Goal: Task Accomplishment & Management: Manage account settings

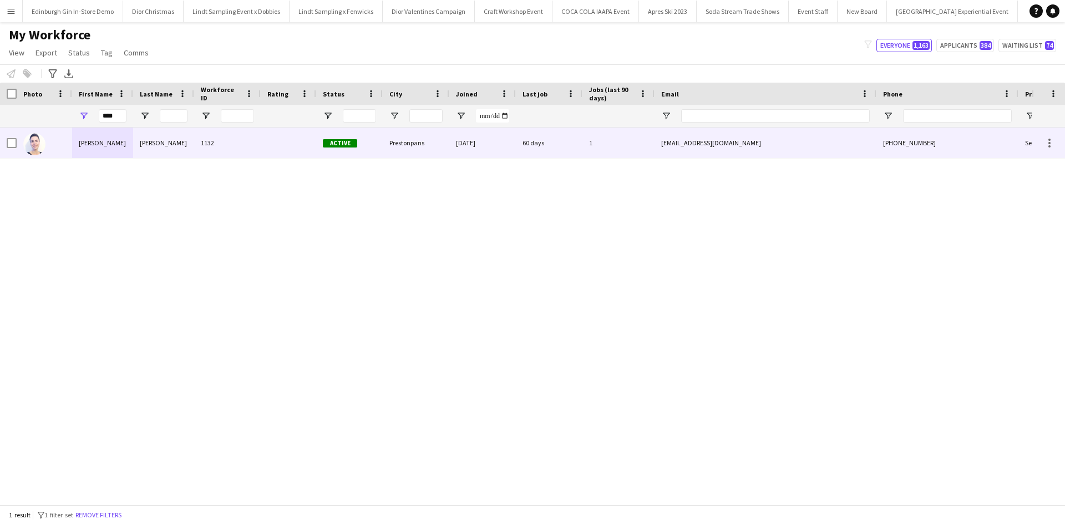
type input "****"
click at [82, 143] on div "[PERSON_NAME]" at bounding box center [102, 143] width 61 height 31
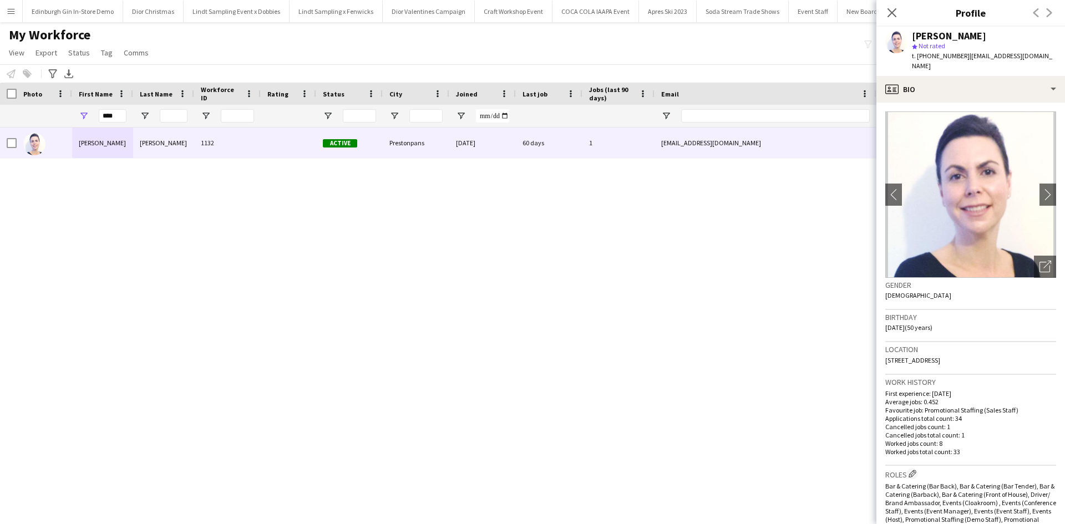
drag, startPoint x: 885, startPoint y: 352, endPoint x: 1022, endPoint y: 354, distance: 136.5
click at [1022, 354] on div "Location 31 McLachlan Gardens, Prestonpans, EH32 9FQ" at bounding box center [970, 358] width 171 height 32
copy span "31 McLachlan Gardens, Prestonpans, EH32 9FQ"
click at [16, 11] on button "Menu" at bounding box center [11, 11] width 22 height 22
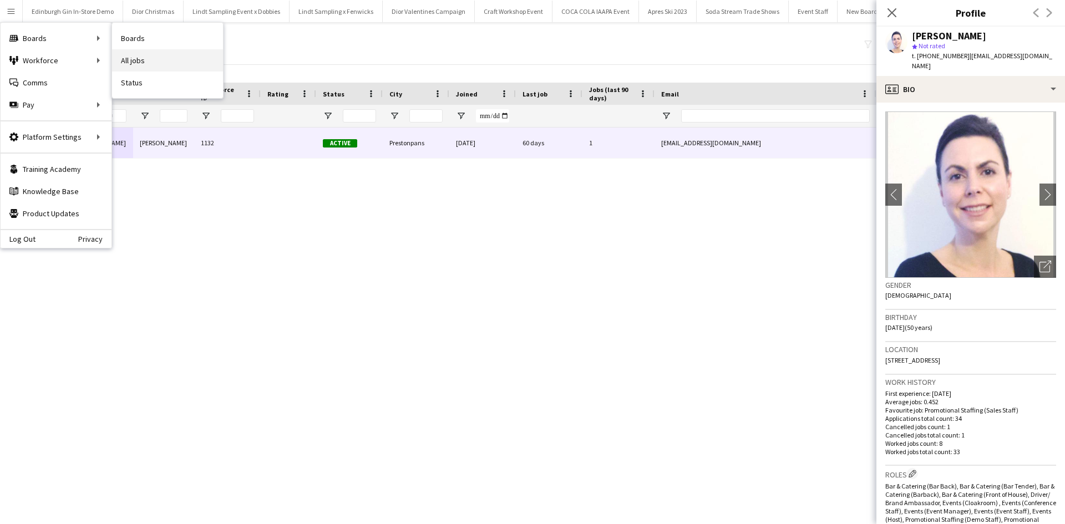
click at [147, 58] on link "All jobs" at bounding box center [167, 60] width 111 height 22
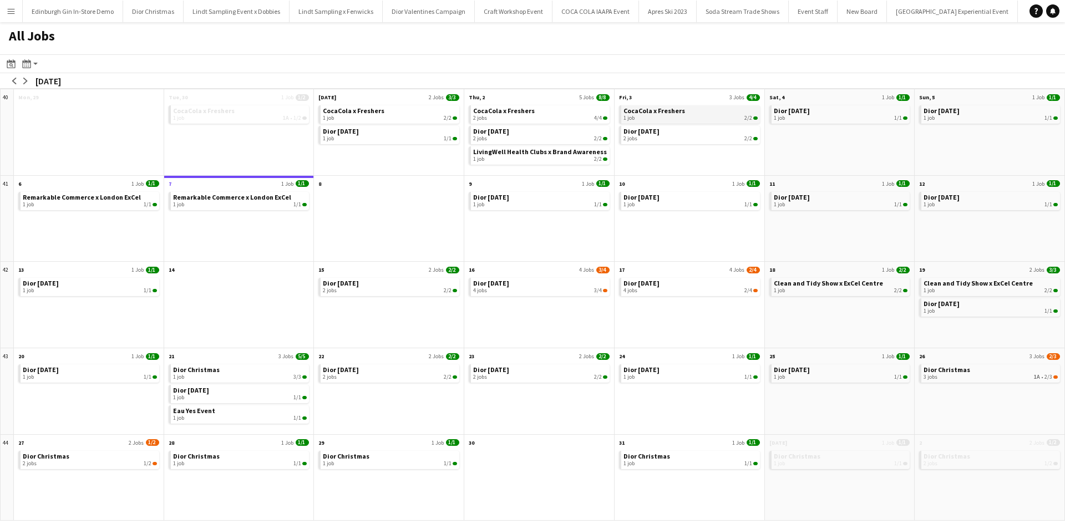
click at [660, 115] on div "1 job 2/2" at bounding box center [690, 118] width 134 height 7
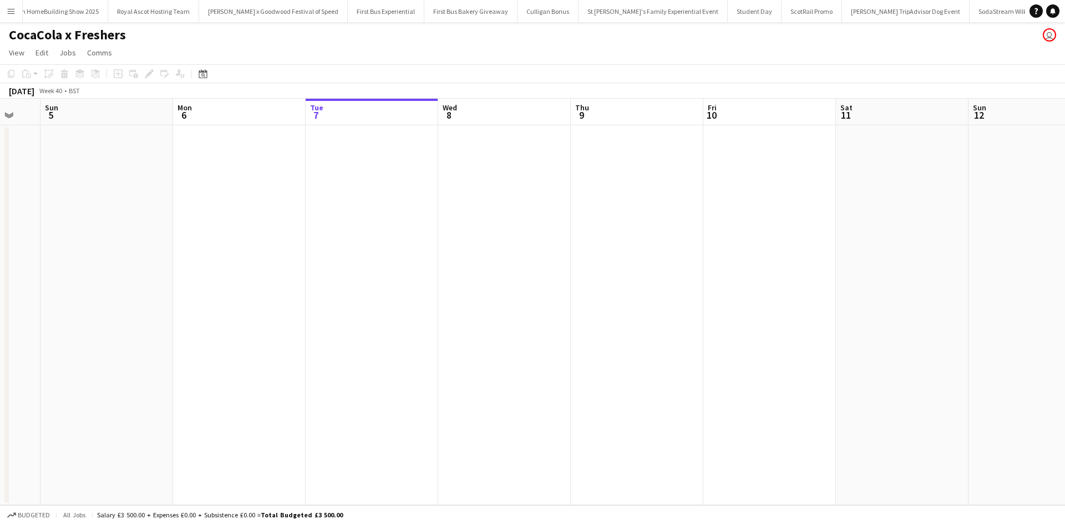
scroll to position [0, 11099]
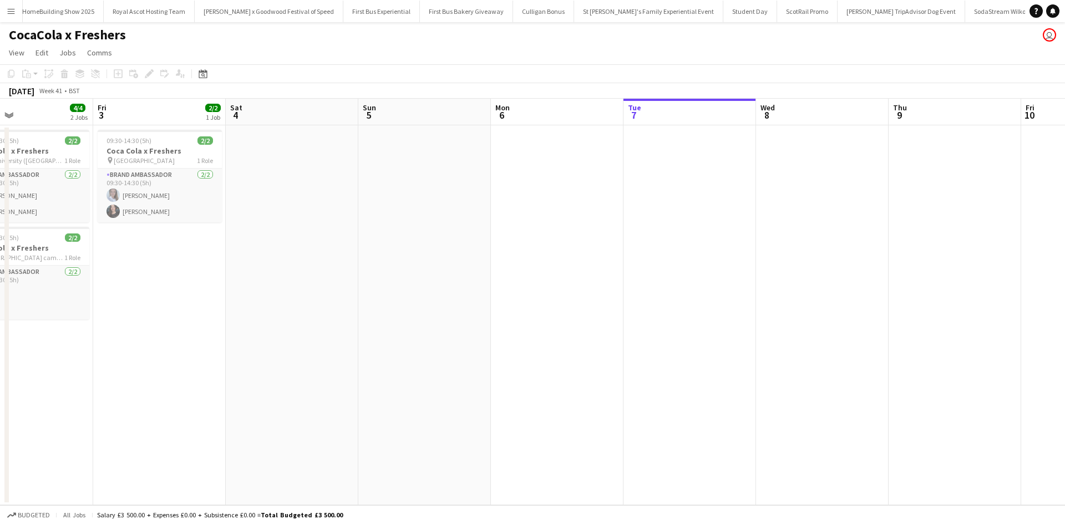
drag, startPoint x: 188, startPoint y: 368, endPoint x: 815, endPoint y: 312, distance: 629.9
click at [815, 312] on app-calendar-viewport "Tue 30 Wed 1 2/2 1 Job Thu 2 4/4 2 Jobs Fri 3 2/2 1 Job Sat 4 Sun 5 Mon 6 Tue 7…" at bounding box center [532, 302] width 1065 height 407
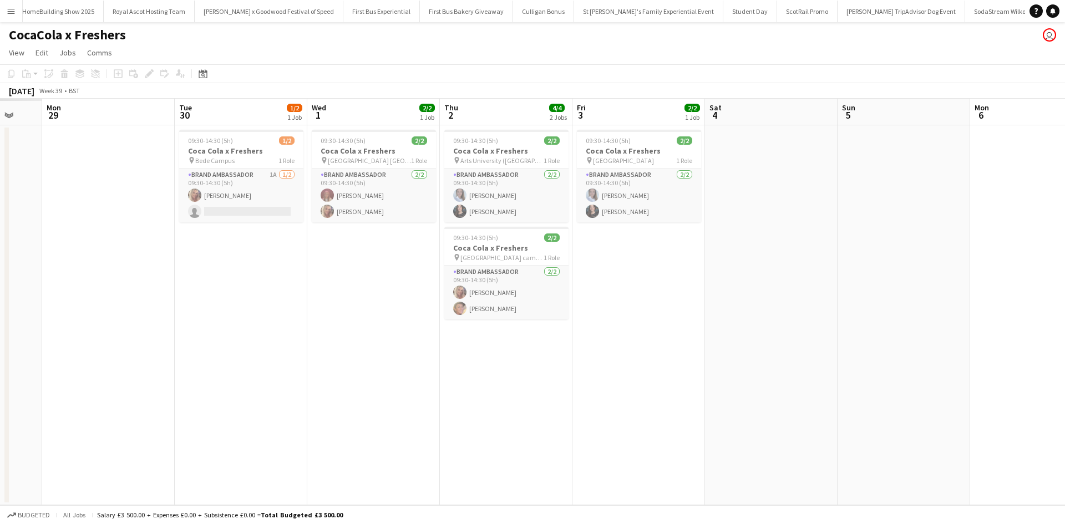
drag, startPoint x: 415, startPoint y: 389, endPoint x: 763, endPoint y: 361, distance: 349.0
click at [763, 361] on app-calendar-viewport "Sat 27 Sun 28 Mon 29 Tue 30 1/2 1 Job Wed 1 2/2 1 Job Thu 2 4/4 2 Jobs Fri 3 2/…" at bounding box center [532, 302] width 1065 height 407
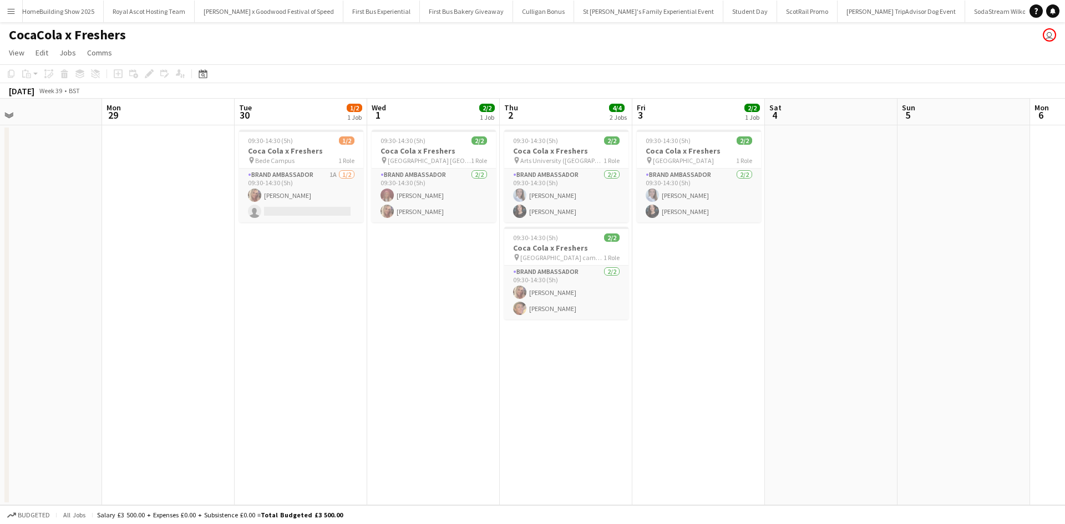
drag, startPoint x: 211, startPoint y: 405, endPoint x: 869, endPoint y: 379, distance: 658.9
click at [874, 378] on app-calendar-viewport "Fri 26 4/4 2 Jobs Sat 27 Sun 28 Mon 29 Tue 30 1/2 1 Job Wed 1 2/2 1 Job Thu 2 4…" at bounding box center [532, 302] width 1065 height 407
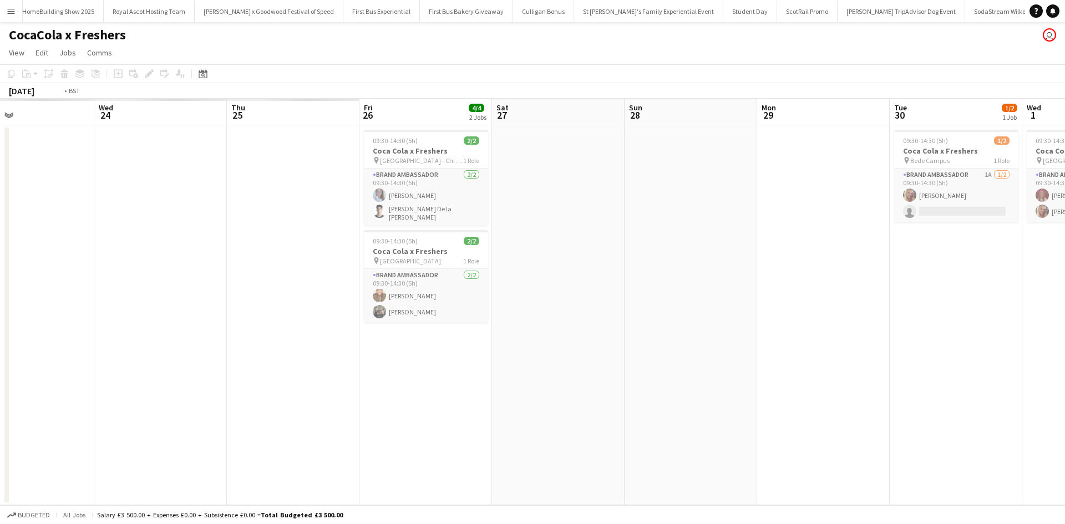
drag, startPoint x: 512, startPoint y: 378, endPoint x: 325, endPoint y: 394, distance: 187.7
click at [752, 362] on app-calendar-viewport "Sun 21 Mon 22 Tue 23 Wed 24 Thu 25 Fri 26 4/4 2 Jobs Sat 27 Sun 28 Mon 29 Tue 3…" at bounding box center [532, 302] width 1065 height 407
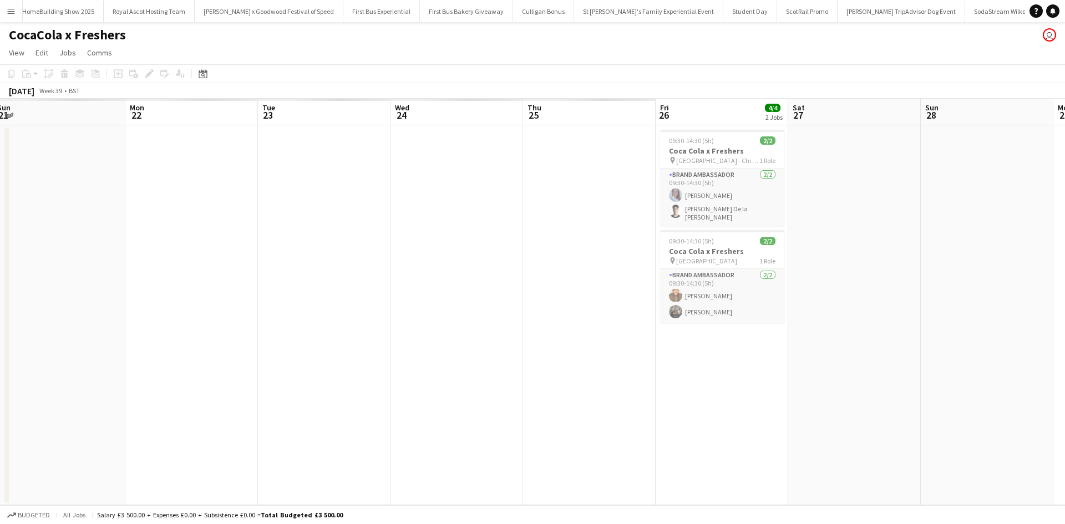
drag, startPoint x: 256, startPoint y: 392, endPoint x: 618, endPoint y: 400, distance: 362.3
click at [712, 398] on app-calendar-viewport "Fri 19 Sat 20 Sun 21 Mon 22 Tue 23 Wed 24 Thu 25 Fri 26 4/4 2 Jobs Sat 27 Sun 2…" at bounding box center [532, 302] width 1065 height 407
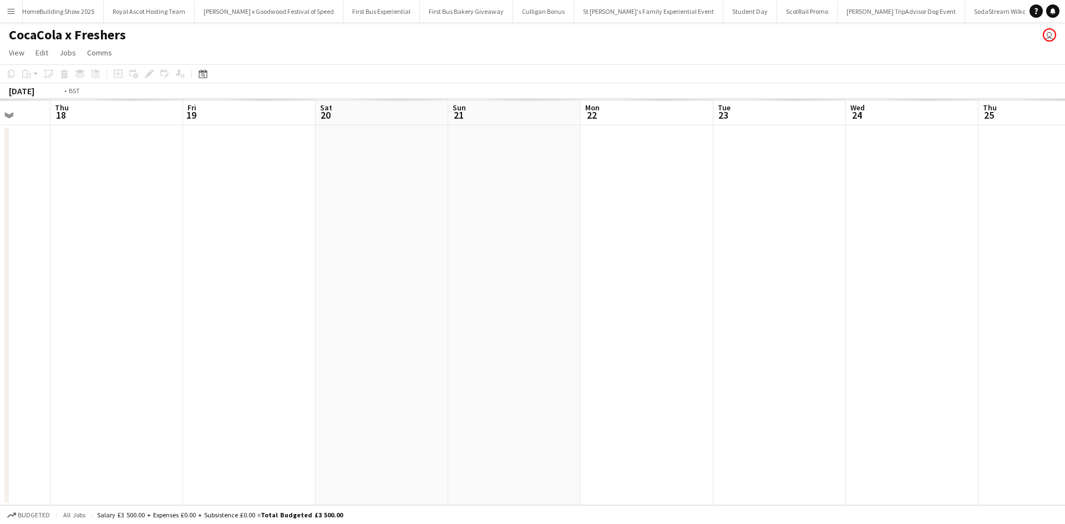
drag, startPoint x: 387, startPoint y: 400, endPoint x: 828, endPoint y: 398, distance: 440.4
click at [813, 394] on app-calendar-viewport "Mon 15 Tue 16 Wed 17 Thu 18 Fri 19 Sat 20 Sun 21 Mon 22 Tue 23 Wed 24 Thu 25 Fr…" at bounding box center [532, 302] width 1065 height 407
drag, startPoint x: 290, startPoint y: 411, endPoint x: 647, endPoint y: 388, distance: 357.9
click at [718, 384] on app-calendar-viewport "Fri 12 Sat 13 Sun 14 Mon 15 Tue 16 Wed 17 Thu 18 Fri 19 Sat 20 Sun 21 Mon 22 Tu…" at bounding box center [532, 302] width 1065 height 407
drag, startPoint x: 384, startPoint y: 403, endPoint x: 523, endPoint y: 397, distance: 139.4
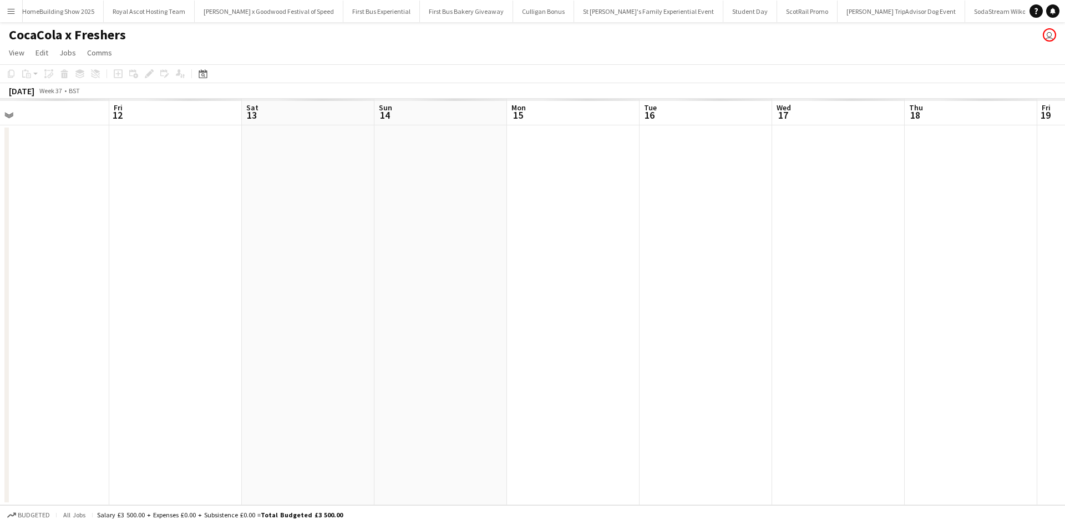
click at [601, 395] on app-calendar-viewport "Tue 9 Wed 10 Thu 11 Fri 12 Sat 13 Sun 14 Mon 15 Tue 16 Wed 17 Thu 18 Fri 19 Sat…" at bounding box center [532, 302] width 1065 height 407
drag, startPoint x: 391, startPoint y: 358, endPoint x: 534, endPoint y: 358, distance: 143.1
click at [508, 358] on app-calendar-viewport "Sun 7 Mon 8 Tue 9 Wed 10 Thu 11 Fri 12 Sat 13 Sun 14 Mon 15 Tue 16 Wed 17 Thu 1…" at bounding box center [532, 302] width 1065 height 407
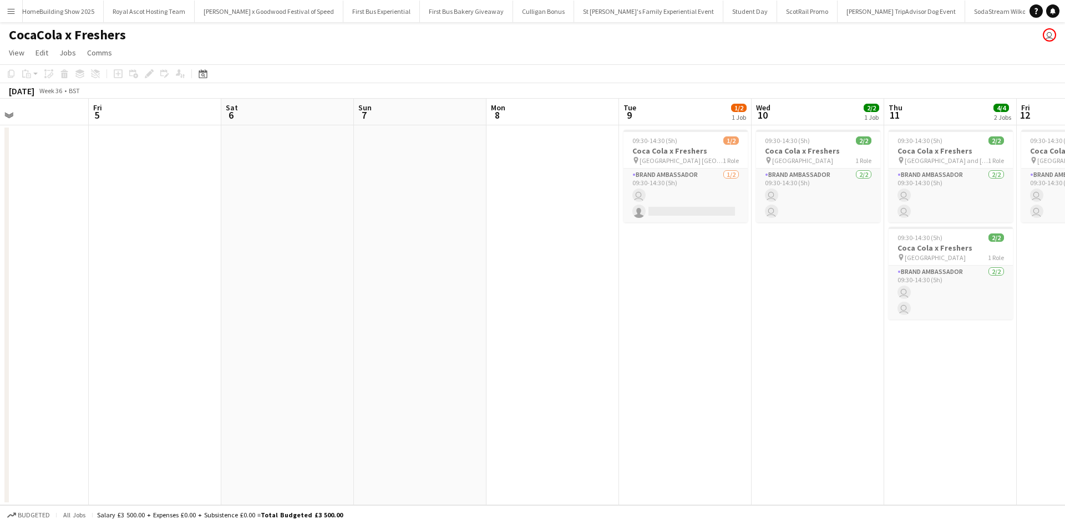
drag, startPoint x: 520, startPoint y: 358, endPoint x: 164, endPoint y: 371, distance: 356.3
click at [596, 358] on app-calendar-viewport "Tue 2 Wed 3 Thu 4 Fri 5 Sat 6 Sun 7 Mon 8 Tue 9 1/2 1 Job Wed 10 2/2 1 Job Thu …" at bounding box center [532, 302] width 1065 height 407
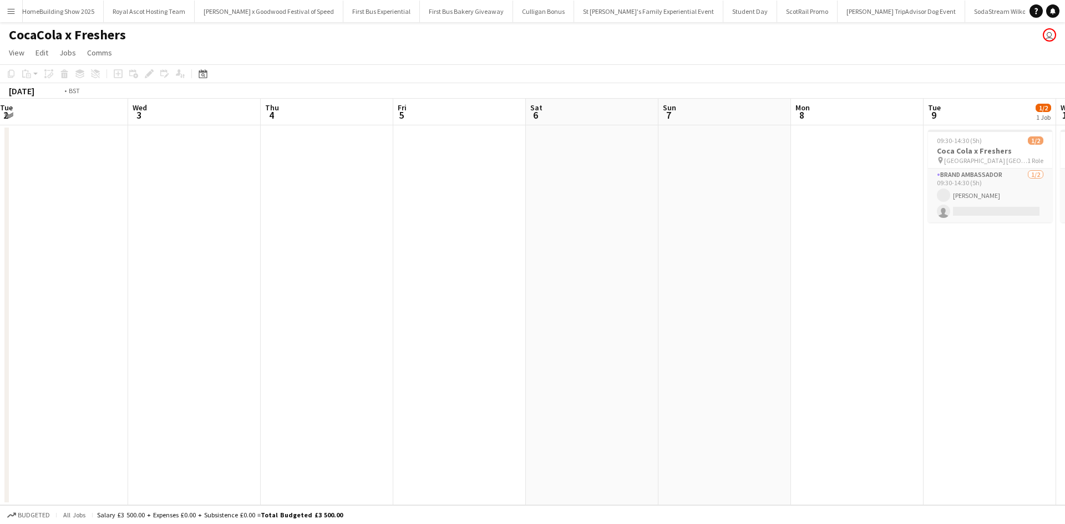
drag, startPoint x: 391, startPoint y: 351, endPoint x: 637, endPoint y: 344, distance: 246.4
click at [601, 345] on app-calendar-viewport "Sun 31 Mon 1 Tue 2 Wed 3 Thu 4 Fri 5 Sat 6 Sun 7 Mon 8 Tue 9 1/2 1 Job Wed 10 2…" at bounding box center [532, 302] width 1065 height 407
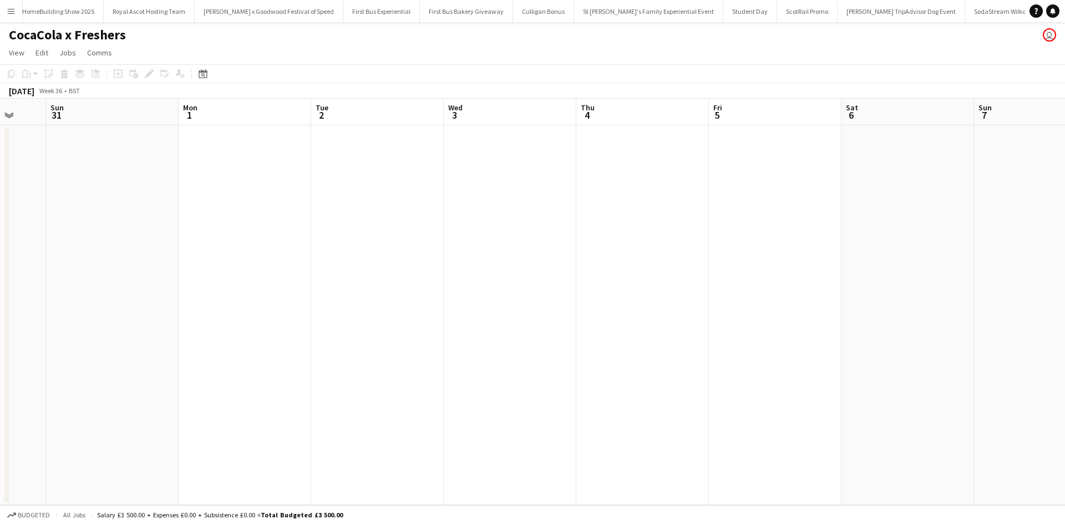
drag, startPoint x: 226, startPoint y: 355, endPoint x: 569, endPoint y: 349, distance: 342.3
click at [623, 336] on app-calendar-viewport "Thu 28 Fri 29 Sat 30 Sun 31 Mon 1 Tue 2 Wed 3 Thu 4 Fri 5 Sat 6 Sun 7 Mon 8 Tue…" at bounding box center [532, 302] width 1065 height 407
drag, startPoint x: 211, startPoint y: 357, endPoint x: 455, endPoint y: 363, distance: 243.6
click at [537, 346] on app-calendar-viewport "Mon 25 Tue 26 Wed 27 2/2 1 Job Thu 28 Fri 29 Sat 30 Sun 31 Mon 1 Tue 2 Wed 3 Th…" at bounding box center [532, 302] width 1065 height 407
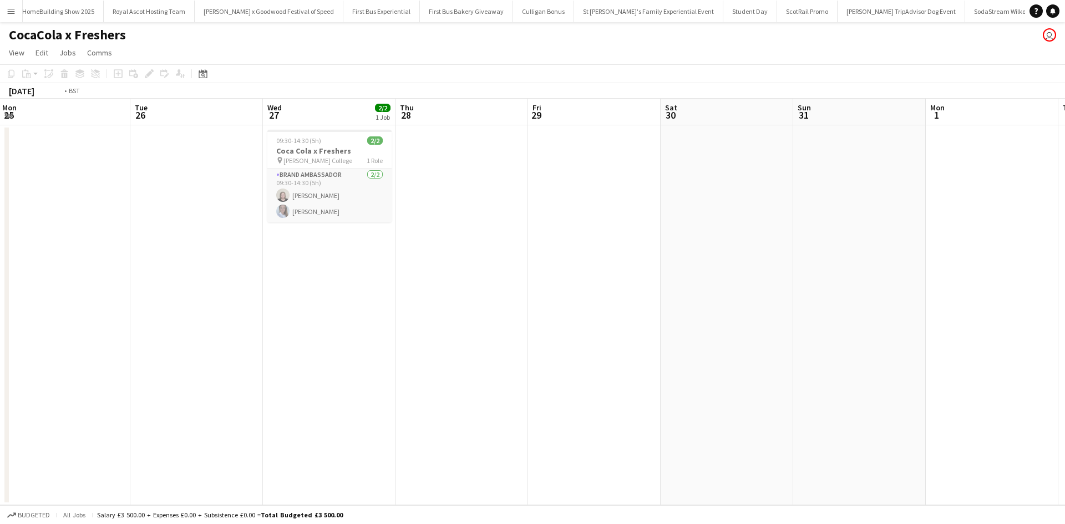
drag, startPoint x: 459, startPoint y: 362, endPoint x: 529, endPoint y: 365, distance: 70.0
click at [529, 362] on app-calendar-viewport "Sat 23 Sun 24 Mon 25 Tue 26 Wed 27 2/2 1 Job Thu 28 Fri 29 Sat 30 Sun 31 Mon 1 …" at bounding box center [532, 302] width 1065 height 407
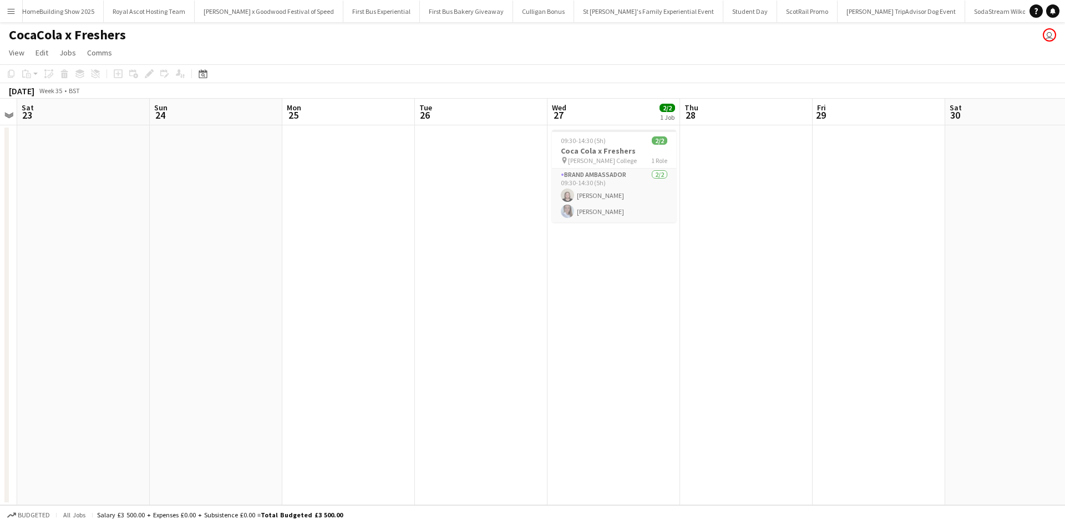
click at [568, 360] on app-calendar-viewport "Thu 21 Fri 22 Sat 23 Sun 24 Mon 25 Tue 26 Wed 27 2/2 1 Job Thu 28 Fri 29 Sat 30…" at bounding box center [532, 302] width 1065 height 407
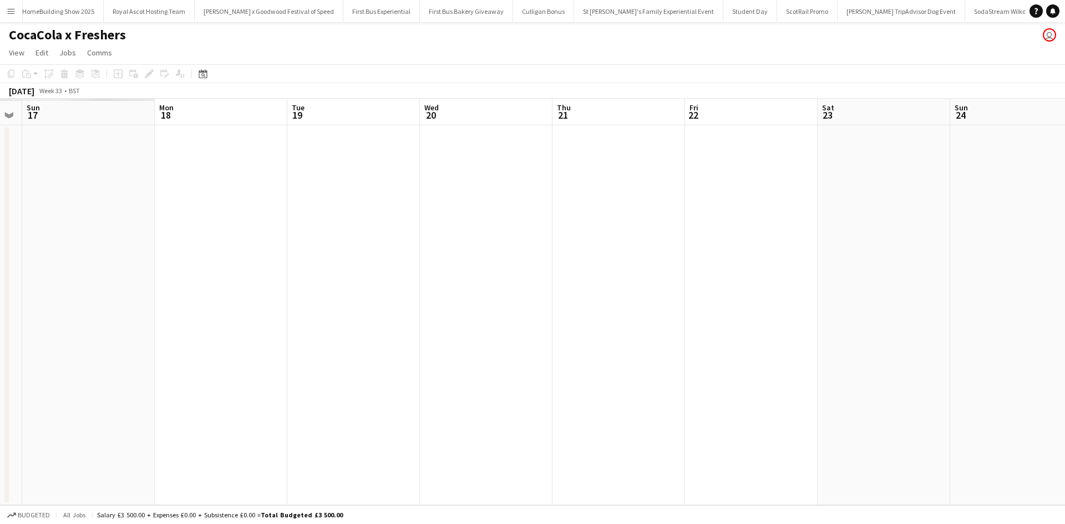
drag, startPoint x: 267, startPoint y: 353, endPoint x: 552, endPoint y: 344, distance: 285.3
click at [549, 344] on app-calendar-viewport "Fri 15 Sat 16 Sun 17 Mon 18 Tue 19 Wed 20 Thu 21 Fri 22 Sat 23 Sun 24 Mon 25 Tu…" at bounding box center [532, 302] width 1065 height 407
drag, startPoint x: 219, startPoint y: 357, endPoint x: 593, endPoint y: 348, distance: 374.5
click at [591, 348] on app-calendar-viewport "Fri 15 Sat 16 Sun 17 Mon 18 Tue 19 Wed 20 Thu 21 Fri 22 Sat 23 Sun 24 Mon 25 Tu…" at bounding box center [532, 302] width 1065 height 407
drag, startPoint x: 148, startPoint y: 349, endPoint x: 605, endPoint y: 344, distance: 456.5
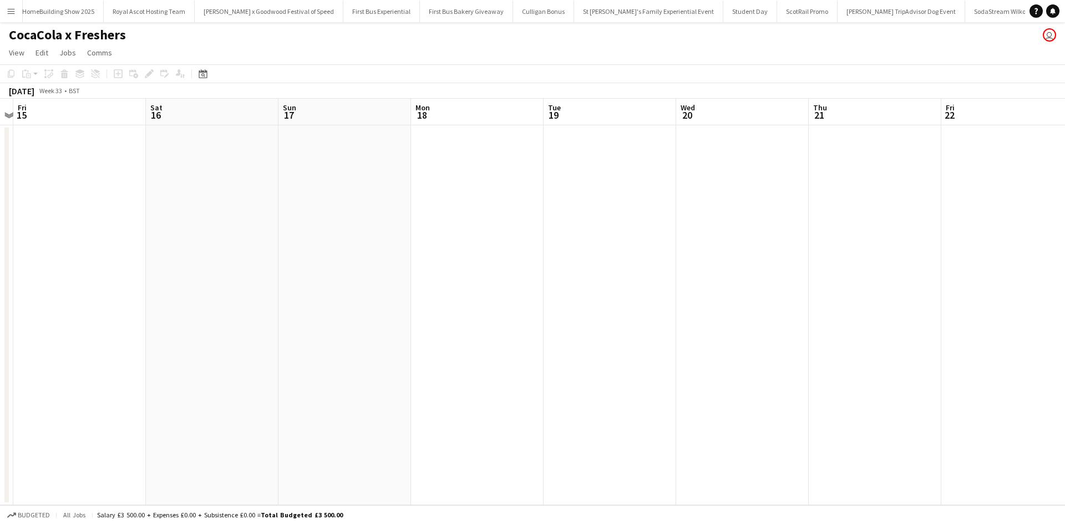
click at [603, 343] on app-calendar-viewport "Wed 13 Thu 14 Fri 15 Sat 16 Sun 17 Mon 18 Tue 19 Wed 20 Thu 21 Fri 22 Sat 23 Su…" at bounding box center [532, 302] width 1065 height 407
drag, startPoint x: 146, startPoint y: 353, endPoint x: 656, endPoint y: 381, distance: 510.0
click at [638, 377] on app-calendar-viewport "Sat 9 Sun 10 Mon 11 Tue 12 Wed 13 Thu 14 Fri 15 Sat 16 Sun 17 Mon 18 Tue 19 Wed…" at bounding box center [532, 302] width 1065 height 407
drag, startPoint x: 270, startPoint y: 384, endPoint x: 650, endPoint y: 362, distance: 381.1
click at [580, 363] on app-calendar-viewport "Sun 3 Mon 4 Tue 5 Wed 6 Thu 7 Fri 8 Sat 9 Sun 10 Mon 11 Tue 12 Wed 13 Thu 14 Fr…" at bounding box center [532, 302] width 1065 height 407
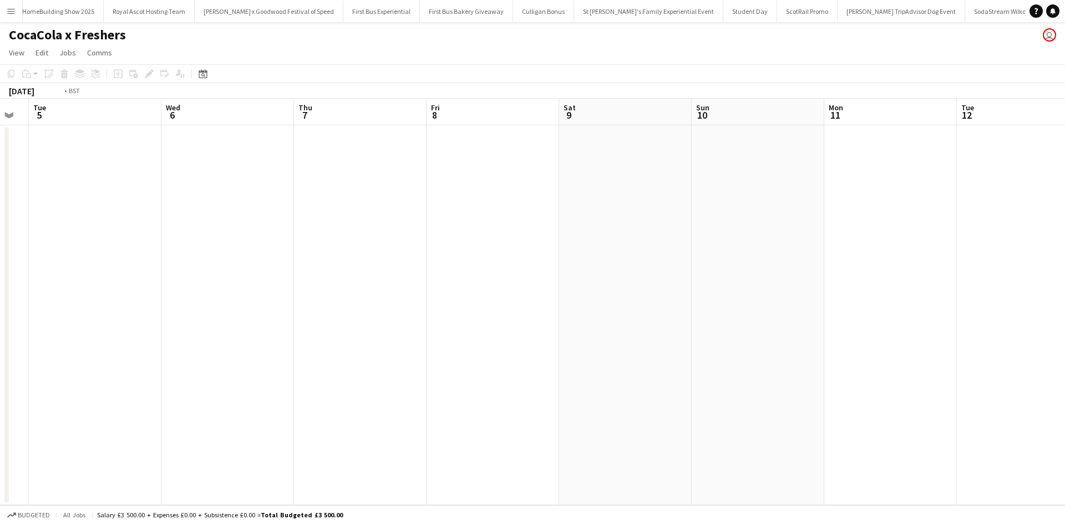
drag, startPoint x: 236, startPoint y: 374, endPoint x: 660, endPoint y: 359, distance: 424.1
click at [626, 359] on app-calendar-viewport "Sun 3 Mon 4 Tue 5 Wed 6 Thu 7 Fri 8 Sat 9 Sun 10 Mon 11 Tue 12 Wed 13 Thu 14 Fr…" at bounding box center [532, 302] width 1065 height 407
drag, startPoint x: 196, startPoint y: 363, endPoint x: 617, endPoint y: 367, distance: 420.5
click at [584, 364] on app-calendar-viewport "Thu 31 Fri 1 Sat 2 Sun 3 Mon 4 Tue 5 Wed 6 Thu 7 Fri 8 Sat 9 Sun 10 Mon 11 Tue …" at bounding box center [532, 302] width 1065 height 407
drag, startPoint x: 297, startPoint y: 392, endPoint x: 809, endPoint y: 382, distance: 512.1
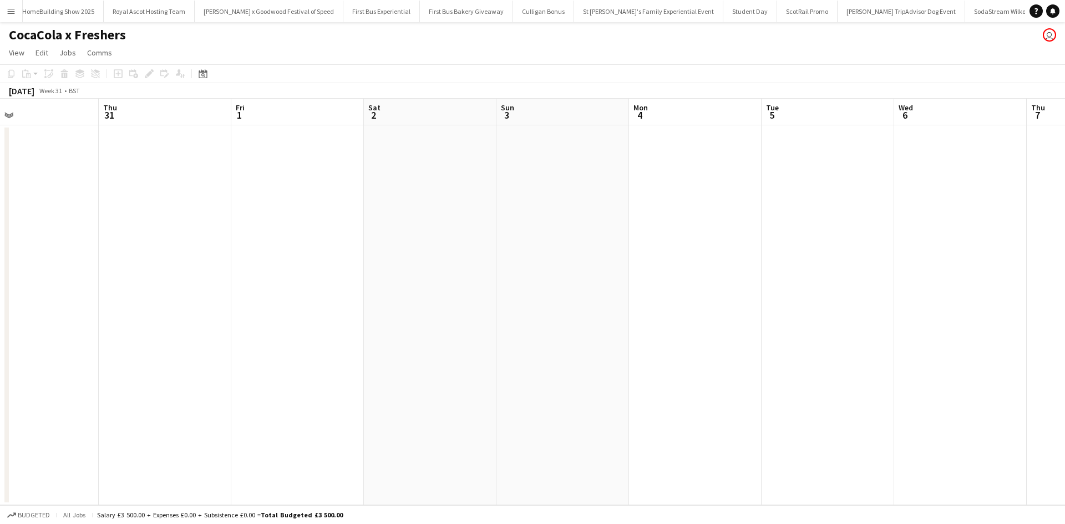
click at [718, 387] on app-calendar-viewport "Mon 28 Tue 29 Wed 30 Thu 31 Fri 1 Sat 2 Sun 3 Mon 4 Tue 5 Wed 6 Thu 7 Fri 8 Sat…" at bounding box center [532, 302] width 1065 height 407
drag, startPoint x: 347, startPoint y: 377, endPoint x: 602, endPoint y: 362, distance: 256.2
click at [602, 362] on app-calendar-viewport "Fri 25 Sat 26 Sun 27 Mon 28 Tue 29 Wed 30 Thu 31 Fri 1 Sat 2 Sun 3 Mon 4 Tue 5 …" at bounding box center [532, 302] width 1065 height 407
drag, startPoint x: 723, startPoint y: 371, endPoint x: 63, endPoint y: 312, distance: 663.3
click at [63, 312] on app-calendar-viewport "Wed 23 Thu 24 Fri 25 Sat 26 Sun 27 Mon 28 Tue 29 Wed 30 Thu 31 Fri 1 Sat 2 Sun …" at bounding box center [532, 302] width 1065 height 407
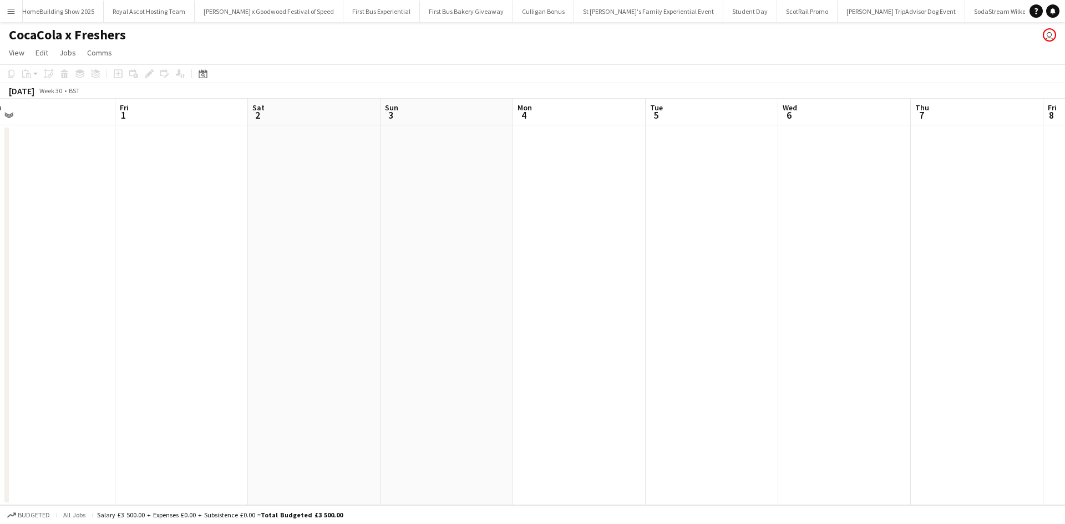
drag, startPoint x: 610, startPoint y: 364, endPoint x: 275, endPoint y: 330, distance: 337.3
click at [150, 307] on app-calendar-viewport "Sun 27 Mon 28 Tue 29 Wed 30 Thu 31 Fri 1 Sat 2 Sun 3 Mon 4 Tue 5 Wed 6 Thu 7 Fr…" at bounding box center [532, 302] width 1065 height 407
drag, startPoint x: 650, startPoint y: 388, endPoint x: 607, endPoint y: 375, distance: 44.6
click at [163, 316] on app-calendar-viewport "Thu 31 Fri 1 Sat 2 Sun 3 Mon 4 Tue 5 Wed 6 Thu 7 Fri 8 Sat 9 Sun 10 Mon 11 Tue …" at bounding box center [532, 302] width 1065 height 407
click at [173, 306] on app-calendar-viewport "Mon 4 Tue 5 Wed 6 Thu 7 Fri 8 Sat 9 Sun 10 Mon 11 Tue 12 Wed 13 Thu 14 Fri 15 S…" at bounding box center [532, 302] width 1065 height 407
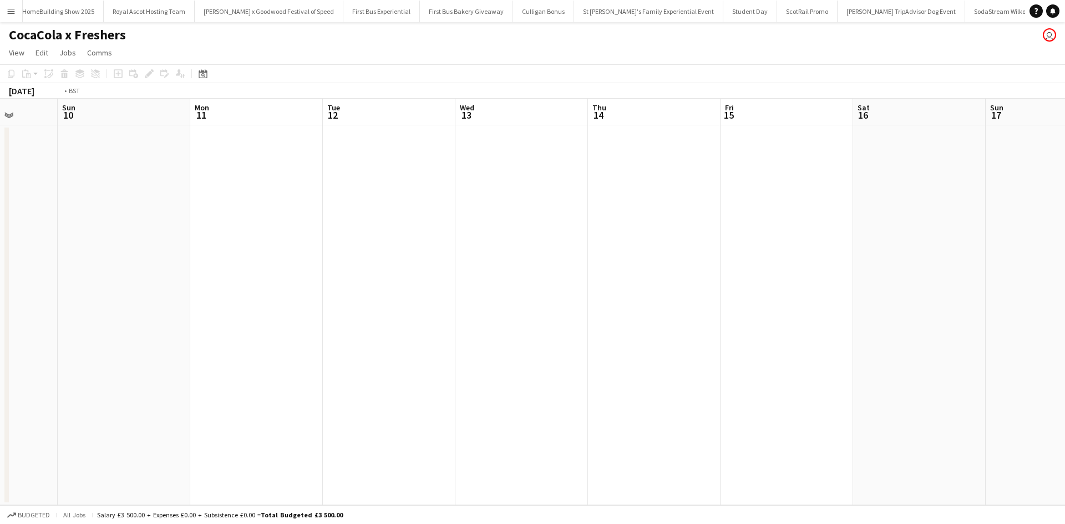
drag, startPoint x: 420, startPoint y: 322, endPoint x: 606, endPoint y: 356, distance: 189.5
click at [240, 295] on app-calendar-viewport "Thu 7 Fri 8 Sat 9 Sun 10 Mon 11 Tue 12 Wed 13 Thu 14 Fri 15 Sat 16 Sun 17 Mon 1…" at bounding box center [532, 302] width 1065 height 407
drag, startPoint x: 606, startPoint y: 356, endPoint x: 249, endPoint y: 305, distance: 361.5
click at [168, 283] on app-calendar-viewport "Sat 9 Sun 10 Mon 11 Tue 12 Wed 13 Thu 14 Fri 15 Sat 16 Sun 17 Mon 18 Tue 19 Wed…" at bounding box center [532, 302] width 1065 height 407
drag, startPoint x: 580, startPoint y: 368, endPoint x: 271, endPoint y: 326, distance: 311.8
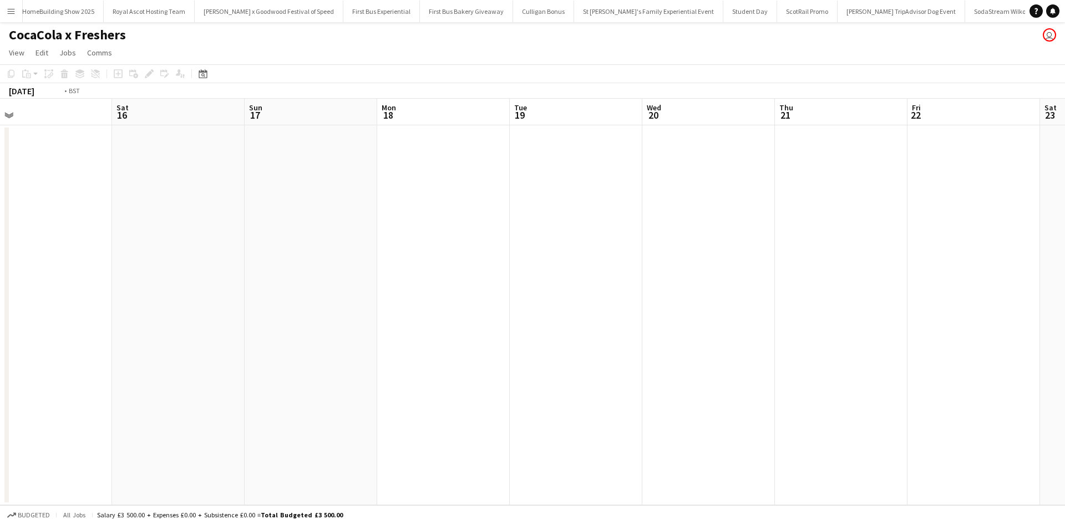
click at [186, 306] on app-calendar-viewport "Mon 11 Tue 12 Wed 13 Thu 14 Fri 15 Sat 16 Sun 17 Mon 18 Tue 19 Wed 20 Thu 21 Fr…" at bounding box center [532, 302] width 1065 height 407
drag, startPoint x: 477, startPoint y: 361, endPoint x: 104, endPoint y: 300, distance: 377.7
click at [104, 300] on app-calendar-viewport "Sat 16 Sun 17 Mon 18 Tue 19 Wed 20 Thu 21 Fri 22 Sat 23 Sun 24 Mon 25 Tue 26 We…" at bounding box center [532, 302] width 1065 height 407
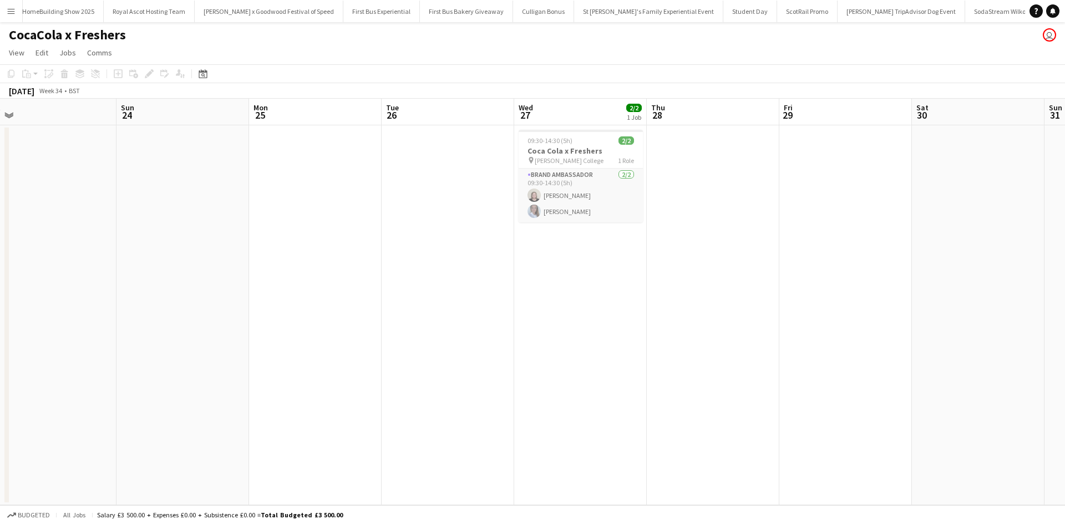
drag
click at [344, 339] on app-calendar-viewport "Wed 20 Thu 21 Fri 22 Sat 23 Sun 24 Mon 25 Tue 26 Wed 27 2/2 1 Job Thu 28 Fri 29…" at bounding box center [532, 302] width 1065 height 407
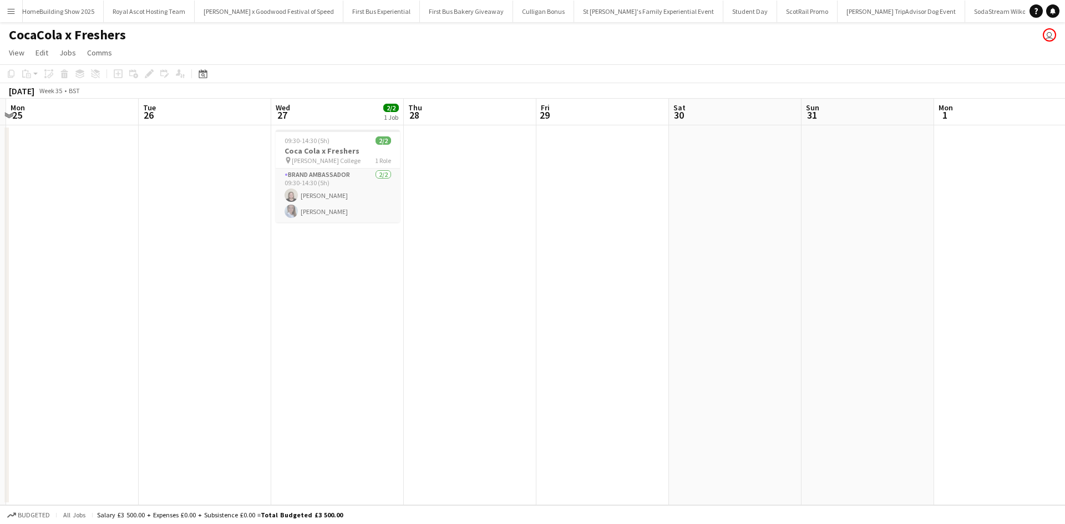
click at [295, 348] on app-calendar-viewport "Fri 22 Sat 23 Sun 24 Mon 25 Tue 26 Wed 27 2/2 1 Job Thu 28 Fri 29 Sat 30 Sun 31…" at bounding box center [532, 302] width 1065 height 407
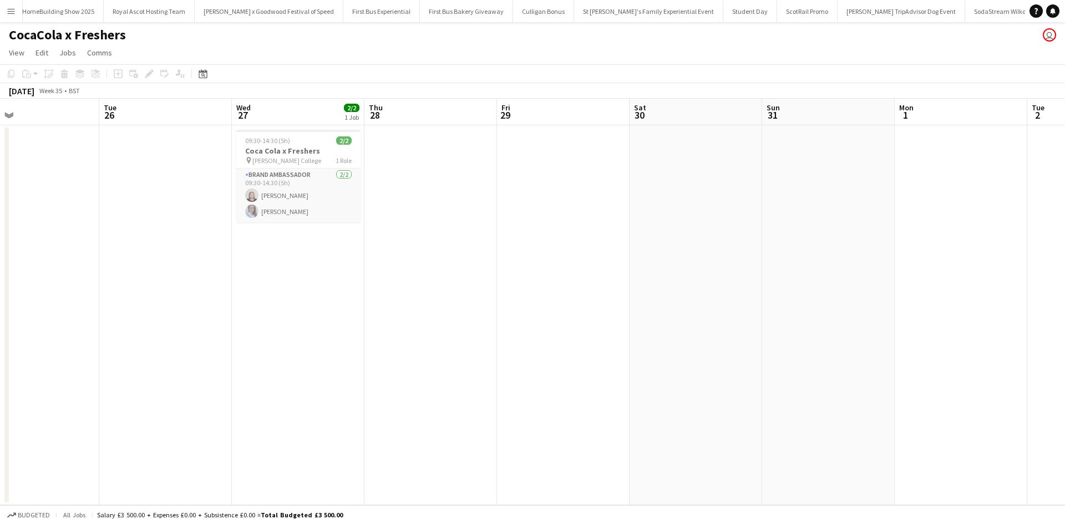
click at [16, 12] on button "Menu" at bounding box center [11, 11] width 22 height 22
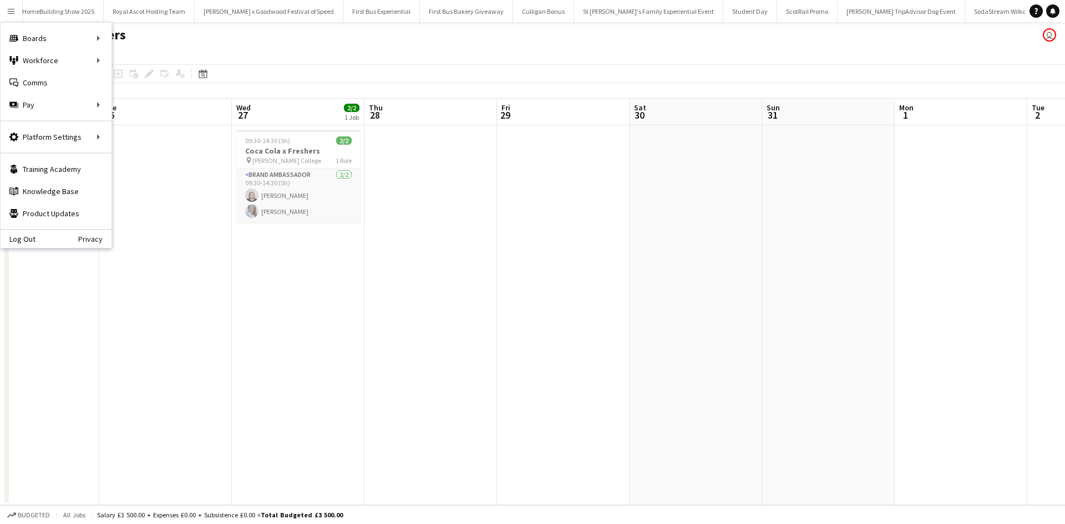
click at [457, 273] on app-date-cell at bounding box center [430, 315] width 133 height 380
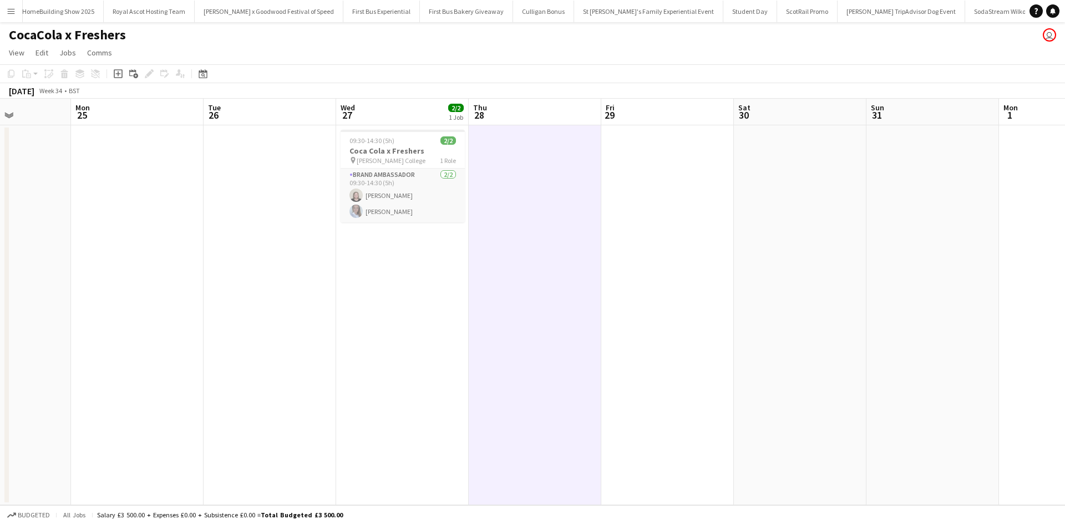
scroll to position [0, 326]
drag, startPoint x: 231, startPoint y: 352, endPoint x: 336, endPoint y: 357, distance: 105.0
click at [336, 357] on app-calendar-viewport "Fri 22 Sat 23 Sun 24 Mon 25 Tue 26 Wed 27 2/2 1 Job Thu 28 Fri 29 Sat 30 Sun 31…" at bounding box center [532, 302] width 1065 height 407
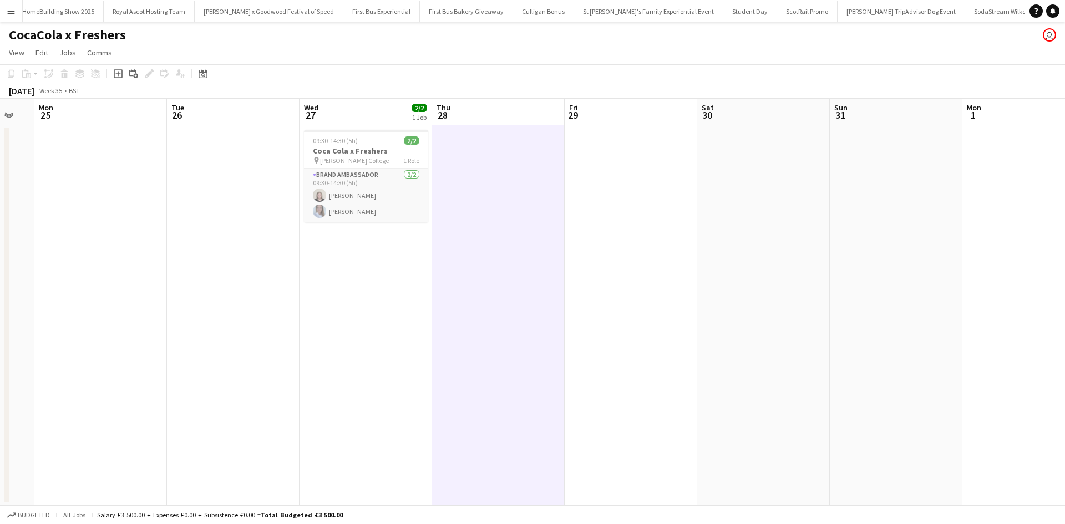
drag, startPoint x: 780, startPoint y: 318, endPoint x: 177, endPoint y: 304, distance: 603.7
click at [180, 304] on app-calendar-viewport "Fri 22 Sat 23 Sun 24 Mon 25 Tue 26 Wed 27 2/2 1 Job Thu 28 Fri 29 Sat 30 Sun 31…" at bounding box center [532, 302] width 1065 height 407
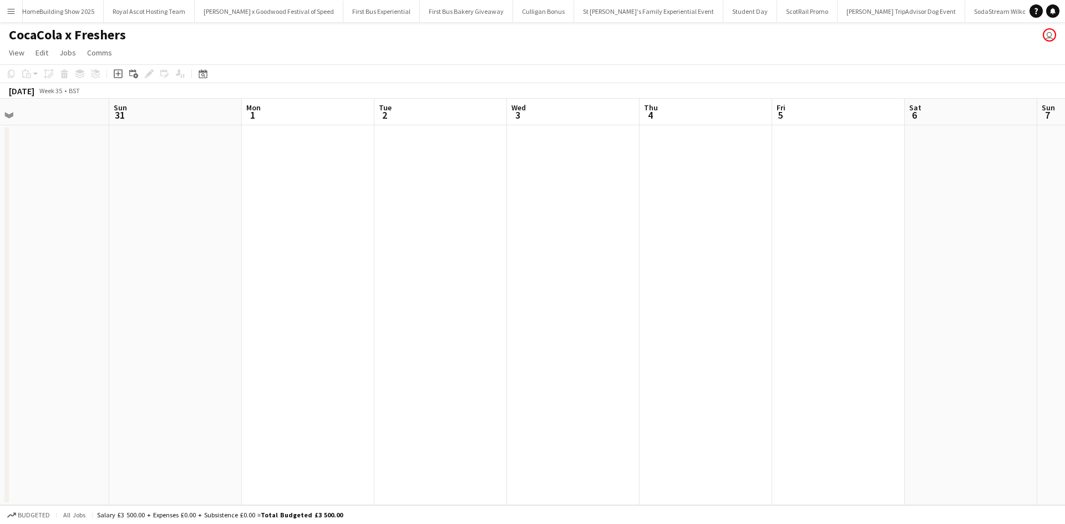
drag, startPoint x: 648, startPoint y: 378, endPoint x: 276, endPoint y: 326, distance: 375.3
click at [276, 326] on app-calendar-viewport "Tue 26 Wed 27 2/2 1 Job Thu 28 Fri 29 Sat 30 Sun 31 Mon 1 Tue 2 Wed 3 Thu 4 Fri…" at bounding box center [532, 302] width 1065 height 407
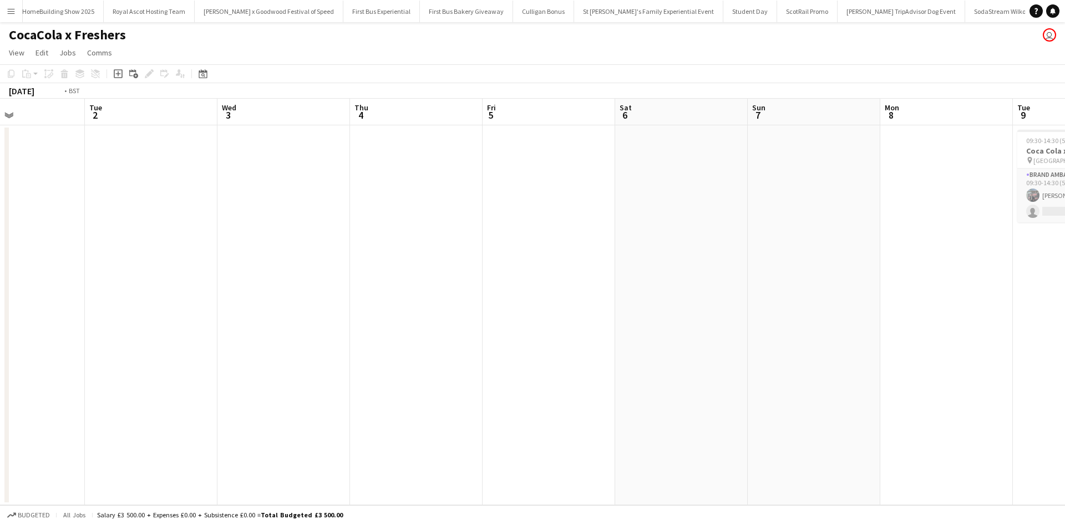
drag, startPoint x: 609, startPoint y: 385, endPoint x: 246, endPoint y: 319, distance: 368.7
click at [220, 322] on app-calendar-viewport "Thu 28 Fri 29 Sat 30 Sun 31 Mon 1 Tue 2 Wed 3 Thu 4 Fri 5 Sat 6 Sun 7 Mon 8 Tue…" at bounding box center [532, 302] width 1065 height 407
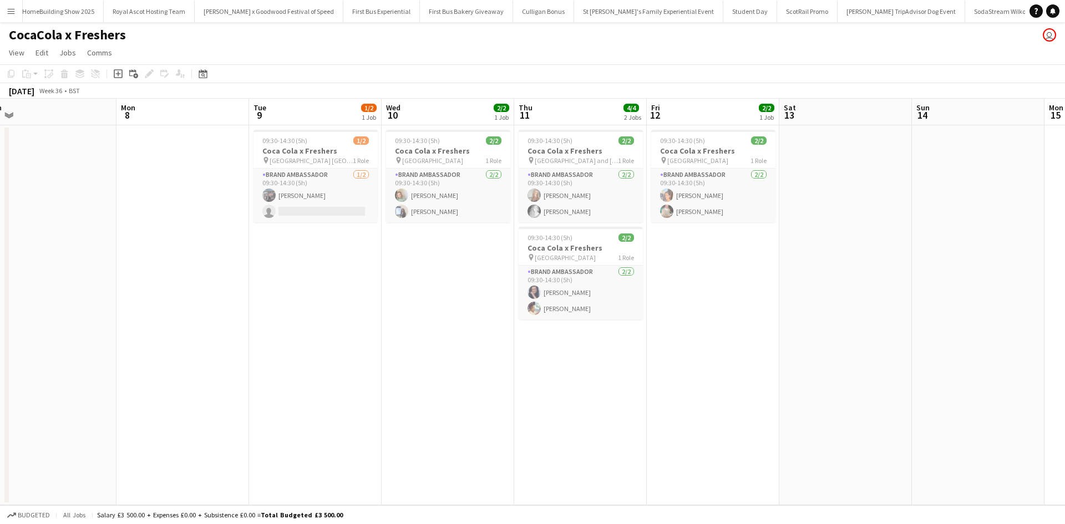
drag, startPoint x: 729, startPoint y: 412, endPoint x: 263, endPoint y: 342, distance: 471.6
click at [266, 342] on app-calendar-viewport "Wed 3 Thu 4 Fri 5 Sat 6 Sun 7 Mon 8 Tue 9 1/2 1 Job Wed 10 2/2 1 Job Thu 11 4/4…" at bounding box center [532, 302] width 1065 height 407
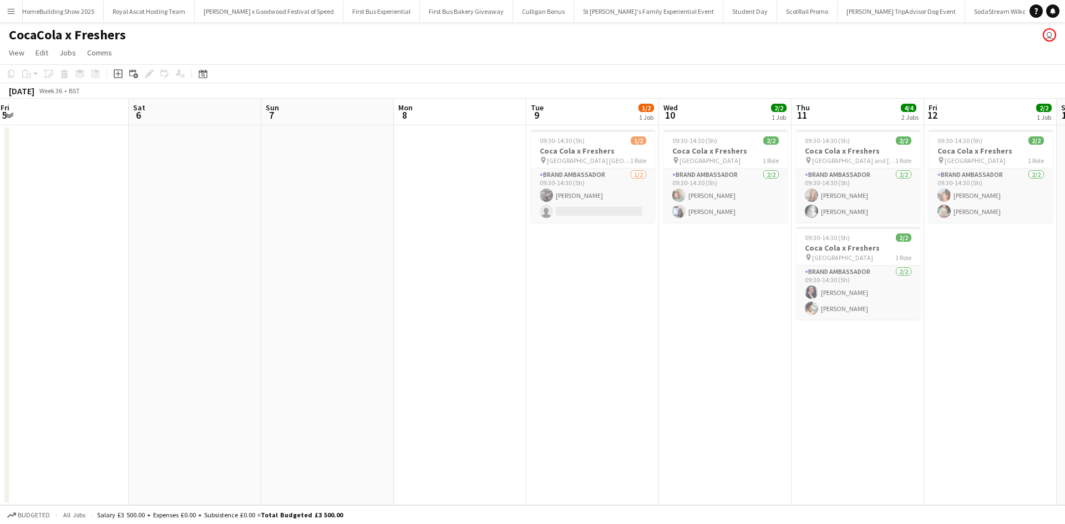
drag, startPoint x: 200, startPoint y: 364, endPoint x: 544, endPoint y: 358, distance: 344.0
click at [544, 358] on app-calendar-viewport "Wed 3 Thu 4 Fri 5 Sat 6 Sun 7 Mon 8 Tue 9 1/2 1 Job Wed 10 2/2 1 Job Thu 11 4/4…" at bounding box center [532, 302] width 1065 height 407
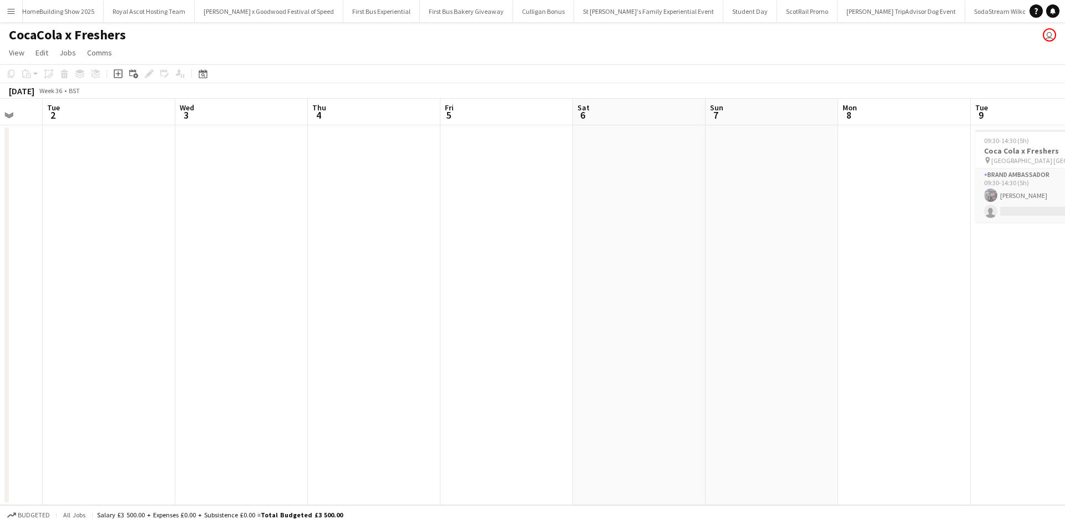
drag, startPoint x: 470, startPoint y: 370, endPoint x: 567, endPoint y: 372, distance: 97.7
click at [567, 372] on app-calendar-viewport "Sun 31 Mon 1 Tue 2 Wed 3 Thu 4 Fri 5 Sat 6 Sun 7 Mon 8 Tue 9 1/2 1 Job Wed 10 2…" at bounding box center [532, 302] width 1065 height 407
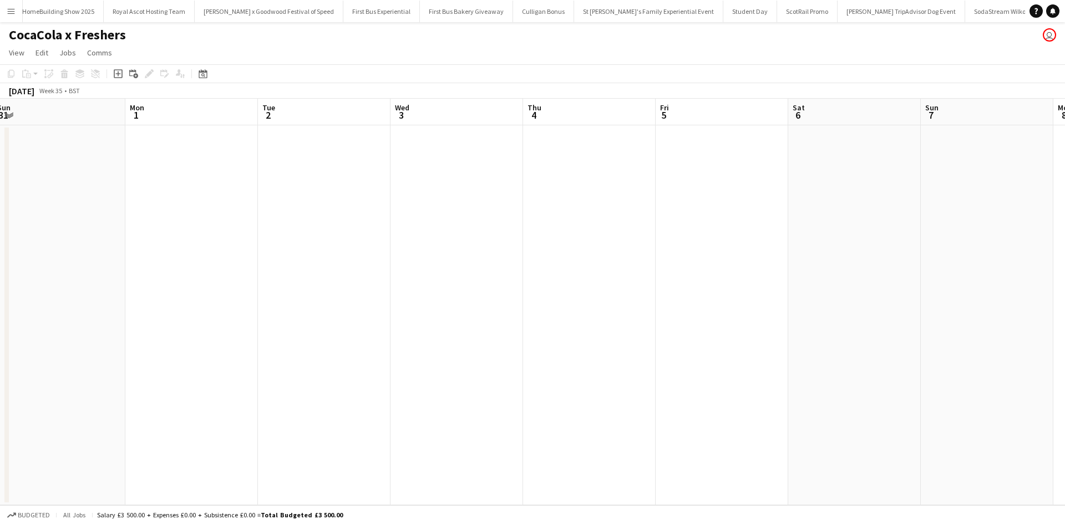
drag, startPoint x: 541, startPoint y: 388, endPoint x: 173, endPoint y: 391, distance: 368.3
click at [590, 392] on app-calendar-viewport "Fri 29 Sat 30 Sun 31 Mon 1 Tue 2 Wed 3 Thu 4 Fri 5 Sat 6 Sun 7 Mon 8 Tue 9 1/2 …" at bounding box center [532, 302] width 1065 height 407
drag, startPoint x: 281, startPoint y: 383, endPoint x: 449, endPoint y: 383, distance: 168.1
click at [449, 383] on app-calendar-viewport "Thu 28 Fri 29 Sat 30 Sun 31 Mon 1 Tue 2 Wed 3 Thu 4 Fri 5 Sat 6 Sun 7 Mon 8 Tue…" at bounding box center [532, 302] width 1065 height 407
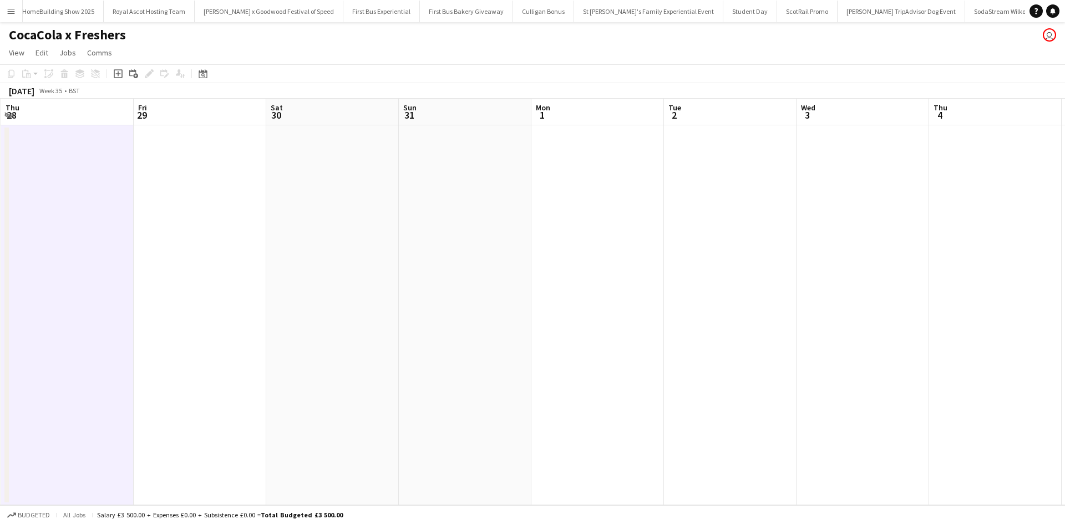
drag, startPoint x: 206, startPoint y: 396, endPoint x: 255, endPoint y: 404, distance: 50.0
click at [471, 397] on app-calendar-viewport "Tue 26 Wed 27 2/2 1 Job Thu 28 Fri 29 Sat 30 Sun 31 Mon 1 Tue 2 Wed 3 Thu 4 Fri…" at bounding box center [532, 302] width 1065 height 407
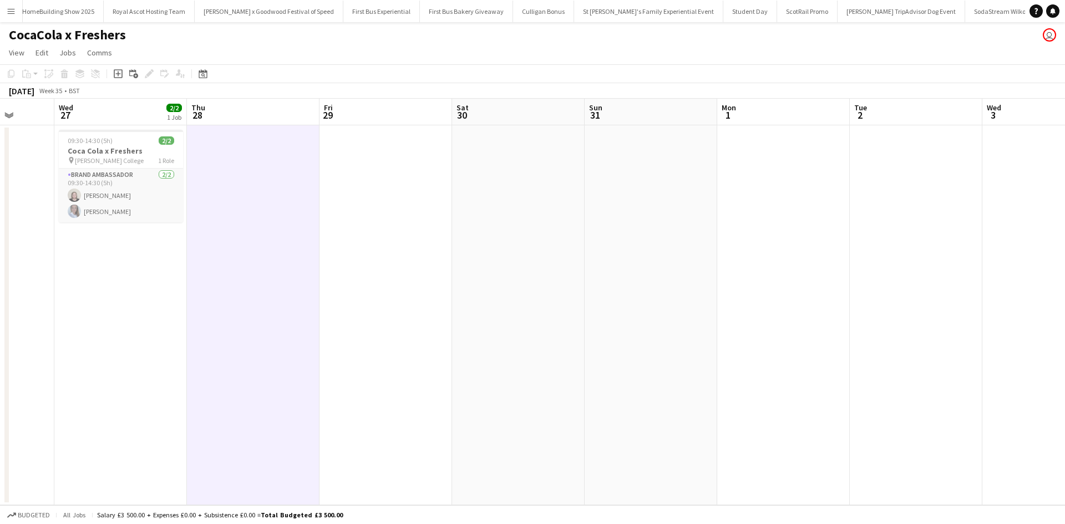
drag, startPoint x: 301, startPoint y: 398, endPoint x: 310, endPoint y: 398, distance: 8.9
click at [310, 398] on app-calendar-viewport "Sun 24 Mon 25 Tue 26 Wed 27 2/2 1 Job Thu 28 Fri 29 Sat 30 Sun 31 Mon 1 Tue 2 W…" at bounding box center [532, 302] width 1065 height 407
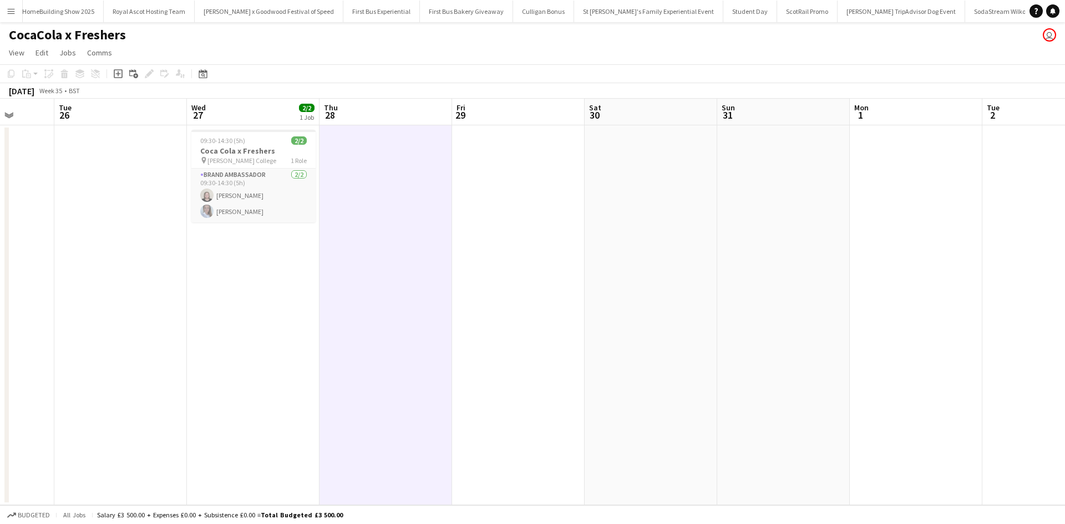
scroll to position [0, 341]
drag, startPoint x: 522, startPoint y: 296, endPoint x: 242, endPoint y: 308, distance: 279.9
click at [247, 308] on app-calendar-viewport "Sat 23 Sun 24 Mon 25 Tue 26 Wed 27 2/2 1 Job Thu 28 Fri 29 Sat 30 Sun 31 Mon 1 …" at bounding box center [532, 302] width 1065 height 407
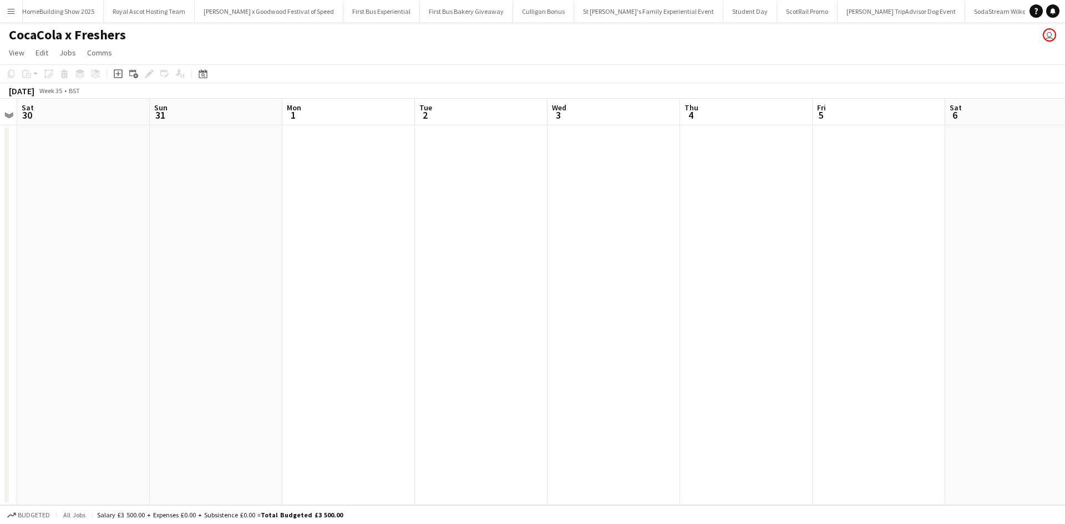
drag, startPoint x: 405, startPoint y: 341, endPoint x: 314, endPoint y: 336, distance: 91.1
click at [254, 333] on app-calendar-viewport "Wed 27 2/2 1 Job Thu 28 Fri 29 Sat 30 Sun 31 Mon 1 Tue 2 Wed 3 Thu 4 Fri 5 Sat …" at bounding box center [532, 302] width 1065 height 407
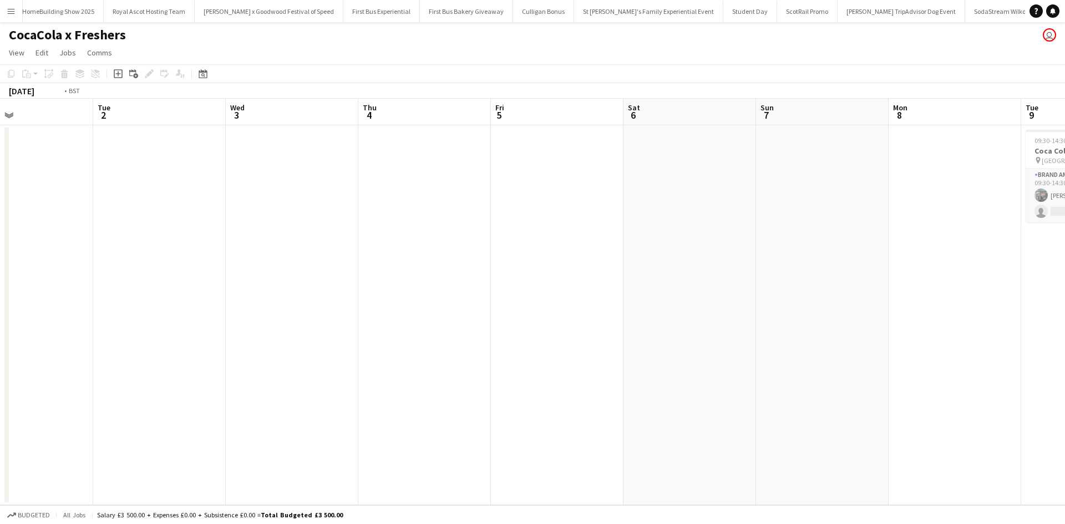
drag, startPoint x: 630, startPoint y: 371, endPoint x: 269, endPoint y: 346, distance: 362.0
click at [232, 338] on app-calendar-viewport "Fri 29 Sat 30 Sun 31 Mon 1 Tue 2 Wed 3 Thu 4 Fri 5 Sat 6 Sun 7 Mon 8 Tue 9 1/2 …" at bounding box center [532, 302] width 1065 height 407
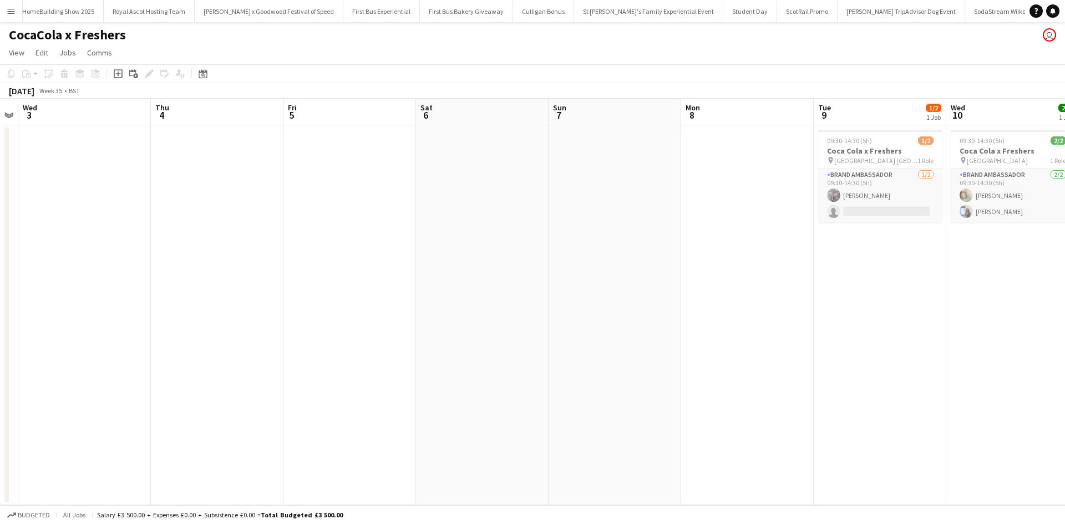
drag, startPoint x: 558, startPoint y: 393, endPoint x: 300, endPoint y: 356, distance: 260.5
click at [310, 357] on app-calendar-viewport "Sun 31 Mon 1 Tue 2 Wed 3 Thu 4 Fri 5 Sat 6 Sun 7 Mon 8 Tue 9 1/2 1 Job Wed 10 2…" at bounding box center [532, 302] width 1065 height 407
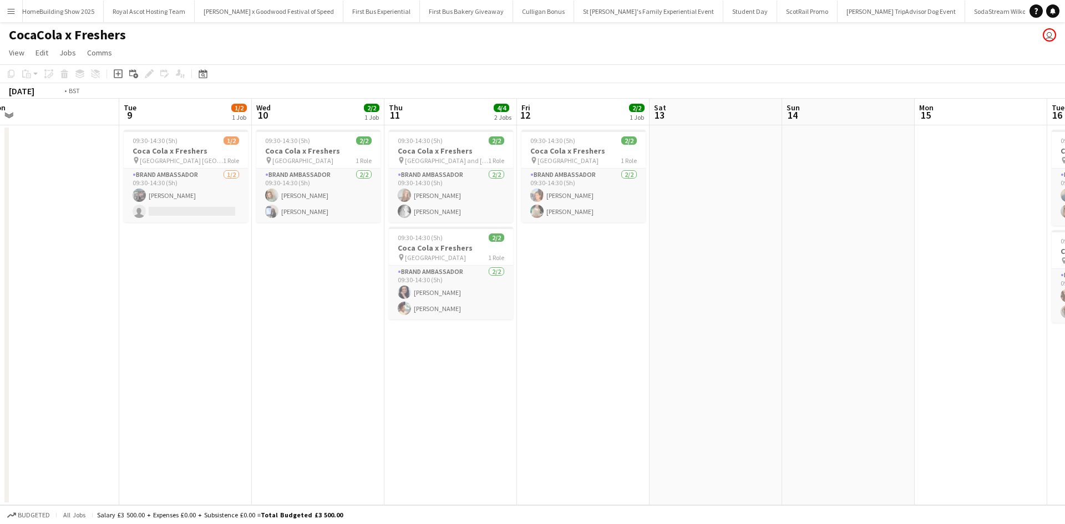
drag, startPoint x: 556, startPoint y: 391, endPoint x: 181, endPoint y: 381, distance: 375.1
click at [182, 381] on app-calendar-viewport "Thu 4 Fri 5 Sat 6 Sun 7 Mon 8 Tue 9 1/2 1 Job Wed 10 2/2 1 Job Thu 11 4/4 2 Job…" at bounding box center [532, 302] width 1065 height 407
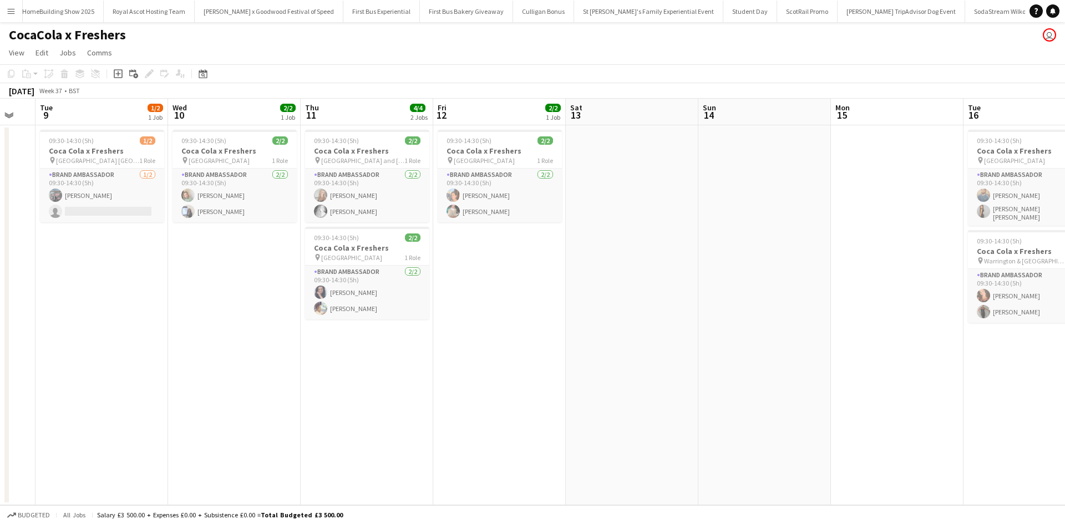
drag, startPoint x: 399, startPoint y: 400, endPoint x: 302, endPoint y: 400, distance: 97.1
click at [302, 400] on app-calendar-viewport "Sat 6 Sun 7 Mon 8 Tue 9 1/2 1 Job Wed 10 2/2 1 Job Thu 11 4/4 2 Jobs Fri 12 2/2…" at bounding box center [532, 302] width 1065 height 407
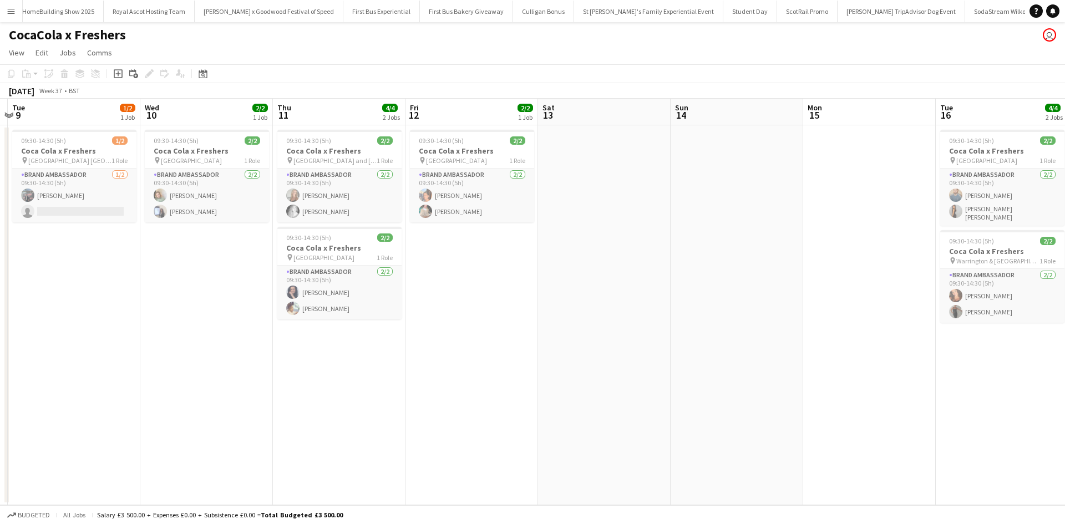
click at [676, 365] on app-date-cell at bounding box center [737, 315] width 133 height 380
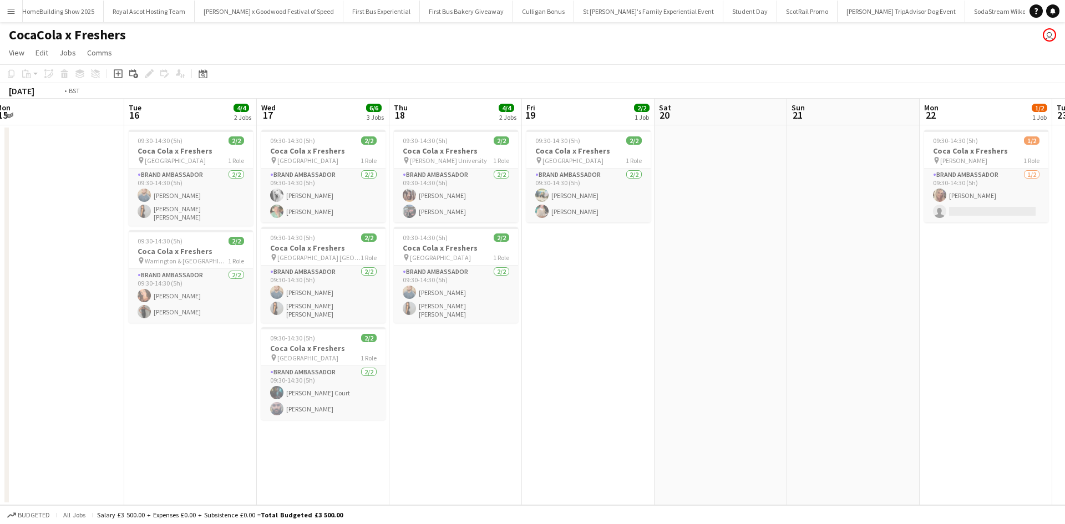
drag, startPoint x: 926, startPoint y: 392, endPoint x: 104, endPoint y: 344, distance: 823.4
click at [104, 344] on app-calendar-viewport "Fri 12 2/2 1 Job Sat 13 Sun 14 Mon 15 Tue 16 4/4 2 Jobs Wed 17 6/6 3 Jobs Thu 1…" at bounding box center [532, 302] width 1065 height 407
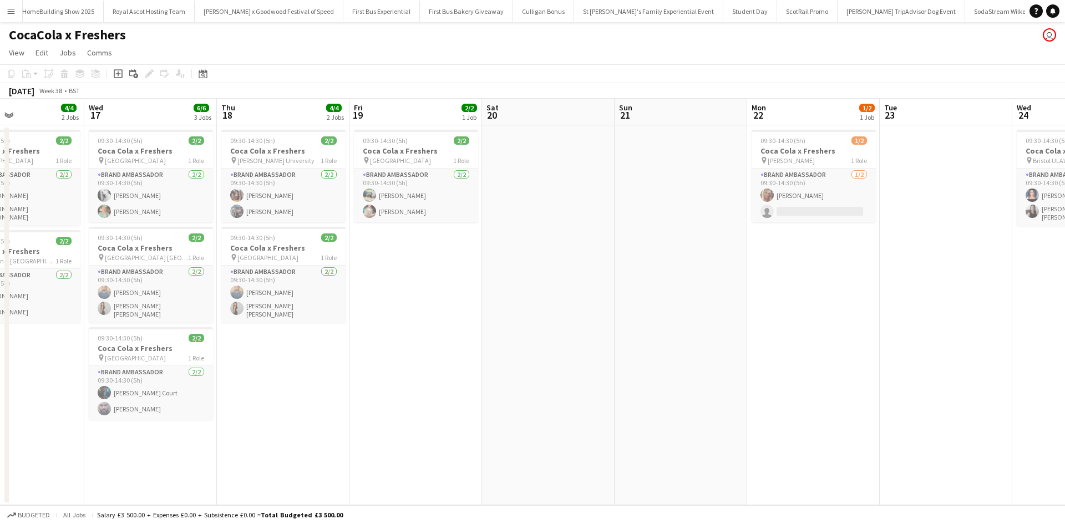
scroll to position [0, 317]
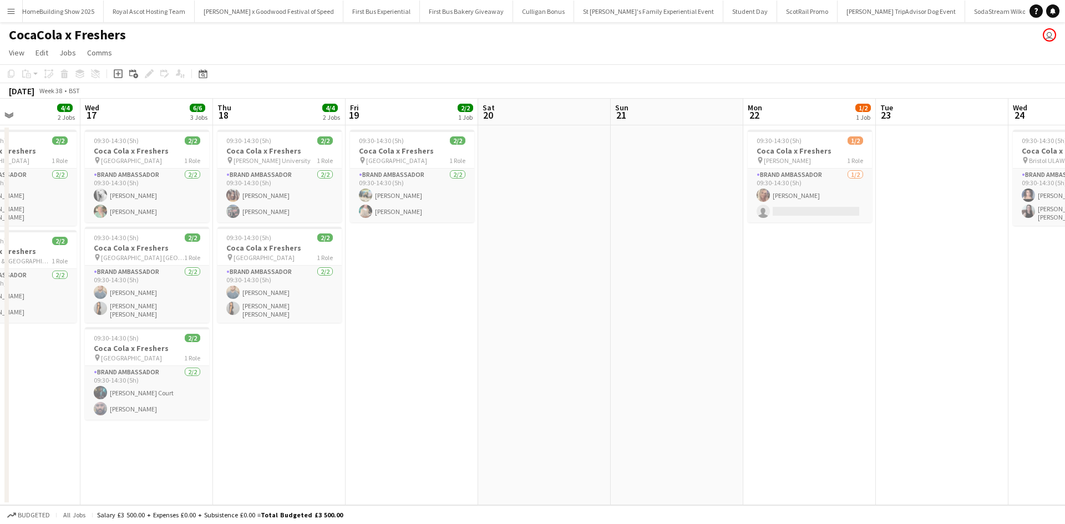
drag, startPoint x: 533, startPoint y: 363, endPoint x: 378, endPoint y: 367, distance: 155.4
click at [378, 367] on app-calendar-viewport "Sun 14 Mon 15 Tue 16 4/4 2 Jobs Wed 17 6/6 3 Jobs Thu 18 4/4 2 Jobs Fri 19 2/2 …" at bounding box center [532, 302] width 1065 height 407
drag, startPoint x: 875, startPoint y: 383, endPoint x: 974, endPoint y: 382, distance: 99.3
click at [876, 382] on app-date-cell "09:30-14:30 (5h) 1/2 Coca Cola x Freshers pin Kirkley Hall 1 Role Brand Ambassa…" at bounding box center [809, 315] width 133 height 380
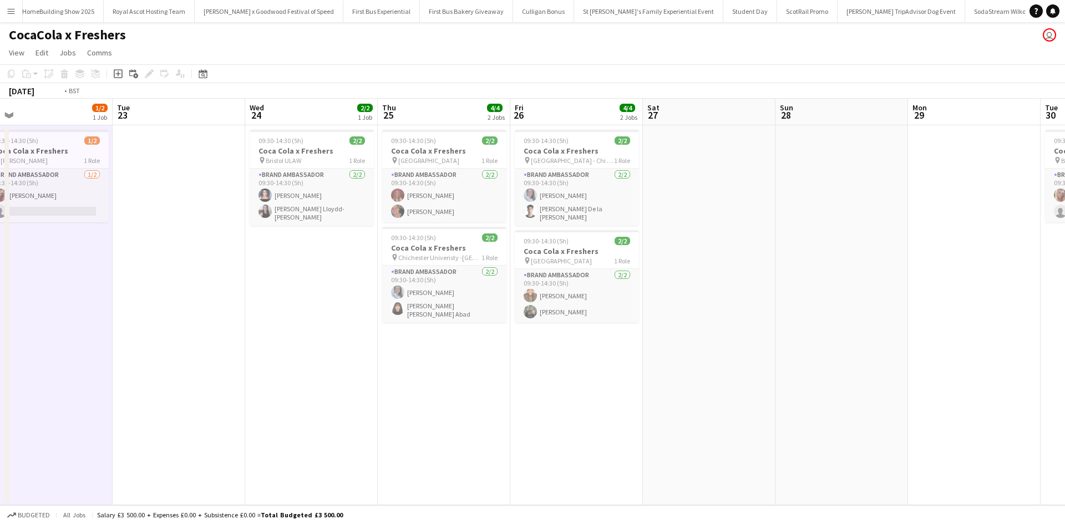
drag, startPoint x: 1006, startPoint y: 379, endPoint x: 370, endPoint y: 402, distance: 636.6
click at [195, 389] on app-calendar-viewport "Thu 18 4/4 2 Jobs Fri 19 2/2 1 Job Sat 20 Sun 21 Mon 22 1/2 1 Job Tue 23 Wed 24…" at bounding box center [532, 302] width 1065 height 407
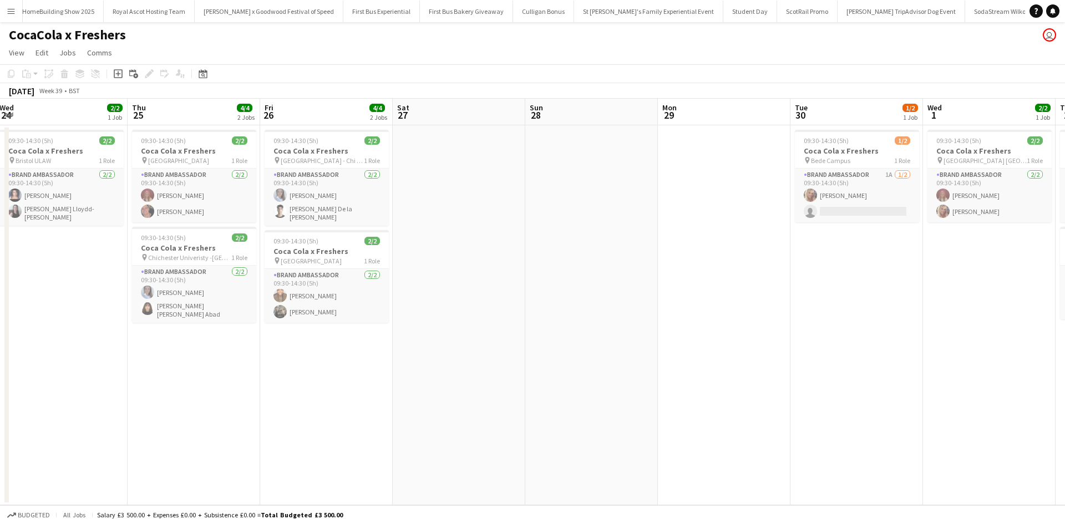
scroll to position [0, 561]
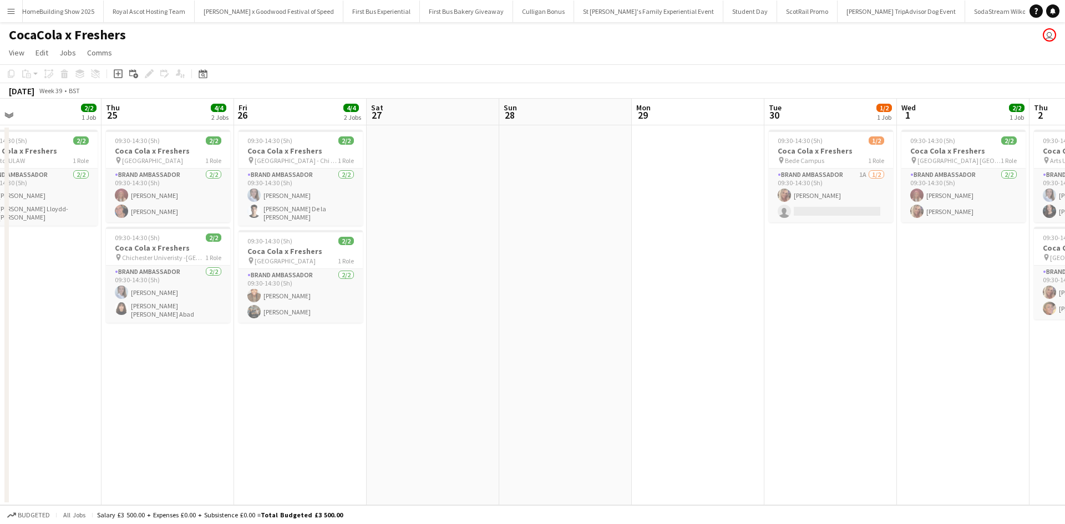
drag, startPoint x: 565, startPoint y: 420, endPoint x: 336, endPoint y: 413, distance: 229.2
click at [336, 413] on app-calendar-viewport "Sat 20 Sun 21 Mon 22 1/2 1 Job Tue 23 Wed 24 2/2 1 Job Thu 25 4/4 2 Jobs Fri 26…" at bounding box center [532, 302] width 1065 height 407
click at [313, 158] on span "Chichester University - Chi Site BAX" at bounding box center [296, 160] width 83 height 8
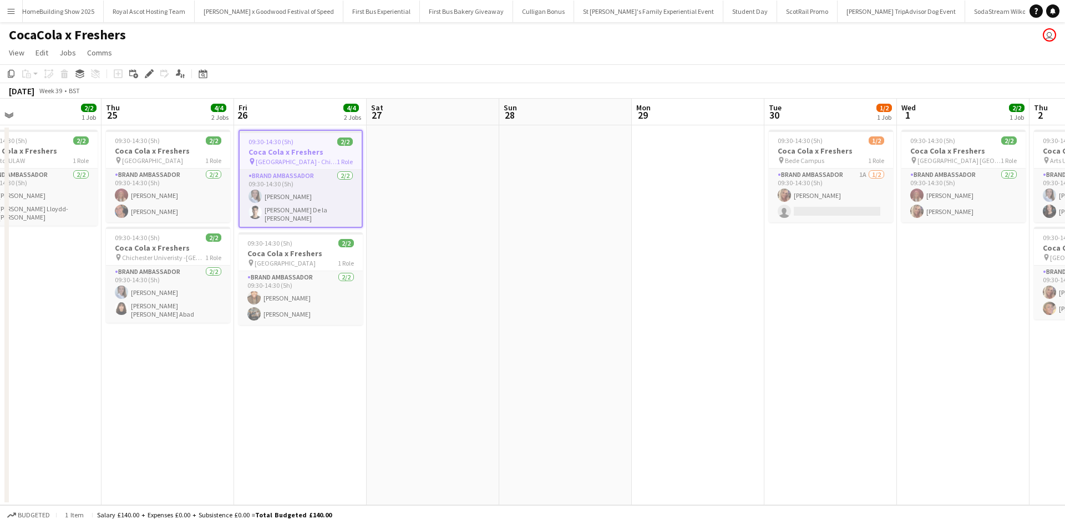
click at [984, 425] on app-date-cell "09:30-14:30 (5h) 2/2 Coca Cola x Freshers pin City Campus Sunderland 1 Role Bra…" at bounding box center [963, 315] width 133 height 380
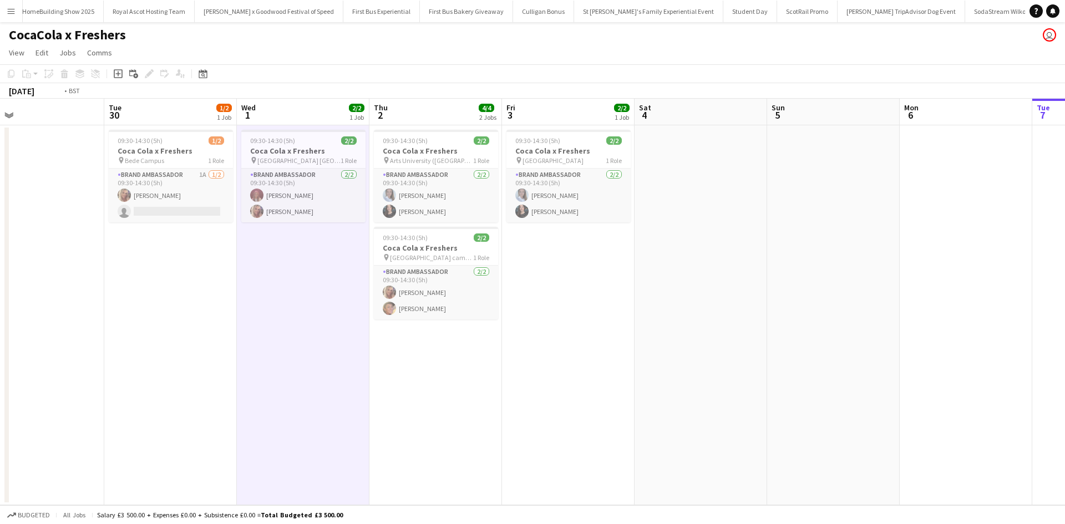
drag, startPoint x: 1013, startPoint y: 430, endPoint x: 337, endPoint y: 438, distance: 676.2
click at [337, 438] on app-calendar-viewport "Fri 26 4/4 2 Jobs Sat 27 Sun 28 Mon 29 Tue 30 1/2 1 Job Wed 1 2/2 1 Job Thu 2 4…" at bounding box center [532, 302] width 1065 height 407
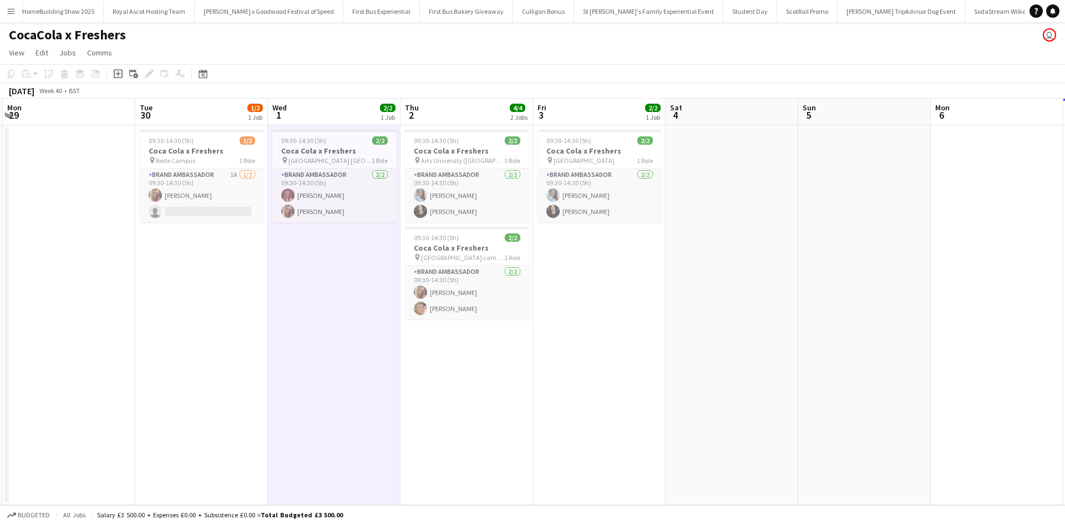
drag, startPoint x: 650, startPoint y: 438, endPoint x: 425, endPoint y: 441, distance: 224.1
click at [425, 441] on app-calendar-viewport "Fri 26 4/4 2 Jobs Sat 27 Sun 28 Mon 29 Tue 30 1/2 1 Job Wed 1 2/2 1 Job Thu 2 4…" at bounding box center [532, 302] width 1065 height 407
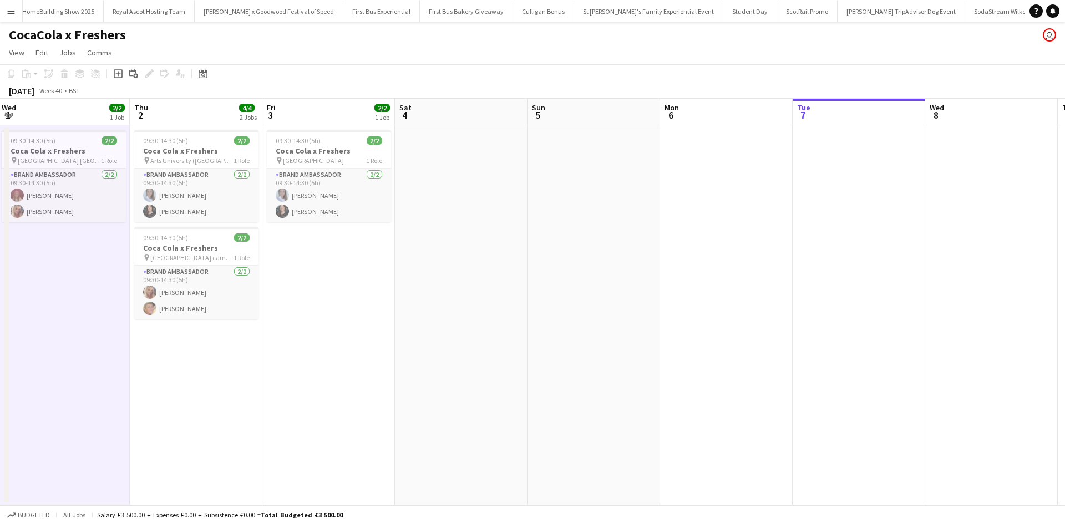
click at [677, 334] on app-date-cell at bounding box center [726, 315] width 133 height 380
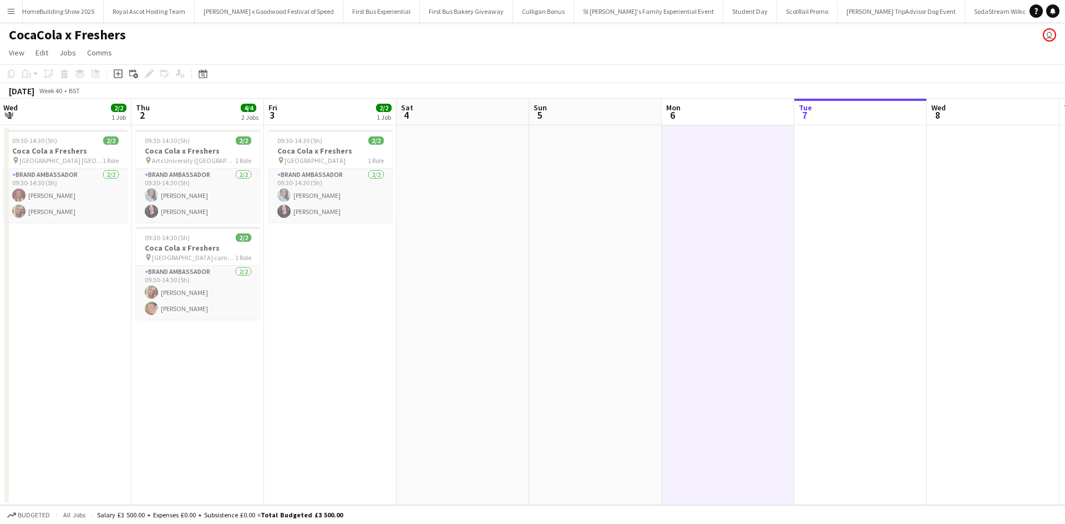
click at [0, 12] on button "Menu" at bounding box center [11, 11] width 22 height 22
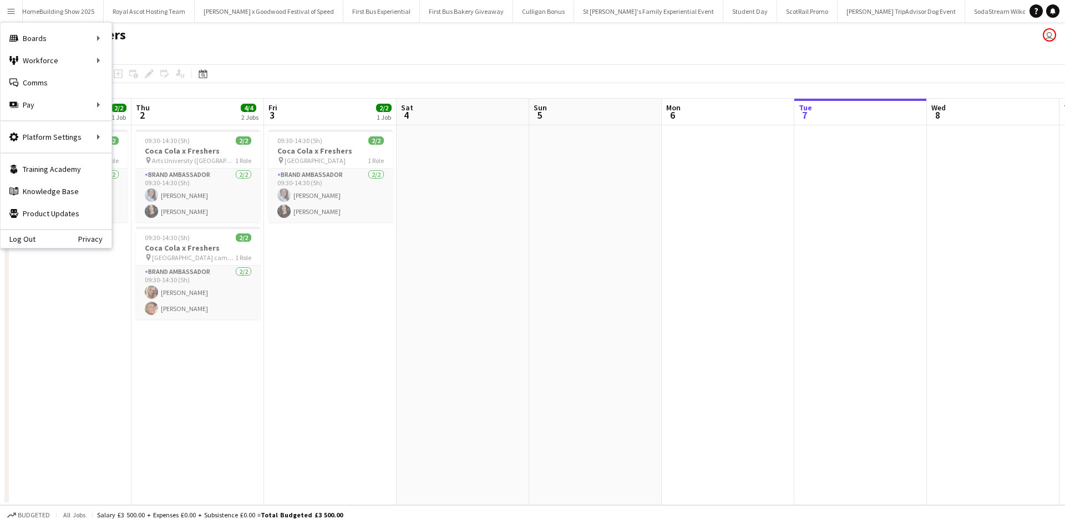
drag, startPoint x: 455, startPoint y: 284, endPoint x: 438, endPoint y: 296, distance: 20.8
click at [455, 284] on app-date-cell at bounding box center [463, 315] width 133 height 380
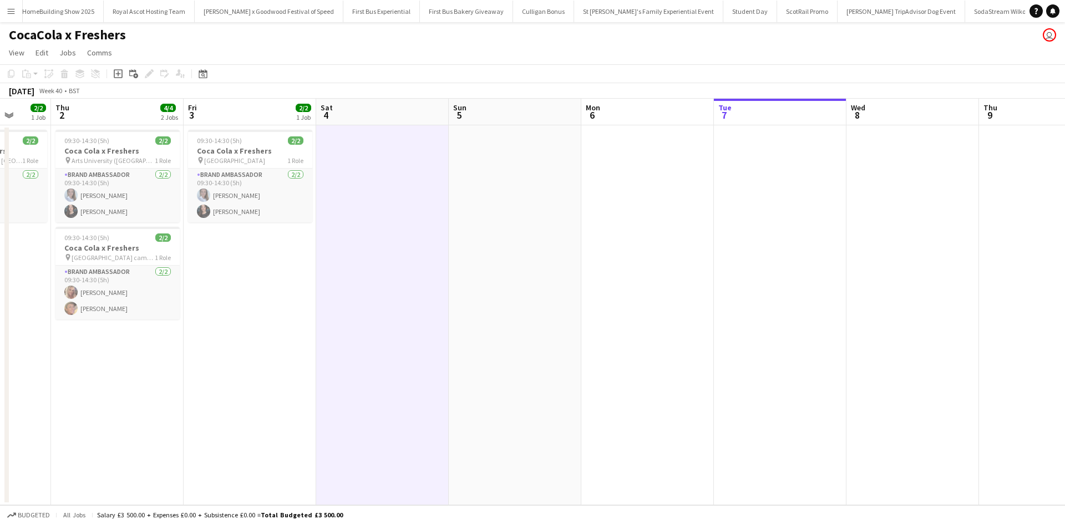
drag, startPoint x: 409, startPoint y: 413, endPoint x: 683, endPoint y: 352, distance: 280.6
click at [729, 346] on app-calendar-viewport "Mon 29 Tue 30 1/2 1 Job Wed 1 2/2 1 Job Thu 2 4/4 2 Jobs Fri 3 2/2 1 Job Sat 4 …" at bounding box center [532, 302] width 1065 height 407
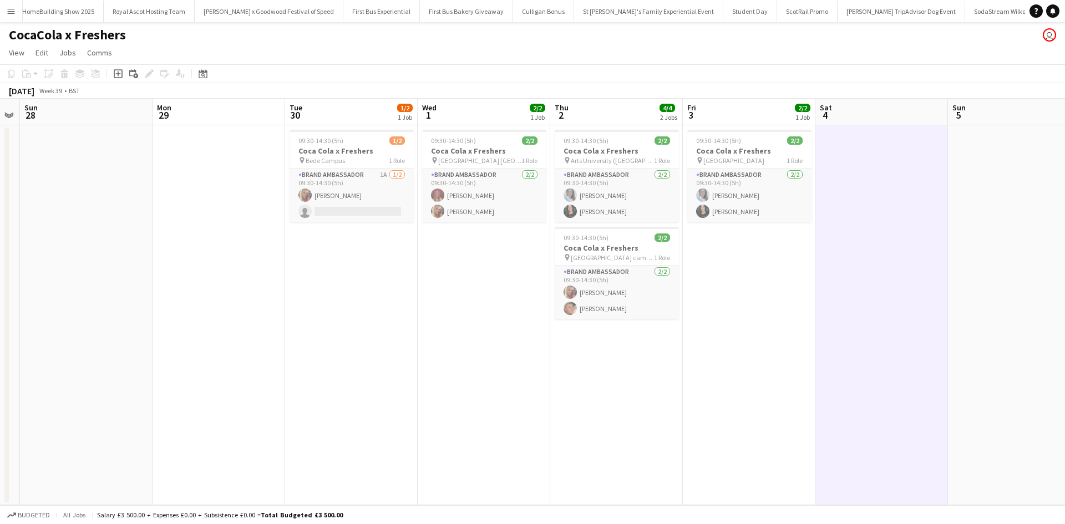
scroll to position [0, 297]
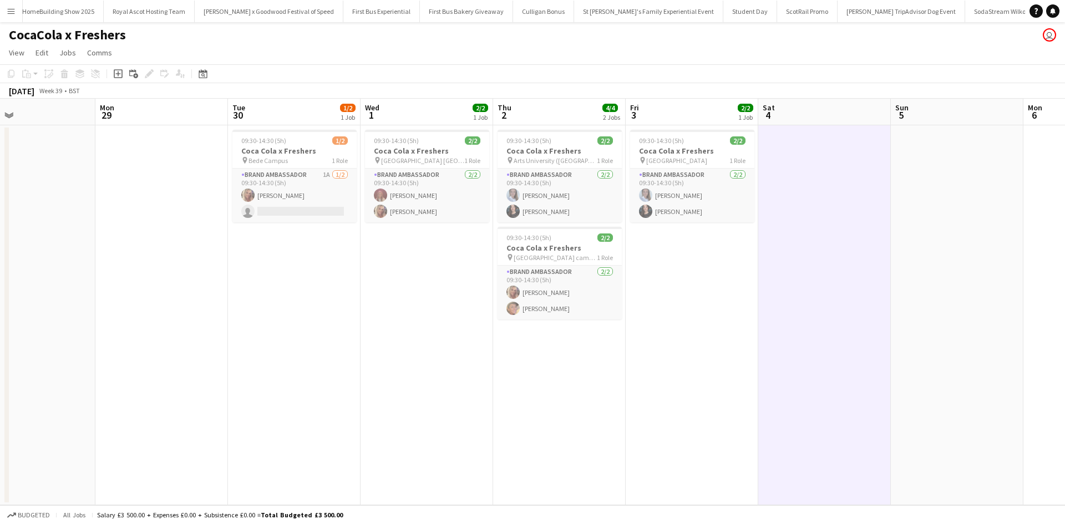
drag, startPoint x: 403, startPoint y: 285, endPoint x: 724, endPoint y: 255, distance: 322.6
click at [717, 262] on app-calendar-viewport "Fri 26 4/4 2 Jobs Sat 27 Sun 28 Mon 29 Tue 30 1/2 1 Job Wed 1 2/2 1 Job Thu 2 4…" at bounding box center [532, 302] width 1065 height 407
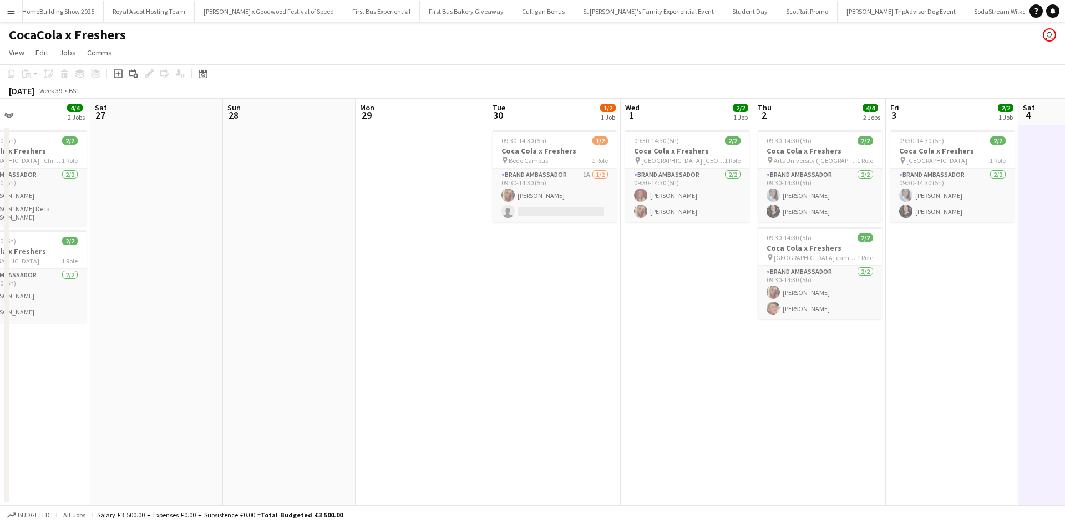
drag, startPoint x: 317, startPoint y: 314, endPoint x: 571, endPoint y: 288, distance: 255.9
click at [571, 288] on app-calendar-viewport "Wed 24 2/2 1 Job Thu 25 4/4 2 Jobs Fri 26 4/4 2 Jobs Sat 27 Sun 28 Mon 29 Tue 3…" at bounding box center [532, 302] width 1065 height 407
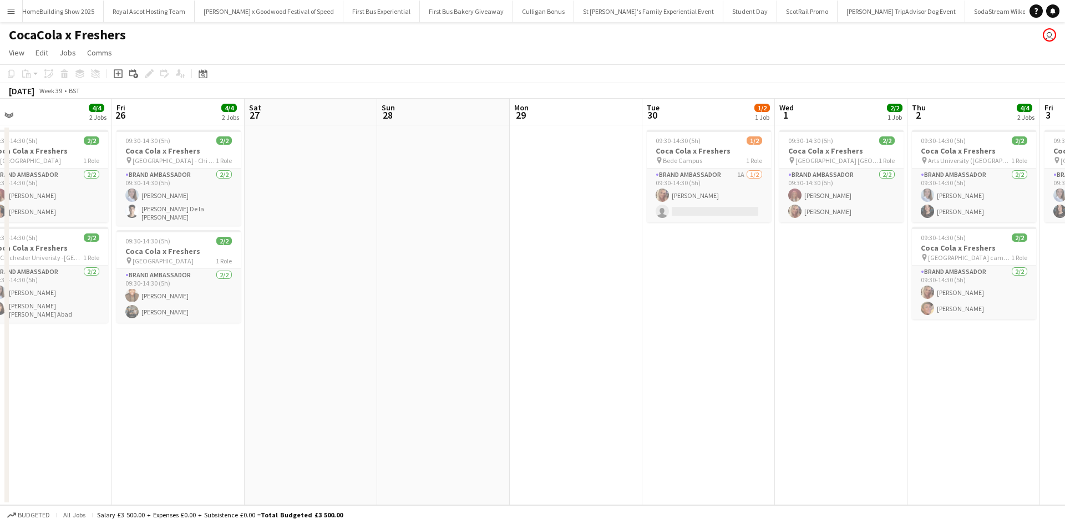
drag, startPoint x: 265, startPoint y: 299, endPoint x: 684, endPoint y: 275, distance: 420.6
click at [684, 275] on app-calendar-viewport "Tue 23 Wed 24 2/2 1 Job Thu 25 4/4 2 Jobs Fri 26 4/4 2 Jobs Sat 27 Sun 28 Mon 2…" at bounding box center [532, 302] width 1065 height 407
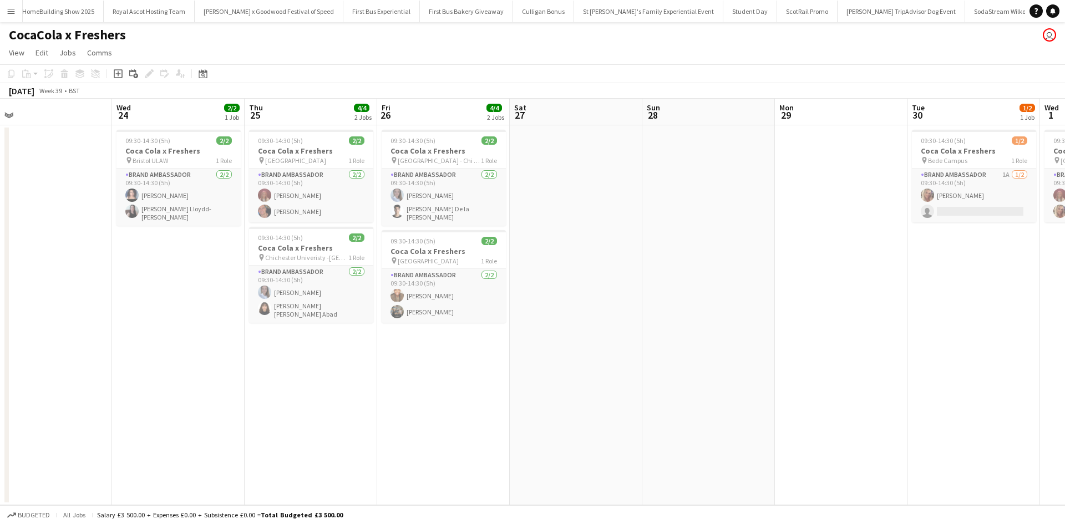
scroll to position [0, 285]
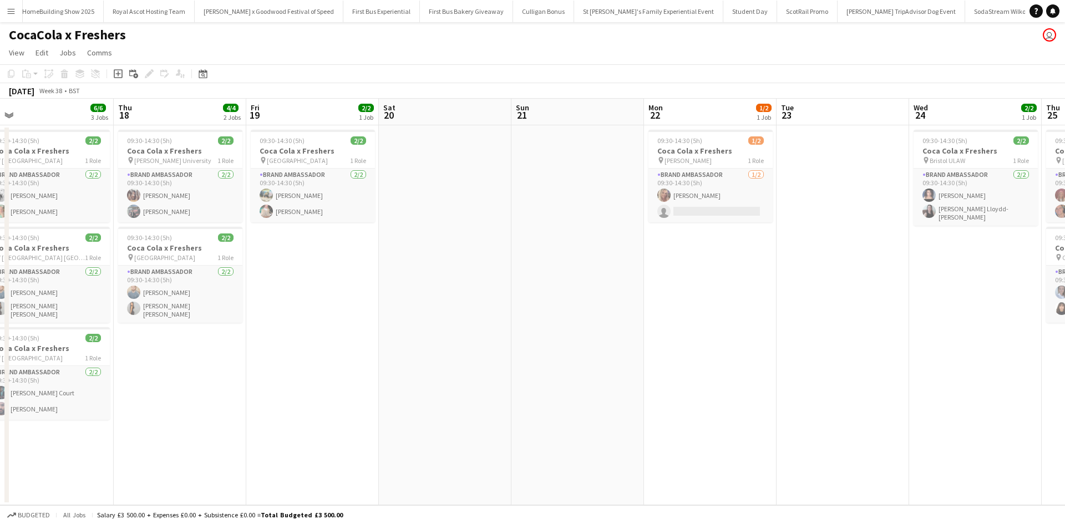
drag, startPoint x: 175, startPoint y: 287, endPoint x: 972, endPoint y: 267, distance: 797.3
click at [972, 267] on app-calendar-viewport "Mon 15 Tue 16 4/4 2 Jobs Wed 17 6/6 3 Jobs Thu 18 4/4 2 Jobs Fri 19 2/2 1 Job S…" at bounding box center [532, 302] width 1065 height 407
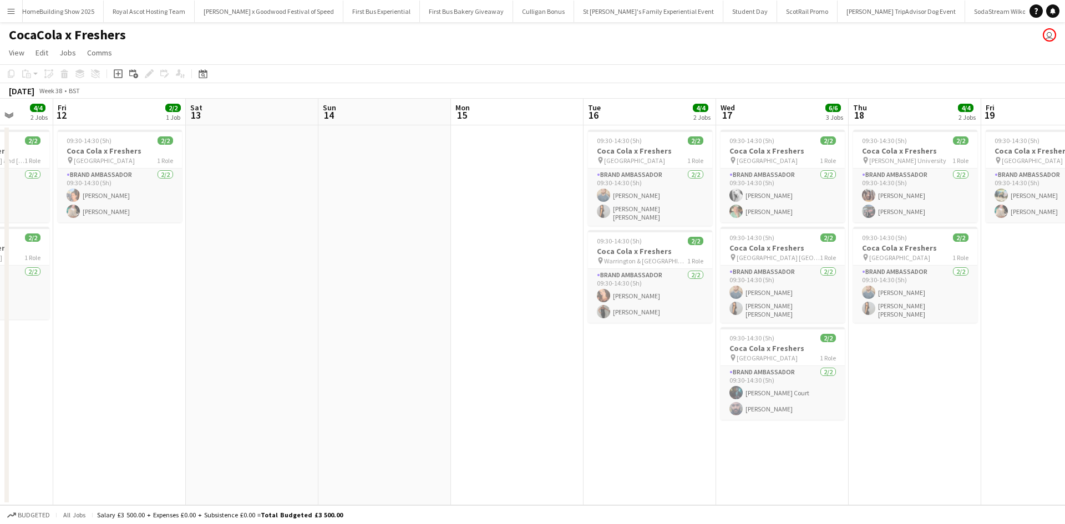
scroll to position [0, 327]
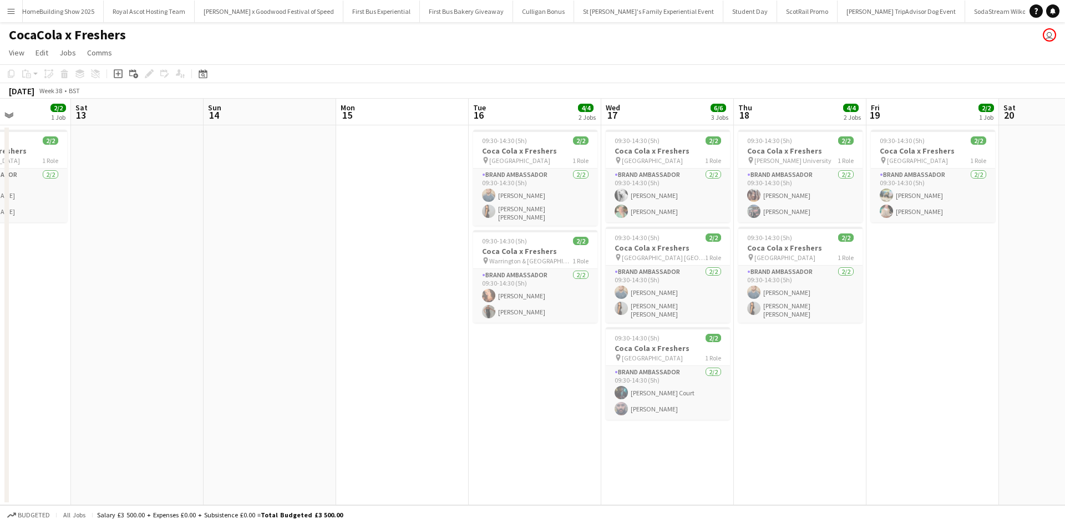
drag, startPoint x: 232, startPoint y: 379, endPoint x: 848, endPoint y: 378, distance: 615.2
click at [848, 378] on app-calendar-viewport "Wed 10 2/2 1 Job Thu 11 4/4 2 Jobs Fri 12 2/2 1 Job Sat 13 Sun 14 Mon 15 Tue 16…" at bounding box center [532, 302] width 1065 height 407
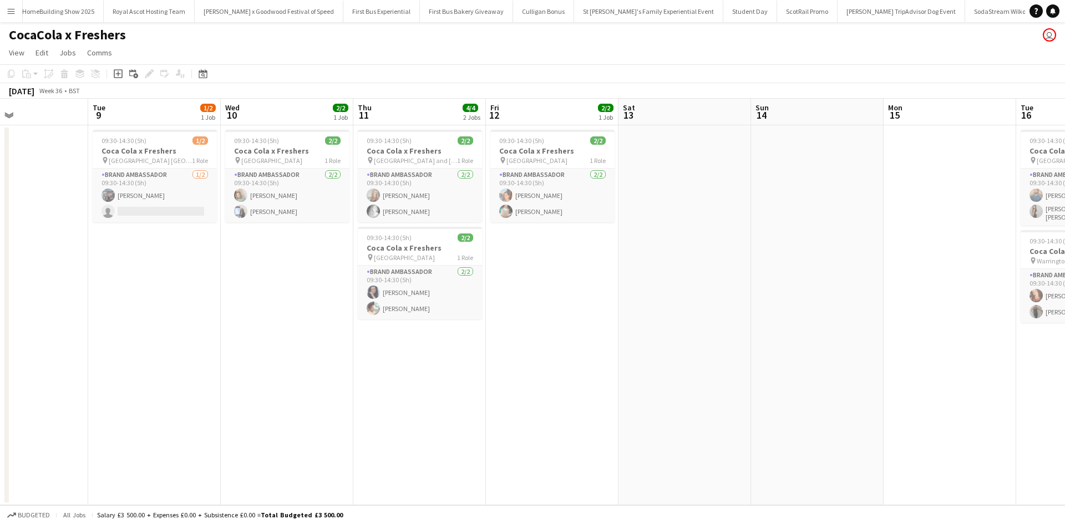
drag, startPoint x: 308, startPoint y: 285, endPoint x: 989, endPoint y: 255, distance: 681.2
click at [989, 255] on app-calendar-viewport "Sat 6 Sun 7 Mon 8 Tue 9 1/2 1 Job Wed 10 2/2 1 Job Thu 11 4/4 2 Jobs Fri 12 2/2…" at bounding box center [532, 302] width 1065 height 407
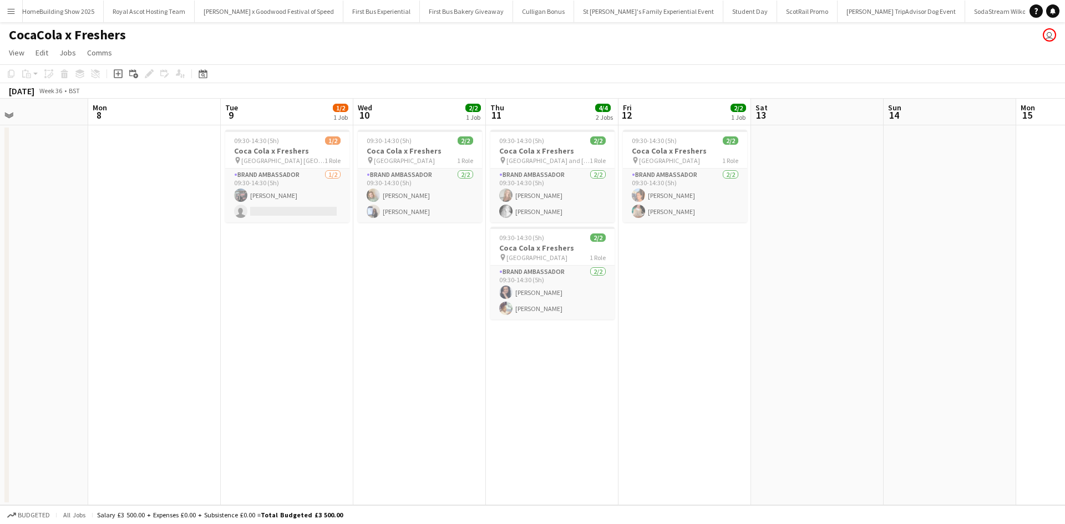
scroll to position [0, 309]
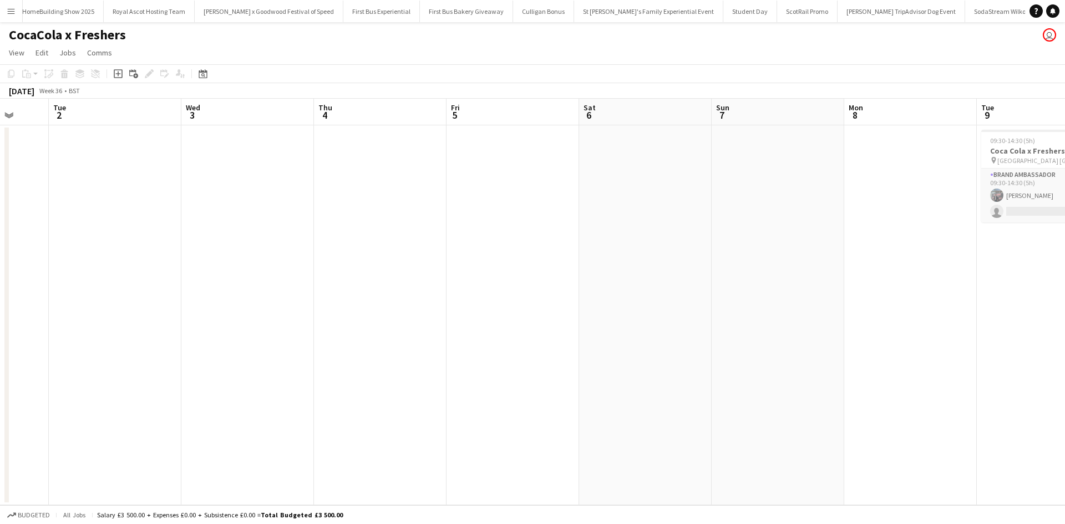
drag, startPoint x: 237, startPoint y: 288, endPoint x: 940, endPoint y: 270, distance: 703.1
click at [943, 269] on app-calendar-viewport "Sun 31 Mon 1 Tue 2 Wed 3 Thu 4 Fri 5 Sat 6 Sun 7 Mon 8 Tue 9 1/2 1 Job Wed 10 2…" at bounding box center [532, 302] width 1065 height 407
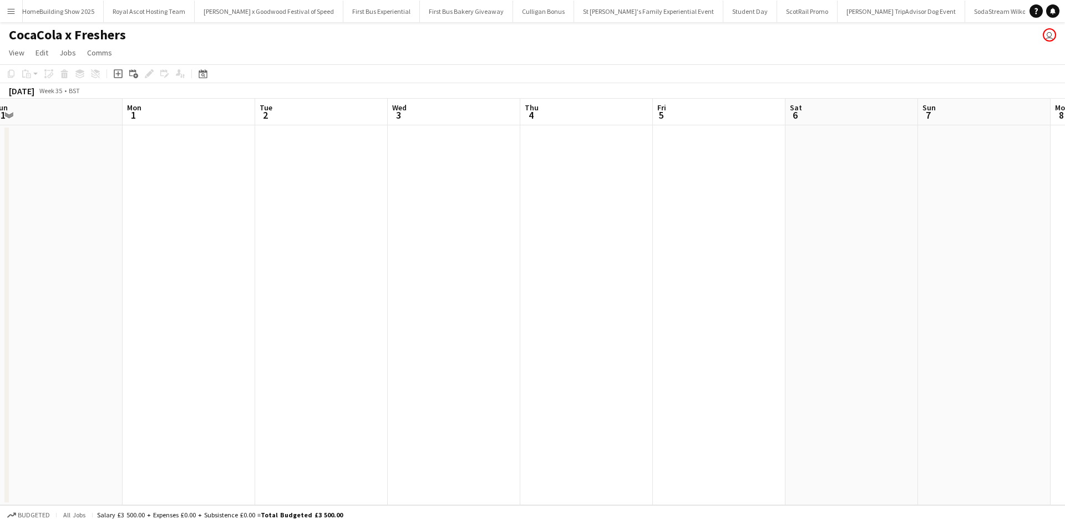
drag, startPoint x: 480, startPoint y: 293, endPoint x: 583, endPoint y: 305, distance: 103.8
click at [870, 271] on app-calendar-viewport "Fri 29 Sat 30 Sun 31 Mon 1 Tue 2 Wed 3 Thu 4 Fri 5 Sat 6 Sun 7 Mon 8 Tue 9 1/2 …" at bounding box center [532, 302] width 1065 height 407
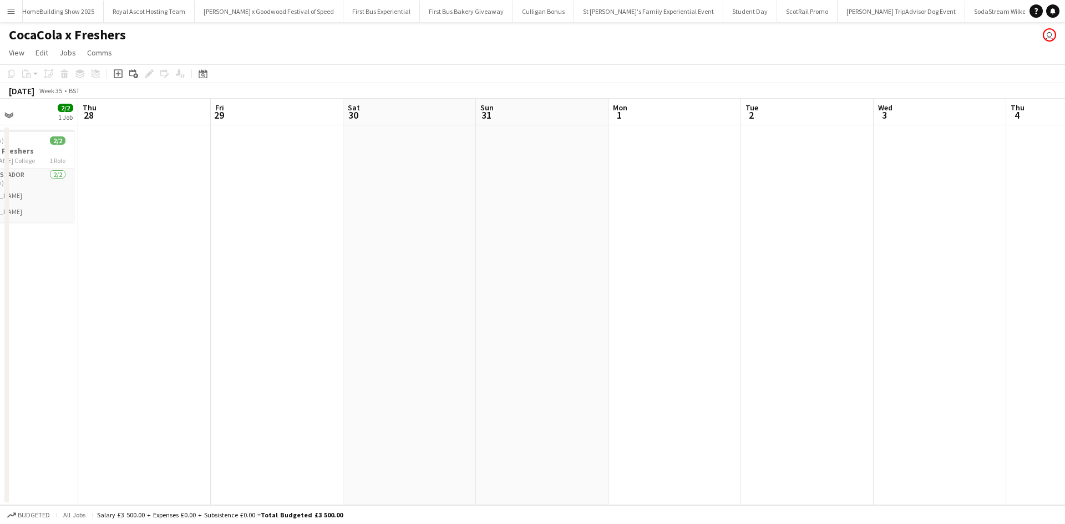
drag, startPoint x: 535, startPoint y: 302, endPoint x: 758, endPoint y: 262, distance: 225.9
click at [778, 258] on app-calendar-viewport "Mon 25 Tue 26 Wed 27 2/2 1 Job Thu 28 Fri 29 Sat 30 Sun 31 Mon 1 Tue 2 Wed 3 Th…" at bounding box center [532, 302] width 1065 height 407
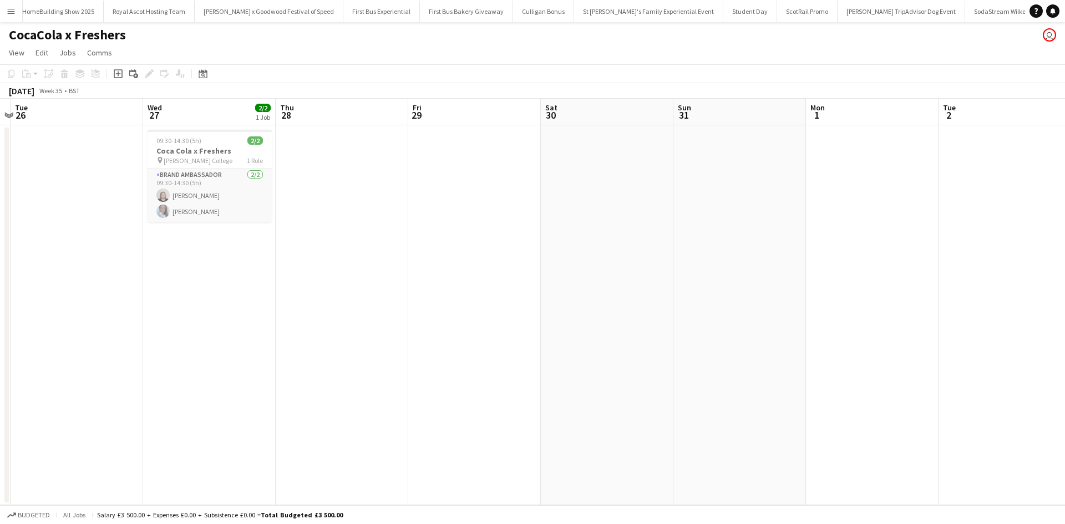
drag, startPoint x: 470, startPoint y: 280, endPoint x: 701, endPoint y: 276, distance: 230.8
click at [747, 266] on app-calendar-viewport "Sun 24 Mon 25 Tue 26 Wed 27 2/2 1 Job Thu 28 Fri 29 Sat 30 Sun 31 Mon 1 Tue 2 W…" at bounding box center [532, 302] width 1065 height 407
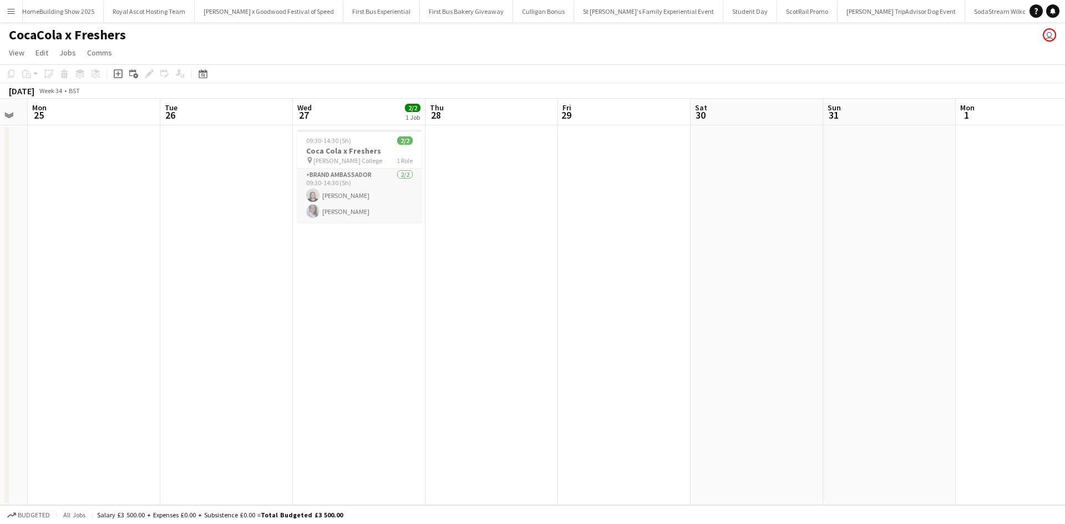
drag, startPoint x: 433, startPoint y: 276, endPoint x: 622, endPoint y: 321, distance: 194.4
click at [743, 296] on app-calendar-viewport "Sat 23 Sun 24 Mon 25 Tue 26 Wed 27 2/2 1 Job Thu 28 Fri 29 Sat 30 Sun 31 Mon 1 …" at bounding box center [532, 302] width 1065 height 407
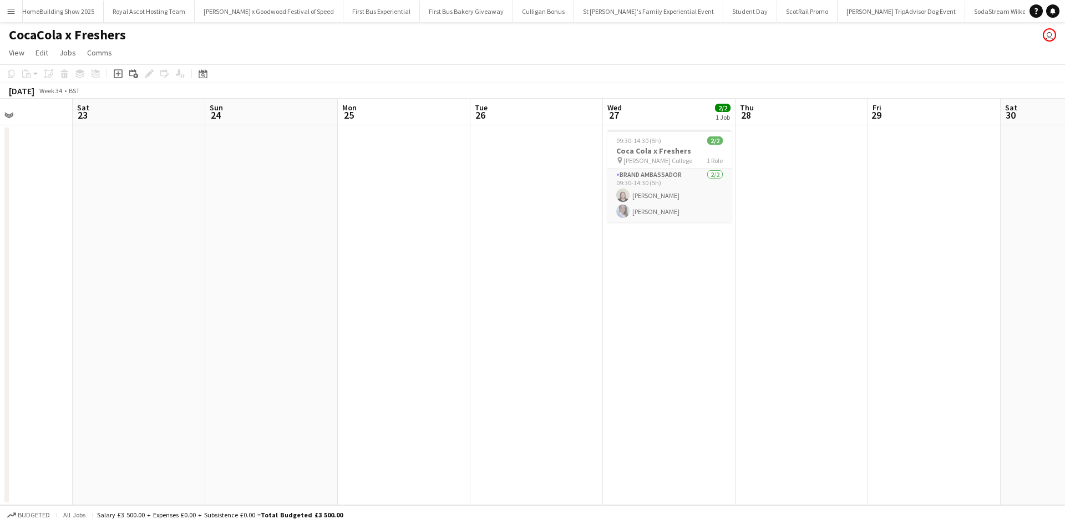
drag, startPoint x: 391, startPoint y: 323, endPoint x: 447, endPoint y: 344, distance: 59.7
click at [673, 341] on app-calendar-viewport "Wed 20 Thu 21 Fri 22 Sat 23 Sun 24 Mon 25 Tue 26 Wed 27 2/2 1 Job Thu 28 Fri 29…" at bounding box center [532, 302] width 1065 height 407
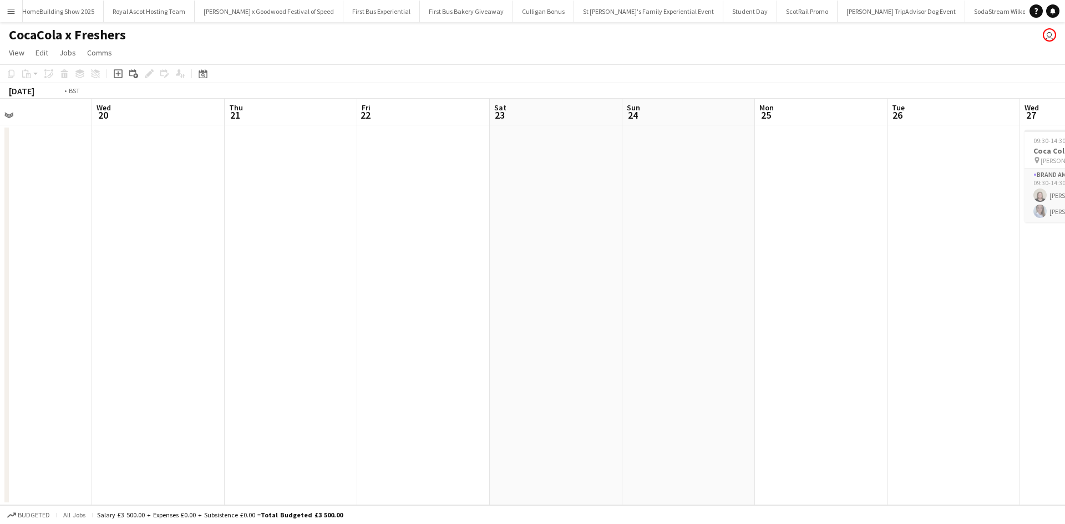
drag, startPoint x: 521, startPoint y: 336, endPoint x: 535, endPoint y: 347, distance: 17.9
click at [633, 343] on app-calendar-viewport "Sun 17 Mon 18 Tue 19 Wed 20 Thu 21 Fri 22 Sat 23 Sun 24 Mon 25 Tue 26 Wed 27 2/…" at bounding box center [532, 302] width 1065 height 407
drag, startPoint x: 351, startPoint y: 343, endPoint x: 566, endPoint y: 341, distance: 214.7
click at [609, 341] on app-calendar-viewport "Fri 15 Sat 16 Sun 17 Mon 18 Tue 19 Wed 20 Thu 21 Fri 22 Sat 23 Sun 24 Mon 25 Tu…" at bounding box center [532, 302] width 1065 height 407
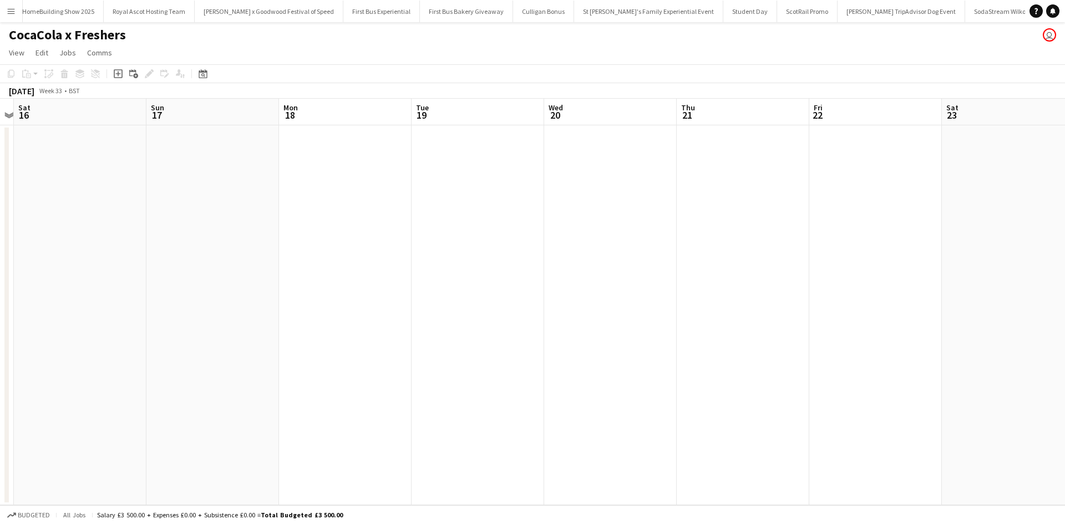
drag, startPoint x: 376, startPoint y: 311, endPoint x: 587, endPoint y: 333, distance: 212.6
click at [587, 333] on app-calendar-viewport "Wed 13 Thu 14 Fri 15 Sat 16 Sun 17 Mon 18 Tue 19 Wed 20 Thu 21 Fri 22 Sat 23 Su…" at bounding box center [532, 302] width 1065 height 407
drag, startPoint x: 503, startPoint y: 333, endPoint x: 554, endPoint y: 339, distance: 51.4
click at [554, 339] on app-calendar-viewport "Sun 10 Mon 11 Tue 12 Wed 13 Thu 14 Fri 15 Sat 16 Sun 17 Mon 18 Tue 19 Wed 20 Th…" at bounding box center [532, 302] width 1065 height 407
drag, startPoint x: 741, startPoint y: 362, endPoint x: 687, endPoint y: 373, distance: 54.9
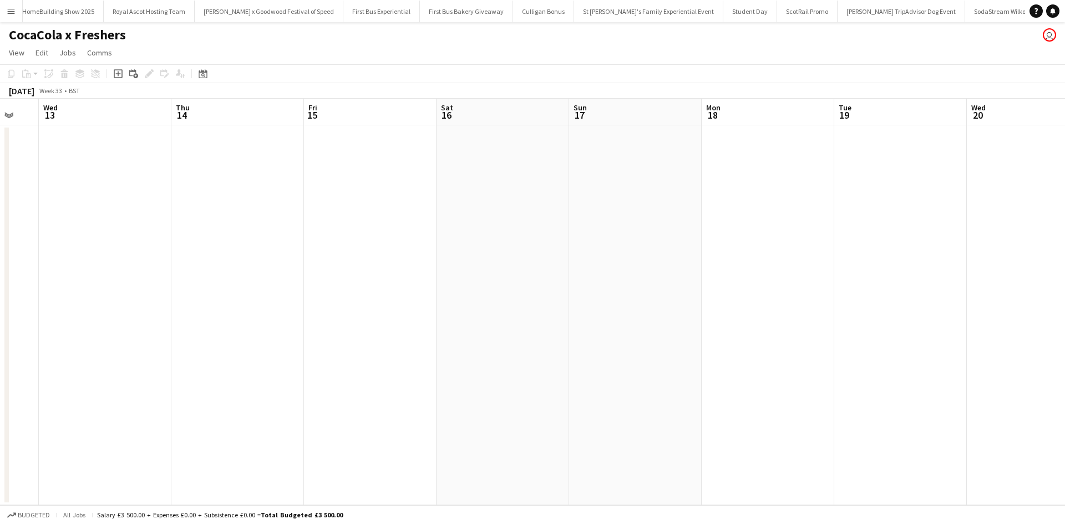
click at [205, 339] on app-calendar-viewport "Sun 10 Mon 11 Tue 12 Wed 13 Thu 14 Fri 15 Sat 16 Sun 17 Mon 18 Tue 19 Wed 20 Th…" at bounding box center [532, 302] width 1065 height 407
drag, startPoint x: 469, startPoint y: 362, endPoint x: 310, endPoint y: 326, distance: 163.2
click at [310, 326] on app-calendar-viewport "Tue 12 Wed 13 Thu 14 Fri 15 Sat 16 Sun 17 Mon 18 Tue 19 Wed 20 Thu 21 Fri 22 Sa…" at bounding box center [532, 302] width 1065 height 407
drag, startPoint x: 577, startPoint y: 358, endPoint x: 256, endPoint y: 305, distance: 326.1
click at [259, 307] on app-calendar-viewport "Thu 14 Fri 15 Sat 16 Sun 17 Mon 18 Tue 19 Wed 20 Thu 21 Fri 22 Sat 23 Sun 24 Mo…" at bounding box center [532, 302] width 1065 height 407
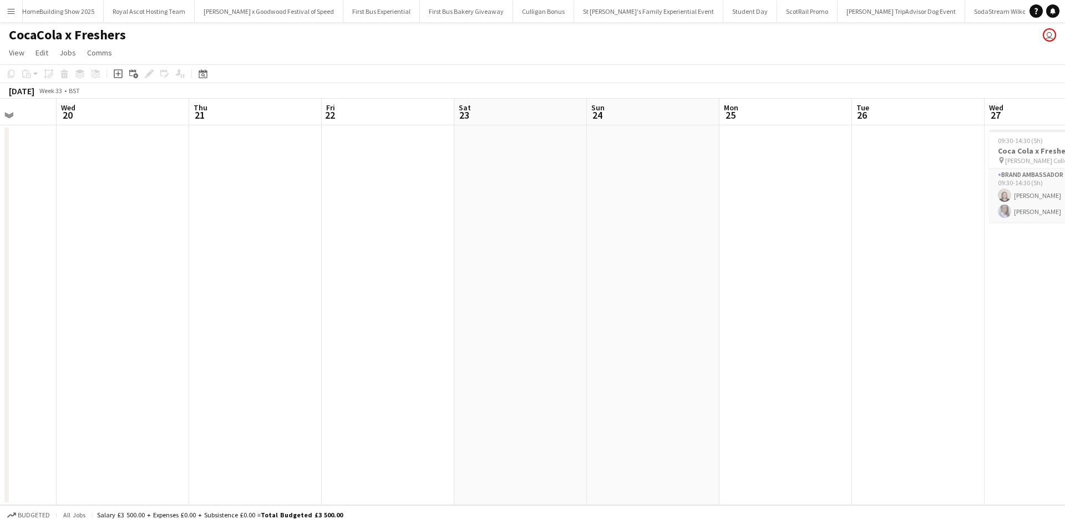
drag, startPoint x: 540, startPoint y: 354, endPoint x: 288, endPoint y: 305, distance: 256.1
click at [263, 306] on app-calendar-viewport "Sat 16 Sun 17 Mon 18 Tue 19 Wed 20 Thu 21 Fri 22 Sat 23 Sun 24 Mon 25 Tue 26 We…" at bounding box center [532, 302] width 1065 height 407
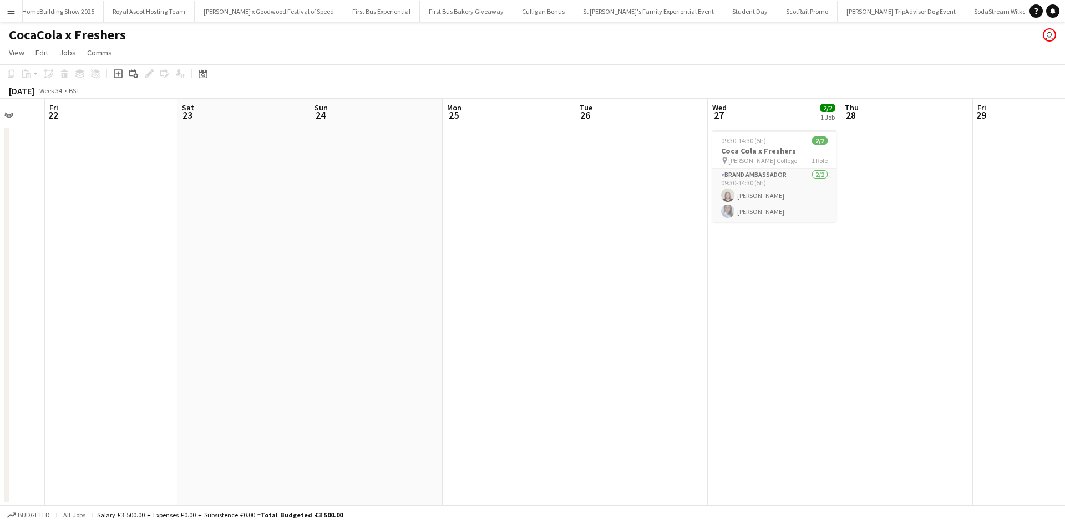
drag, startPoint x: 579, startPoint y: 348, endPoint x: 474, endPoint y: 324, distance: 108.1
click at [261, 301] on app-calendar-viewport "Tue 19 Wed 20 Thu 21 Fri 22 Sat 23 Sun 24 Mon 25 Tue 26 Wed 27 2/2 1 Job Thu 28…" at bounding box center [532, 302] width 1065 height 407
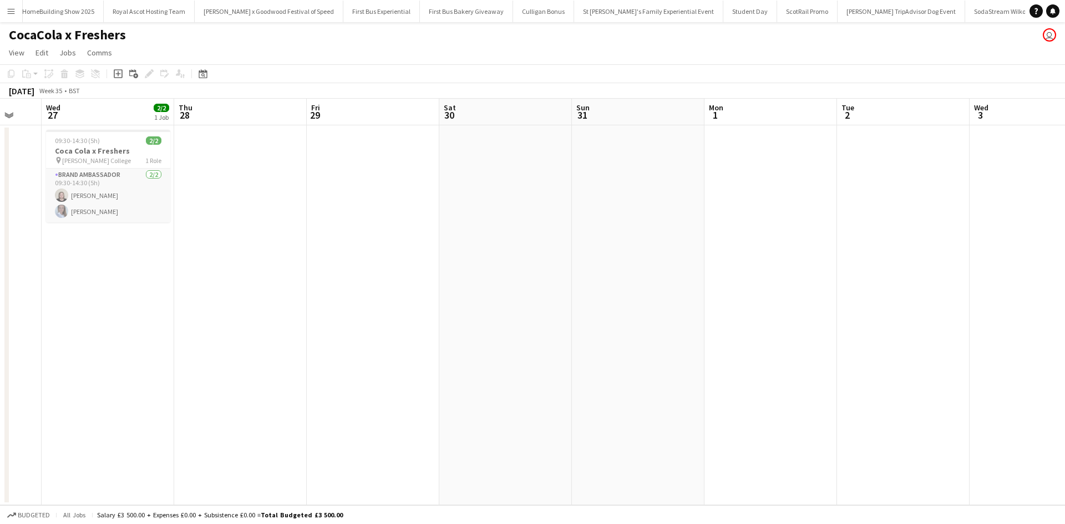
drag, startPoint x: 682, startPoint y: 341, endPoint x: 368, endPoint y: 317, distance: 315.4
click at [348, 322] on app-calendar-viewport "Sat 23 Sun 24 Mon 25 Tue 26 Wed 27 2/2 1 Job Thu 28 Fri 29 Sat 30 Sun 31 Mon 1 …" at bounding box center [532, 302] width 1065 height 407
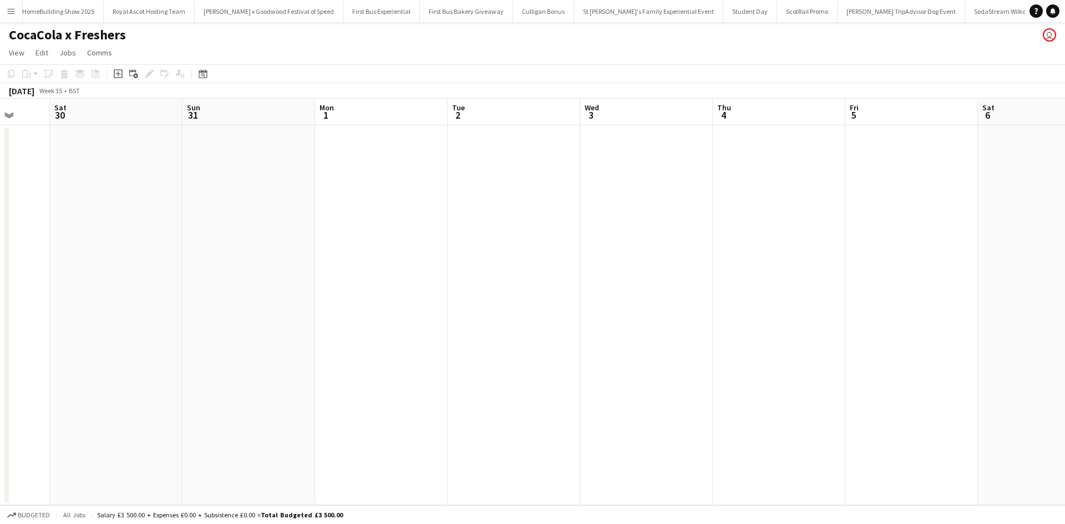
drag, startPoint x: 723, startPoint y: 346, endPoint x: 357, endPoint y: 337, distance: 365.7
click at [318, 345] on app-calendar-viewport "Wed 27 2/2 1 Job Thu 28 Fri 29 Sat 30 Sun 31 Mon 1 Tue 2 Wed 3 Thu 4 Fri 5 Sat …" at bounding box center [532, 302] width 1065 height 407
drag, startPoint x: 826, startPoint y: 366, endPoint x: 285, endPoint y: 327, distance: 542.2
click at [285, 329] on app-calendar-viewport "Fri 29 Sat 30 Sun 31 Mon 1 Tue 2 Wed 3 Thu 4 Fri 5 Sat 6 Sun 7 Mon 8 Tue 9 1/2 …" at bounding box center [532, 302] width 1065 height 407
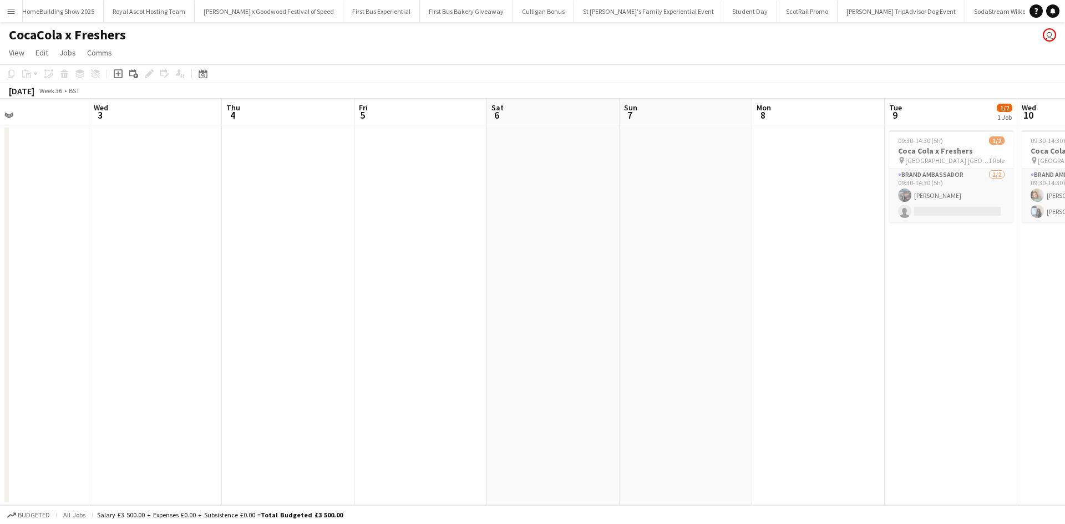
drag, startPoint x: 769, startPoint y: 368, endPoint x: 579, endPoint y: 367, distance: 190.8
click at [579, 367] on app-calendar-viewport "Sun 31 Mon 1 Tue 2 Wed 3 Thu 4 Fri 5 Sat 6 Sun 7 Mon 8 Tue 9 1/2 1 Job Wed 10 2…" at bounding box center [532, 302] width 1065 height 407
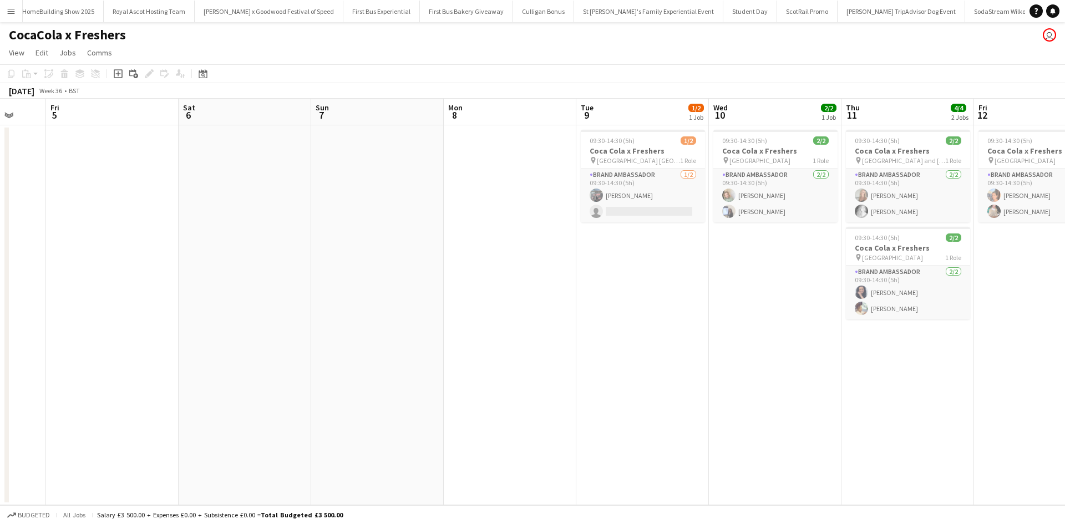
drag, startPoint x: 874, startPoint y: 375, endPoint x: 546, endPoint y: 358, distance: 328.8
click at [546, 358] on app-calendar-viewport "Tue 2 Wed 3 Thu 4 Fri 5 Sat 6 Sun 7 Mon 8 Tue 9 1/2 1 Job Wed 10 2/2 1 Job Thu …" at bounding box center [532, 302] width 1065 height 407
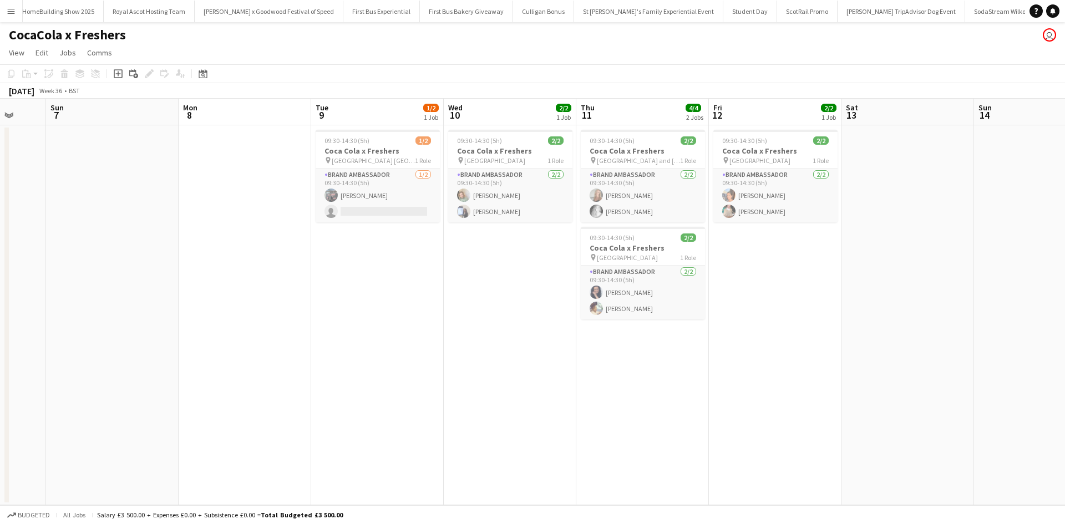
scroll to position [0, 372]
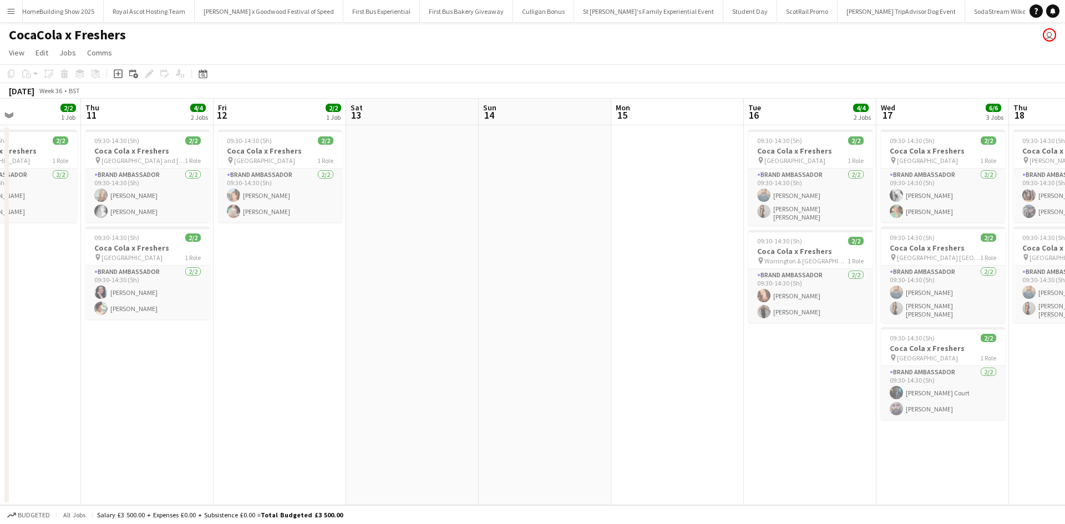
drag, startPoint x: 918, startPoint y: 343, endPoint x: 176, endPoint y: 296, distance: 743.1
click at [176, 296] on app-calendar-viewport "Mon 8 Tue 9 1/2 1 Job Wed 10 2/2 1 Job Thu 11 4/4 2 Jobs Fri 12 2/2 1 Job Sat 1…" at bounding box center [532, 302] width 1065 height 407
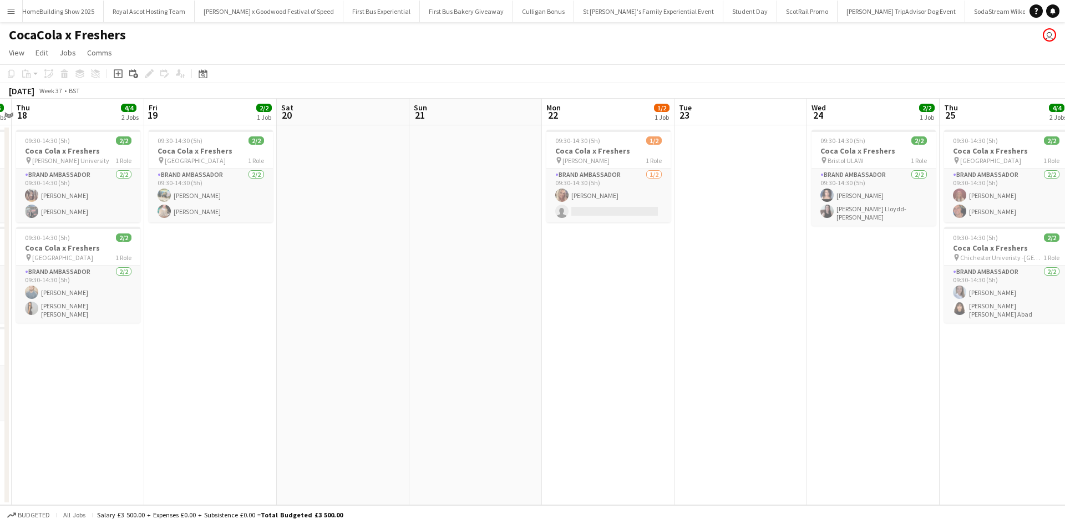
drag, startPoint x: 954, startPoint y: 301, endPoint x: 241, endPoint y: 249, distance: 714.1
click at [220, 249] on app-calendar-viewport "Sun 14 Mon 15 Tue 16 4/4 2 Jobs Wed 17 6/6 3 Jobs Thu 18 4/4 2 Jobs Fri 19 2/2 …" at bounding box center [532, 302] width 1065 height 407
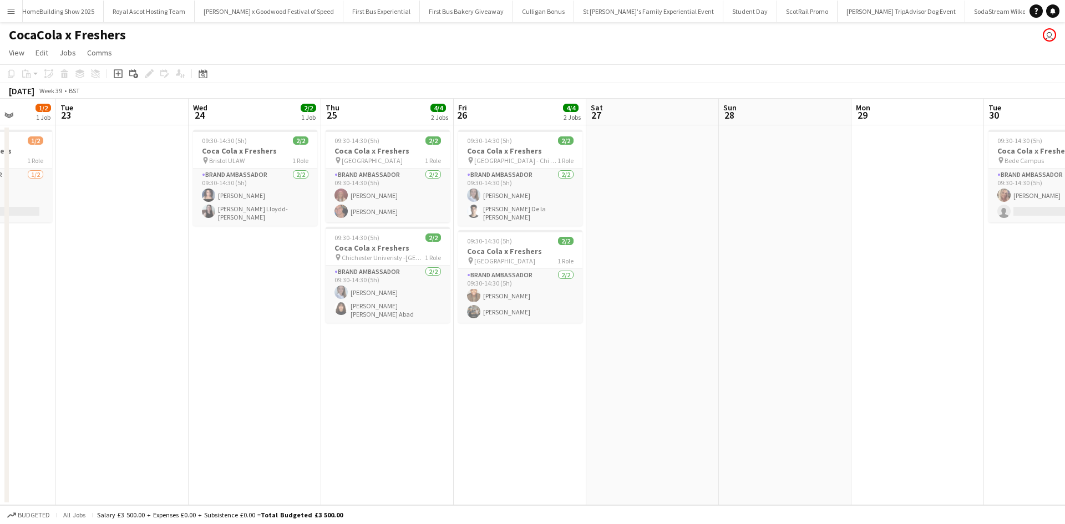
click at [394, 339] on app-calendar-viewport "Sat 20 Sun 21 Mon 22 1/2 1 Job Tue 23 Wed 24 2/2 1 Job Thu 25 4/4 2 Jobs Fri 26…" at bounding box center [532, 302] width 1065 height 407
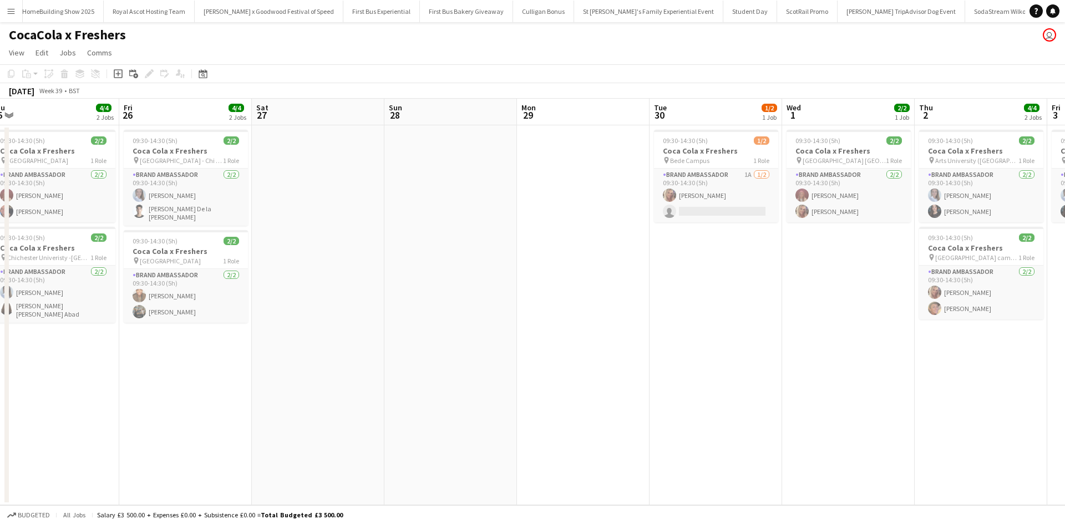
scroll to position [0, 539]
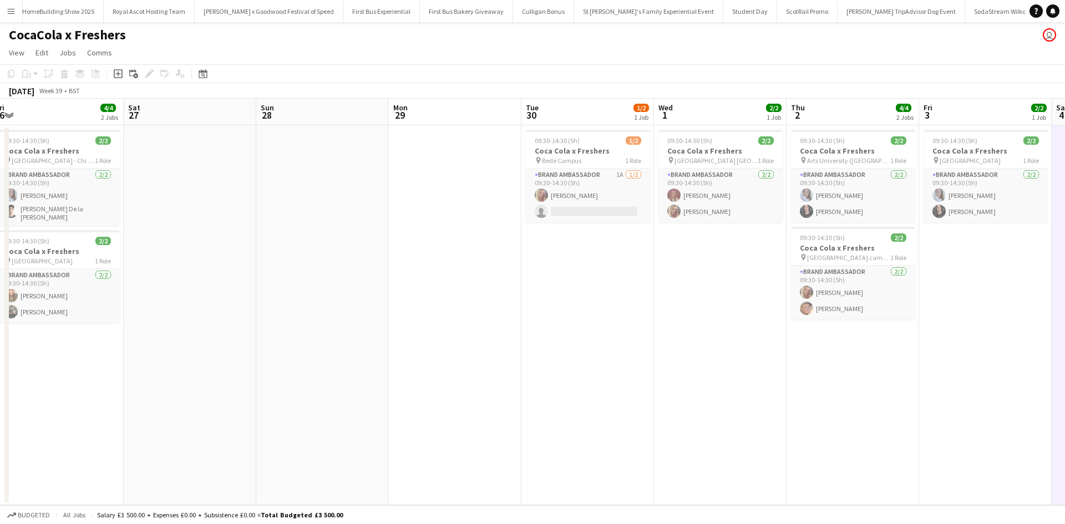
click at [433, 348] on app-calendar-viewport "Mon 22 1/2 1 Job Tue 23 Wed 24 2/2 1 Job Thu 25 4/4 2 Jobs Fri 26 4/4 2 Jobs Sa…" at bounding box center [532, 302] width 1065 height 407
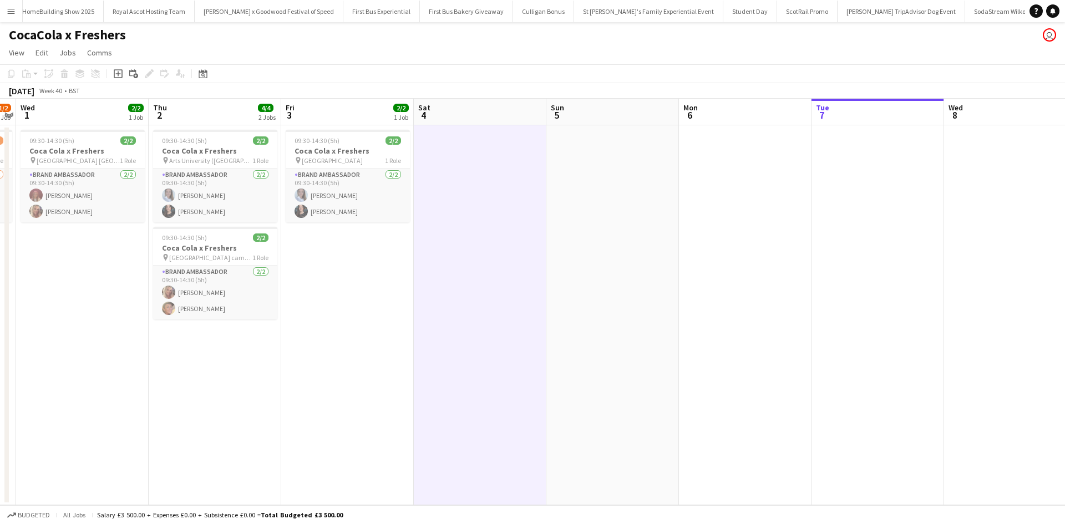
click at [315, 303] on app-calendar-viewport "Sun 28 Mon 29 Tue 30 1/2 1 Job Wed 1 2/2 1 Job Thu 2 4/4 2 Jobs Fri 3 2/2 1 Job…" at bounding box center [532, 302] width 1065 height 407
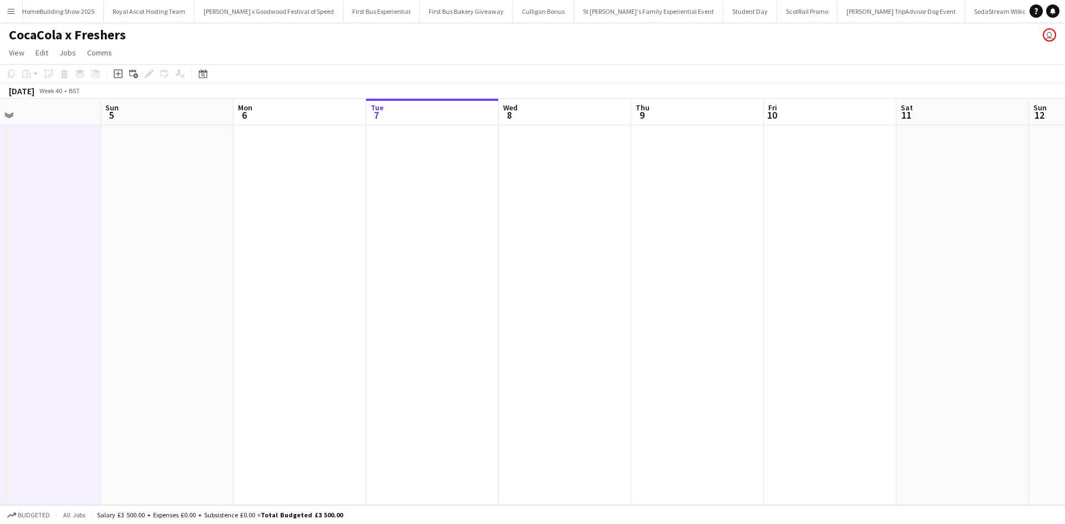
click at [377, 339] on app-calendar-viewport "Tue 30 1/2 1 Job Wed 1 2/2 1 Job Thu 2 4/4 2 Jobs Fri 3 2/2 1 Job Sat 4 Sun 5 M…" at bounding box center [532, 302] width 1065 height 407
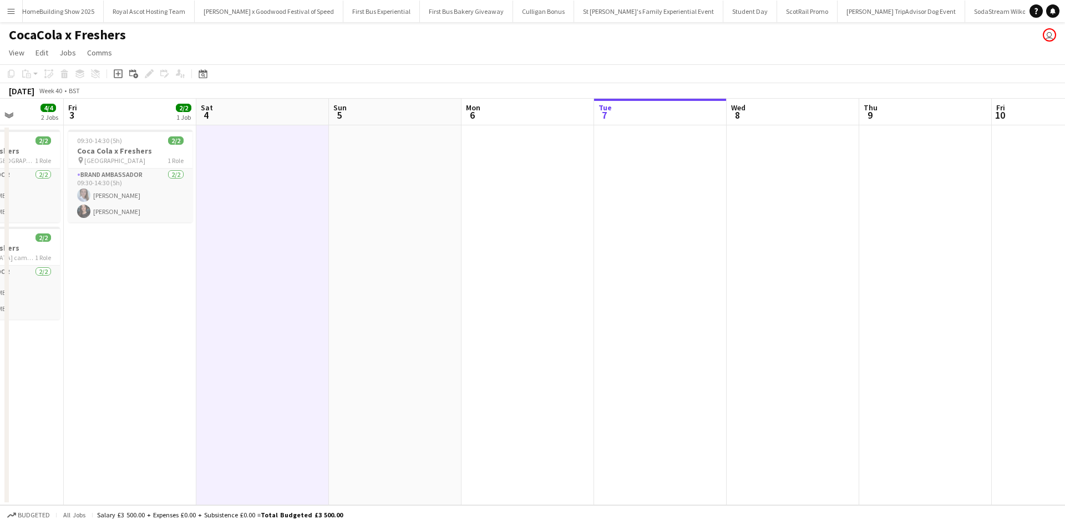
drag, startPoint x: 318, startPoint y: 261, endPoint x: 721, endPoint y: 249, distance: 402.9
click at [721, 249] on app-calendar-viewport "Tue 30 1/2 1 Job Wed 1 2/2 1 Job Thu 2 4/4 2 Jobs Fri 3 2/2 1 Job Sat 4 Sun 5 M…" at bounding box center [532, 302] width 1065 height 407
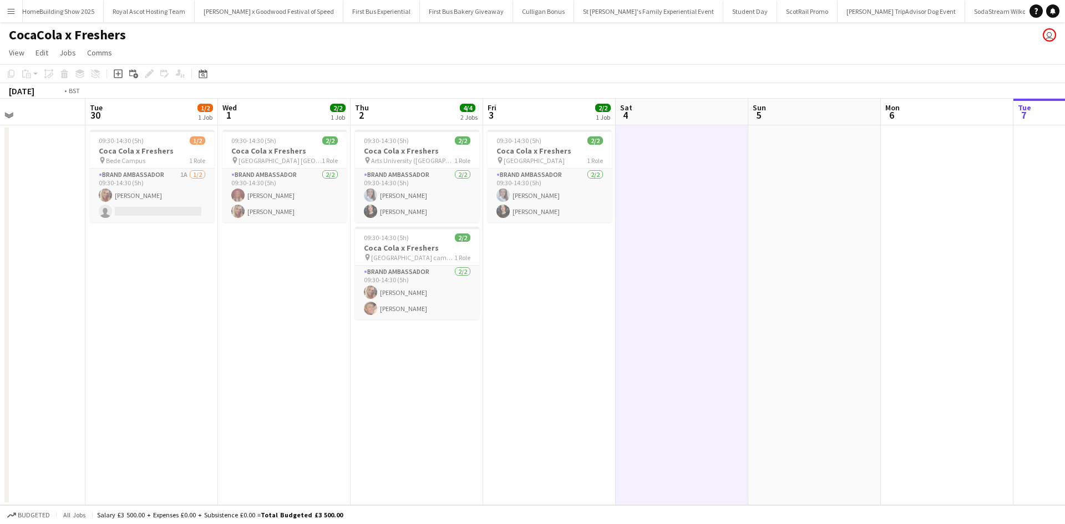
scroll to position [0, 235]
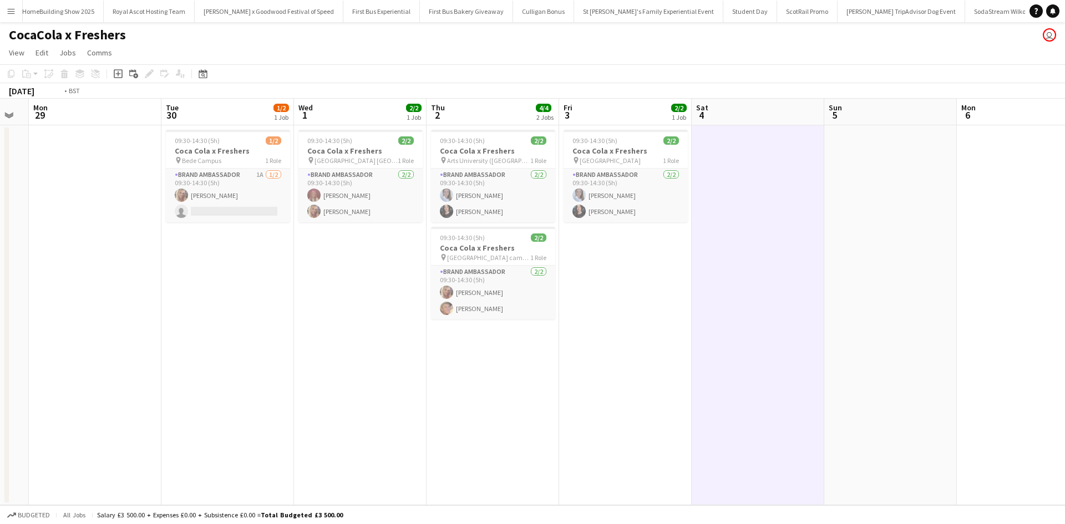
drag, startPoint x: 408, startPoint y: 315, endPoint x: 860, endPoint y: 245, distance: 457.5
click at [860, 245] on app-calendar-viewport "Sat 27 Sun 28 Mon 29 Tue 30 1/2 1 Job Wed 1 2/2 1 Job Thu 2 4/4 2 Jobs Fri 3 2/…" at bounding box center [532, 302] width 1065 height 407
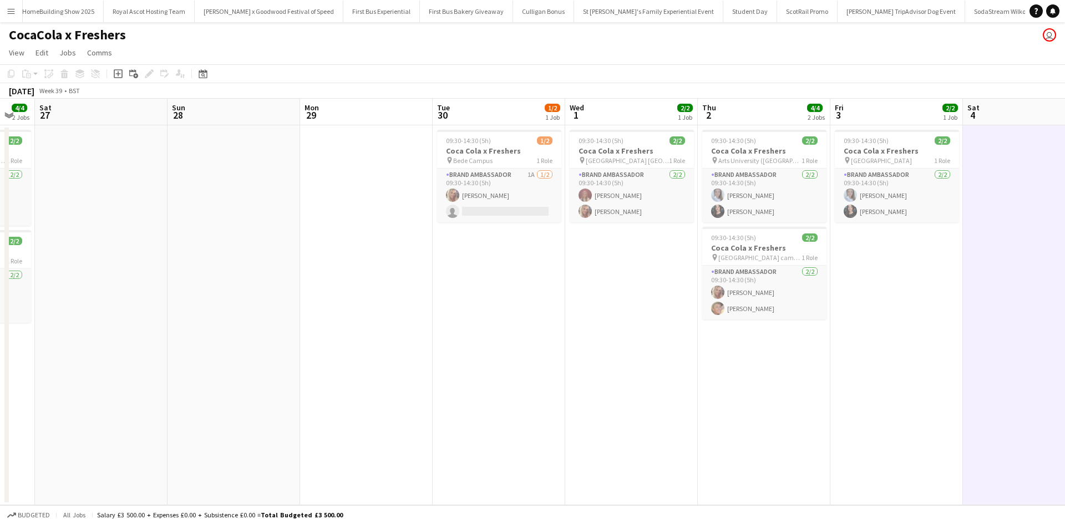
drag, startPoint x: 524, startPoint y: 279, endPoint x: 796, endPoint y: 259, distance: 273.1
click at [795, 259] on app-calendar-viewport "Thu 25 4/4 2 Jobs Fri 26 4/4 2 Jobs Sat 27 Sun 28 Mon 29 Tue 30 1/2 1 Job Wed 1…" at bounding box center [532, 302] width 1065 height 407
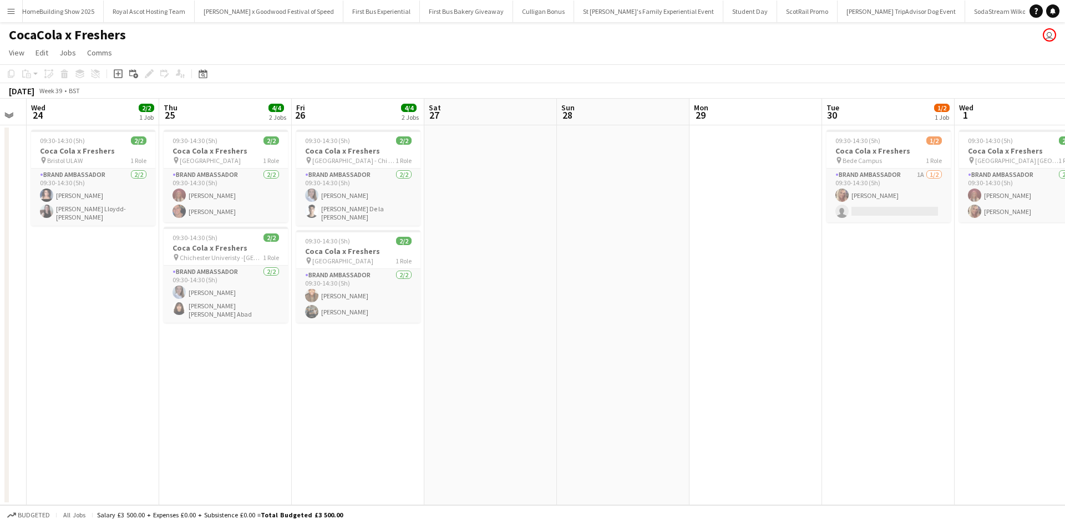
drag, startPoint x: 460, startPoint y: 283, endPoint x: 854, endPoint y: 235, distance: 396.8
click at [854, 235] on app-calendar-viewport "Mon 22 1/2 1 Job Tue 23 Wed 24 2/2 1 Job Thu 25 4/4 2 Jobs Fri 26 4/4 2 Jobs Sa…" at bounding box center [532, 302] width 1065 height 407
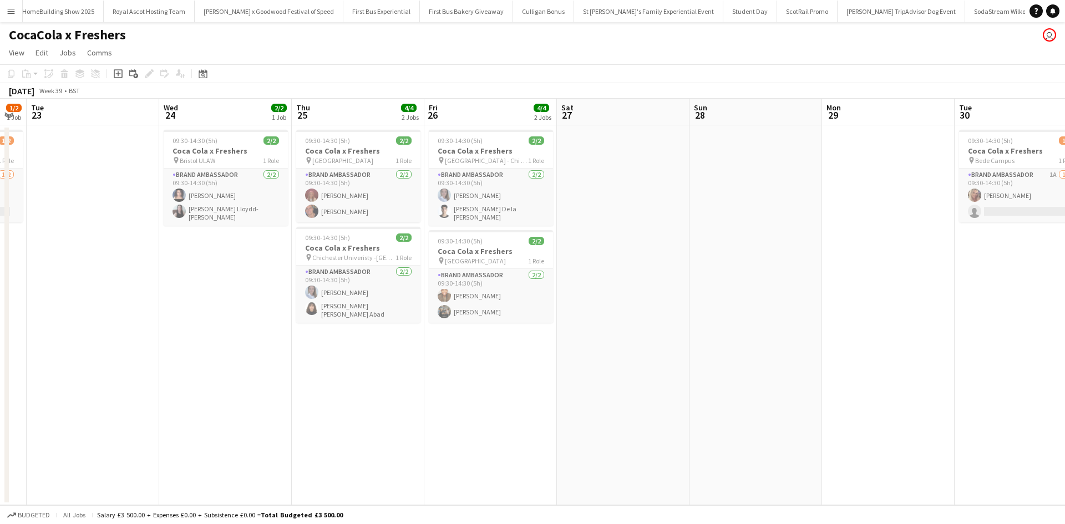
scroll to position [0, 232]
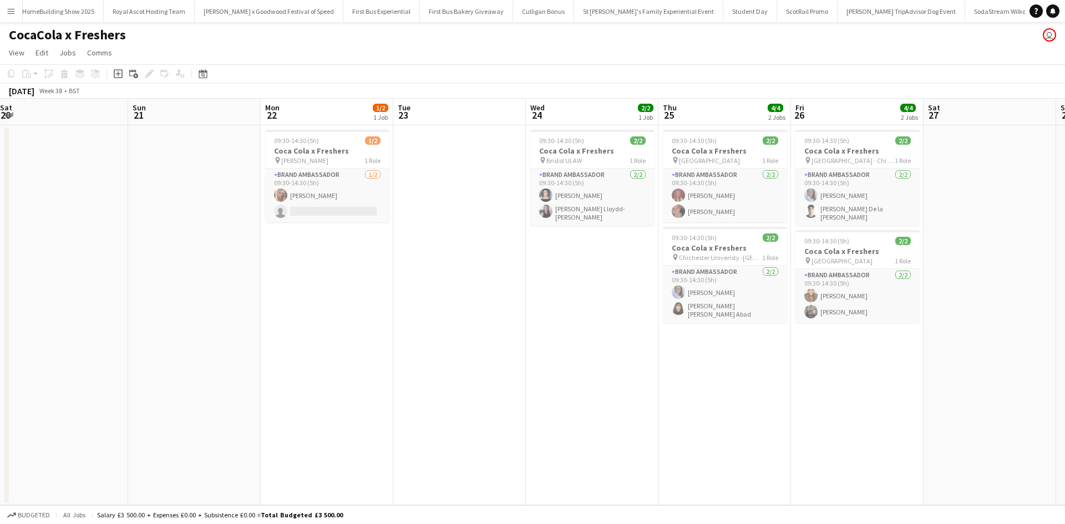
drag, startPoint x: 366, startPoint y: 372, endPoint x: 742, endPoint y: 348, distance: 376.8
click at [757, 348] on app-calendar-viewport "Thu 18 4/4 2 Jobs Fri 19 2/2 1 Job Sat 20 Sun 21 Mon 22 1/2 1 Job Tue 23 Wed 24…" at bounding box center [532, 302] width 1065 height 407
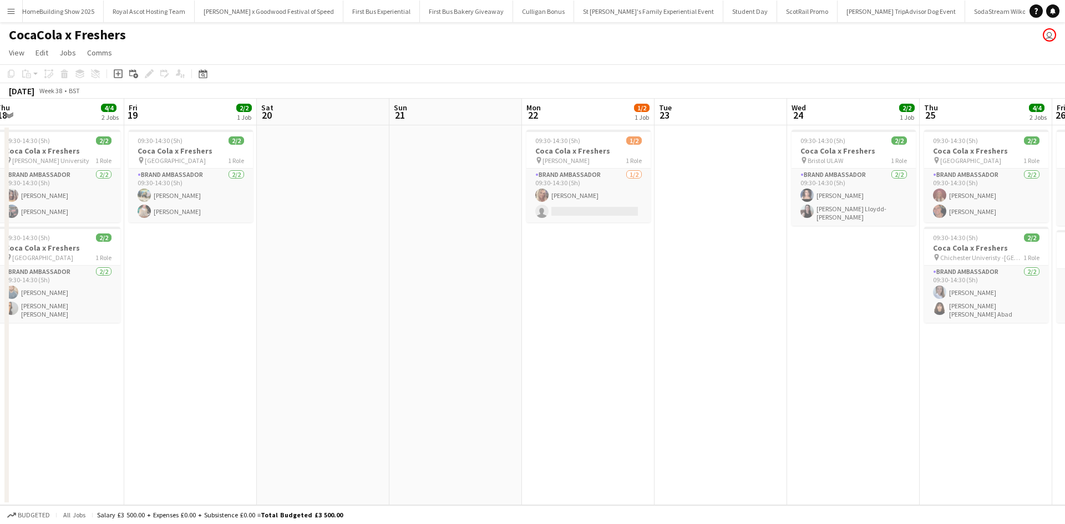
drag, startPoint x: 466, startPoint y: 339, endPoint x: 670, endPoint y: 335, distance: 203.6
click at [699, 332] on app-calendar-viewport "Tue 16 4/4 2 Jobs Wed 17 6/6 3 Jobs Thu 18 4/4 2 Jobs Fri 19 2/2 1 Job Sat 20 S…" at bounding box center [532, 302] width 1065 height 407
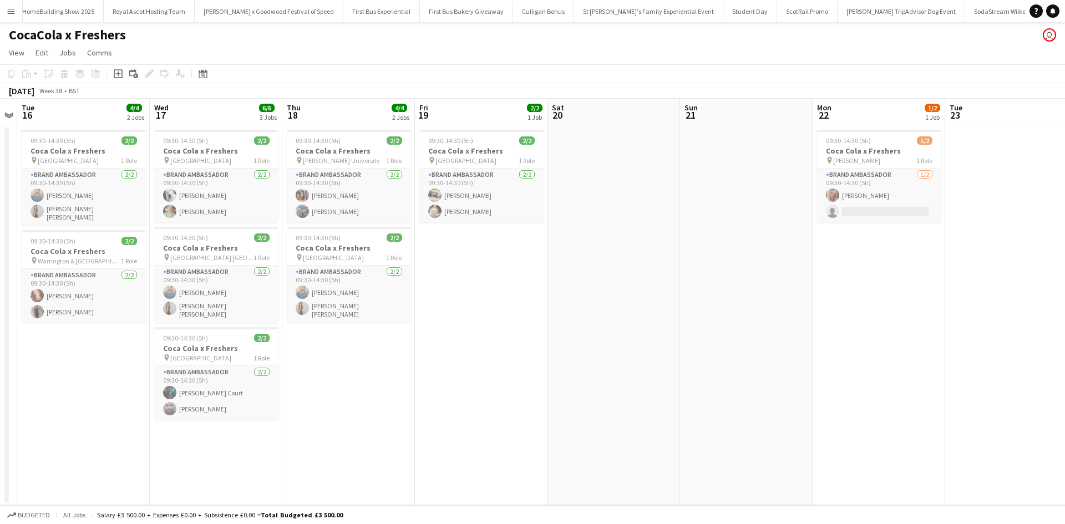
drag, startPoint x: 419, startPoint y: 335, endPoint x: 676, endPoint y: 330, distance: 256.9
click at [719, 327] on app-calendar-viewport "Sun 14 Mon 15 Tue 16 4/4 2 Jobs Wed 17 6/6 3 Jobs Thu 18 4/4 2 Jobs Fri 19 2/2 …" at bounding box center [532, 302] width 1065 height 407
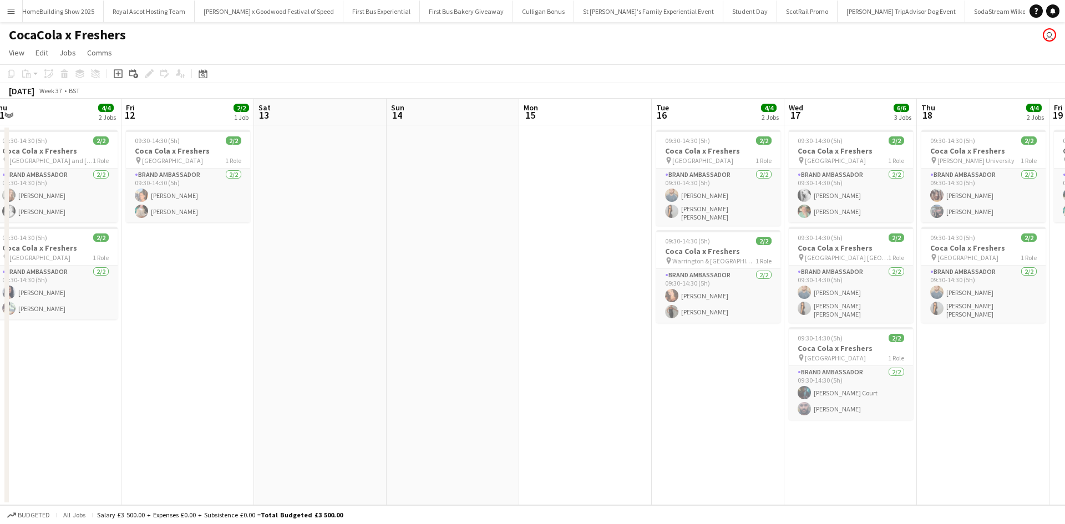
drag, startPoint x: 109, startPoint y: 357, endPoint x: 805, endPoint y: 318, distance: 696.7
click at [734, 349] on app-calendar-viewport "Tue 9 1/2 1 Job Wed 10 2/2 1 Job Thu 11 4/4 2 Jobs Fri 12 2/2 1 Job Sat 13 Sun …" at bounding box center [532, 302] width 1065 height 407
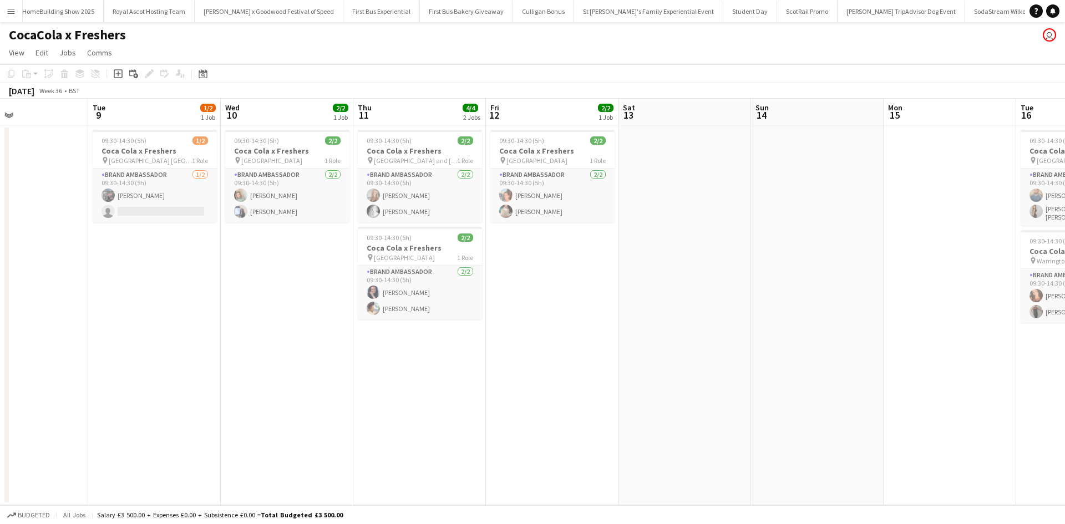
scroll to position [0, 278]
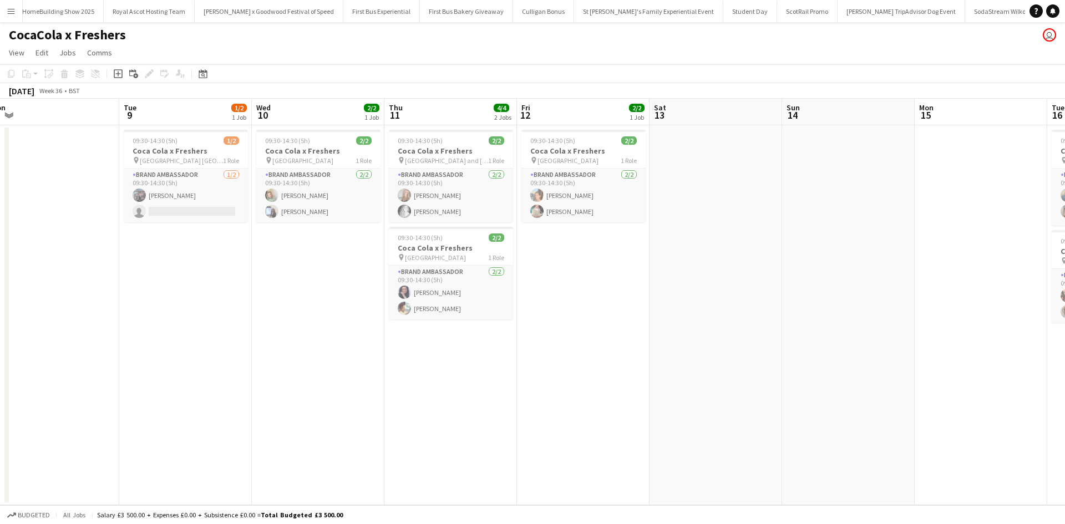
drag, startPoint x: 358, startPoint y: 280, endPoint x: 885, endPoint y: 263, distance: 527.2
click at [885, 263] on app-calendar-viewport "Sat 6 Sun 7 Mon 8 Tue 9 1/2 1 Job Wed 10 2/2 1 Job Thu 11 4/4 2 Jobs Fri 12 2/2…" at bounding box center [532, 302] width 1065 height 407
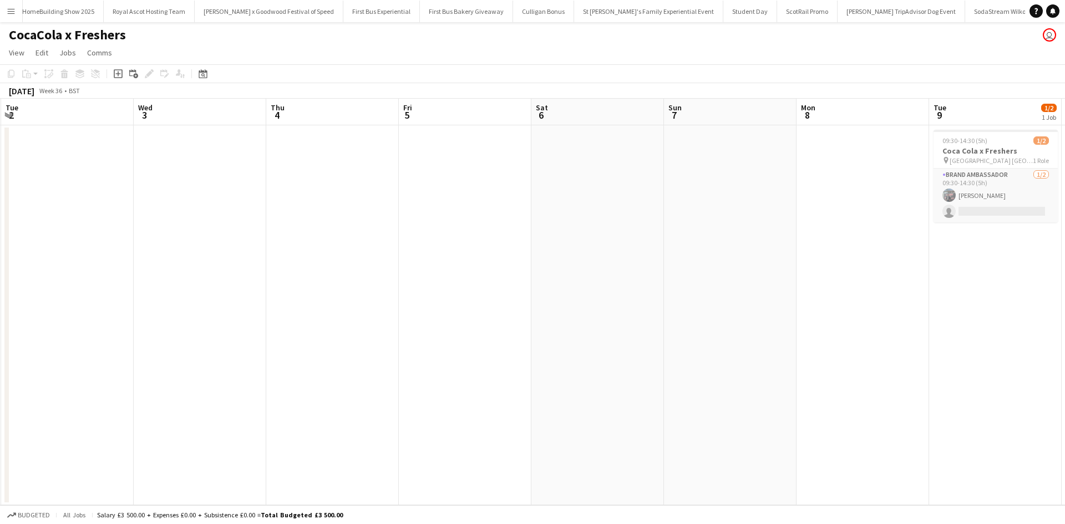
drag, startPoint x: 287, startPoint y: 260, endPoint x: 996, endPoint y: 286, distance: 709.4
click at [995, 286] on app-calendar-viewport "Sun 31 Mon 1 Tue 2 Wed 3 Thu 4 Fri 5 Sat 6 Sun 7 Mon 8 Tue 9 1/2 1 Job Wed 10 2…" at bounding box center [532, 302] width 1065 height 407
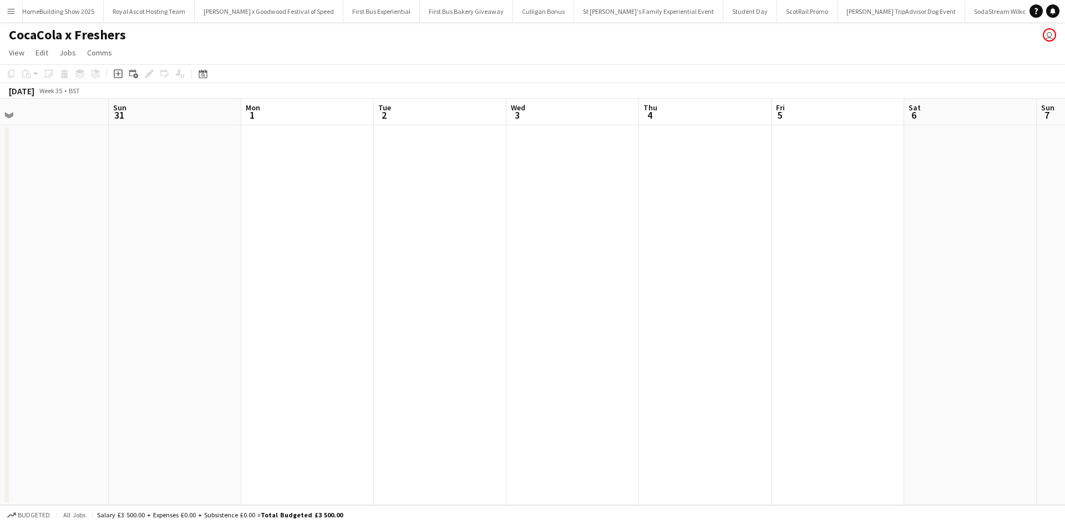
drag, startPoint x: 582, startPoint y: 293, endPoint x: 858, endPoint y: 304, distance: 275.9
click at [917, 287] on app-calendar-viewport "Thu 28 Fri 29 Sat 30 Sun 31 Mon 1 Tue 2 Wed 3 Thu 4 Fri 5 Sat 6 Sun 7 Mon 8 Tue…" at bounding box center [532, 302] width 1065 height 407
drag, startPoint x: 518, startPoint y: 297, endPoint x: 712, endPoint y: 291, distance: 193.7
click at [826, 277] on app-calendar-viewport "Tue 26 Wed 27 2/2 1 Job Thu 28 Fri 29 Sat 30 Sun 31 Mon 1 Tue 2 Wed 3 Thu 4 Fri…" at bounding box center [532, 302] width 1065 height 407
drag, startPoint x: 620, startPoint y: 284, endPoint x: 748, endPoint y: 288, distance: 128.2
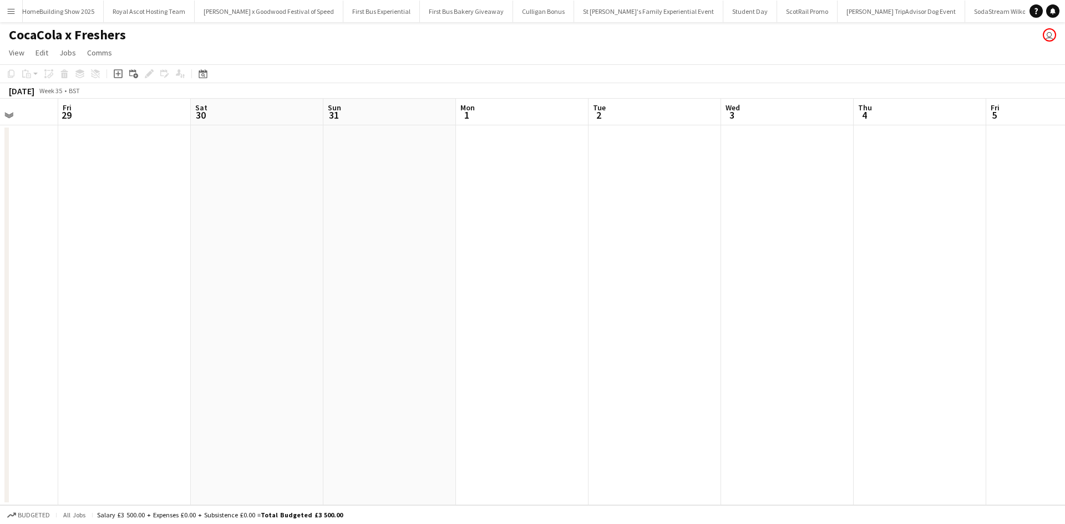
click at [746, 287] on app-calendar-viewport "Tue 26 Wed 27 2/2 1 Job Thu 28 Fri 29 Sat 30 Sun 31 Mon 1 Tue 2 Wed 3 Thu 4 Fri…" at bounding box center [532, 302] width 1065 height 407
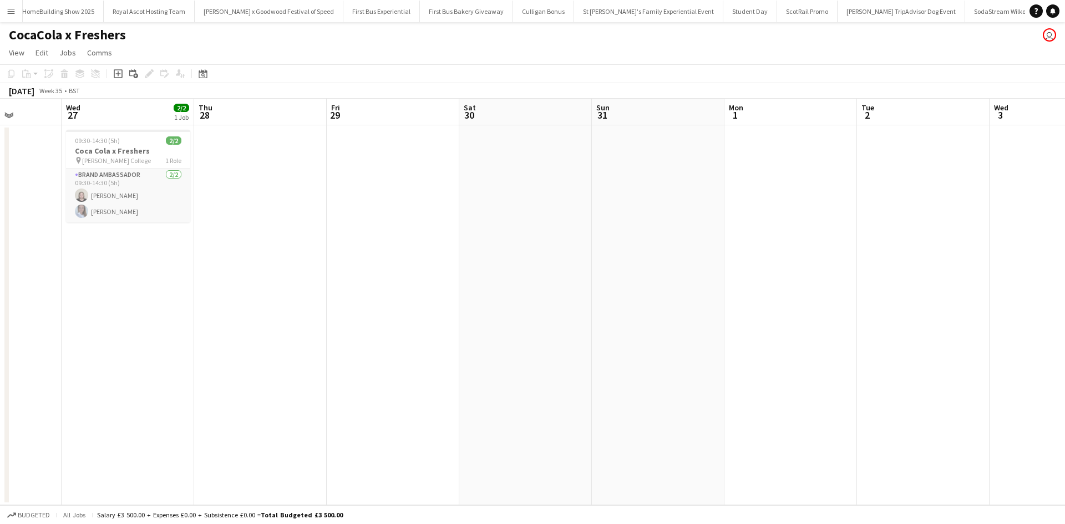
drag, startPoint x: 531, startPoint y: 289, endPoint x: 625, endPoint y: 287, distance: 94.3
click at [625, 287] on app-calendar-viewport "Sun 24 Mon 25 Tue 26 Wed 27 2/2 1 Job Thu 28 Fri 29 Sat 30 Sun 31 Mon 1 Tue 2 W…" at bounding box center [532, 302] width 1065 height 407
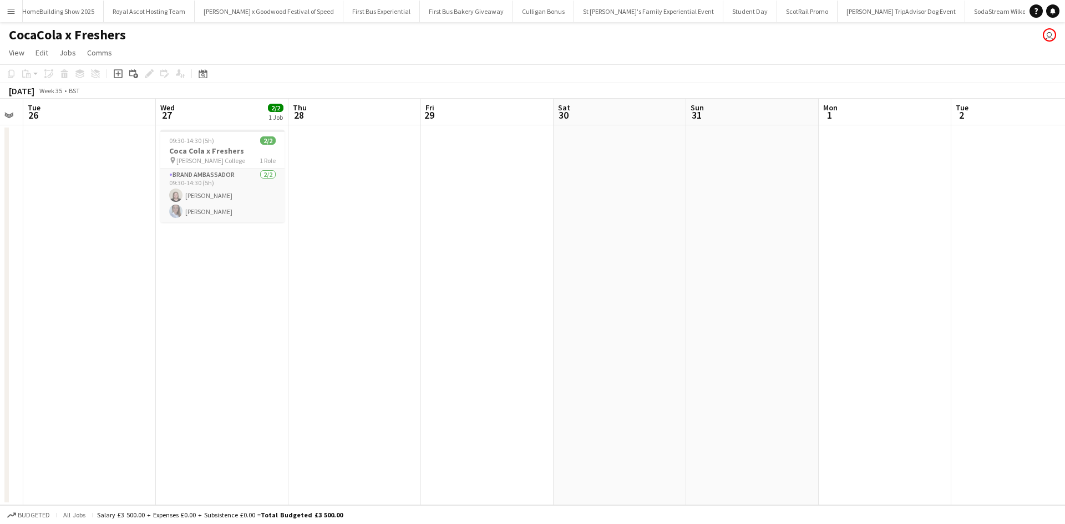
click at [14, 11] on app-icon "Menu" at bounding box center [11, 11] width 9 height 9
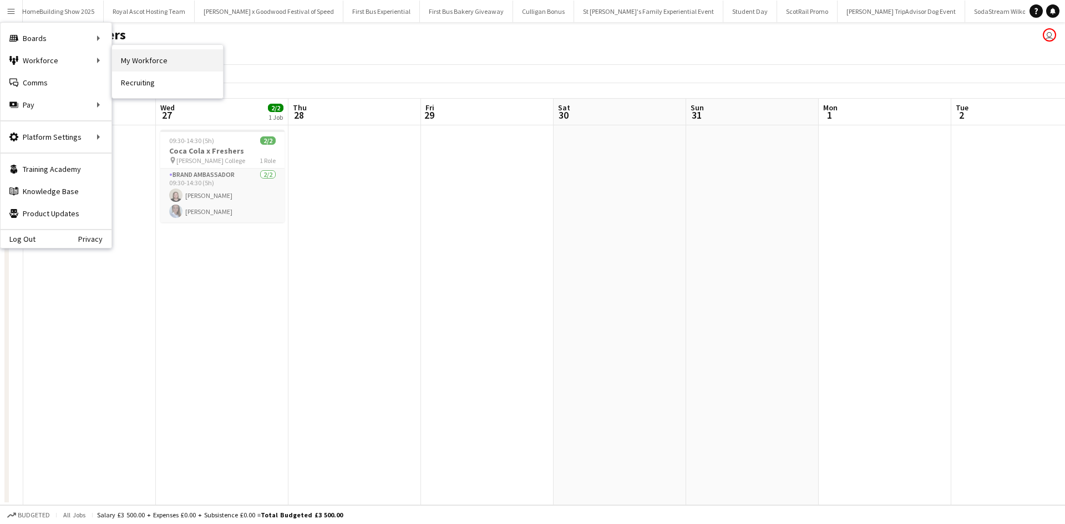
click at [161, 54] on link "My Workforce" at bounding box center [167, 60] width 111 height 22
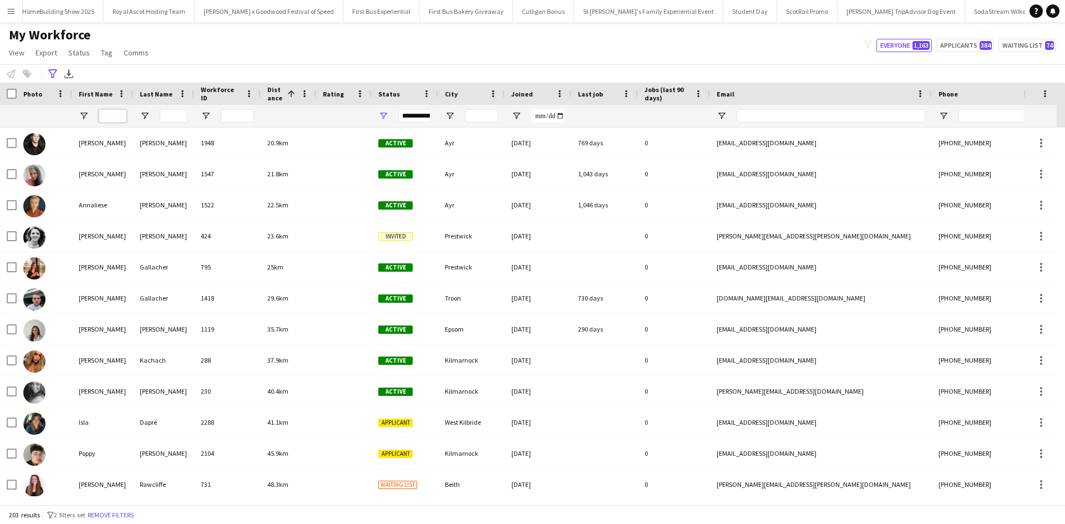
click at [119, 114] on input "First Name Filter Input" at bounding box center [113, 115] width 28 height 13
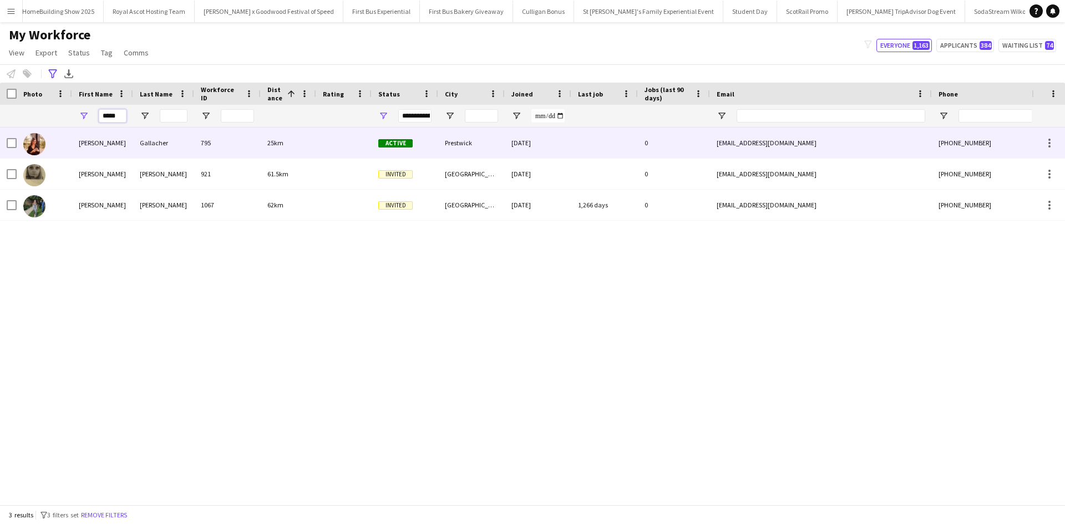
type input "*****"
click at [90, 143] on div "Katie" at bounding box center [102, 143] width 61 height 31
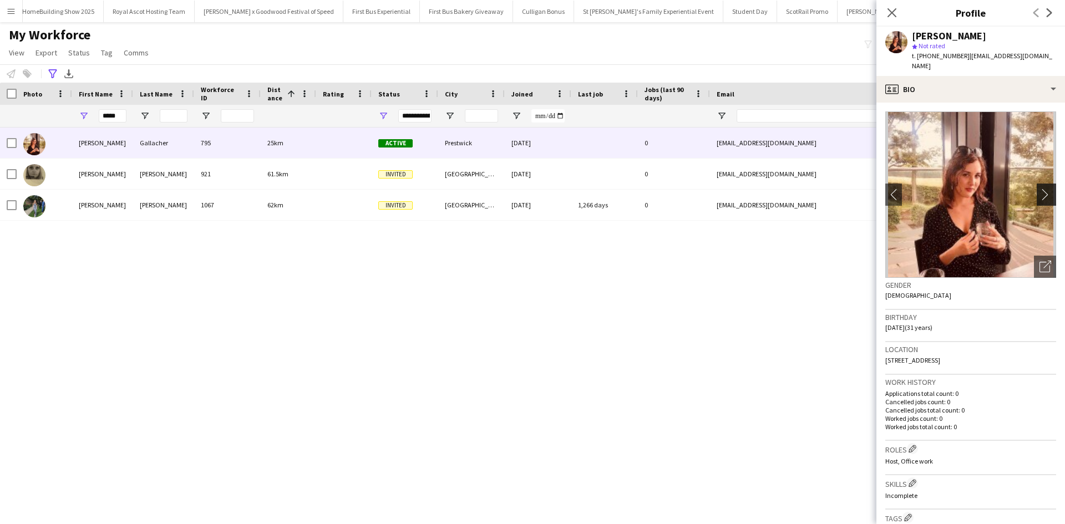
click at [1039, 189] on app-icon "chevron-right" at bounding box center [1047, 195] width 17 height 12
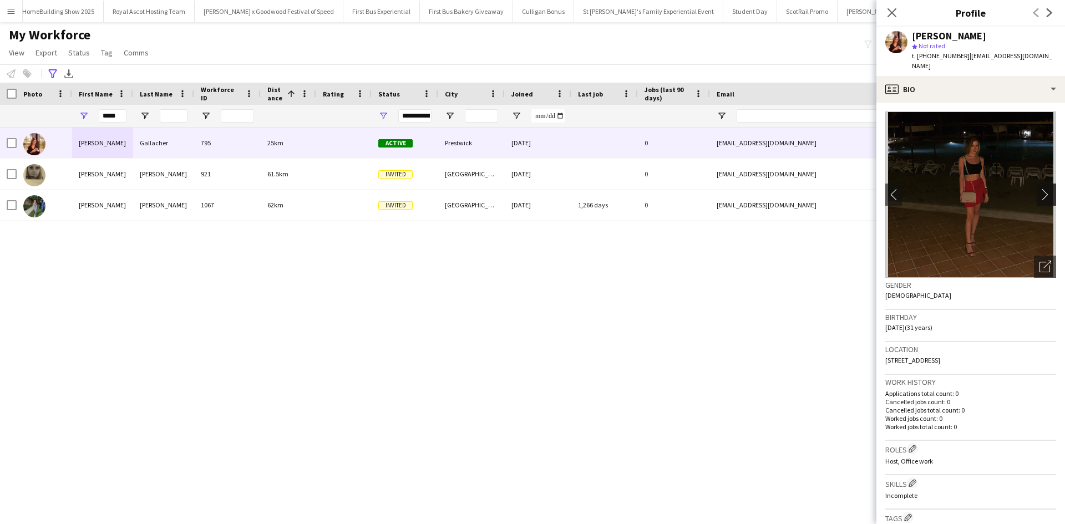
click at [1039, 189] on app-icon "chevron-right" at bounding box center [1047, 195] width 17 height 12
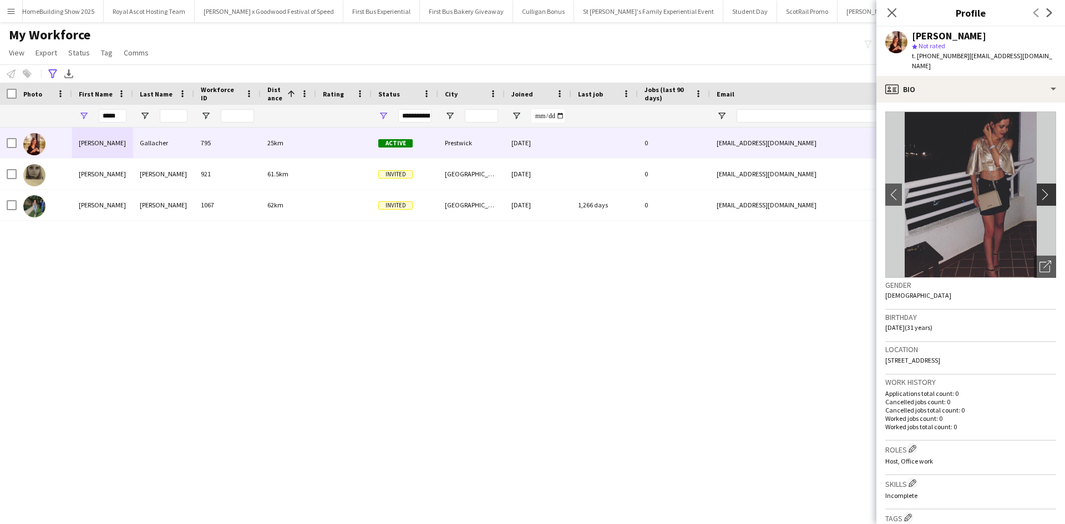
click at [1039, 189] on app-icon "chevron-right" at bounding box center [1047, 195] width 17 height 12
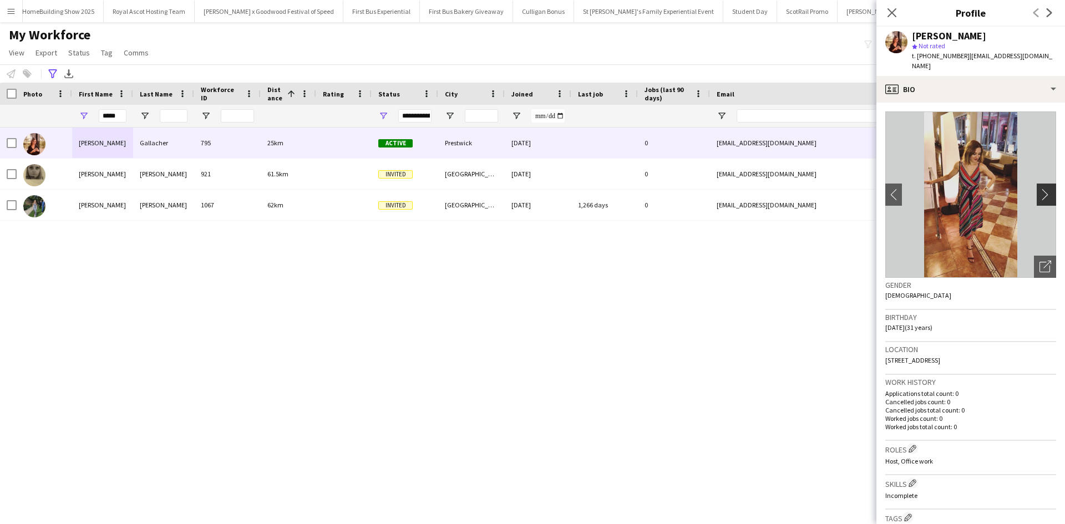
click at [1039, 189] on app-icon "chevron-right" at bounding box center [1047, 195] width 17 height 12
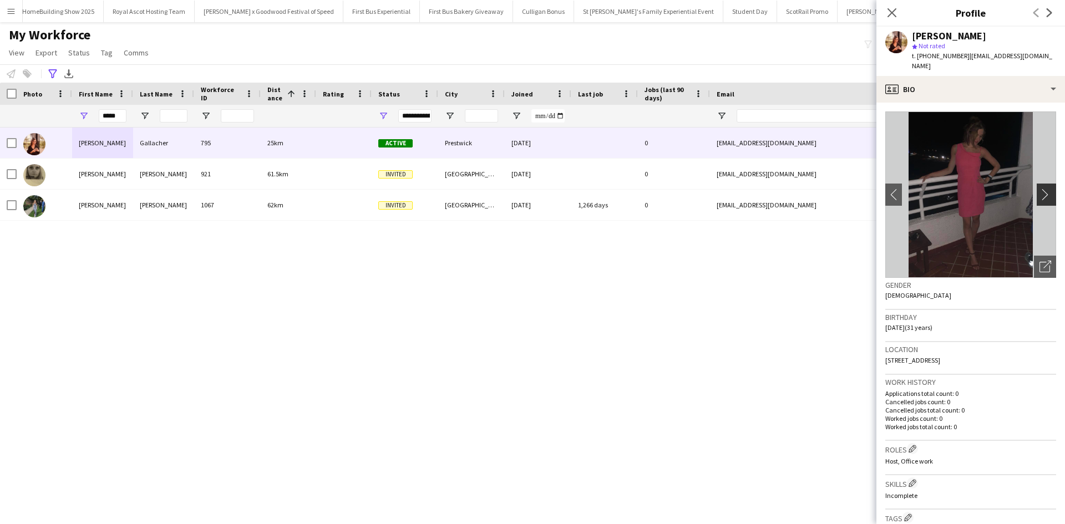
click at [1039, 189] on app-icon "chevron-right" at bounding box center [1047, 195] width 17 height 12
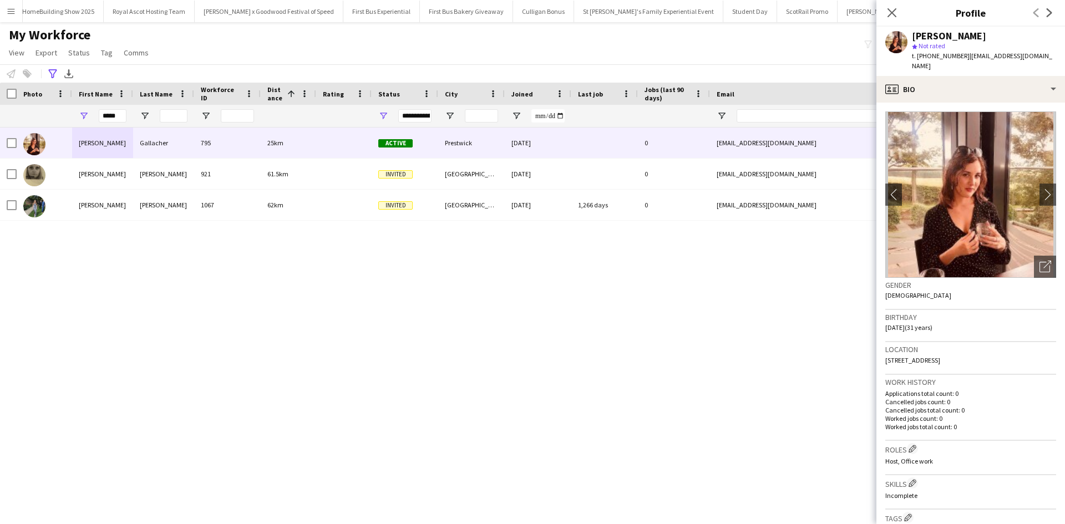
click at [8, 11] on app-icon "Menu" at bounding box center [11, 11] width 9 height 9
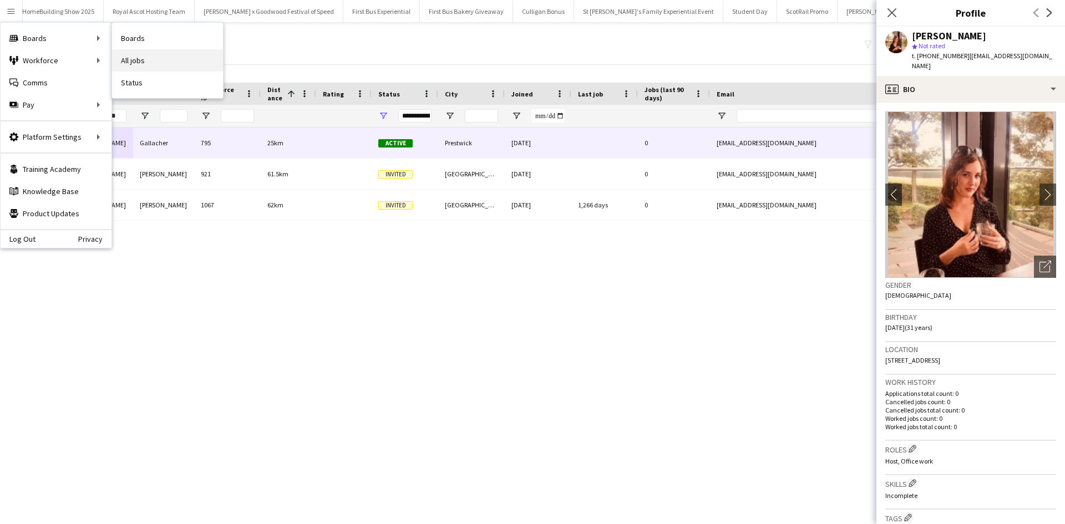
click at [148, 53] on link "All jobs" at bounding box center [167, 60] width 111 height 22
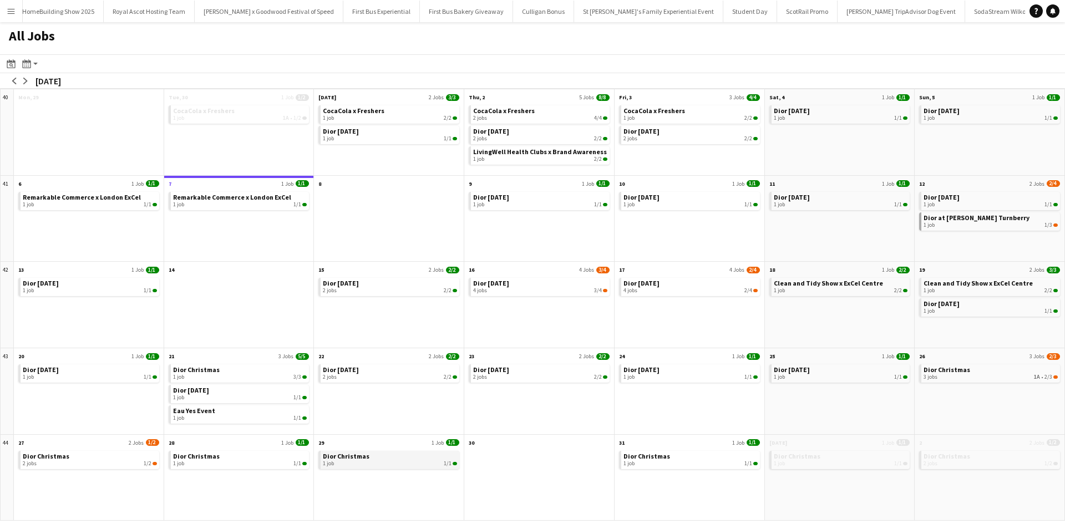
click at [363, 455] on span "Dior Christmas" at bounding box center [346, 456] width 47 height 8
click at [13, 6] on button "Menu" at bounding box center [11, 11] width 22 height 22
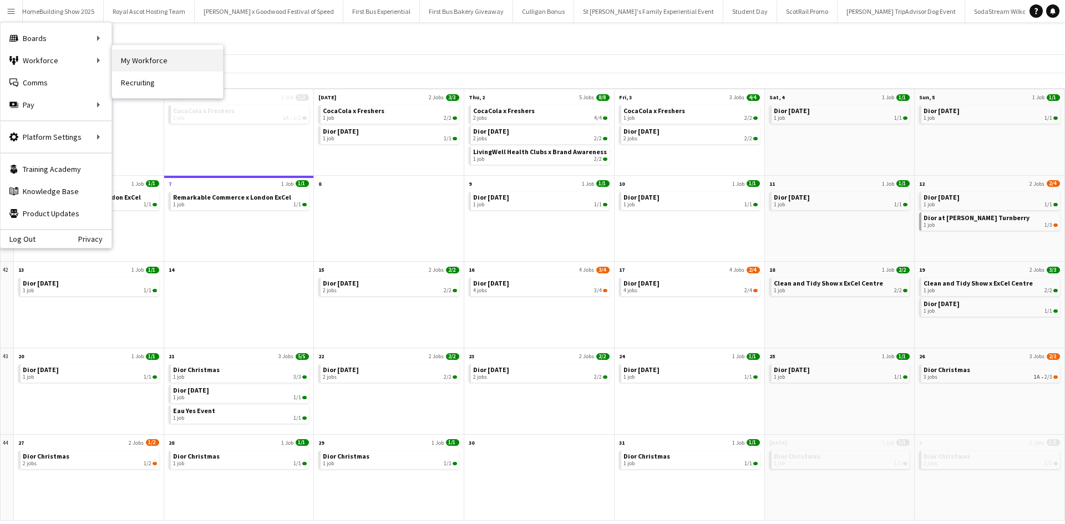
click at [128, 54] on link "My Workforce" at bounding box center [167, 60] width 111 height 22
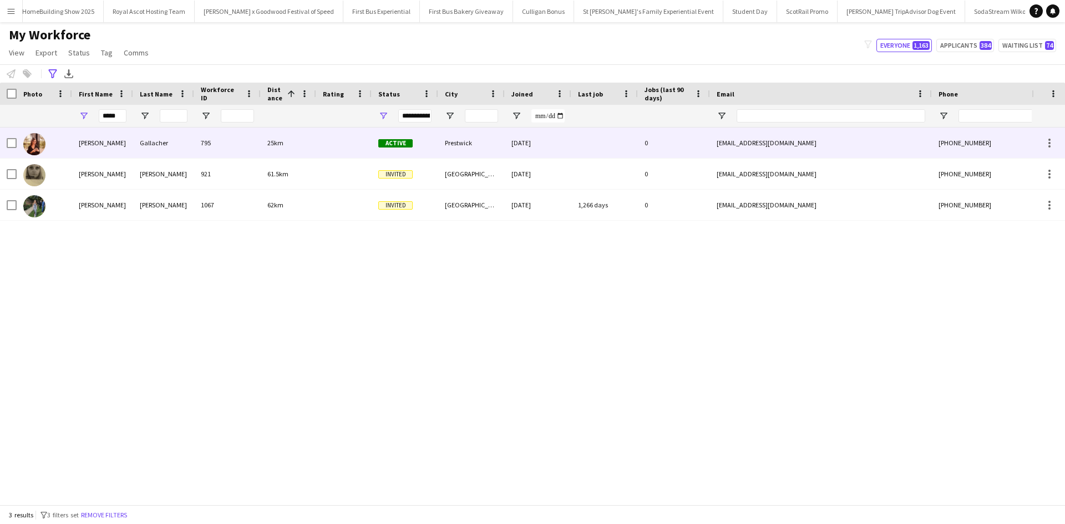
click at [92, 136] on div "Katie" at bounding box center [102, 143] width 61 height 31
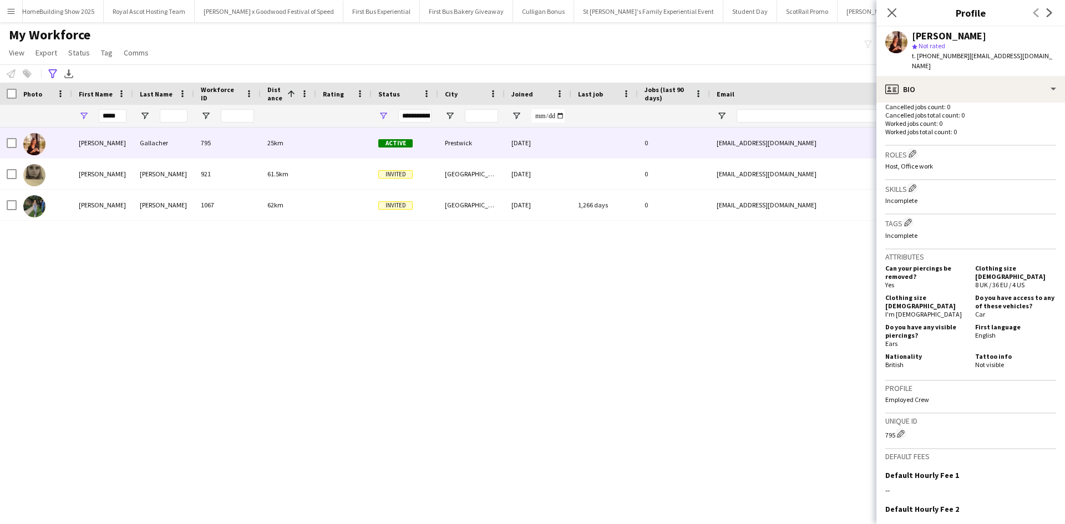
scroll to position [388, 0]
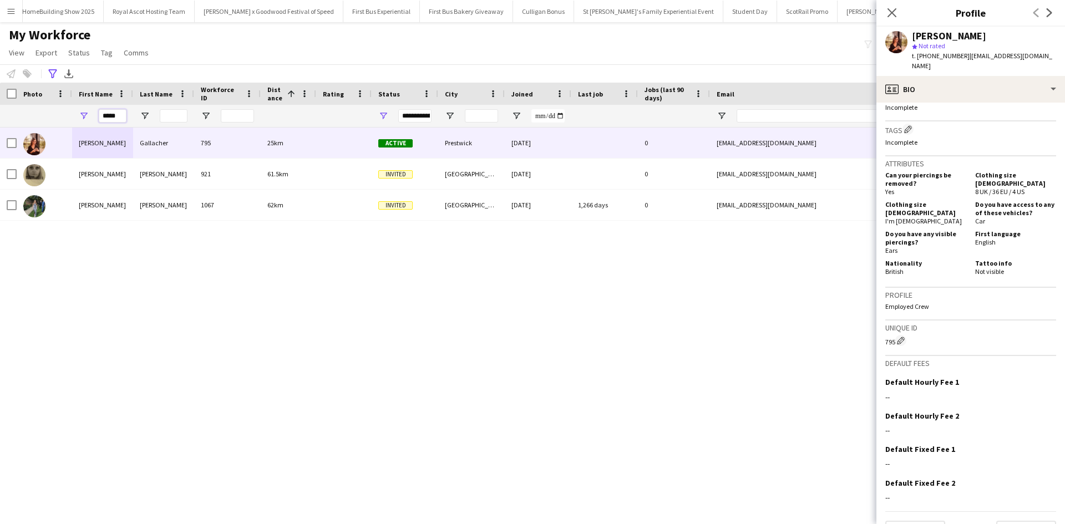
drag, startPoint x: 125, startPoint y: 113, endPoint x: 95, endPoint y: 115, distance: 30.1
click at [95, 115] on div "*****" at bounding box center [102, 116] width 61 height 22
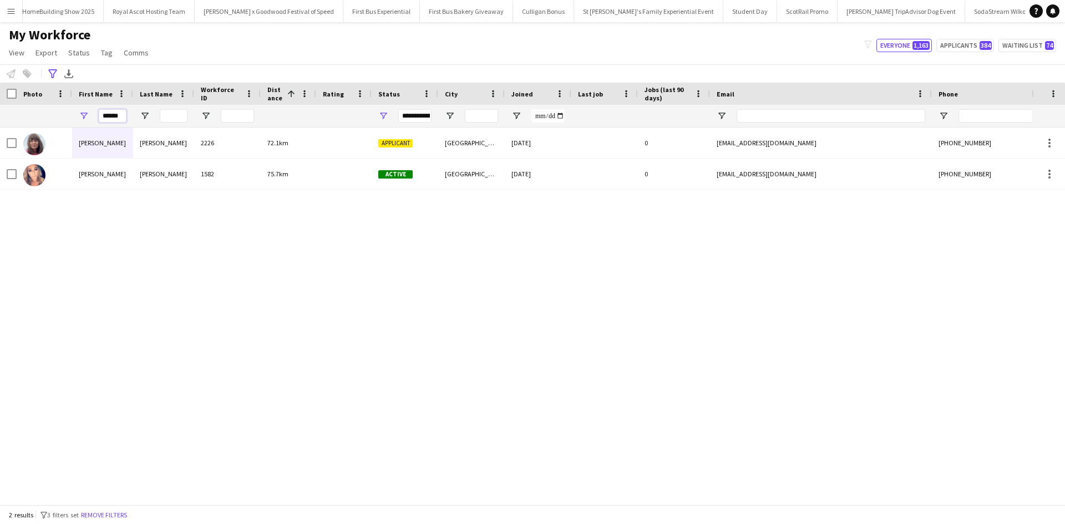
type input "******"
click at [59, 248] on div "Joanne Byrne 2226 72.1km Applicant Glasgow 25-02-2025 0 jbyrne1902@gmail.com +4…" at bounding box center [516, 312] width 1032 height 369
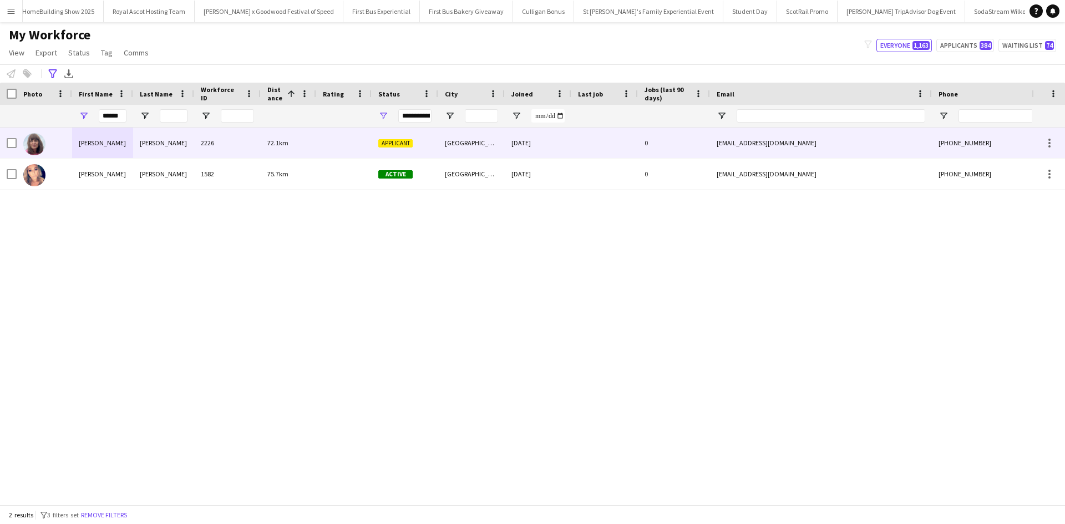
click at [90, 142] on div "Joanne" at bounding box center [102, 143] width 61 height 31
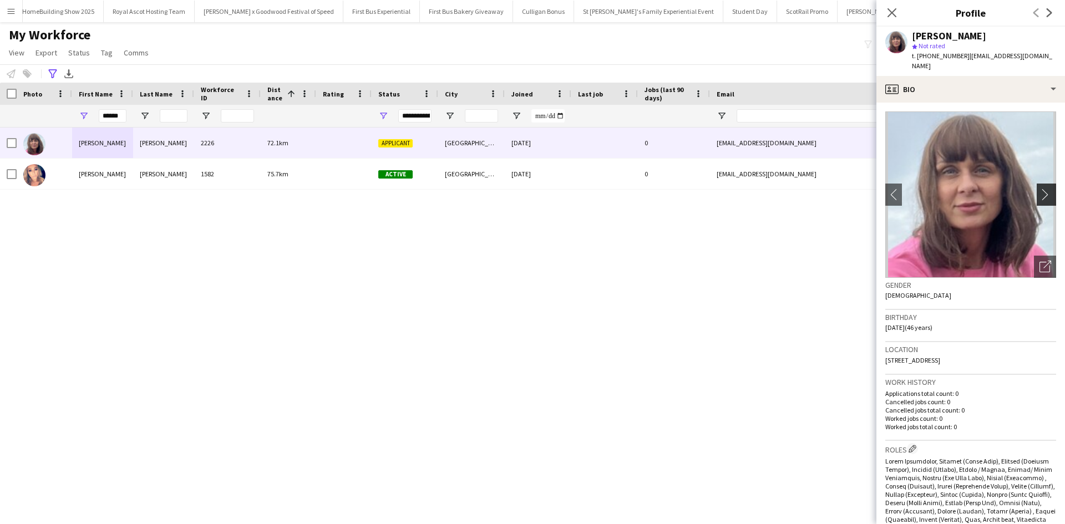
click at [1039, 189] on app-icon "chevron-right" at bounding box center [1047, 195] width 17 height 12
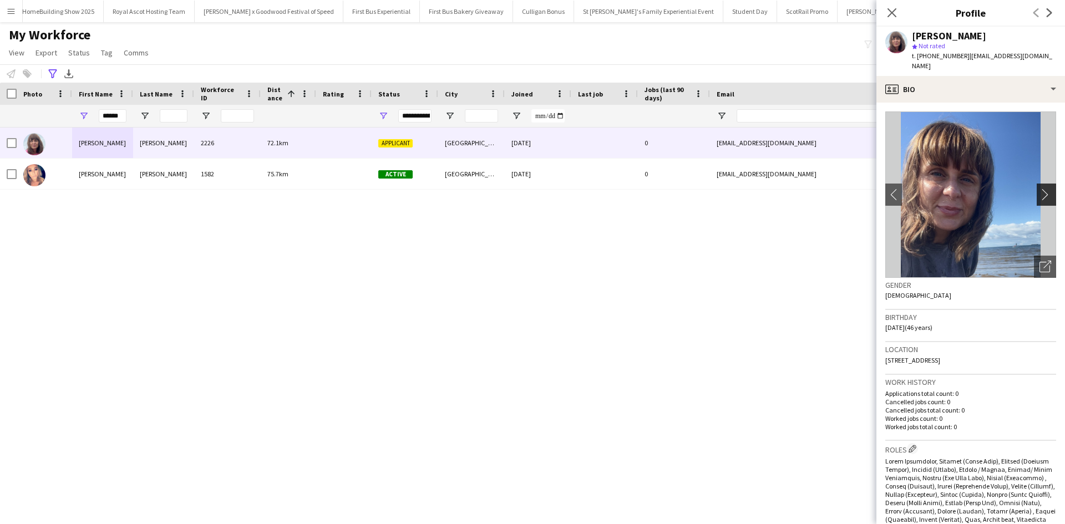
click at [1039, 189] on app-icon "chevron-right" at bounding box center [1047, 195] width 17 height 12
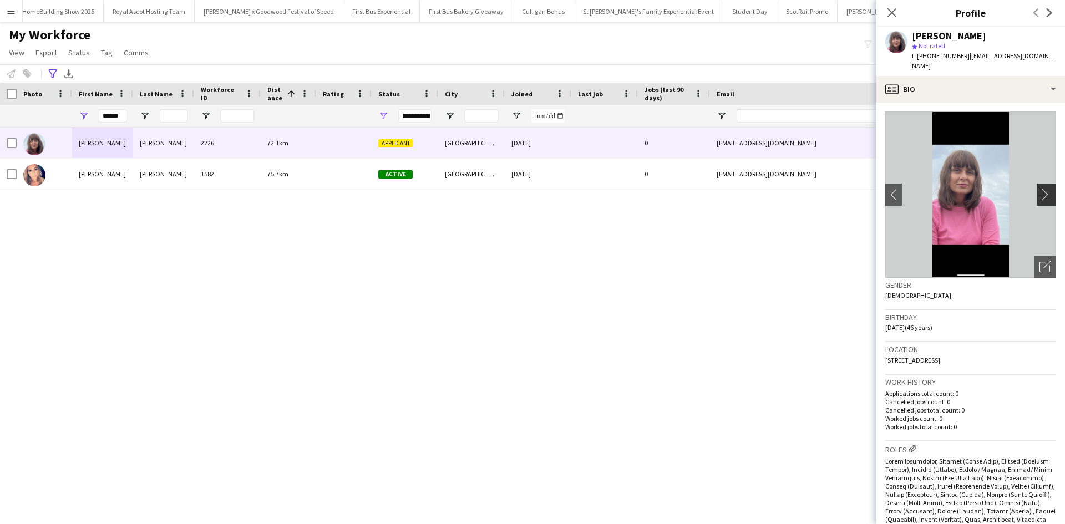
click at [1039, 189] on app-icon "chevron-right" at bounding box center [1047, 195] width 17 height 12
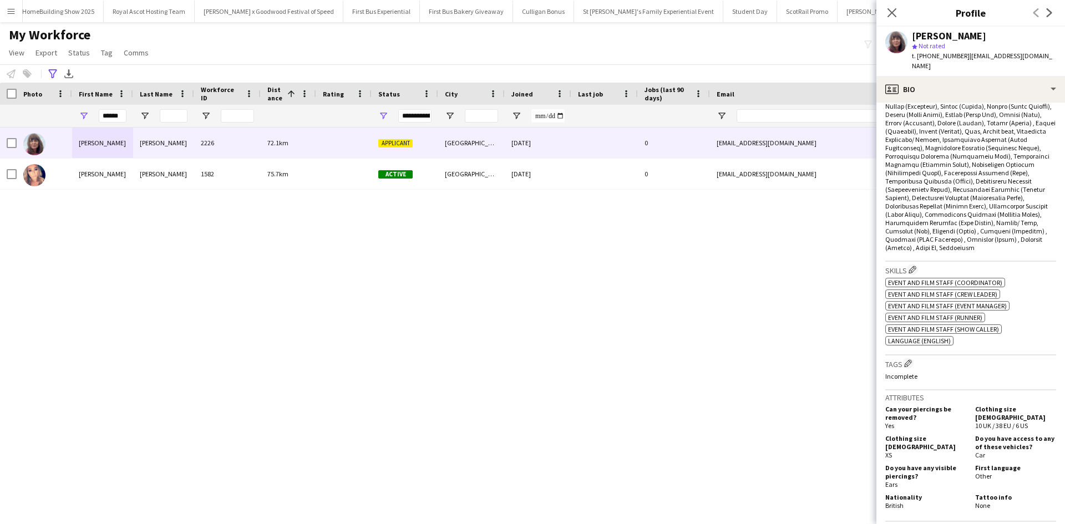
scroll to position [640, 0]
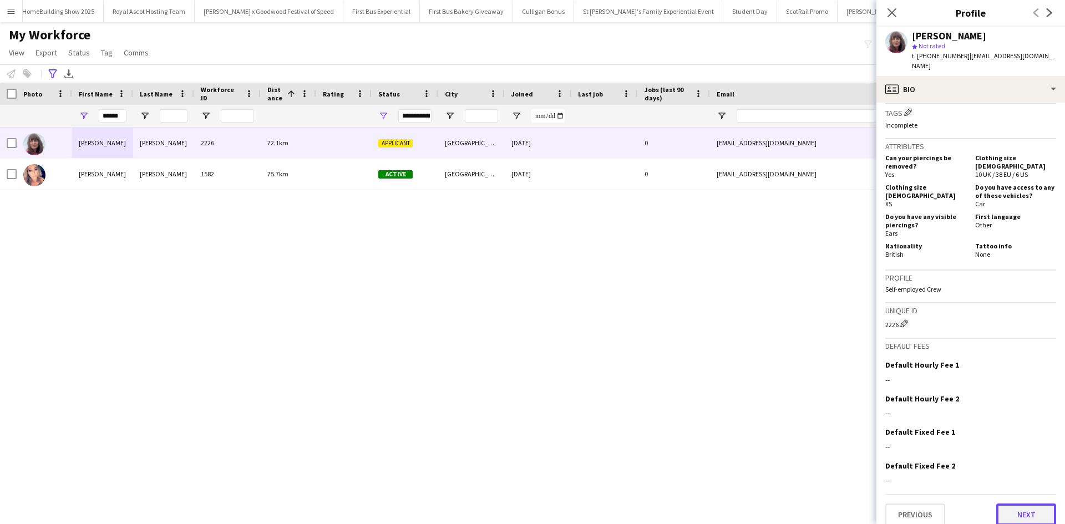
click at [1022, 507] on button "Next" at bounding box center [1026, 515] width 60 height 22
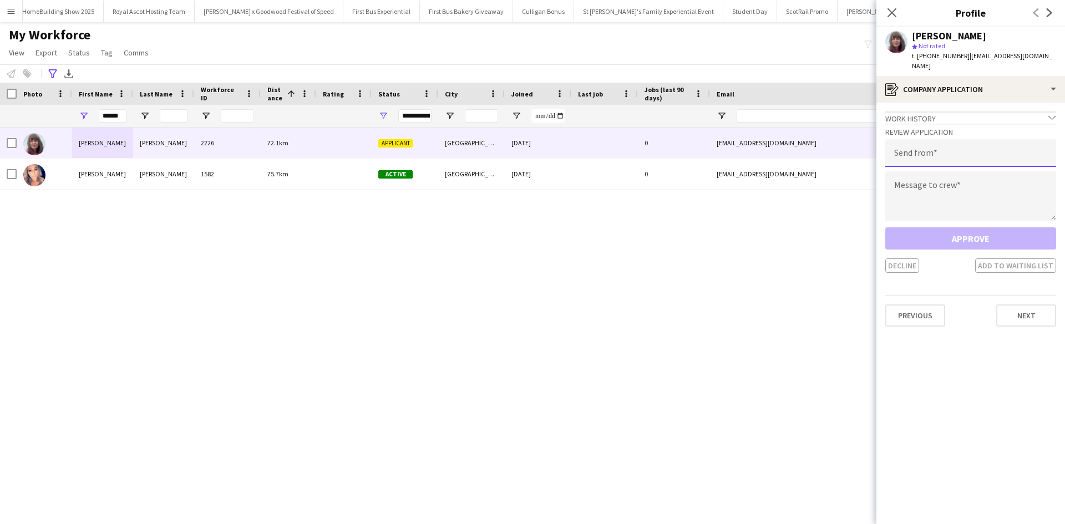
click at [944, 150] on input "email" at bounding box center [970, 153] width 171 height 28
type input "**********"
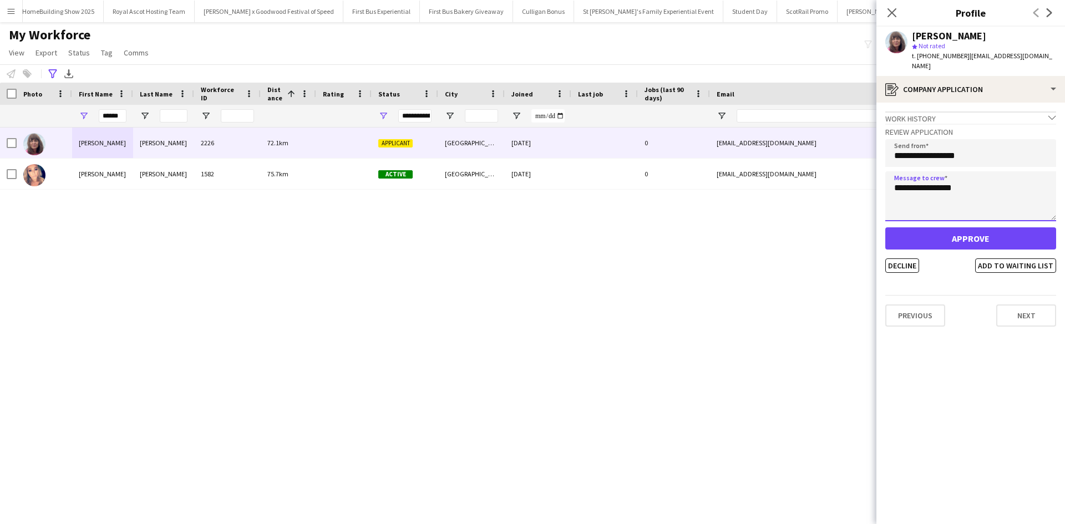
type textarea "**********"
click at [968, 234] on button "Approve" at bounding box center [970, 238] width 171 height 22
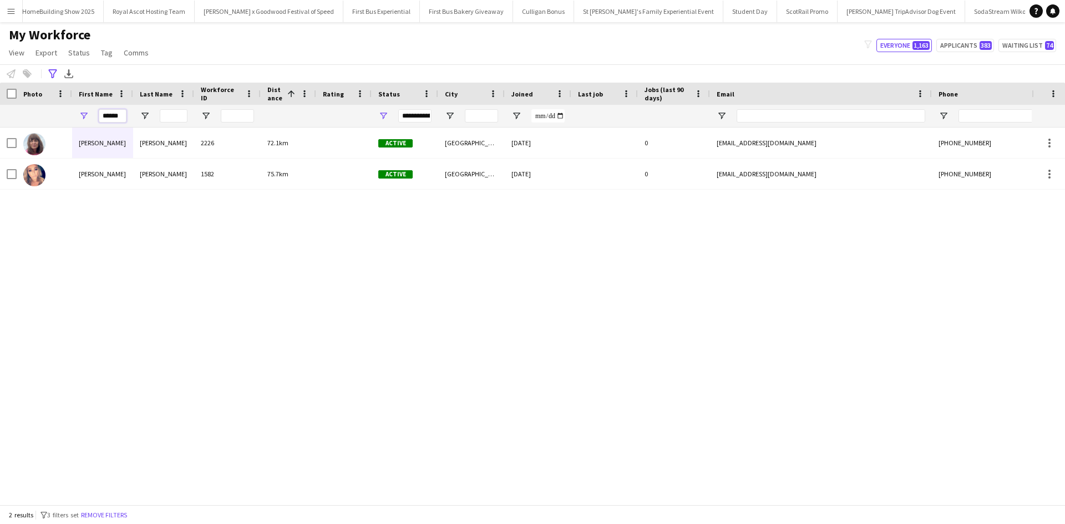
drag, startPoint x: 125, startPoint y: 115, endPoint x: 98, endPoint y: 114, distance: 26.6
click at [98, 114] on div "******" at bounding box center [102, 116] width 61 height 22
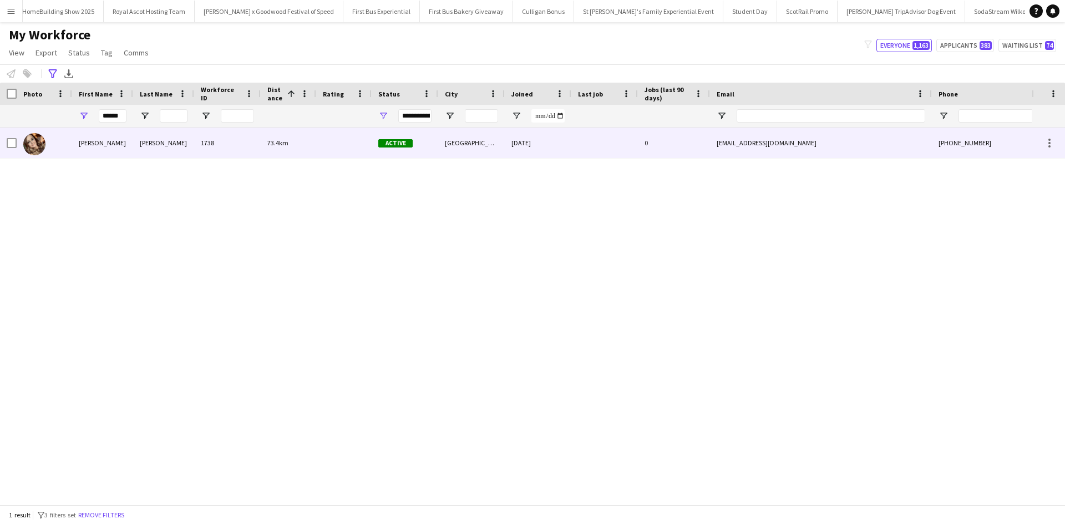
click at [92, 144] on div "Lianne" at bounding box center [102, 143] width 61 height 31
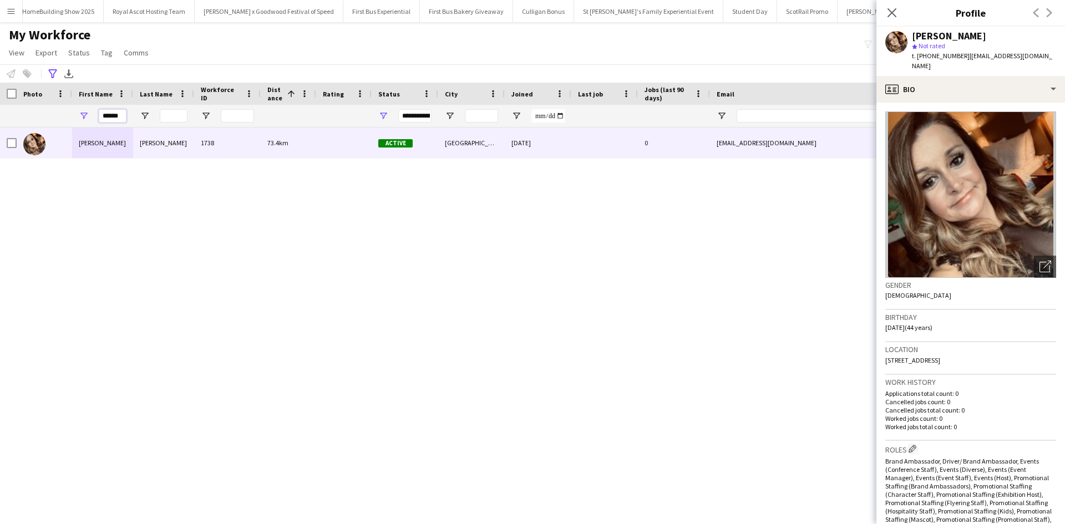
drag, startPoint x: 125, startPoint y: 118, endPoint x: 99, endPoint y: 114, distance: 26.4
click at [100, 114] on input "******" at bounding box center [113, 115] width 28 height 13
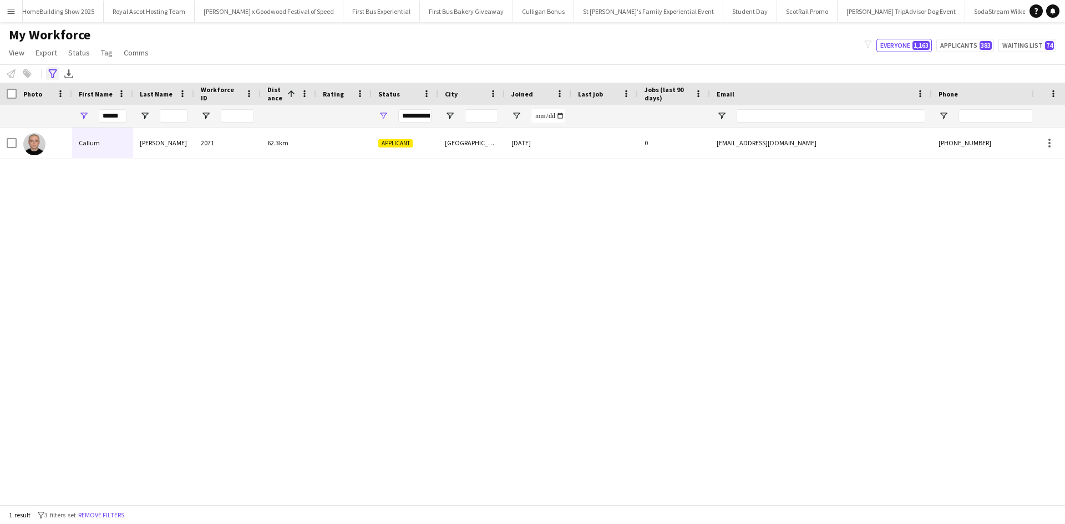
click at [49, 68] on div "Advanced filters" at bounding box center [52, 73] width 13 height 13
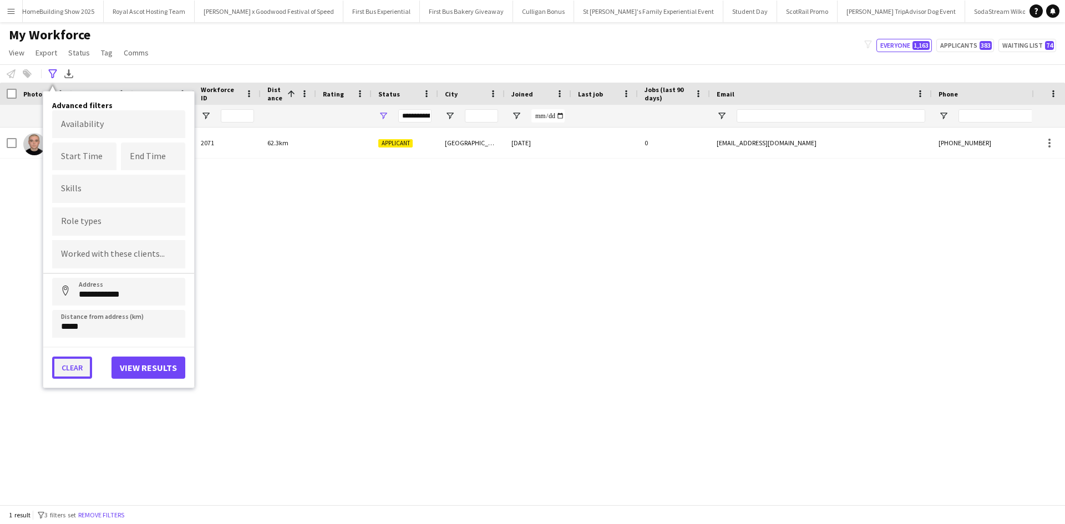
click at [66, 375] on button "Clear" at bounding box center [72, 368] width 40 height 22
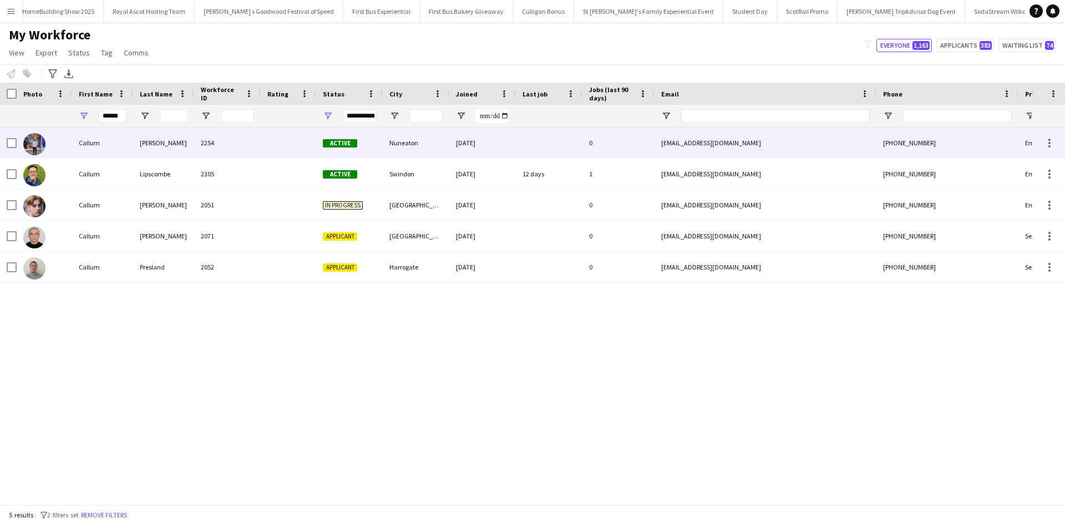
click at [100, 147] on div "Callum" at bounding box center [102, 143] width 61 height 31
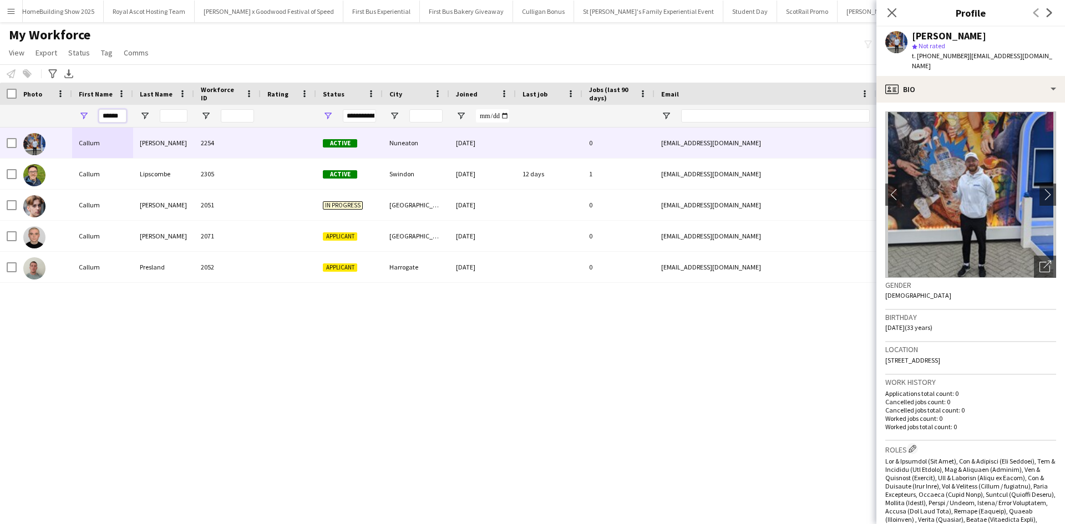
click at [108, 113] on input "******" at bounding box center [113, 115] width 28 height 13
drag, startPoint x: 111, startPoint y: 115, endPoint x: 126, endPoint y: 116, distance: 15.0
click at [111, 116] on input "******" at bounding box center [113, 115] width 28 height 13
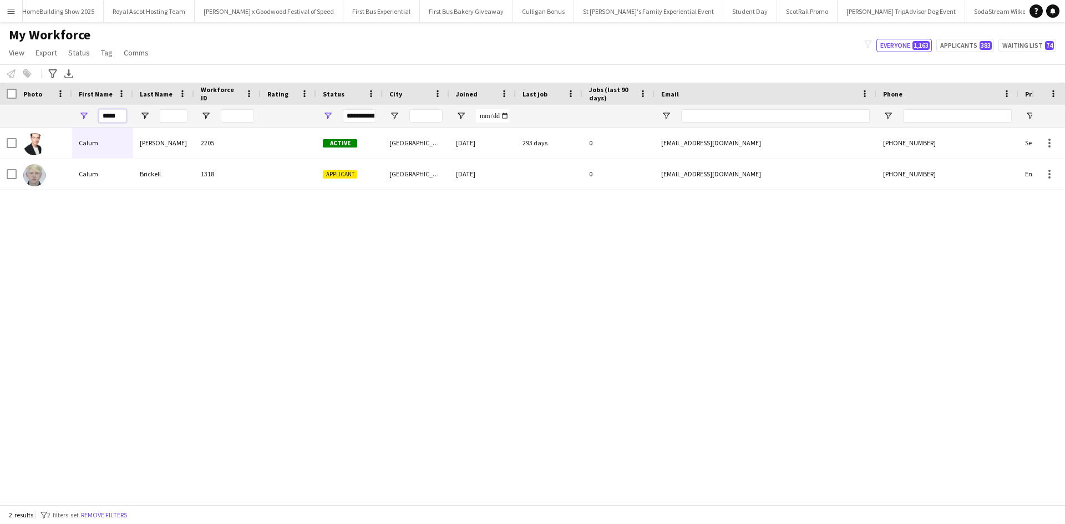
drag, startPoint x: 123, startPoint y: 119, endPoint x: 84, endPoint y: 113, distance: 38.8
click at [84, 113] on div "*****" at bounding box center [102, 116] width 61 height 22
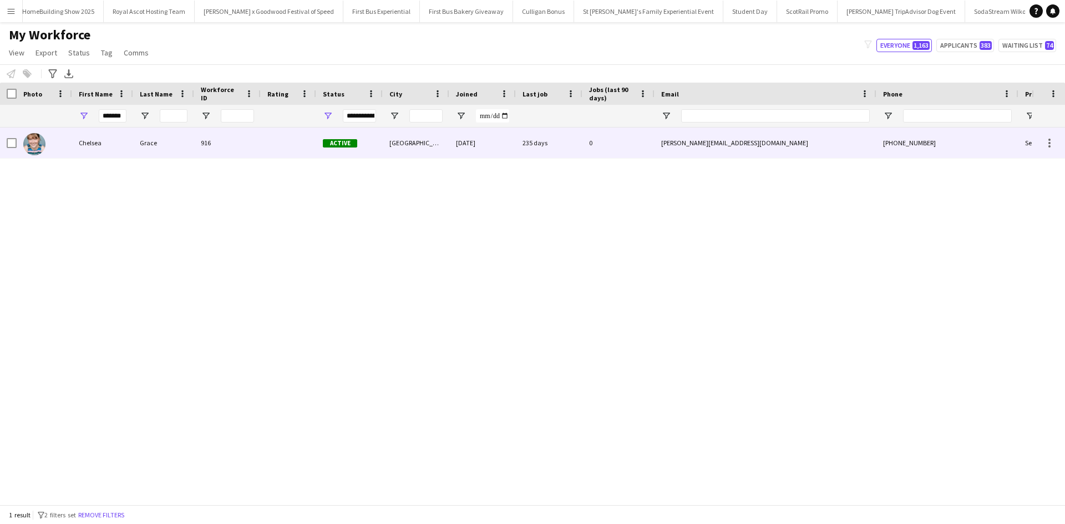
click at [95, 146] on div "Chelsea" at bounding box center [102, 143] width 61 height 31
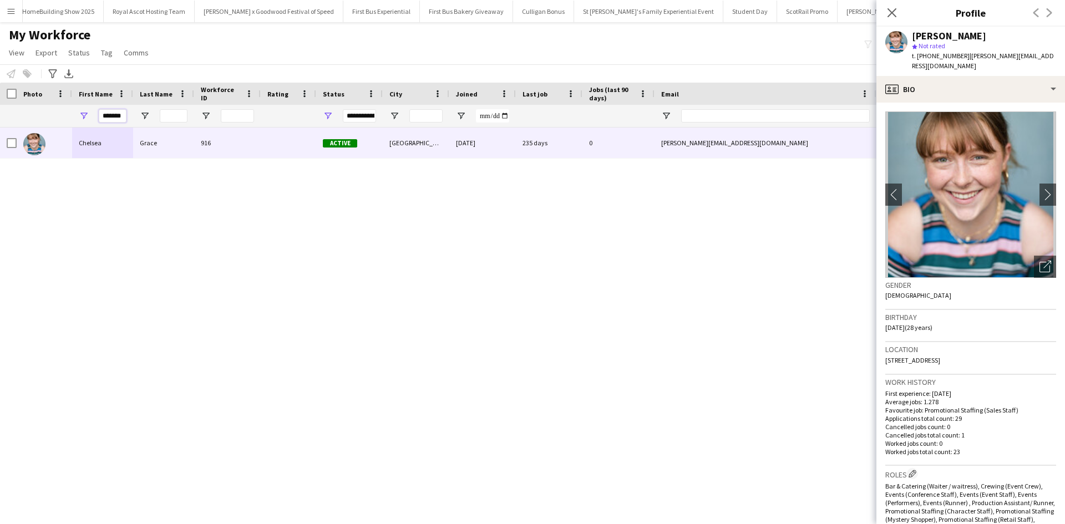
drag, startPoint x: 123, startPoint y: 117, endPoint x: 100, endPoint y: 116, distance: 22.2
click at [100, 116] on input "*******" at bounding box center [113, 115] width 28 height 13
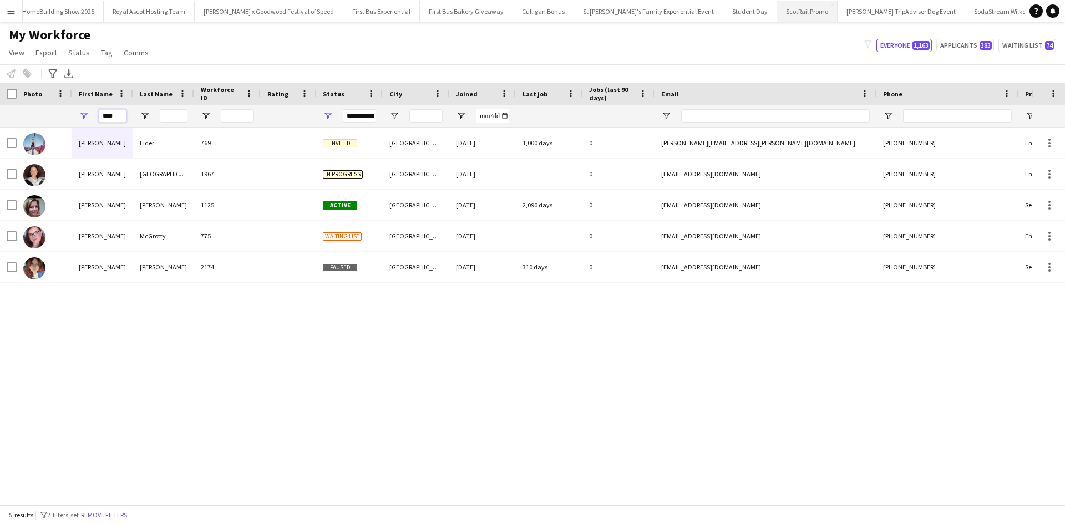
type input "****"
drag, startPoint x: 121, startPoint y: 117, endPoint x: 90, endPoint y: 114, distance: 31.2
click at [90, 114] on div "****" at bounding box center [102, 116] width 61 height 22
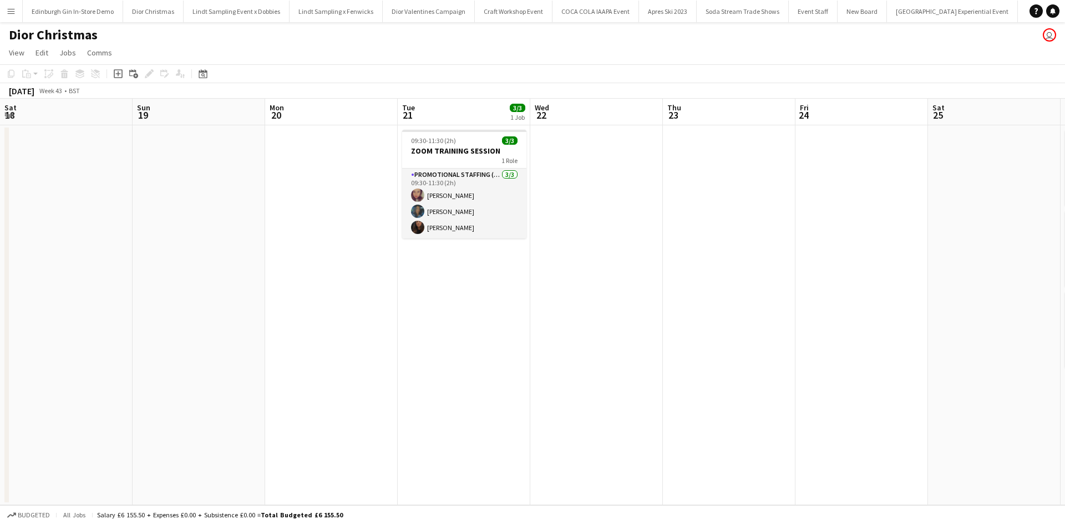
scroll to position [0, 388]
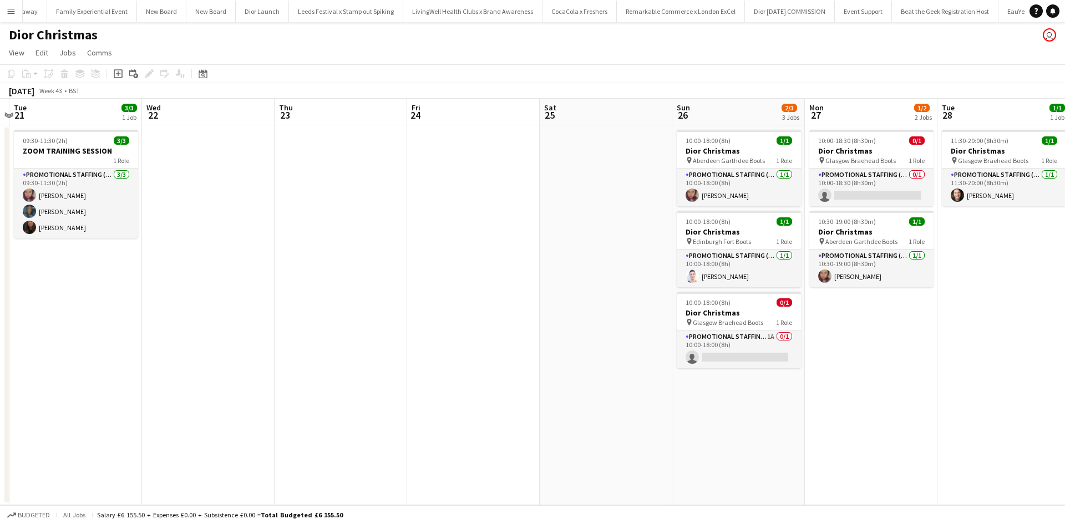
click at [18, 8] on button "Menu" at bounding box center [11, 11] width 22 height 22
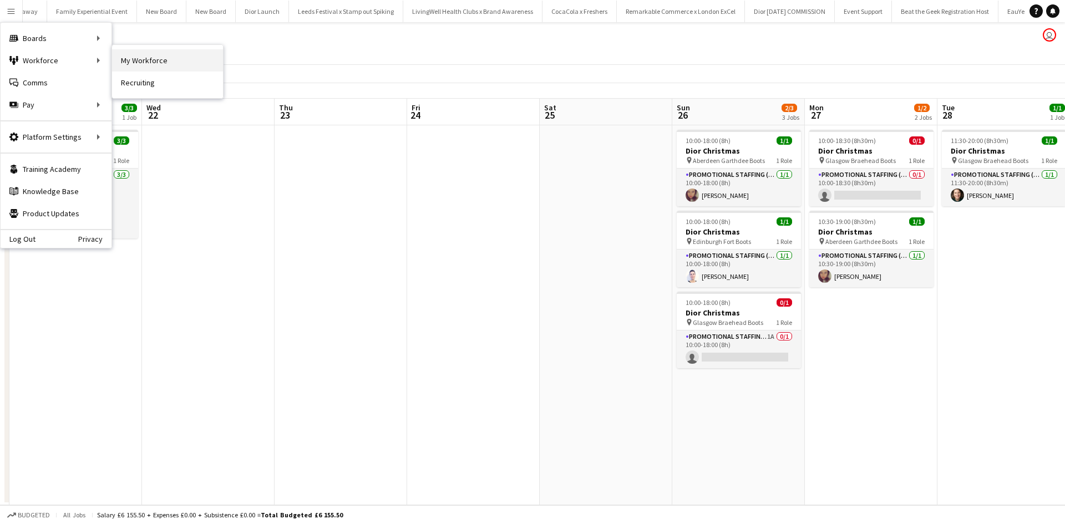
click at [166, 53] on link "My Workforce" at bounding box center [167, 60] width 111 height 22
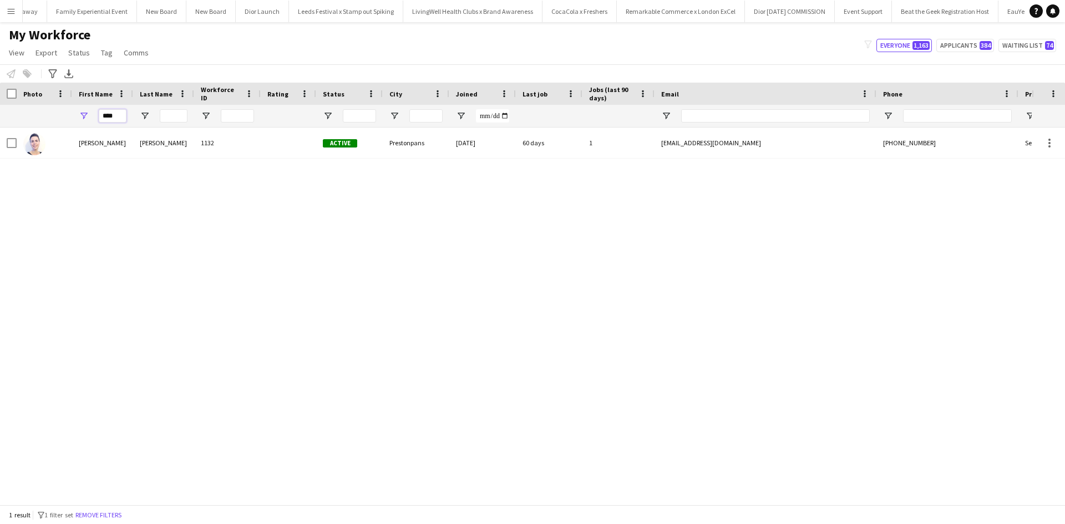
drag, startPoint x: 121, startPoint y: 115, endPoint x: 82, endPoint y: 114, distance: 38.8
click at [82, 114] on div "****" at bounding box center [102, 116] width 61 height 22
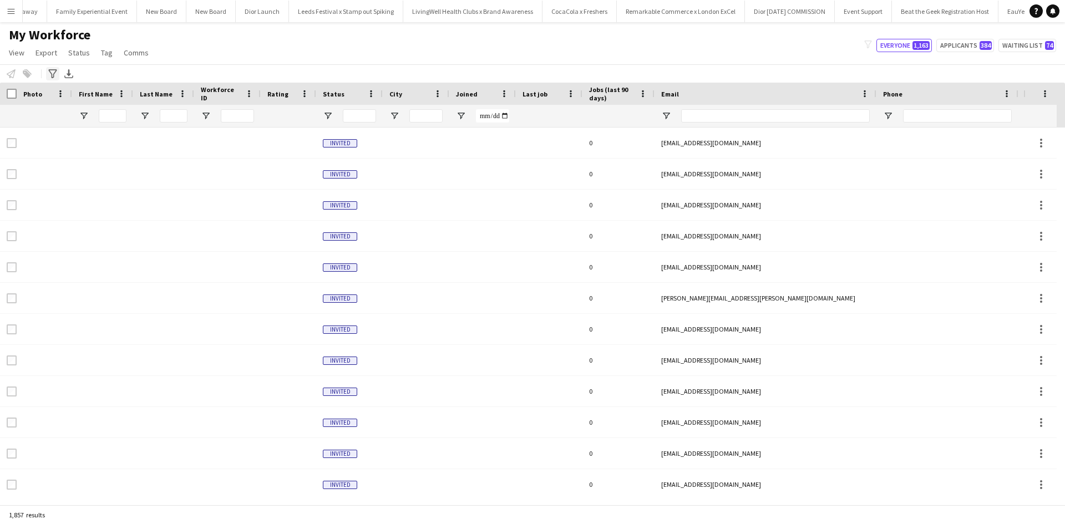
click at [54, 71] on icon "Advanced filters" at bounding box center [52, 73] width 9 height 9
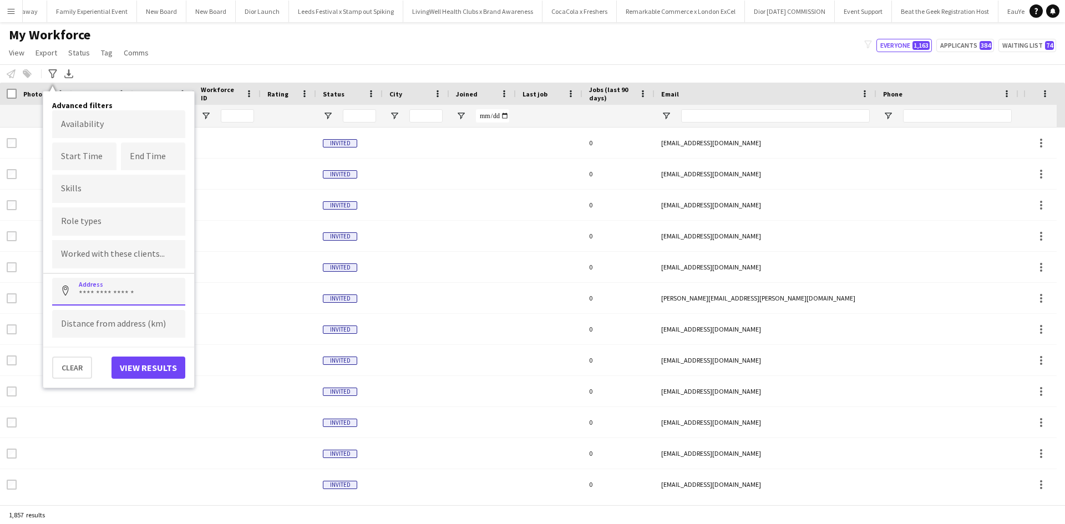
click at [93, 297] on input at bounding box center [118, 292] width 133 height 28
paste input "*******"
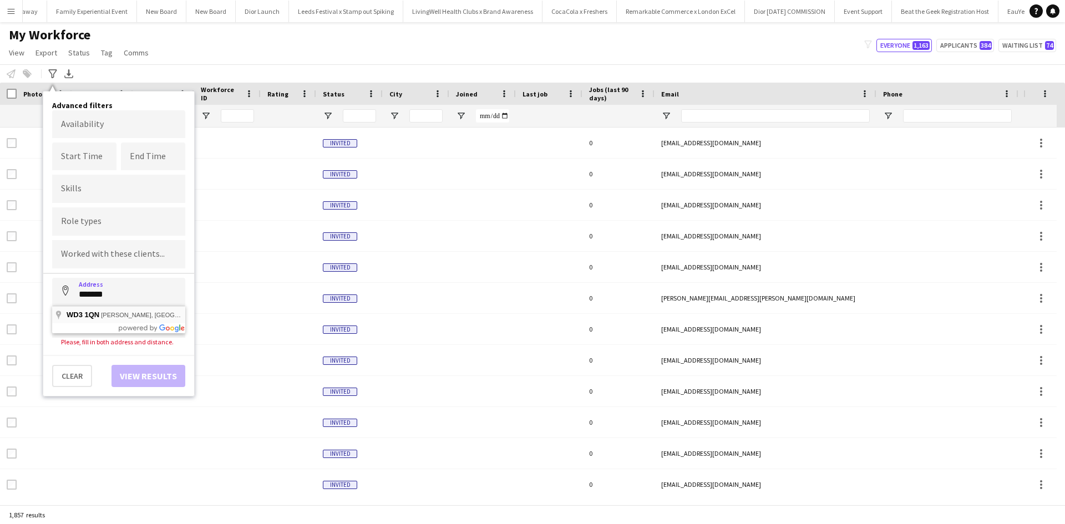
type input "**********"
click at [105, 322] on input at bounding box center [118, 324] width 133 height 28
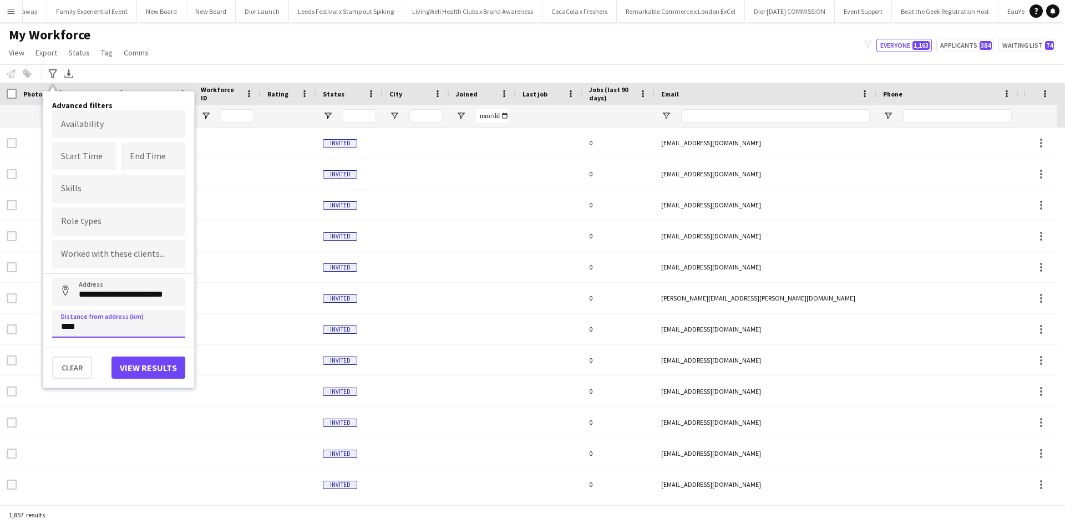
type input "*****"
click button "Address" at bounding box center [65, 291] width 27 height 27
type input "**********"
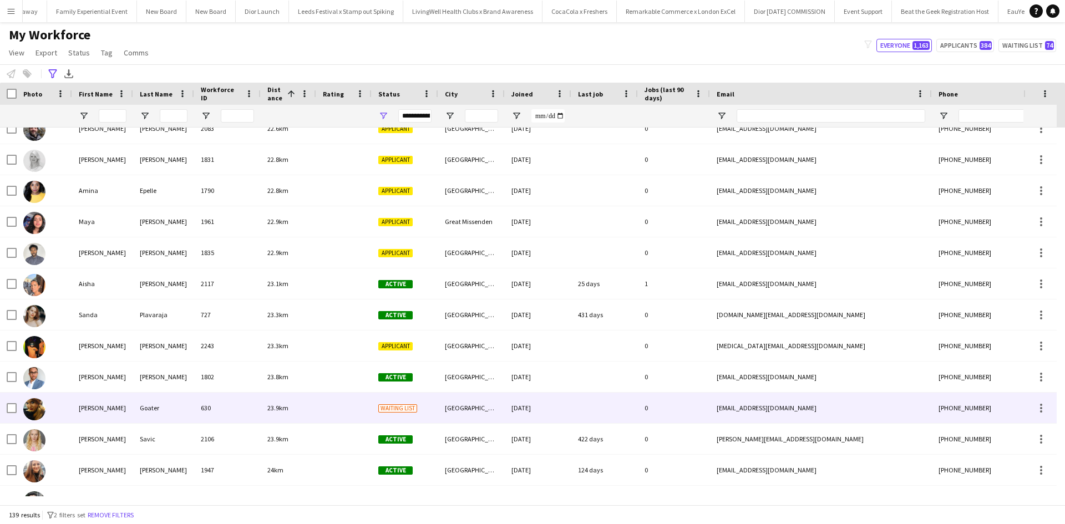
scroll to position [1276, 0]
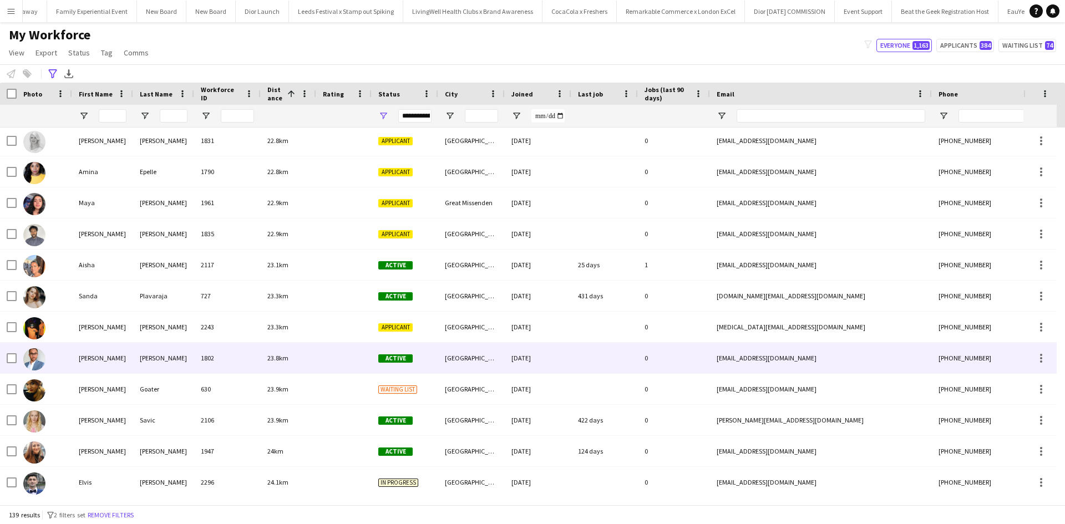
click at [99, 360] on div "[PERSON_NAME]" at bounding box center [102, 358] width 61 height 31
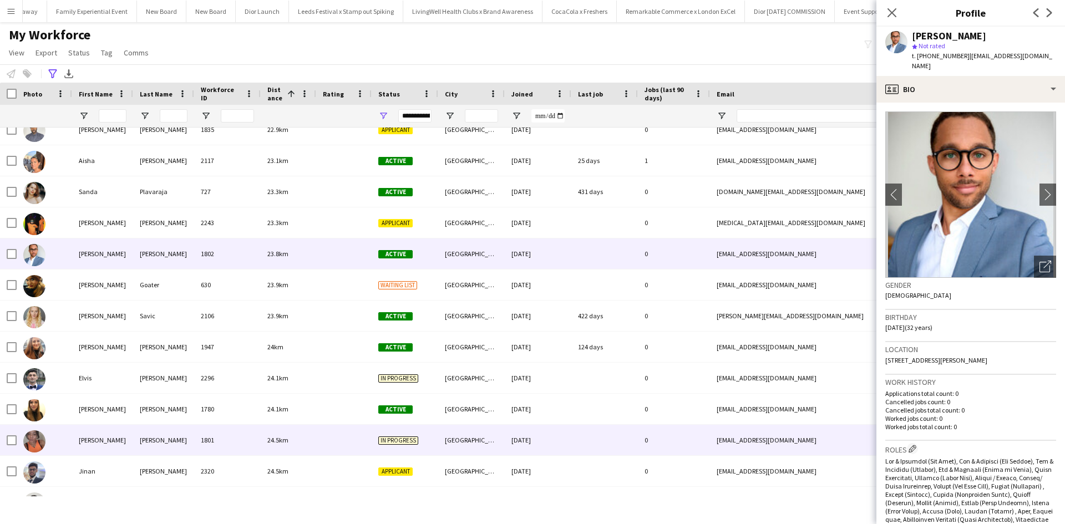
scroll to position [0, 0]
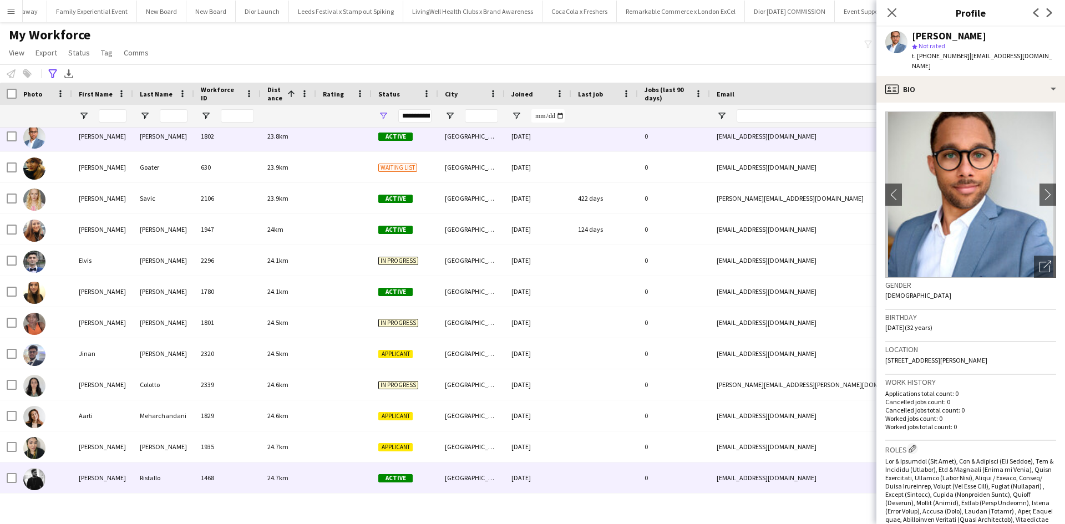
click at [94, 479] on div "[PERSON_NAME]" at bounding box center [102, 478] width 61 height 31
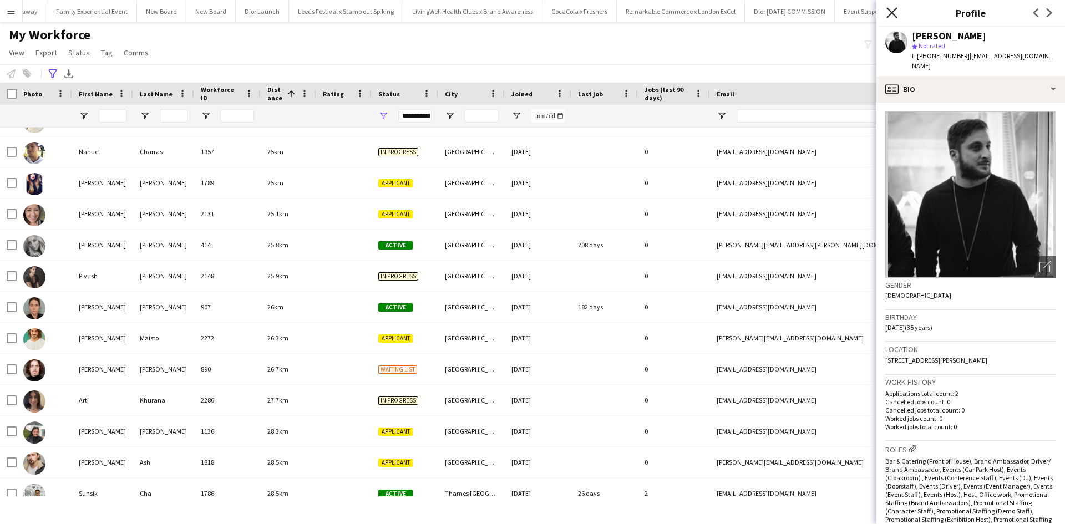
click at [891, 8] on icon "Close pop-in" at bounding box center [891, 12] width 11 height 11
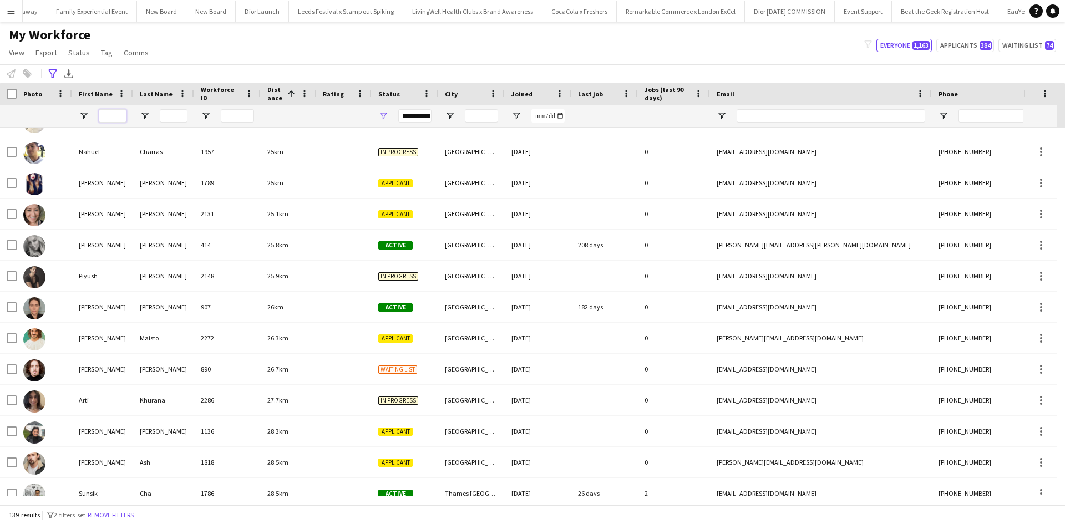
click at [114, 119] on input "First Name Filter Input" at bounding box center [113, 115] width 28 height 13
click at [13, 10] on app-icon "Menu" at bounding box center [11, 11] width 9 height 9
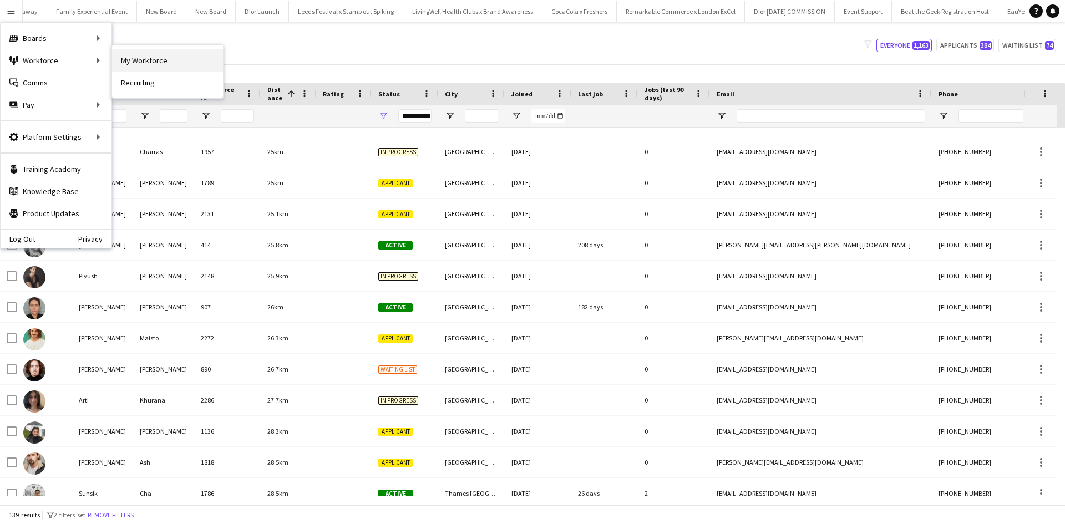
click at [150, 58] on link "My Workforce" at bounding box center [167, 60] width 111 height 22
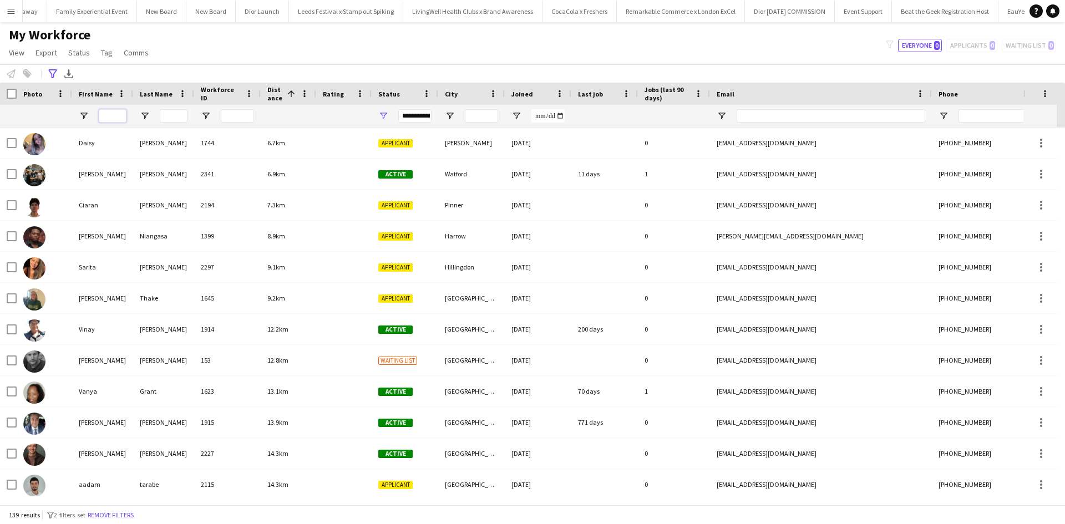
click at [115, 112] on input "First Name Filter Input" at bounding box center [113, 115] width 28 height 13
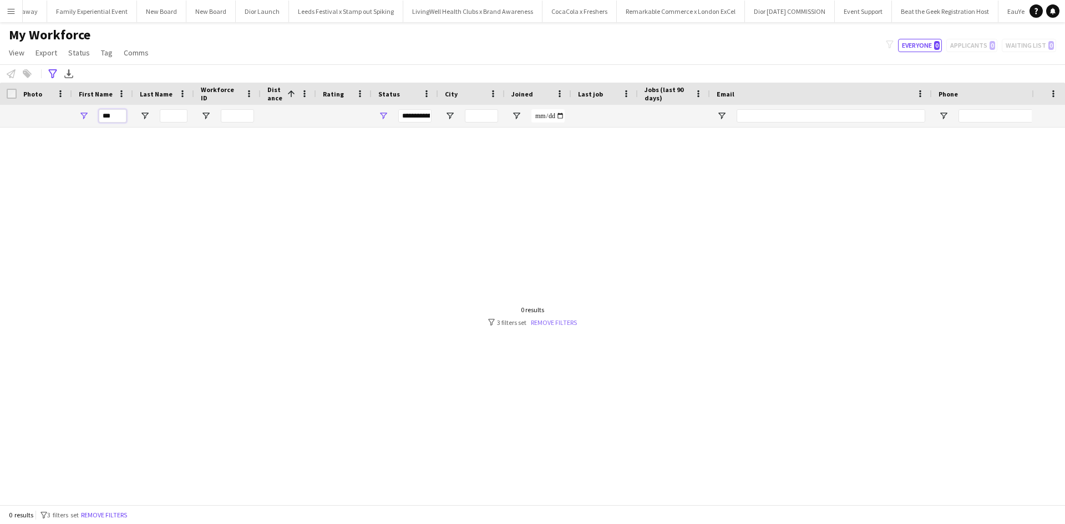
type input "***"
drag, startPoint x: 551, startPoint y: 320, endPoint x: 438, endPoint y: 228, distance: 146.0
click at [552, 320] on link "Remove filters" at bounding box center [554, 322] width 46 height 8
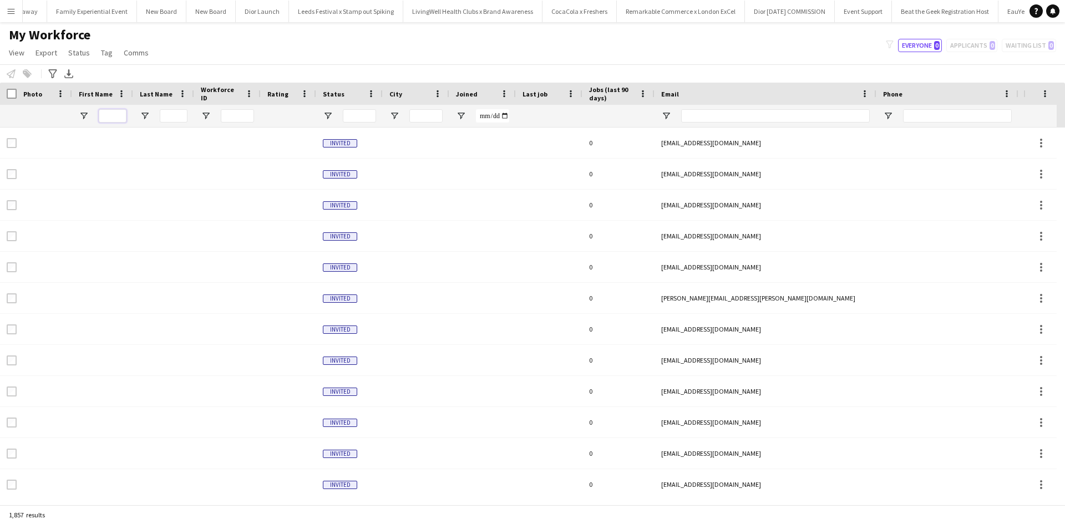
click at [103, 116] on input "First Name Filter Input" at bounding box center [113, 115] width 28 height 13
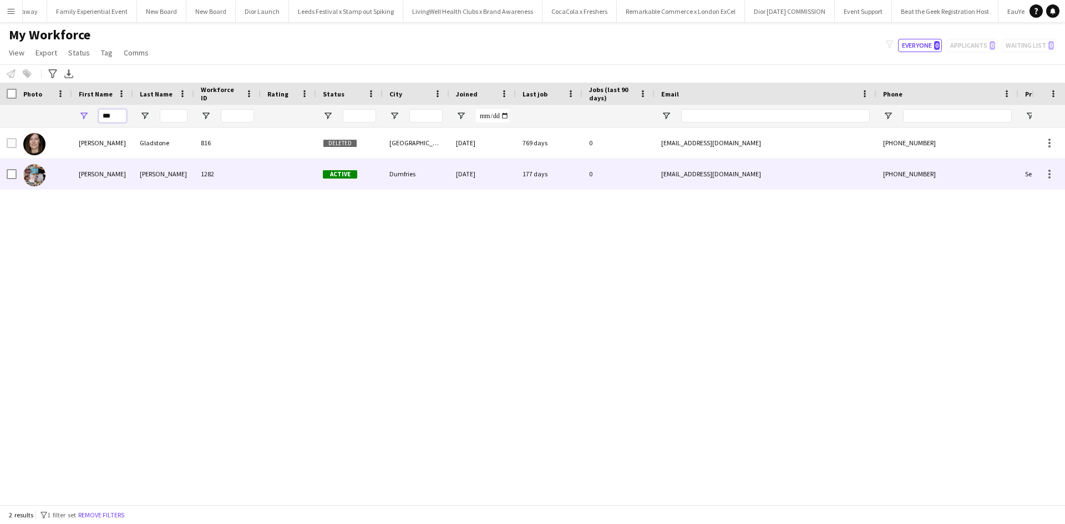
type input "***"
click at [89, 171] on div "pamela" at bounding box center [102, 174] width 61 height 31
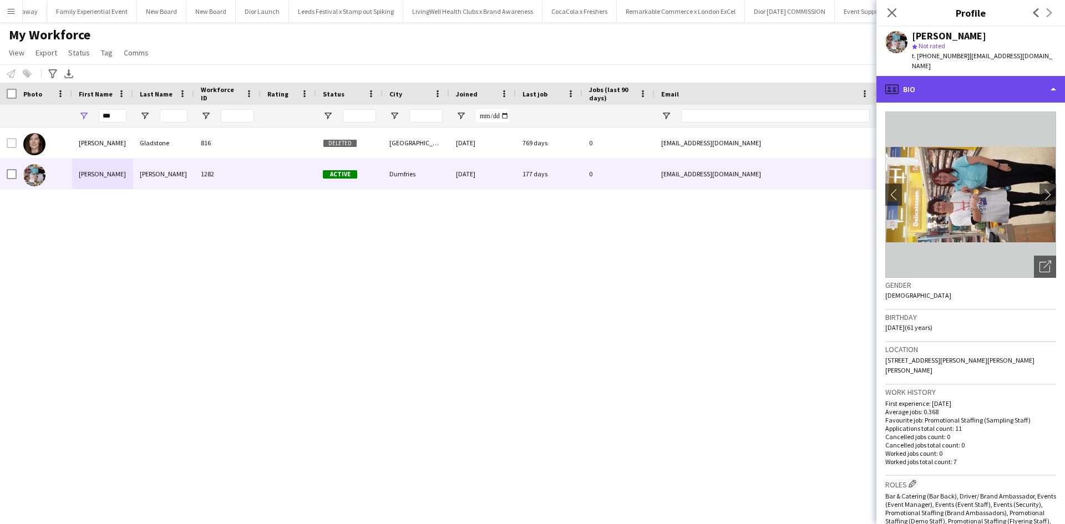
click at [936, 78] on div "profile Bio" at bounding box center [970, 89] width 189 height 27
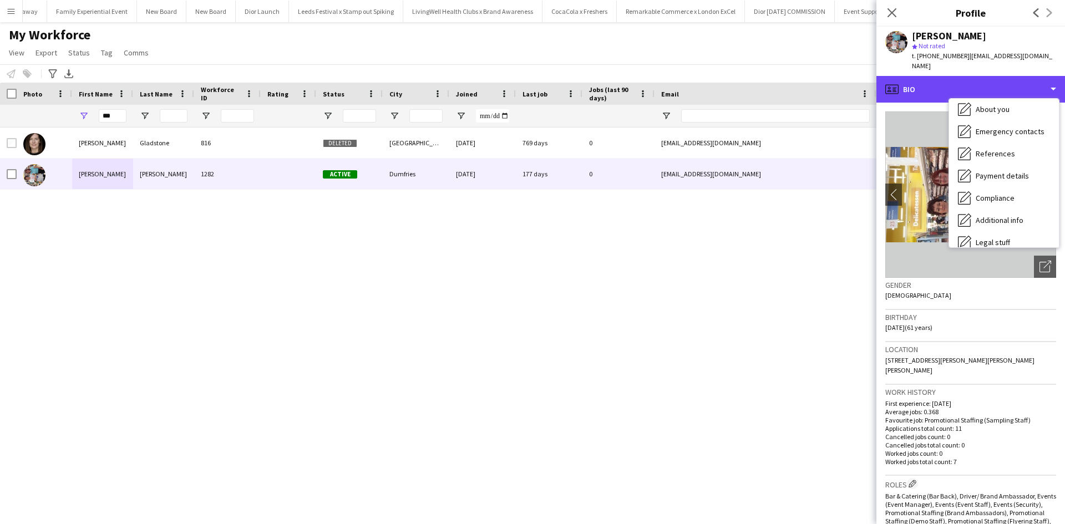
scroll to position [126, 0]
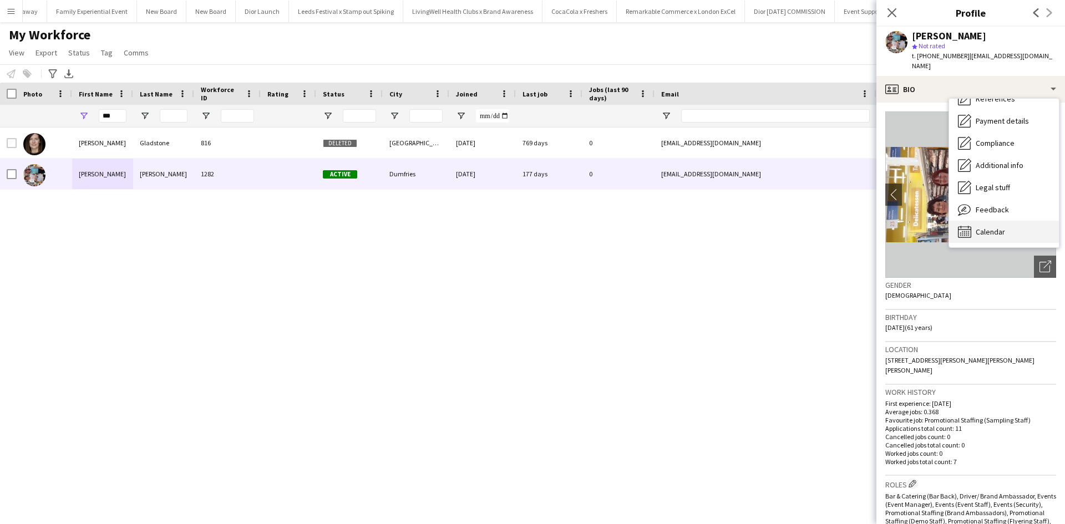
click at [990, 227] on span "Calendar" at bounding box center [990, 232] width 29 height 10
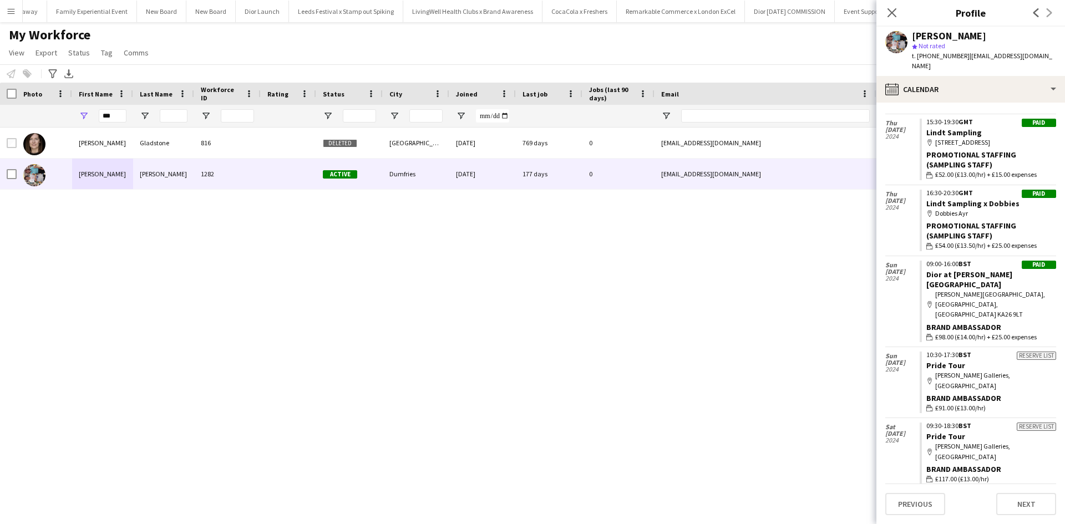
scroll to position [222, 0]
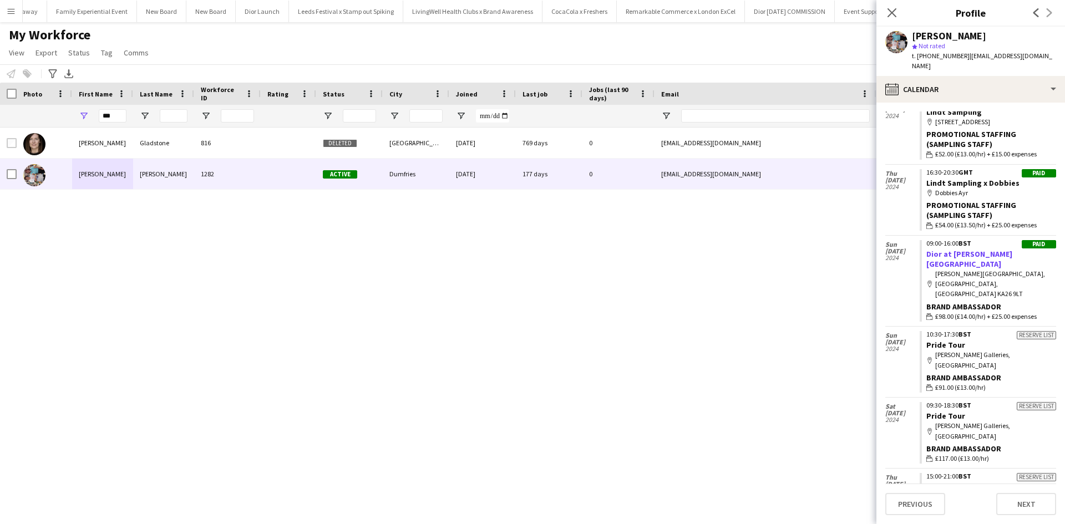
click at [975, 253] on link "Dior at Trump Turnberry Hotel" at bounding box center [969, 259] width 86 height 20
click at [6, 13] on button "Menu" at bounding box center [11, 11] width 22 height 22
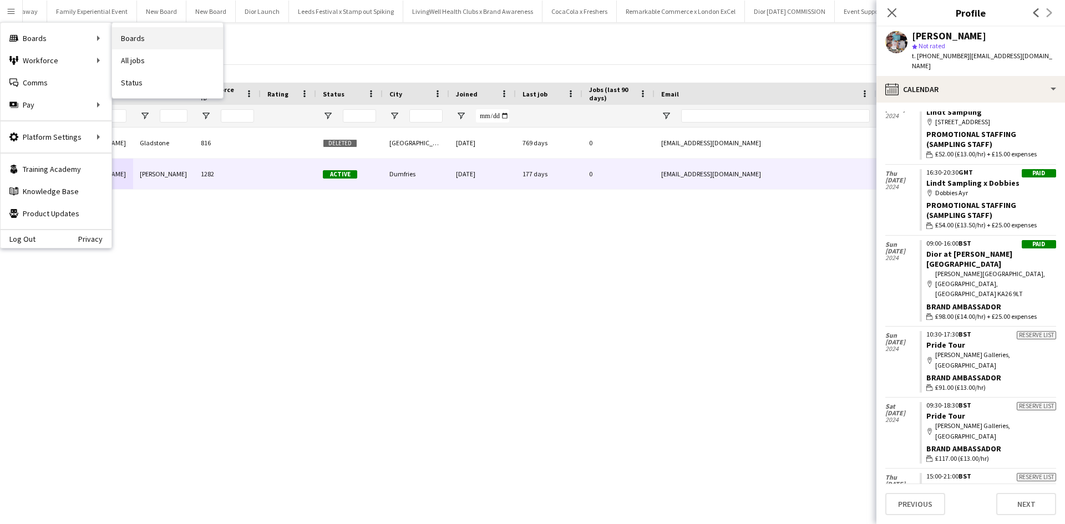
click at [141, 38] on link "Boards" at bounding box center [167, 38] width 111 height 22
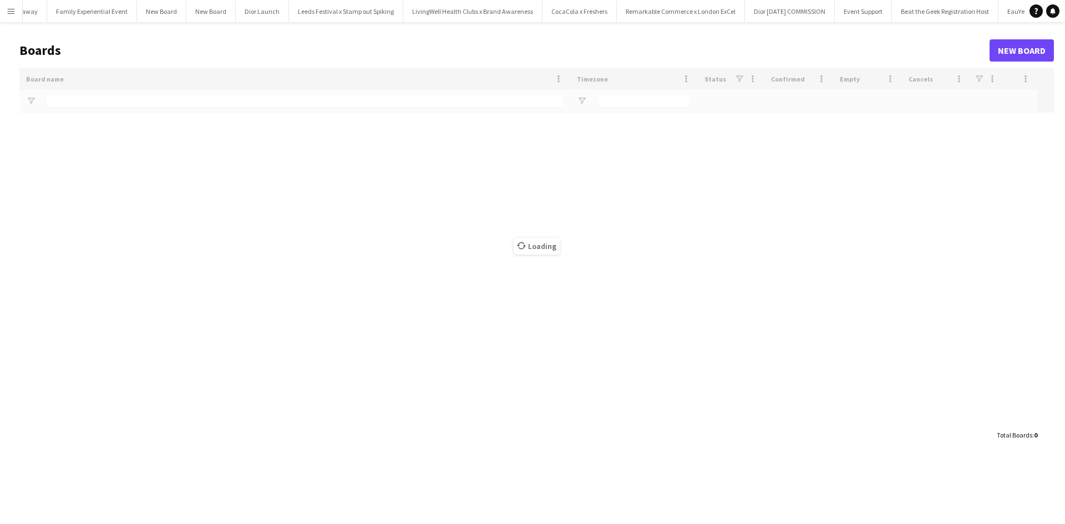
type input "**********"
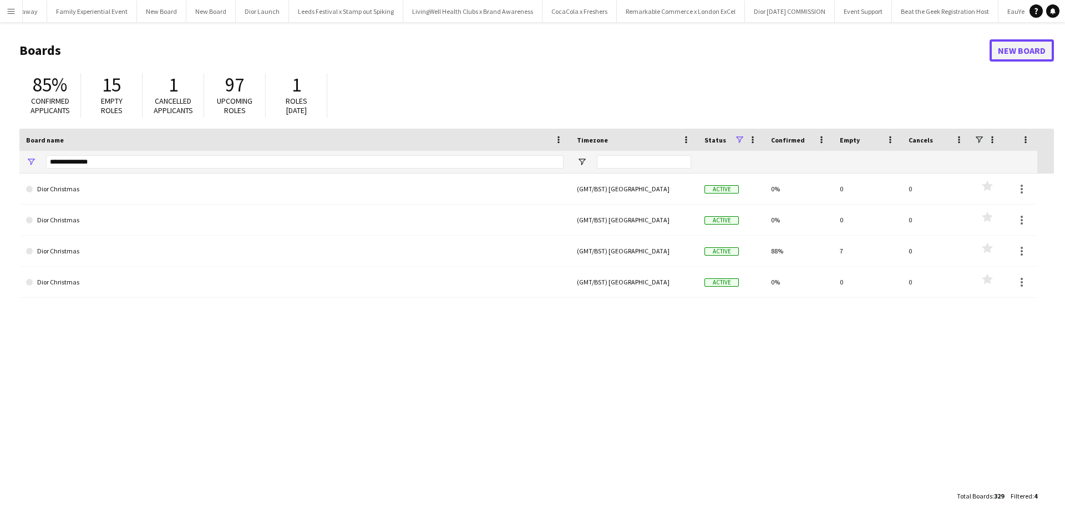
click at [1022, 54] on link "New Board" at bounding box center [1022, 50] width 64 height 22
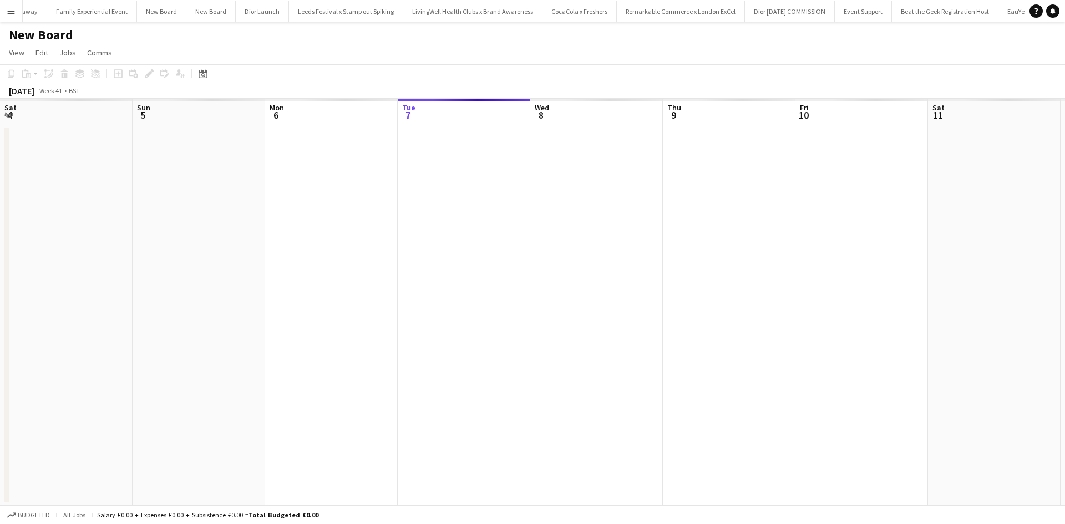
scroll to position [0, 265]
drag, startPoint x: 52, startPoint y: 31, endPoint x: 83, endPoint y: 31, distance: 31.1
click at [51, 31] on h1 "New Board" at bounding box center [41, 35] width 64 height 17
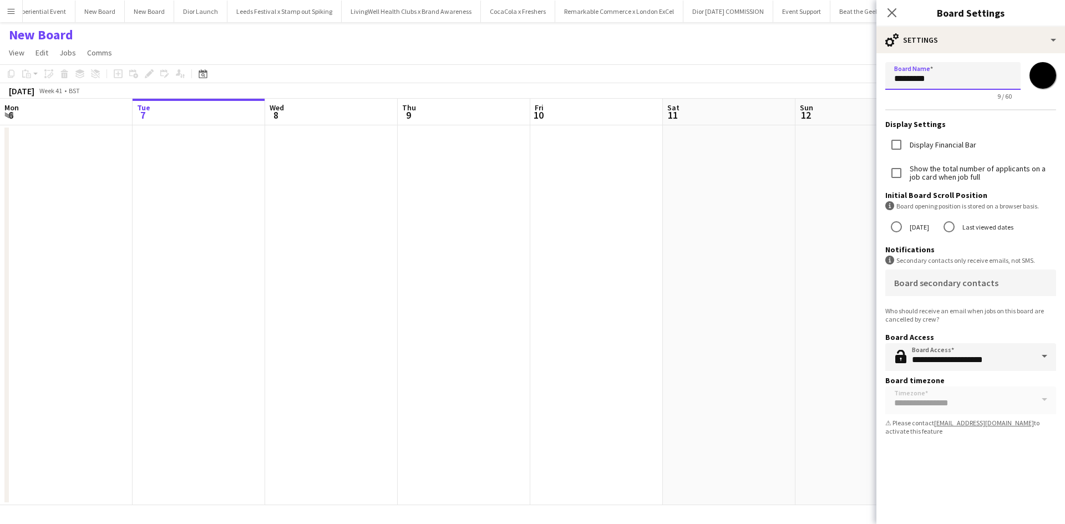
drag, startPoint x: 954, startPoint y: 74, endPoint x: 875, endPoint y: 80, distance: 79.0
click at [875, 80] on body "Menu Boards Boards Boards All jobs Status Workforce Workforce My Workforce Recr…" at bounding box center [532, 262] width 1065 height 524
type input "*"
click at [903, 78] on input "Board Name" at bounding box center [952, 76] width 135 height 28
click at [905, 79] on input "Board Name" at bounding box center [952, 76] width 135 height 28
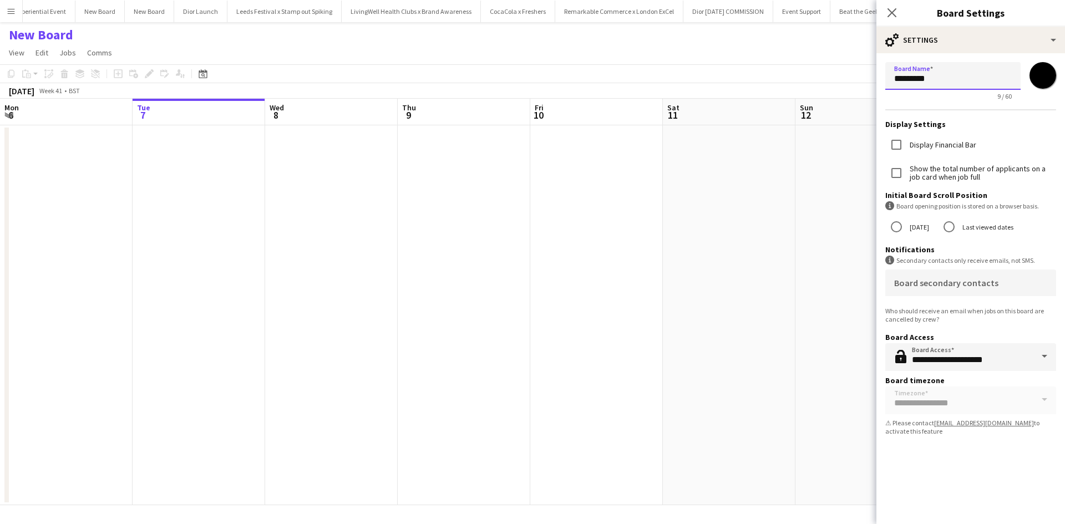
type input "**********"
click at [840, 212] on app-date-cell at bounding box center [861, 315] width 133 height 380
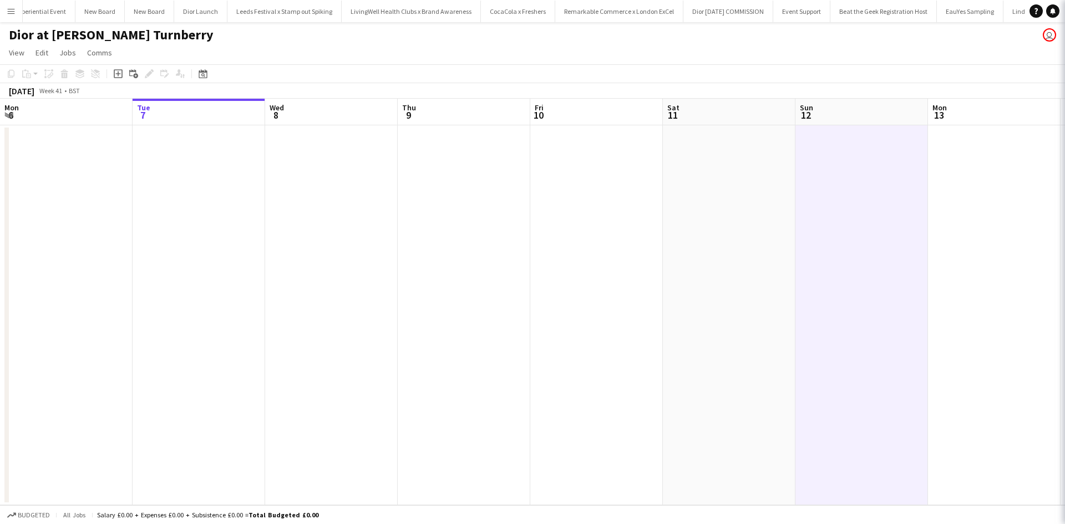
scroll to position [0, 12370]
click at [842, 161] on app-date-cell at bounding box center [861, 315] width 133 height 380
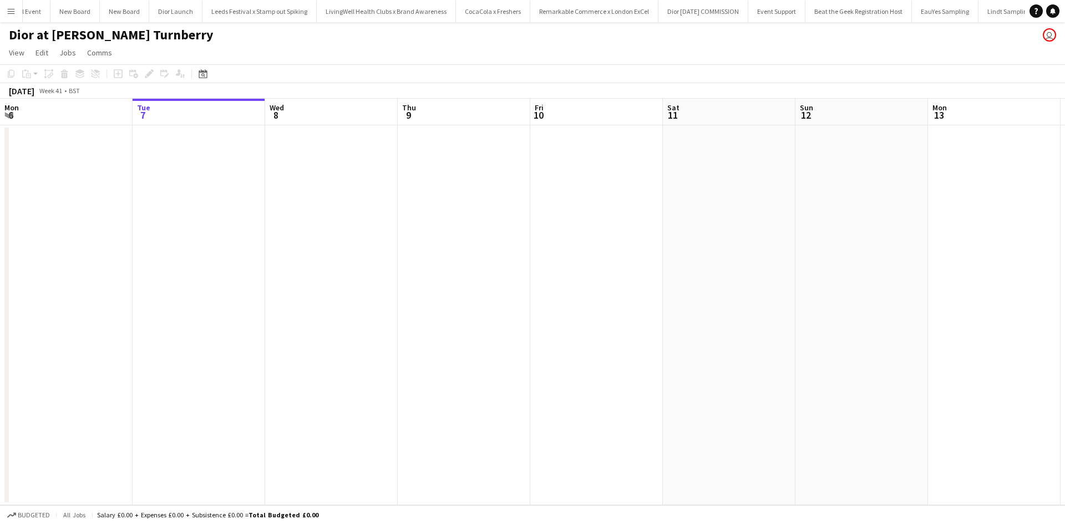
click at [839, 161] on app-date-cell at bounding box center [861, 315] width 133 height 380
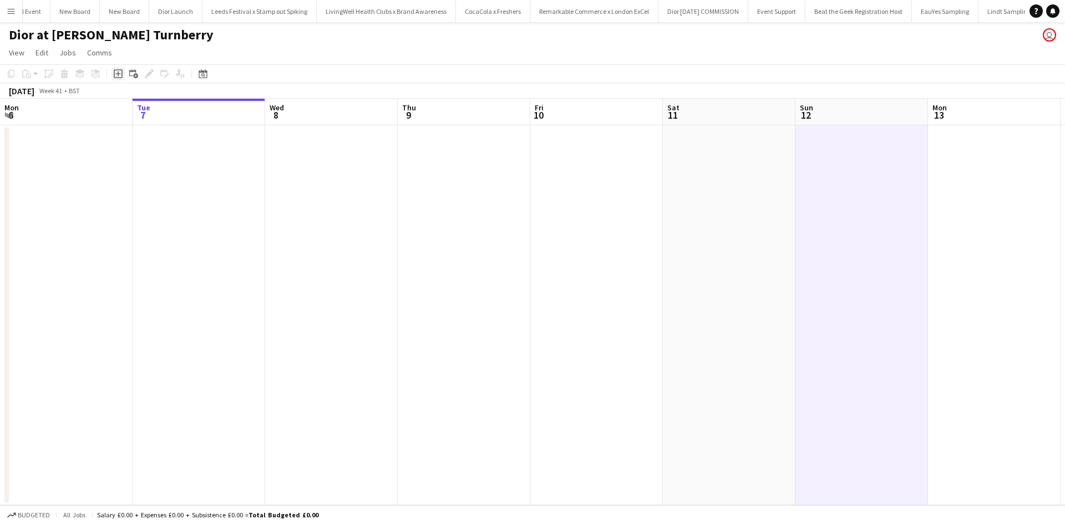
click at [121, 75] on icon "Add job" at bounding box center [118, 73] width 9 height 9
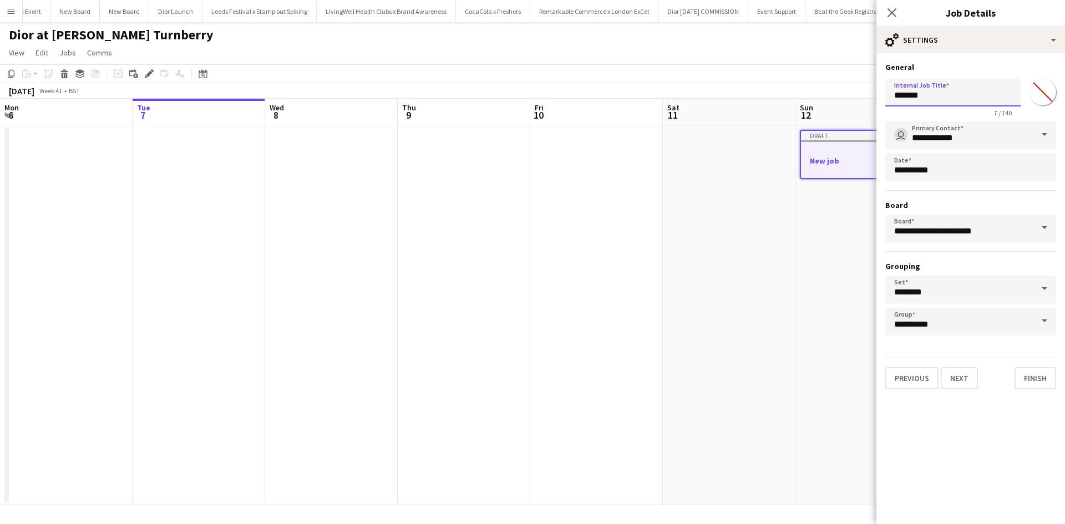
drag, startPoint x: 940, startPoint y: 97, endPoint x: 889, endPoint y: 97, distance: 50.5
click at [889, 97] on input "*******" at bounding box center [952, 93] width 135 height 28
type input "**********"
click at [962, 382] on button "Next" at bounding box center [959, 378] width 37 height 22
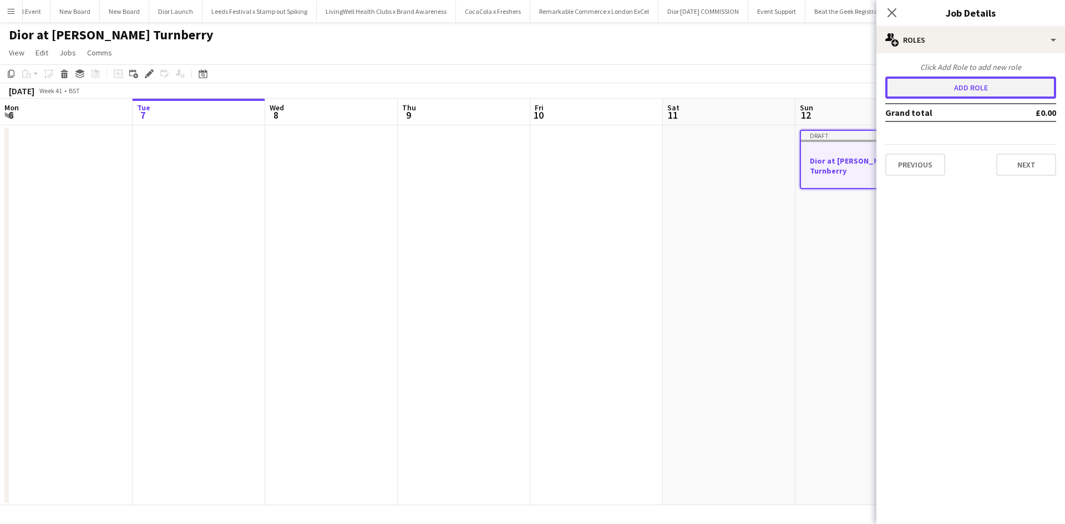
click at [957, 92] on button "Add role" at bounding box center [970, 88] width 171 height 22
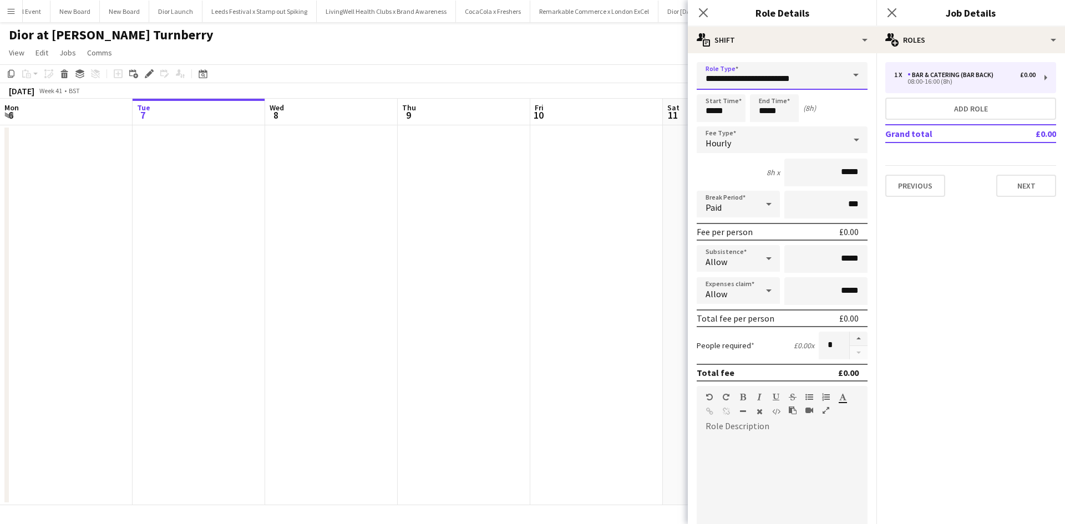
drag, startPoint x: 812, startPoint y: 80, endPoint x: 687, endPoint y: 75, distance: 124.9
click at [687, 75] on body "Menu Boards Boards Boards All jobs Status Workforce Workforce My Workforce Recr…" at bounding box center [532, 262] width 1065 height 524
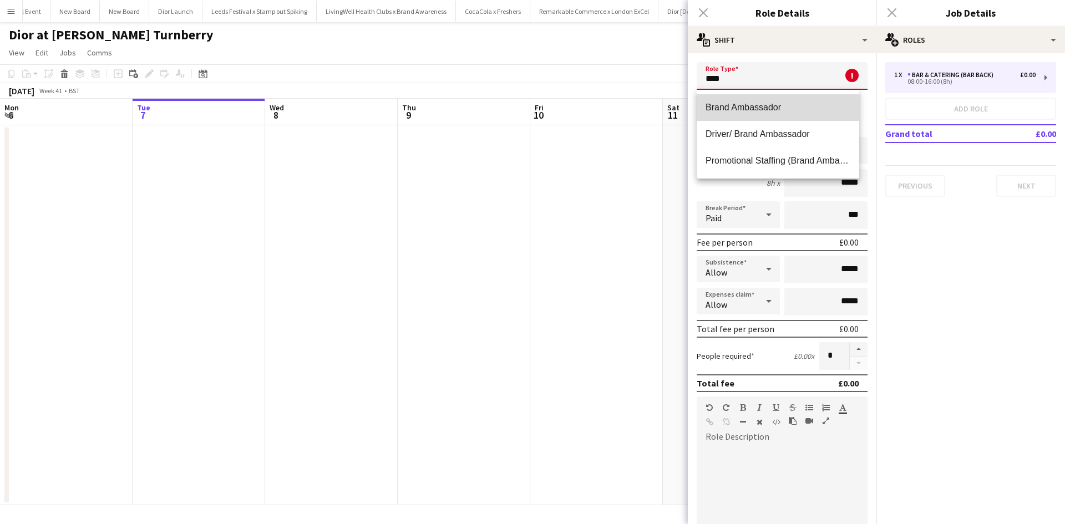
click at [726, 108] on span "Brand Ambassador" at bounding box center [778, 107] width 145 height 11
type input "**********"
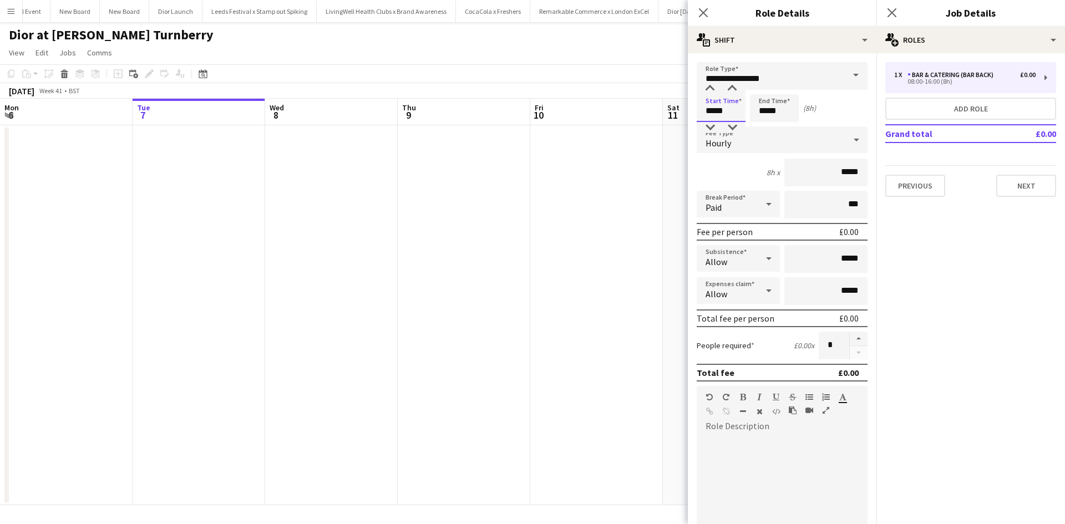
drag, startPoint x: 729, startPoint y: 111, endPoint x: 702, endPoint y: 111, distance: 26.6
click at [702, 111] on input "*****" at bounding box center [721, 108] width 49 height 28
type input "*****"
click at [840, 171] on input "*****" at bounding box center [825, 173] width 83 height 28
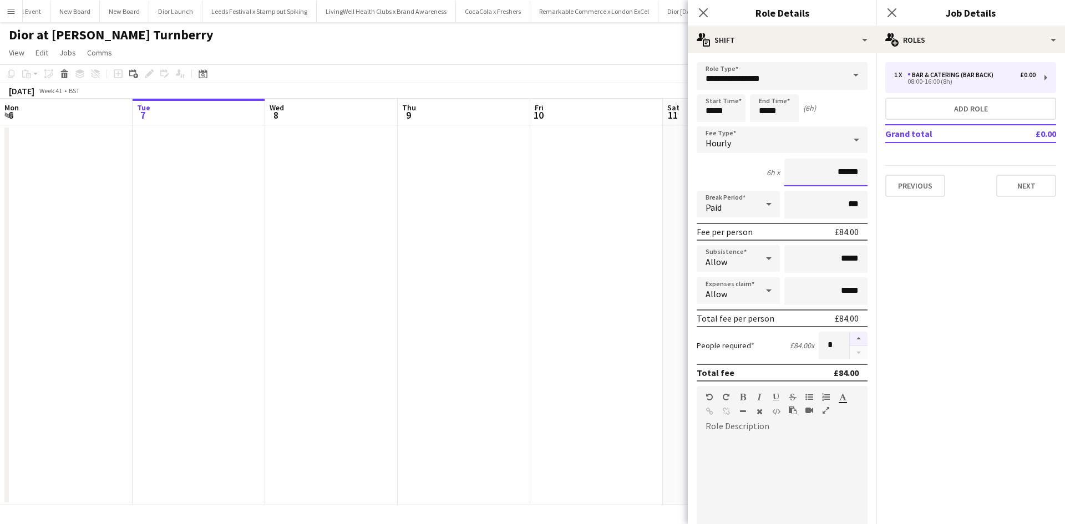
type input "******"
click at [854, 336] on button "button" at bounding box center [859, 339] width 18 height 14
type input "*"
click at [722, 446] on div at bounding box center [782, 501] width 171 height 133
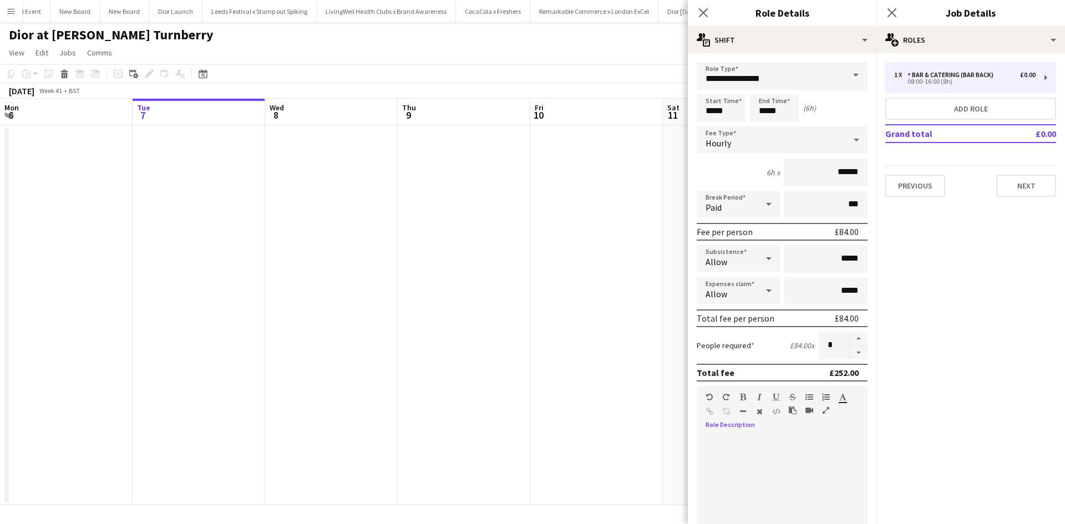
paste div
click at [620, 280] on app-date-cell at bounding box center [596, 315] width 133 height 380
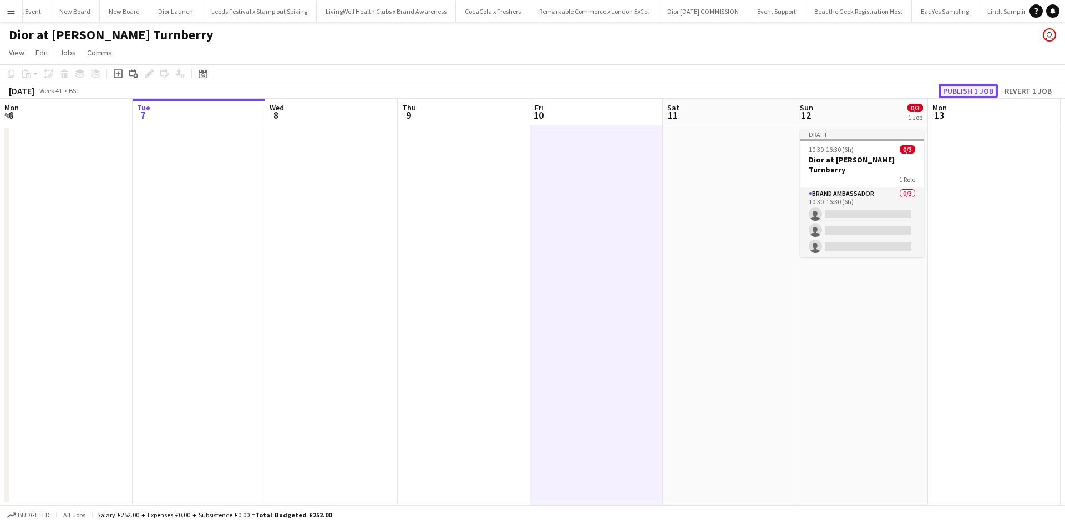
click at [957, 95] on button "Publish 1 job" at bounding box center [968, 91] width 59 height 14
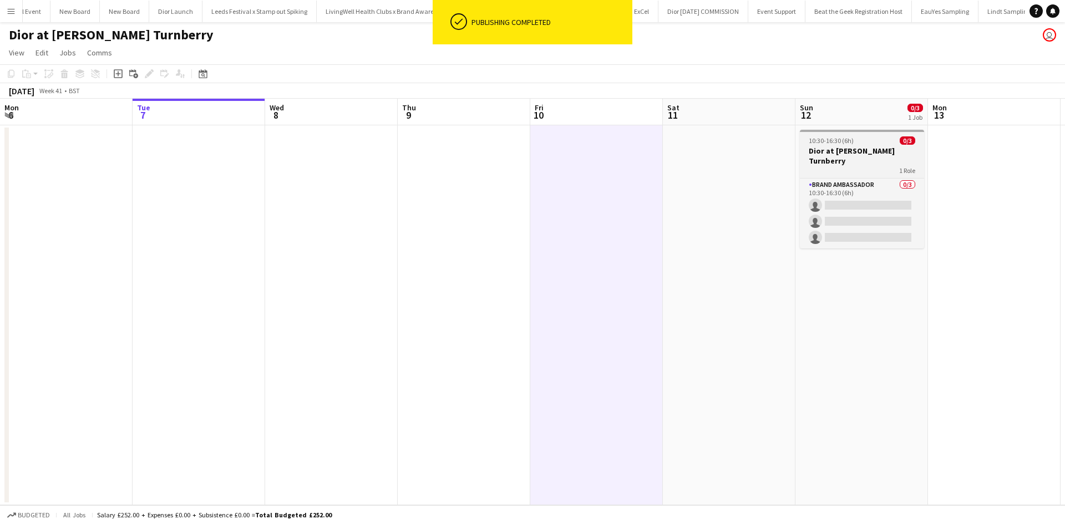
click at [841, 166] on div "1 Role" at bounding box center [862, 170] width 124 height 9
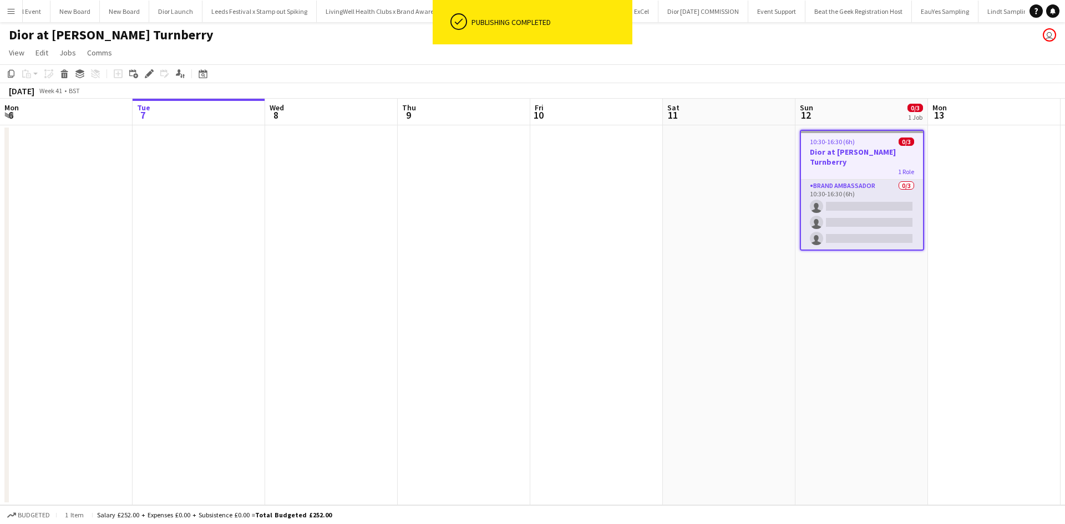
click at [151, 76] on icon "Edit" at bounding box center [149, 73] width 9 height 9
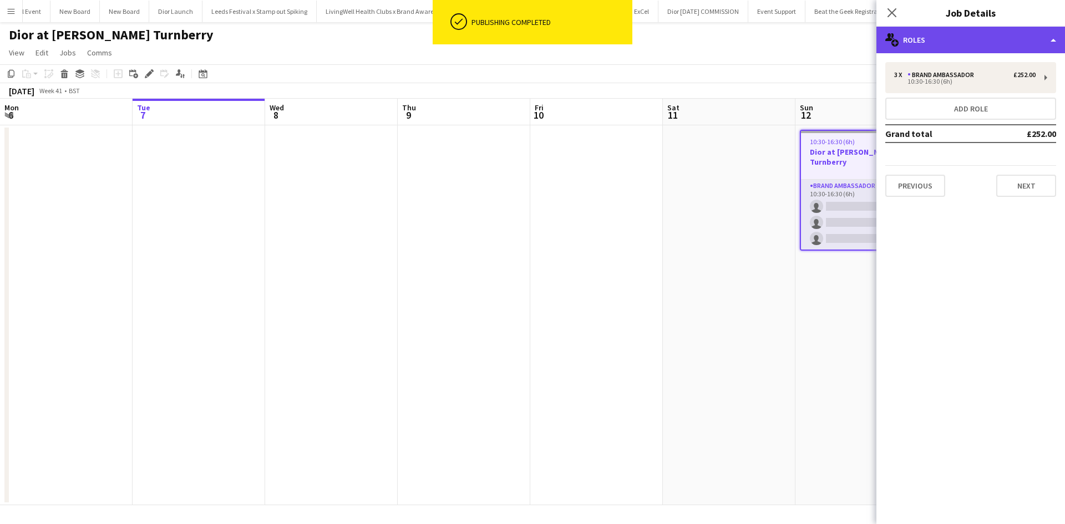
click at [1004, 41] on div "multiple-users-add Roles" at bounding box center [970, 40] width 189 height 27
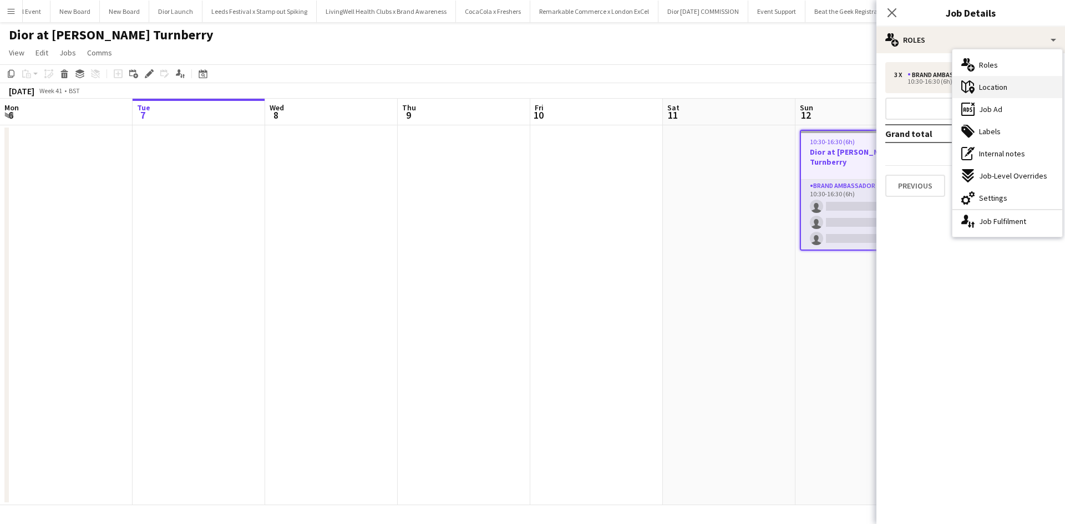
click at [991, 84] on span "Location" at bounding box center [993, 87] width 28 height 10
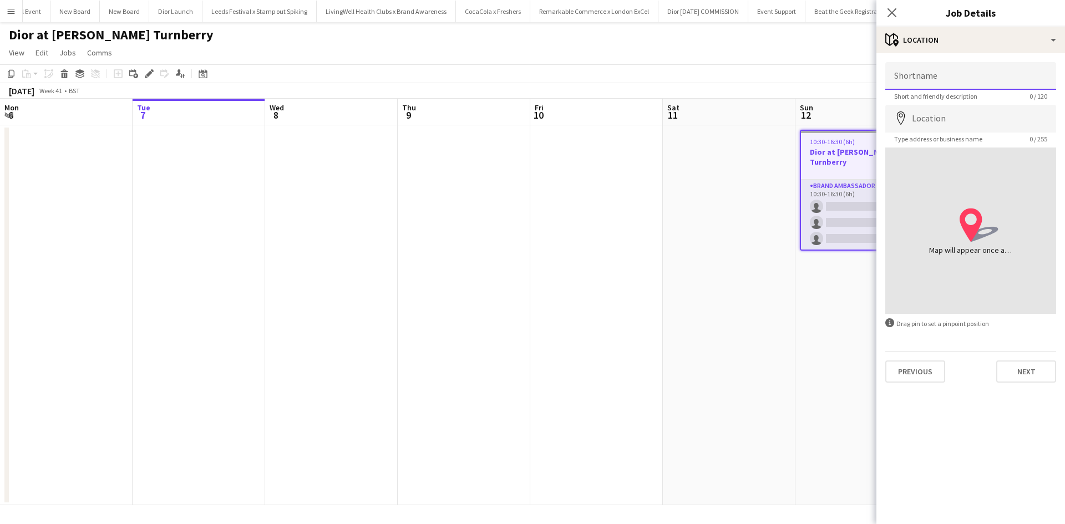
click at [971, 88] on input "Shortname" at bounding box center [970, 76] width 171 height 28
type input "**********"
click at [965, 119] on input "Location" at bounding box center [970, 119] width 171 height 28
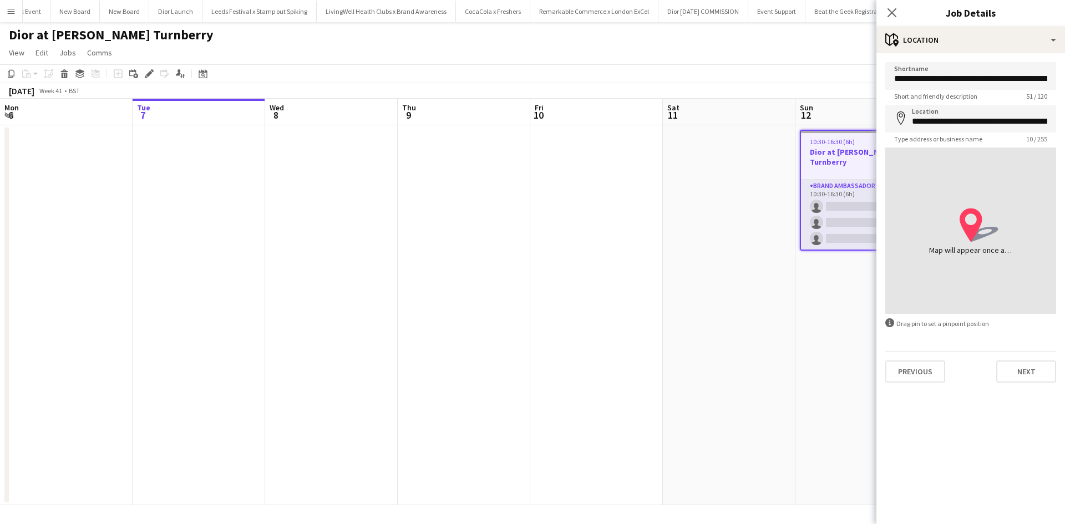
type input "**********"
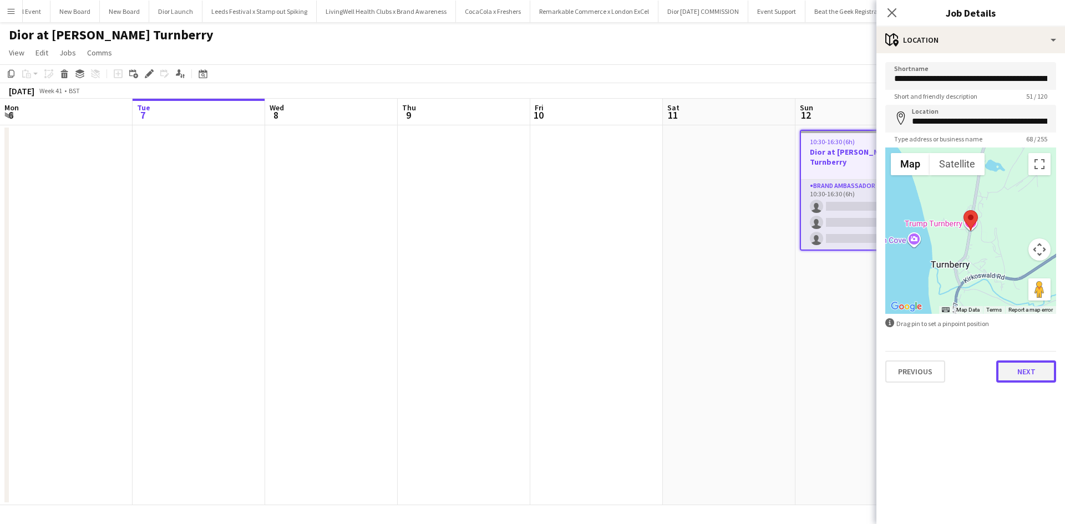
drag, startPoint x: 1022, startPoint y: 368, endPoint x: 955, endPoint y: 363, distance: 67.3
click at [1023, 368] on button "Next" at bounding box center [1026, 372] width 60 height 22
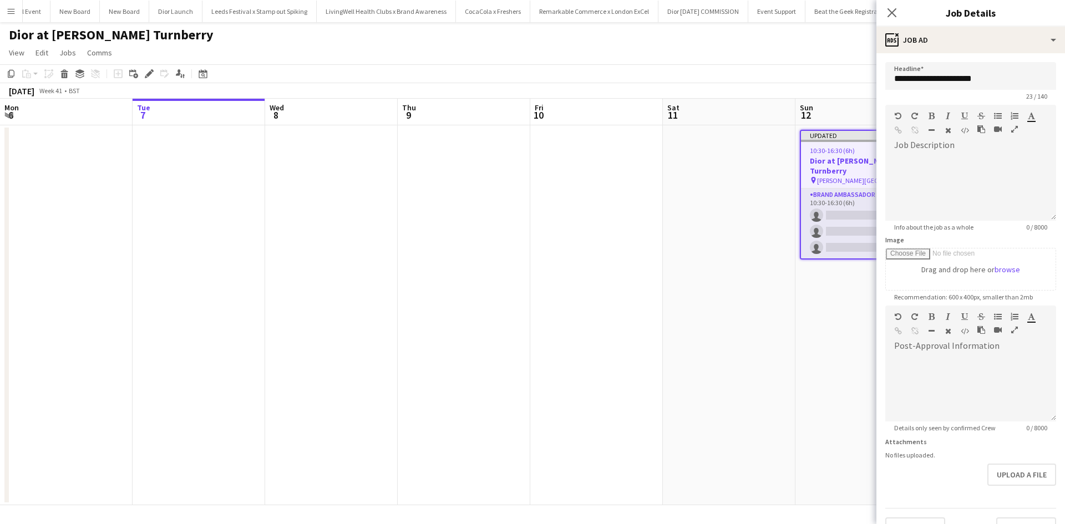
click at [835, 354] on app-date-cell "Updated 10:30-16:30 (6h) 0/3 Dior at Trump Turnberry pin Trump Turnberry Hotel,…" at bounding box center [861, 315] width 133 height 380
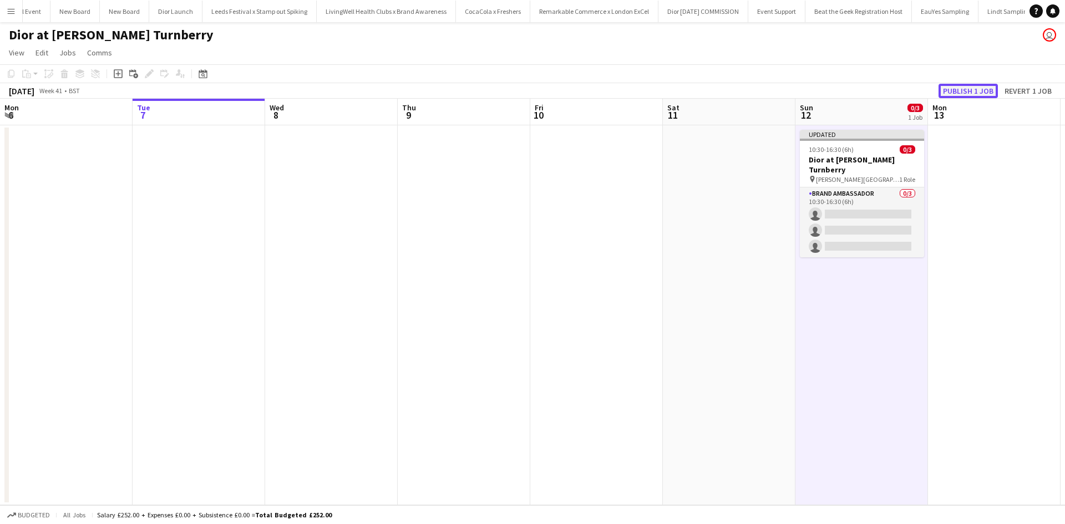
click at [962, 94] on button "Publish 1 job" at bounding box center [968, 91] width 59 height 14
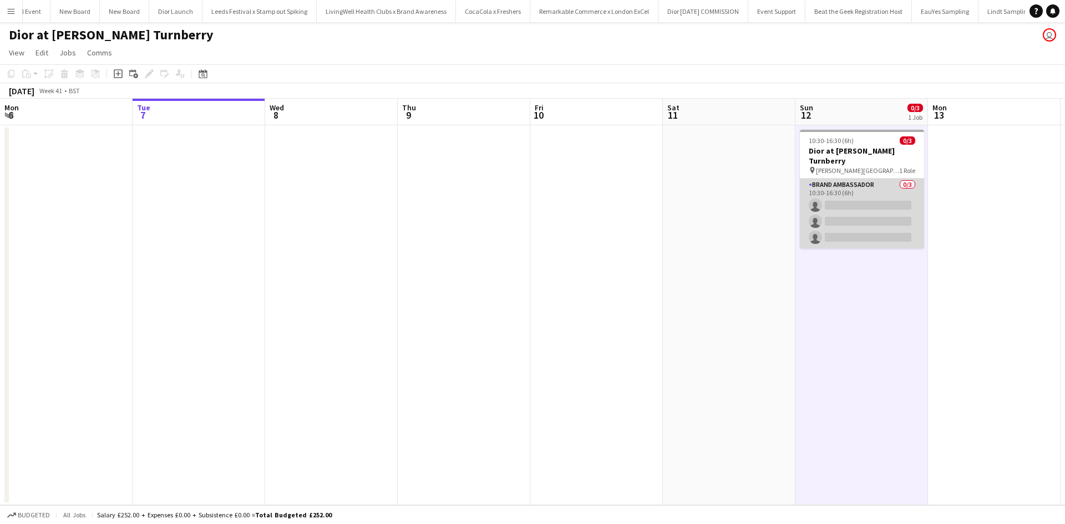
click at [840, 190] on app-card-role "Brand Ambassador 0/3 10:30-16:30 (6h) single-neutral-actions single-neutral-act…" at bounding box center [862, 214] width 124 height 70
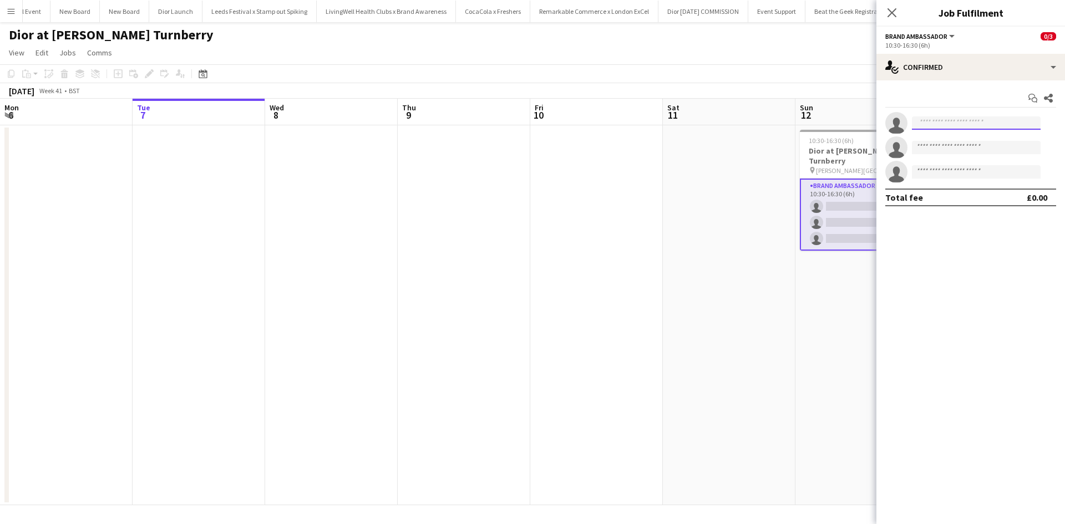
click at [951, 125] on input at bounding box center [976, 122] width 129 height 13
type input "****"
click at [960, 150] on span "ilies-kraria@hotmail.com" at bounding box center [976, 148] width 111 height 9
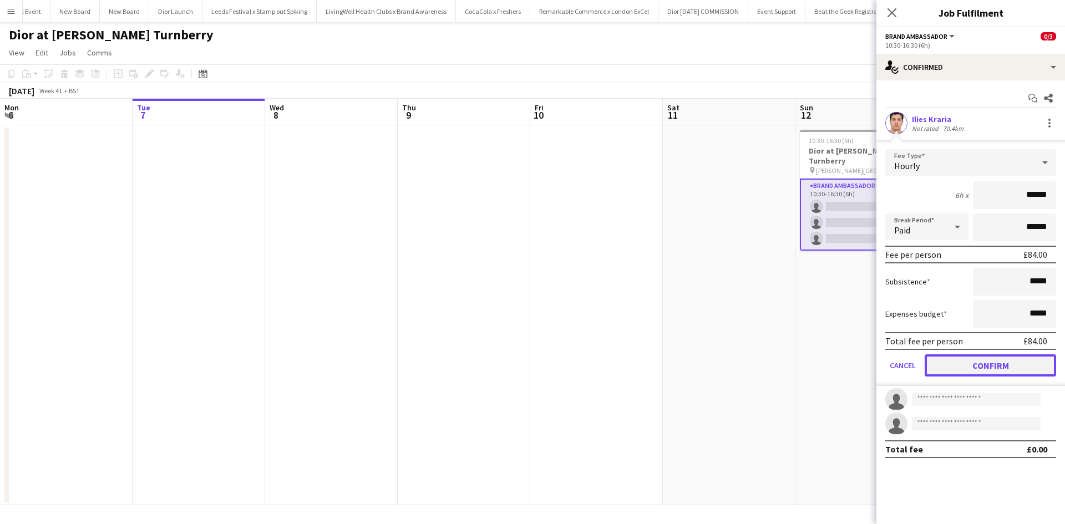
click at [1010, 360] on button "Confirm" at bounding box center [990, 365] width 131 height 22
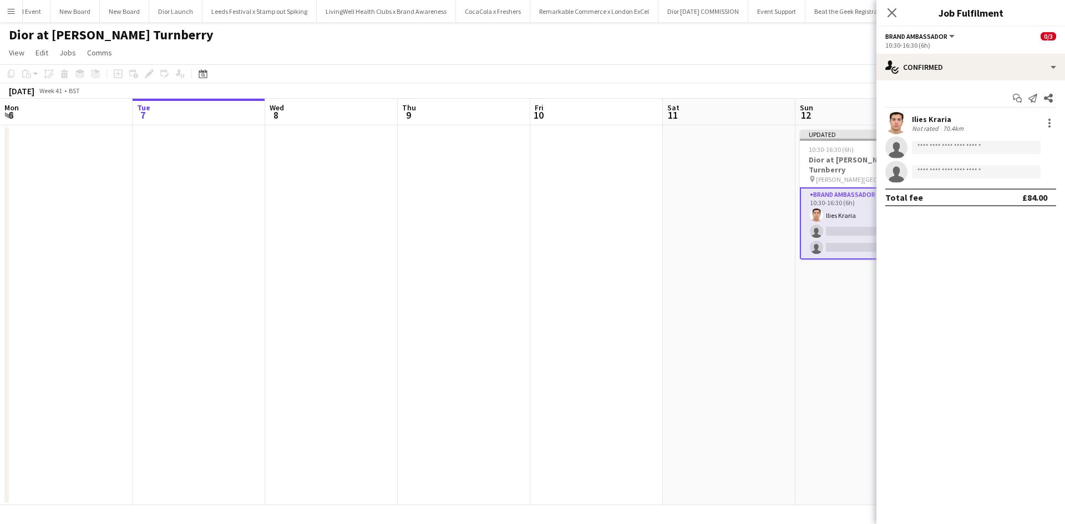
click at [820, 346] on app-date-cell "Updated 10:30-16:30 (6h) 1/3 Dior at Trump Turnberry pin Trump Turnberry Hotel,…" at bounding box center [861, 315] width 133 height 380
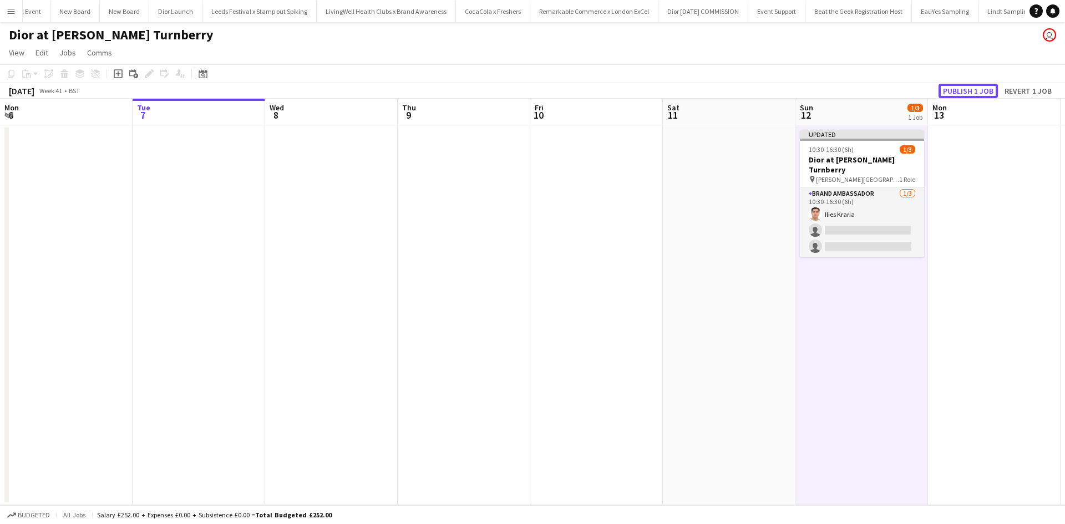
click at [957, 87] on button "Publish 1 job" at bounding box center [968, 91] width 59 height 14
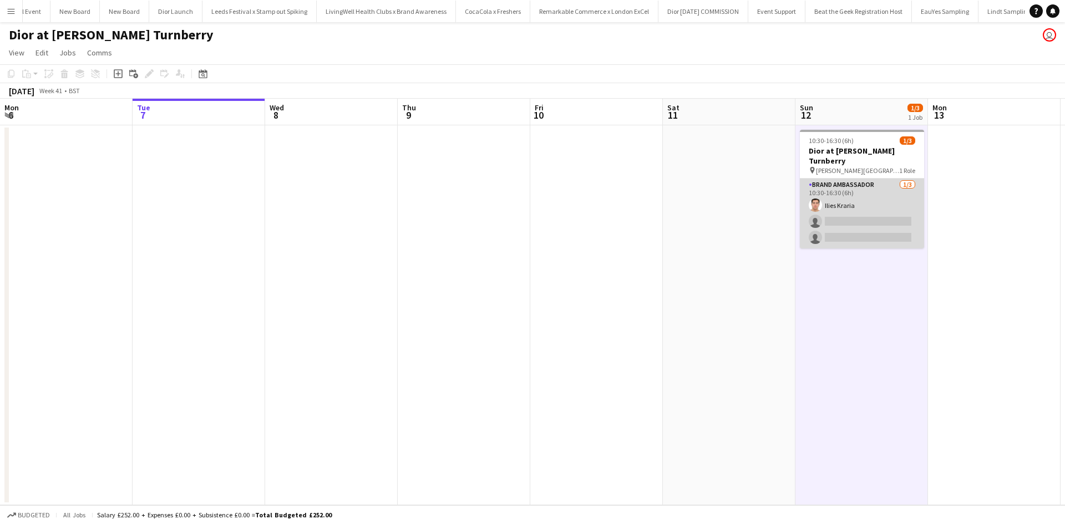
click at [889, 216] on app-card-role "Brand Ambassador 1/3 10:30-16:30 (6h) Ilies Kraria single-neutral-actions singl…" at bounding box center [862, 214] width 124 height 70
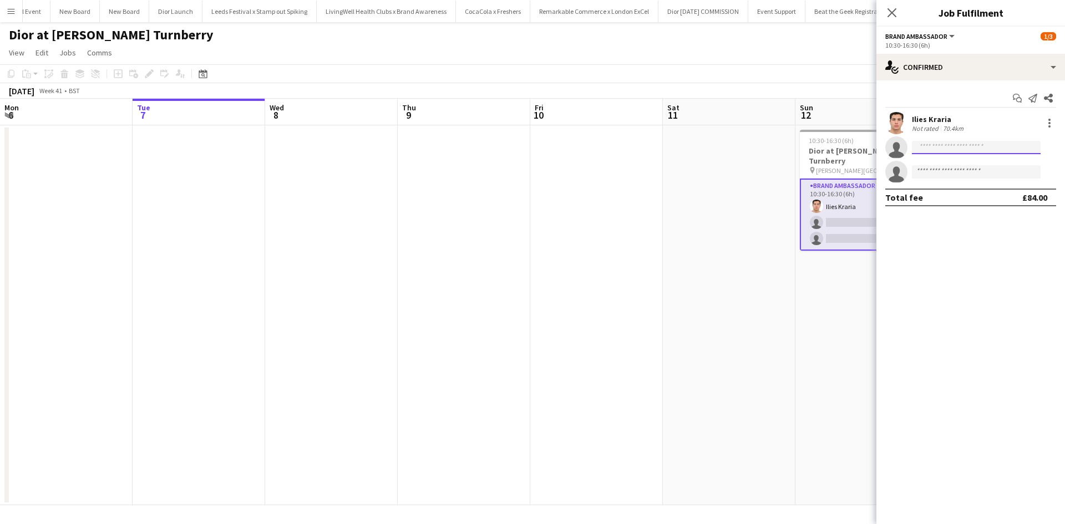
click at [992, 148] on input at bounding box center [976, 147] width 129 height 13
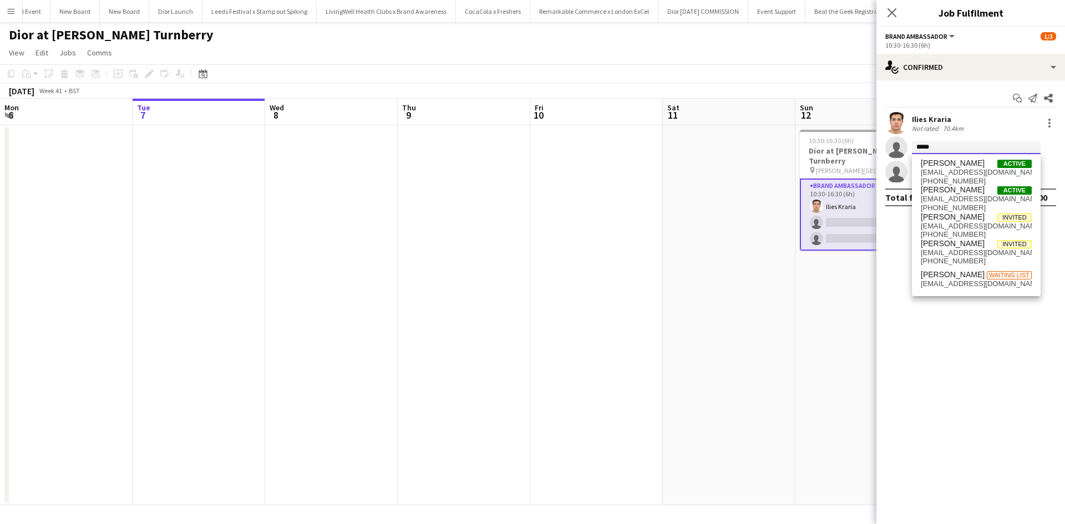
type input "*****"
click at [962, 168] on span "klg2323@icloud.com" at bounding box center [976, 172] width 111 height 9
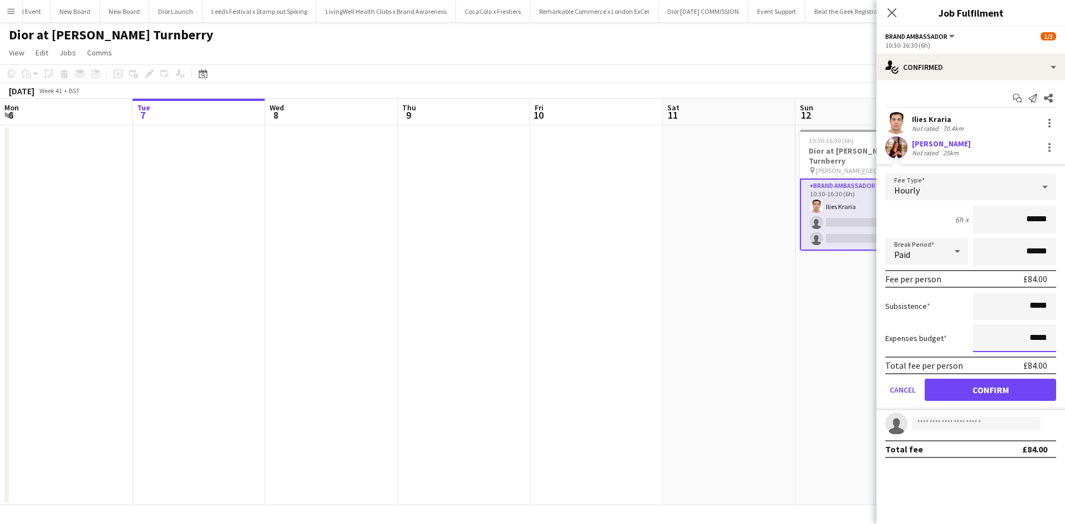
click at [1032, 340] on input "*****" at bounding box center [1014, 338] width 83 height 28
type input "******"
click at [1013, 390] on button "Confirm" at bounding box center [990, 390] width 131 height 22
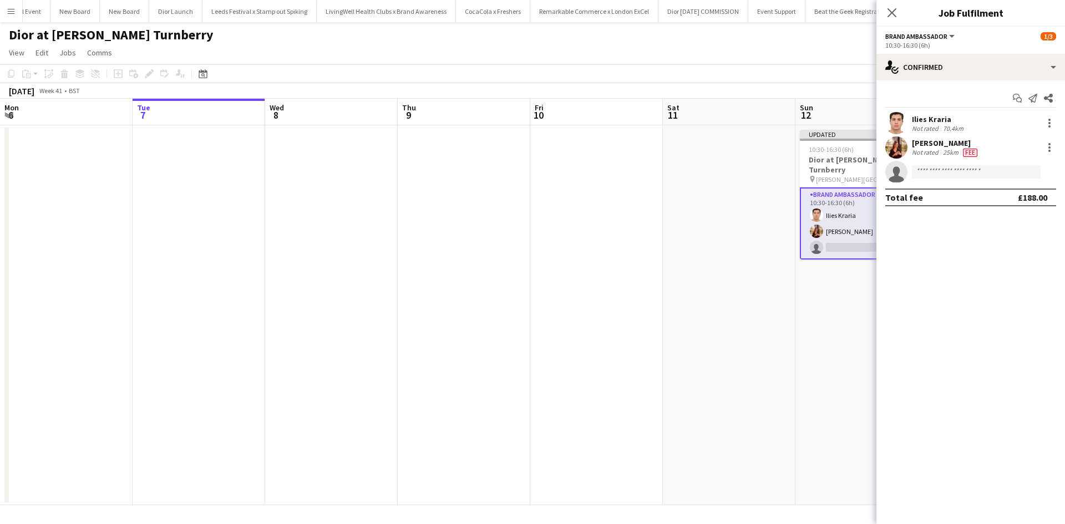
click at [793, 387] on app-date-cell at bounding box center [729, 315] width 133 height 380
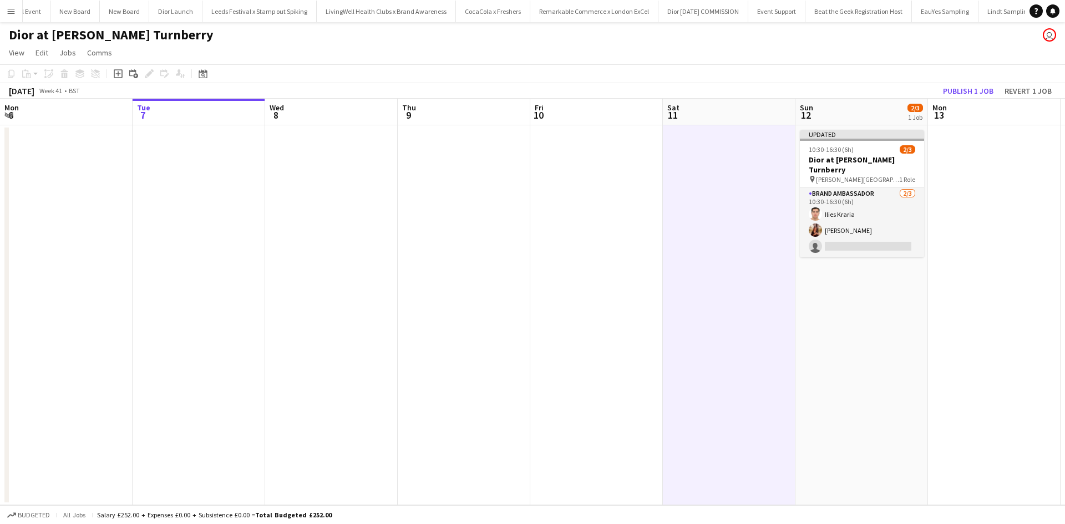
click at [973, 100] on app-board-header-date "Mon 13" at bounding box center [994, 112] width 133 height 27
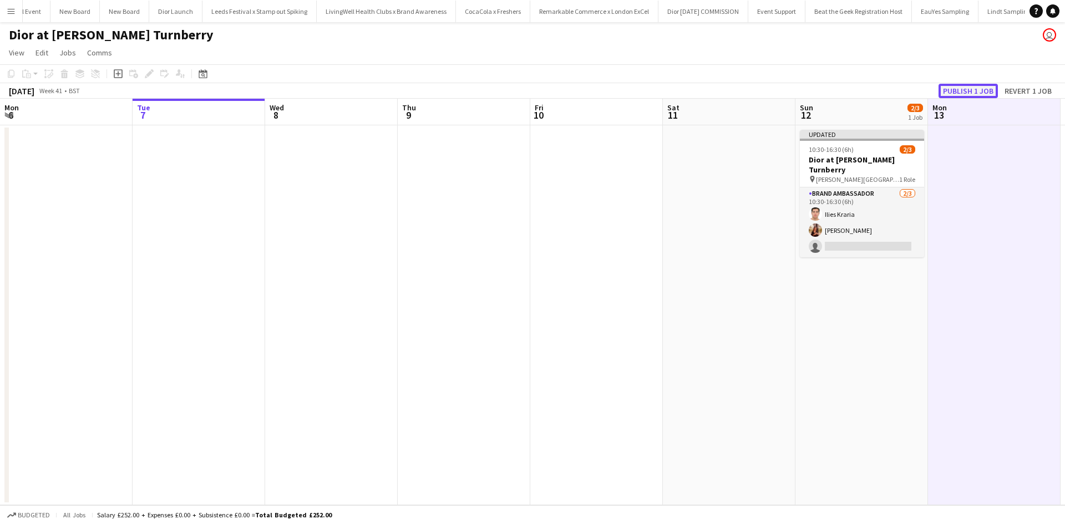
click at [973, 92] on button "Publish 1 job" at bounding box center [968, 91] width 59 height 14
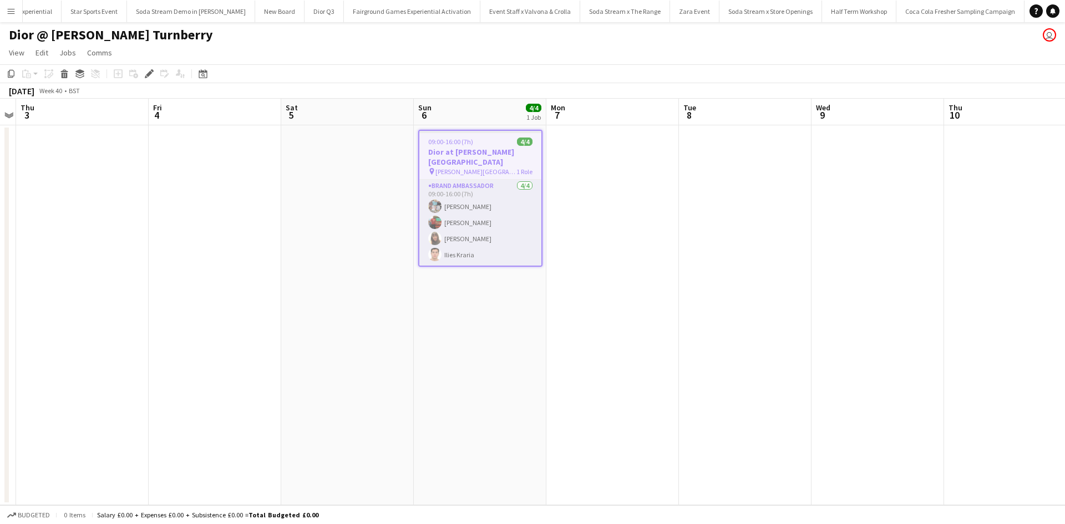
scroll to position [0, 2857]
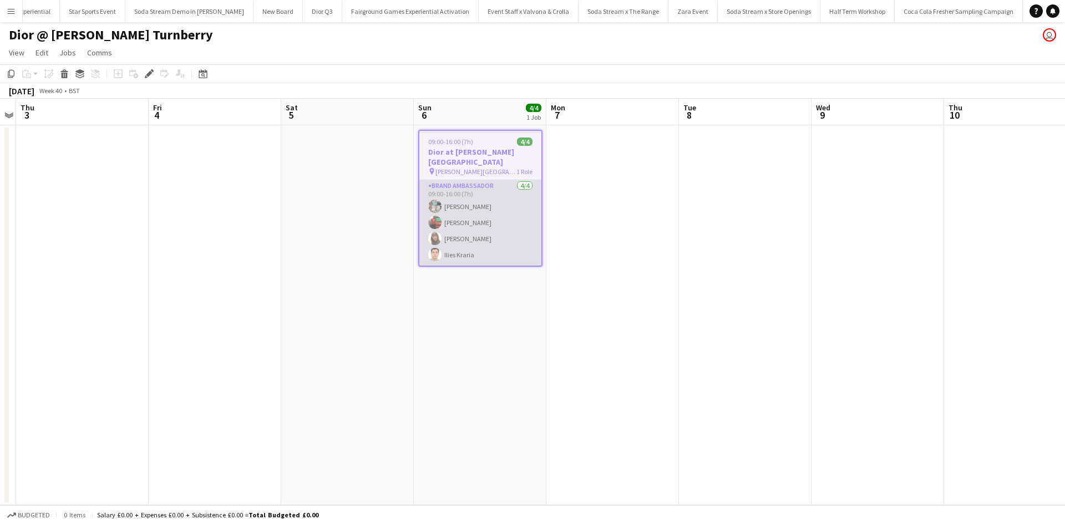
click at [476, 230] on app-card-role "Brand Ambassador 4/4 09:00-16:00 (7h) pamela sigley Taha Jihani Susan Gillies I…" at bounding box center [480, 223] width 122 height 86
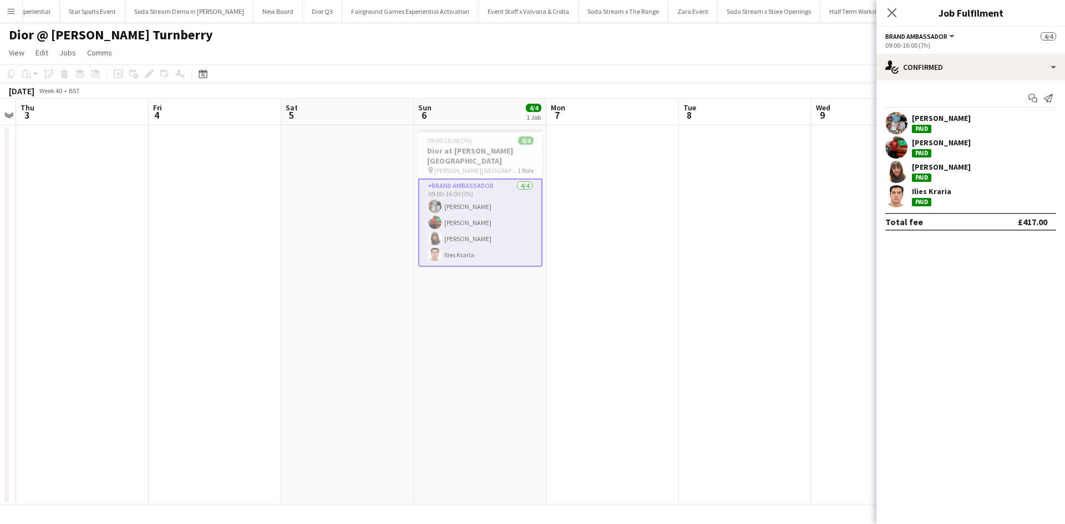
click at [941, 166] on div "Susan Gillies" at bounding box center [941, 167] width 59 height 10
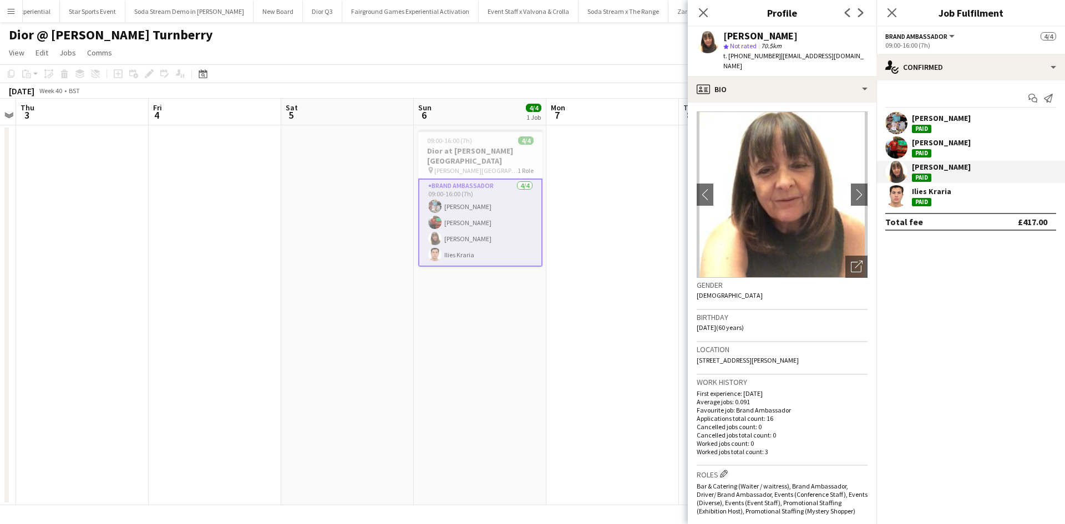
click at [931, 117] on div "[PERSON_NAME]" at bounding box center [941, 118] width 59 height 10
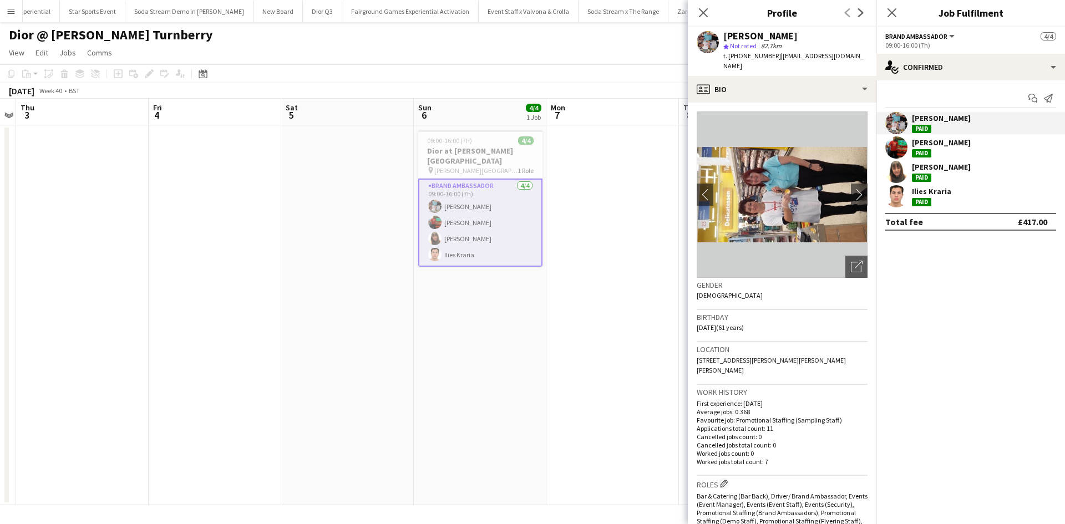
click at [9, 12] on app-icon "Menu" at bounding box center [11, 11] width 9 height 9
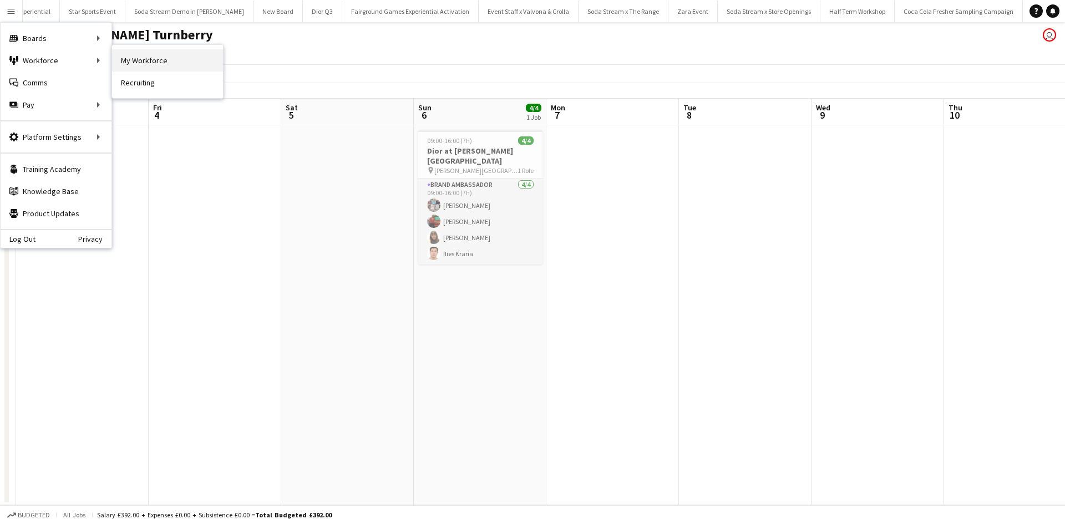
click at [126, 55] on link "My Workforce" at bounding box center [167, 60] width 111 height 22
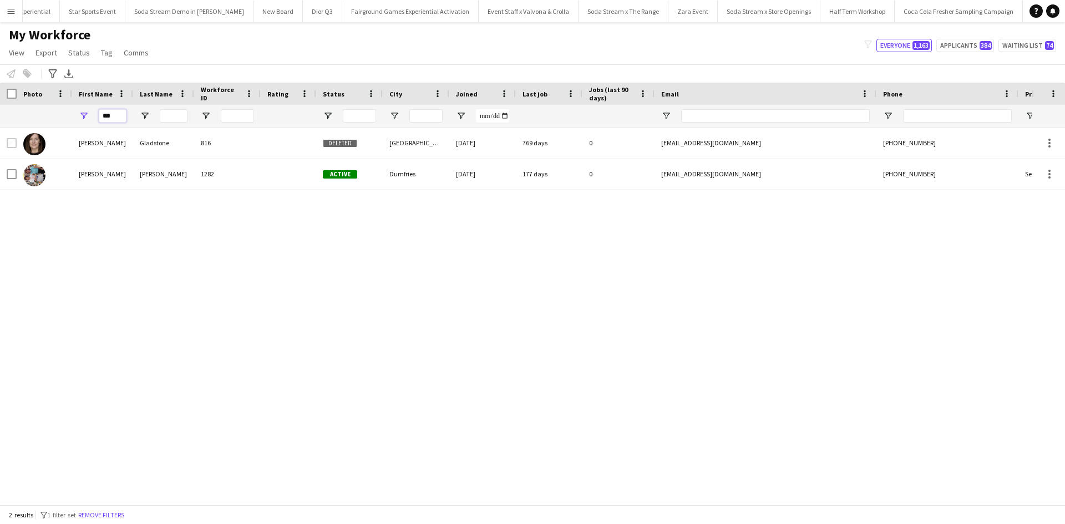
drag, startPoint x: 118, startPoint y: 115, endPoint x: 99, endPoint y: 115, distance: 18.9
click at [99, 115] on input "***" at bounding box center [113, 115] width 28 height 13
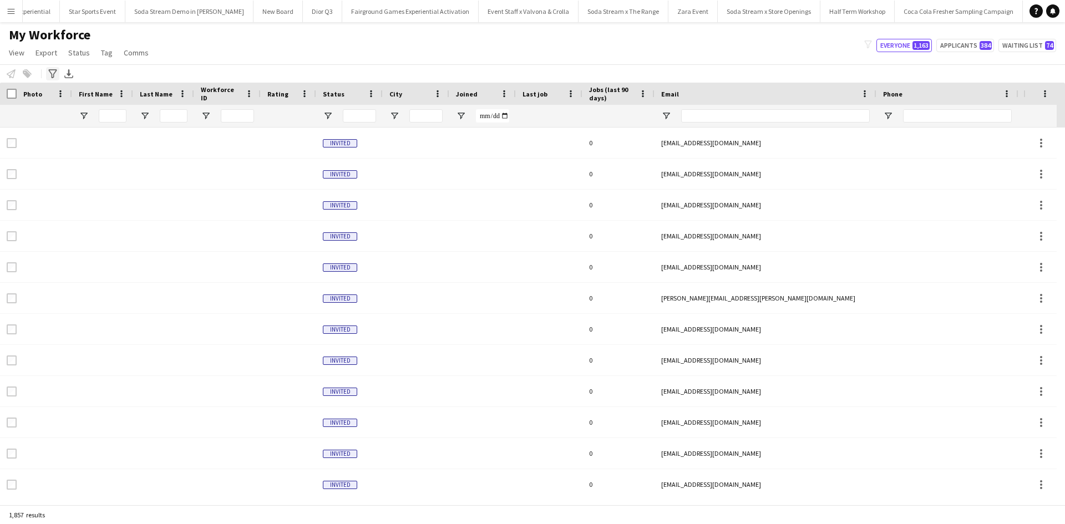
click at [53, 76] on icon "Advanced filters" at bounding box center [52, 73] width 9 height 9
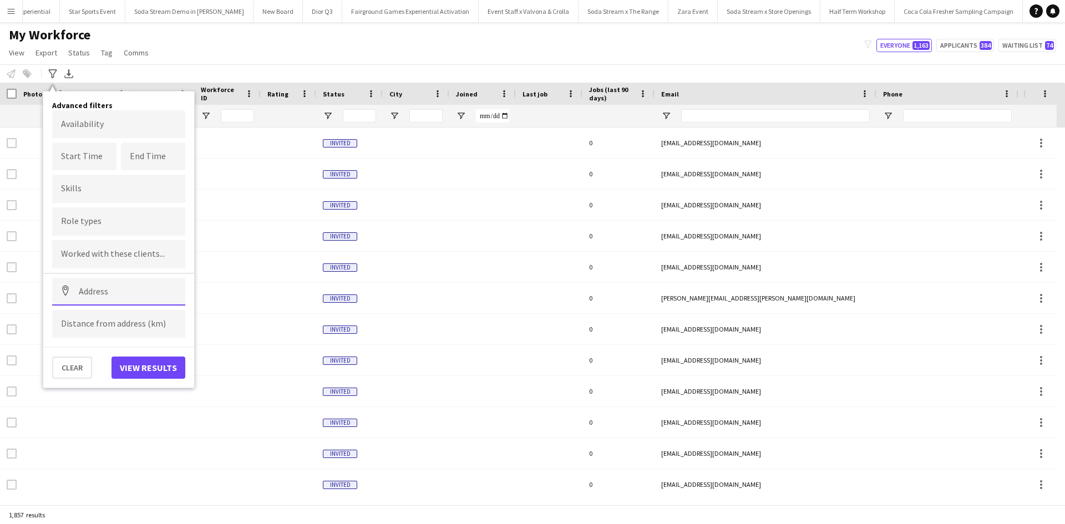
click at [130, 293] on input at bounding box center [118, 292] width 133 height 28
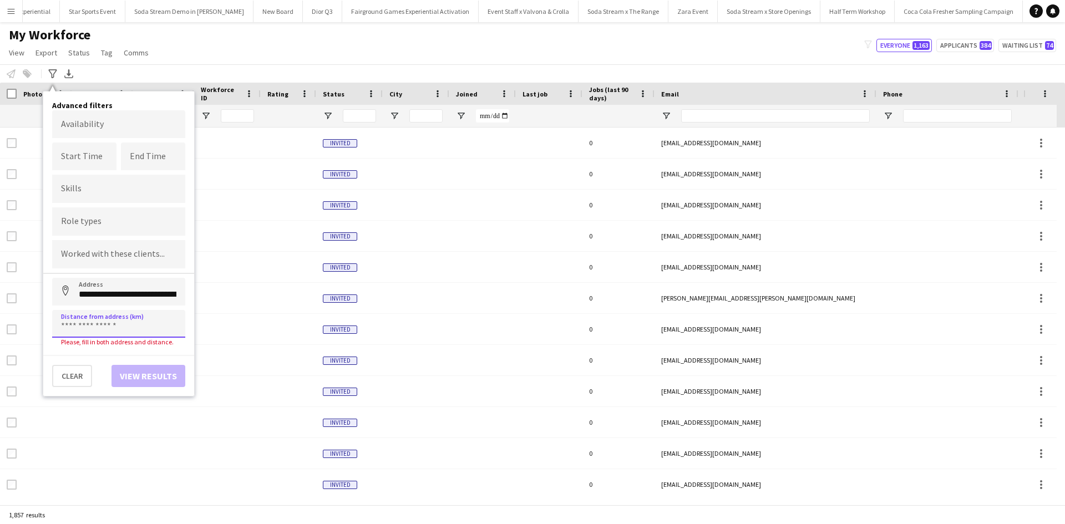
type input "**********"
type input "*****"
click button "Address" at bounding box center [65, 291] width 27 height 27
type input "**********"
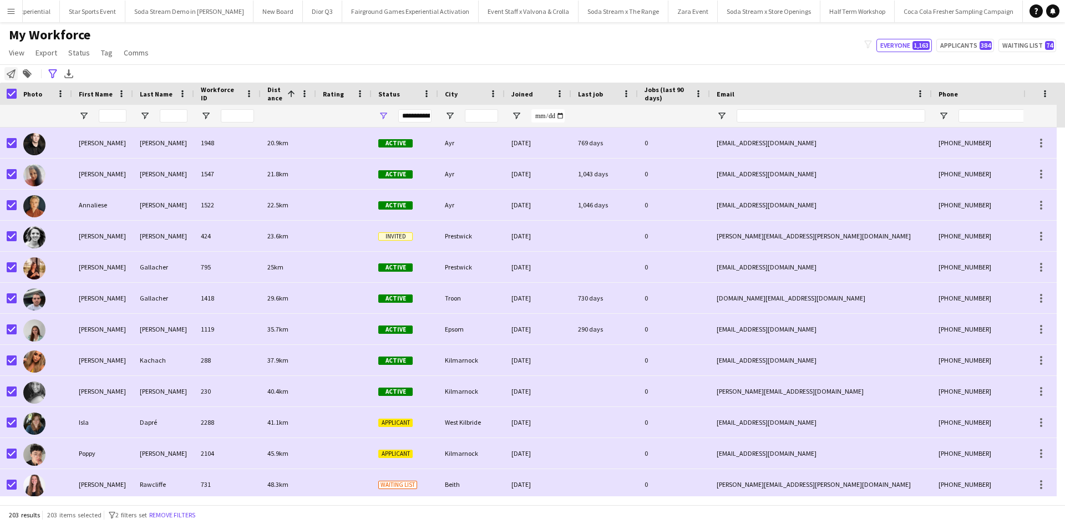
click at [12, 73] on icon "Notify workforce" at bounding box center [11, 73] width 9 height 9
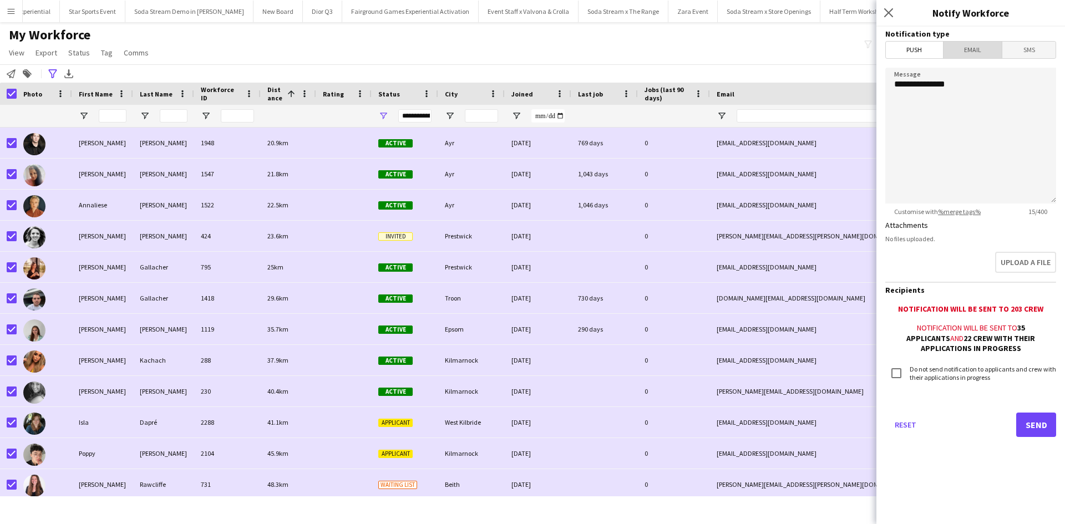
click at [976, 52] on span "Email" at bounding box center [973, 50] width 59 height 17
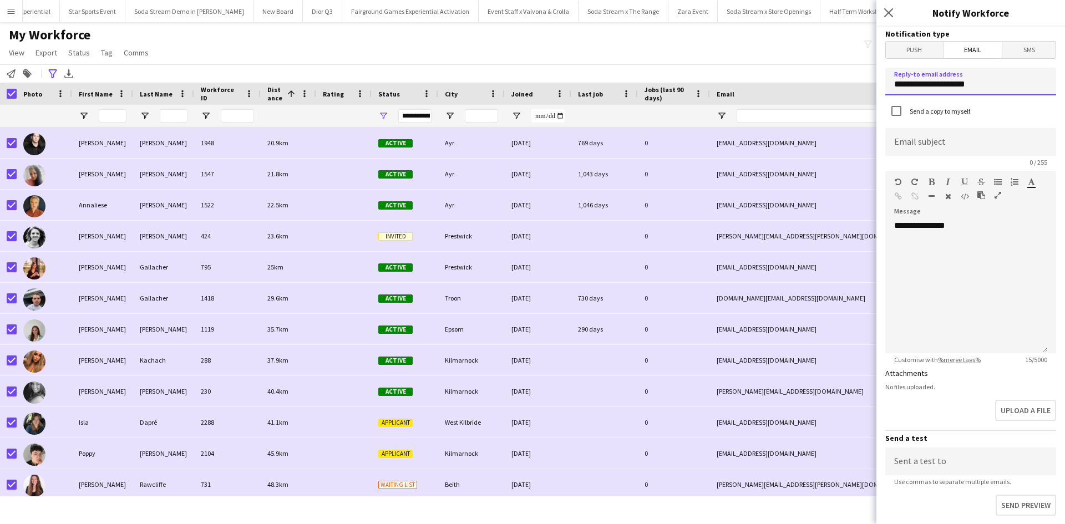
drag, startPoint x: 983, startPoint y: 87, endPoint x: 890, endPoint y: 86, distance: 93.8
click at [890, 86] on input "**********" at bounding box center [970, 82] width 171 height 28
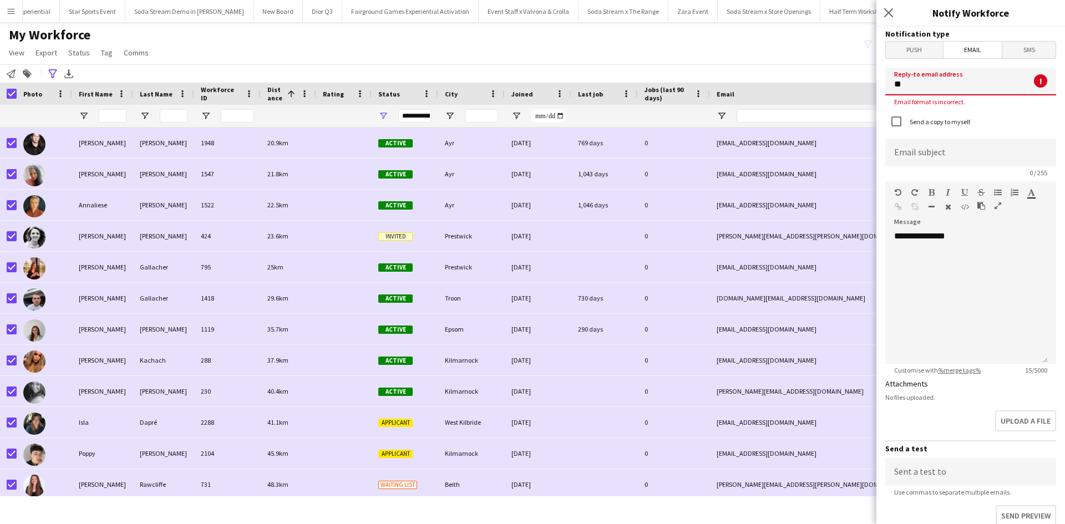
type input "**********"
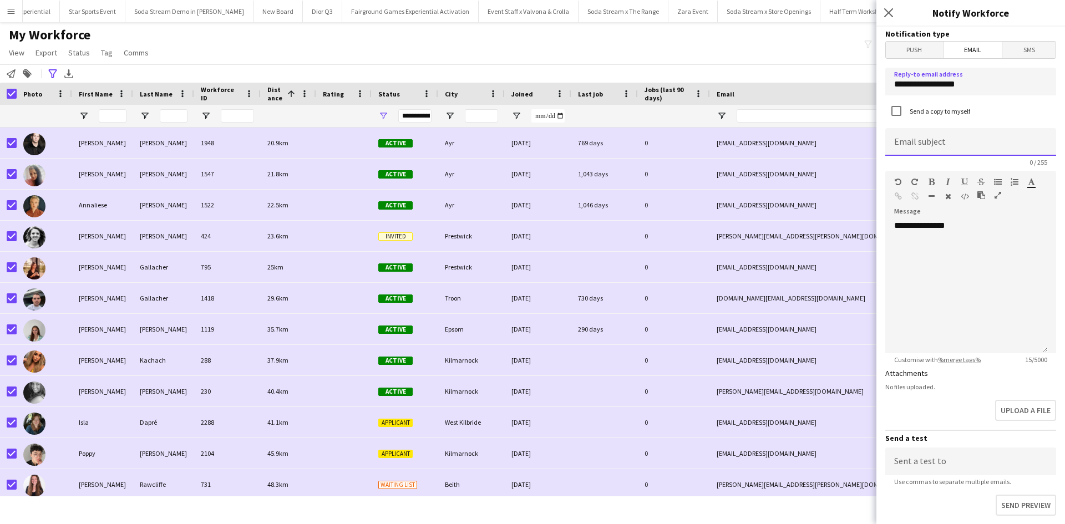
click at [937, 148] on input at bounding box center [970, 142] width 171 height 28
type input "**********"
click at [964, 231] on div "**********" at bounding box center [966, 286] width 163 height 133
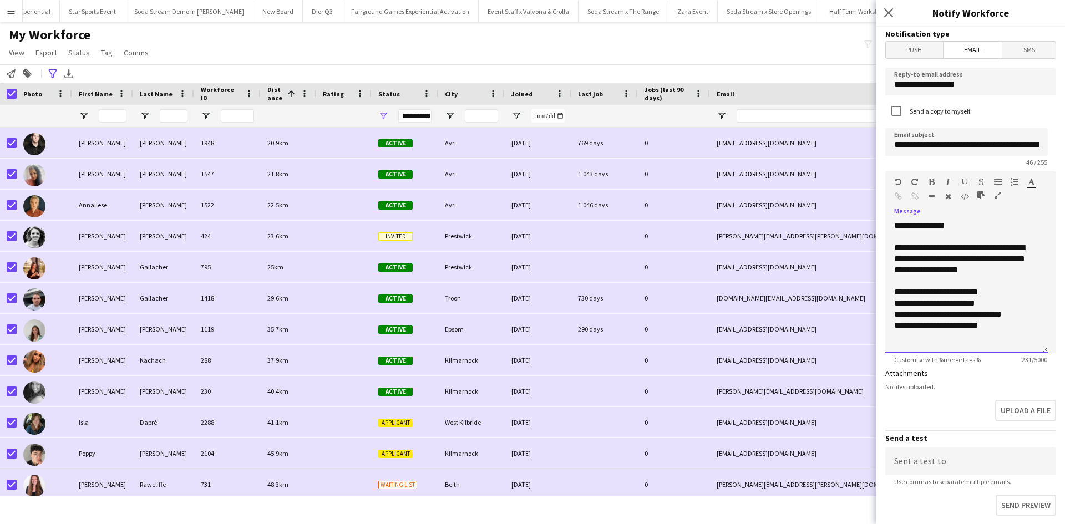
click at [1002, 324] on div "**********" at bounding box center [966, 325] width 145 height 11
click at [1008, 291] on div "**********" at bounding box center [962, 292] width 136 height 11
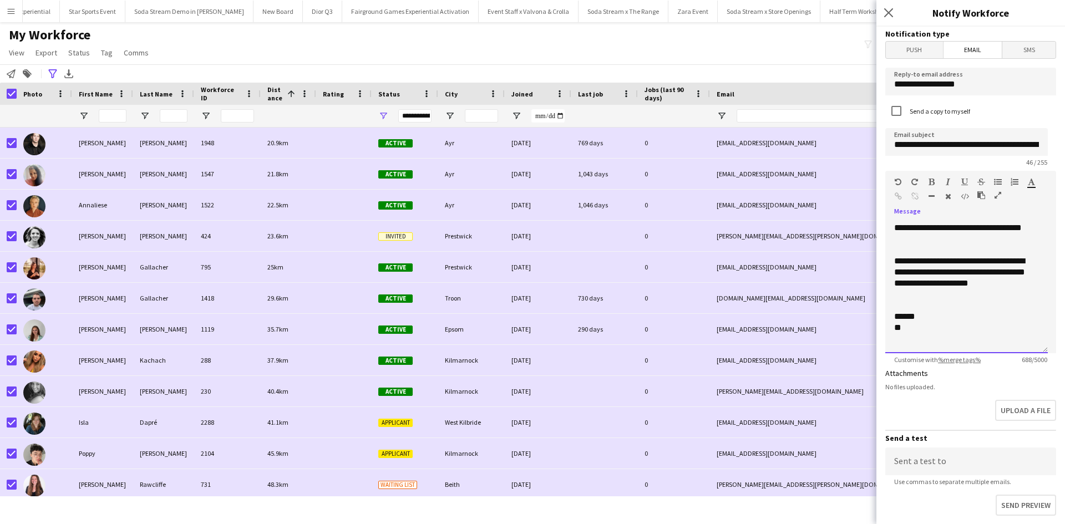
scroll to position [187, 0]
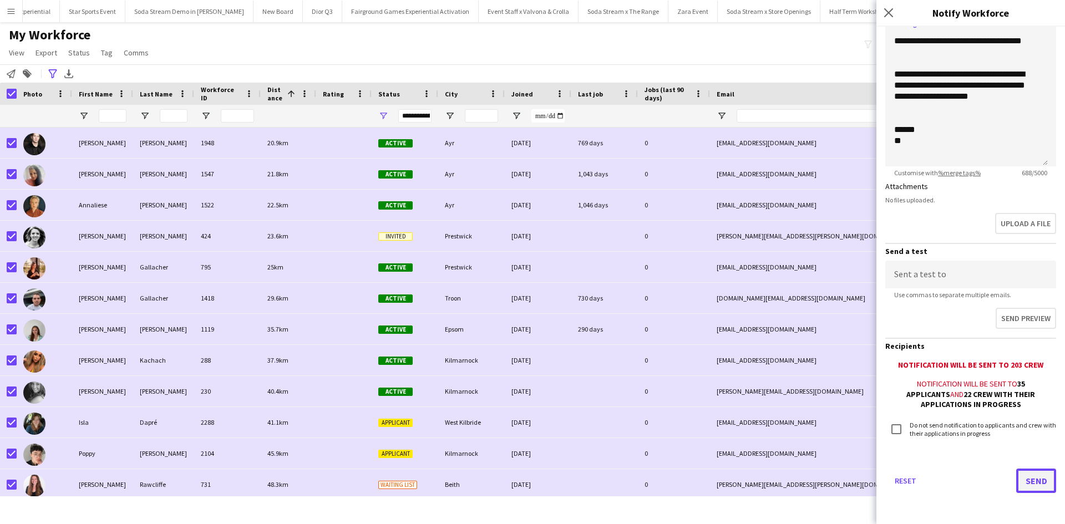
click at [1023, 478] on button "Send" at bounding box center [1036, 481] width 40 height 24
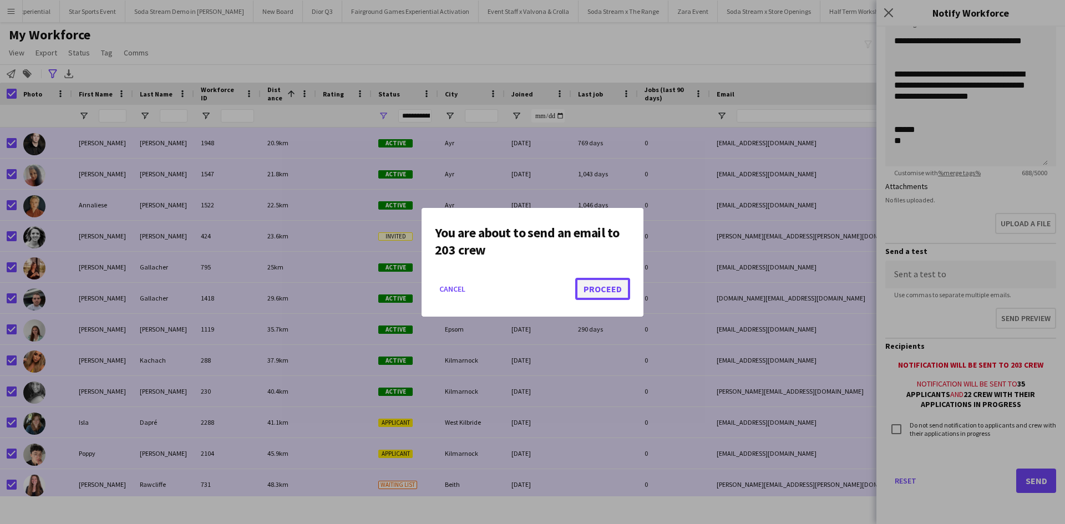
click at [604, 286] on button "Proceed" at bounding box center [602, 289] width 55 height 22
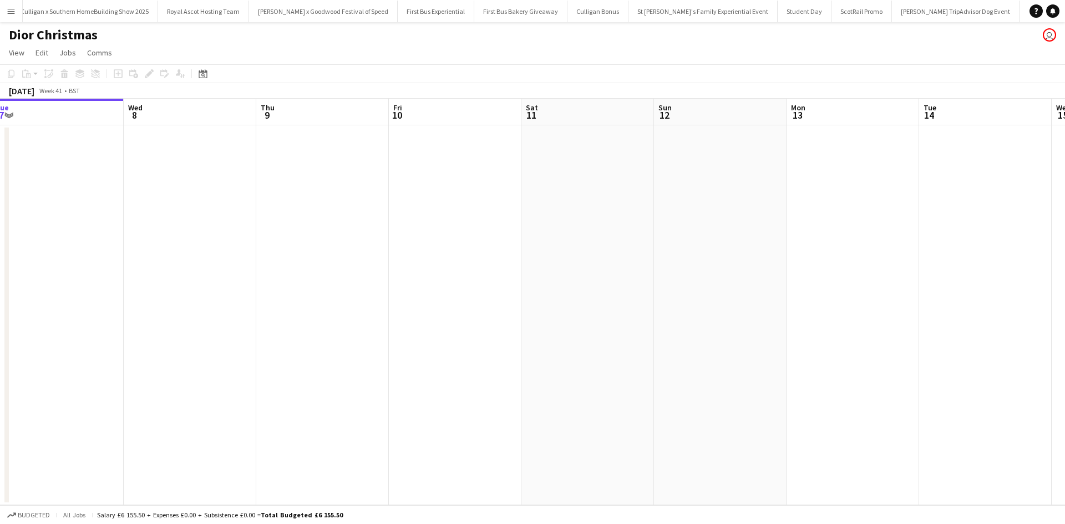
scroll to position [0, 480]
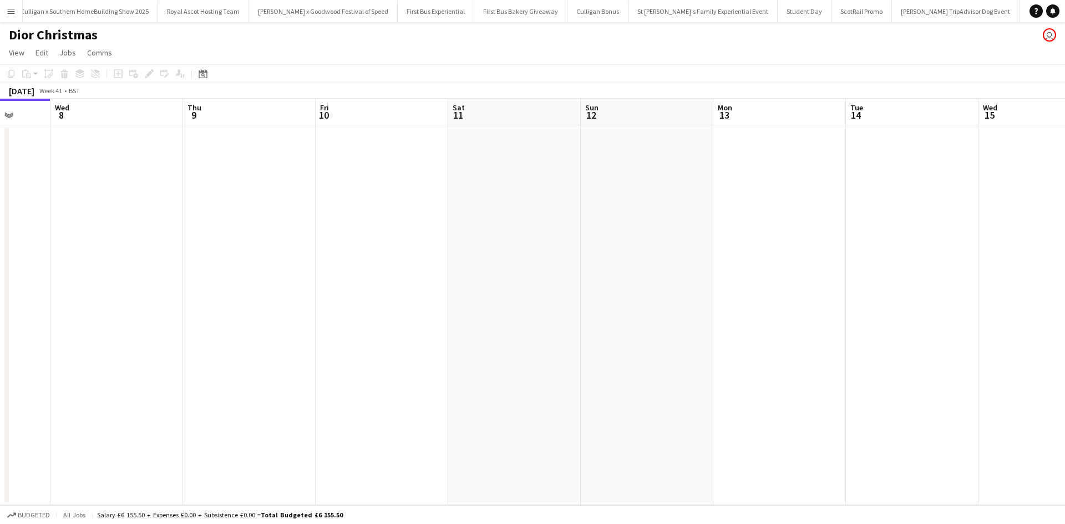
drag, startPoint x: 693, startPoint y: 317, endPoint x: 129, endPoint y: 293, distance: 564.6
click at [75, 287] on app-calendar-viewport "Sat 4 Sun 5 Mon 6 Tue 7 Wed 8 Thu 9 Fri 10 Sat 11 Sun 12 Mon 13 Tue 14 Wed 15 T…" at bounding box center [532, 302] width 1065 height 407
drag, startPoint x: 535, startPoint y: 352, endPoint x: 408, endPoint y: 345, distance: 126.7
click at [361, 346] on app-calendar-viewport "Thu 9 Fri 10 Sat 11 Sun 12 Mon 13 Tue 14 Wed 15 Thu 16 Fri 17 Sat 18 Sun 19 Mon…" at bounding box center [532, 302] width 1065 height 407
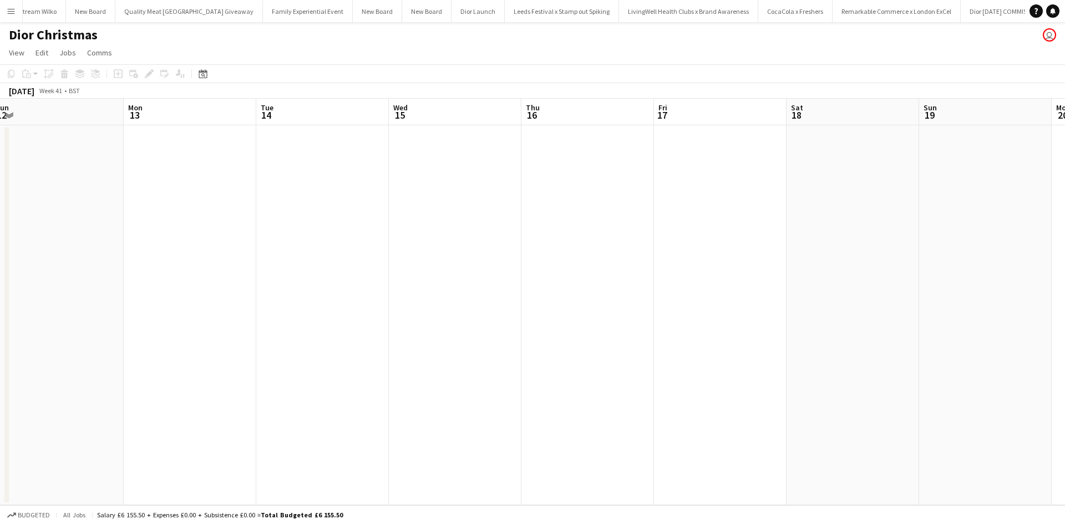
scroll to position [0, 12279]
drag, startPoint x: 545, startPoint y: 364, endPoint x: 544, endPoint y: 371, distance: 6.7
click at [475, 360] on app-calendar-viewport "Thu 9 Fri 10 Sat 11 Sun 12 Mon 13 Tue 14 Wed 15 Thu 16 Fri 17 Sat 18 Sun 19 Mon…" at bounding box center [532, 302] width 1065 height 407
drag, startPoint x: 544, startPoint y: 372, endPoint x: 482, endPoint y: 364, distance: 62.5
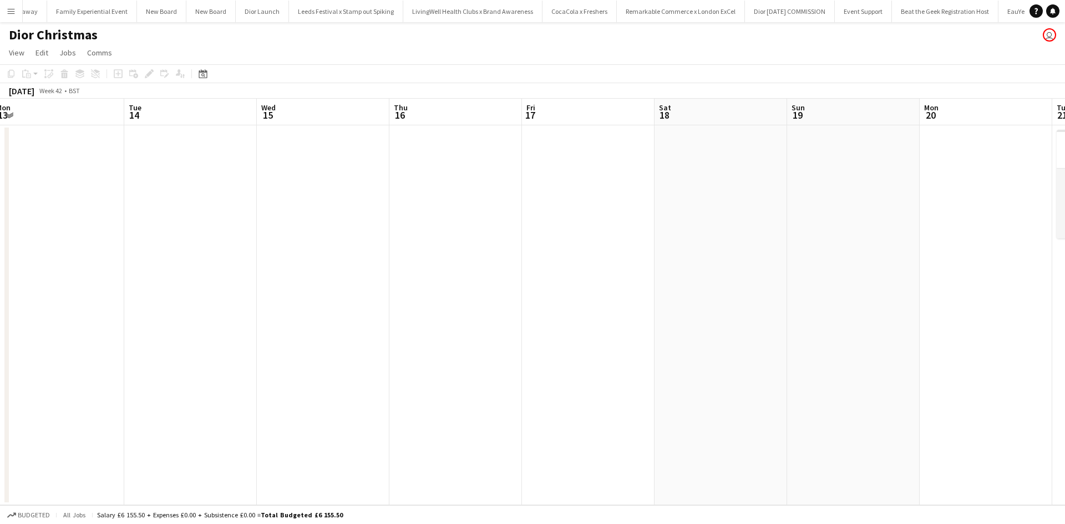
click at [499, 365] on app-calendar-viewport "Thu 9 Fri 10 Sat 11 Sun 12 Mon 13 Tue 14 Wed 15 Thu 16 Fri 17 Sat 18 Sun 19 Mon…" at bounding box center [532, 302] width 1065 height 407
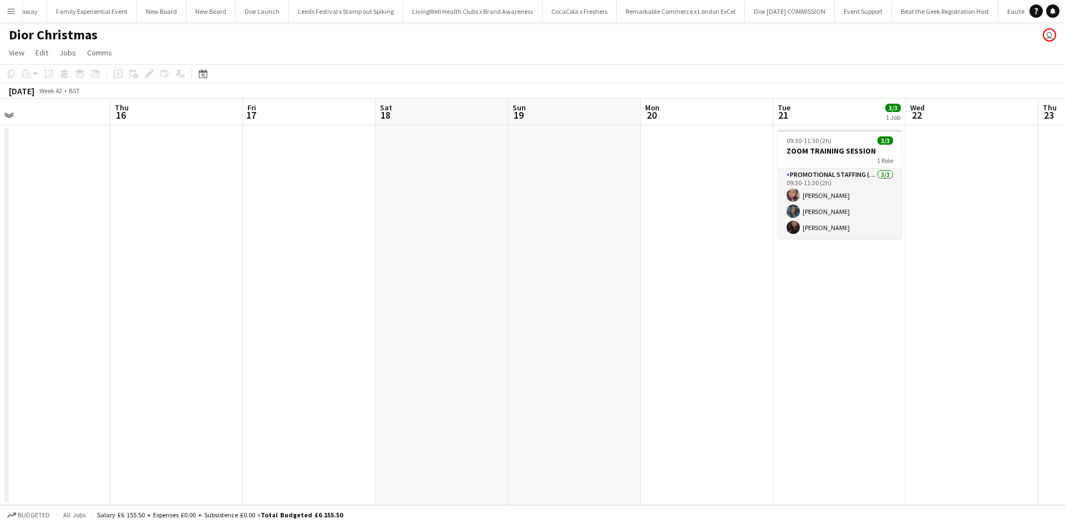
drag, startPoint x: 593, startPoint y: 369, endPoint x: 360, endPoint y: 343, distance: 234.4
click at [361, 344] on app-calendar-viewport "Sat 11 Sun 12 Mon 13 Tue 14 Wed 15 Thu 16 Fri 17 Sat 18 Sun 19 Mon 20 Tue 21 3/…" at bounding box center [532, 302] width 1065 height 407
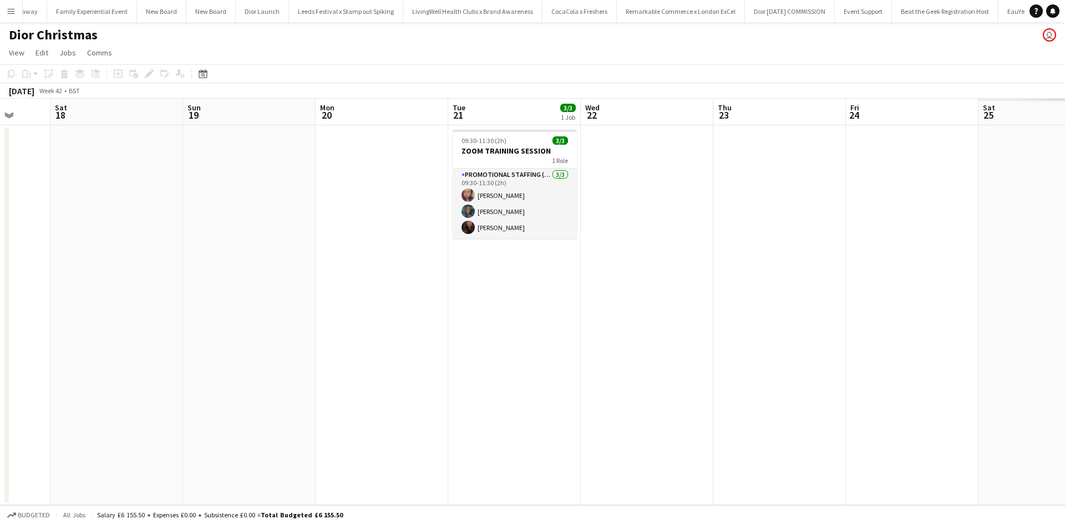
drag, startPoint x: 855, startPoint y: 386, endPoint x: 463, endPoint y: 343, distance: 394.5
click at [245, 327] on app-calendar-viewport "Mon 13 Tue 14 Wed 15 Thu 16 Fri 17 Sat 18 Sun 19 Mon 20 Tue 21 3/3 1 Job Wed 22…" at bounding box center [532, 302] width 1065 height 407
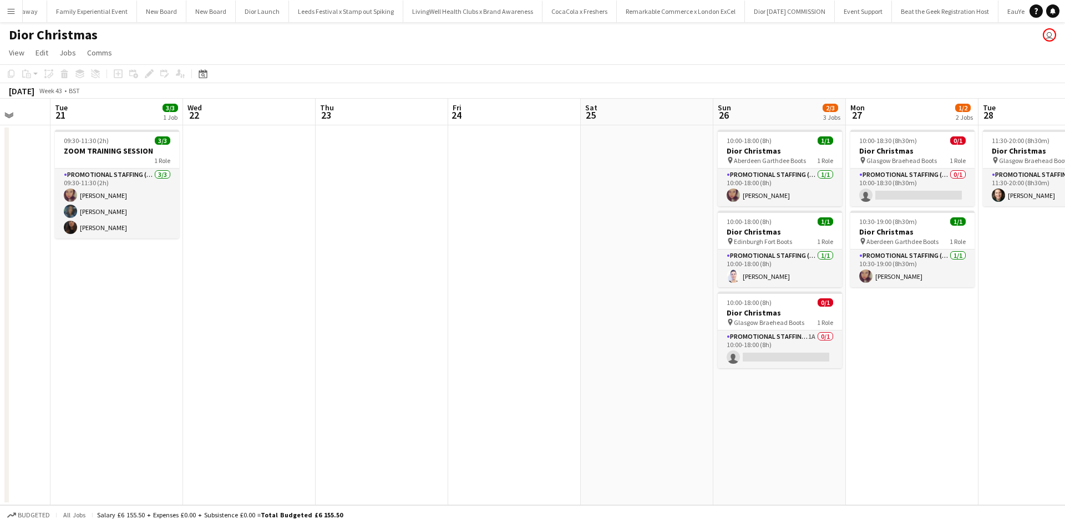
drag, startPoint x: 602, startPoint y: 362, endPoint x: 357, endPoint y: 347, distance: 245.6
click at [357, 347] on app-calendar-viewport "Sat 18 Sun 19 Mon 20 Tue 21 3/3 1 Job Wed 22 Thu 23 Fri 24 Sat 25 Sun 26 2/3 3 …" at bounding box center [532, 302] width 1065 height 407
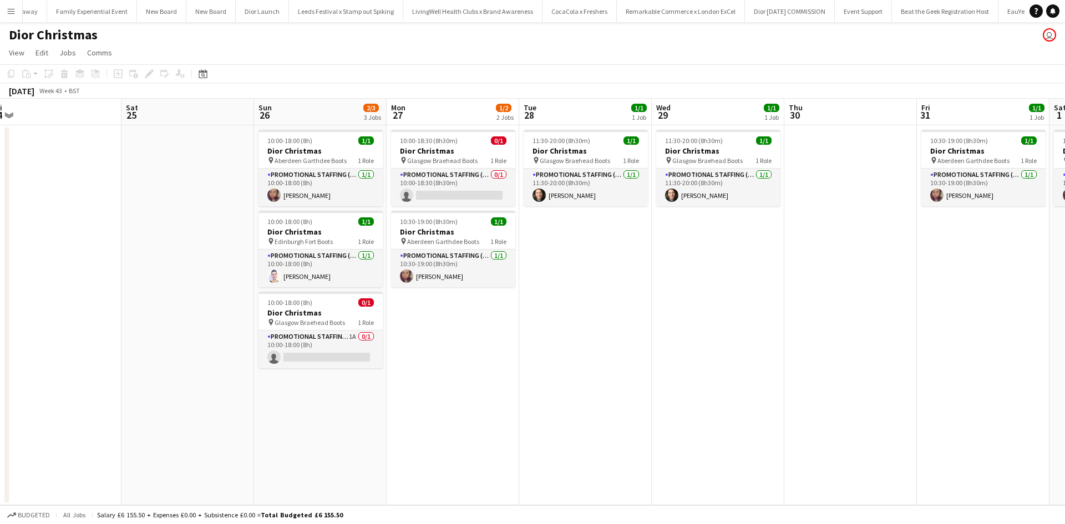
drag, startPoint x: 847, startPoint y: 423, endPoint x: 501, endPoint y: 402, distance: 346.8
click at [503, 402] on app-calendar-viewport "Mon 20 Tue 21 3/3 1 Job Wed 22 Thu 23 Fri 24 Sat 25 Sun 26 2/3 3 Jobs Mon 27 1/…" at bounding box center [532, 302] width 1065 height 407
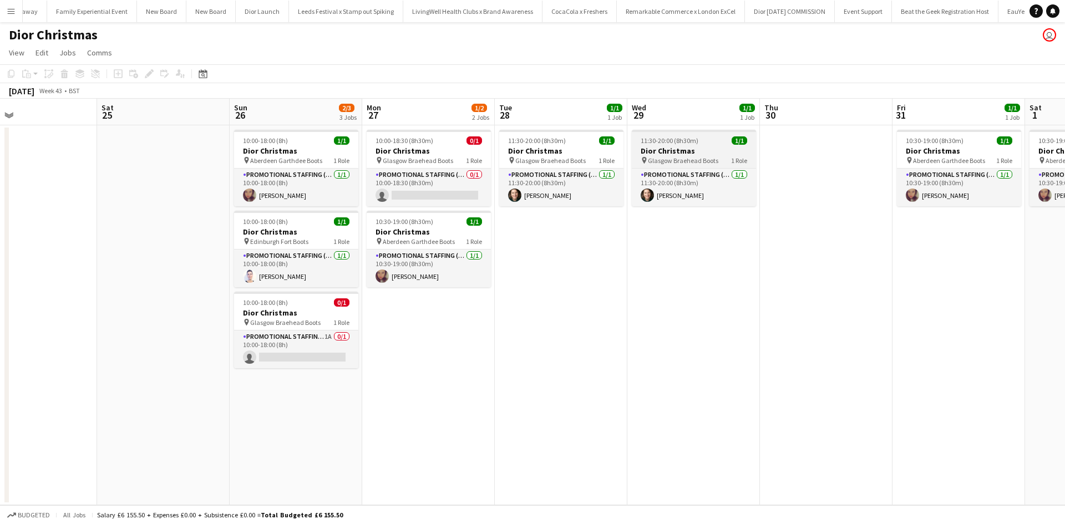
click at [699, 140] on div "11:30-20:00 (8h30m) 1/1" at bounding box center [694, 140] width 124 height 8
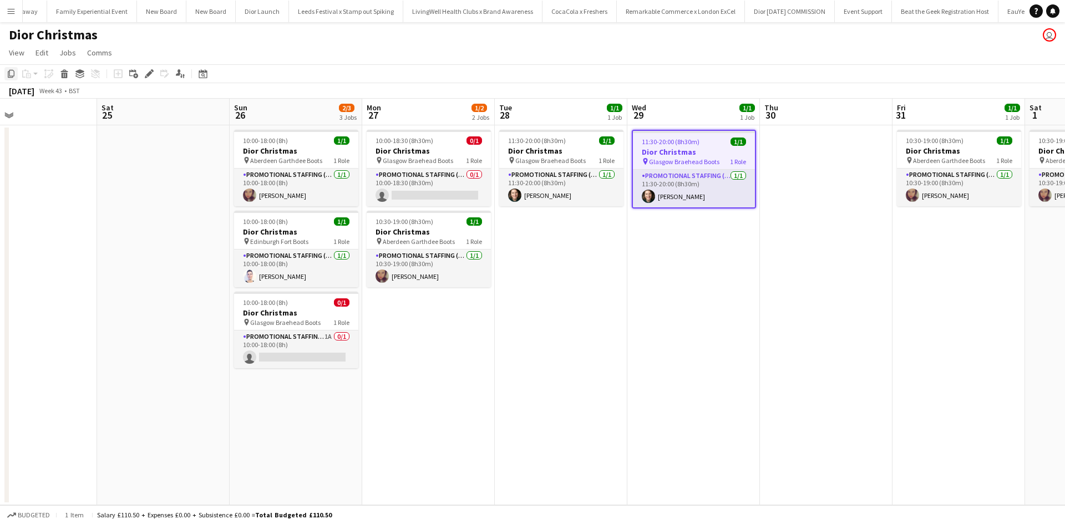
click at [14, 74] on icon at bounding box center [11, 74] width 7 height 8
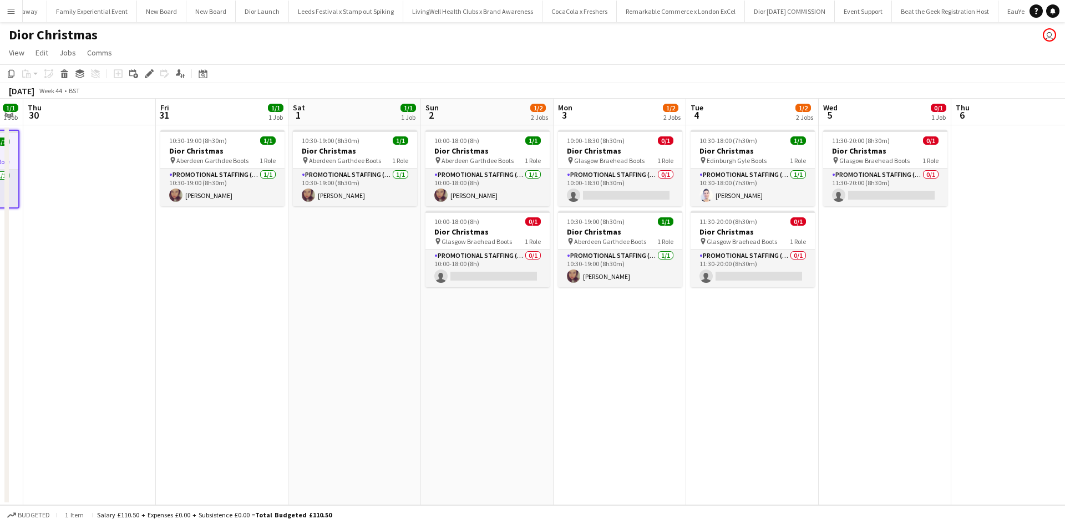
drag, startPoint x: 879, startPoint y: 377, endPoint x: 239, endPoint y: 353, distance: 641.1
click at [246, 355] on app-calendar-viewport "Sun 26 2/3 3 Jobs Mon 27 1/2 2 Jobs Tue 28 1/1 1 Job Wed 29 1/1 1 Job Thu 30 Fr…" at bounding box center [532, 302] width 1065 height 407
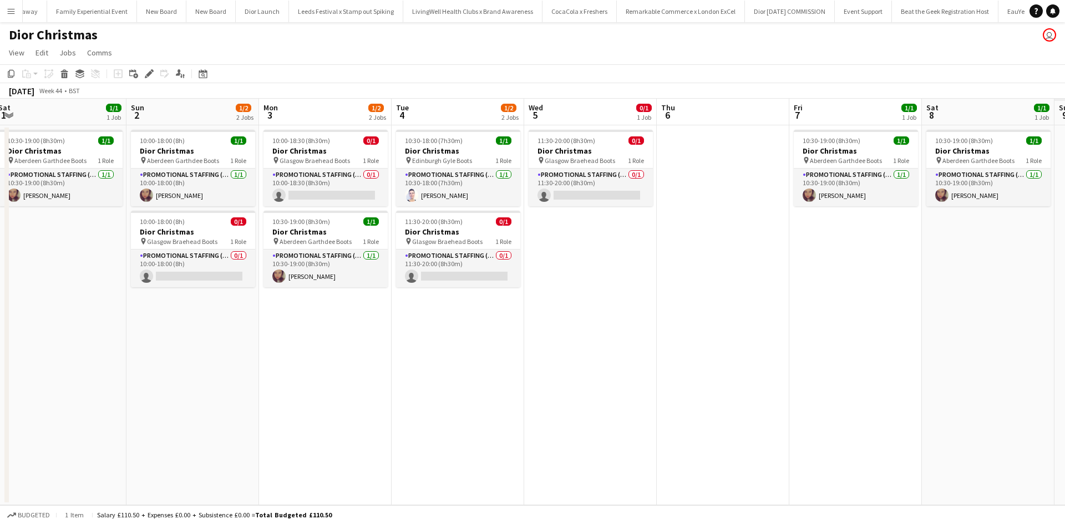
drag, startPoint x: 741, startPoint y: 382, endPoint x: 174, endPoint y: 337, distance: 568.6
click at [173, 337] on app-calendar-viewport "Wed 29 1/1 1 Job Thu 30 Fri 31 1/1 1 Job Sat 1 1/1 1 Job Sun 2 1/2 2 Jobs Mon 3…" at bounding box center [532, 302] width 1065 height 407
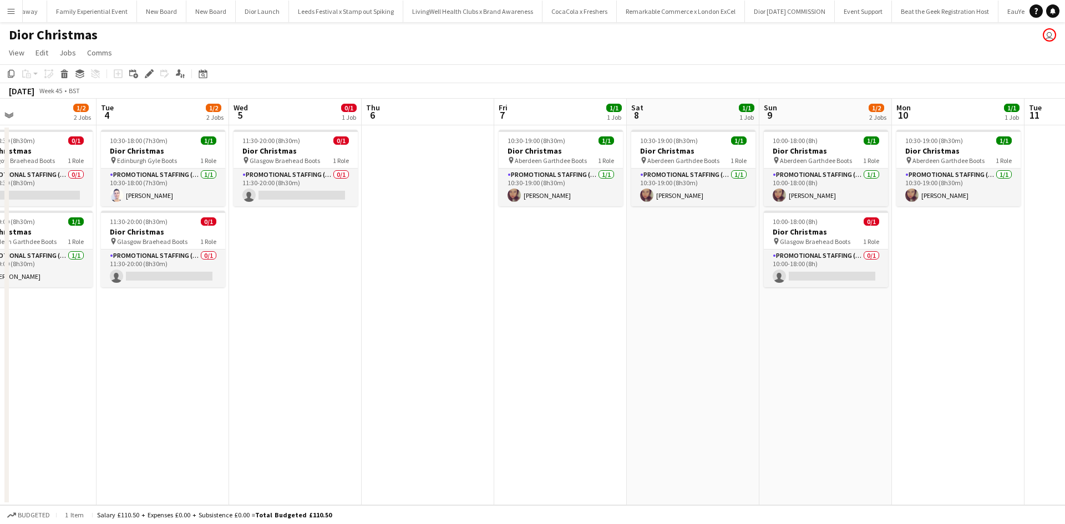
drag, startPoint x: 678, startPoint y: 393, endPoint x: 602, endPoint y: 376, distance: 77.9
click at [504, 384] on app-calendar-viewport "Fri 31 1/1 1 Job Sat 1 1/1 1 Job Sun 2 1/2 2 Jobs Mon 3 1/2 2 Jobs Tue 4 1/2 2 …" at bounding box center [532, 302] width 1065 height 407
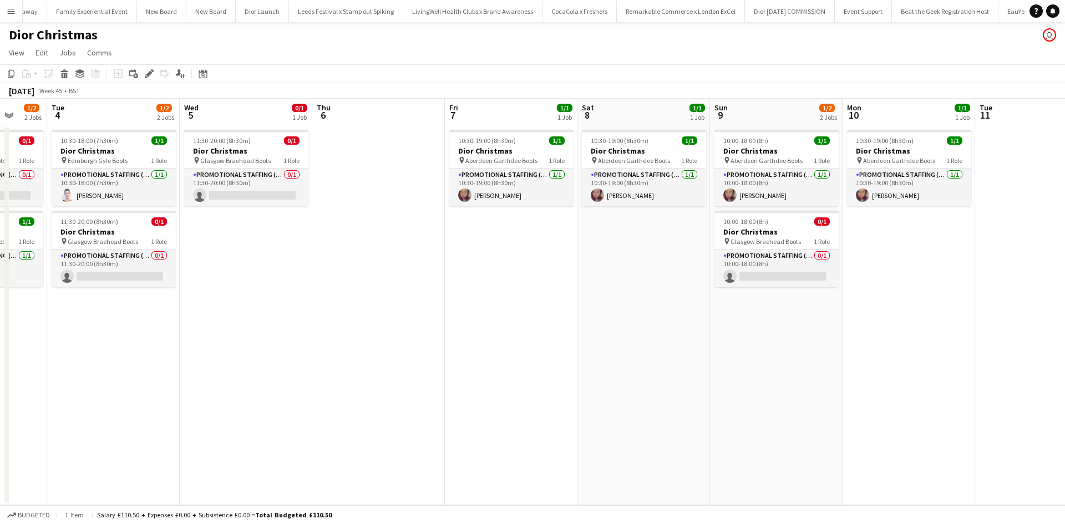
click at [780, 334] on app-date-cell "10:00-18:00 (8h) 1/1 Dior Christmas pin Aberdeen Garthdee Boots 1 Role Promotio…" at bounding box center [776, 315] width 133 height 380
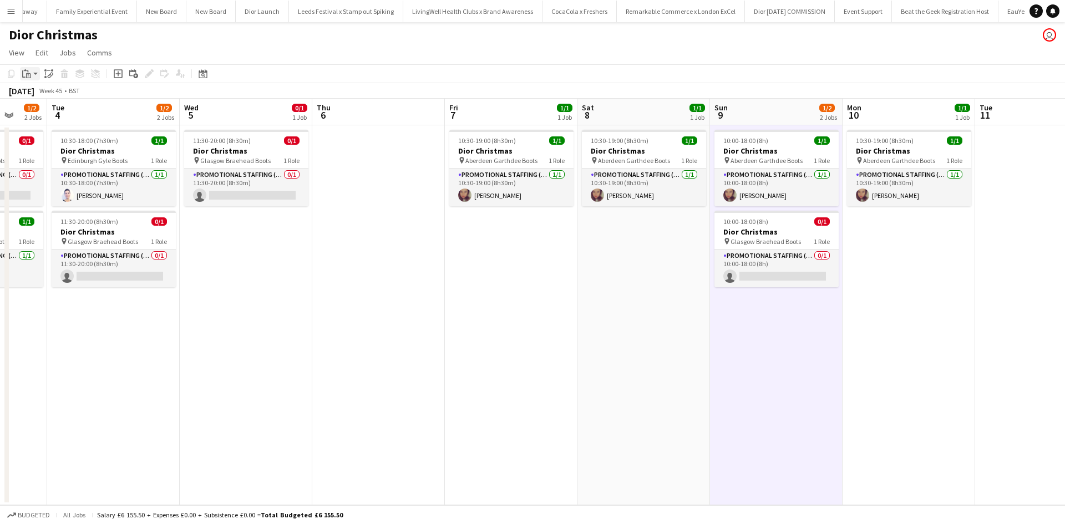
click at [27, 75] on icon at bounding box center [28, 75] width 5 height 5
click at [35, 95] on link "Paste Ctrl+V" at bounding box center [81, 95] width 104 height 10
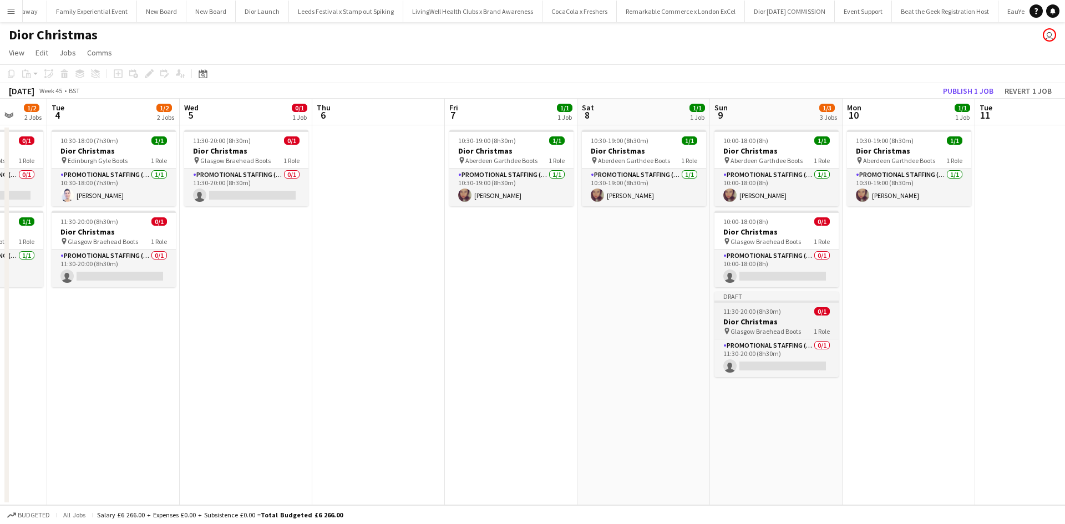
click at [787, 322] on h3 "Dior Christmas" at bounding box center [776, 322] width 124 height 10
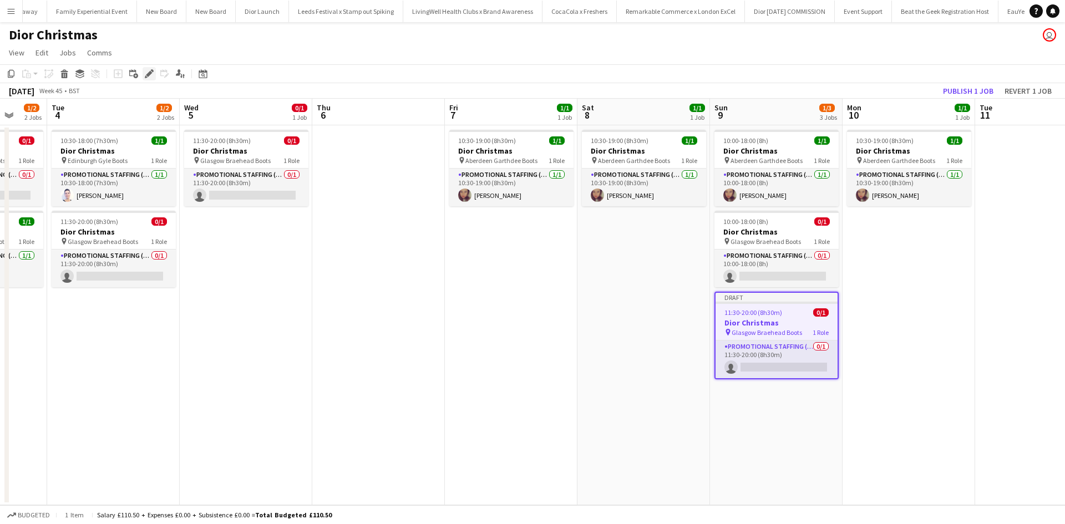
click at [149, 74] on icon at bounding box center [149, 74] width 6 height 6
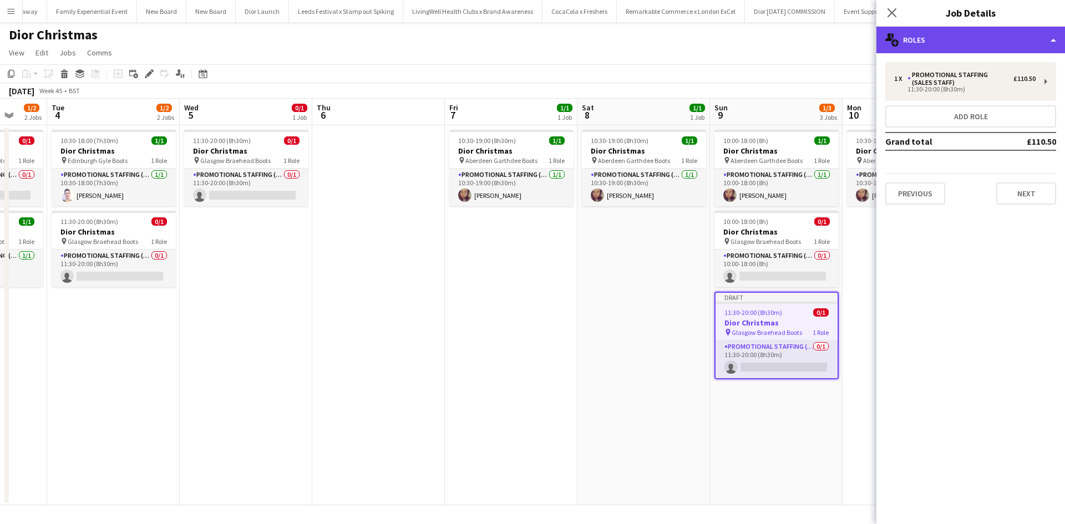
click at [931, 40] on div "multiple-users-add Roles" at bounding box center [970, 40] width 189 height 27
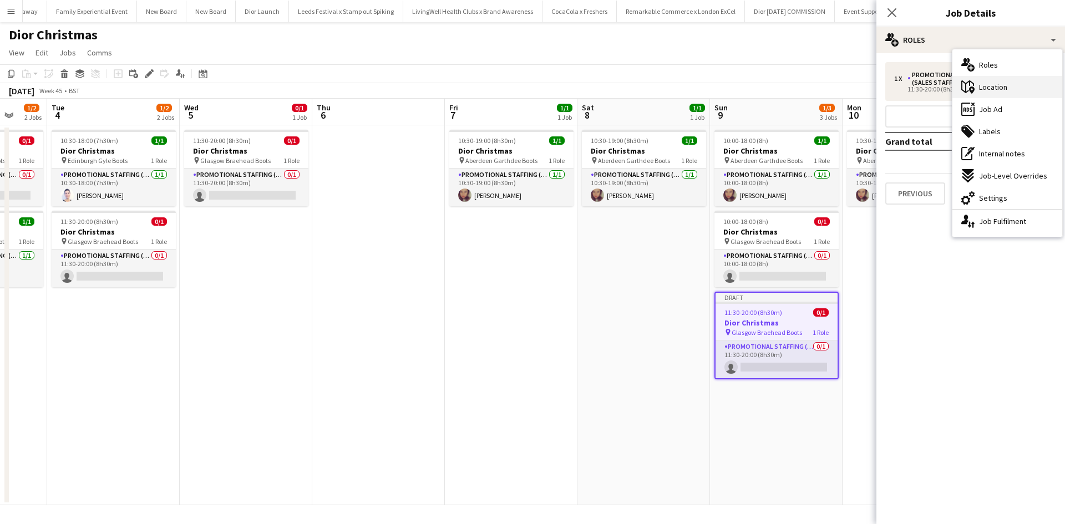
click at [981, 83] on span "Location" at bounding box center [993, 87] width 28 height 10
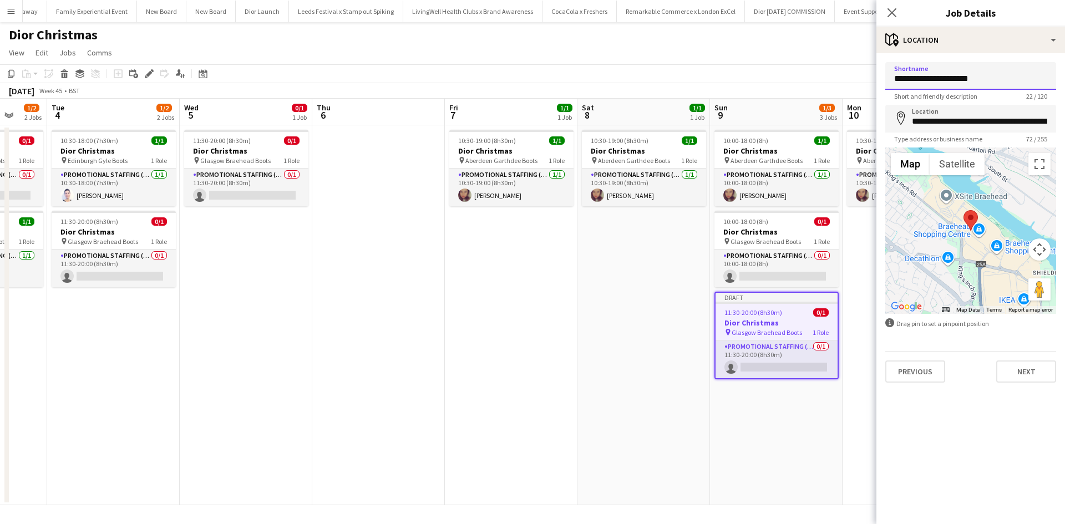
drag, startPoint x: 965, startPoint y: 79, endPoint x: 931, endPoint y: 79, distance: 33.3
click at [931, 79] on input "**********" at bounding box center [970, 76] width 171 height 28
type input "**********"
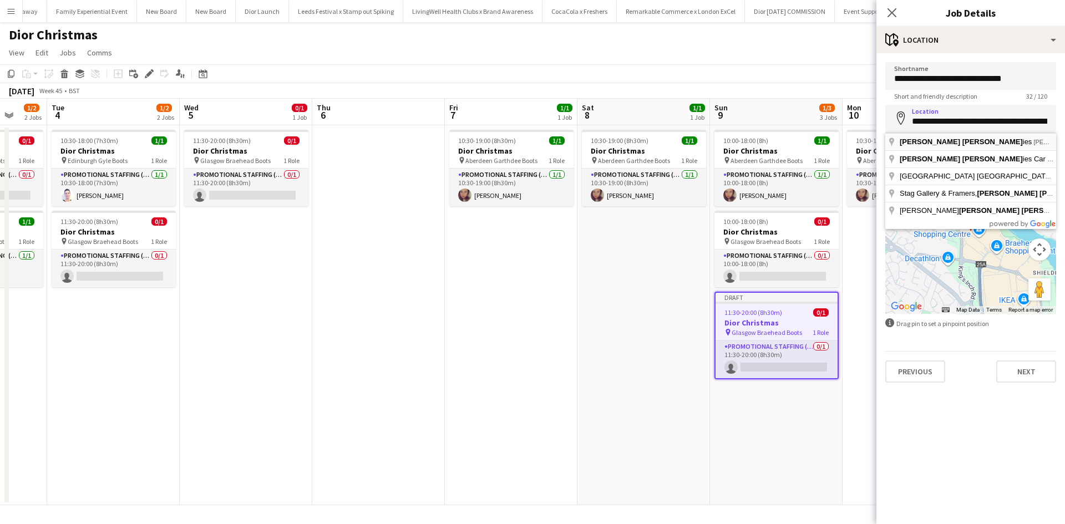
type input "**********"
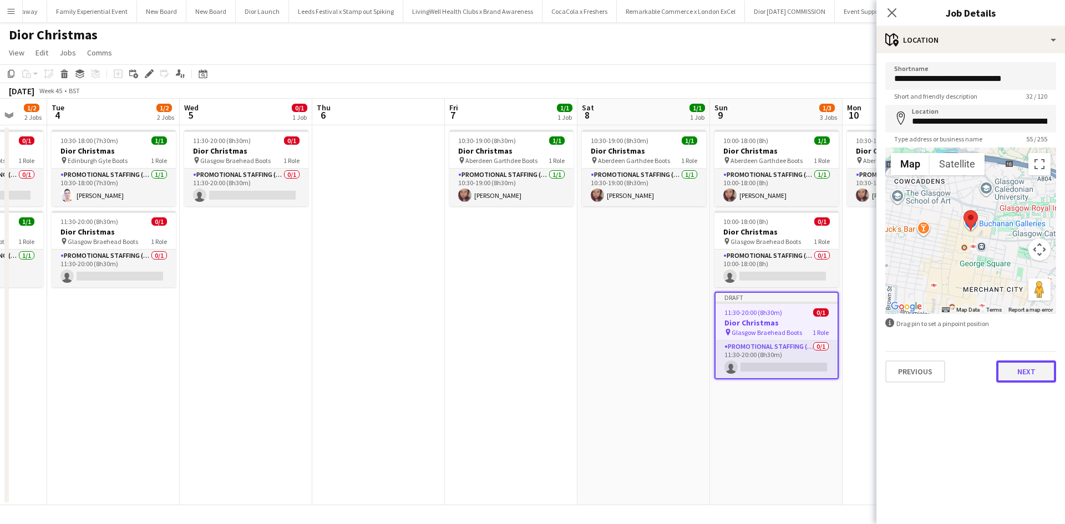
click at [1027, 376] on button "Next" at bounding box center [1026, 372] width 60 height 22
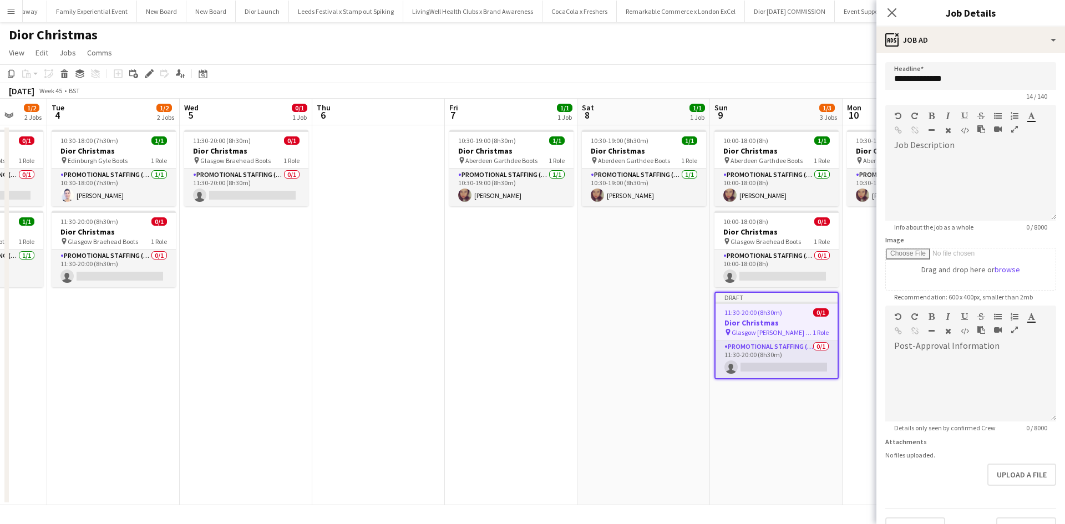
click at [820, 419] on app-date-cell "10:00-18:00 (8h) 1/1 Dior Christmas pin Aberdeen Garthdee Boots 1 Role Promotio…" at bounding box center [776, 315] width 133 height 380
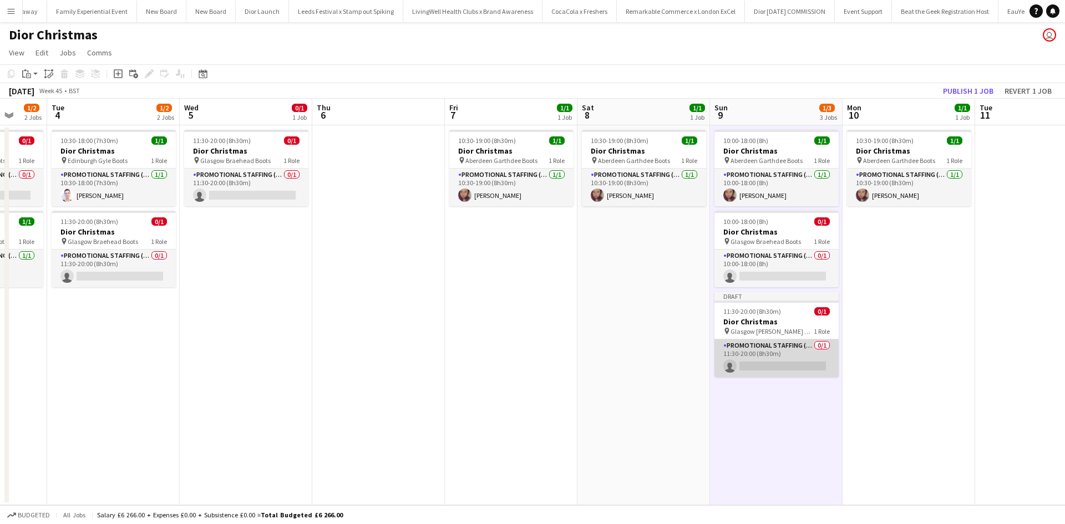
click at [779, 345] on app-card-role "Promotional Staffing (Sales Staff) 0/1 11:30-20:00 (8h30m) single-neutral-actio…" at bounding box center [776, 358] width 124 height 38
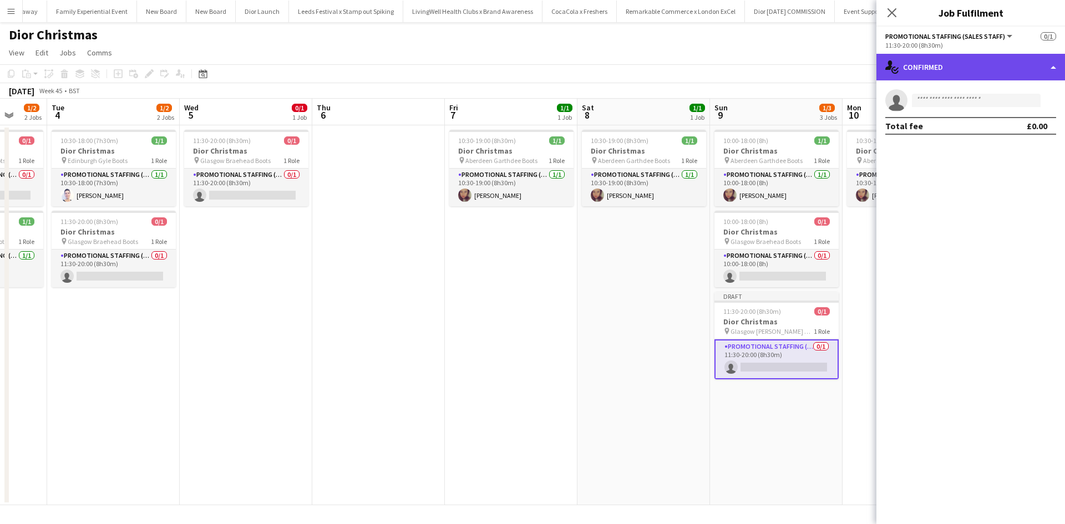
click at [950, 61] on div "single-neutral-actions-check-2 Confirmed" at bounding box center [970, 67] width 189 height 27
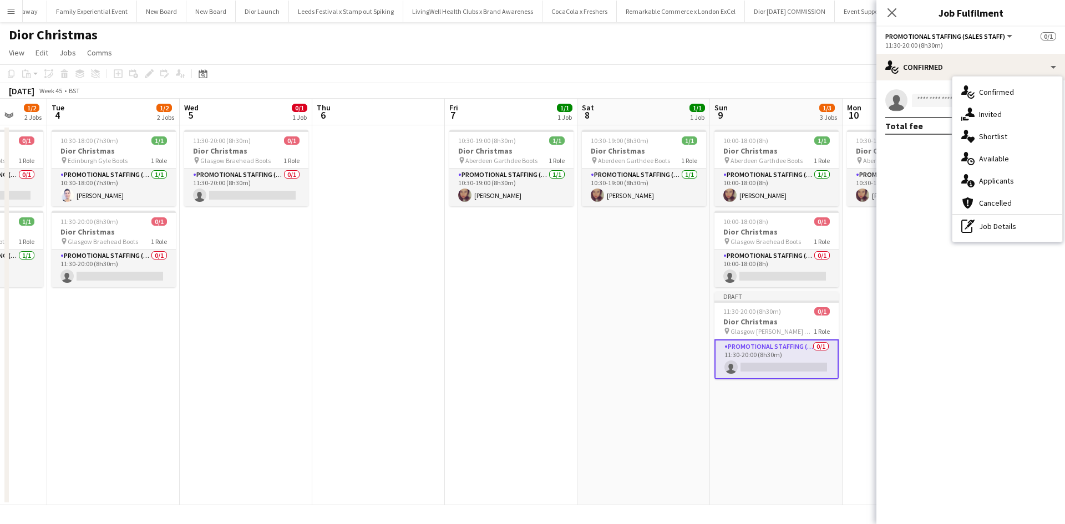
click at [1010, 229] on div "pen-write Job Details" at bounding box center [1007, 226] width 110 height 22
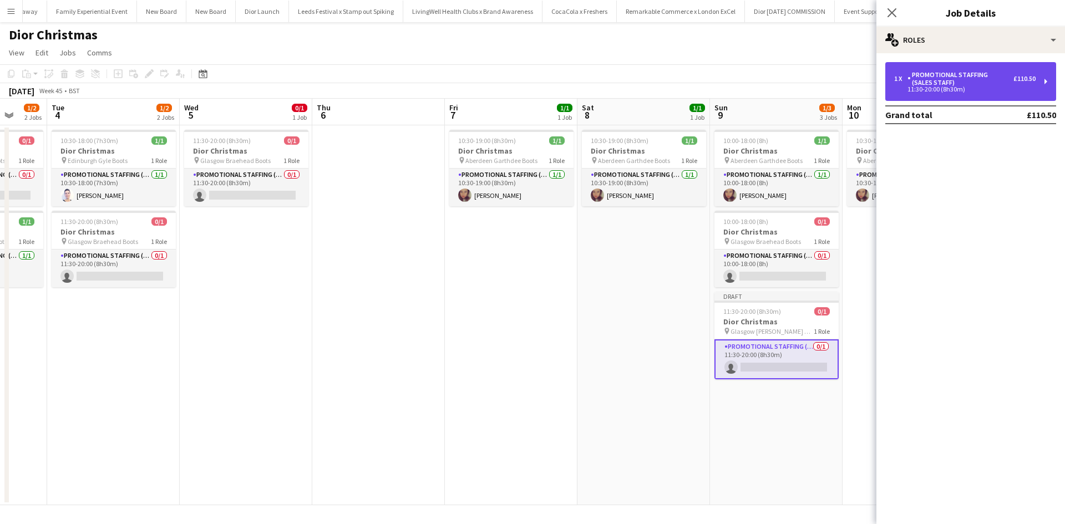
click at [968, 79] on div "Promotional Staffing (Sales Staff)" at bounding box center [960, 79] width 106 height 16
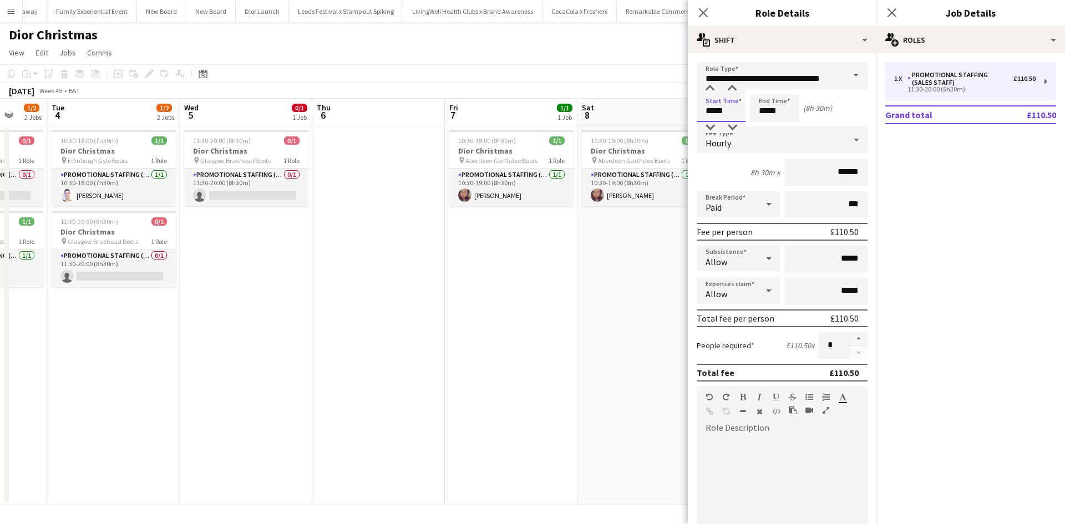
drag, startPoint x: 738, startPoint y: 111, endPoint x: 702, endPoint y: 113, distance: 36.1
click at [703, 111] on input "*****" at bounding box center [721, 108] width 49 height 28
type input "*****"
click at [721, 110] on input "*****" at bounding box center [721, 108] width 49 height 28
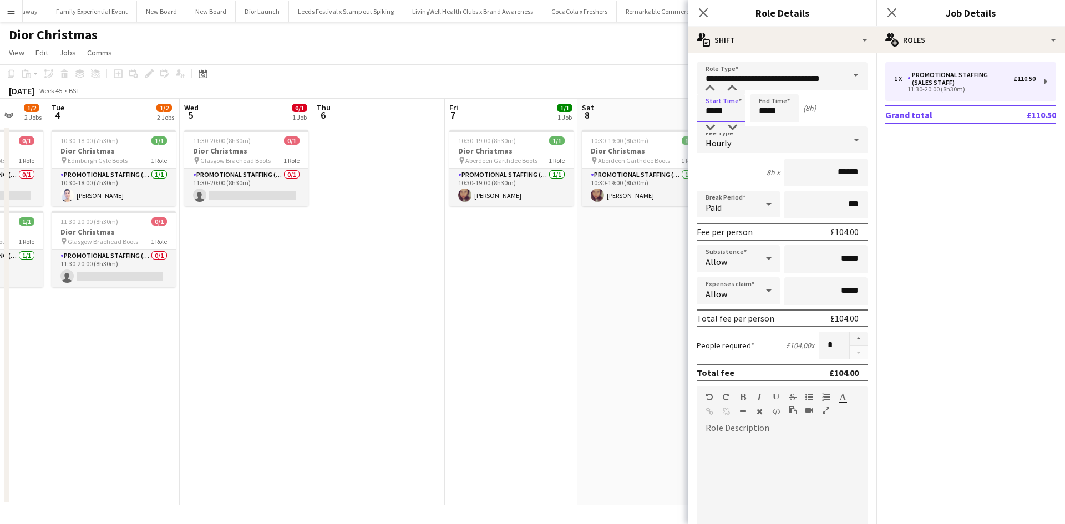
type input "*****"
click at [652, 283] on app-date-cell "10:30-19:00 (8h30m) 1/1 Dior Christmas pin Aberdeen Garthdee Boots 1 Role Promo…" at bounding box center [643, 315] width 133 height 380
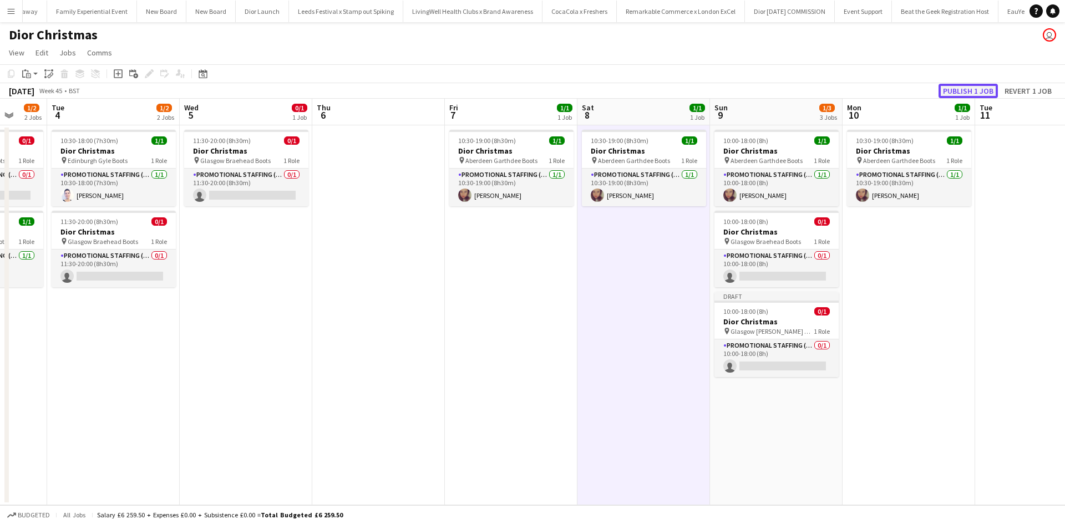
click at [975, 91] on button "Publish 1 job" at bounding box center [968, 91] width 59 height 14
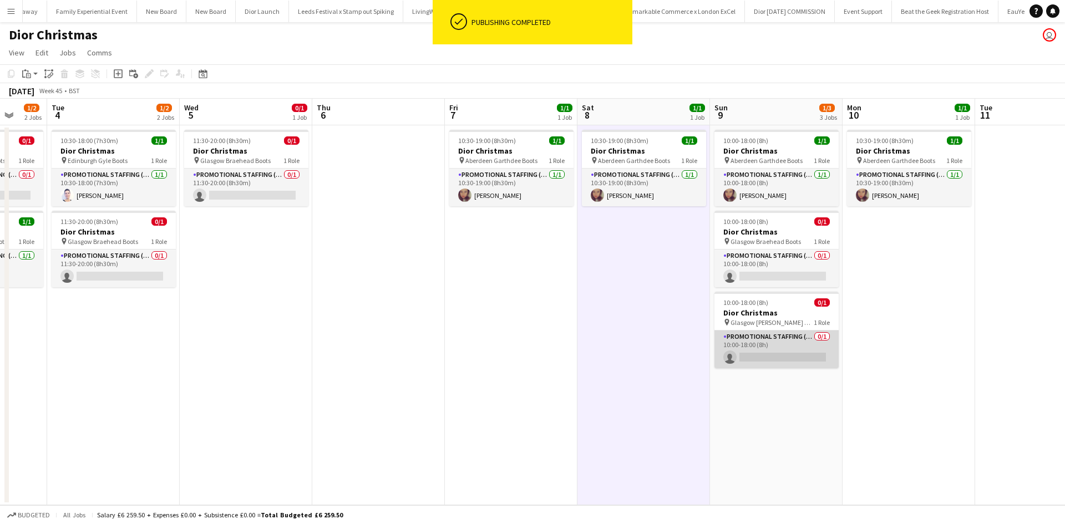
click at [767, 358] on app-card-role "Promotional Staffing (Sales Staff) 0/1 10:00-18:00 (8h) single-neutral-actions" at bounding box center [776, 350] width 124 height 38
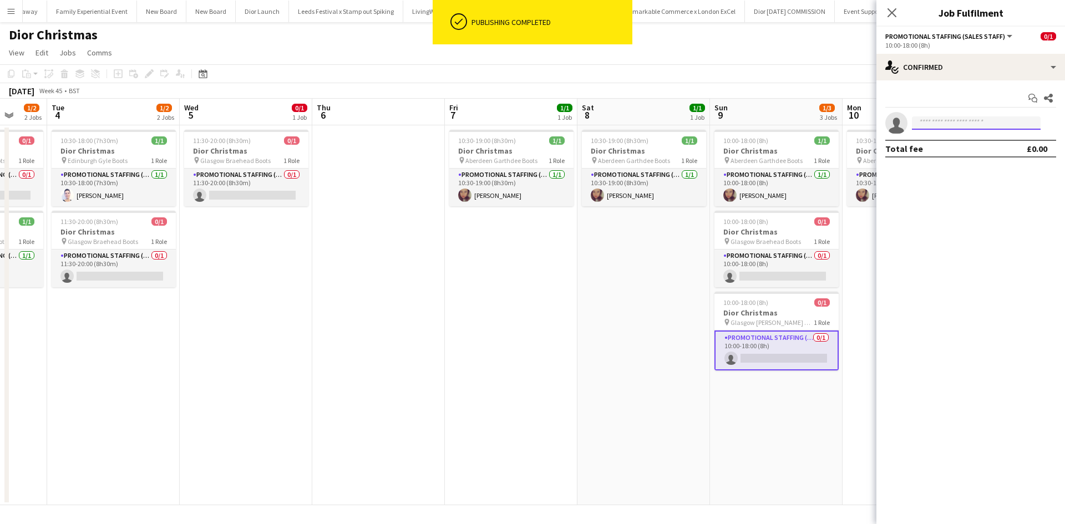
click at [960, 124] on input at bounding box center [976, 122] width 129 height 13
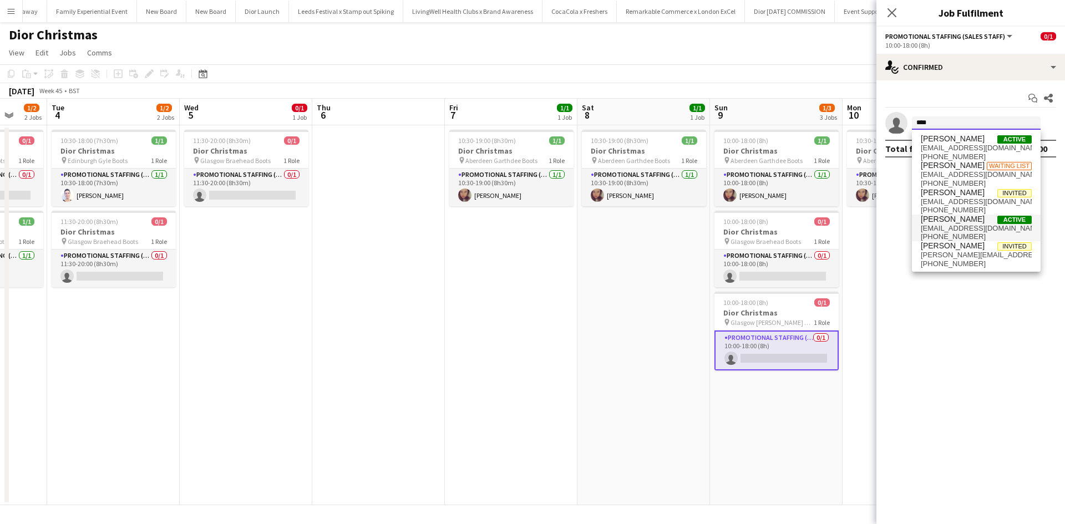
type input "****"
click at [952, 221] on span "Rebecca Moore" at bounding box center [953, 219] width 64 height 9
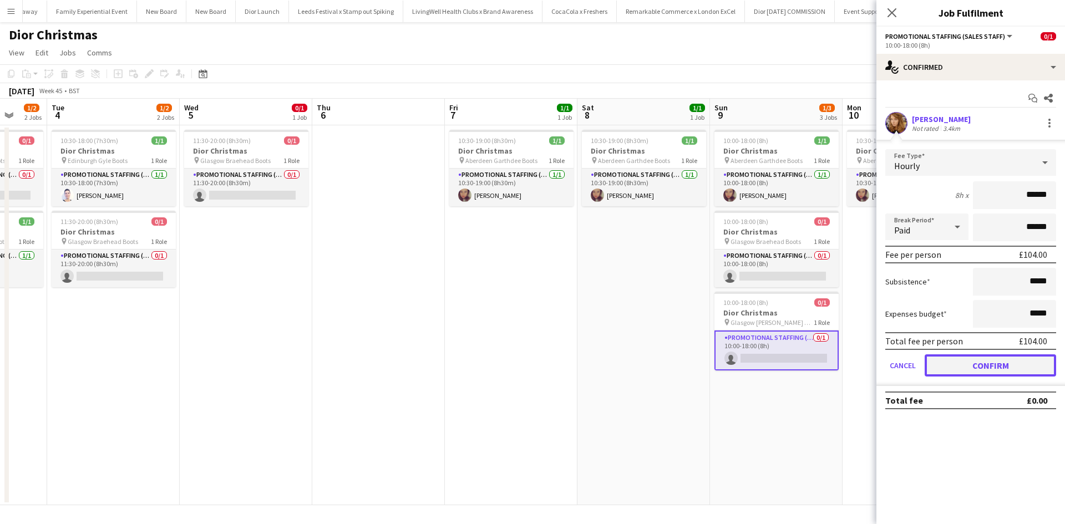
click at [995, 367] on button "Confirm" at bounding box center [990, 365] width 131 height 22
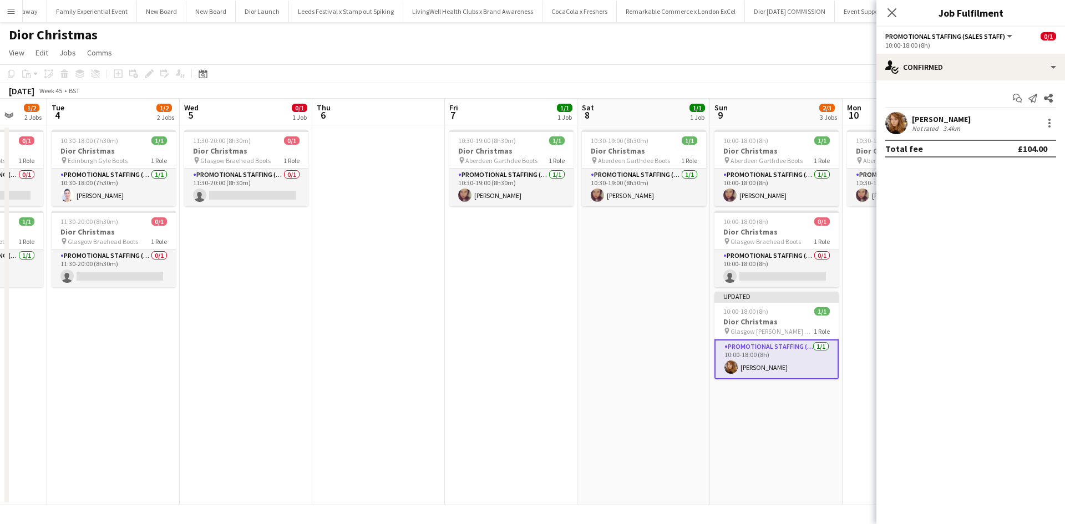
click at [789, 433] on app-date-cell "10:00-18:00 (8h) 1/1 Dior Christmas pin Aberdeen Garthdee Boots 1 Role Promotio…" at bounding box center [776, 315] width 133 height 380
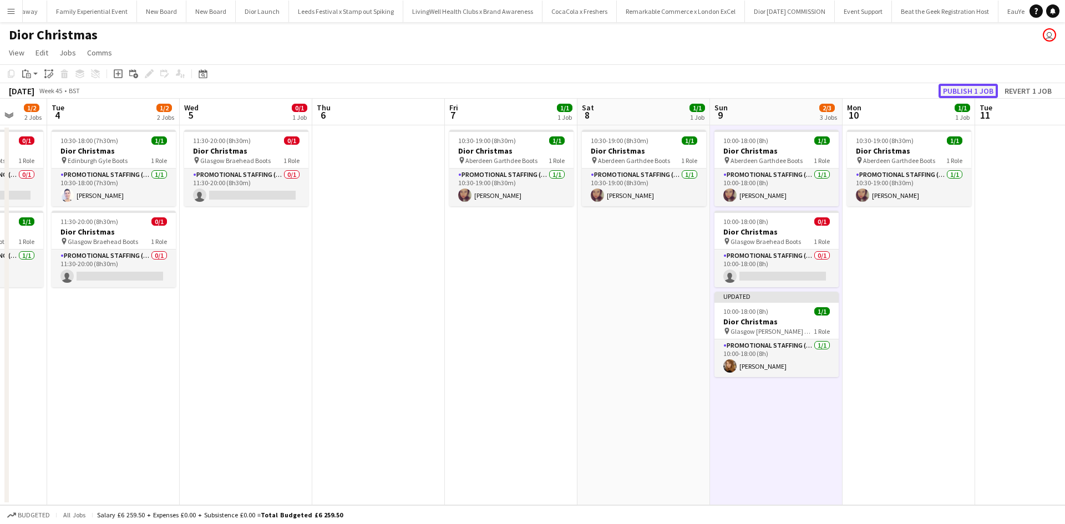
click at [951, 91] on button "Publish 1 job" at bounding box center [968, 91] width 59 height 14
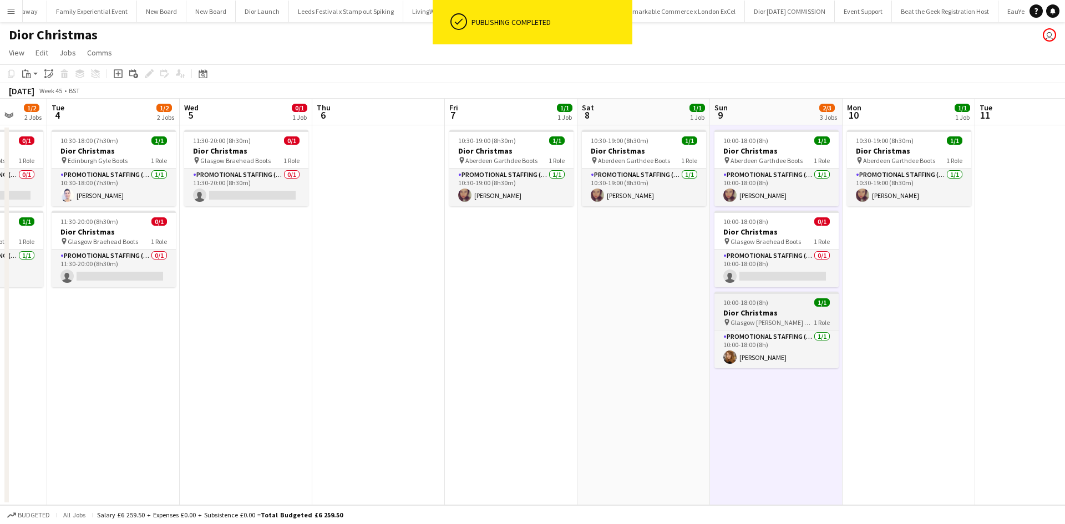
click at [792, 303] on div "10:00-18:00 (8h) 1/1" at bounding box center [776, 302] width 124 height 8
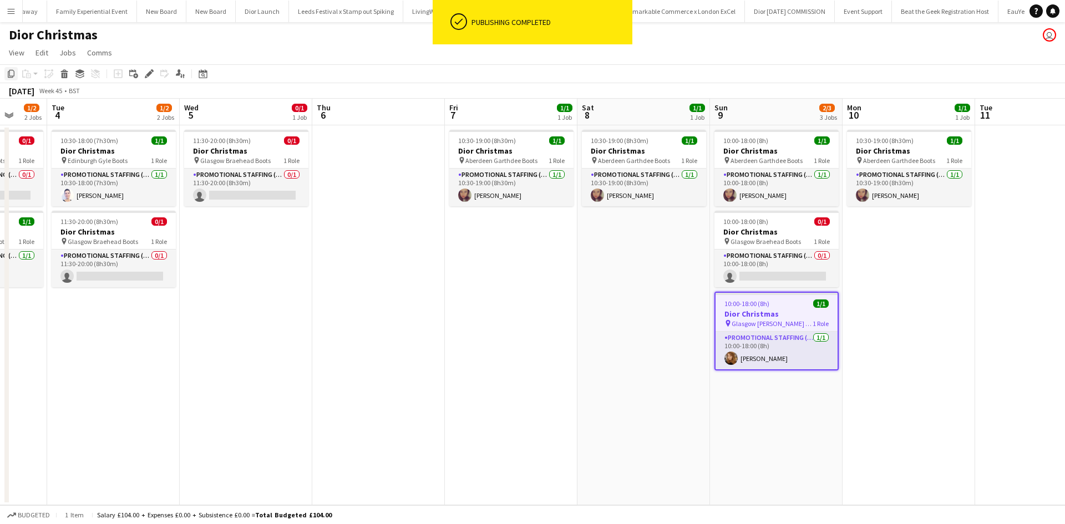
click at [9, 73] on icon "Copy" at bounding box center [11, 73] width 9 height 9
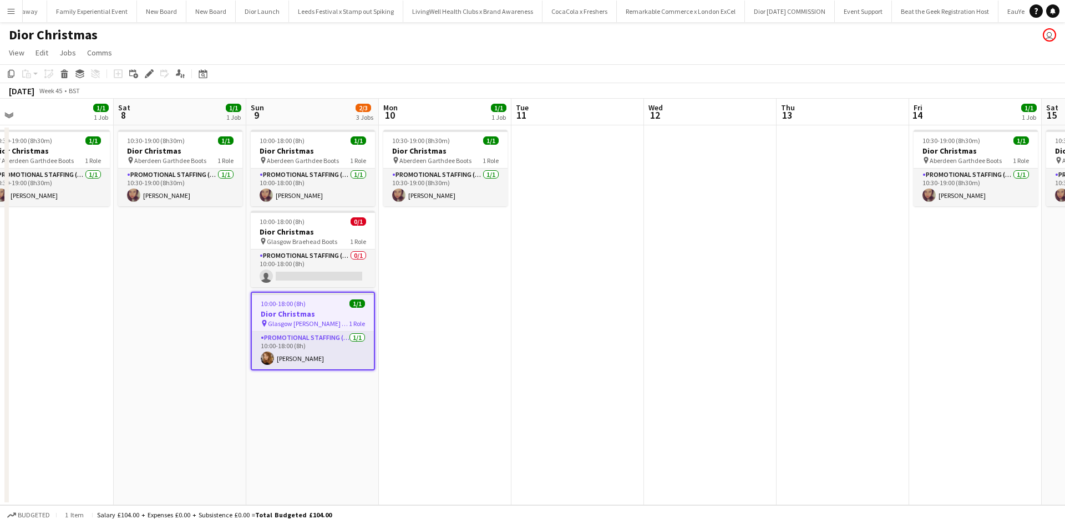
drag, startPoint x: 959, startPoint y: 375, endPoint x: 255, endPoint y: 303, distance: 708.1
click at [226, 307] on app-calendar-viewport "Tue 4 1/2 2 Jobs Wed 5 0/1 1 Job Thu 6 Fri 7 1/1 1 Job Sat 8 1/1 1 Job Sun 9 2/…" at bounding box center [532, 302] width 1065 height 407
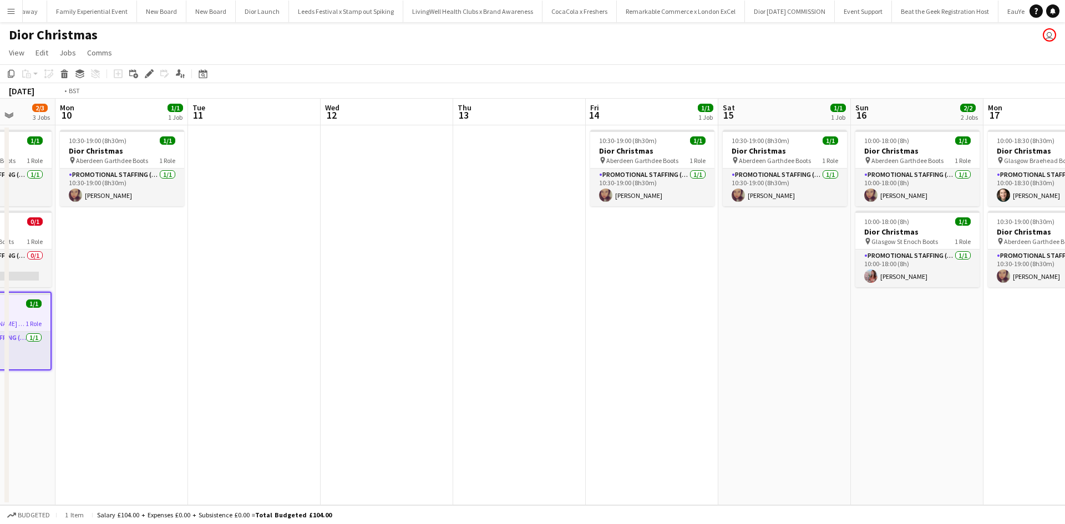
drag, startPoint x: 610, startPoint y: 372, endPoint x: 376, endPoint y: 344, distance: 235.2
click at [376, 344] on app-calendar-viewport "Thu 6 Fri 7 1/1 1 Job Sat 8 1/1 1 Job Sun 9 2/3 3 Jobs Mon 10 1/1 1 Job Tue 11 …" at bounding box center [532, 302] width 1065 height 407
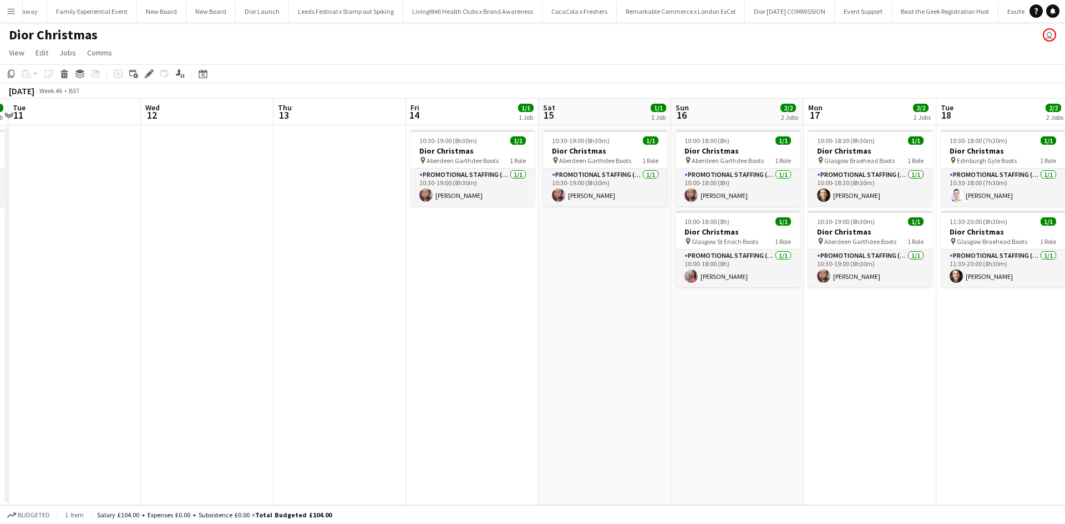
drag, startPoint x: 689, startPoint y: 319, endPoint x: 635, endPoint y: 307, distance: 55.1
click at [689, 319] on app-date-cell "10:00-18:00 (8h) 1/1 Dior Christmas pin Aberdeen Garthdee Boots 1 Role Promotio…" at bounding box center [737, 315] width 133 height 380
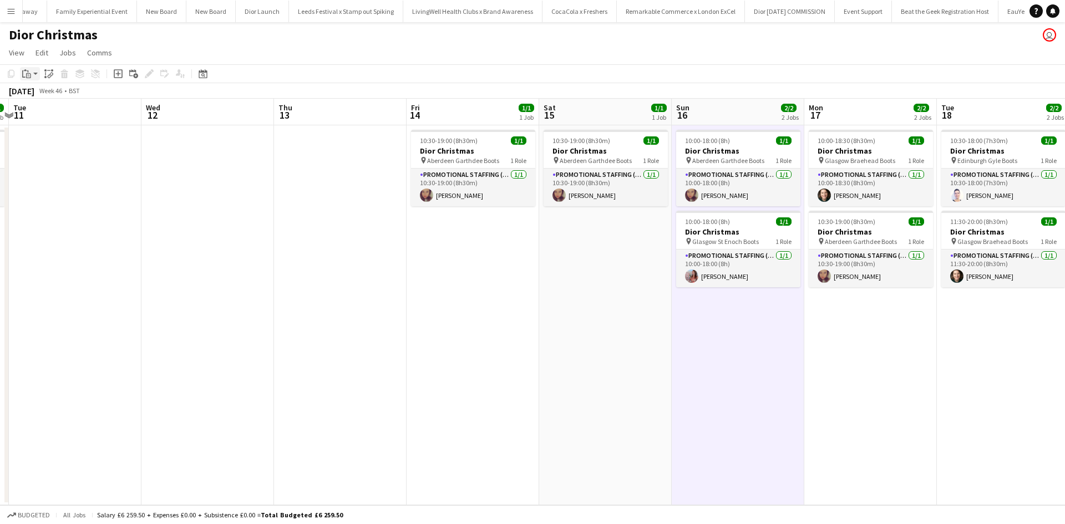
click at [28, 77] on icon "Paste" at bounding box center [26, 73] width 9 height 9
click at [57, 116] on link "Paste with crew Ctrl+Shift+V" at bounding box center [81, 114] width 104 height 10
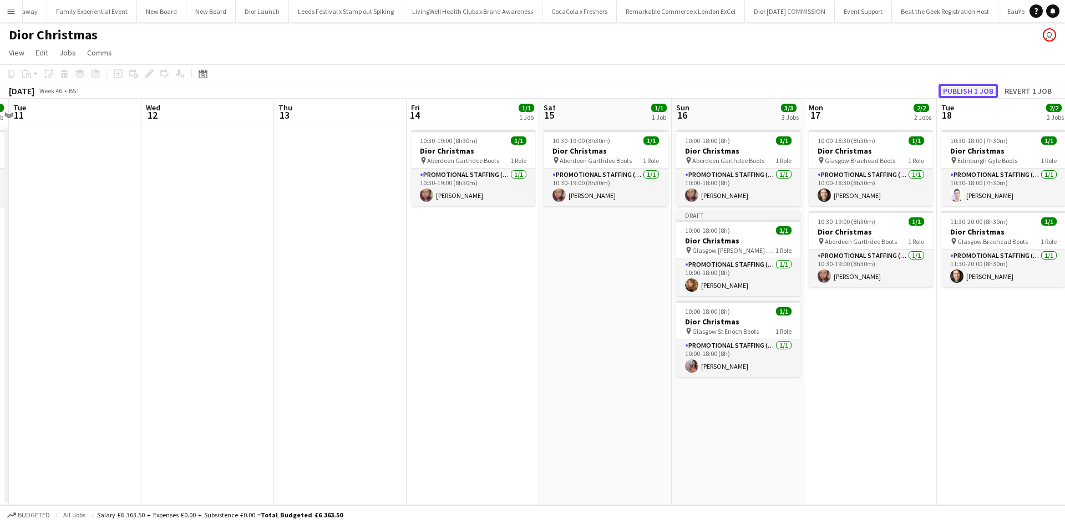
click at [965, 92] on button "Publish 1 job" at bounding box center [968, 91] width 59 height 14
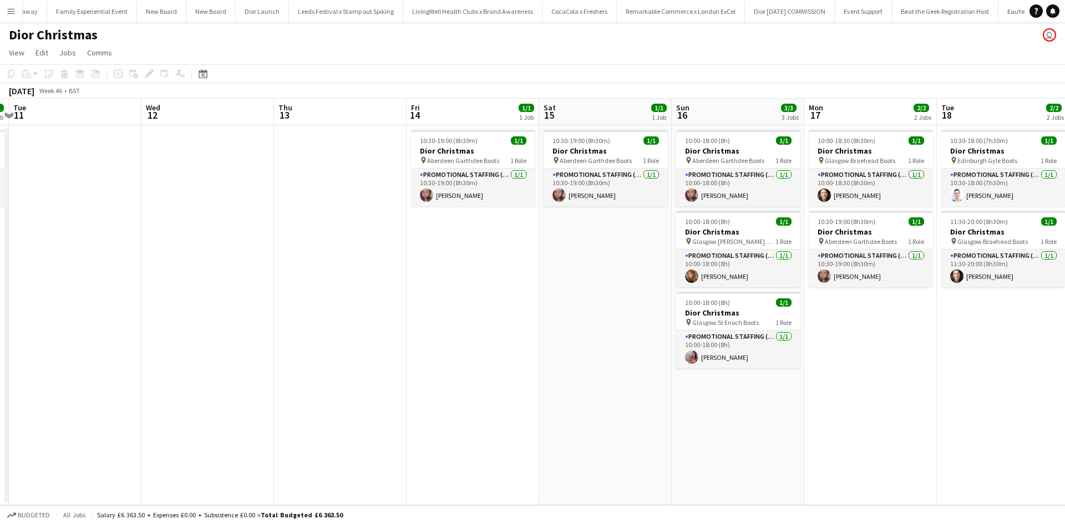
click at [11, 13] on app-icon "Menu" at bounding box center [11, 11] width 9 height 9
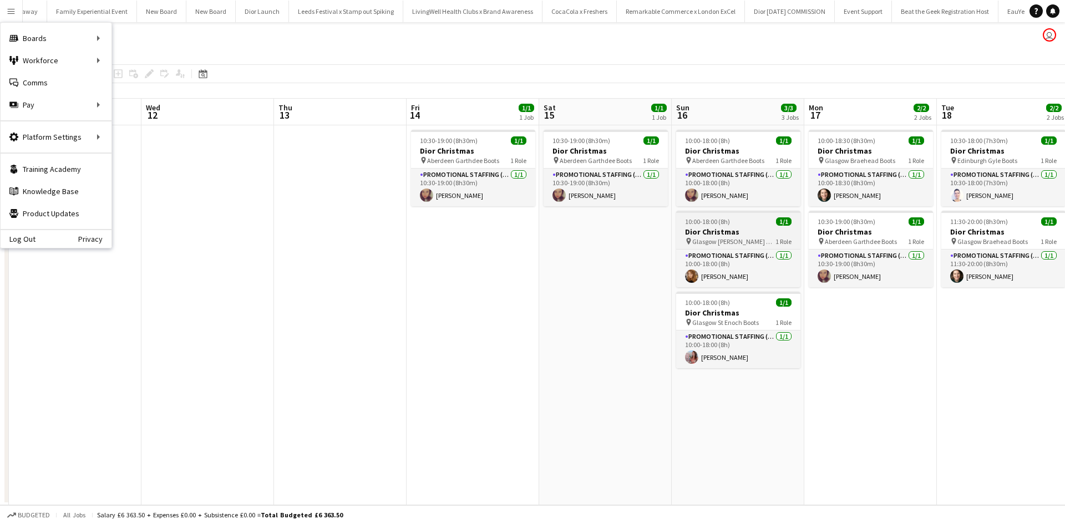
click at [751, 228] on h3 "Dior Christmas" at bounding box center [738, 232] width 124 height 10
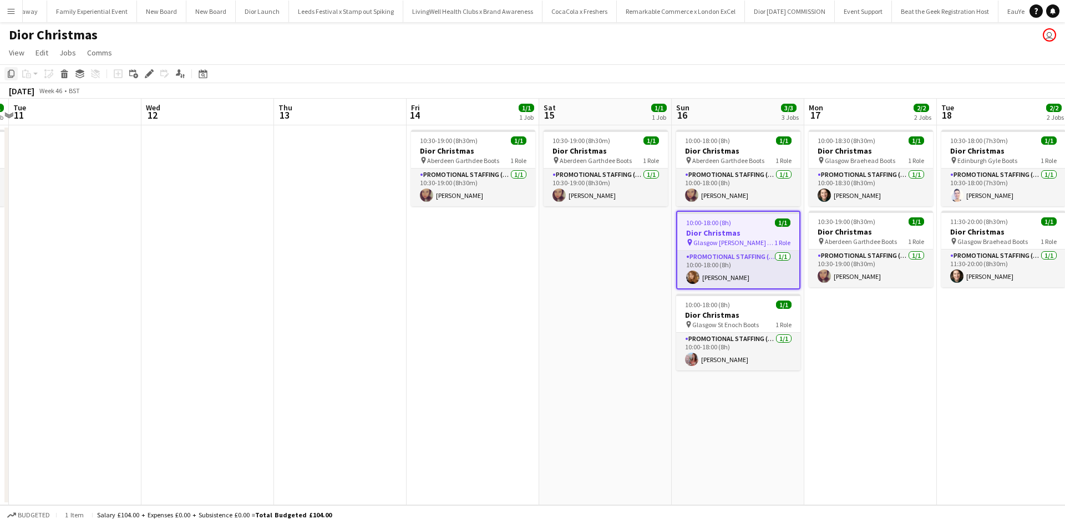
click at [12, 73] on icon "Copy" at bounding box center [11, 73] width 9 height 9
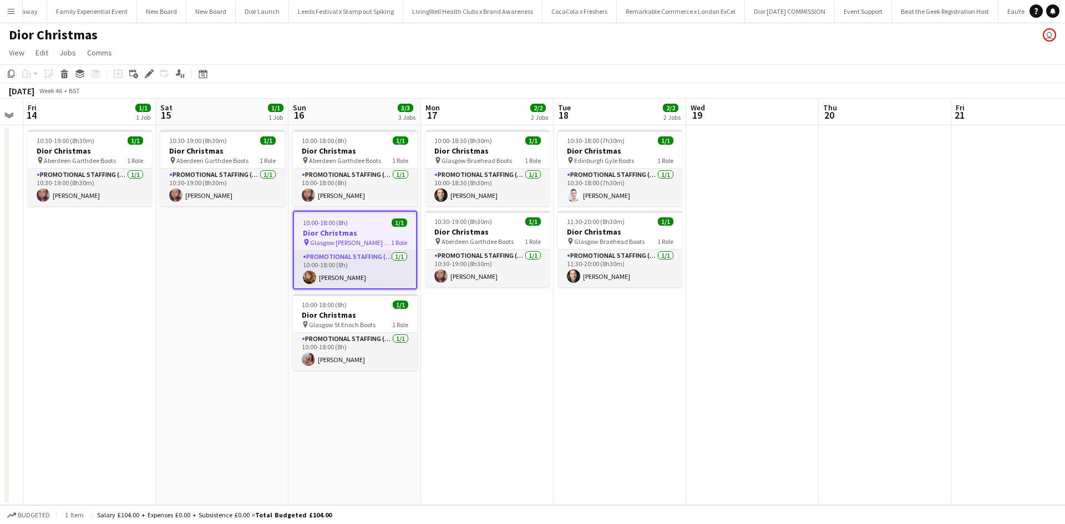
scroll to position [0, 376]
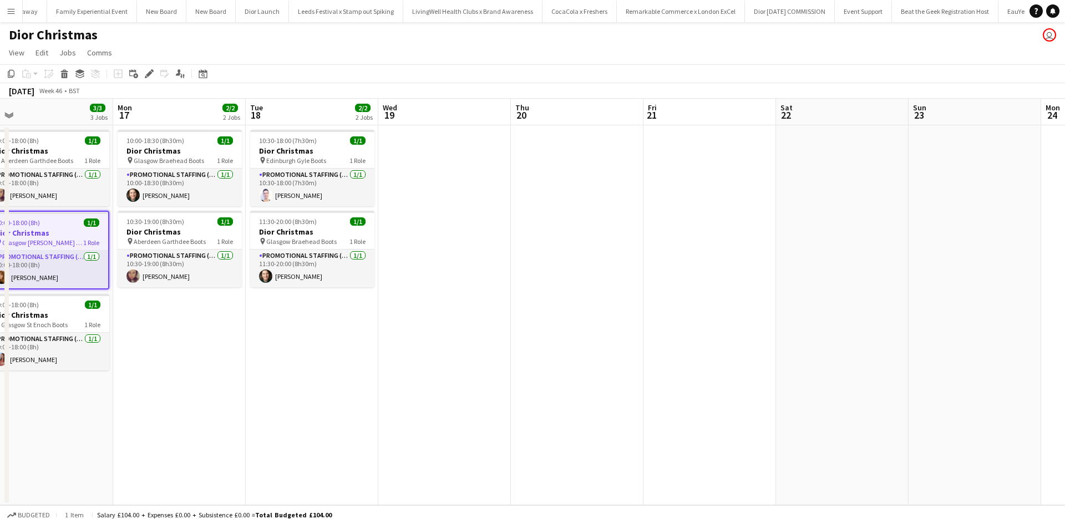
drag, startPoint x: 944, startPoint y: 423, endPoint x: 357, endPoint y: 338, distance: 593.0
click at [244, 342] on app-calendar-viewport "Thu 13 Fri 14 1/1 1 Job Sat 15 1/1 1 Job Sun 16 3/3 3 Jobs Mon 17 2/2 2 Jobs Tu…" at bounding box center [532, 302] width 1065 height 407
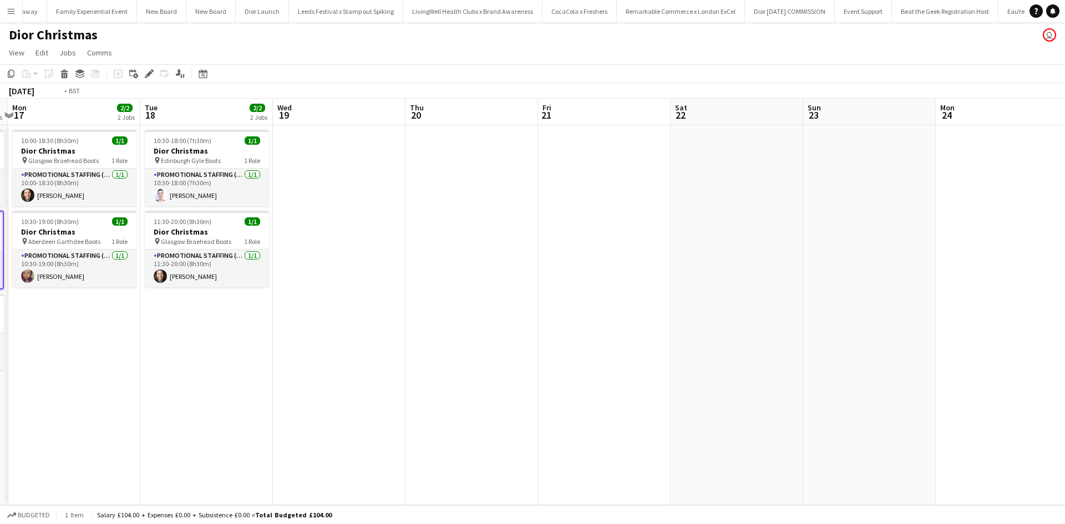
drag, startPoint x: 676, startPoint y: 351, endPoint x: 728, endPoint y: 250, distance: 114.4
click at [542, 338] on app-calendar-viewport "Thu 13 Fri 14 1/1 1 Job Sat 15 1/1 1 Job Sun 16 3/3 3 Jobs Mon 17 2/2 2 Jobs Tu…" at bounding box center [532, 302] width 1065 height 407
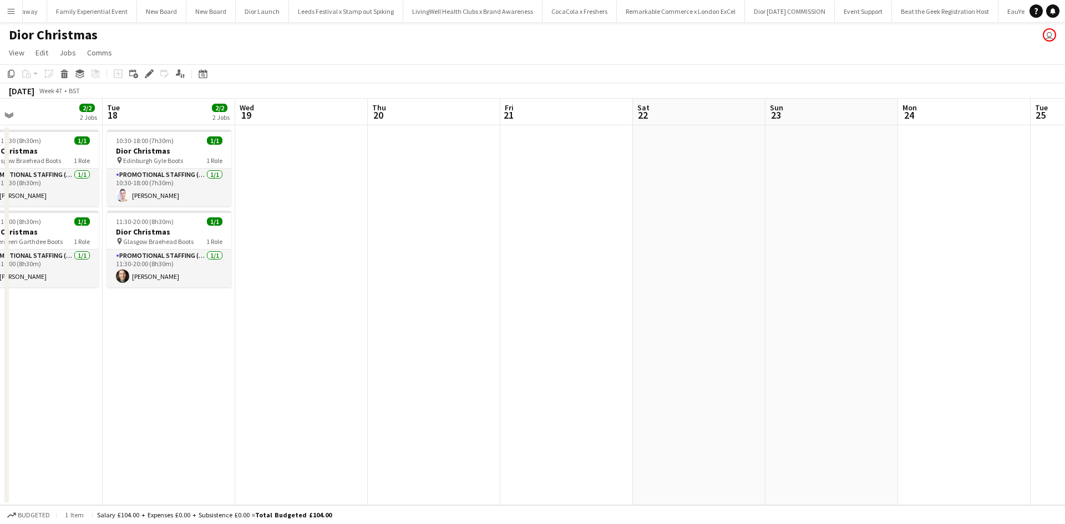
click at [797, 166] on app-date-cell at bounding box center [831, 315] width 133 height 380
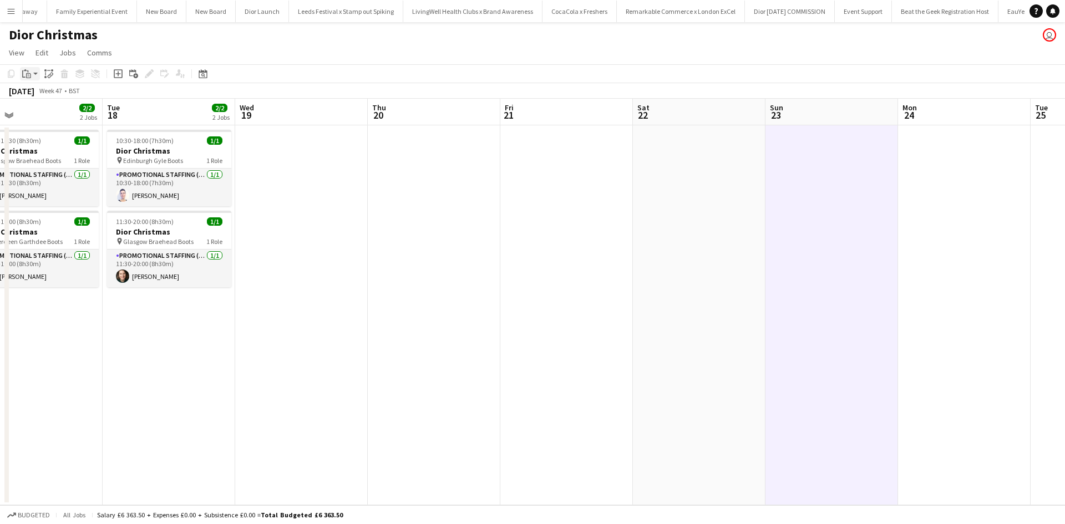
click at [31, 76] on icon at bounding box center [28, 75] width 5 height 5
click at [39, 110] on link "Paste with crew Ctrl+Shift+V" at bounding box center [81, 114] width 104 height 10
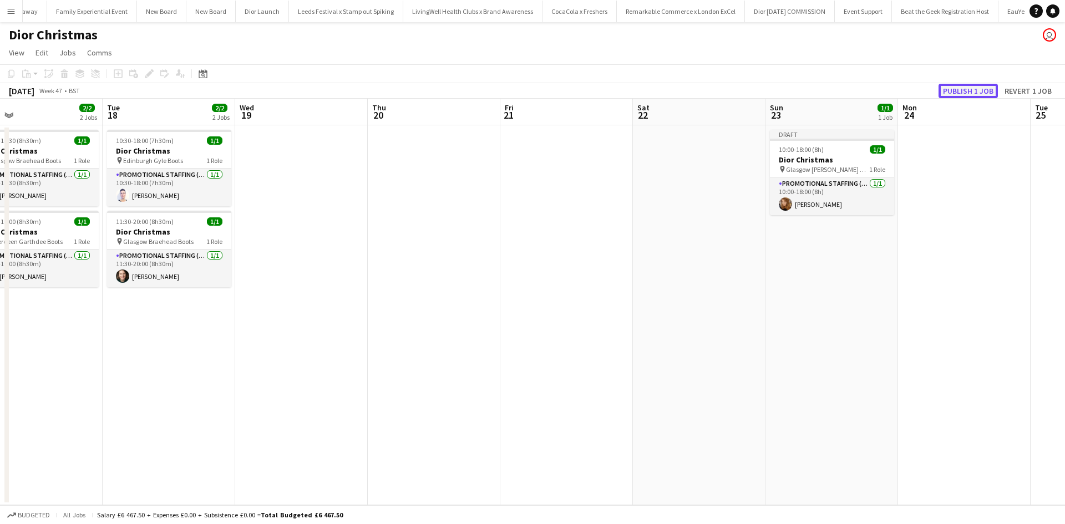
click at [952, 92] on button "Publish 1 job" at bounding box center [968, 91] width 59 height 14
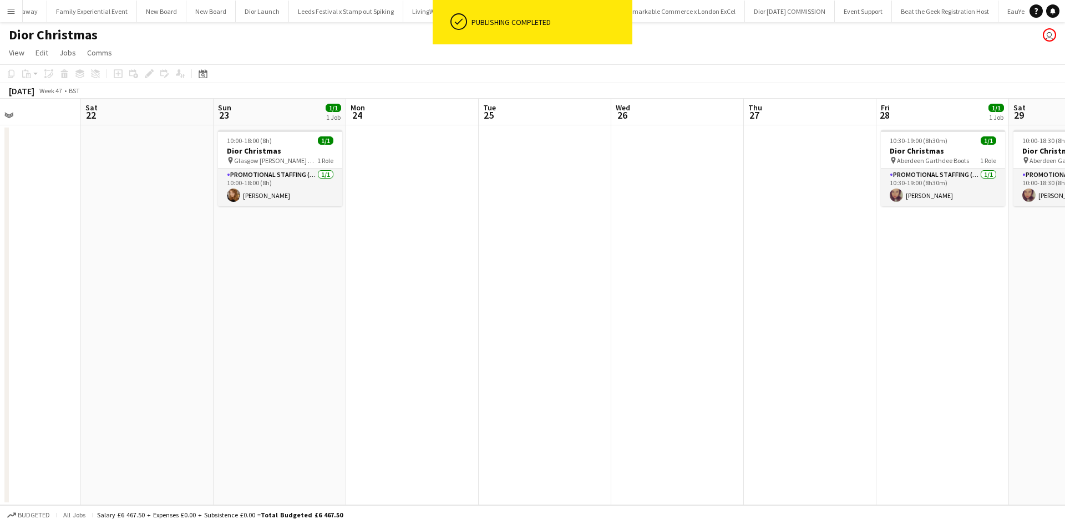
drag, startPoint x: 997, startPoint y: 265, endPoint x: 407, endPoint y: 171, distance: 597.7
click at [407, 171] on app-calendar-viewport "Tue 18 2/2 2 Jobs Wed 19 Thu 20 Fri 21 Sat 22 Sun 23 1/1 1 Job Mon 24 Tue 25 We…" at bounding box center [532, 302] width 1065 height 407
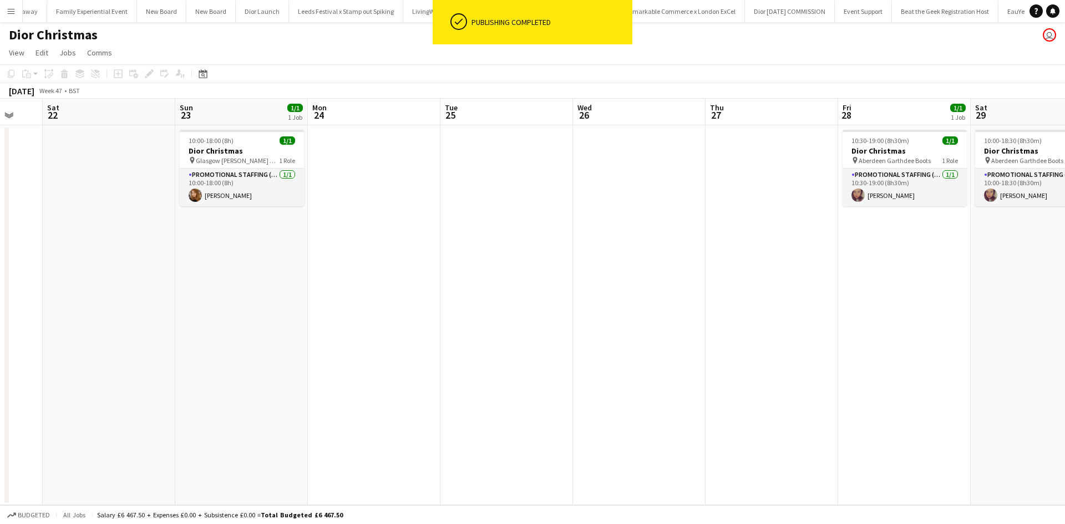
click at [740, 145] on app-date-cell at bounding box center [772, 315] width 133 height 380
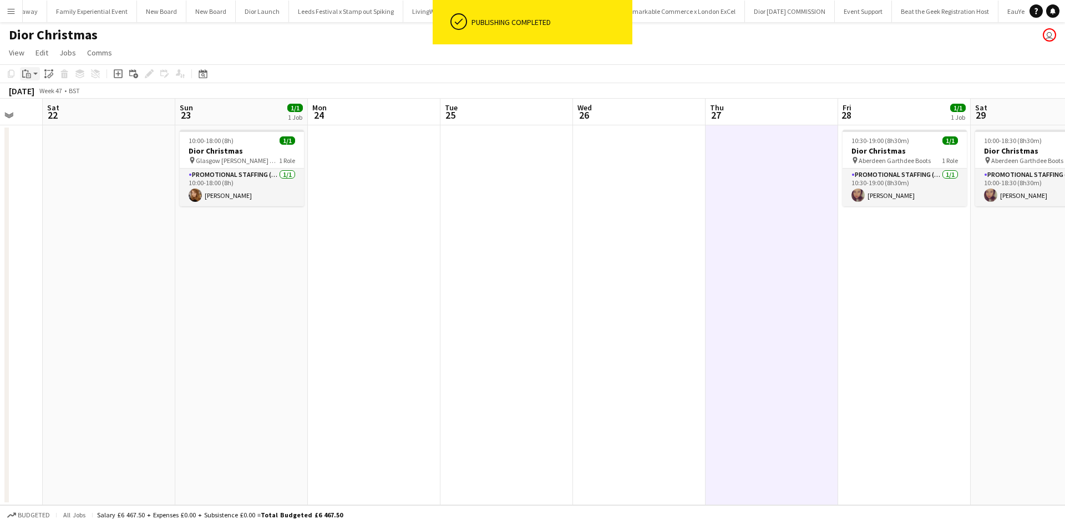
click at [24, 73] on icon "Paste" at bounding box center [26, 73] width 9 height 9
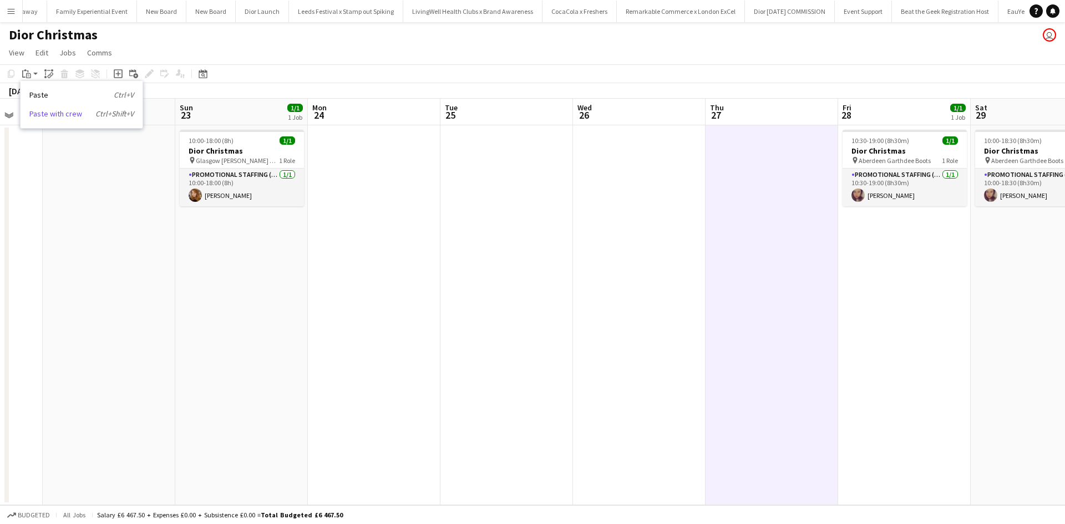
click at [47, 113] on link "Paste with crew Ctrl+Shift+V" at bounding box center [81, 114] width 104 height 10
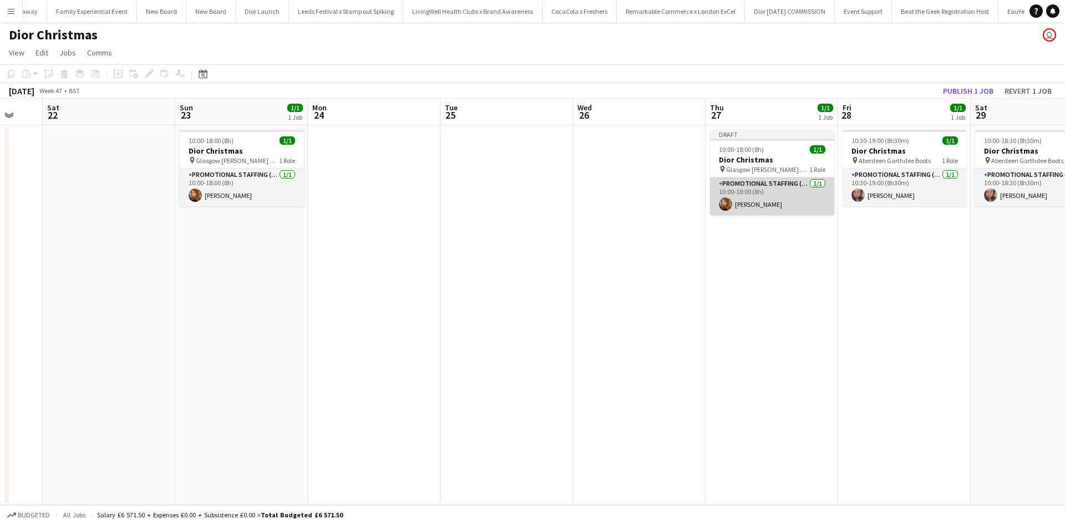
click at [785, 205] on app-card-role "Promotional Staffing (Sales Staff) 1/1 10:00-18:00 (8h) Rebecca Moore" at bounding box center [772, 197] width 124 height 38
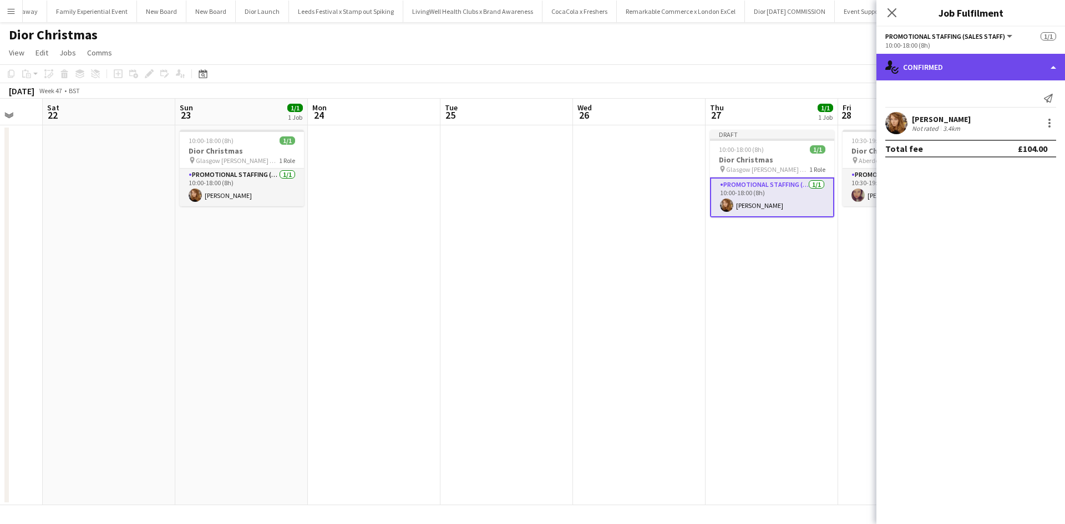
click at [950, 64] on div "single-neutral-actions-check-2 Confirmed" at bounding box center [970, 67] width 189 height 27
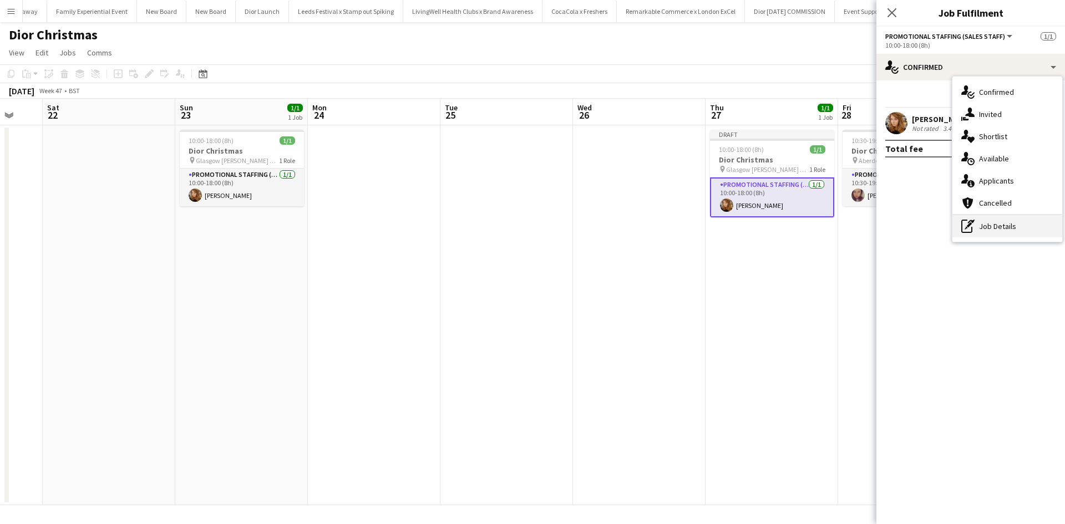
click at [1005, 229] on div "pen-write Job Details" at bounding box center [1007, 226] width 110 height 22
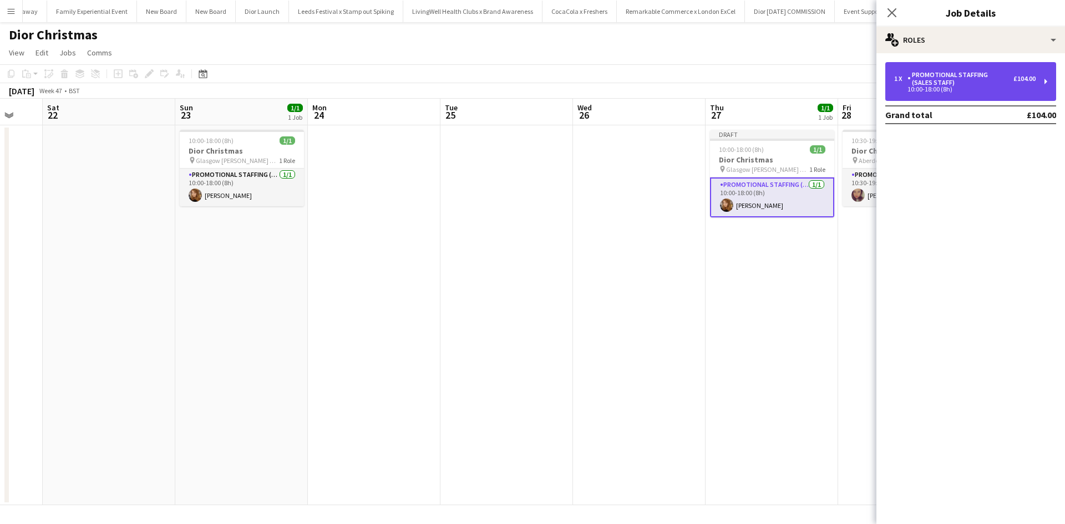
click at [950, 87] on div "10:00-18:00 (8h)" at bounding box center [964, 90] width 141 height 6
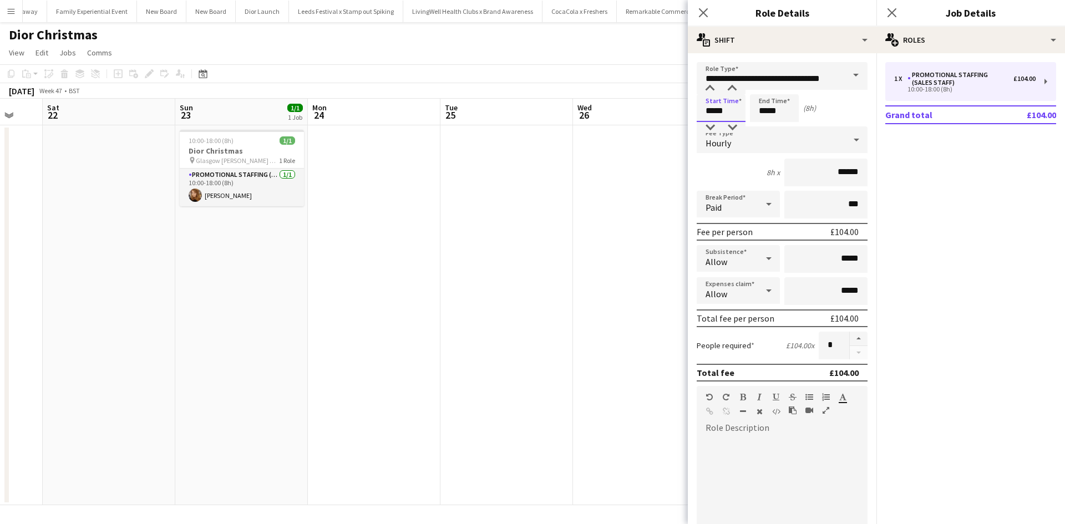
drag, startPoint x: 733, startPoint y: 114, endPoint x: 702, endPoint y: 114, distance: 31.1
click at [702, 114] on input "*****" at bounding box center [721, 108] width 49 height 28
type input "*****"
click at [609, 233] on app-date-cell at bounding box center [639, 315] width 133 height 380
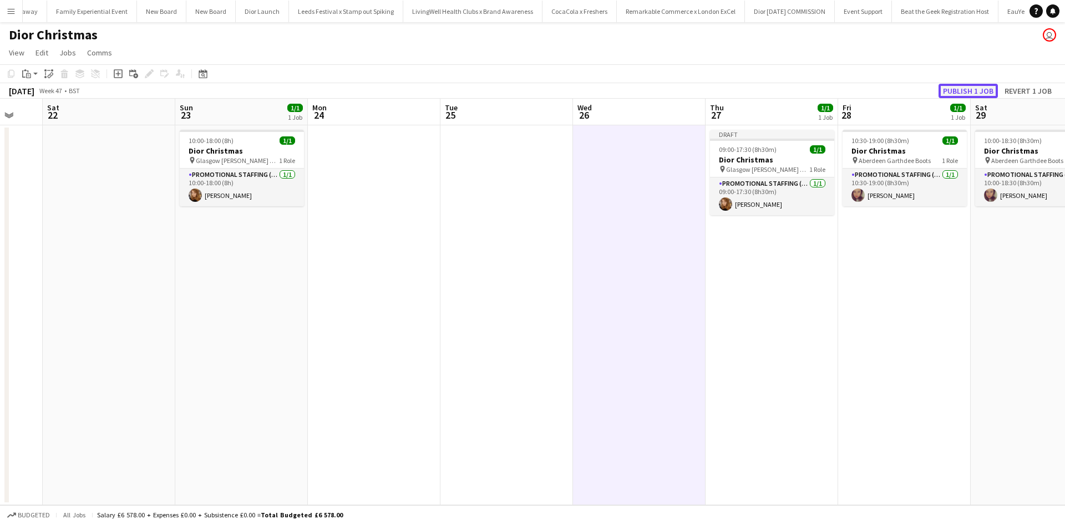
click at [966, 93] on button "Publish 1 job" at bounding box center [968, 91] width 59 height 14
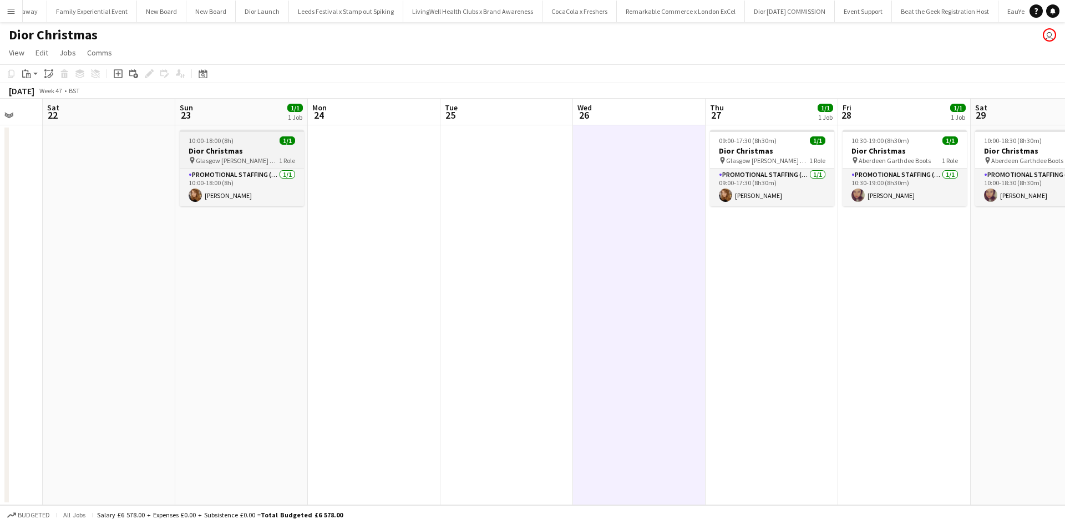
click at [251, 148] on h3 "Dior Christmas" at bounding box center [242, 151] width 124 height 10
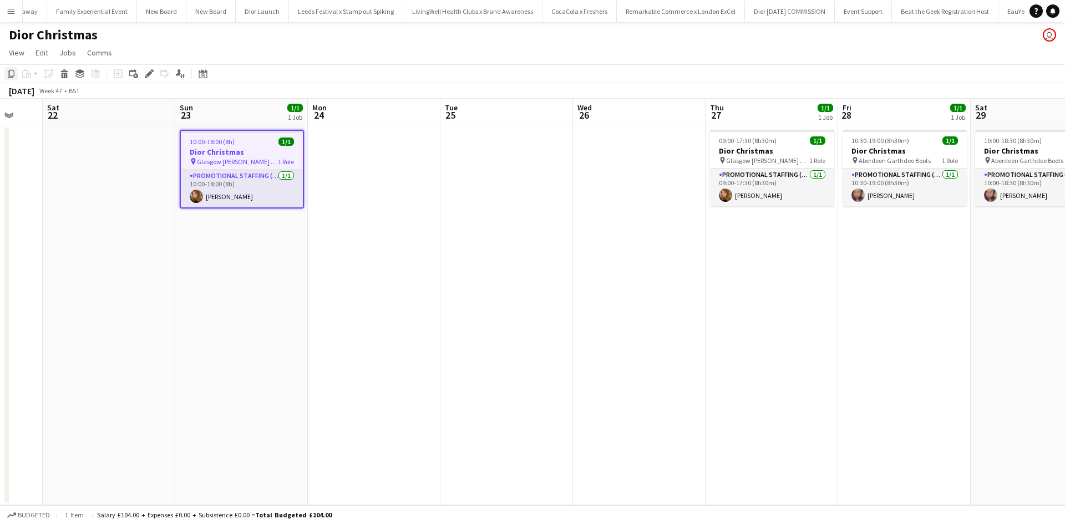
click at [7, 75] on icon "Copy" at bounding box center [11, 73] width 9 height 9
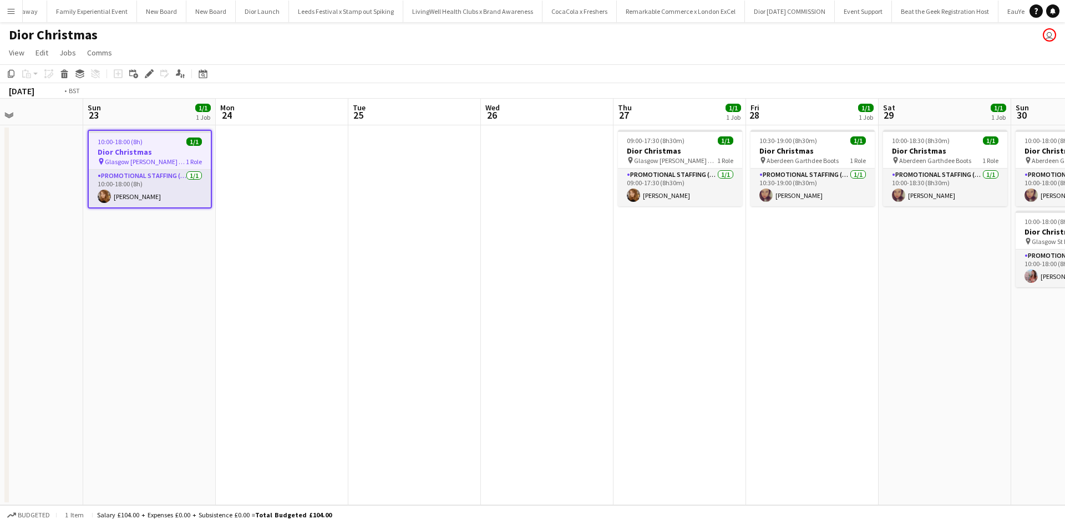
drag, startPoint x: 854, startPoint y: 381, endPoint x: 494, endPoint y: 323, distance: 364.5
click at [495, 327] on app-calendar-viewport "Thu 20 Fri 21 Sat 22 Sun 23 1/1 1 Job Mon 24 Tue 25 Wed 26 Thu 27 1/1 1 Job Fri…" at bounding box center [532, 302] width 1065 height 407
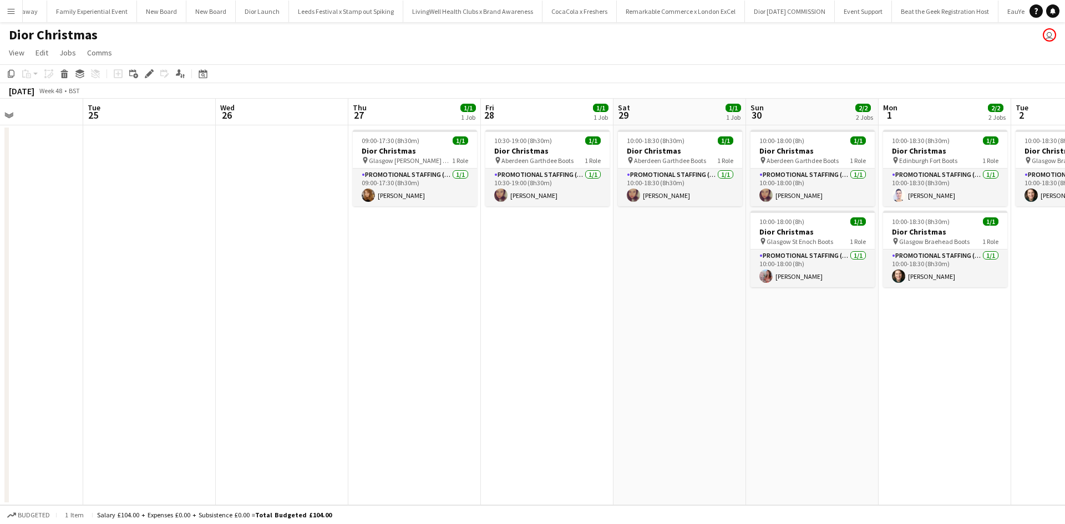
scroll to position [0, 316]
click at [809, 339] on app-date-cell "10:00-18:00 (8h) 1/1 Dior Christmas pin Aberdeen Garthdee Boots 1 Role Promotio…" at bounding box center [811, 315] width 133 height 380
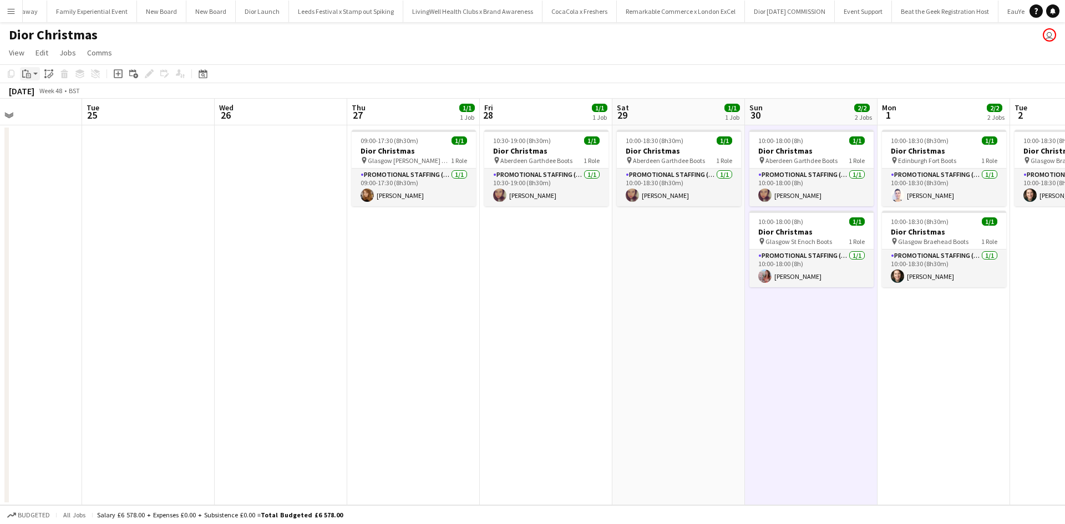
click at [23, 79] on div "Paste" at bounding box center [26, 73] width 13 height 13
click at [43, 118] on link "Paste with crew Ctrl+Shift+V" at bounding box center [81, 114] width 104 height 10
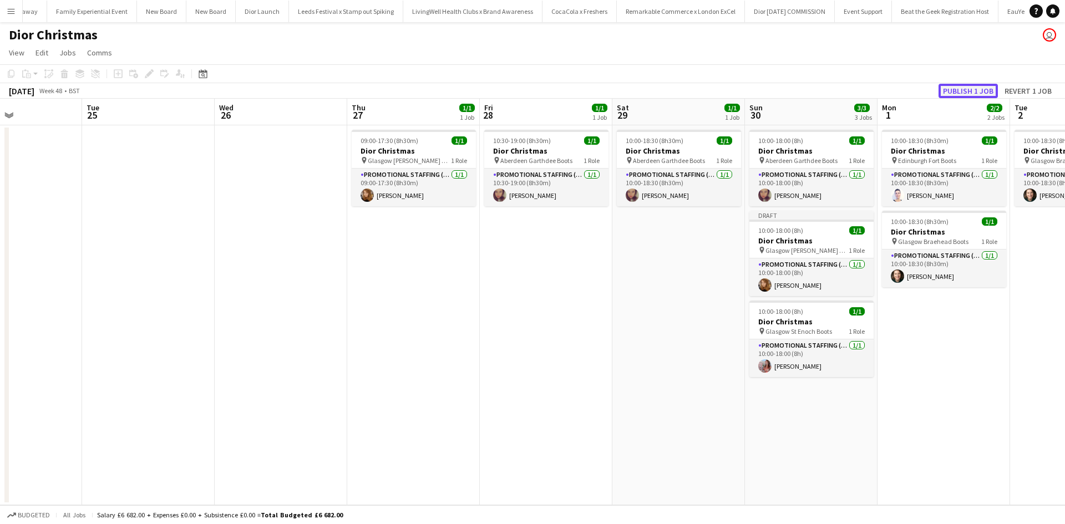
click at [965, 95] on button "Publish 1 job" at bounding box center [968, 91] width 59 height 14
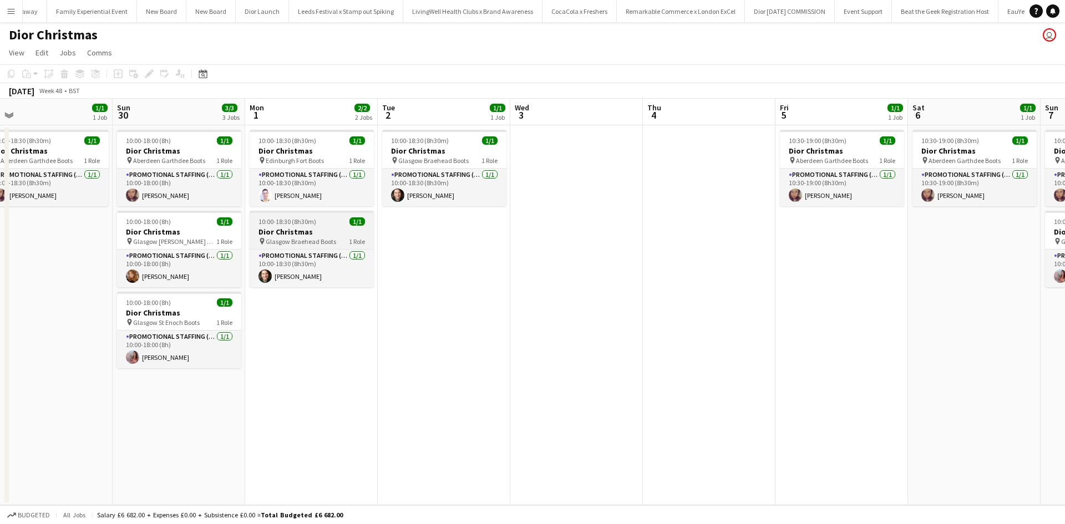
drag, startPoint x: 909, startPoint y: 351, endPoint x: 216, endPoint y: 235, distance: 702.9
click at [221, 237] on app-calendar-viewport "Wed 26 Thu 27 1/1 1 Job Fri 28 1/1 1 Job Sat 29 1/1 1 Job Sun 30 3/3 3 Jobs Mon…" at bounding box center [532, 302] width 1065 height 407
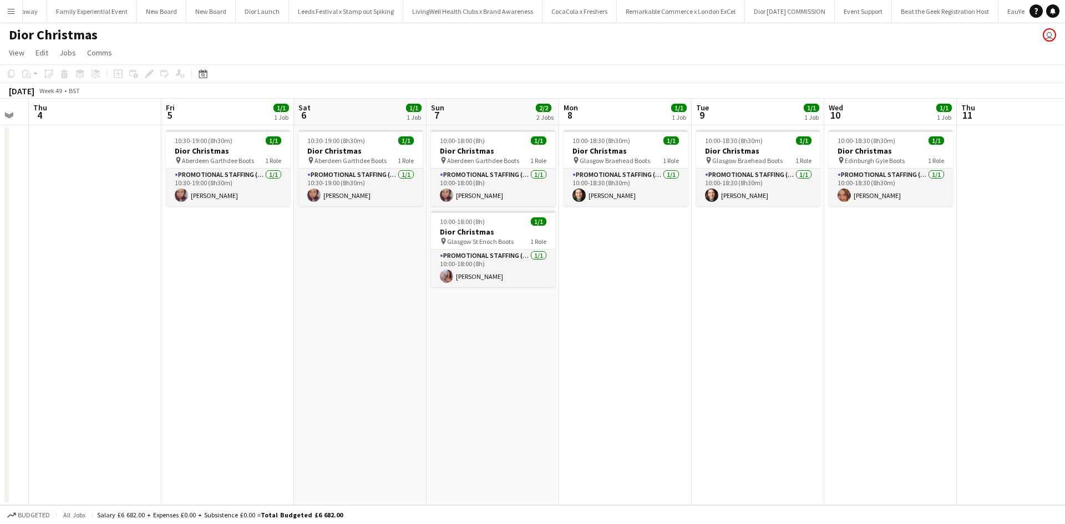
drag, startPoint x: 745, startPoint y: 346, endPoint x: 187, endPoint y: 261, distance: 564.4
click at [187, 261] on app-calendar-viewport "Sun 30 3/3 3 Jobs Mon 1 2/2 2 Jobs Tue 2 1/1 1 Job Wed 3 Thu 4 Fri 5 1/1 1 Job …" at bounding box center [532, 302] width 1065 height 407
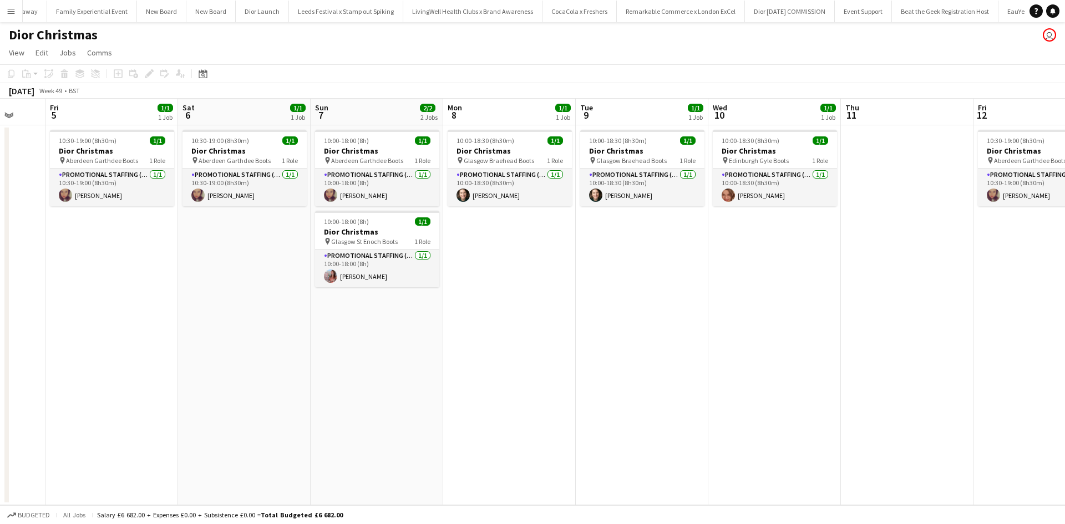
scroll to position [0, 416]
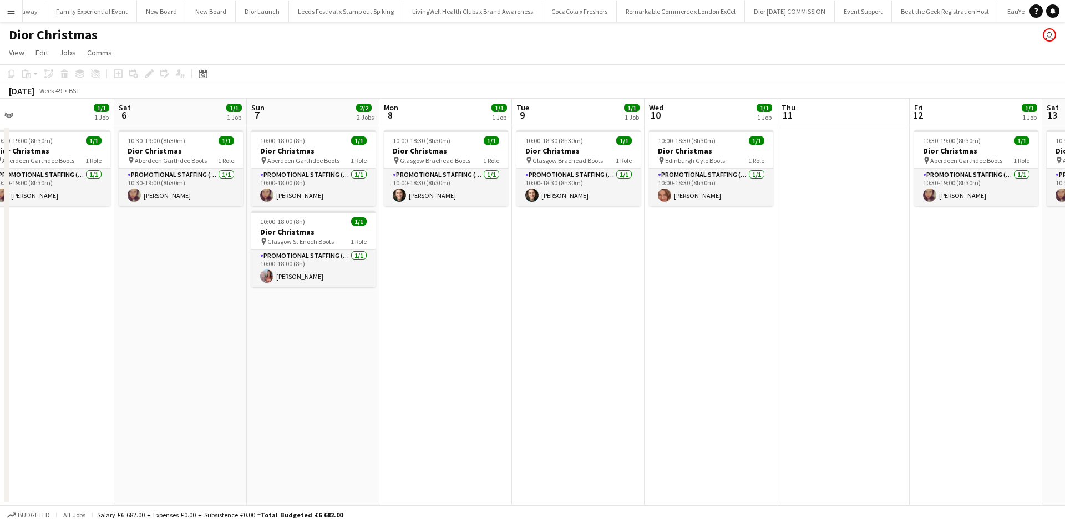
drag, startPoint x: 756, startPoint y: 353, endPoint x: 311, endPoint y: 282, distance: 450.6
click at [311, 282] on app-calendar-viewport "Tue 2 1/1 1 Job Wed 3 Thu 4 Fri 5 1/1 1 Job Sat 6 1/1 1 Job Sun 7 2/2 2 Jobs Mo…" at bounding box center [532, 302] width 1065 height 407
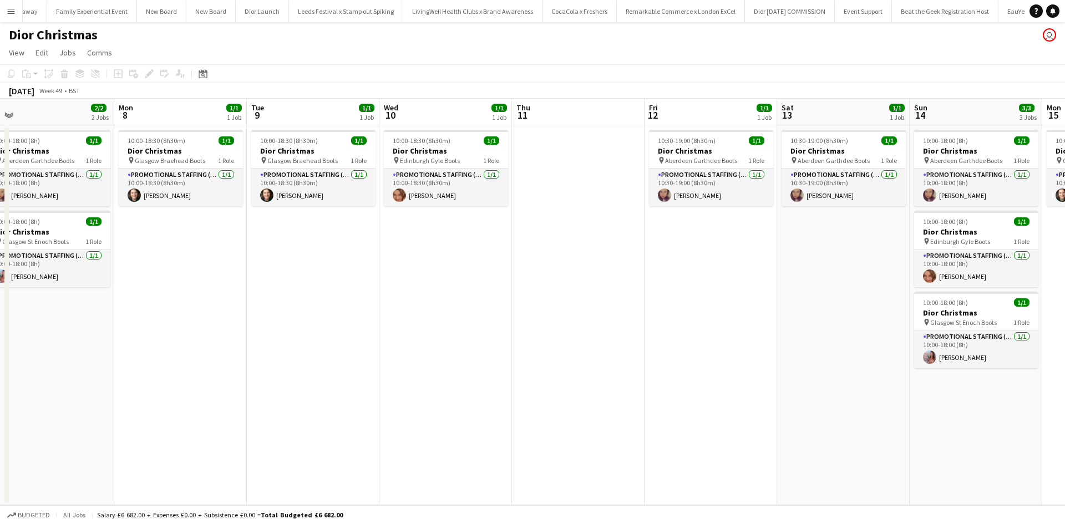
click at [710, 252] on app-date-cell "10:30-19:00 (8h30m) 1/1 Dior Christmas pin Aberdeen Garthdee Boots 1 Role Promo…" at bounding box center [711, 315] width 133 height 380
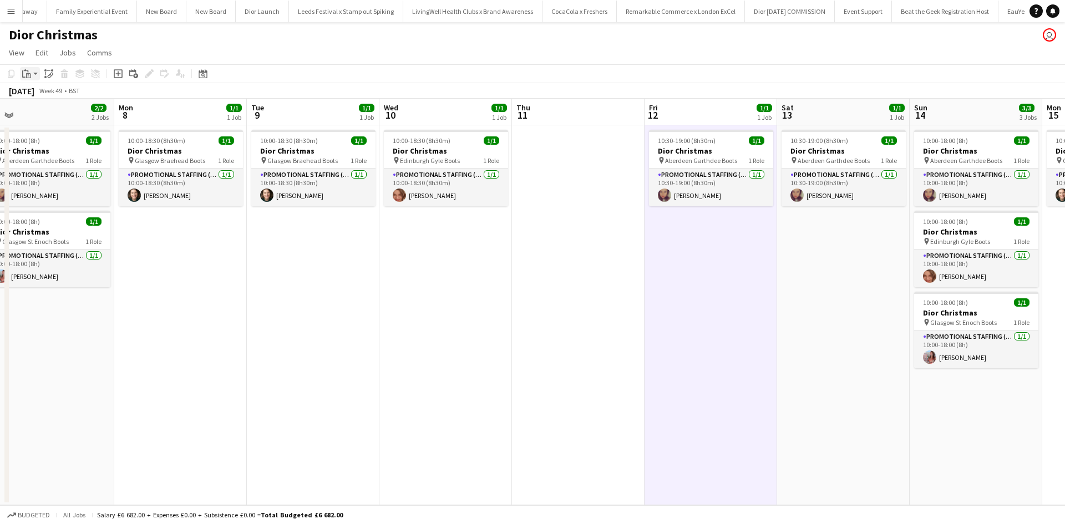
click at [28, 75] on icon at bounding box center [29, 74] width 2 height 1
click at [43, 114] on link "Paste with crew Ctrl+Shift+V" at bounding box center [81, 114] width 104 height 10
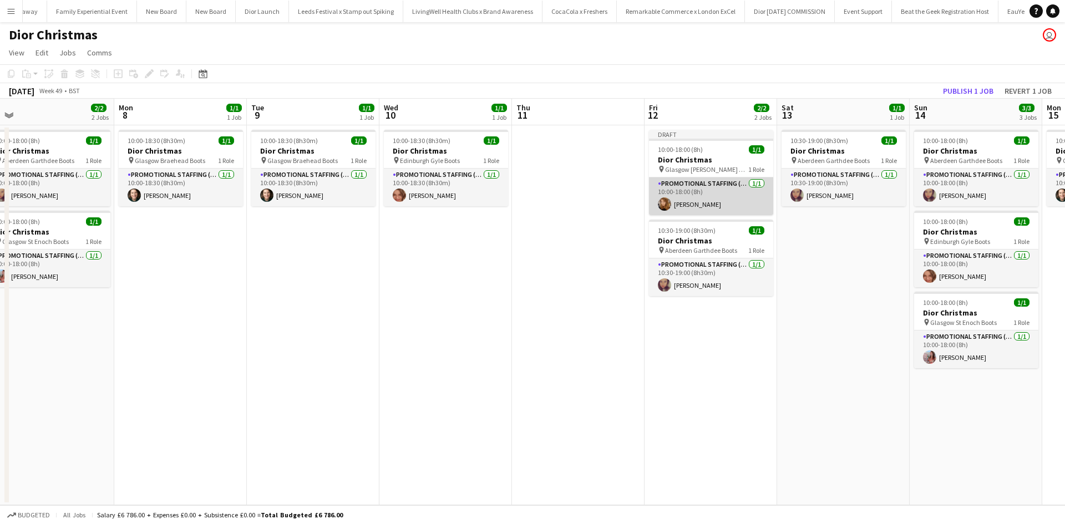
click at [723, 201] on app-card-role "Promotional Staffing (Sales Staff) 1/1 10:00-18:00 (8h) Rebecca Moore" at bounding box center [711, 197] width 124 height 38
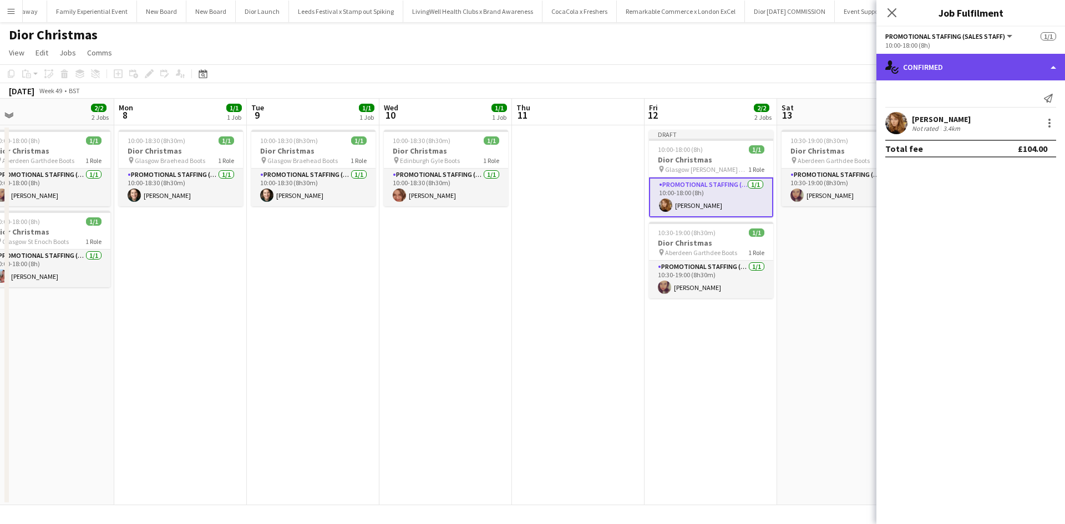
click at [944, 72] on div "single-neutral-actions-check-2 Confirmed" at bounding box center [970, 67] width 189 height 27
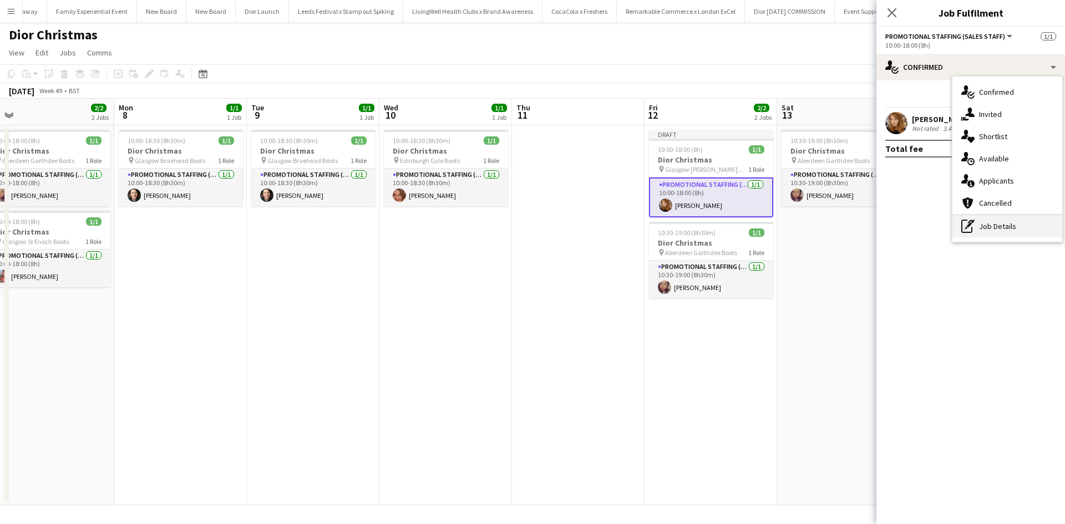
click at [986, 221] on div "pen-write Job Details" at bounding box center [1007, 226] width 110 height 22
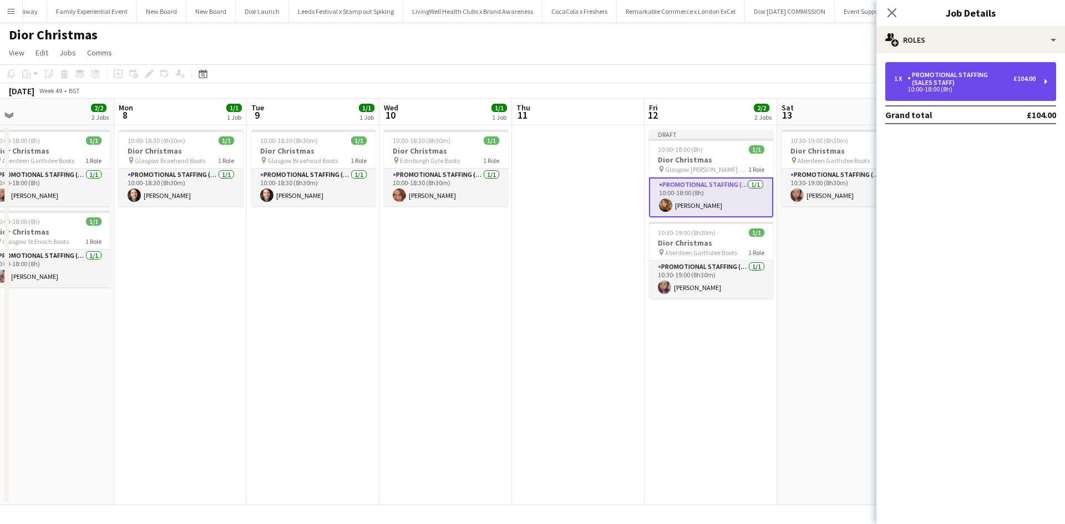
click at [956, 86] on div "Promotional Staffing (Sales Staff)" at bounding box center [960, 79] width 106 height 16
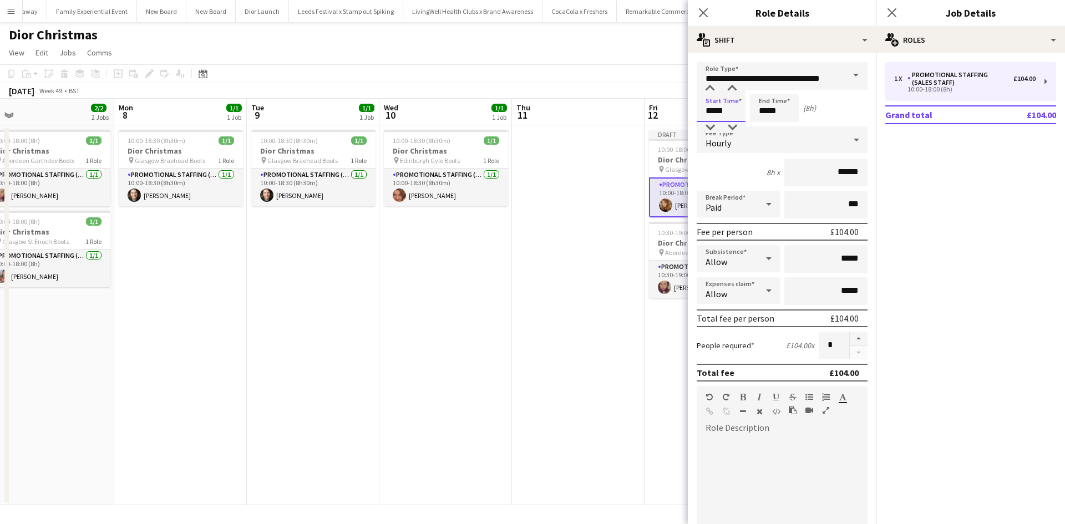
drag, startPoint x: 732, startPoint y: 110, endPoint x: 700, endPoint y: 107, distance: 32.3
click at [700, 107] on input "*****" at bounding box center [721, 108] width 49 height 28
type input "*****"
click at [566, 238] on app-date-cell at bounding box center [578, 315] width 133 height 380
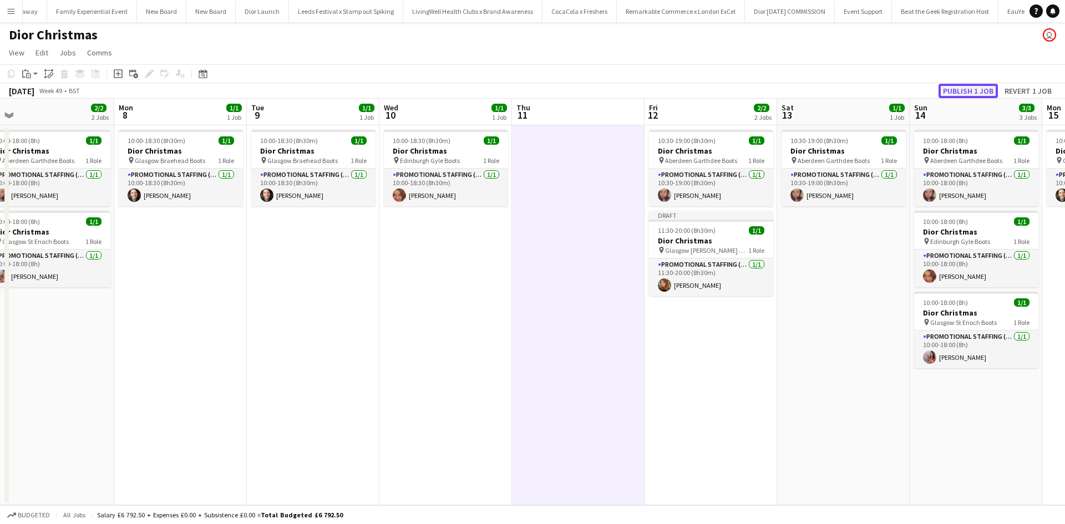
click at [989, 97] on button "Publish 1 job" at bounding box center [968, 91] width 59 height 14
click at [726, 222] on div "11:30-20:00 (8h30m) 1/1" at bounding box center [711, 221] width 124 height 8
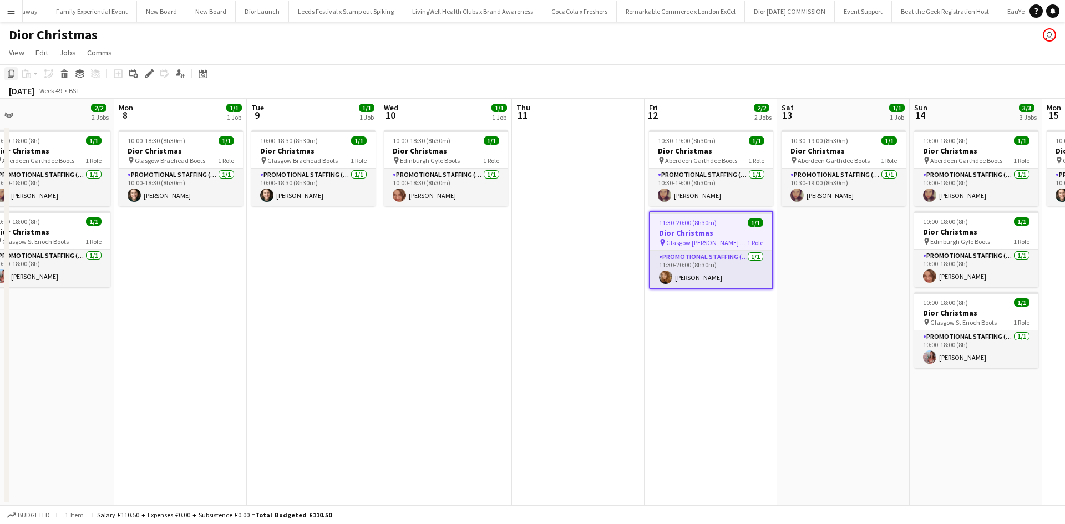
click at [12, 73] on icon "Copy" at bounding box center [11, 73] width 9 height 9
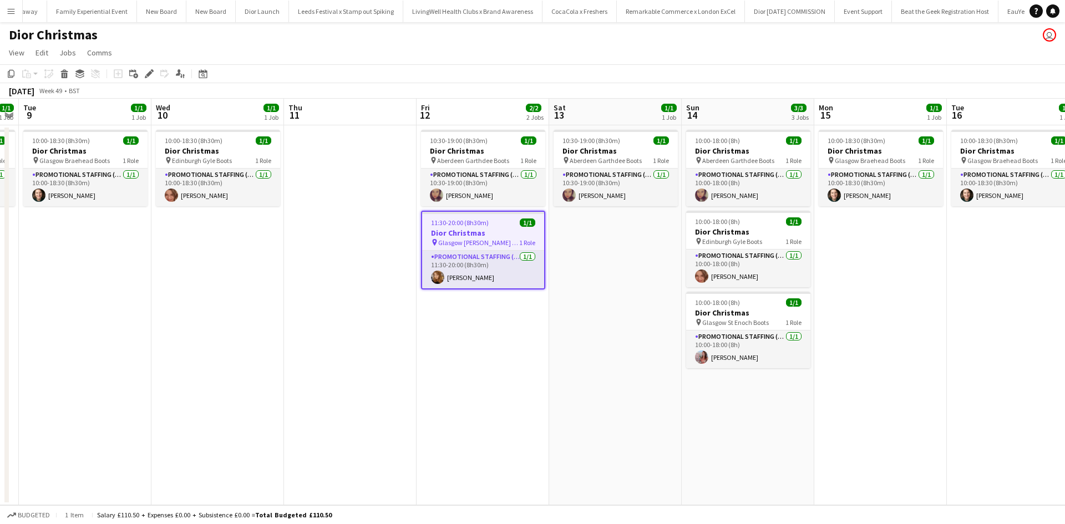
drag, startPoint x: 861, startPoint y: 437, endPoint x: 364, endPoint y: 341, distance: 505.5
click at [365, 341] on app-calendar-viewport "Sat 6 1/1 1 Job Sun 7 2/2 2 Jobs Mon 8 1/1 1 Job Tue 9 1/1 1 Job Wed 10 1/1 1 J…" at bounding box center [532, 302] width 1065 height 407
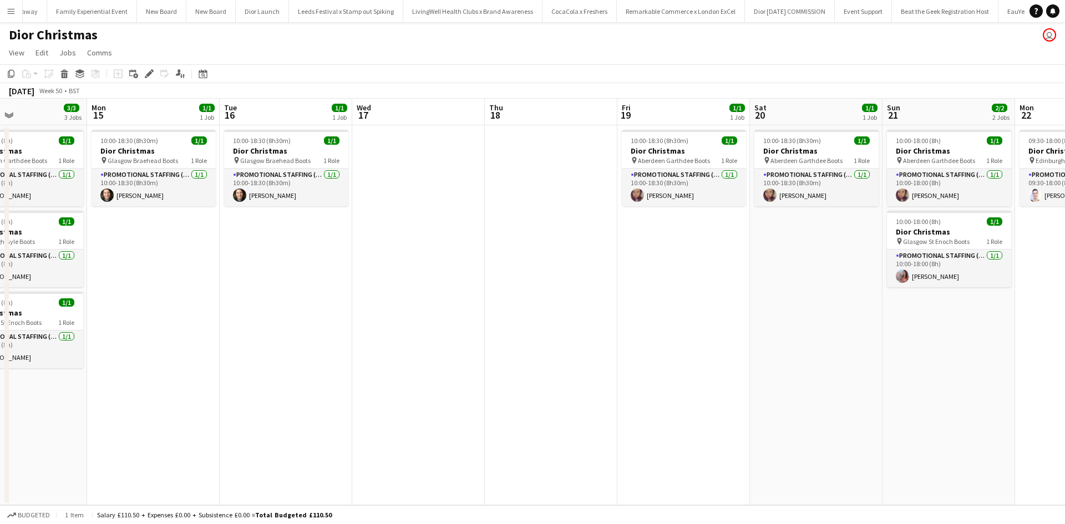
drag, startPoint x: 960, startPoint y: 446, endPoint x: 496, endPoint y: 361, distance: 470.9
click at [496, 361] on app-calendar-viewport "Thu 11 Fri 12 2/2 2 Jobs Sat 13 1/1 1 Job Sun 14 3/3 3 Jobs Mon 15 1/1 1 Job Tu…" at bounding box center [532, 302] width 1065 height 407
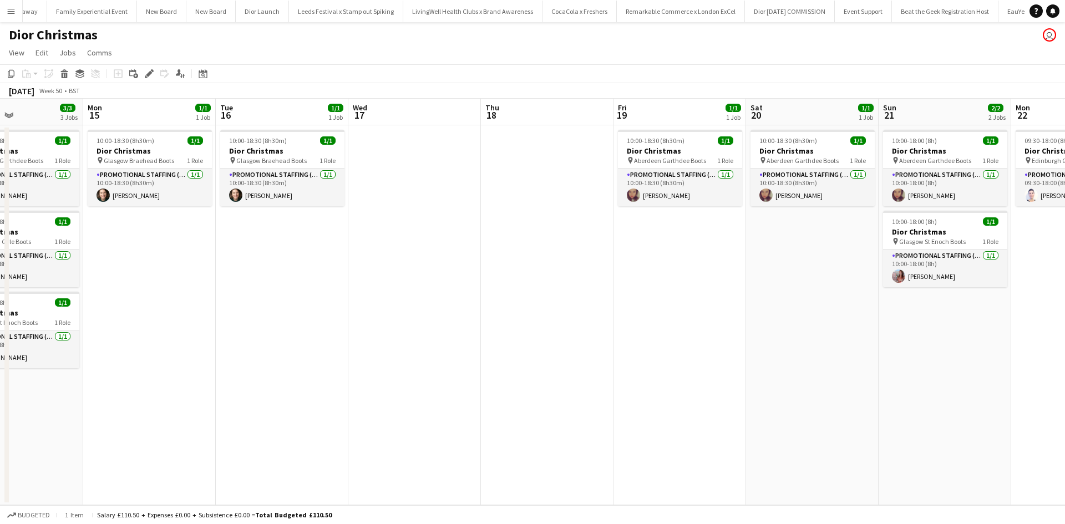
click at [677, 256] on app-date-cell "10:00-18:30 (8h30m) 1/1 Dior Christmas pin Aberdeen Garthdee Boots 1 Role Promo…" at bounding box center [679, 315] width 133 height 380
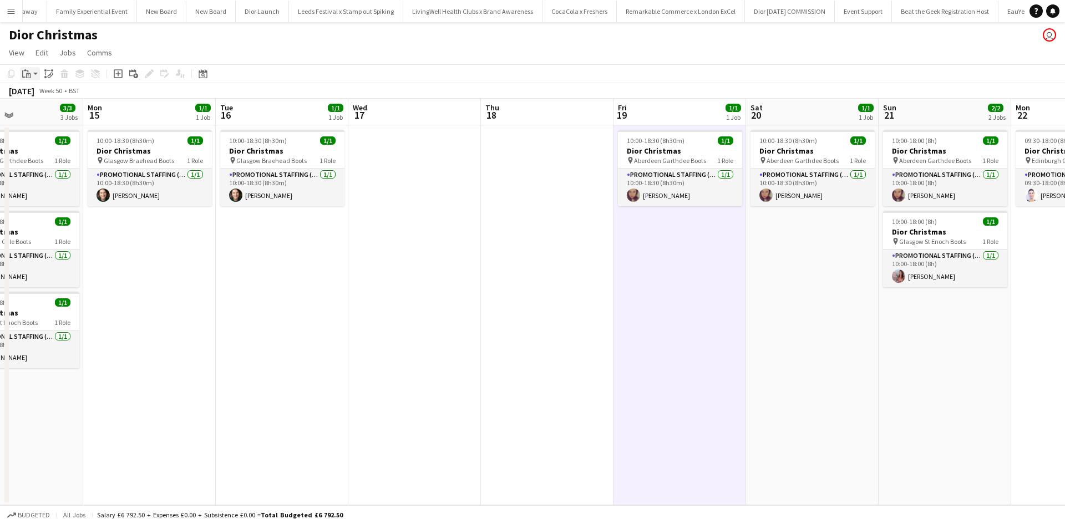
click at [25, 74] on icon "Paste" at bounding box center [26, 73] width 9 height 9
click at [73, 115] on link "Paste with crew Ctrl+Shift+V" at bounding box center [81, 114] width 104 height 10
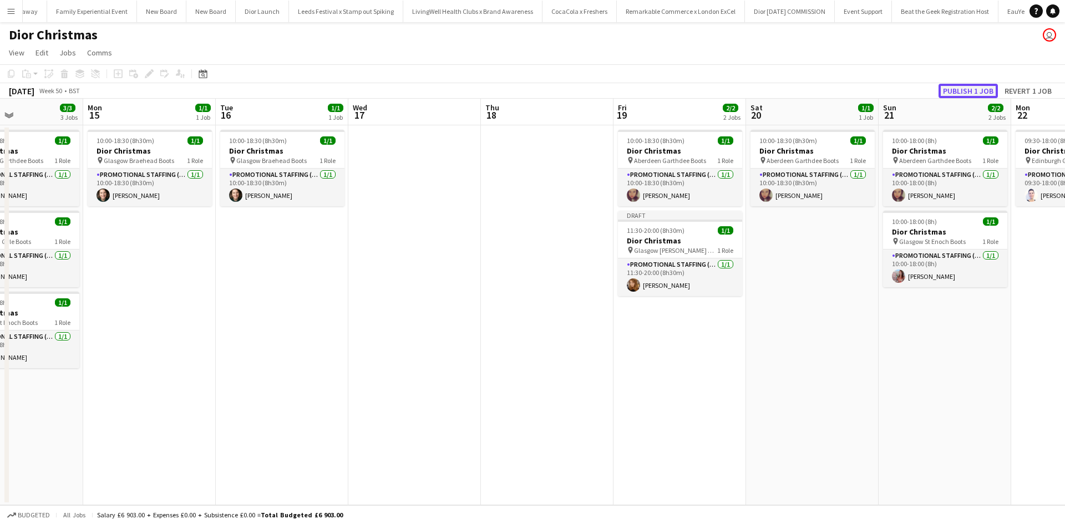
click at [970, 94] on button "Publish 1 job" at bounding box center [968, 91] width 59 height 14
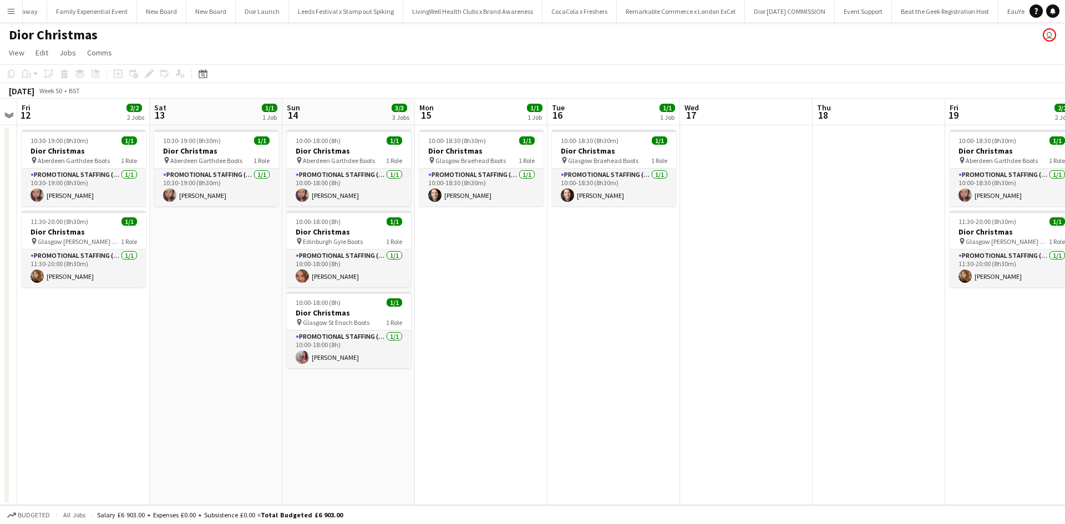
drag, startPoint x: 282, startPoint y: 301, endPoint x: 598, endPoint y: 287, distance: 316.0
click at [598, 287] on app-calendar-viewport "Wed 10 1/1 1 Job Thu 11 Fri 12 2/2 2 Jobs Sat 13 1/1 1 Job Sun 14 3/3 3 Jobs Mo…" at bounding box center [532, 302] width 1065 height 407
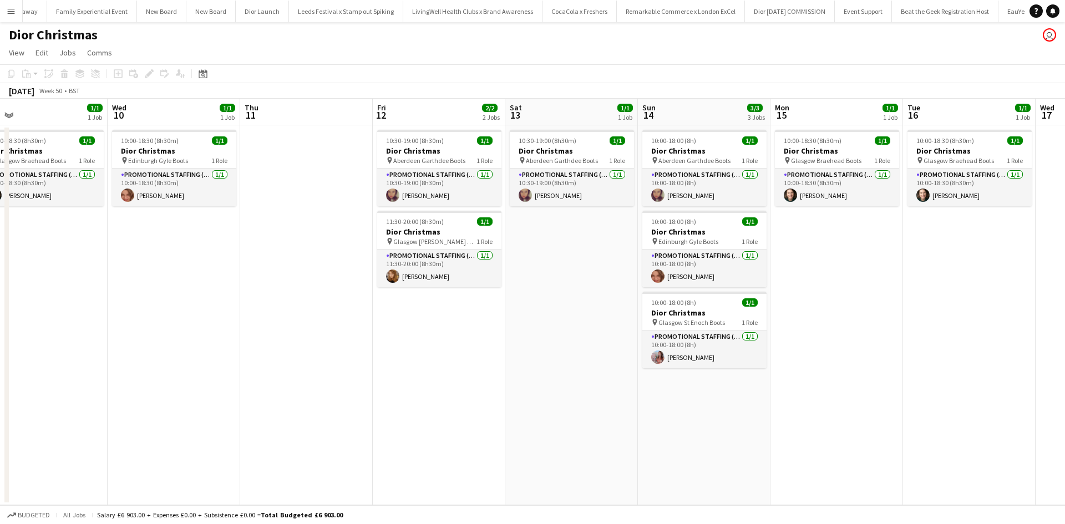
scroll to position [0, 285]
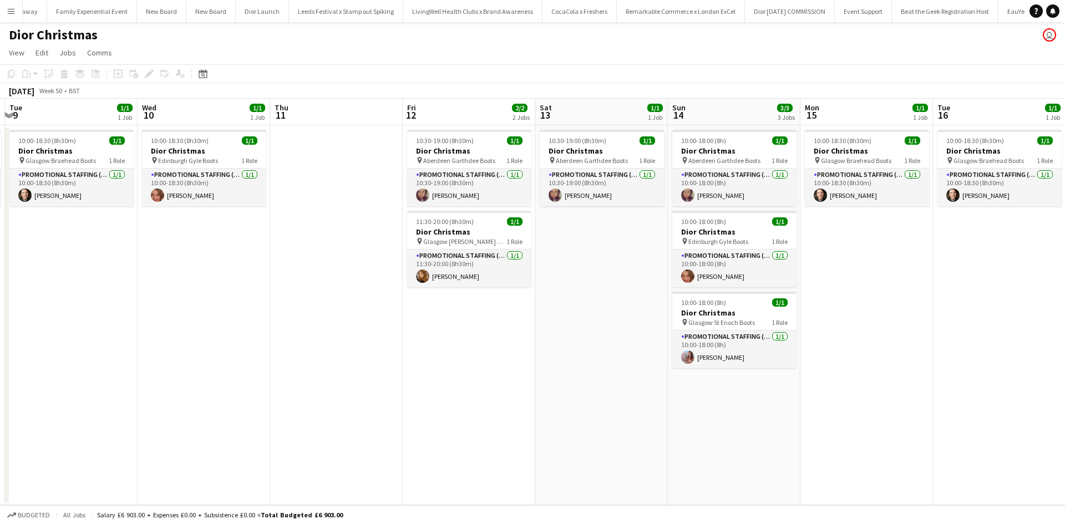
drag, startPoint x: 209, startPoint y: 360, endPoint x: 585, endPoint y: 326, distance: 378.2
click at [585, 326] on app-calendar-viewport "Sun 7 2/2 2 Jobs Mon 8 1/1 1 Job Tue 9 1/1 1 Job Wed 10 1/1 1 Job Thu 11 Fri 12…" at bounding box center [532, 302] width 1065 height 407
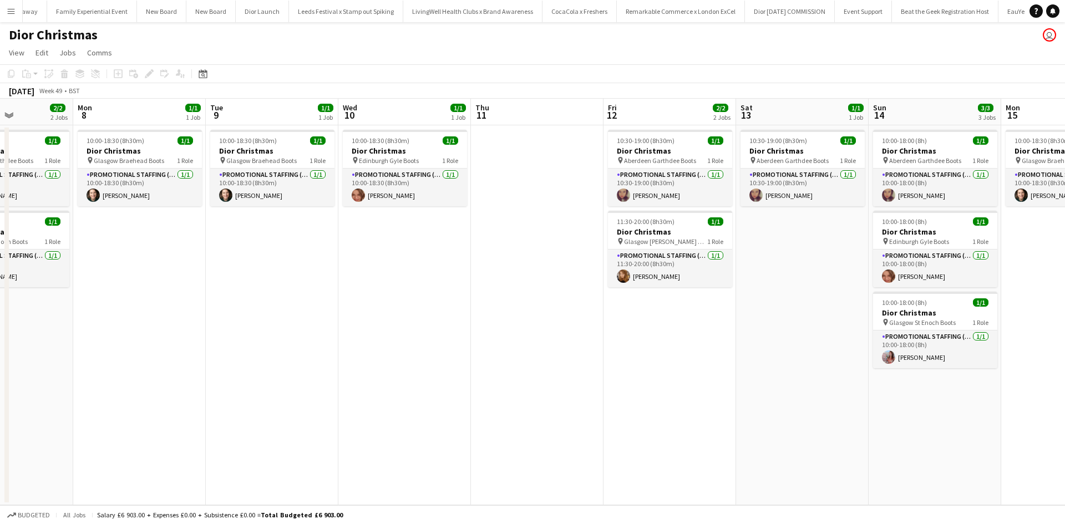
drag, startPoint x: 285, startPoint y: 350, endPoint x: 590, endPoint y: 331, distance: 305.7
click at [622, 323] on app-calendar-viewport "Fri 5 1/1 1 Job Sat 6 1/1 1 Job Sun 7 2/2 2 Jobs Mon 8 1/1 1 Job Tue 9 1/1 1 Jo…" at bounding box center [532, 302] width 1065 height 407
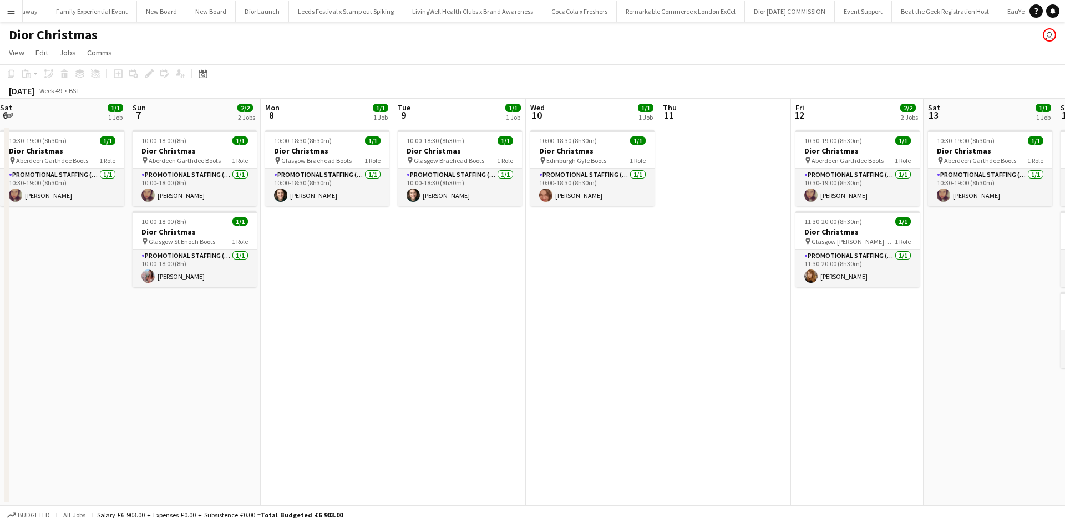
drag, startPoint x: 288, startPoint y: 338, endPoint x: 610, endPoint y: 341, distance: 321.7
click at [610, 341] on app-calendar-viewport "Thu 4 Fri 5 1/1 1 Job Sat 6 1/1 1 Job Sun 7 2/2 2 Jobs Mon 8 1/1 1 Job Tue 9 1/…" at bounding box center [532, 302] width 1065 height 407
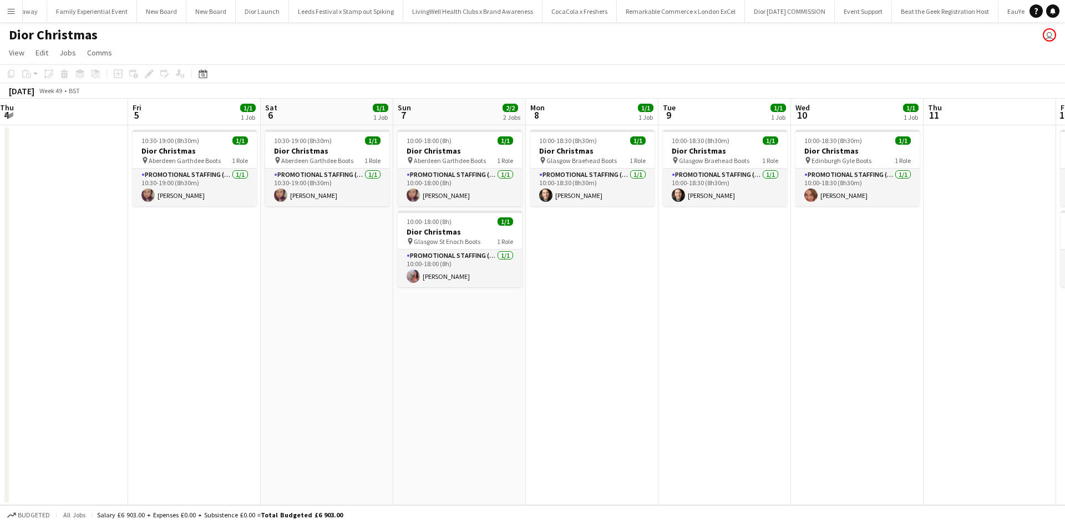
scroll to position [0, 264]
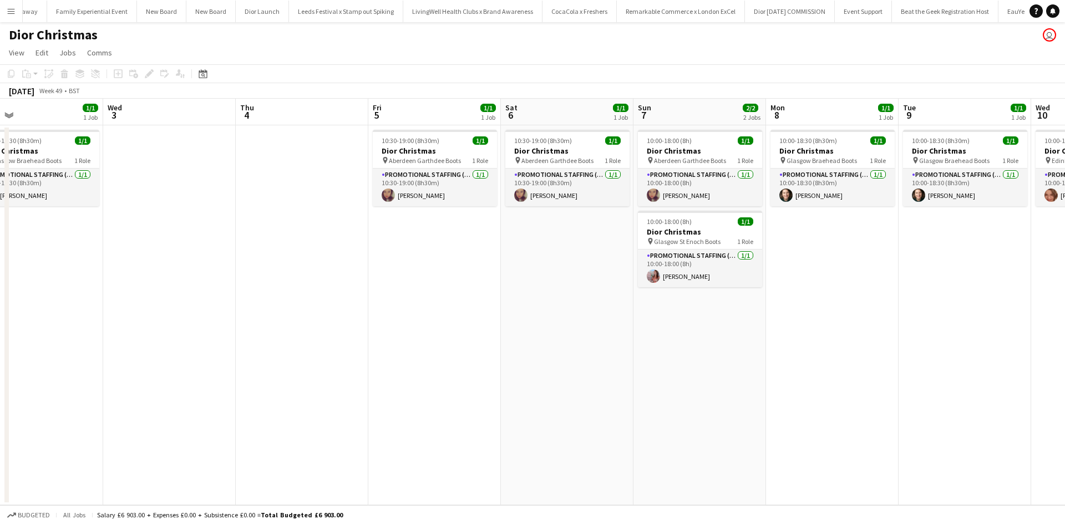
drag, startPoint x: 303, startPoint y: 357, endPoint x: 673, endPoint y: 349, distance: 370.1
click at [673, 349] on app-calendar-viewport "Sun 30 3/3 3 Jobs Mon 1 2/2 2 Jobs Tue 2 1/1 1 Job Wed 3 Thu 4 Fri 5 1/1 1 Job …" at bounding box center [532, 302] width 1065 height 407
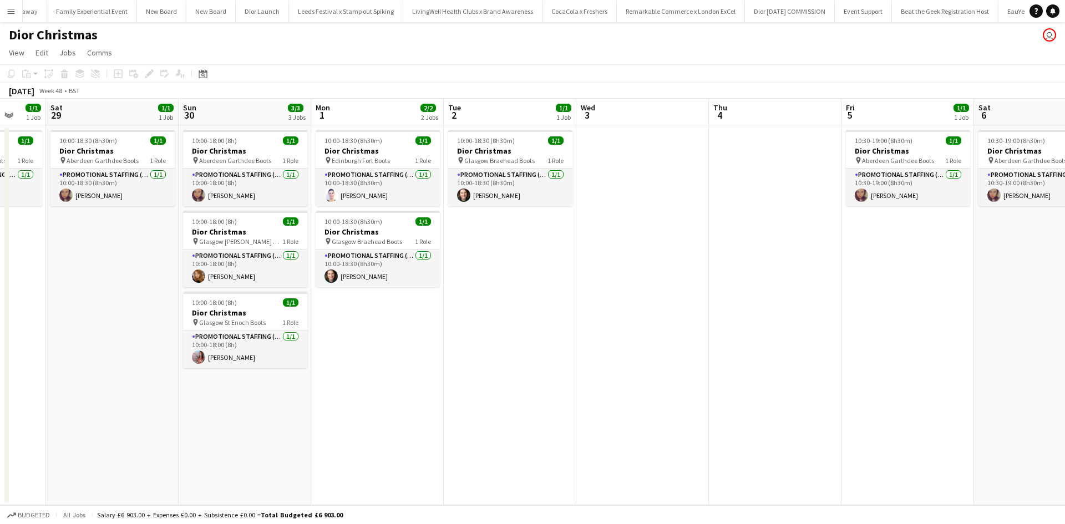
scroll to position [0, 326]
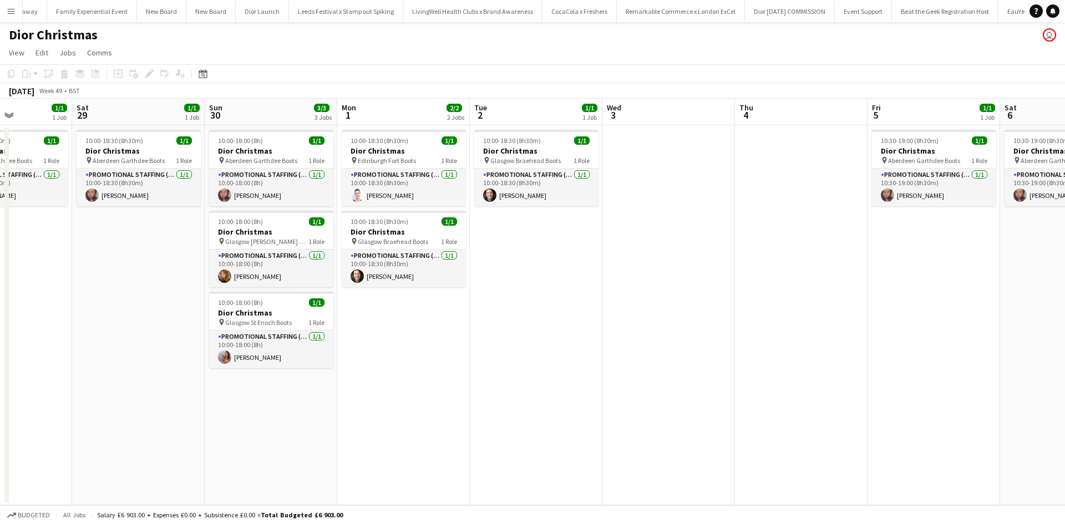
drag, startPoint x: 306, startPoint y: 364, endPoint x: 670, endPoint y: 346, distance: 364.3
click at [670, 346] on app-calendar-viewport "Wed 26 Thu 27 1/1 1 Job Fri 28 1/1 1 Job Sat 29 1/1 1 Job Sun 30 3/3 3 Jobs Mon…" at bounding box center [532, 302] width 1065 height 407
click at [287, 228] on h3 "Dior Christmas" at bounding box center [271, 232] width 124 height 10
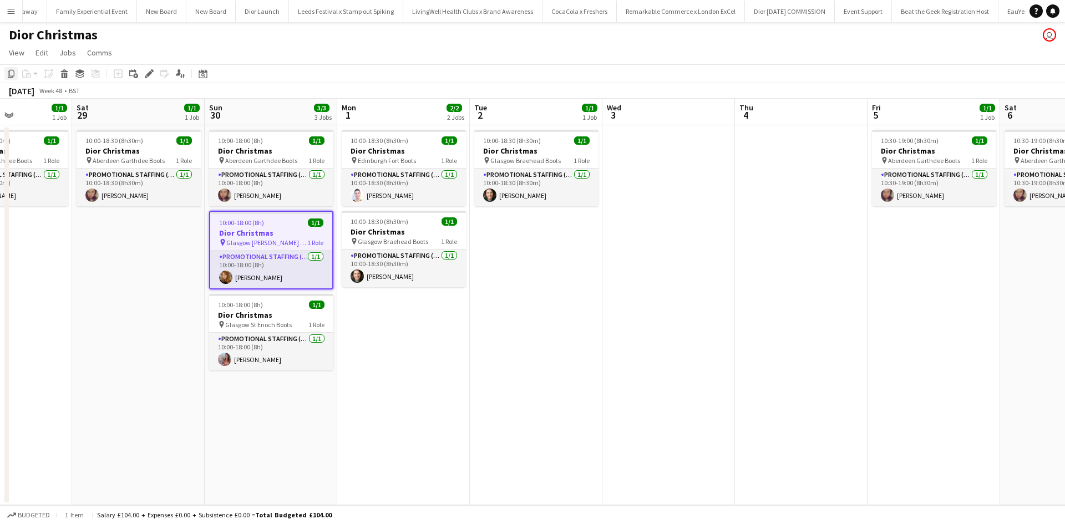
click at [13, 75] on icon "Copy" at bounding box center [11, 73] width 9 height 9
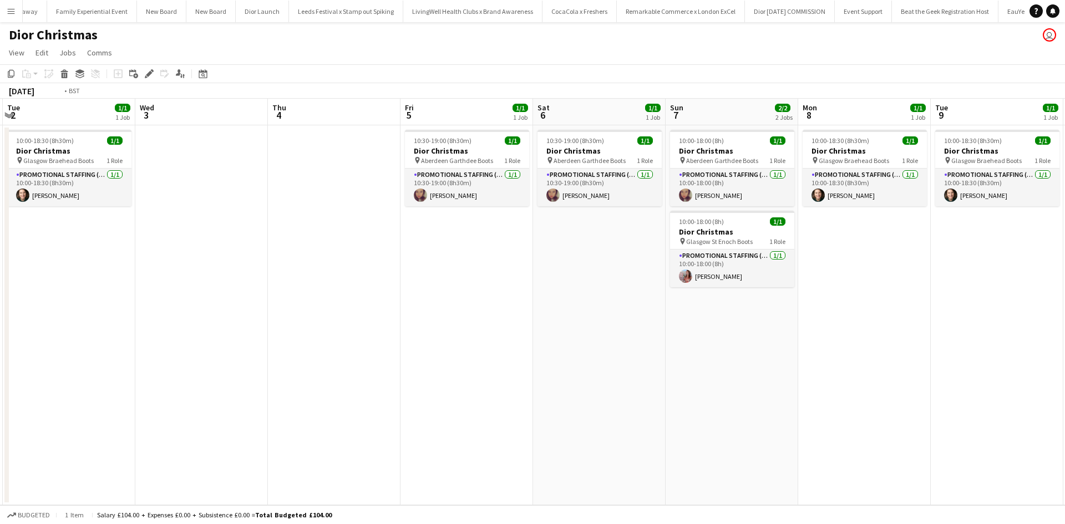
drag, startPoint x: 933, startPoint y: 386, endPoint x: 166, endPoint y: 293, distance: 772.2
click at [167, 293] on app-calendar-viewport "Fri 28 1/1 1 Job Sat 29 1/1 1 Job Sun 30 3/3 3 Jobs Mon 1 2/2 2 Jobs Tue 2 1/1 …" at bounding box center [532, 302] width 1065 height 407
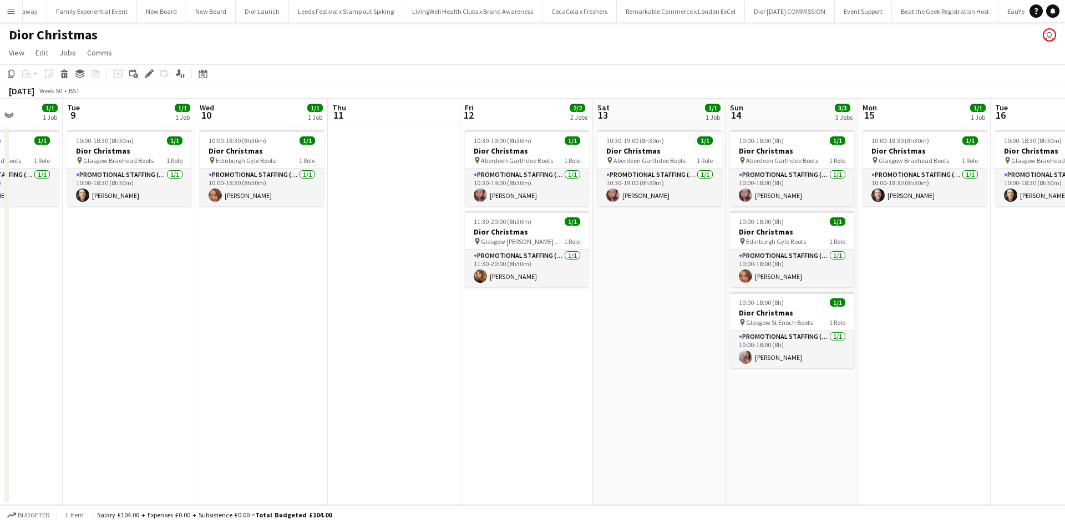
drag, startPoint x: 739, startPoint y: 392, endPoint x: 130, endPoint y: 319, distance: 614.0
click at [130, 319] on app-calendar-viewport "Sat 6 1/1 1 Job Sun 7 2/2 2 Jobs Mon 8 1/1 1 Job Tue 9 1/1 1 Job Wed 10 1/1 1 J…" at bounding box center [532, 302] width 1065 height 407
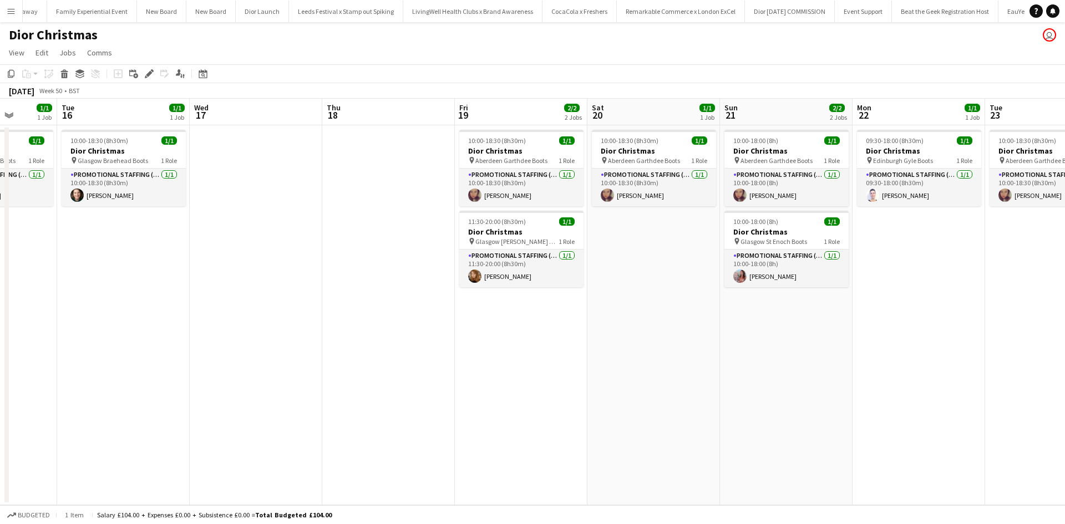
scroll to position [0, 367]
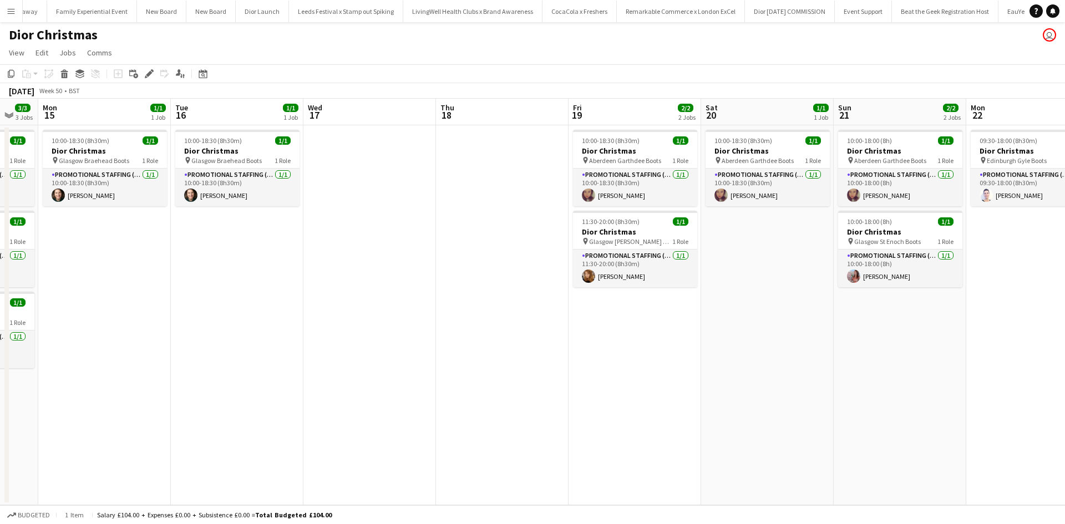
drag, startPoint x: 902, startPoint y: 400, endPoint x: 113, endPoint y: 302, distance: 795.9
click at [115, 303] on app-calendar-viewport "Fri 12 2/2 2 Jobs Sat 13 1/1 1 Job Sun 14 3/3 3 Jobs Mon 15 1/1 1 Job Tue 16 1/…" at bounding box center [532, 302] width 1065 height 407
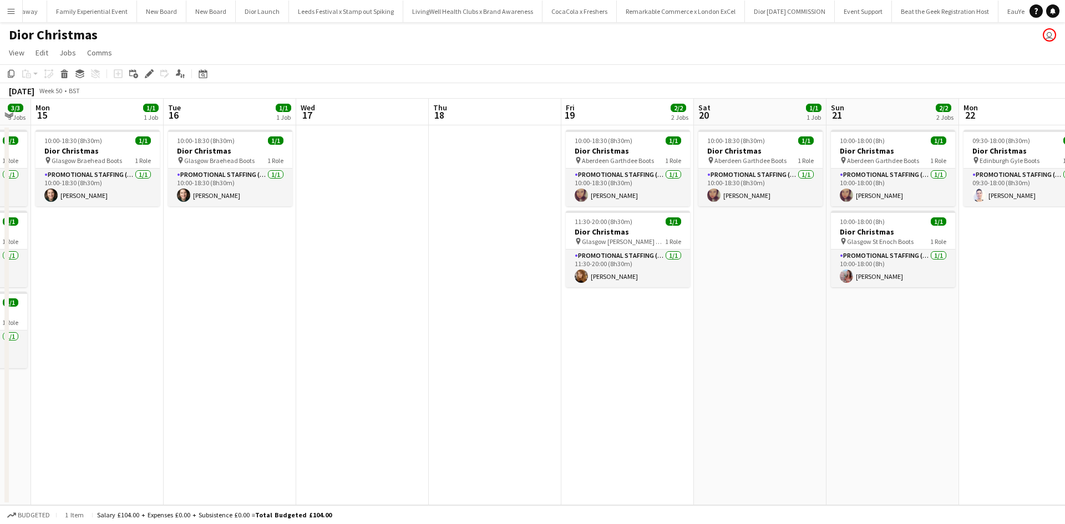
click at [864, 330] on app-date-cell "10:00-18:00 (8h) 1/1 Dior Christmas pin Aberdeen Garthdee Boots 1 Role Promotio…" at bounding box center [892, 315] width 133 height 380
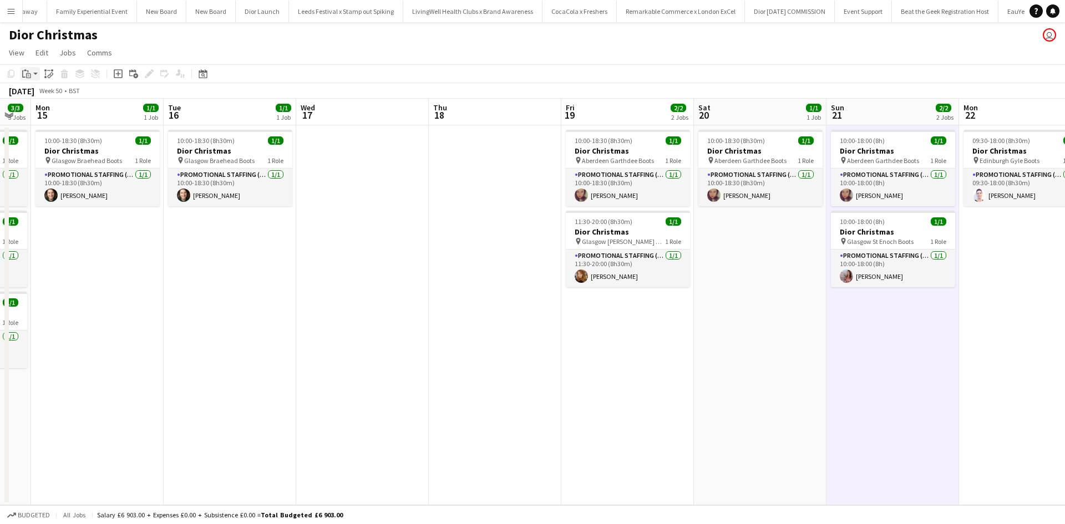
click at [29, 73] on icon "Paste" at bounding box center [26, 73] width 9 height 9
click at [51, 114] on link "Paste with crew Ctrl+Shift+V" at bounding box center [81, 114] width 104 height 10
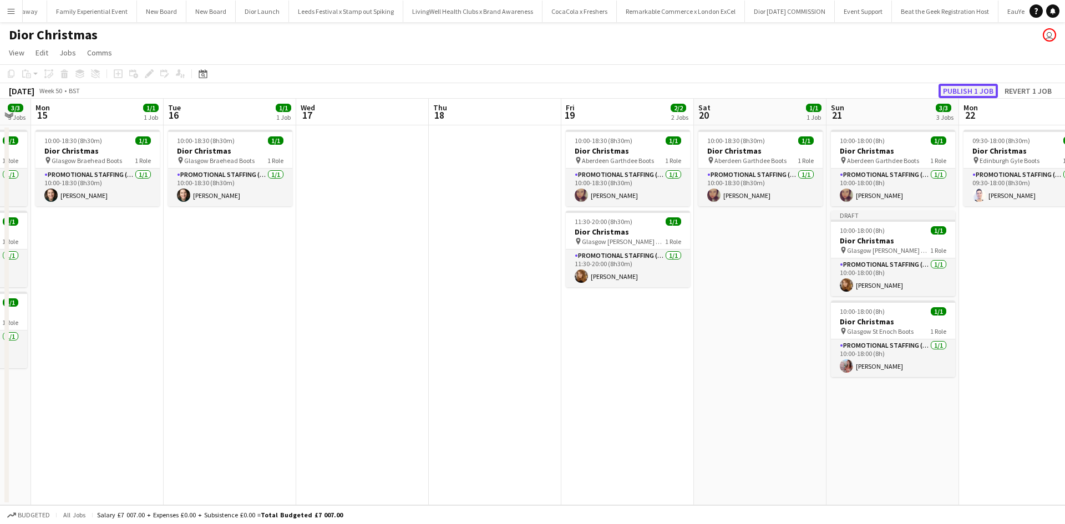
click at [980, 93] on button "Publish 1 job" at bounding box center [968, 91] width 59 height 14
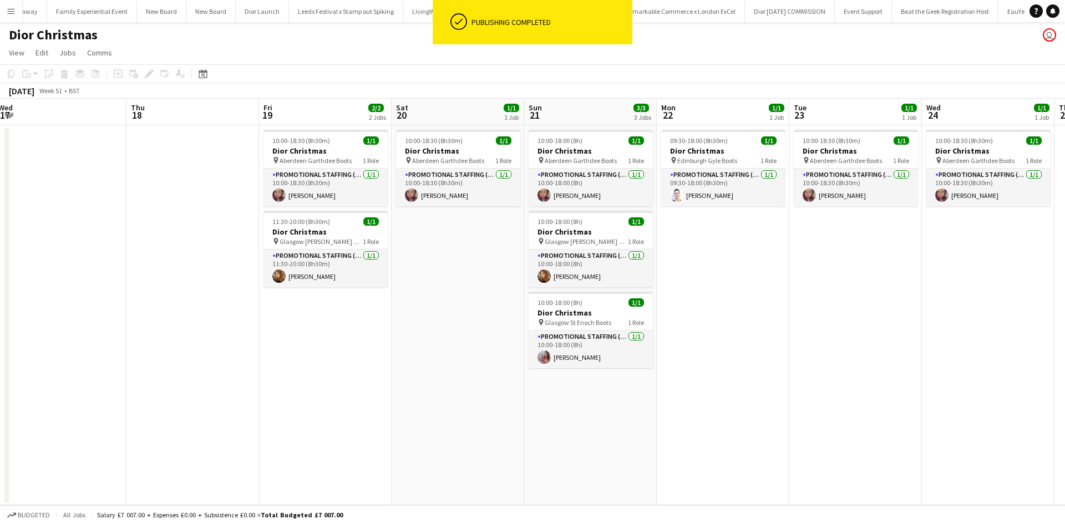
drag, startPoint x: 999, startPoint y: 294, endPoint x: 694, endPoint y: 261, distance: 306.8
click at [694, 261] on app-calendar-viewport "Mon 15 1/1 1 Job Tue 16 1/1 1 Job Wed 17 Thu 18 Fri 19 2/2 2 Jobs Sat 20 1/1 1 …" at bounding box center [532, 302] width 1065 height 407
click at [683, 234] on app-date-cell "09:30-18:00 (8h30m) 1/1 Dior Christmas pin Edinburgh Gyle Boots 1 Role Promotio…" at bounding box center [720, 315] width 133 height 380
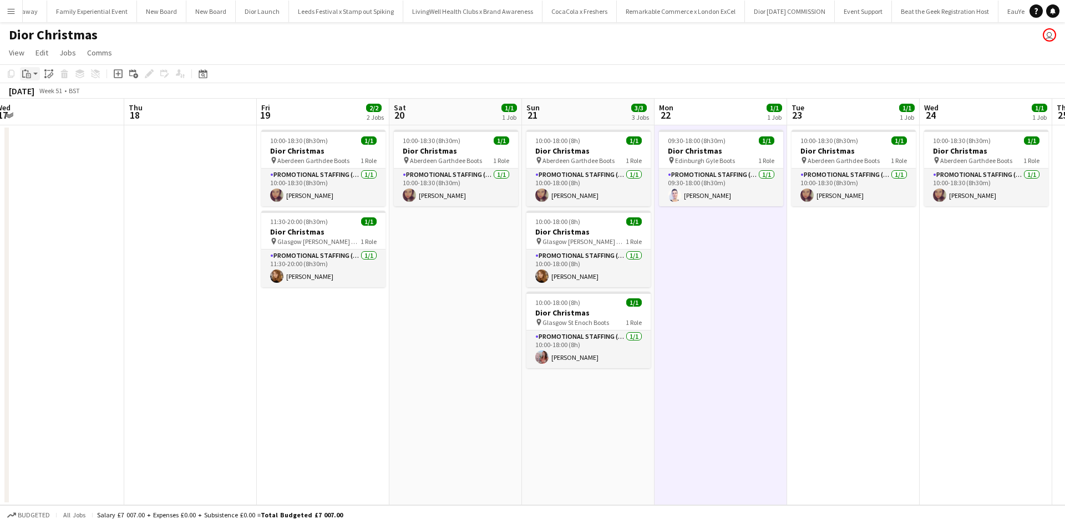
click at [24, 73] on icon "Paste" at bounding box center [26, 73] width 9 height 9
click at [57, 113] on link "Paste with crew Ctrl+Shift+V" at bounding box center [81, 114] width 104 height 10
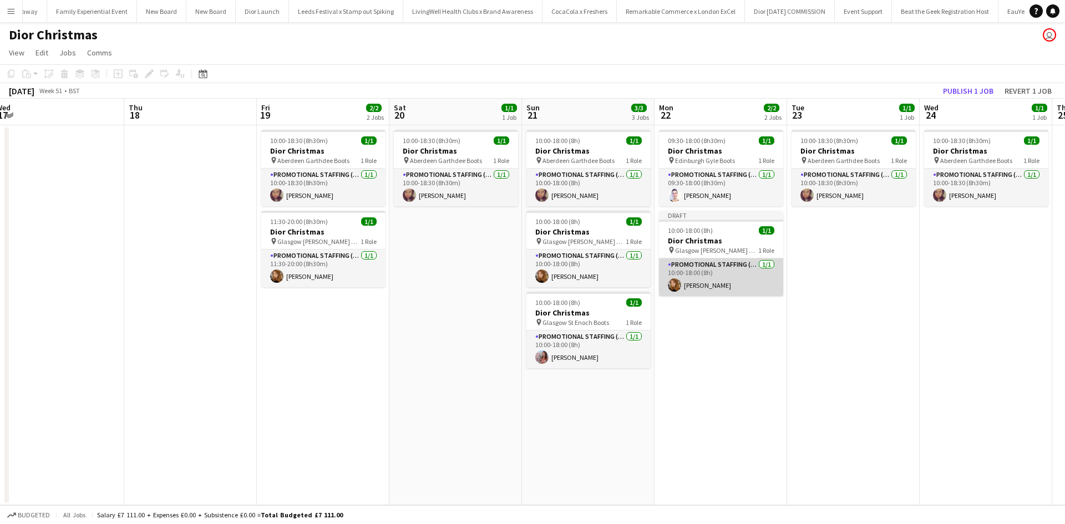
click at [742, 272] on app-card-role "Promotional Staffing (Sales Staff) 1/1 10:00-18:00 (8h) Rebecca Moore" at bounding box center [721, 277] width 124 height 38
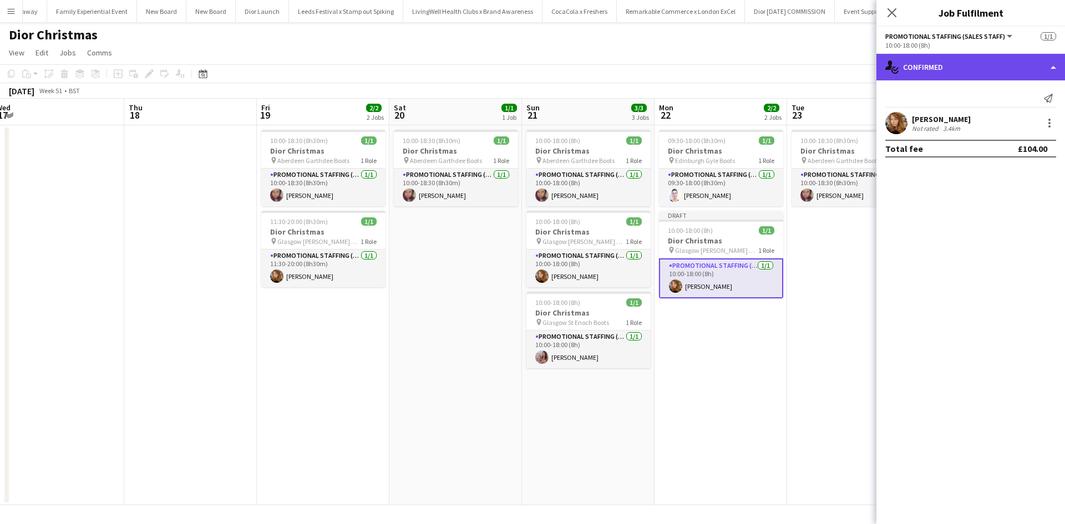
click at [946, 63] on div "single-neutral-actions-check-2 Confirmed" at bounding box center [970, 67] width 189 height 27
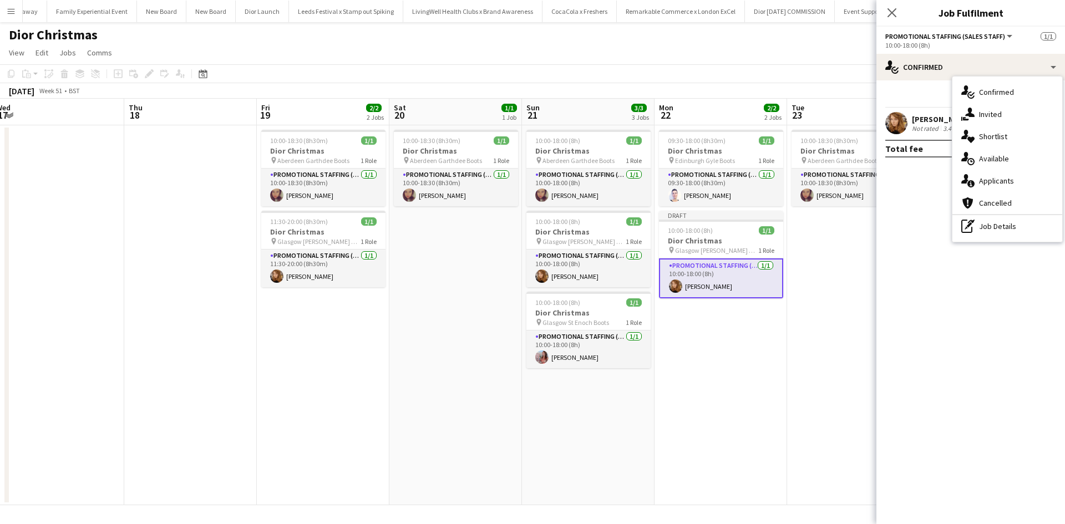
drag, startPoint x: 986, startPoint y: 224, endPoint x: 986, endPoint y: 202, distance: 21.1
click at [987, 224] on div "pen-write Job Details" at bounding box center [1007, 226] width 110 height 22
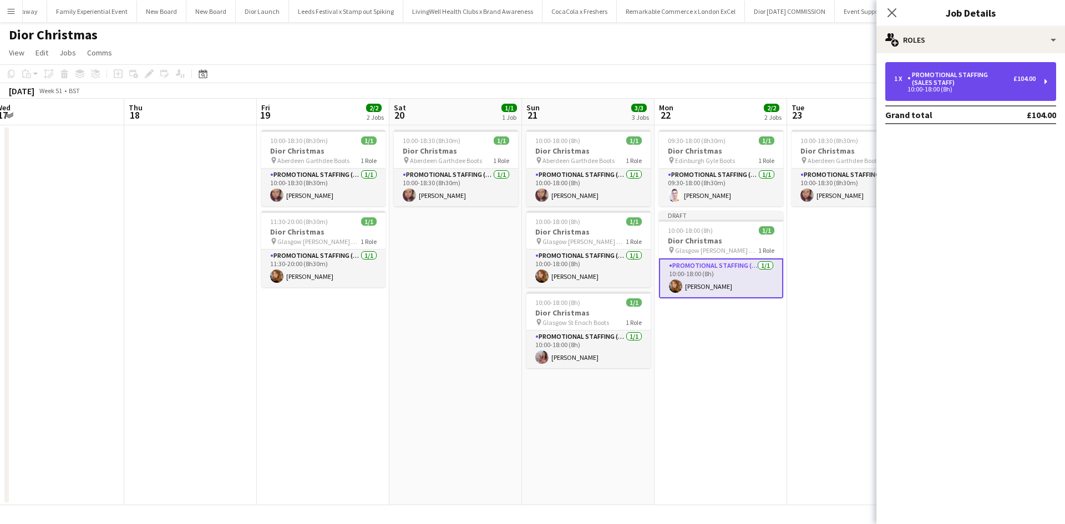
click at [947, 81] on div "Promotional Staffing (Sales Staff)" at bounding box center [960, 79] width 106 height 16
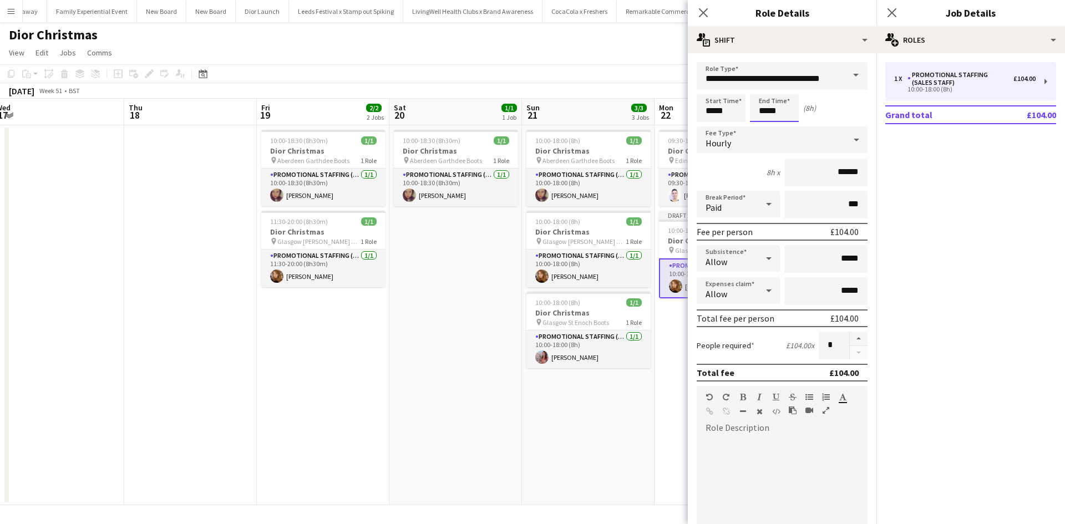
click at [775, 110] on input "*****" at bounding box center [774, 108] width 49 height 28
type input "*****"
click at [640, 434] on app-date-cell "10:00-18:00 (8h) 1/1 Dior Christmas pin Aberdeen Garthdee Boots 1 Role Promotio…" at bounding box center [588, 315] width 133 height 380
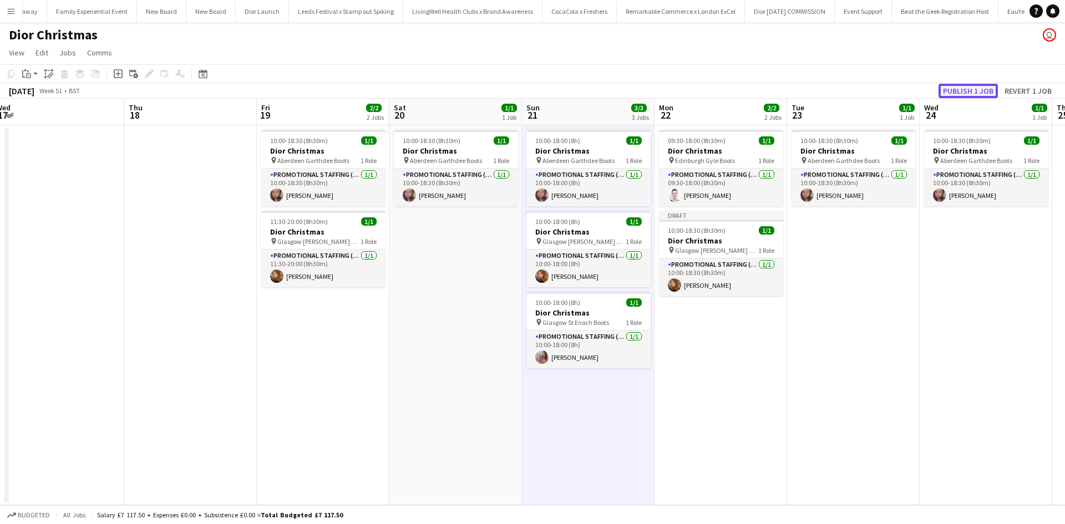
click at [985, 90] on button "Publish 1 job" at bounding box center [968, 91] width 59 height 14
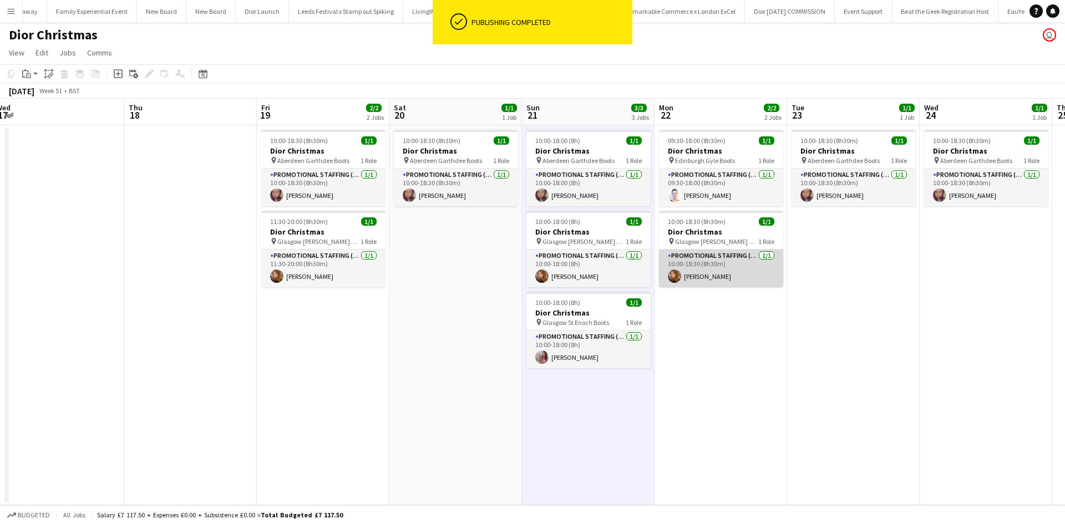
click at [718, 273] on app-card-role "Promotional Staffing (Sales Staff) 1/1 10:00-18:30 (8h30m) Rebecca Moore" at bounding box center [721, 269] width 124 height 38
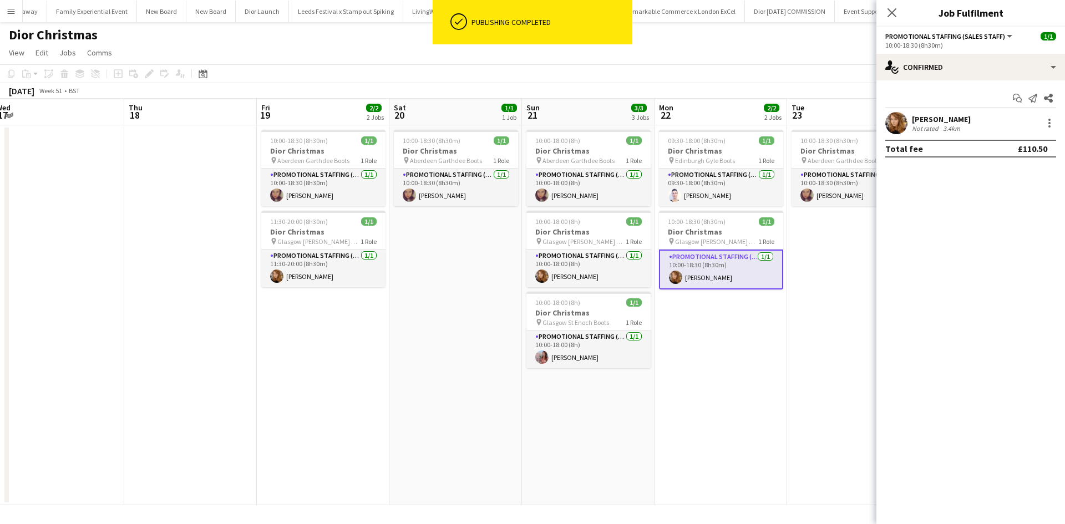
click at [957, 121] on div "[PERSON_NAME]" at bounding box center [941, 119] width 59 height 10
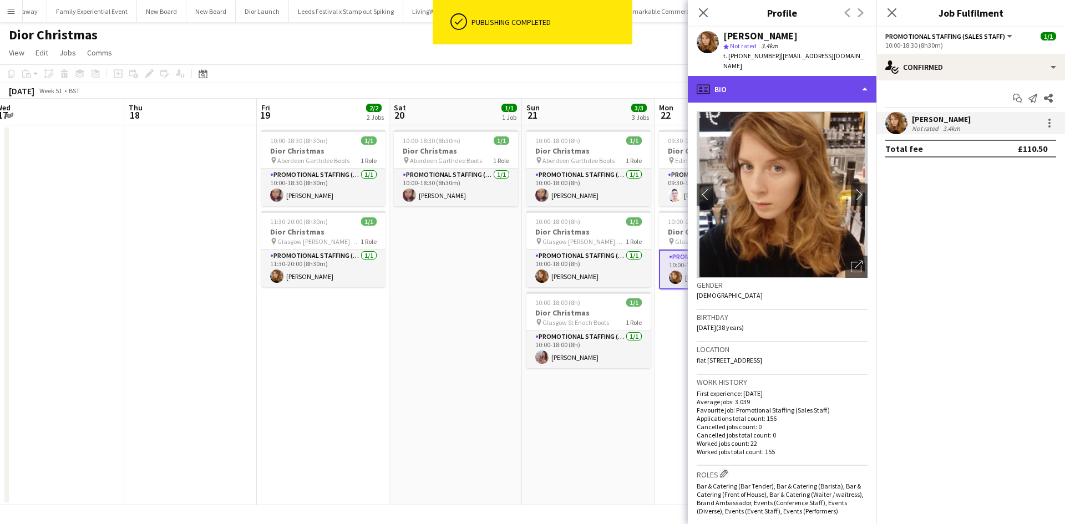
click at [823, 79] on div "profile Bio" at bounding box center [782, 89] width 189 height 27
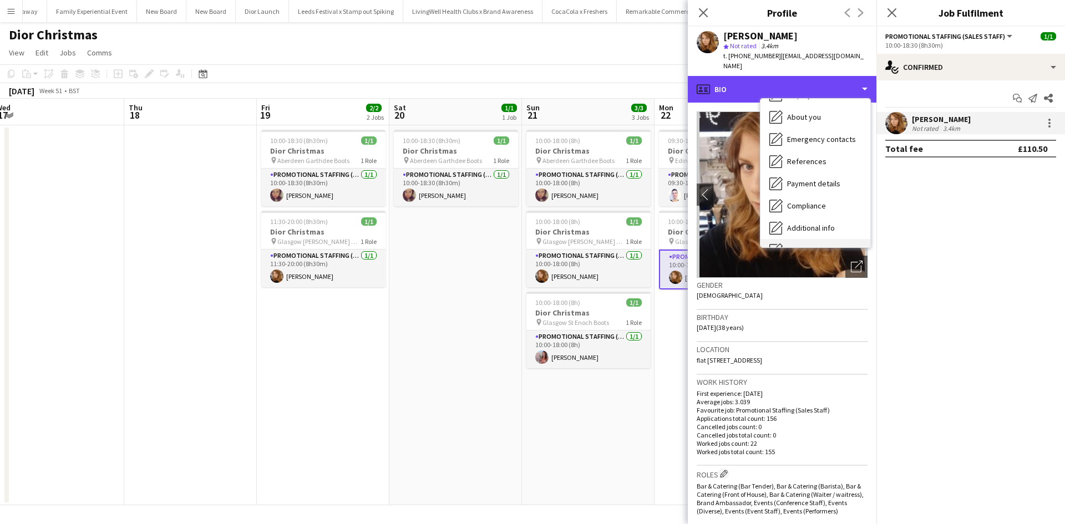
scroll to position [126, 0]
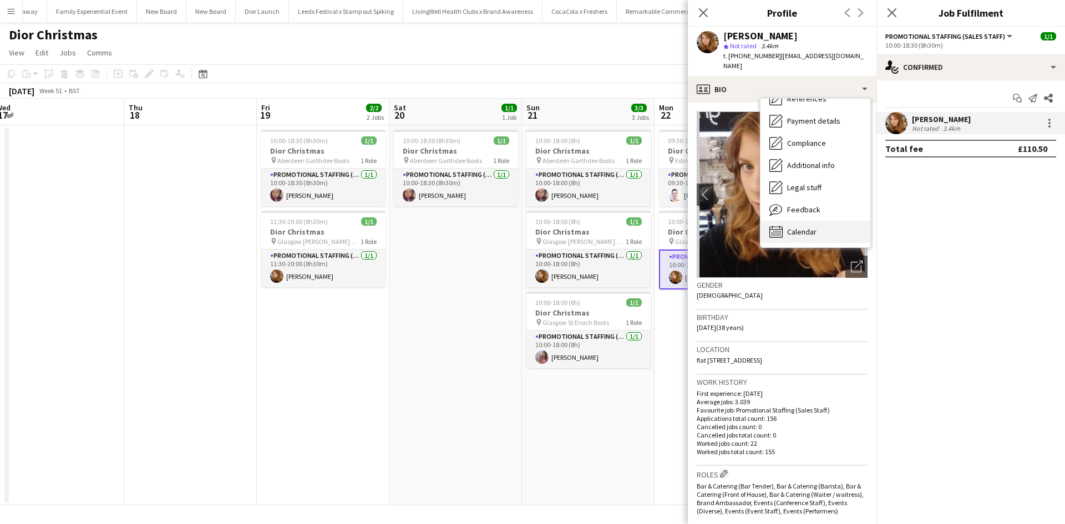
click at [815, 227] on span "Calendar" at bounding box center [801, 232] width 29 height 10
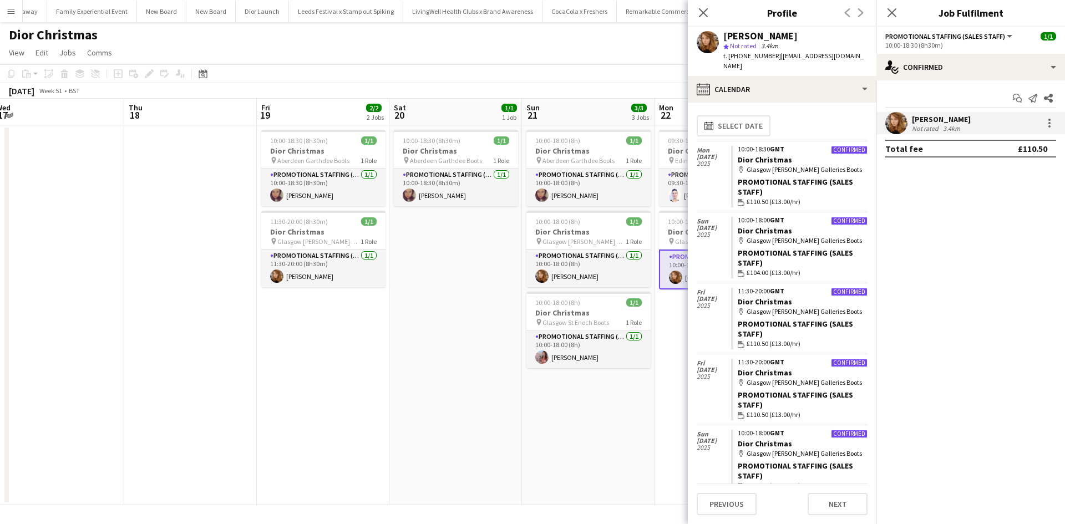
scroll to position [0, 0]
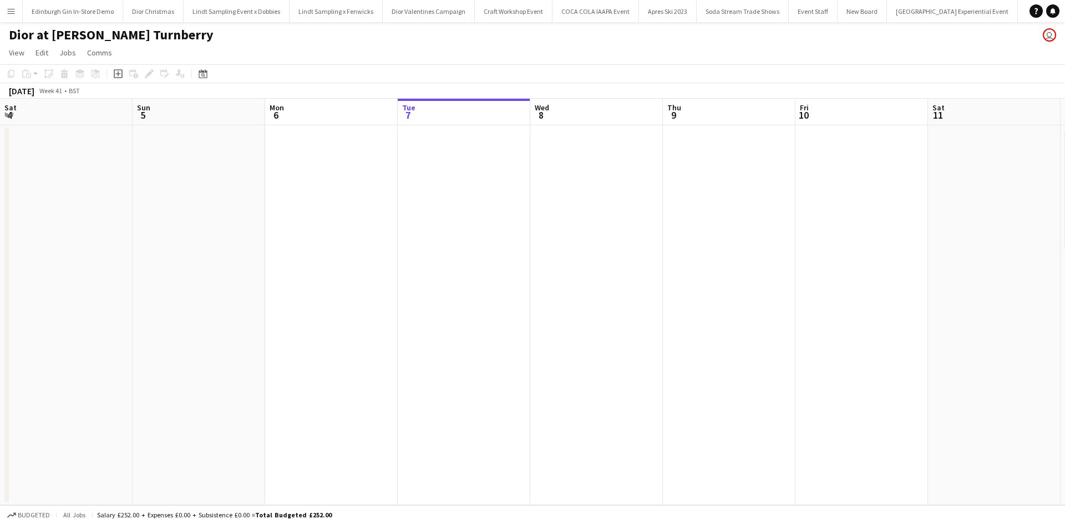
scroll to position [0, 265]
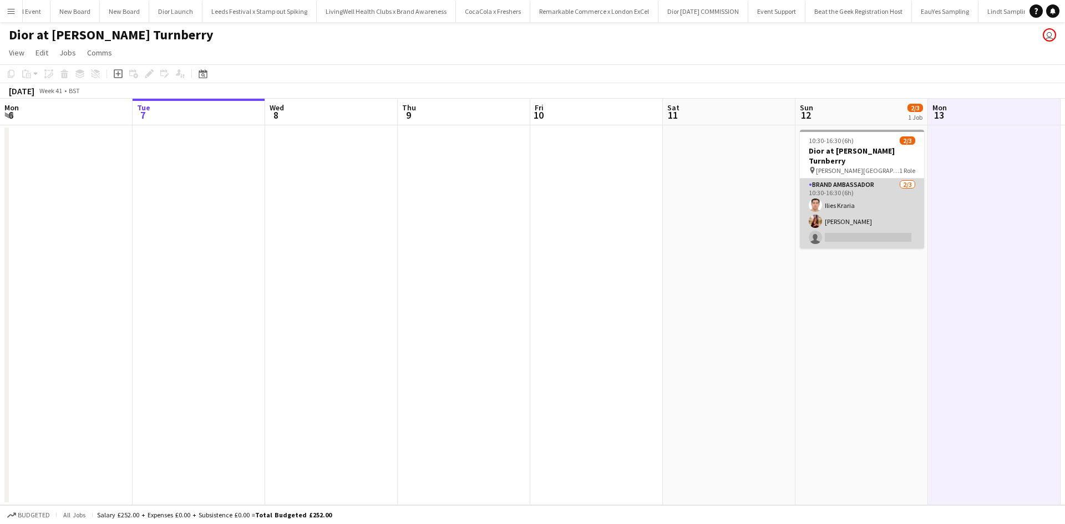
click at [864, 227] on app-card-role "Brand Ambassador [DATE] 10:30-16:30 (6h) Ilies Kraria [PERSON_NAME] single-neut…" at bounding box center [862, 214] width 124 height 70
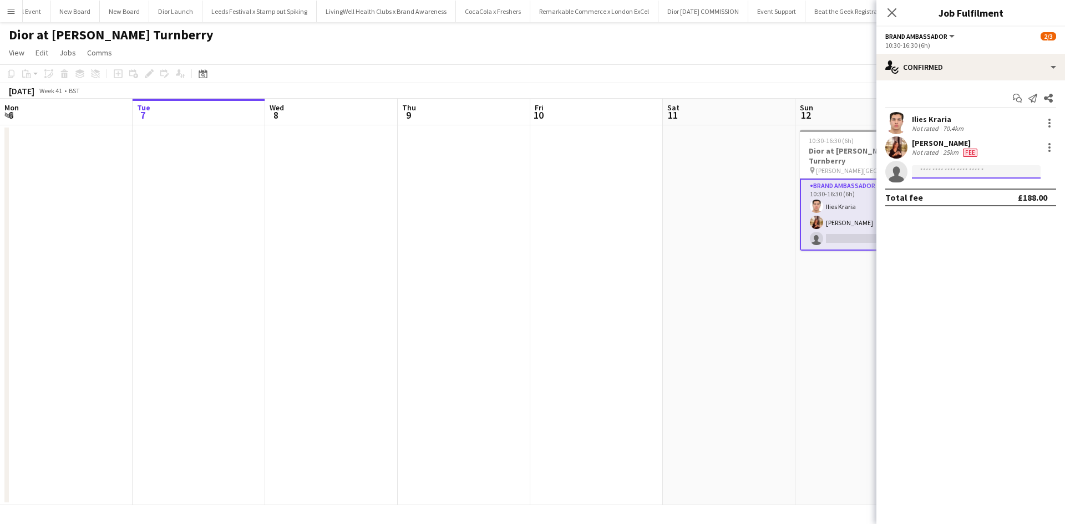
click at [962, 171] on input at bounding box center [976, 171] width 129 height 13
type input "***"
click at [957, 190] on span "[PERSON_NAME]" at bounding box center [953, 187] width 64 height 9
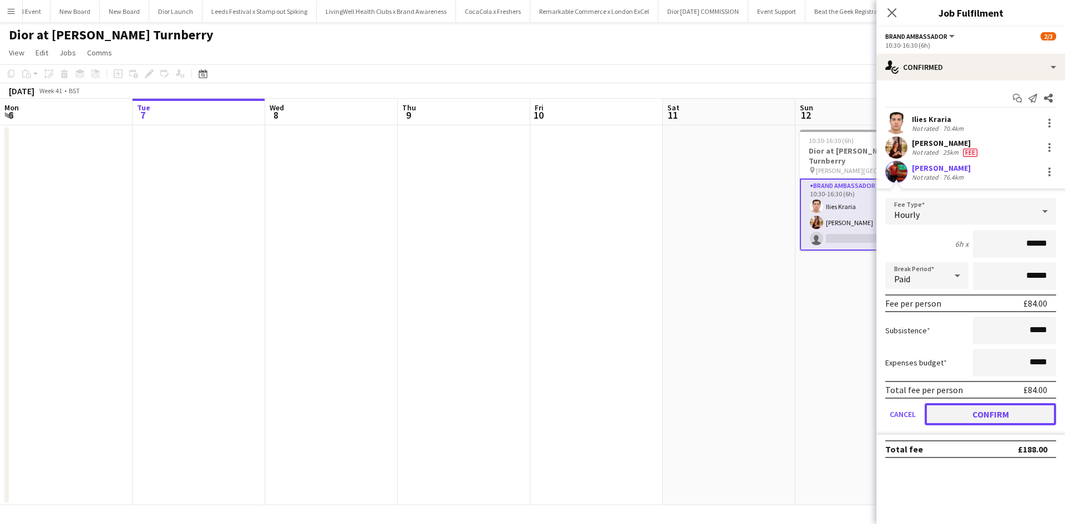
click at [1020, 415] on button "Confirm" at bounding box center [990, 414] width 131 height 22
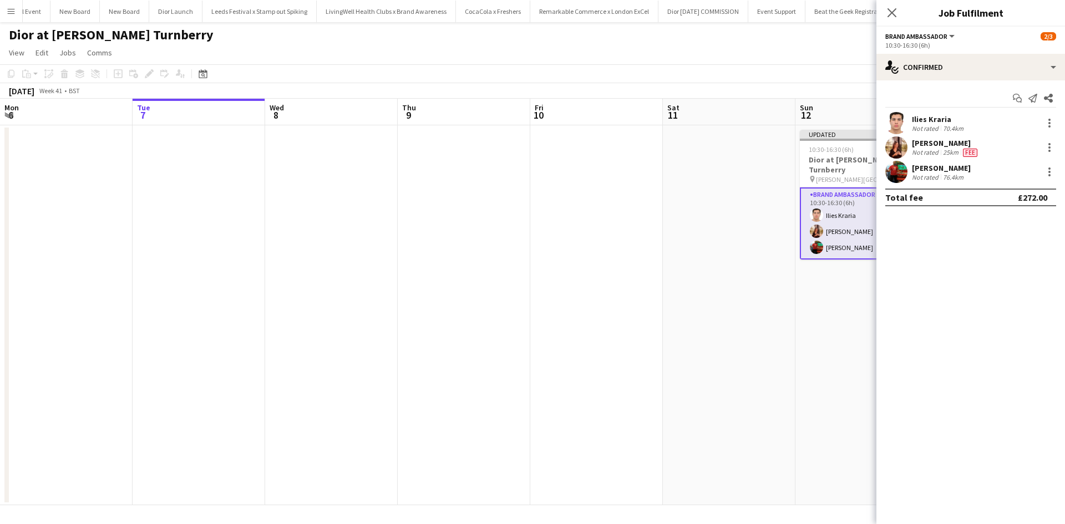
click at [773, 364] on app-date-cell at bounding box center [729, 315] width 133 height 380
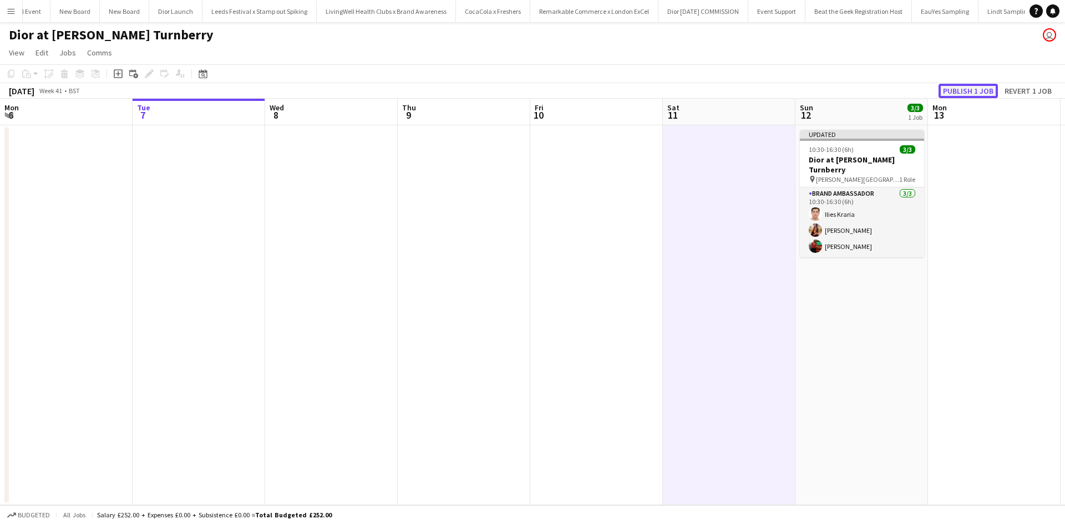
click at [974, 92] on button "Publish 1 job" at bounding box center [968, 91] width 59 height 14
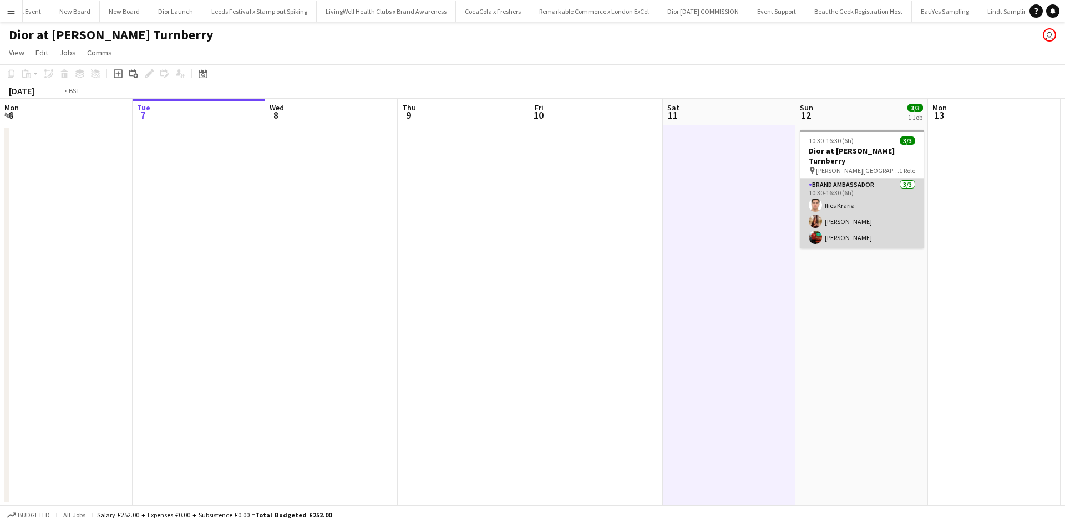
drag, startPoint x: 836, startPoint y: 225, endPoint x: 856, endPoint y: 224, distance: 19.4
click at [837, 225] on app-card-role "Brand Ambassador [DATE] 10:30-16:30 (6h) Ilies Kraria [PERSON_NAME] [PERSON_NAM…" at bounding box center [862, 214] width 124 height 70
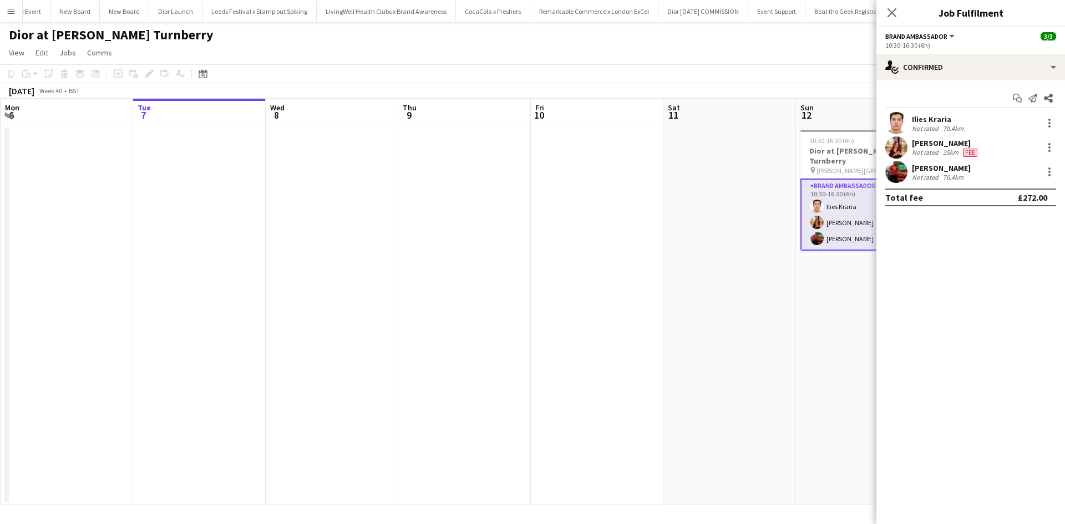
click at [949, 165] on div "[PERSON_NAME]" at bounding box center [941, 168] width 59 height 10
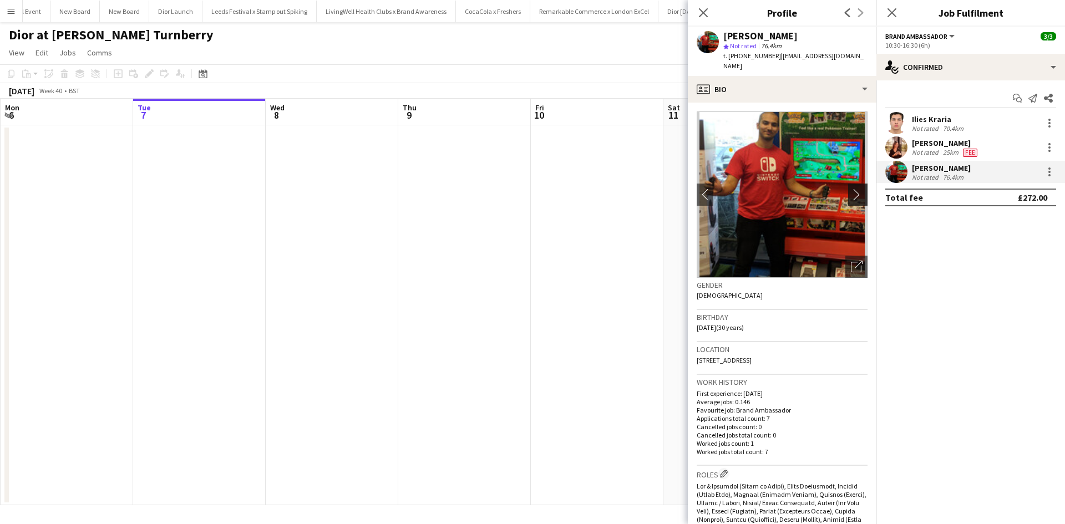
click at [852, 189] on app-icon "chevron-right" at bounding box center [859, 195] width 17 height 12
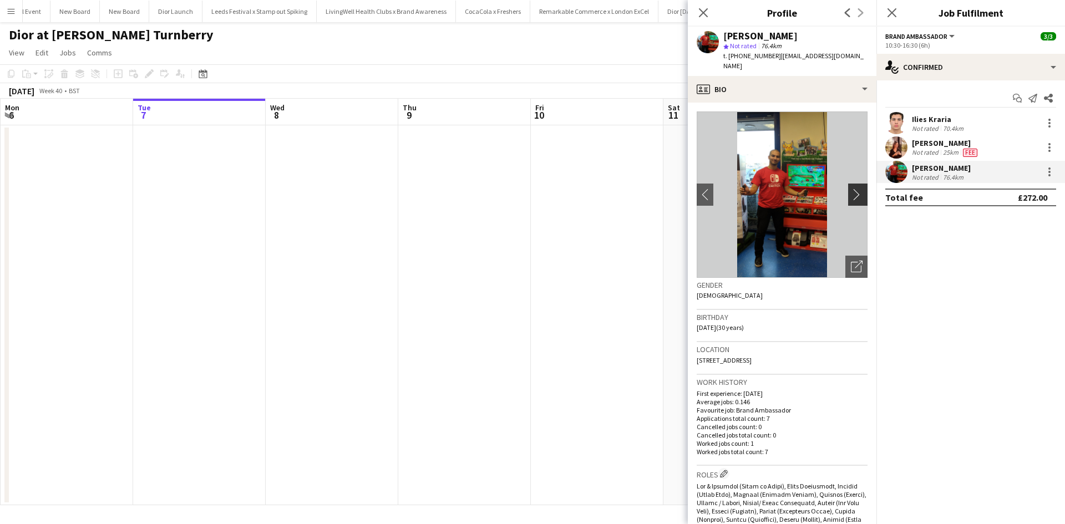
click at [852, 189] on app-icon "chevron-right" at bounding box center [859, 195] width 17 height 12
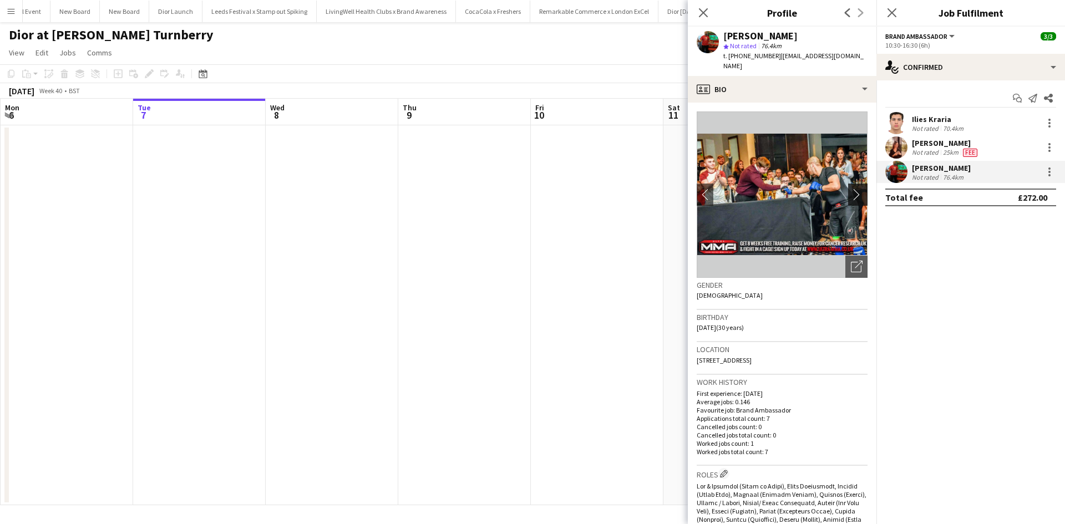
click at [852, 189] on app-icon "chevron-right" at bounding box center [859, 195] width 17 height 12
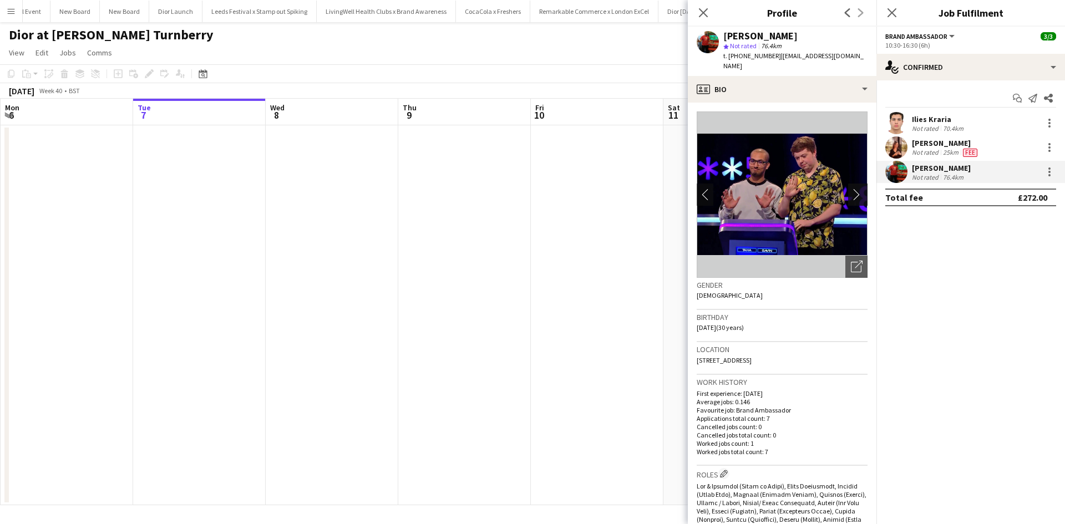
click at [852, 189] on app-icon "chevron-right" at bounding box center [859, 195] width 17 height 12
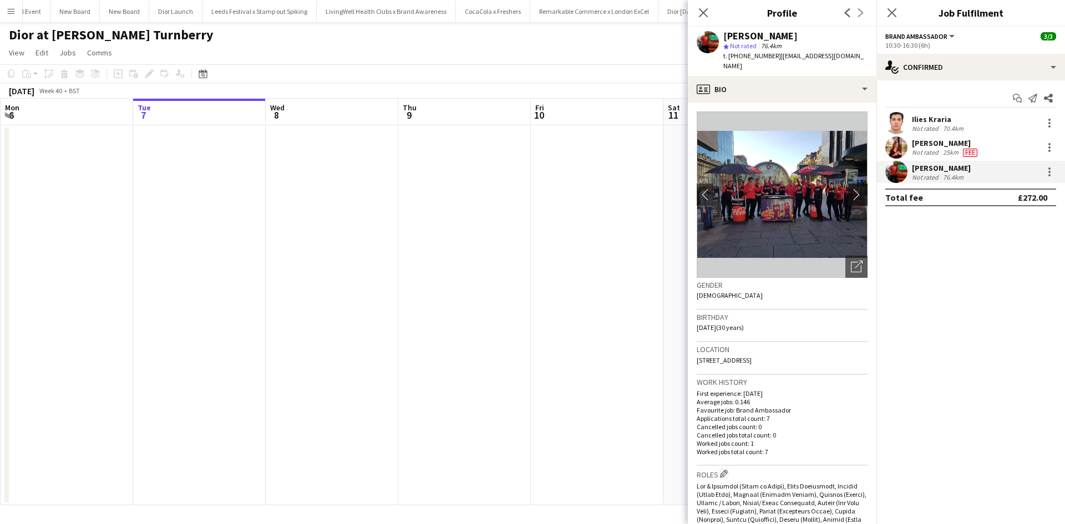
click at [852, 189] on app-icon "chevron-right" at bounding box center [859, 195] width 17 height 12
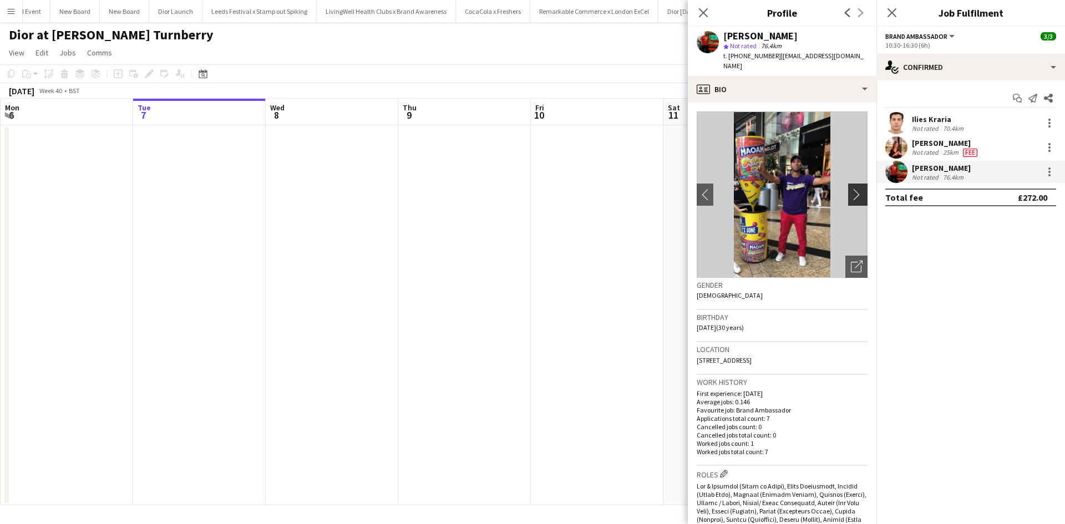
click at [852, 189] on app-icon "chevron-right" at bounding box center [859, 195] width 17 height 12
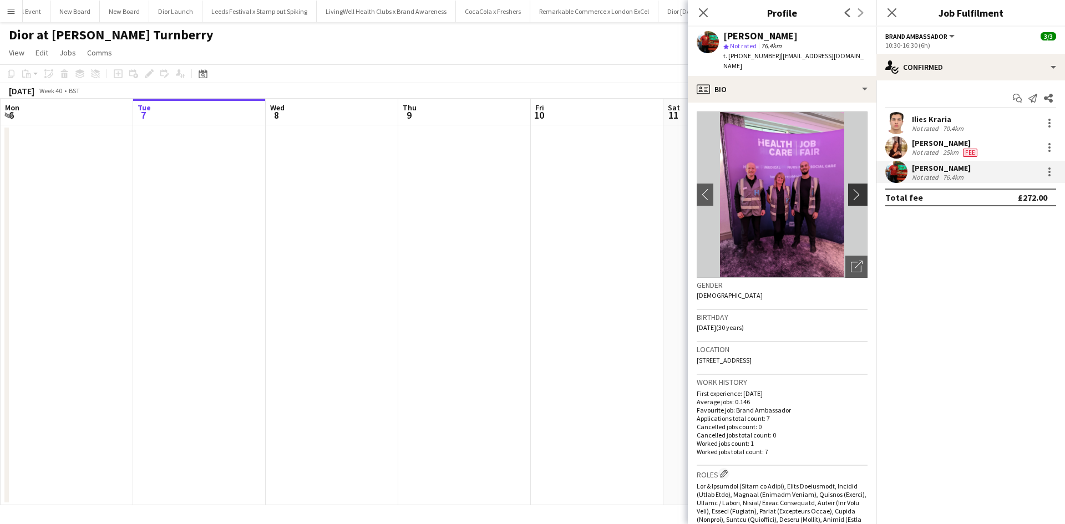
click at [851, 189] on app-icon "chevron-right" at bounding box center [859, 195] width 17 height 12
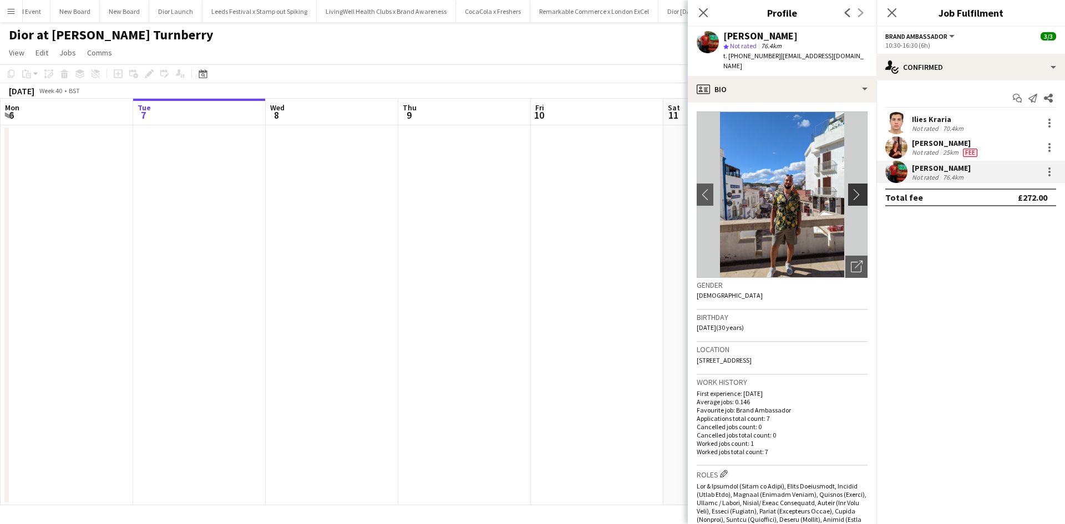
click at [851, 189] on app-icon "chevron-right" at bounding box center [859, 195] width 17 height 12
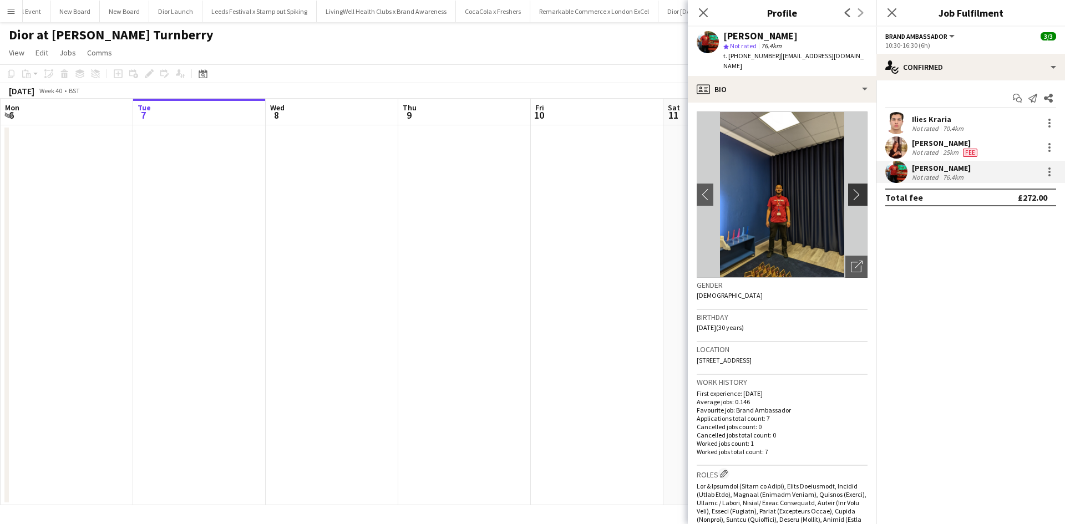
click at [851, 189] on app-icon "chevron-right" at bounding box center [859, 195] width 17 height 12
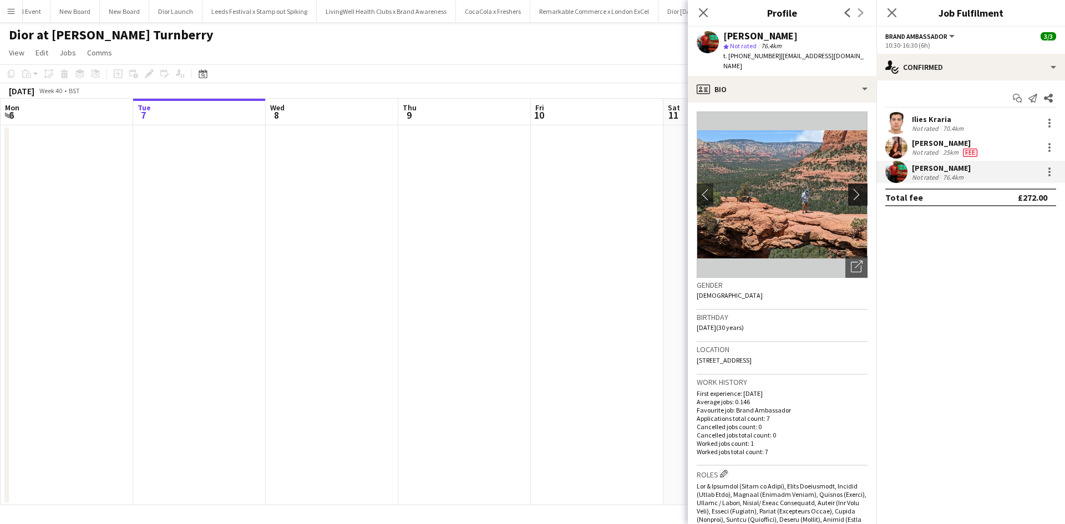
click at [851, 189] on app-icon "chevron-right" at bounding box center [859, 195] width 17 height 12
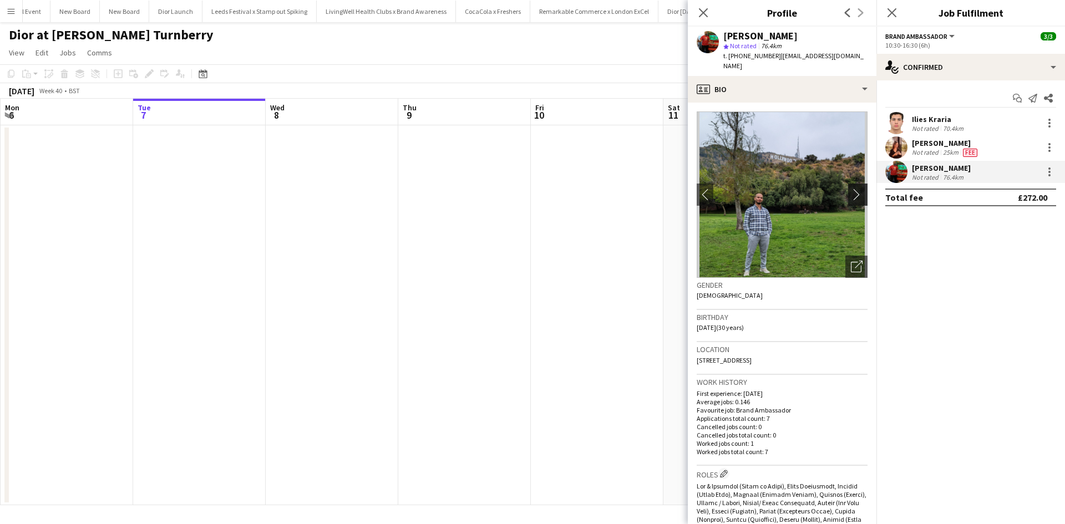
click at [851, 189] on app-icon "chevron-right" at bounding box center [859, 195] width 17 height 12
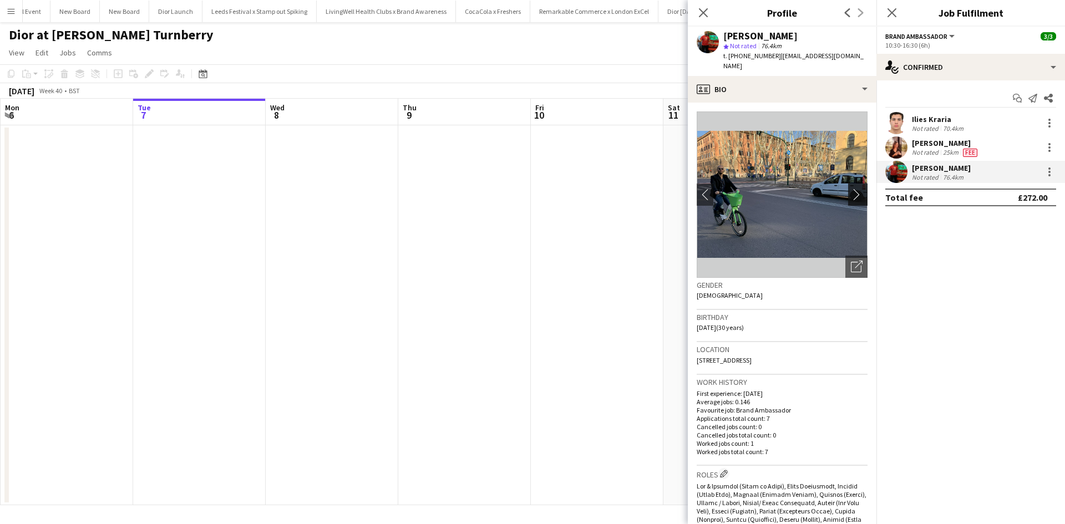
click at [851, 189] on app-icon "chevron-right" at bounding box center [859, 195] width 17 height 12
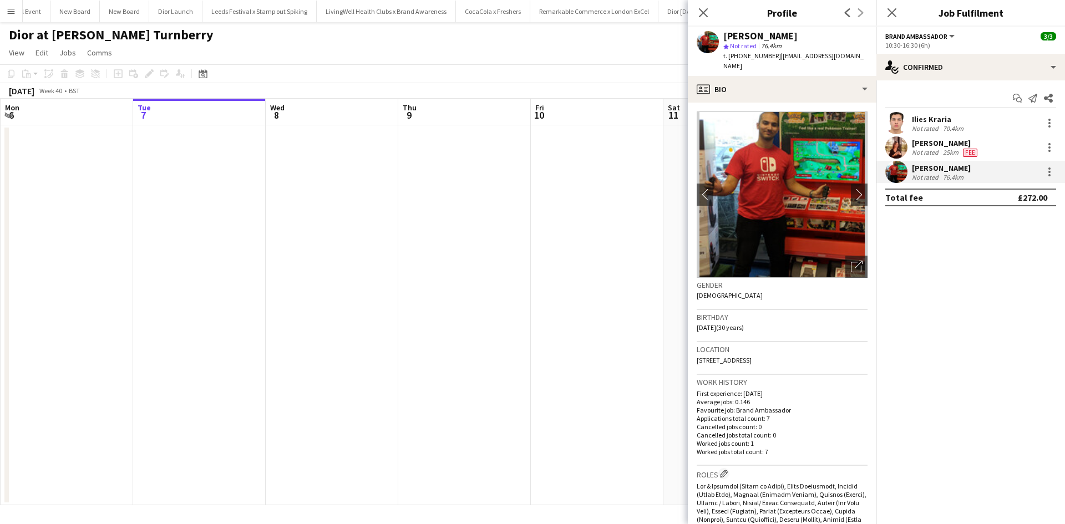
click at [965, 143] on div "[PERSON_NAME]" at bounding box center [946, 143] width 68 height 10
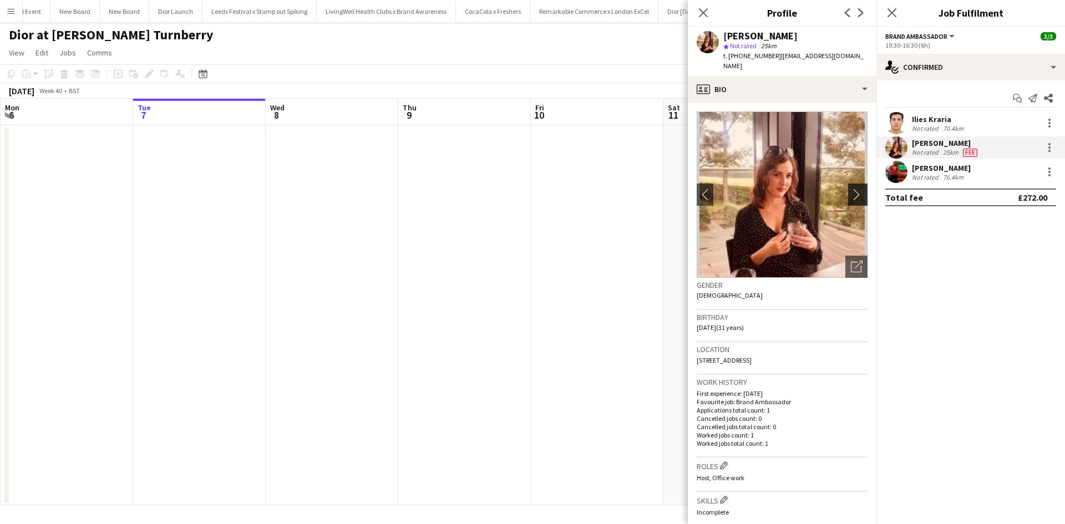
click at [851, 189] on app-icon "chevron-right" at bounding box center [859, 195] width 17 height 12
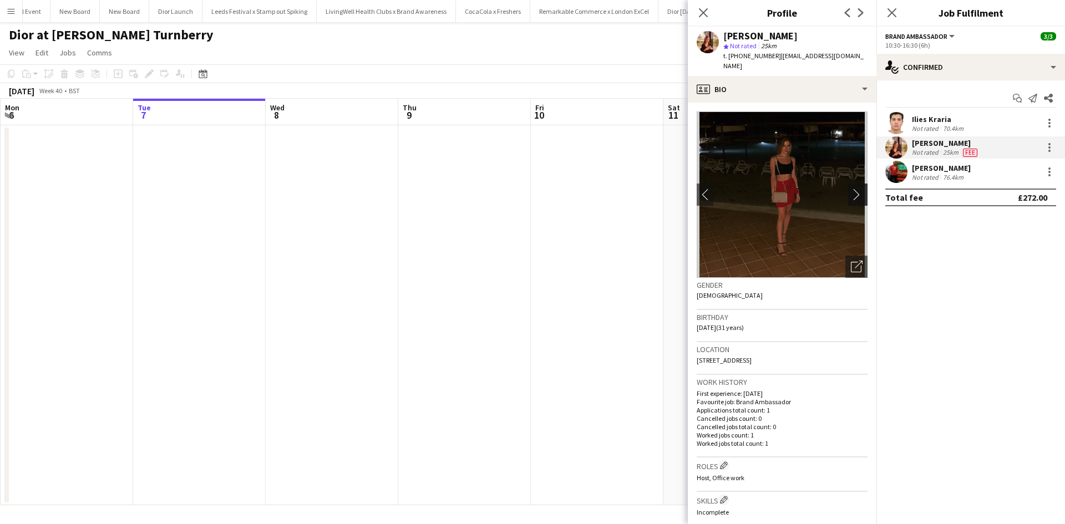
click at [851, 189] on app-icon "chevron-right" at bounding box center [859, 195] width 17 height 12
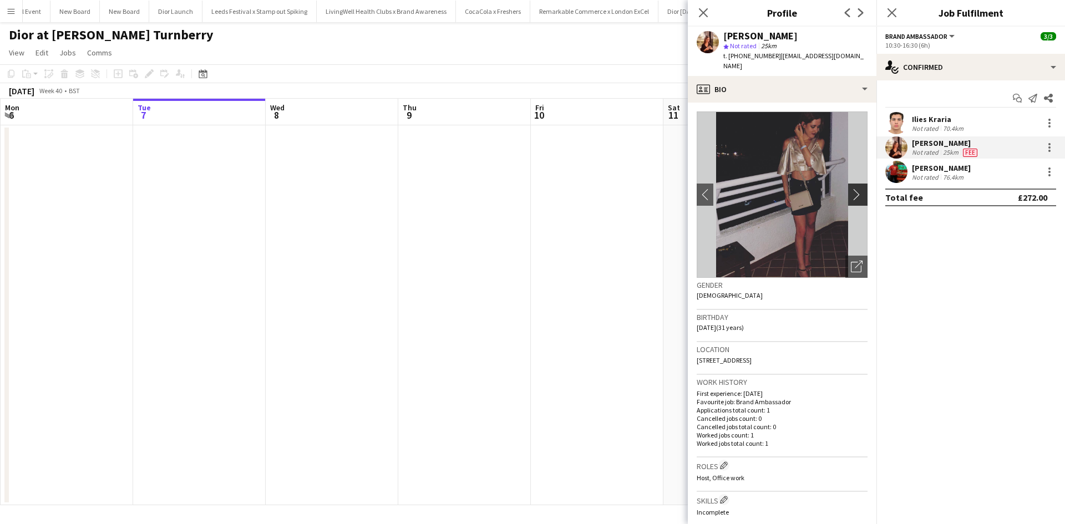
click at [851, 189] on app-icon "chevron-right" at bounding box center [859, 195] width 17 height 12
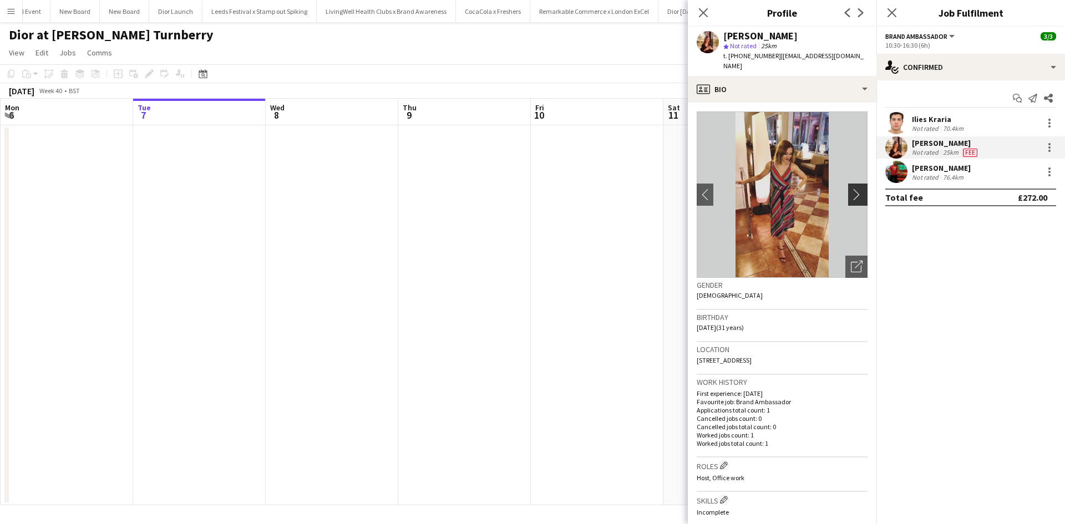
click at [851, 189] on app-icon "chevron-right" at bounding box center [859, 195] width 17 height 12
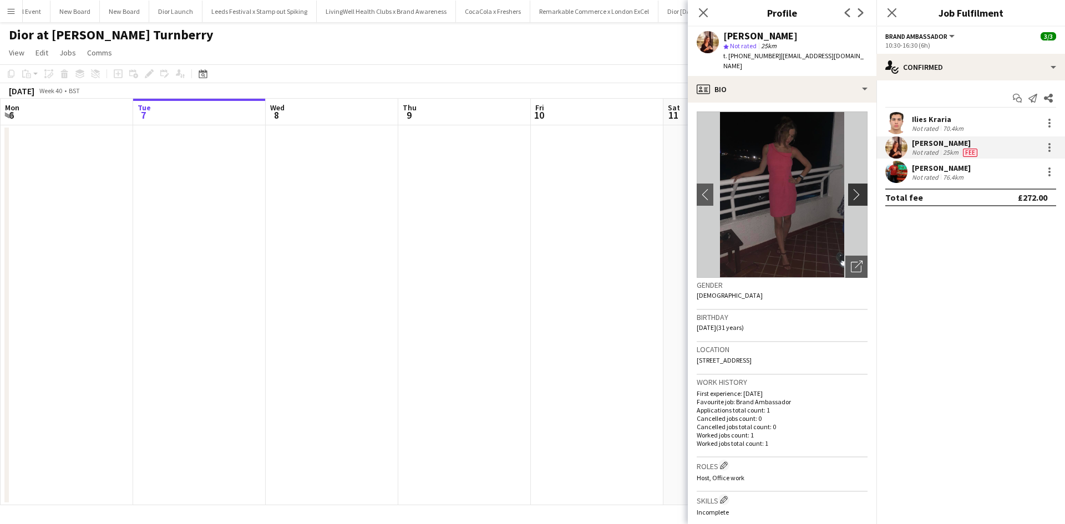
click at [851, 189] on app-icon "chevron-right" at bounding box center [859, 195] width 17 height 12
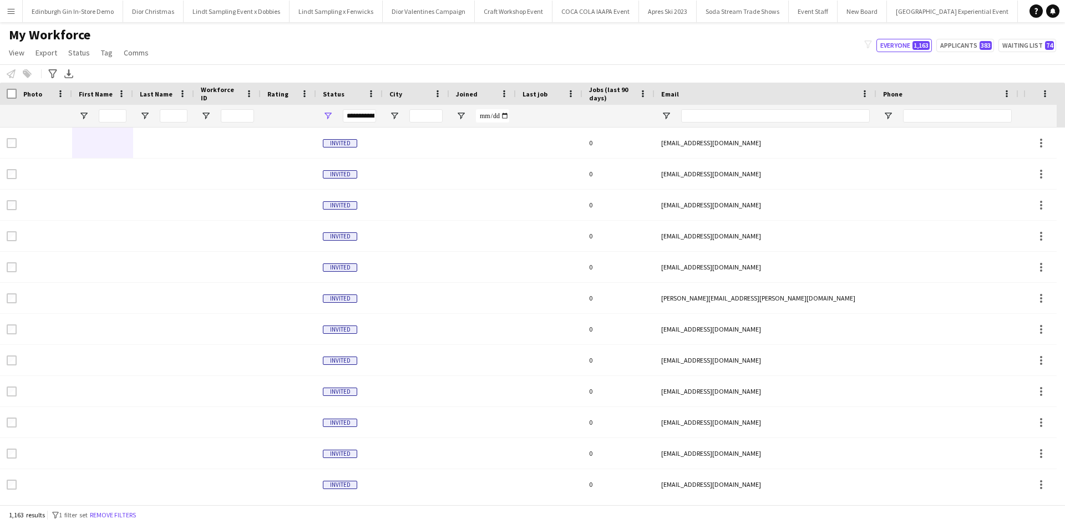
scroll to position [0, 11099]
click at [54, 73] on icon "Advanced filters" at bounding box center [52, 73] width 9 height 9
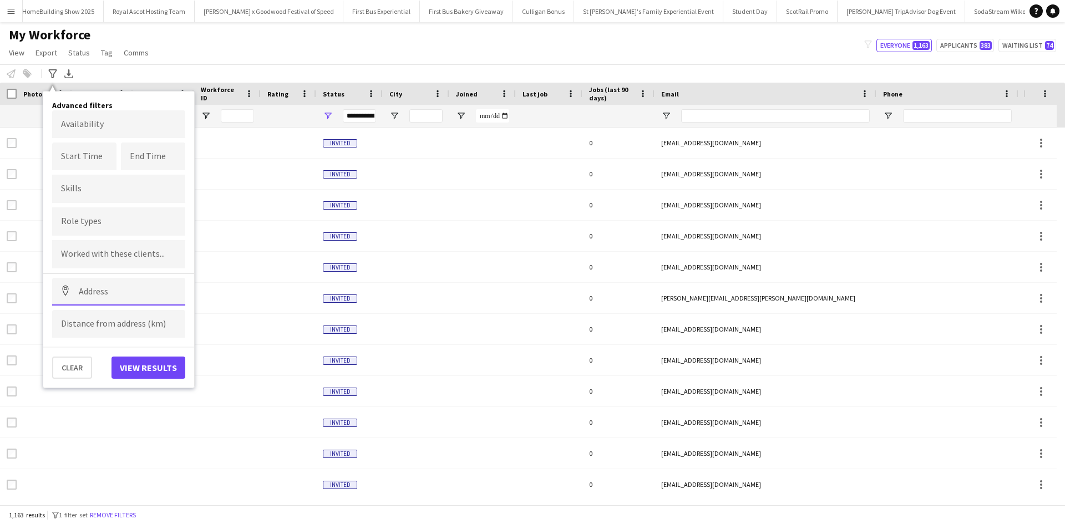
click at [118, 290] on input at bounding box center [118, 292] width 133 height 28
paste input "*******"
type input "**********"
click at [124, 321] on input at bounding box center [118, 324] width 133 height 28
type input "*****"
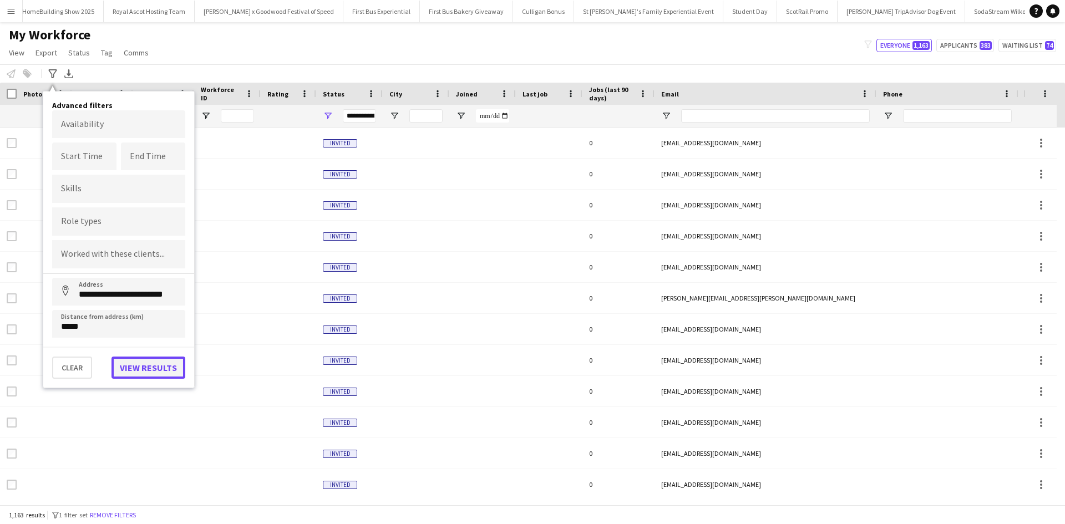
click at [139, 370] on button "View results" at bounding box center [148, 368] width 74 height 22
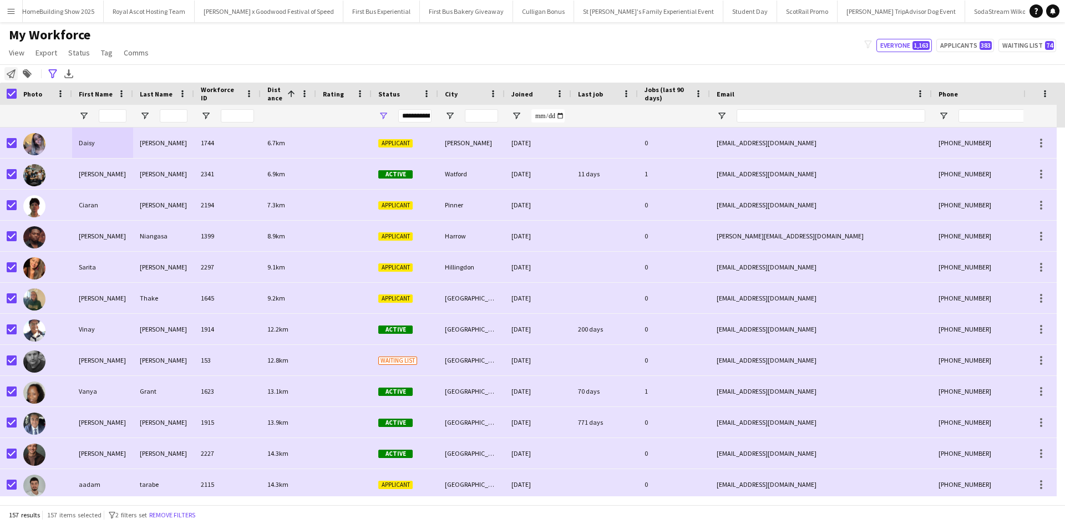
click at [14, 73] on icon "Notify workforce" at bounding box center [11, 73] width 9 height 9
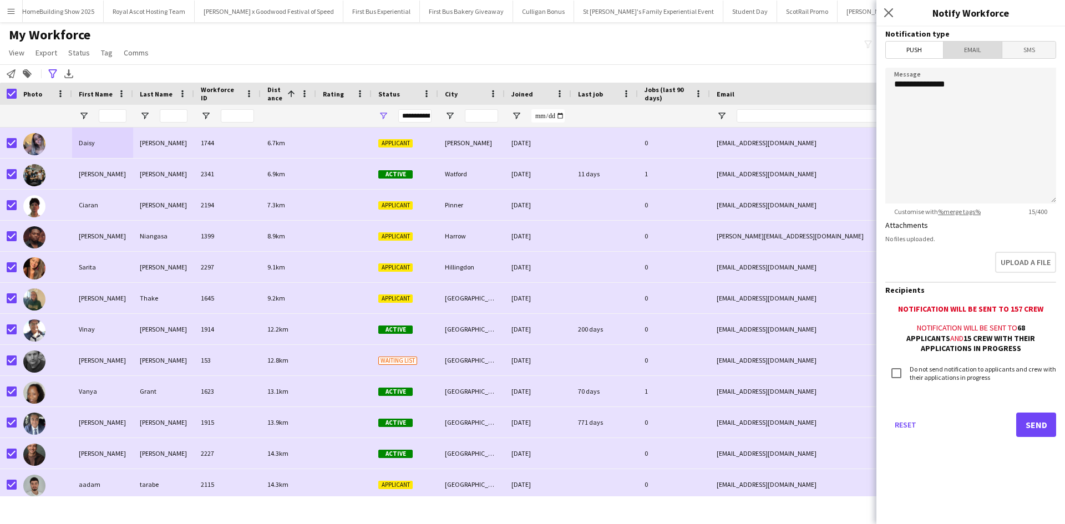
click at [987, 47] on span "Email" at bounding box center [973, 50] width 59 height 17
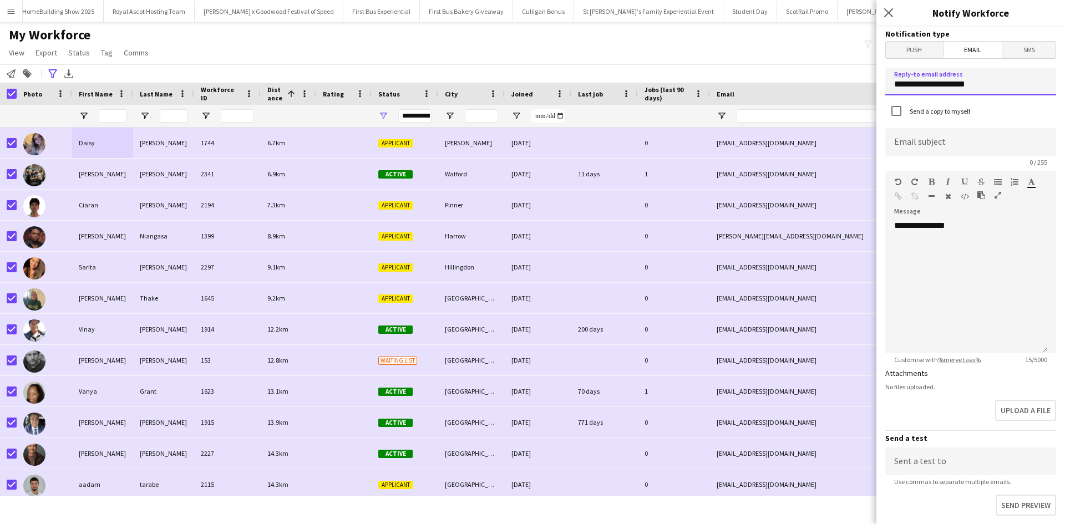
drag, startPoint x: 993, startPoint y: 87, endPoint x: 888, endPoint y: 88, distance: 105.4
click at [888, 88] on input "**********" at bounding box center [970, 82] width 171 height 28
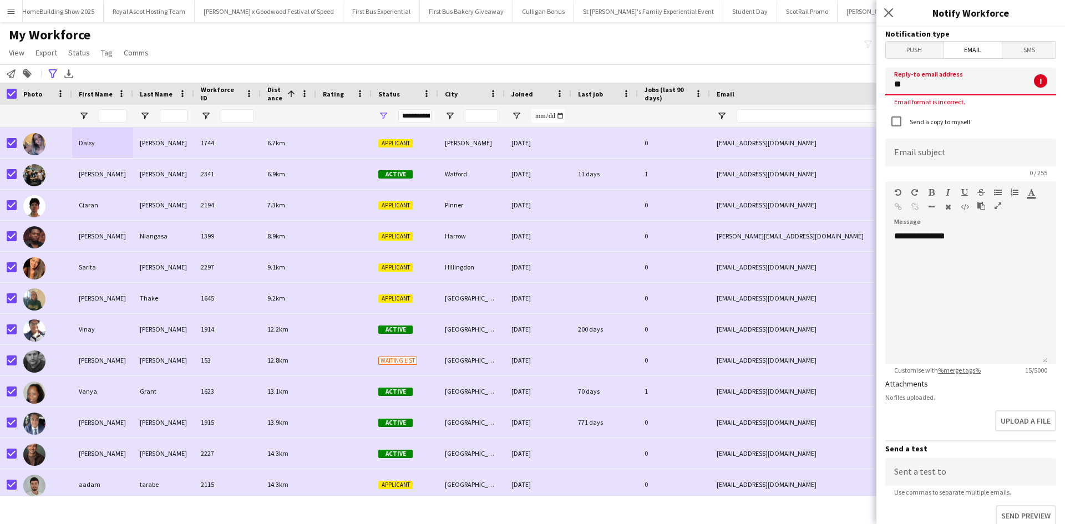
type input "**********"
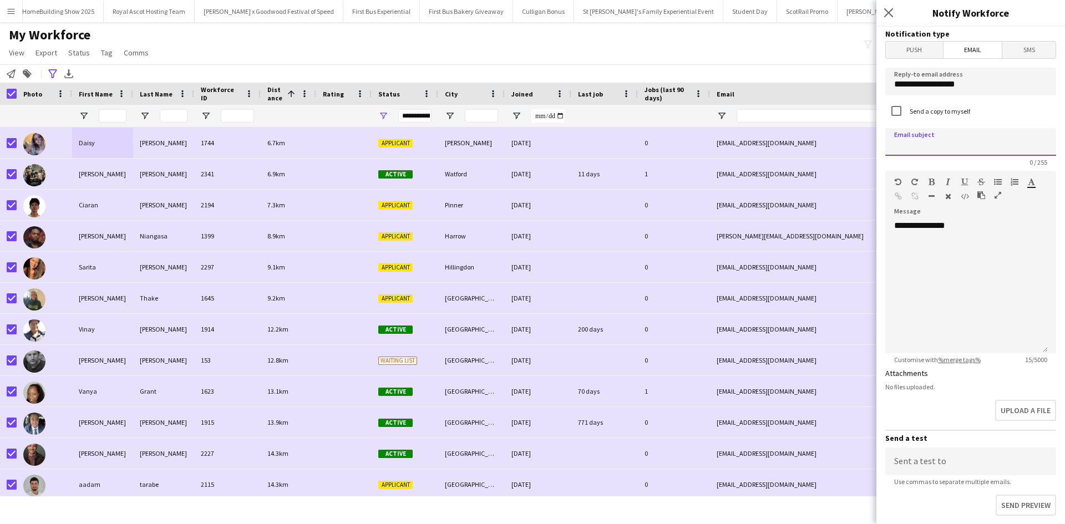
click at [937, 145] on input at bounding box center [970, 142] width 171 height 28
type input "**********"
click at [974, 237] on div "**********" at bounding box center [966, 286] width 163 height 133
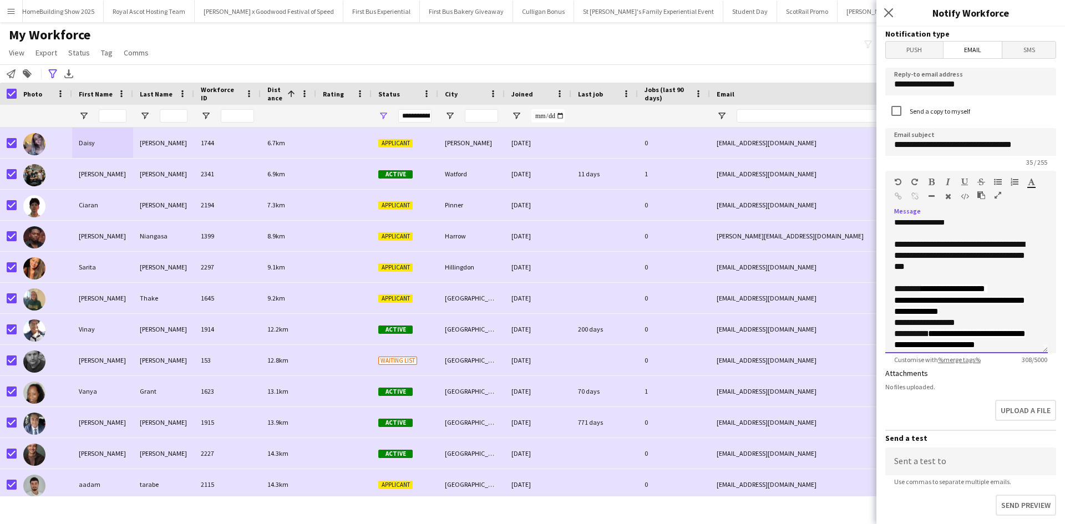
scroll to position [46, 0]
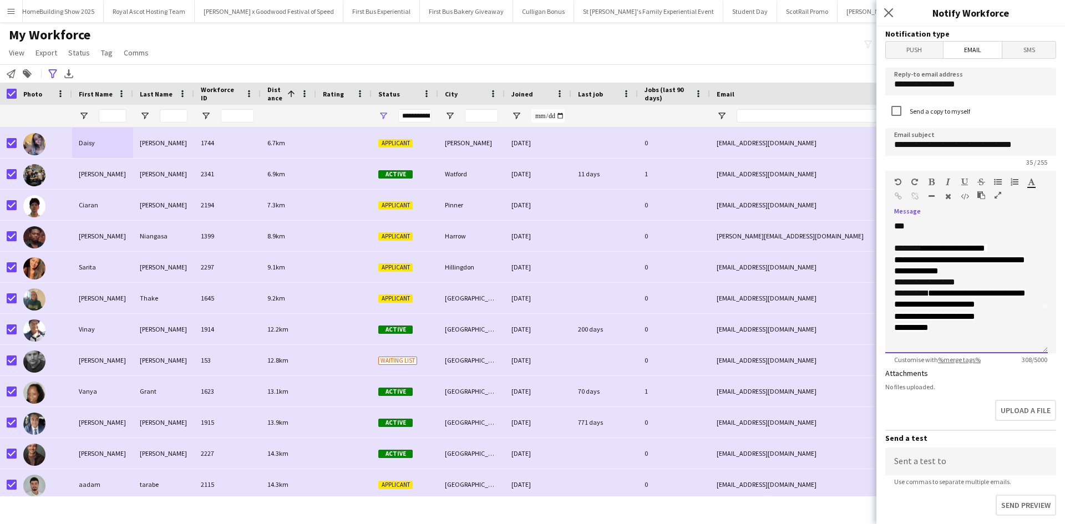
click at [945, 330] on div "**********" at bounding box center [966, 327] width 145 height 11
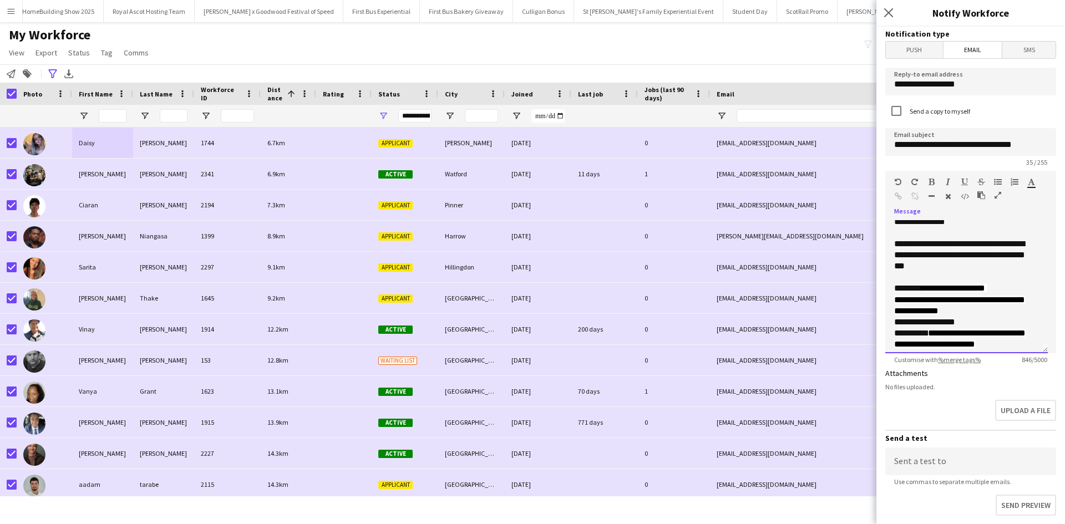
scroll to position [0, 0]
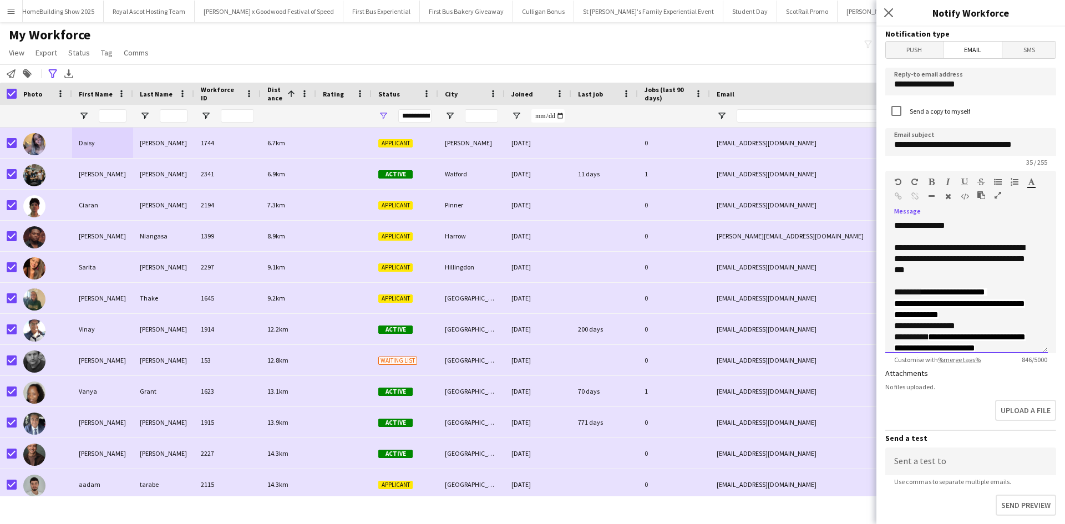
click at [1001, 247] on div "**********" at bounding box center [962, 258] width 136 height 33
click at [1003, 292] on div "**********" at bounding box center [962, 293] width 136 height 12
click at [998, 326] on div "**********" at bounding box center [966, 321] width 145 height 22
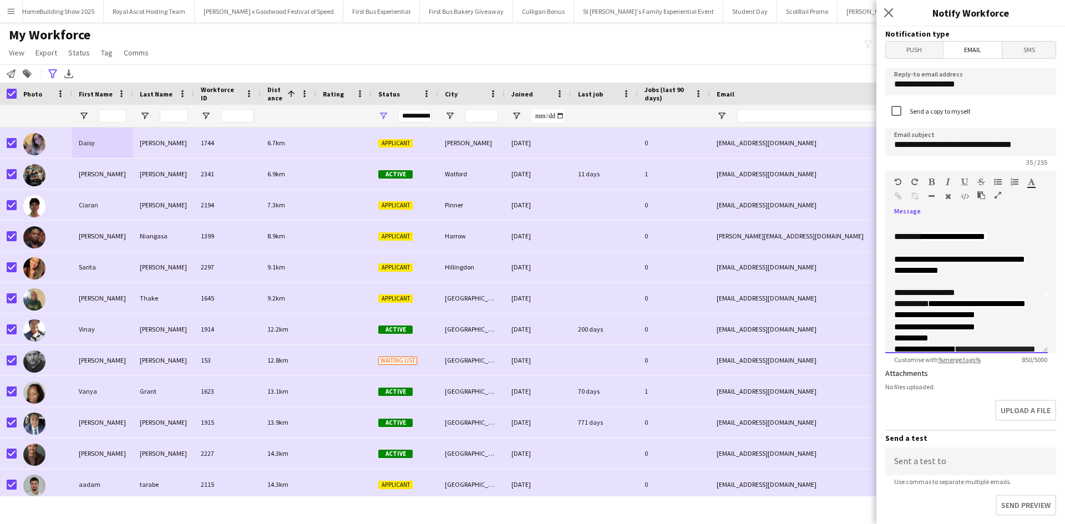
click at [981, 297] on div "**********" at bounding box center [962, 292] width 136 height 11
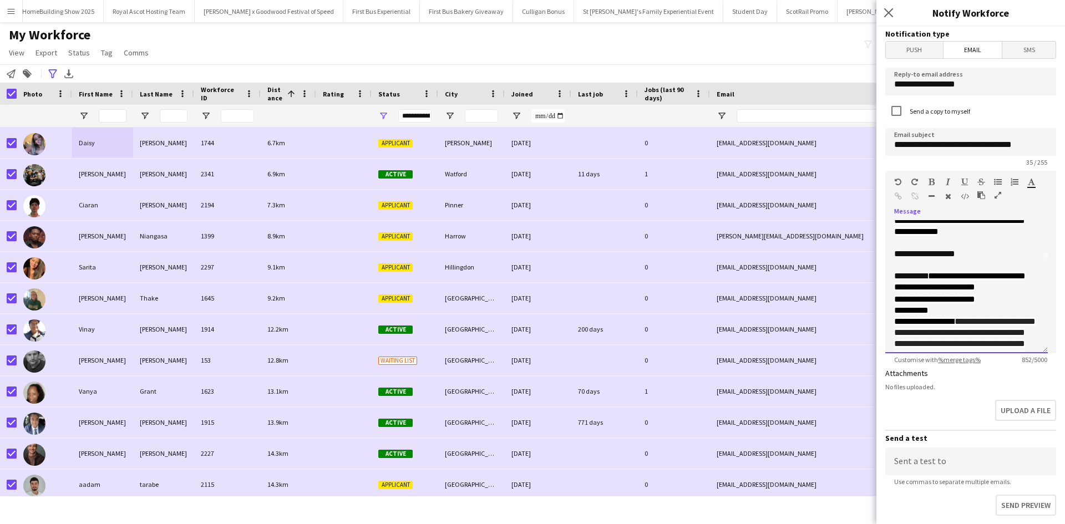
scroll to position [111, 0]
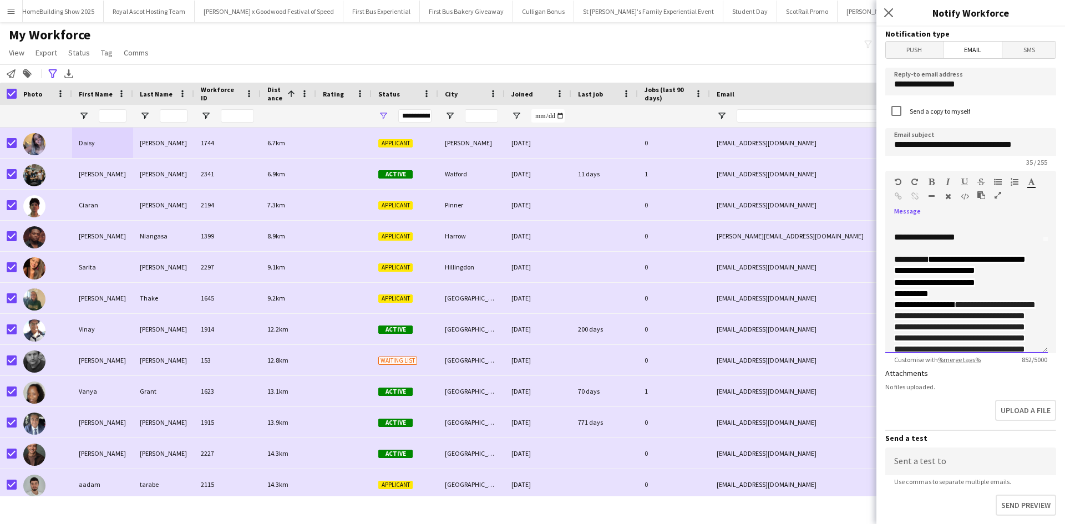
click at [1001, 286] on div "**********" at bounding box center [966, 282] width 145 height 11
click at [992, 308] on div "**********" at bounding box center [966, 305] width 145 height 11
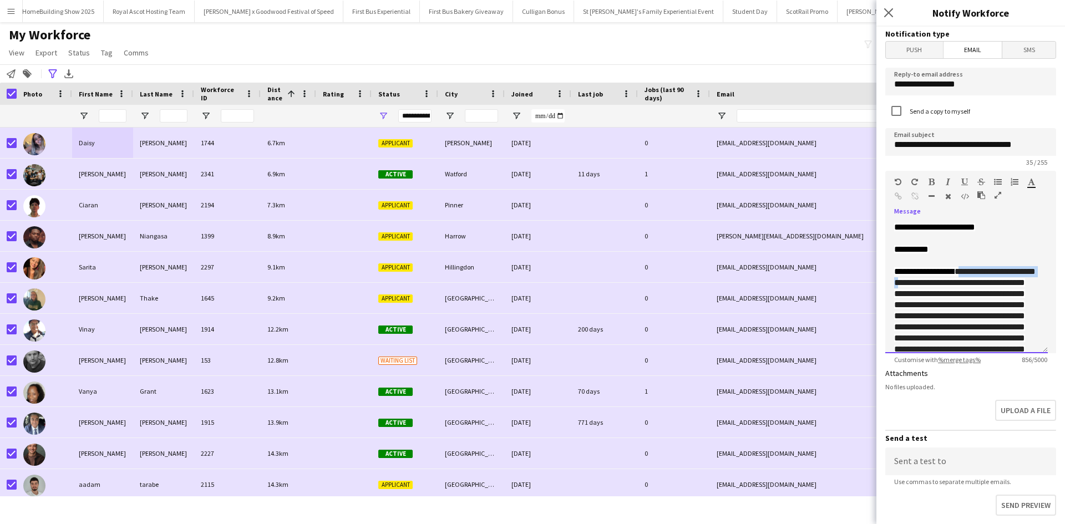
drag, startPoint x: 959, startPoint y: 275, endPoint x: 946, endPoint y: 290, distance: 19.7
click at [946, 290] on span "**********" at bounding box center [964, 343] width 141 height 153
click at [947, 287] on span "**********" at bounding box center [966, 337] width 145 height 141
drag, startPoint x: 971, startPoint y: 290, endPoint x: 955, endPoint y: 286, distance: 16.5
click at [955, 286] on span "**********" at bounding box center [966, 337] width 145 height 141
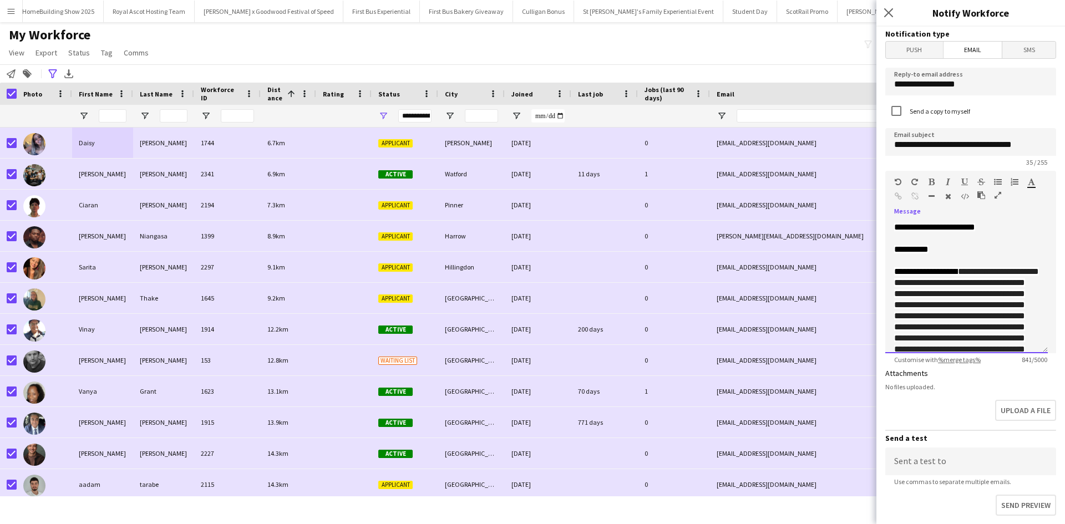
click at [957, 325] on span "**********" at bounding box center [966, 337] width 145 height 141
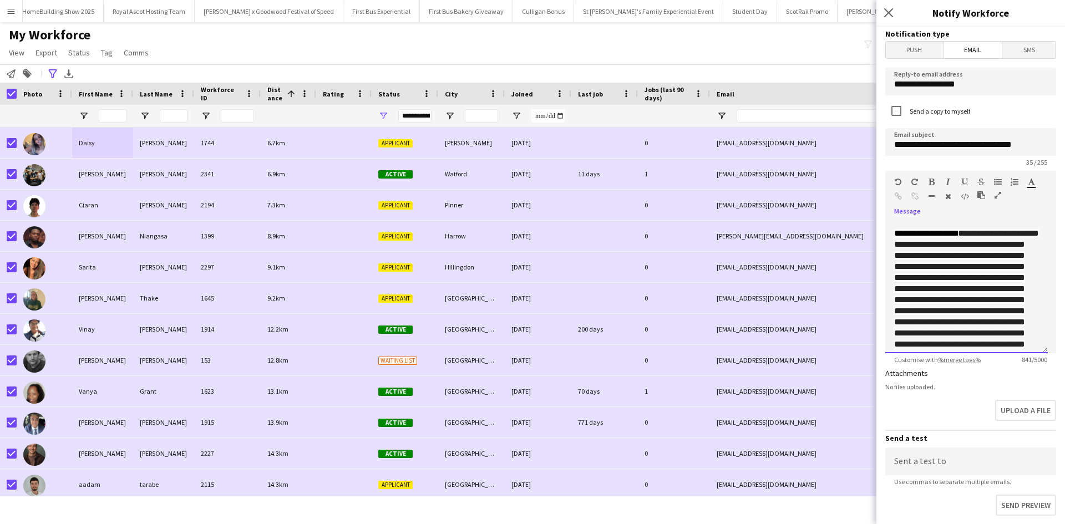
scroll to position [222, 0]
drag, startPoint x: 976, startPoint y: 291, endPoint x: 900, endPoint y: 306, distance: 76.8
click at [900, 306] on span "**********" at bounding box center [966, 282] width 145 height 141
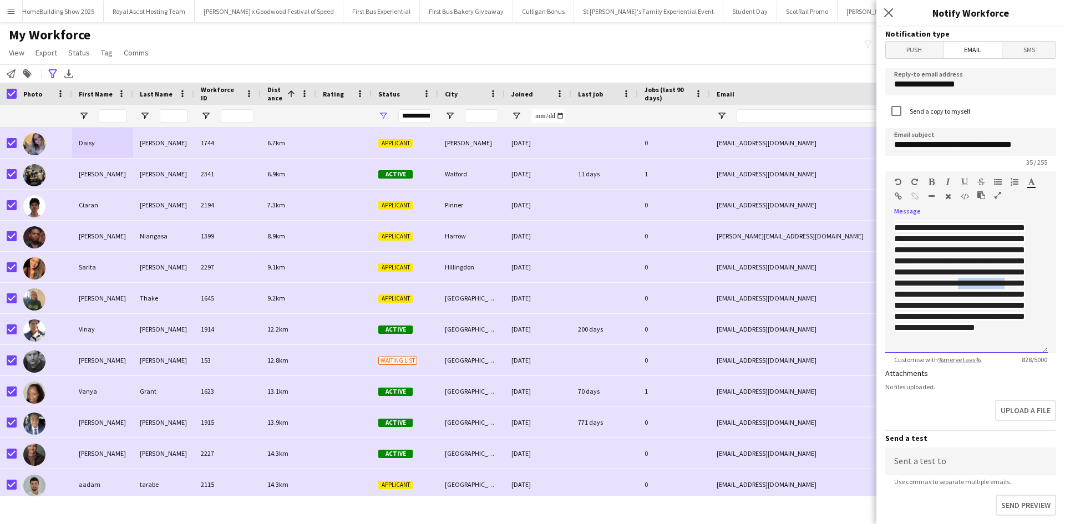
drag, startPoint x: 980, startPoint y: 282, endPoint x: 900, endPoint y: 296, distance: 81.1
click at [900, 296] on span "**********" at bounding box center [966, 260] width 145 height 141
click at [927, 341] on div at bounding box center [966, 338] width 145 height 11
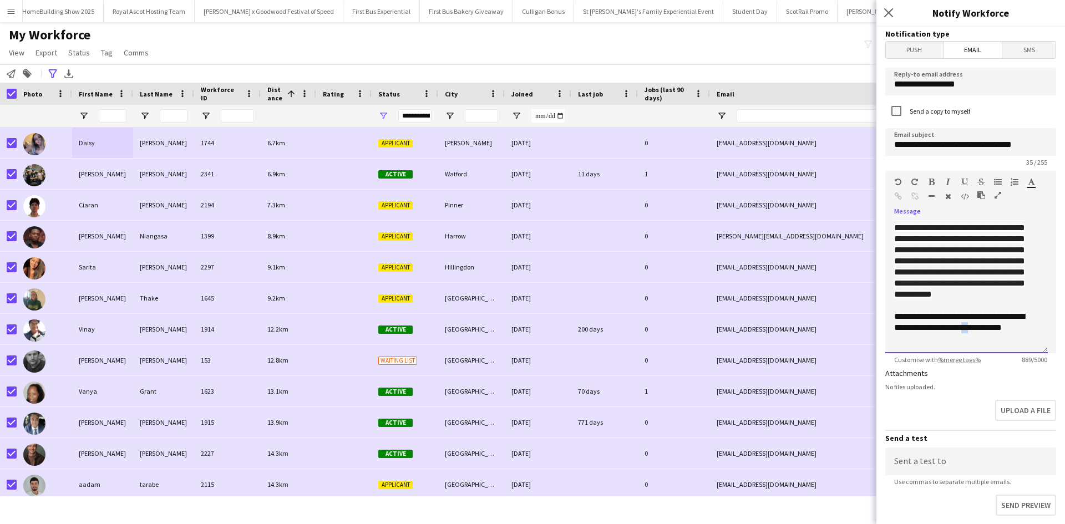
drag, startPoint x: 993, startPoint y: 334, endPoint x: 999, endPoint y: 337, distance: 6.5
click at [999, 337] on div "**********" at bounding box center [962, 327] width 136 height 33
drag, startPoint x: 997, startPoint y: 336, endPoint x: 1003, endPoint y: 327, distance: 10.5
click at [997, 336] on div "**********" at bounding box center [962, 327] width 136 height 33
click at [997, 338] on div "**********" at bounding box center [962, 327] width 136 height 33
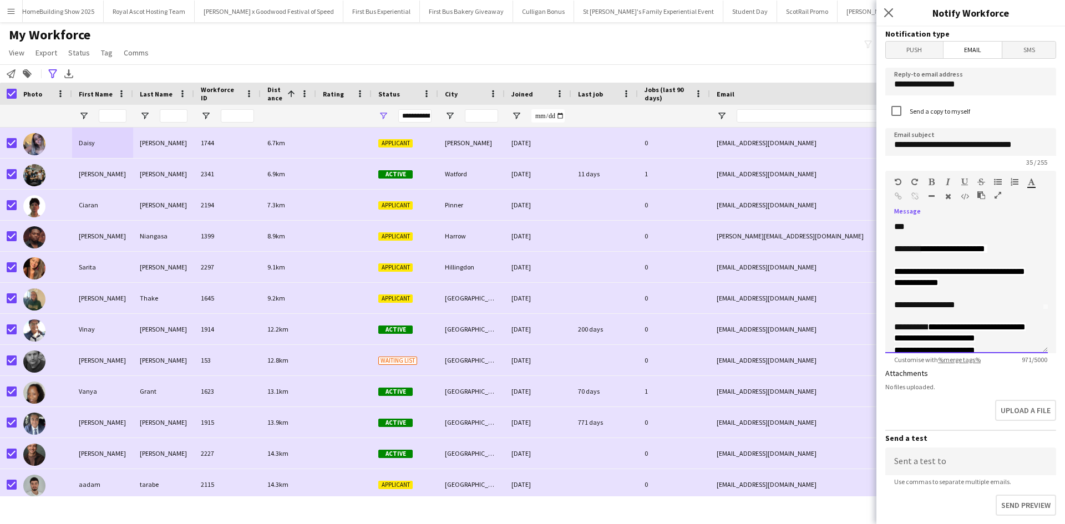
scroll to position [0, 0]
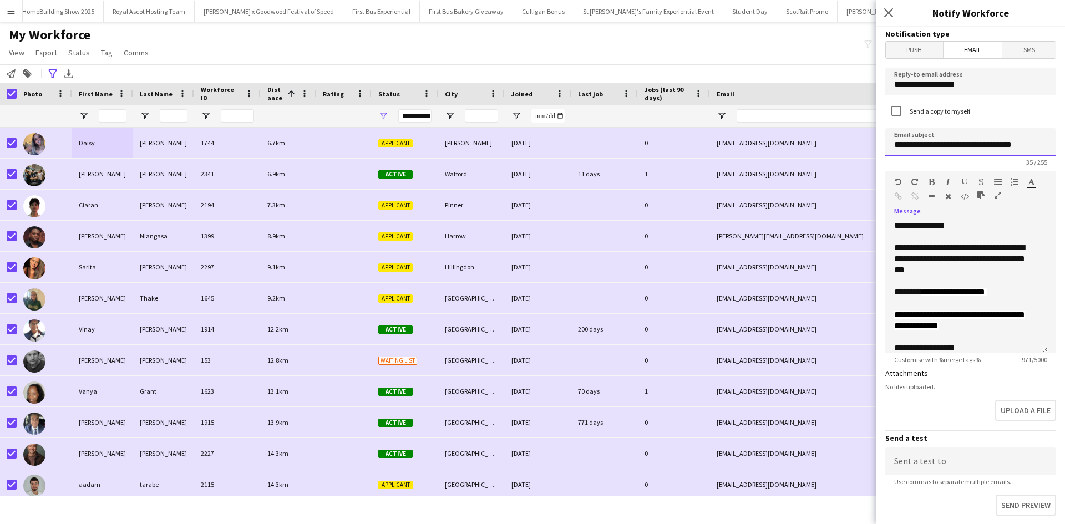
click at [940, 144] on input "**********" at bounding box center [970, 142] width 171 height 28
type input "**********"
click at [942, 328] on span "**********" at bounding box center [959, 320] width 131 height 19
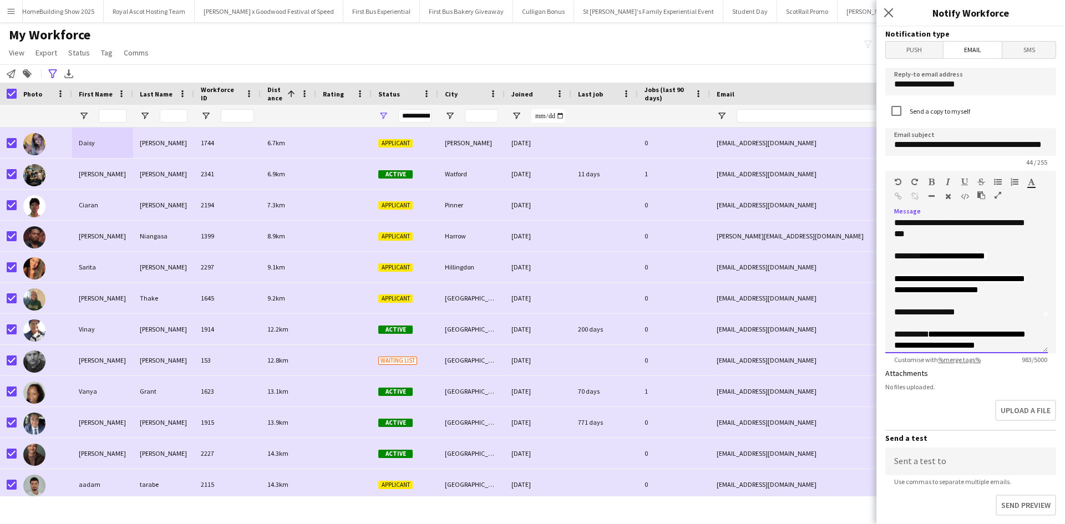
scroll to position [55, 0]
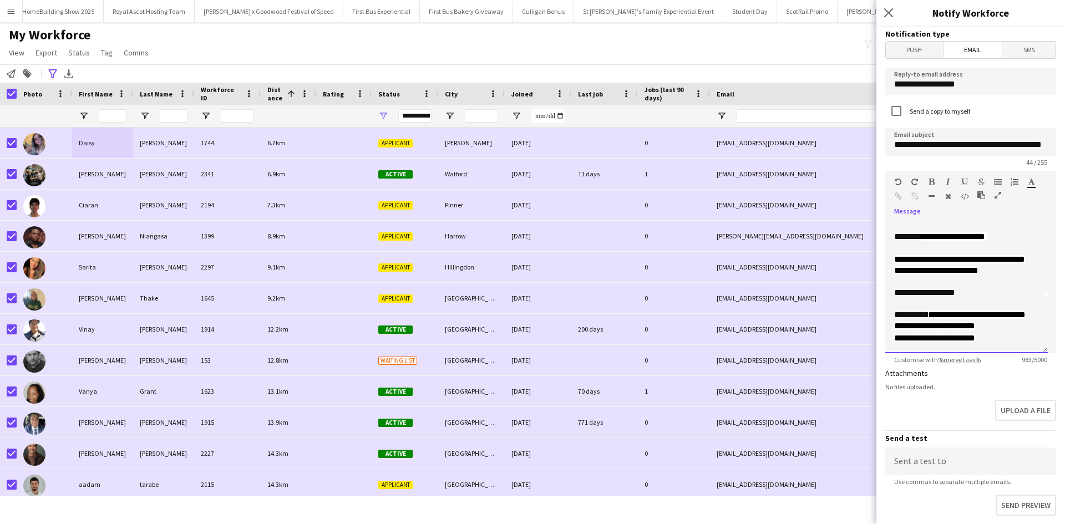
click at [1025, 329] on div "**********" at bounding box center [962, 321] width 136 height 23
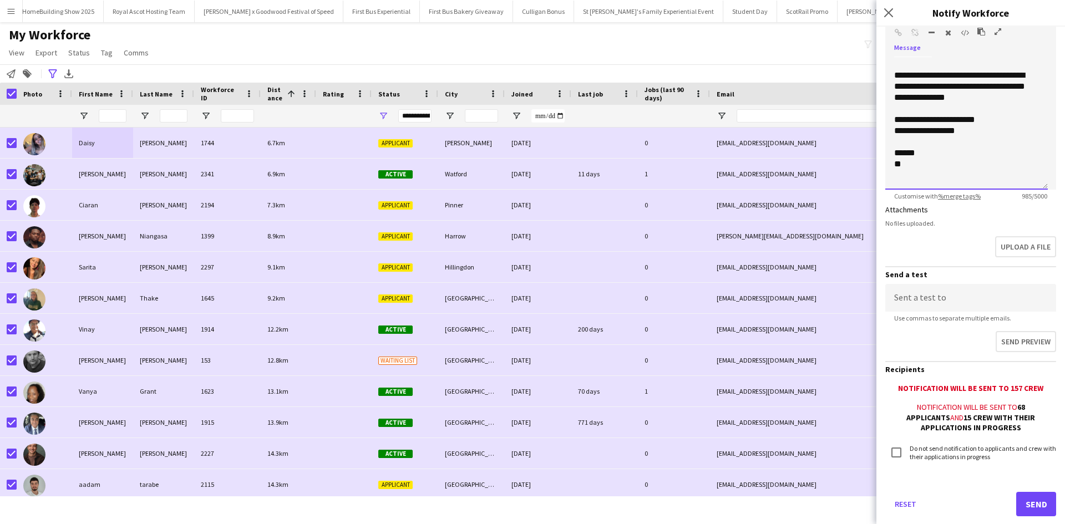
scroll to position [166, 0]
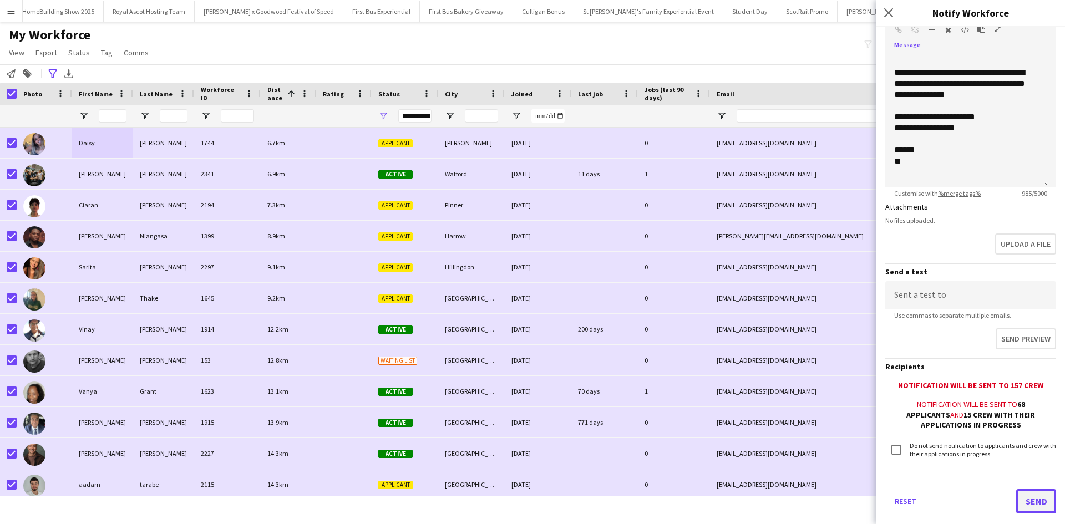
click at [1026, 495] on button "Send" at bounding box center [1036, 501] width 40 height 24
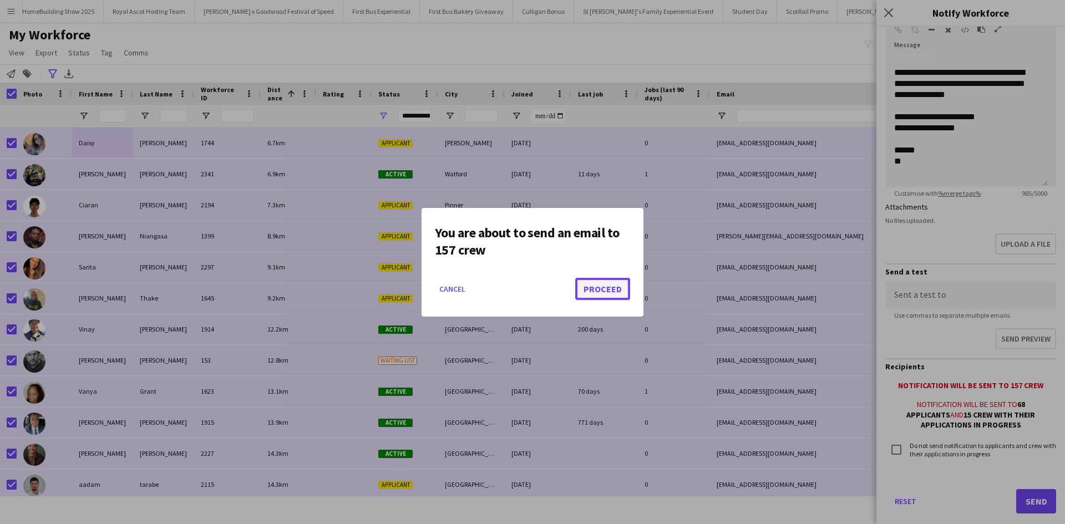
click at [606, 289] on button "Proceed" at bounding box center [602, 289] width 55 height 22
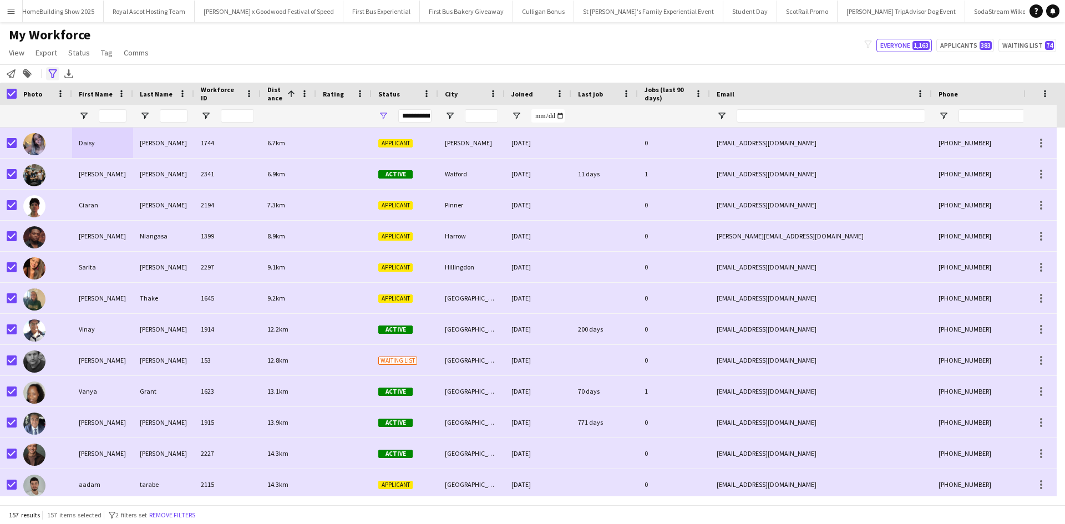
click at [55, 72] on icon "Advanced filters" at bounding box center [52, 73] width 9 height 9
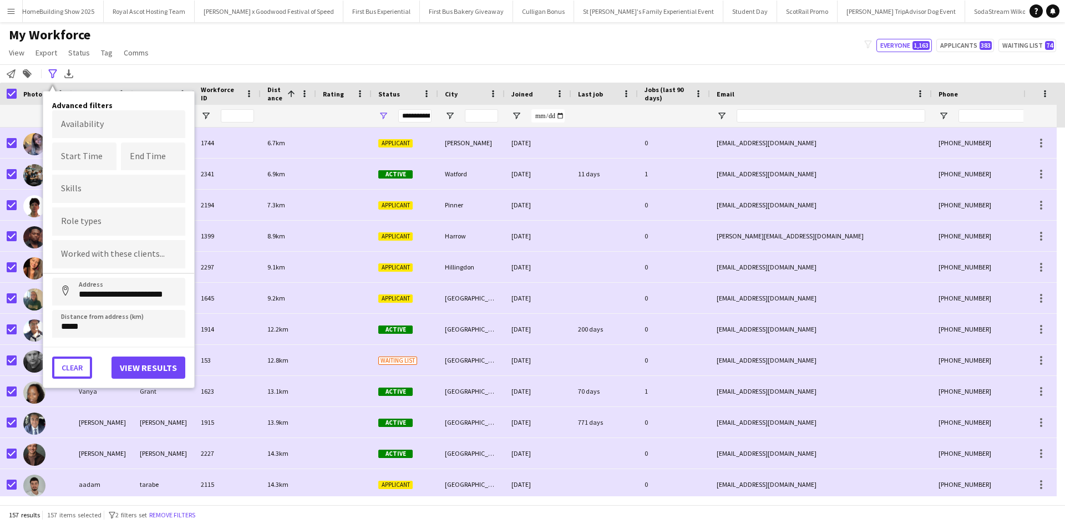
click at [80, 370] on button "Clear" at bounding box center [72, 368] width 40 height 22
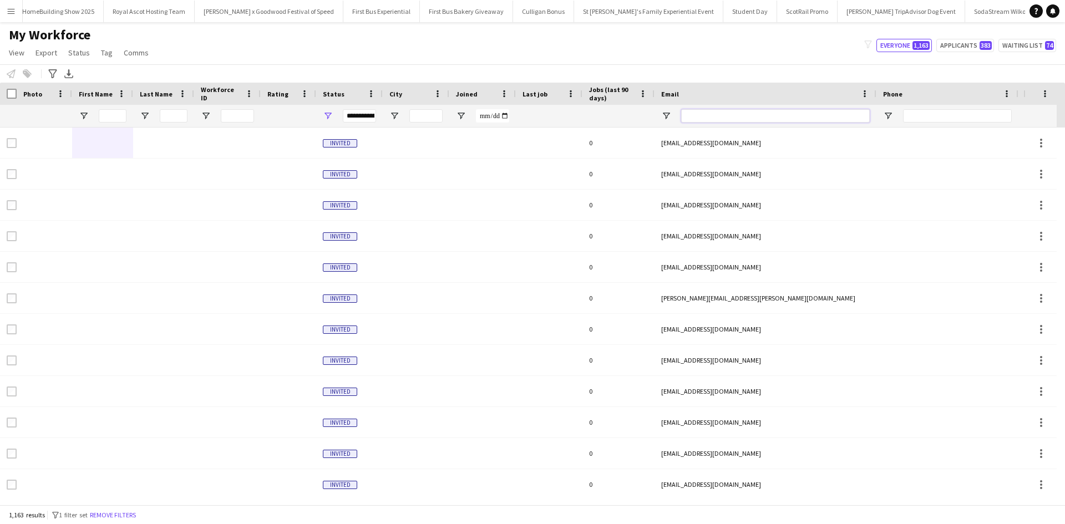
click at [778, 112] on input "Email Filter Input" at bounding box center [775, 115] width 189 height 13
paste input "**********"
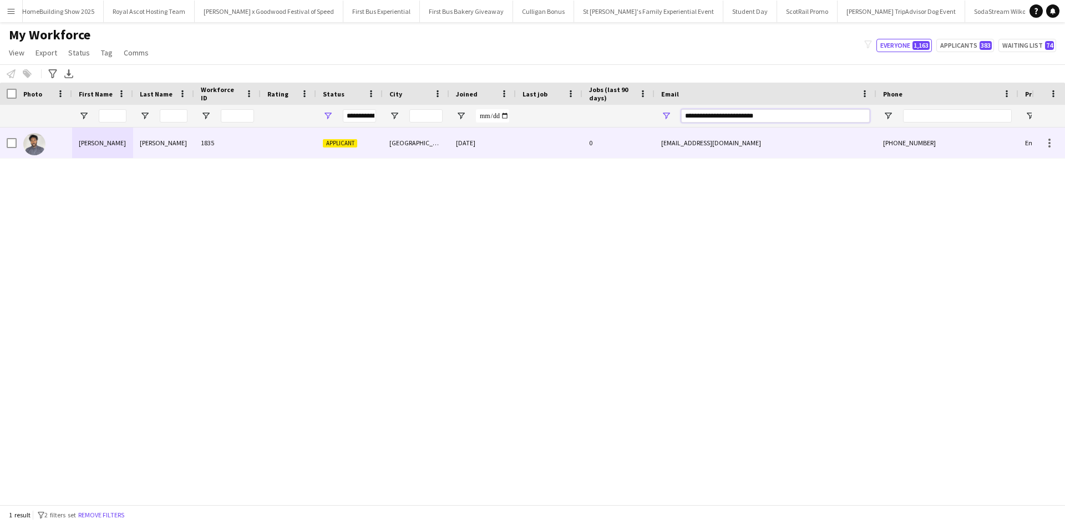
type input "**********"
click at [85, 139] on div "[PERSON_NAME]" at bounding box center [102, 143] width 61 height 31
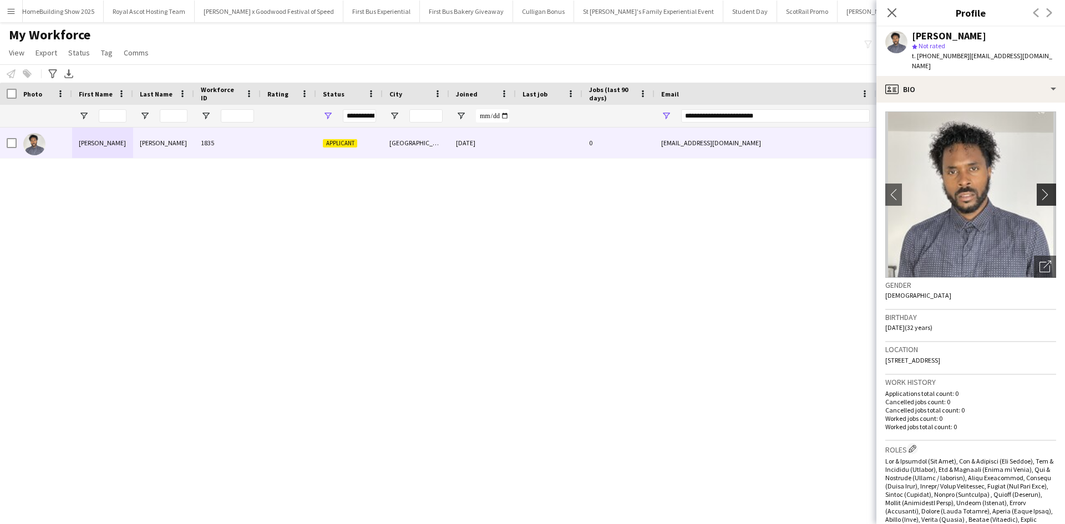
click at [1039, 189] on app-icon "chevron-right" at bounding box center [1047, 195] width 17 height 12
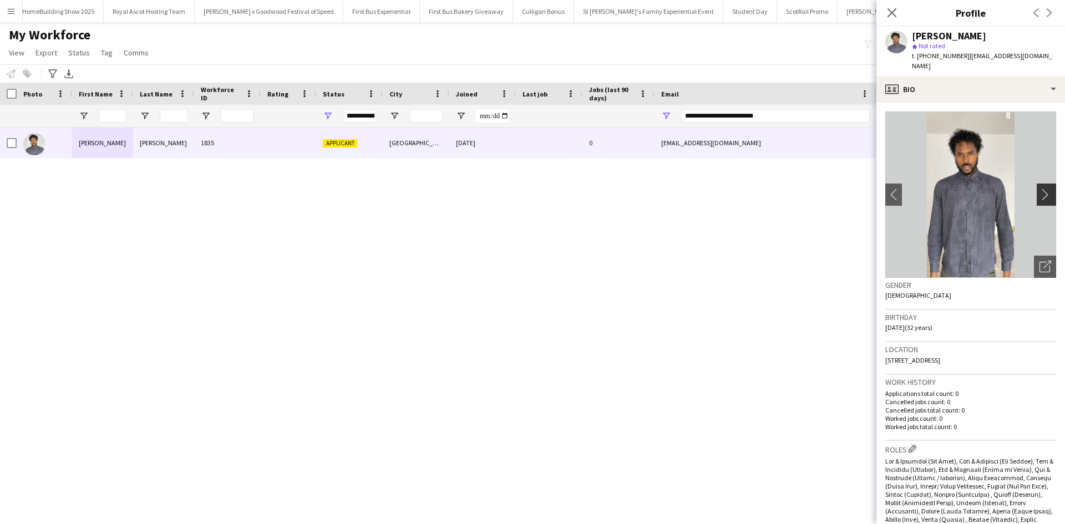
click at [1039, 189] on app-icon "chevron-right" at bounding box center [1047, 195] width 17 height 12
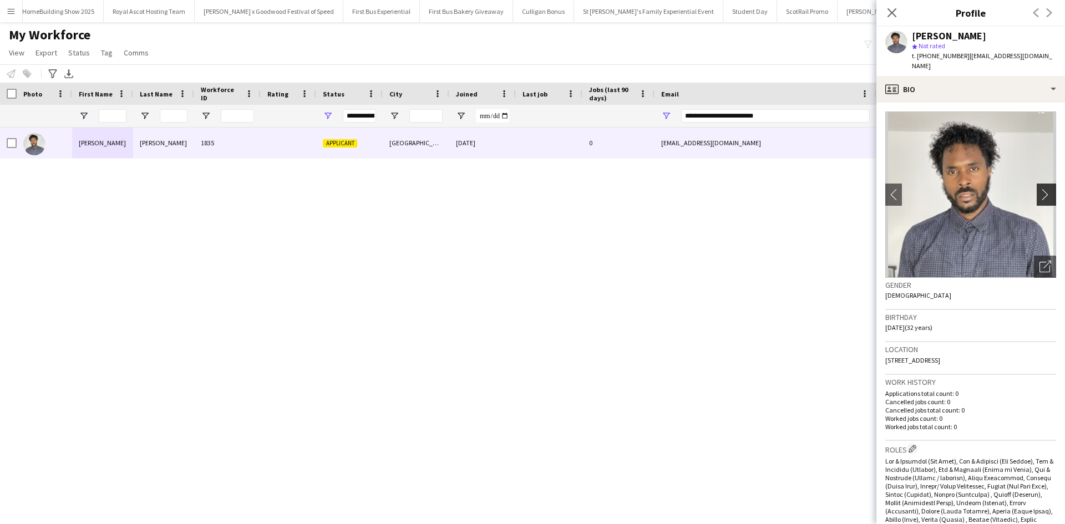
click at [1039, 189] on app-icon "chevron-right" at bounding box center [1047, 195] width 17 height 12
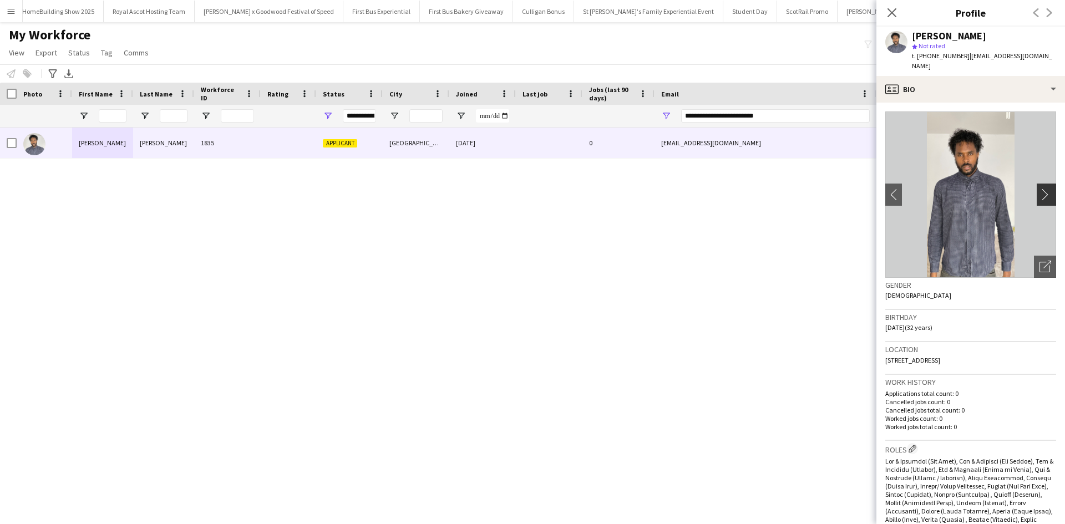
click at [1039, 189] on app-icon "chevron-right" at bounding box center [1047, 195] width 17 height 12
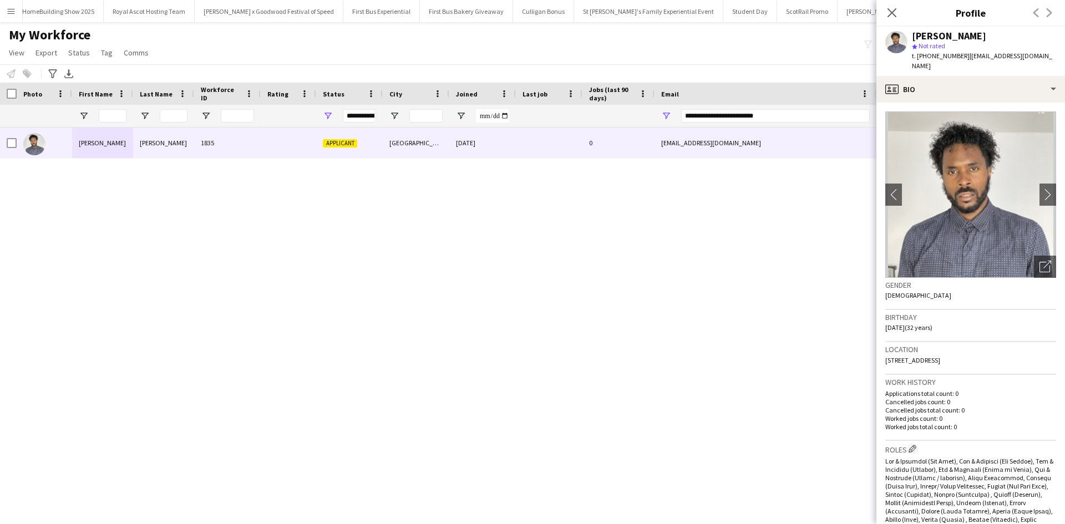
click at [696, 335] on div "[PERSON_NAME] 1835 Applicant [GEOGRAPHIC_DATA] [DATE] 0 [EMAIL_ADDRESS][DOMAIN_…" at bounding box center [516, 312] width 1032 height 369
click at [890, 11] on icon at bounding box center [891, 12] width 11 height 11
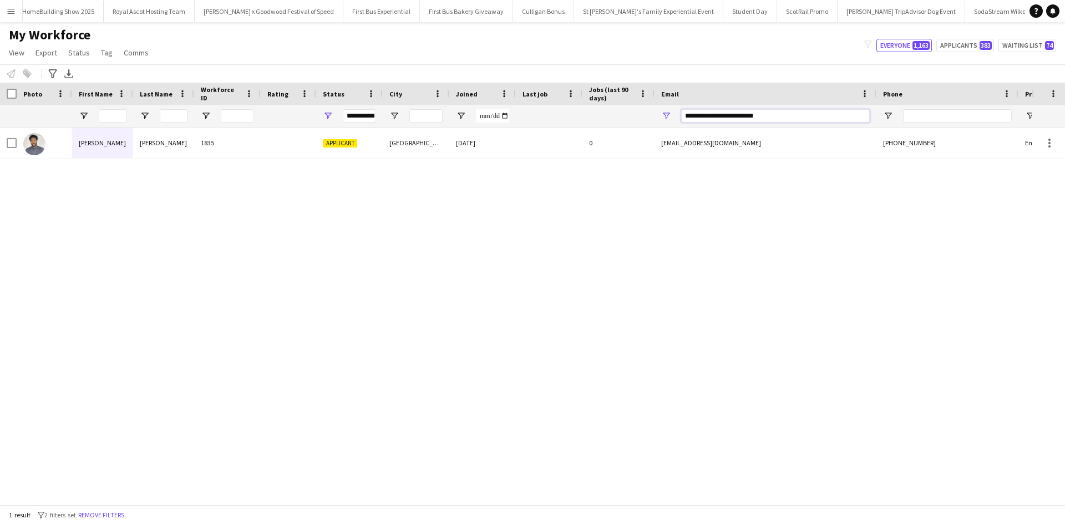
drag, startPoint x: 831, startPoint y: 116, endPoint x: 618, endPoint y: 133, distance: 214.2
click at [638, 116] on div at bounding box center [601, 116] width 1203 height 22
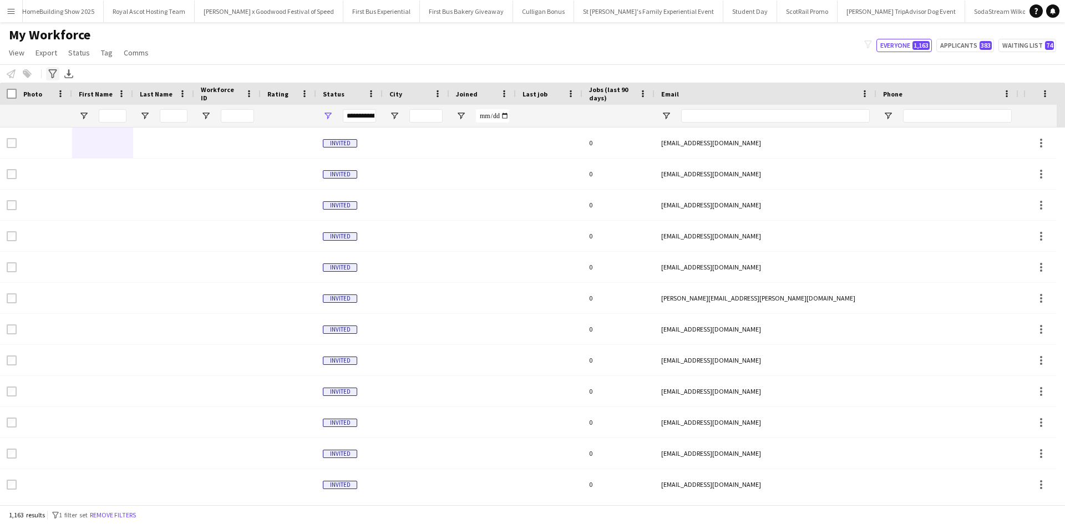
click at [52, 71] on icon "Advanced filters" at bounding box center [52, 73] width 9 height 9
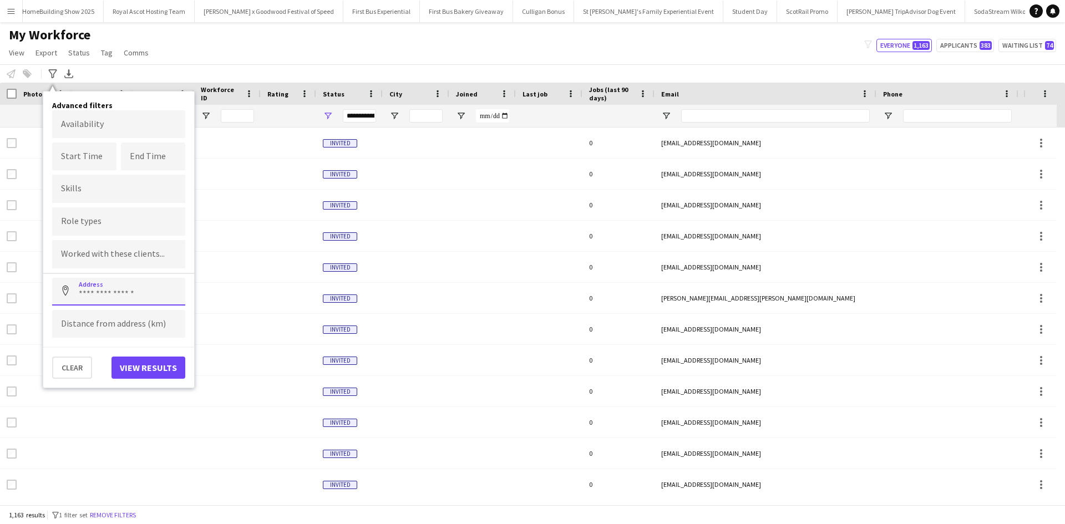
click at [126, 297] on input at bounding box center [118, 292] width 133 height 28
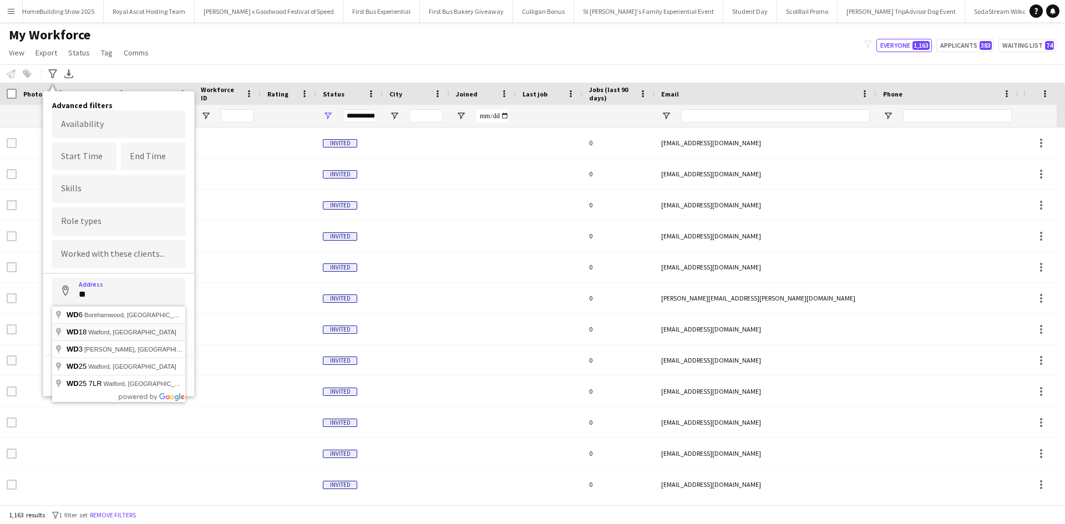
type input "**********"
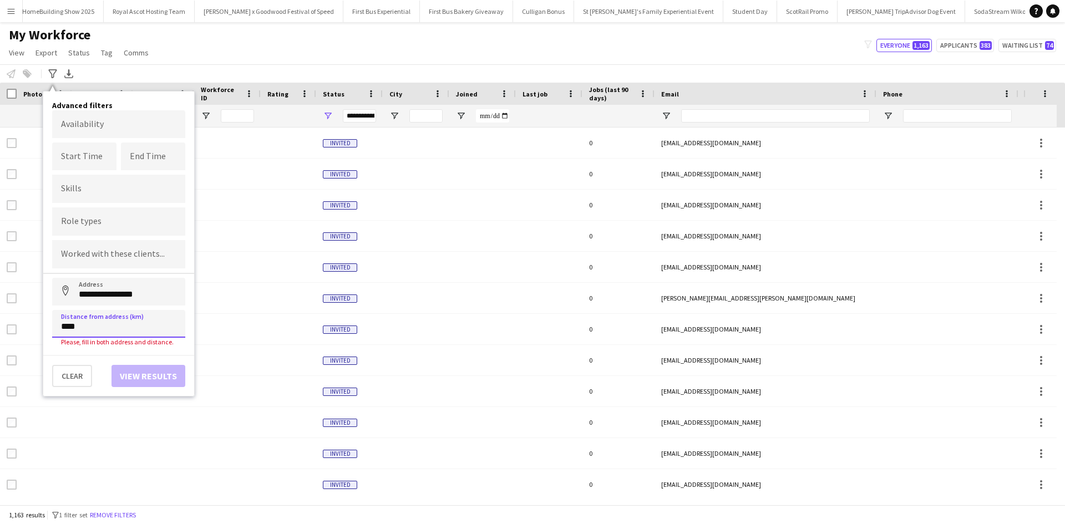
type input "*****"
click button "Address" at bounding box center [65, 291] width 27 height 27
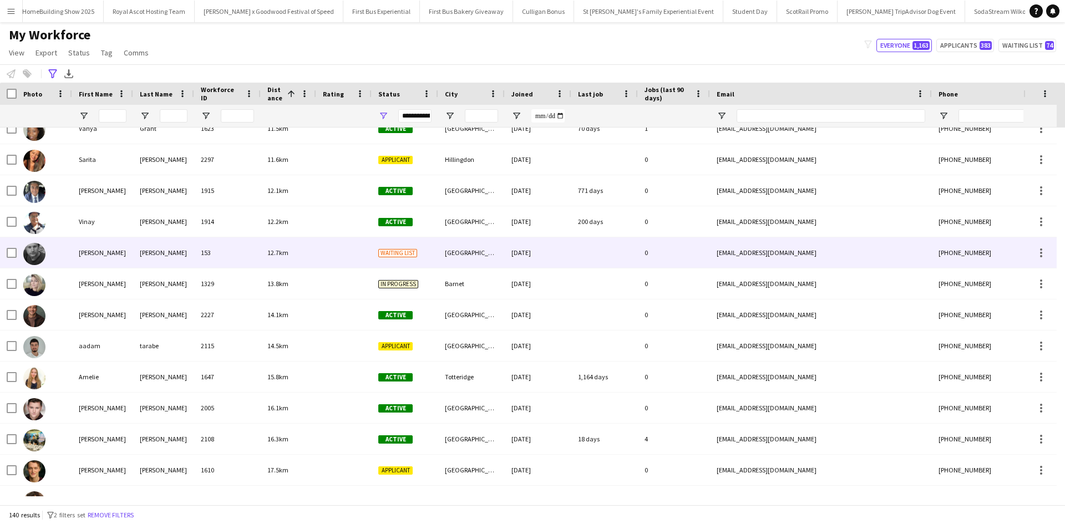
scroll to position [222, 0]
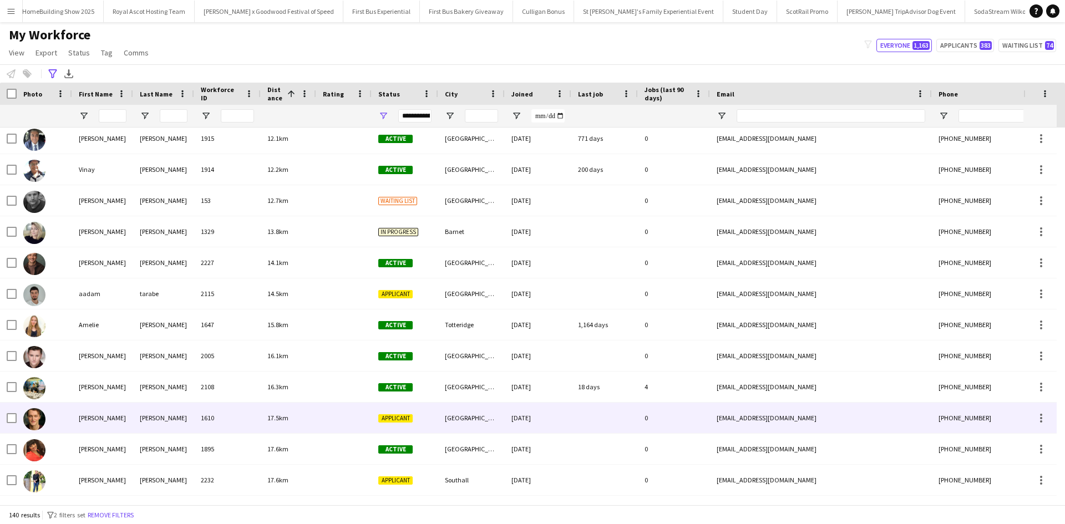
click at [101, 418] on div "Sammy" at bounding box center [102, 418] width 61 height 31
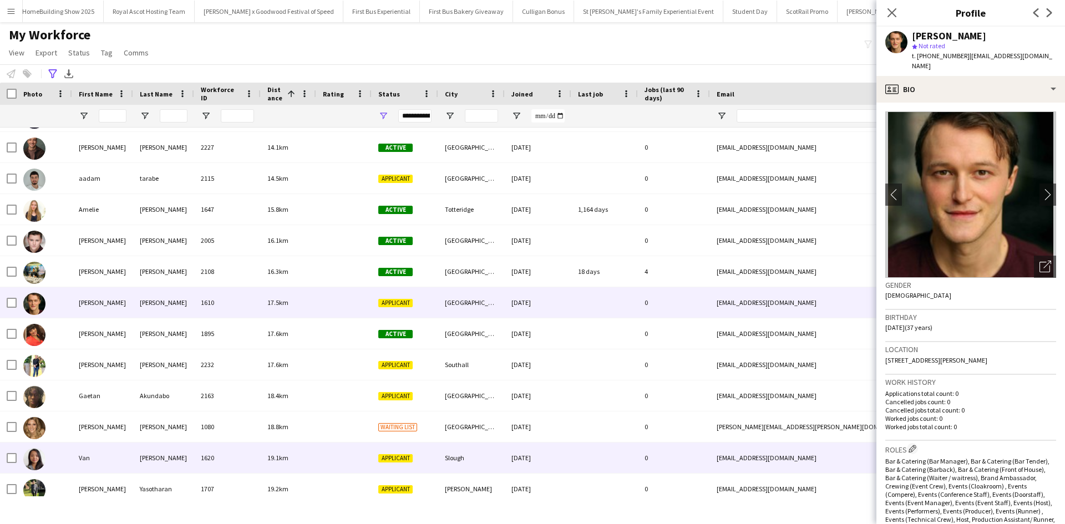
scroll to position [388, 0]
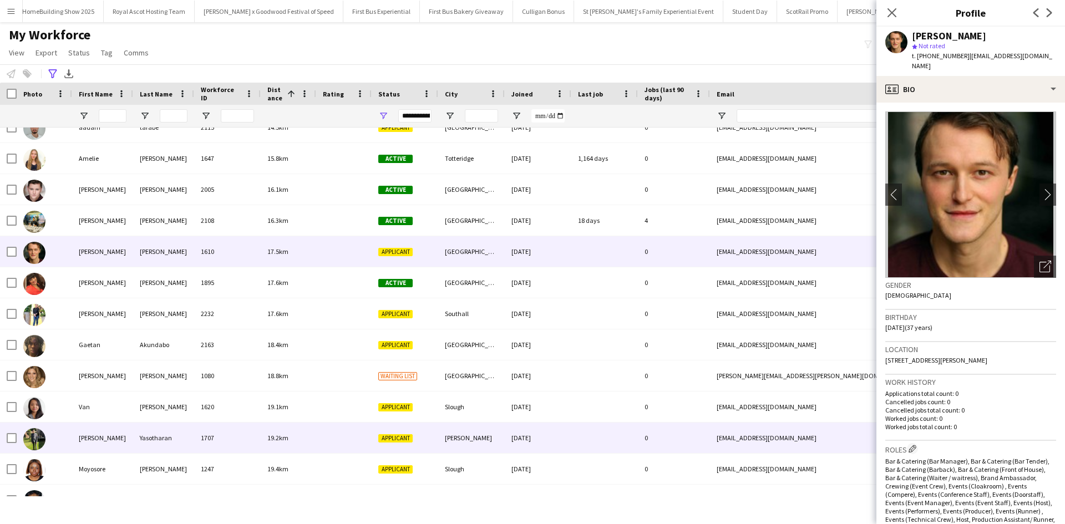
click at [98, 432] on div "Morgan" at bounding box center [102, 438] width 61 height 31
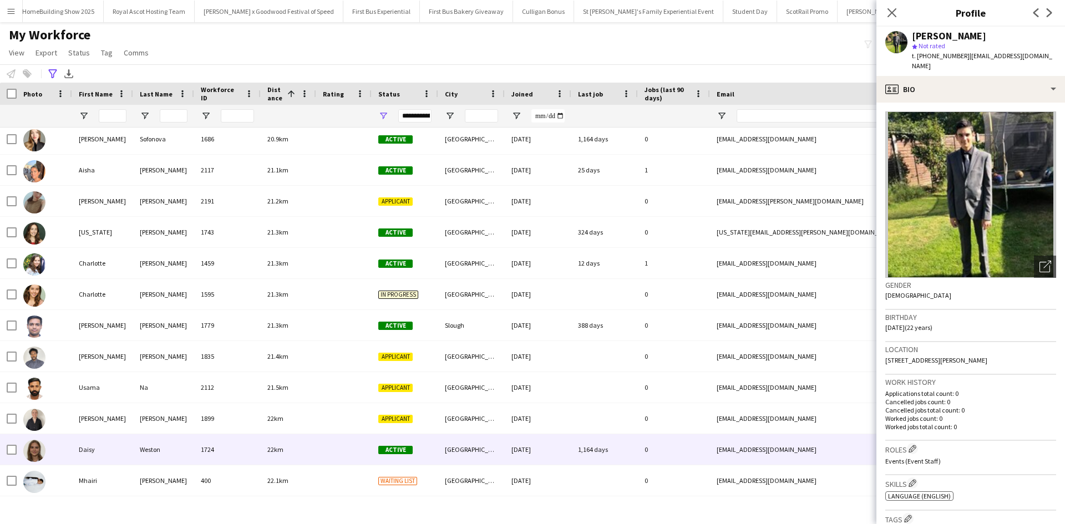
scroll to position [888, 0]
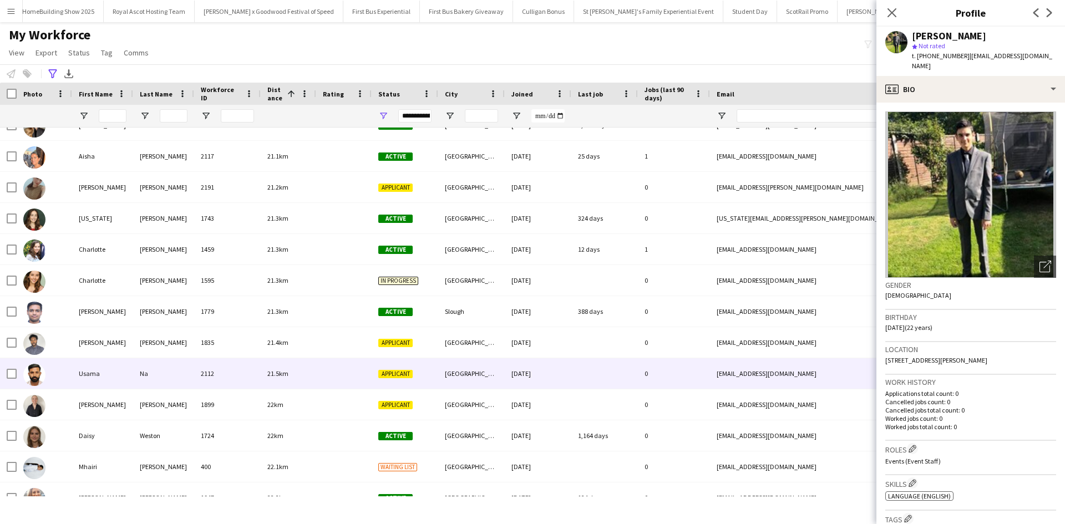
click at [90, 376] on div "Usama" at bounding box center [102, 373] width 61 height 31
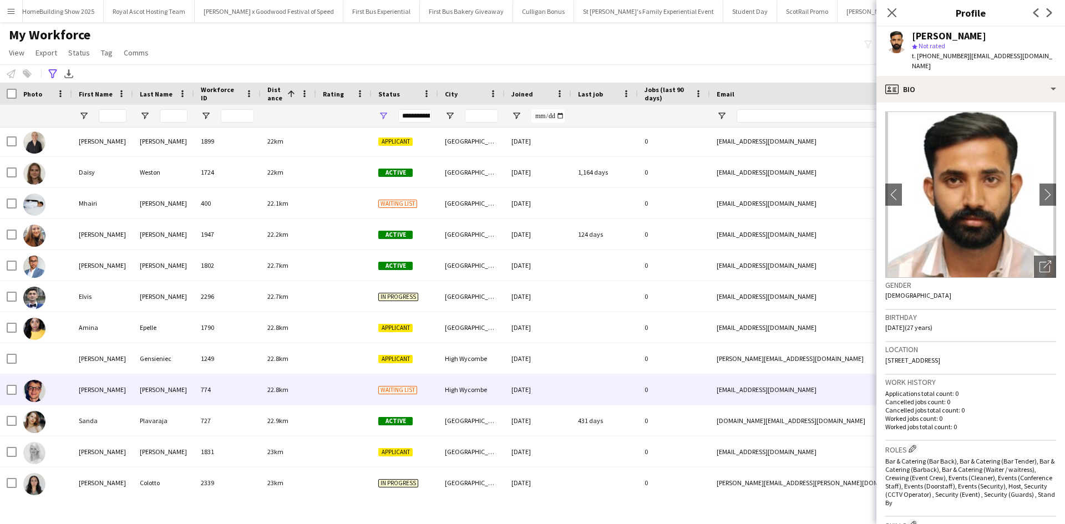
scroll to position [1165, 0]
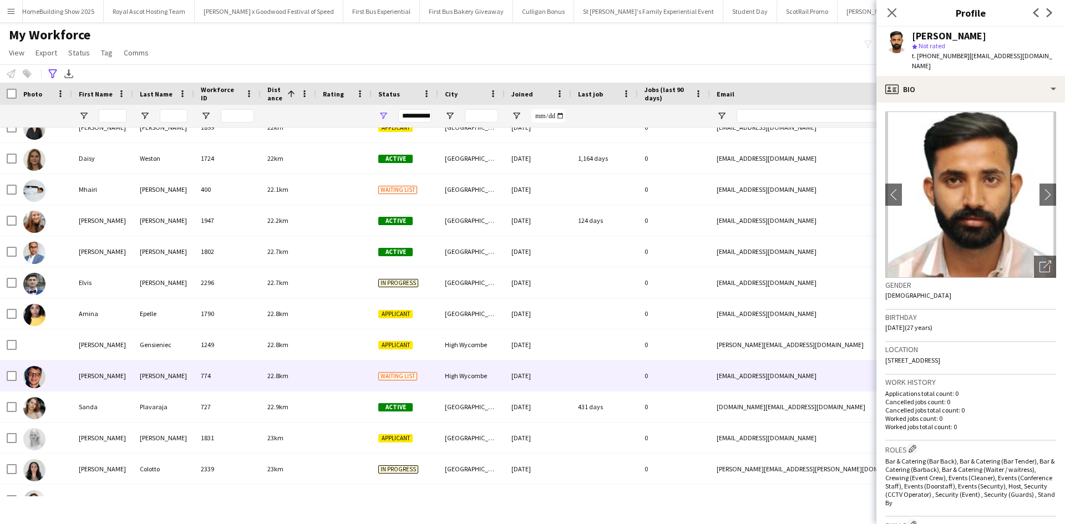
click at [90, 379] on div "Piotr" at bounding box center [102, 376] width 61 height 31
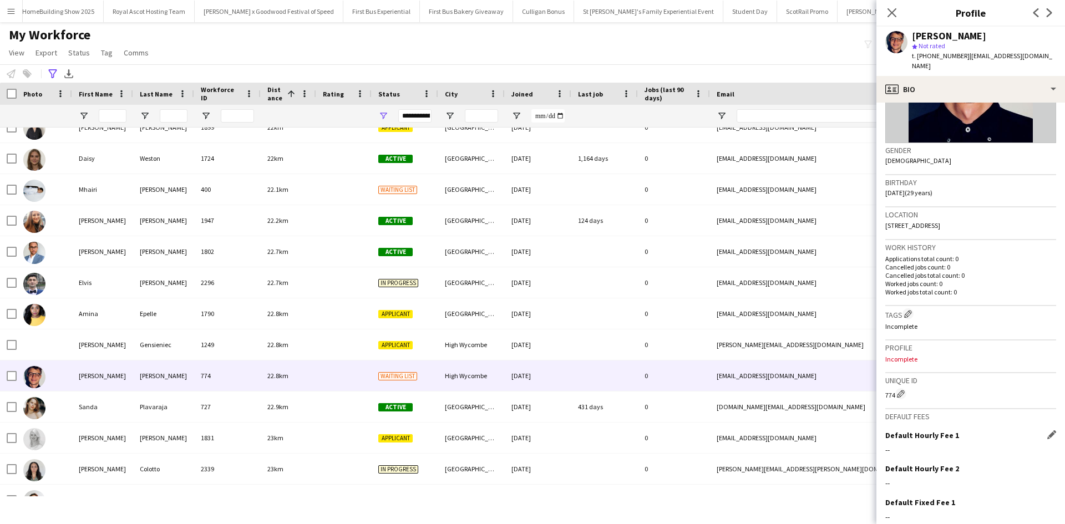
scroll to position [205, 0]
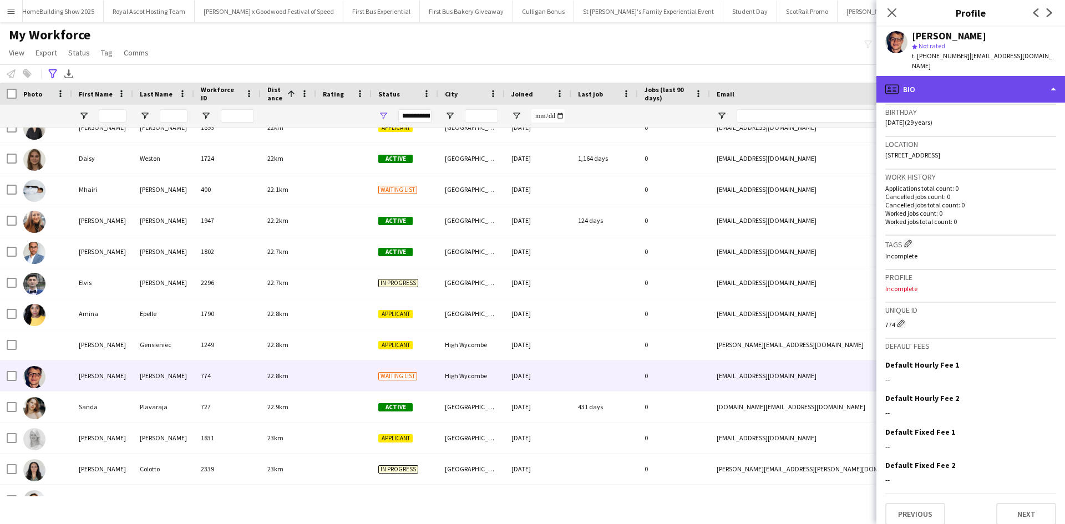
click at [983, 82] on div "profile Bio" at bounding box center [970, 89] width 189 height 27
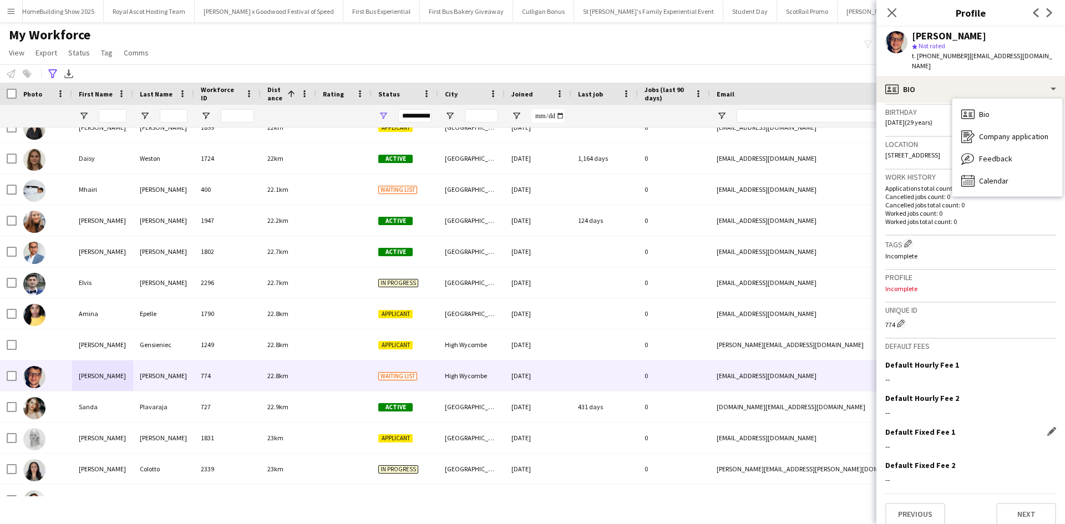
click at [1006, 442] on div "--" at bounding box center [970, 447] width 171 height 10
click at [1016, 508] on button "Next" at bounding box center [1026, 514] width 60 height 22
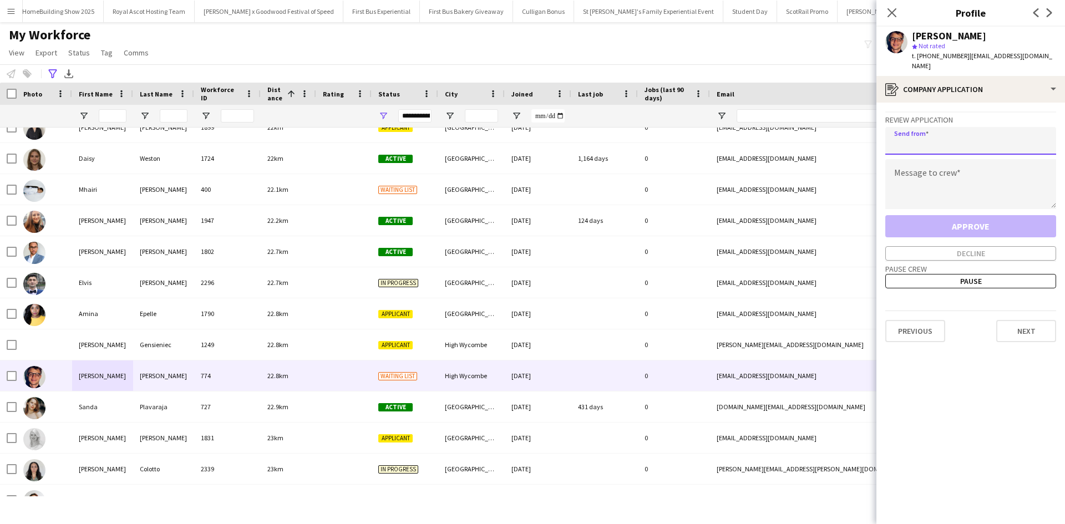
click at [965, 135] on input "email" at bounding box center [970, 141] width 171 height 28
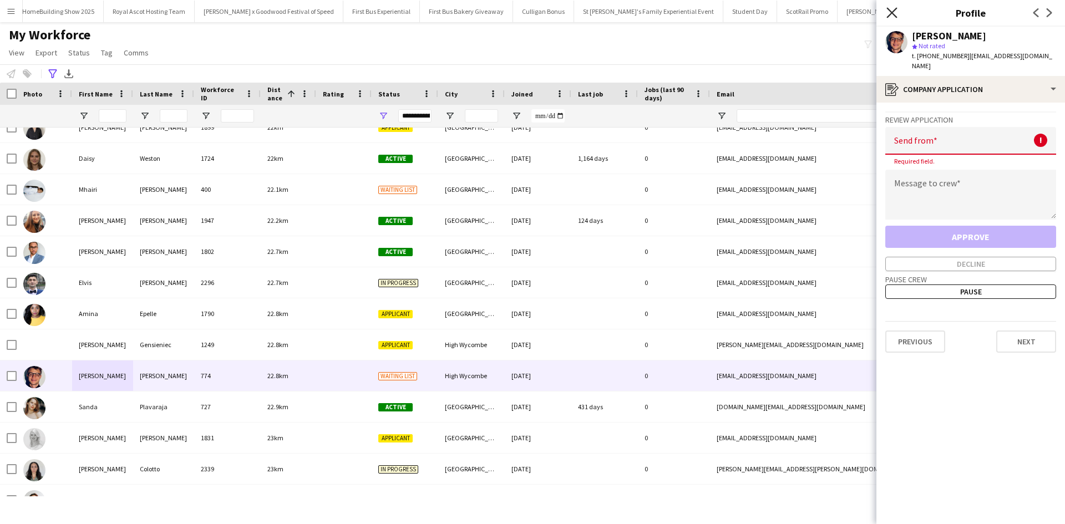
click at [893, 12] on icon at bounding box center [891, 12] width 11 height 11
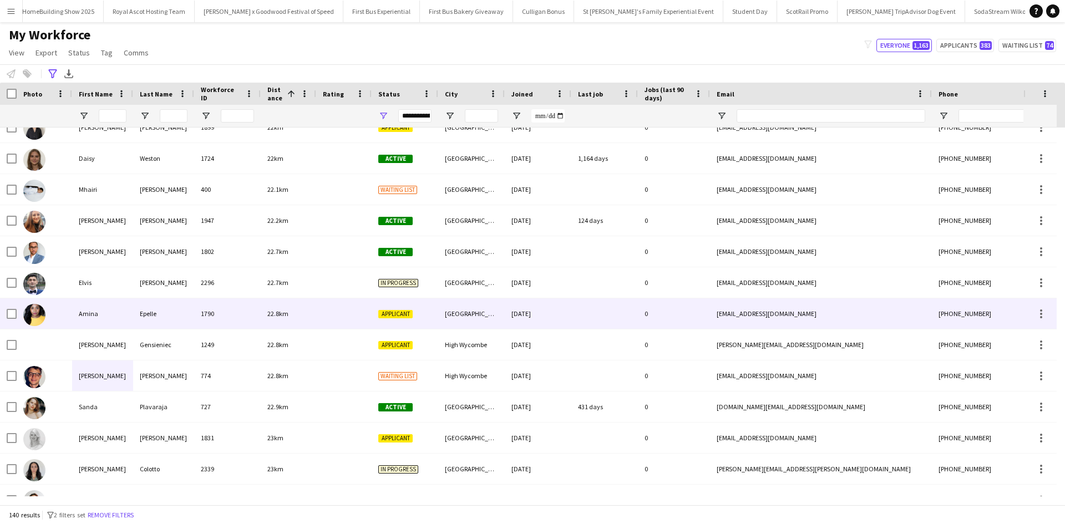
scroll to position [0, 0]
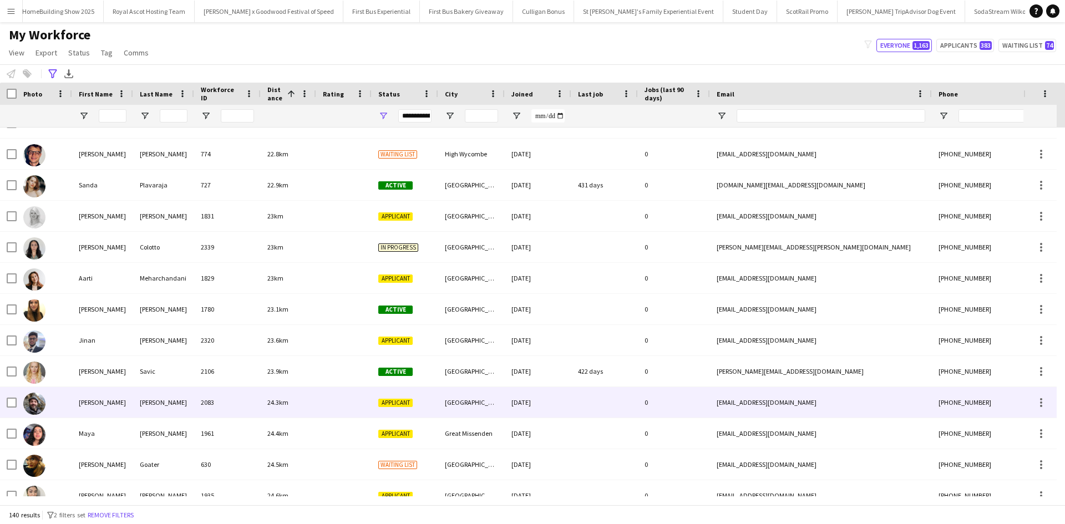
click at [89, 404] on div "George" at bounding box center [102, 402] width 61 height 31
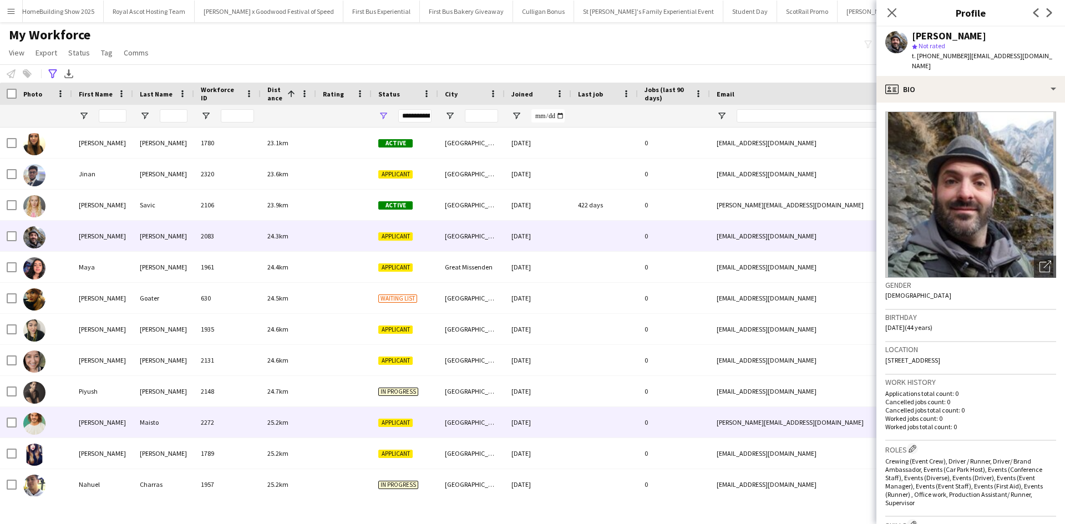
click at [106, 420] on div "Giuseppe" at bounding box center [102, 422] width 61 height 31
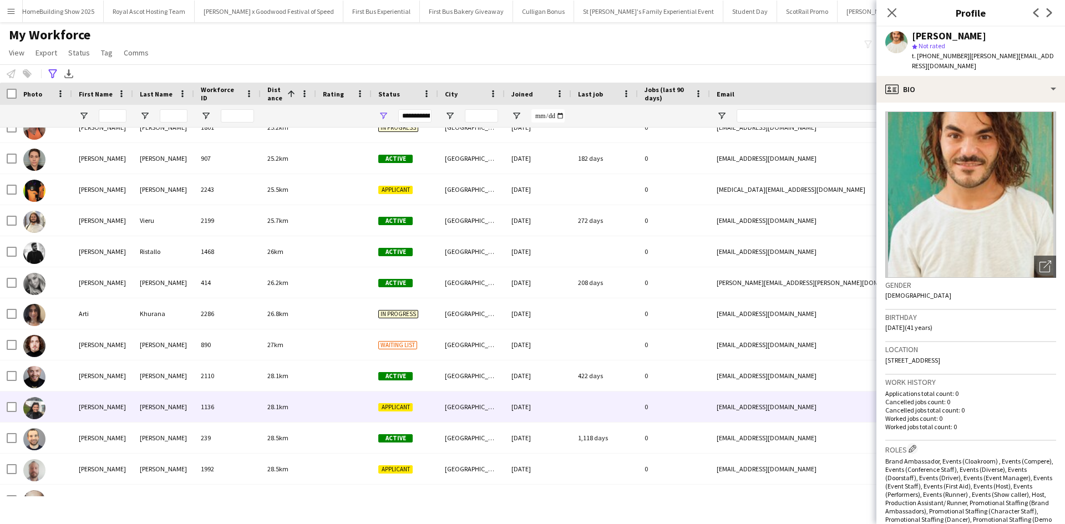
scroll to position [1955, 0]
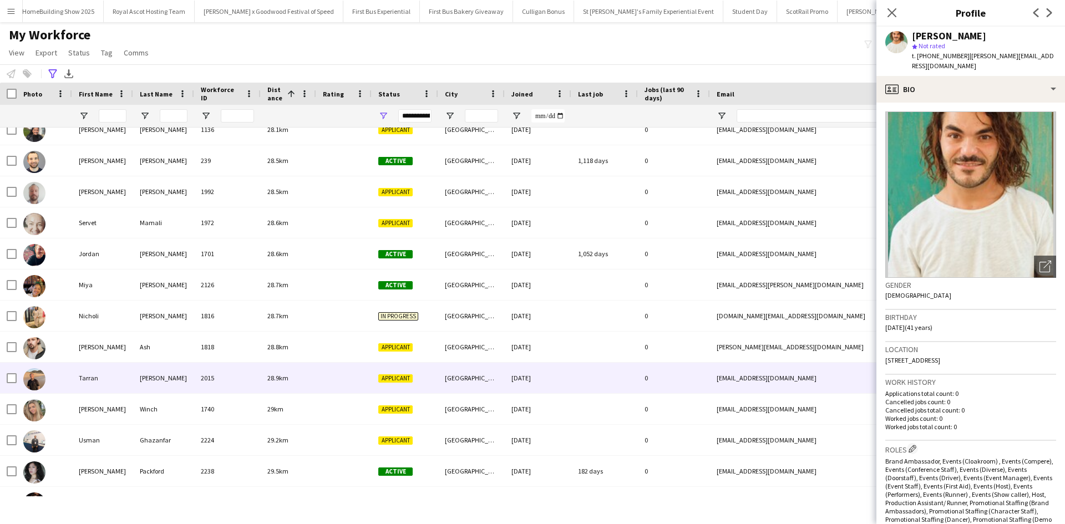
click at [93, 380] on div "Tarran" at bounding box center [102, 378] width 61 height 31
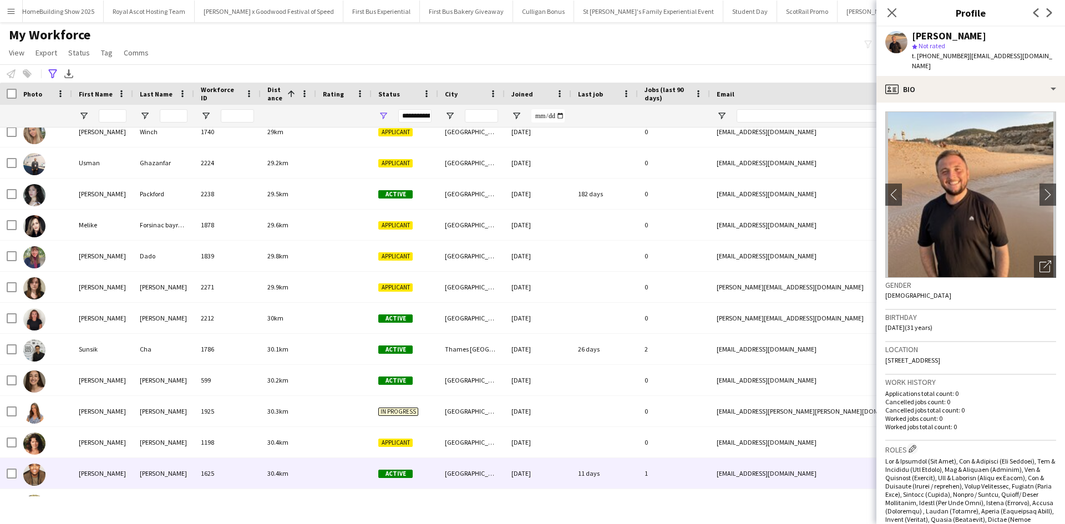
click at [95, 475] on div "Nathan" at bounding box center [102, 473] width 61 height 31
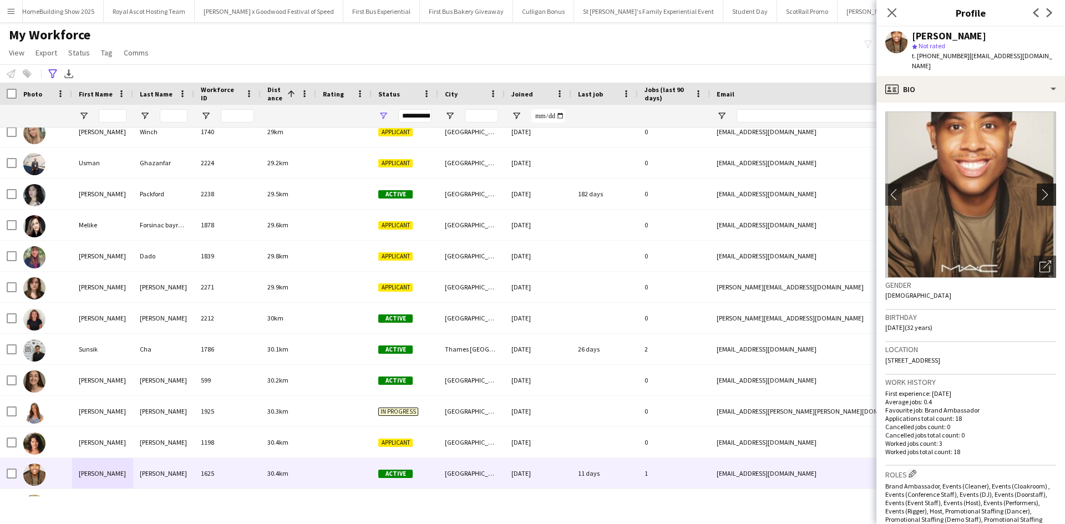
click at [1041, 190] on button "chevron-right" at bounding box center [1048, 195] width 22 height 22
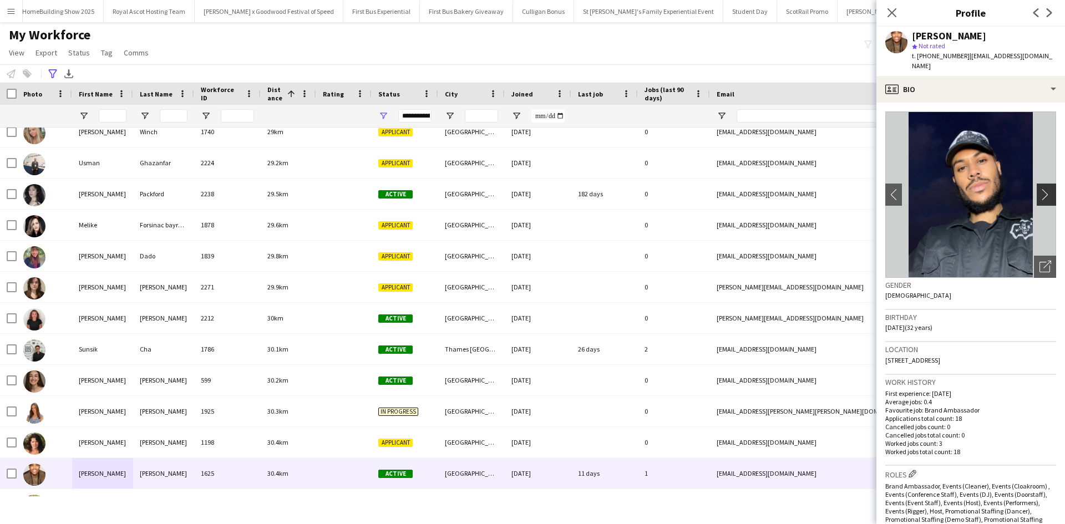
click at [1041, 190] on button "chevron-right" at bounding box center [1048, 195] width 22 height 22
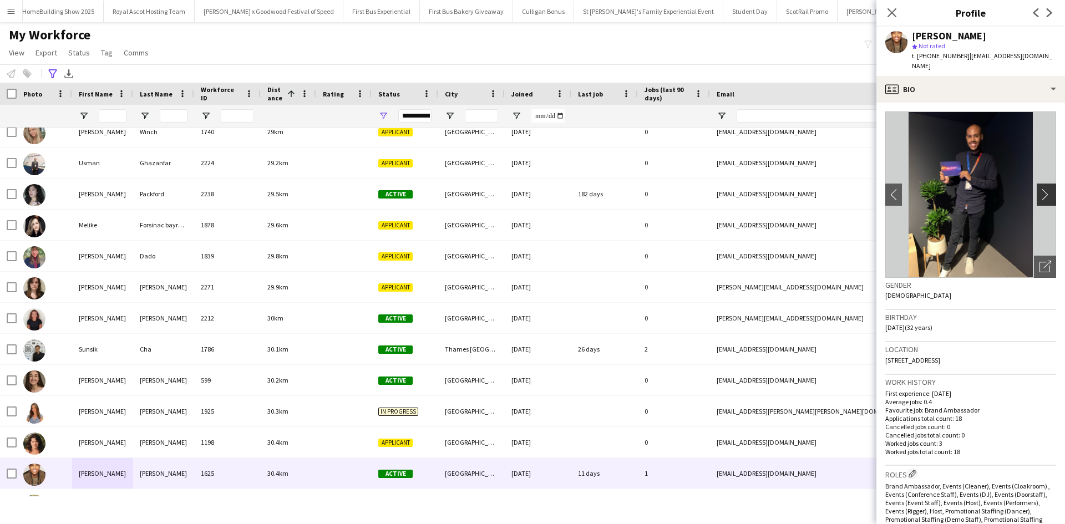
click at [1041, 190] on button "chevron-right" at bounding box center [1048, 195] width 22 height 22
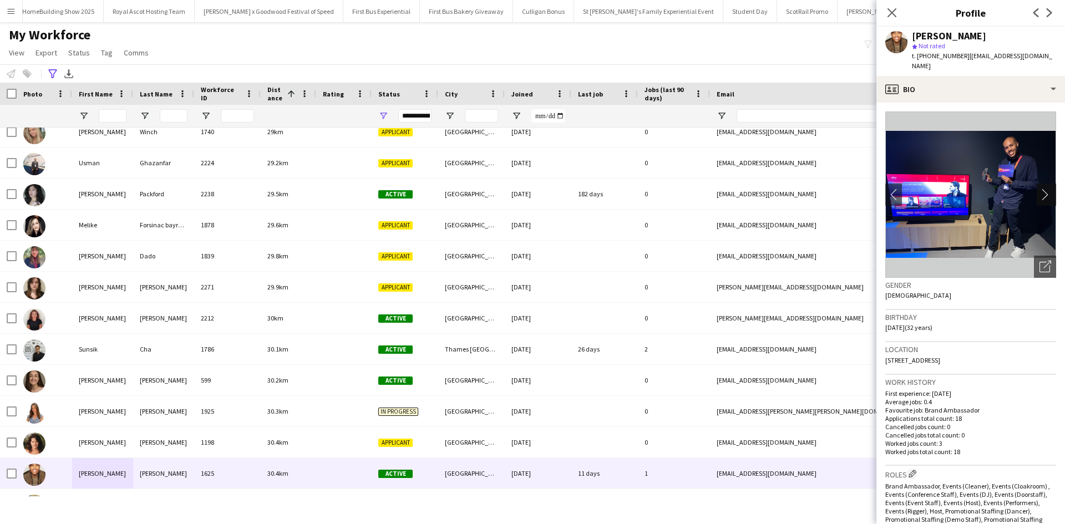
click at [1041, 190] on button "chevron-right" at bounding box center [1048, 195] width 22 height 22
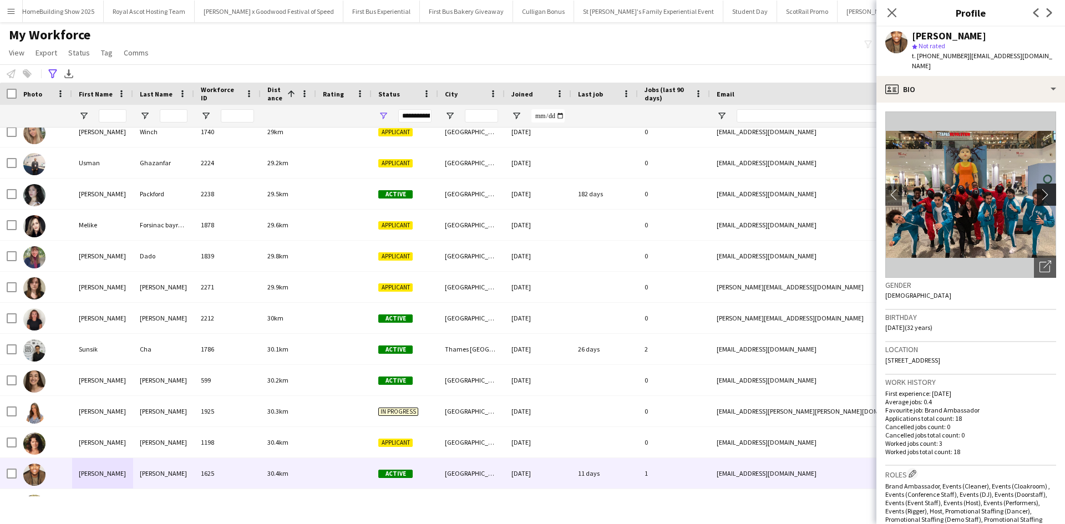
click at [1041, 190] on button "chevron-right" at bounding box center [1048, 195] width 22 height 22
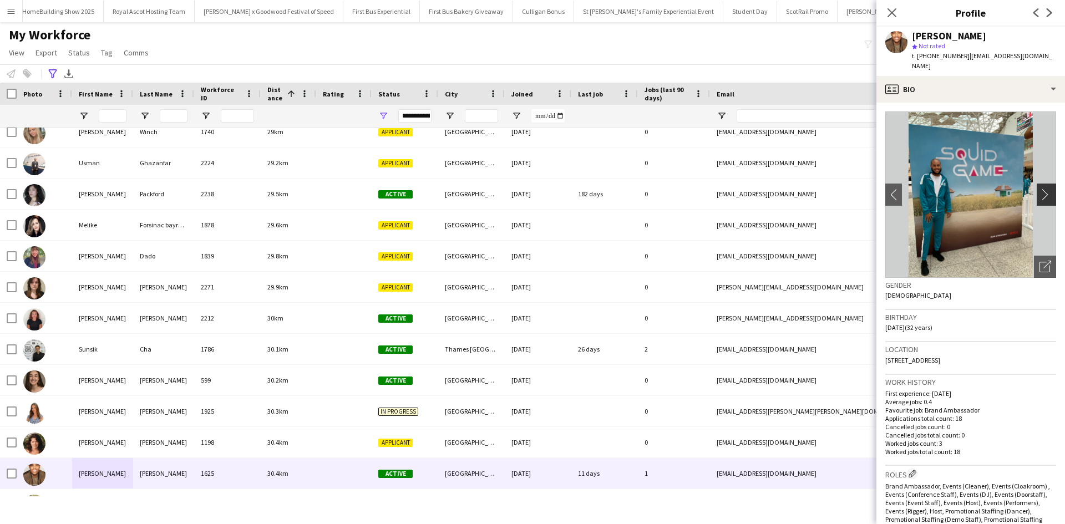
click at [1041, 190] on button "chevron-right" at bounding box center [1048, 195] width 22 height 22
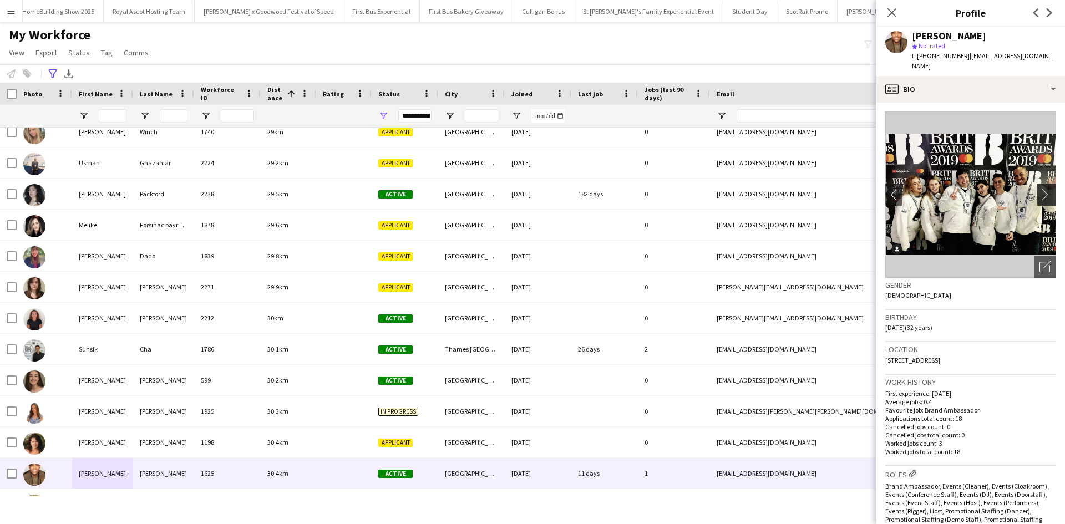
click at [1041, 190] on button "chevron-right" at bounding box center [1048, 195] width 22 height 22
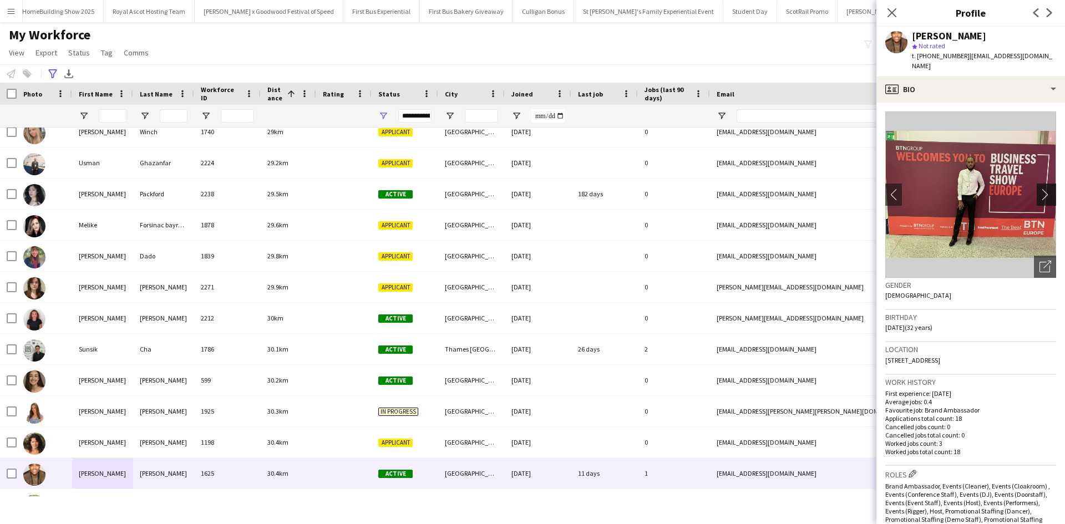
click at [1041, 190] on button "chevron-right" at bounding box center [1048, 195] width 22 height 22
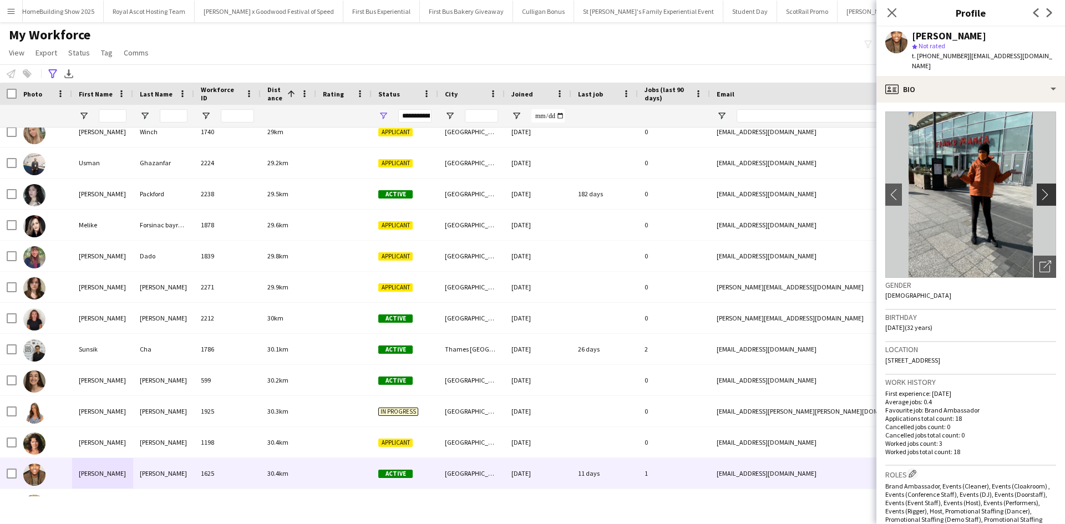
click at [1041, 190] on button "chevron-right" at bounding box center [1048, 195] width 22 height 22
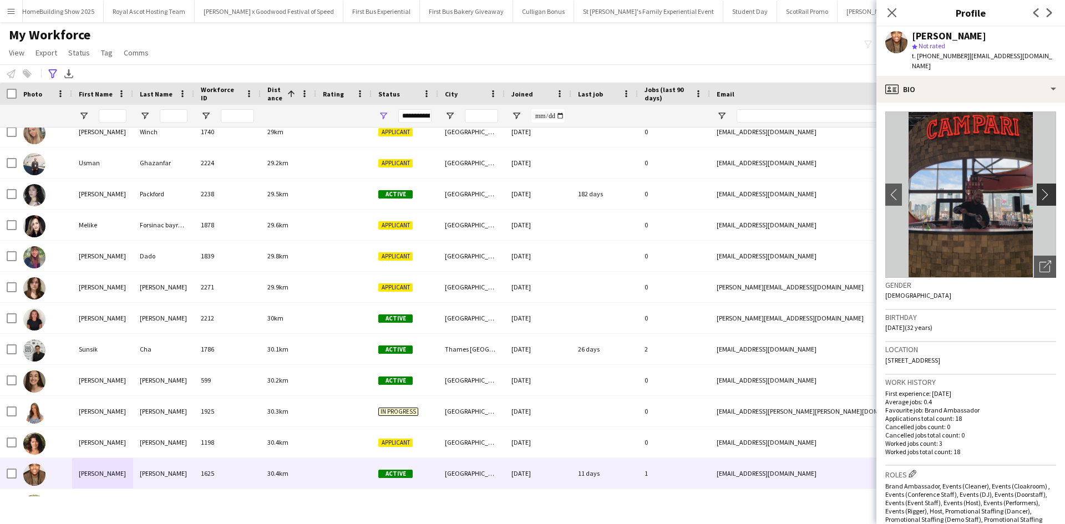
click at [1041, 190] on button "chevron-right" at bounding box center [1048, 195] width 22 height 22
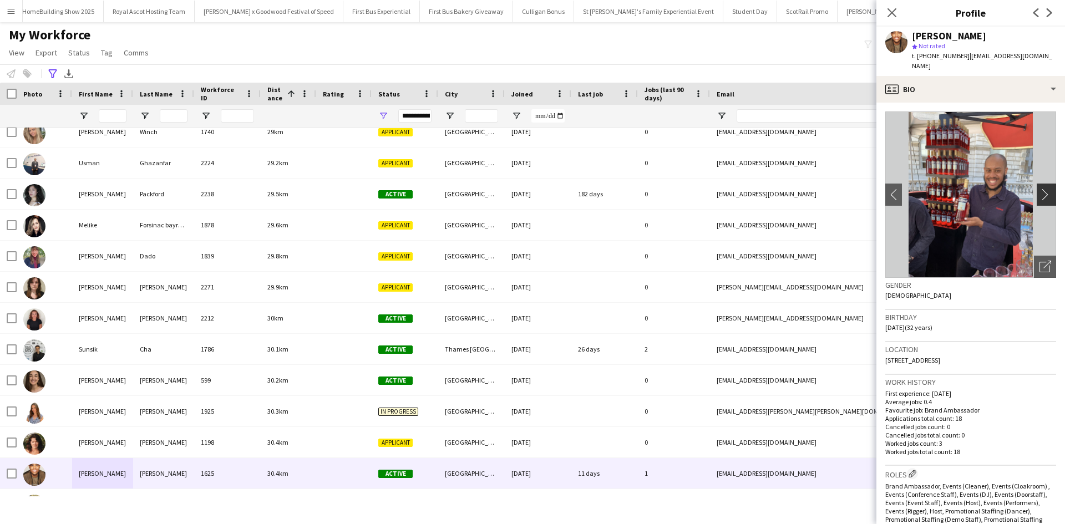
click at [1041, 190] on button "chevron-right" at bounding box center [1048, 195] width 22 height 22
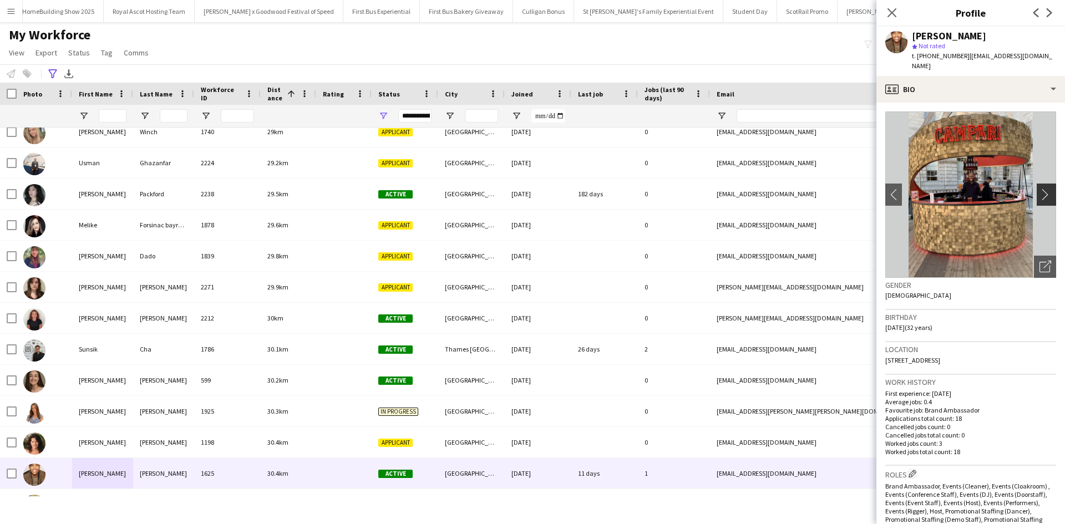
click at [1041, 190] on button "chevron-right" at bounding box center [1048, 195] width 22 height 22
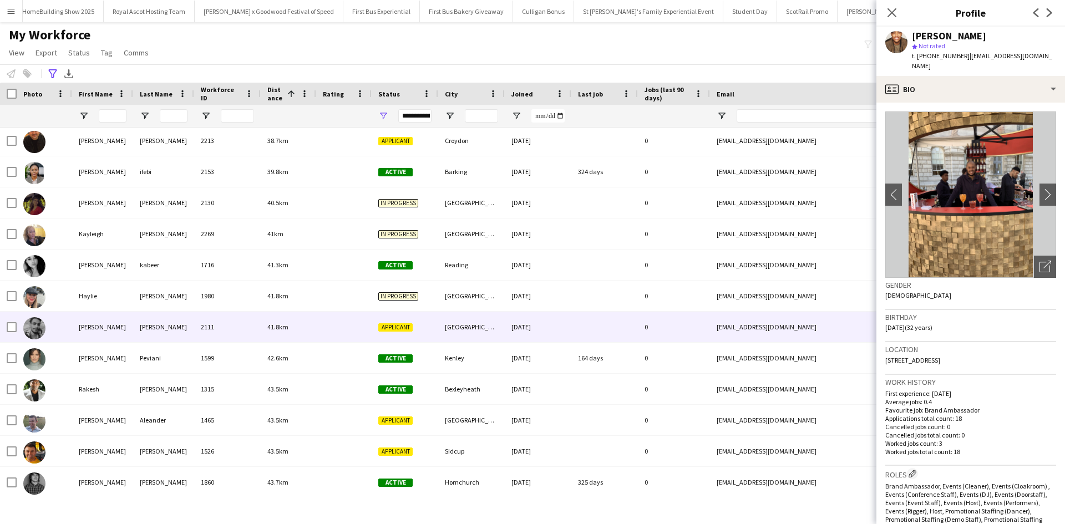
click at [98, 328] on div "Pritpal" at bounding box center [102, 327] width 61 height 31
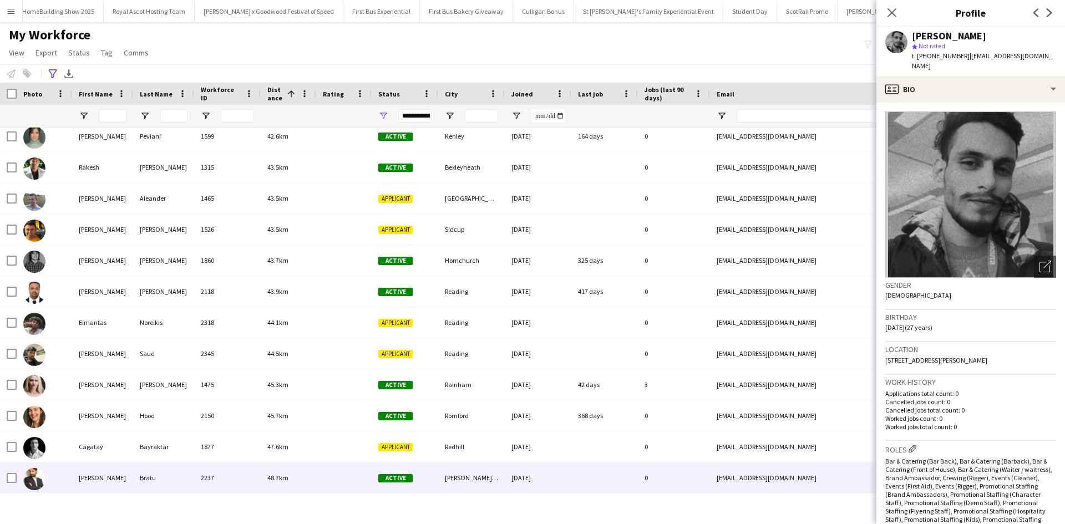
click at [106, 472] on div "Vladut Alexandru" at bounding box center [102, 478] width 61 height 31
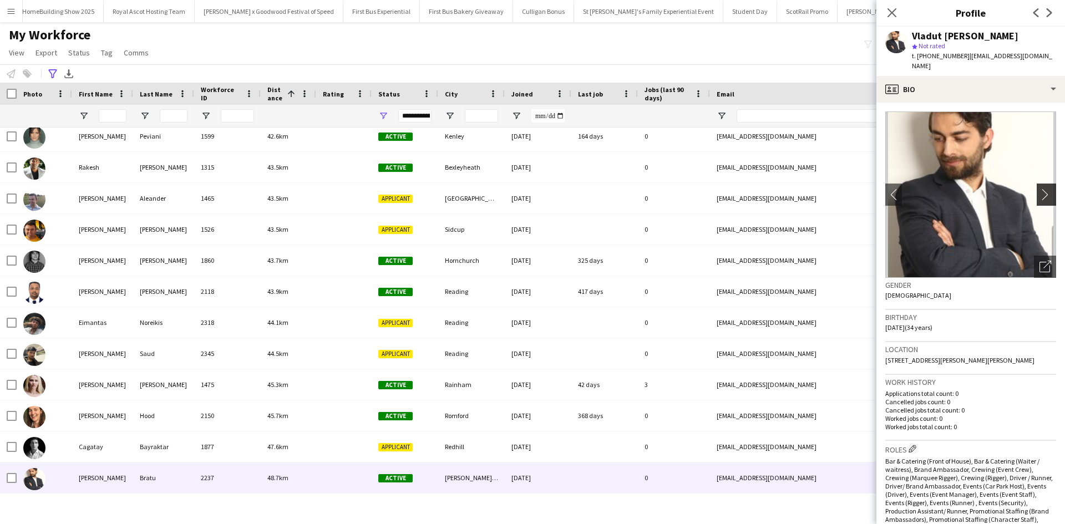
click at [1039, 189] on app-icon "chevron-right" at bounding box center [1047, 195] width 17 height 12
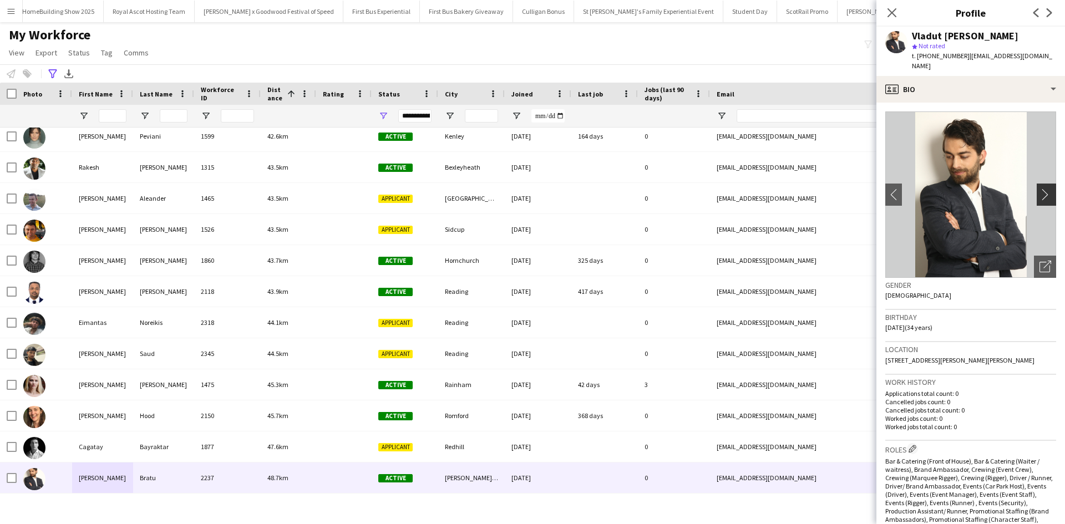
click at [1039, 189] on app-icon "chevron-right" at bounding box center [1047, 195] width 17 height 12
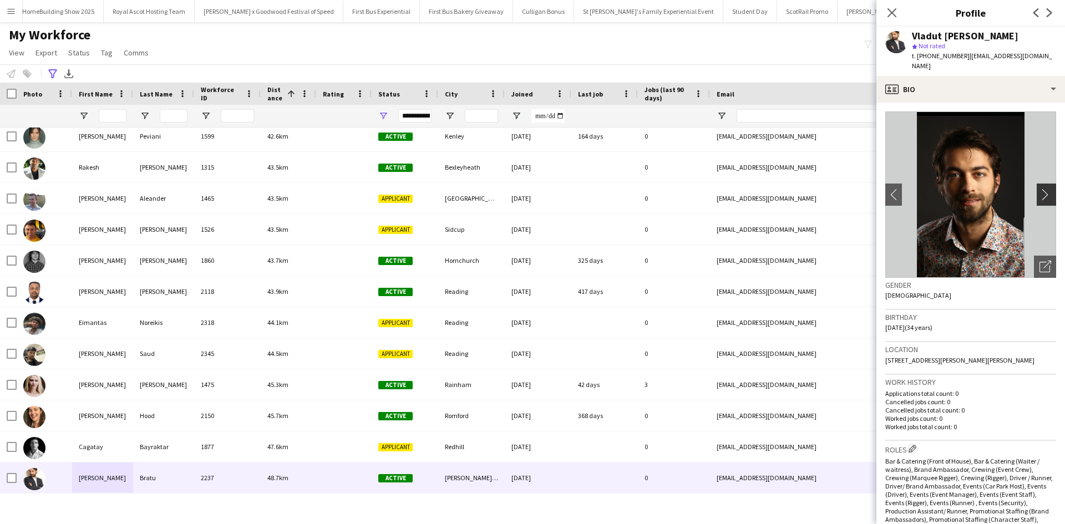
click at [1039, 189] on app-icon "chevron-right" at bounding box center [1047, 195] width 17 height 12
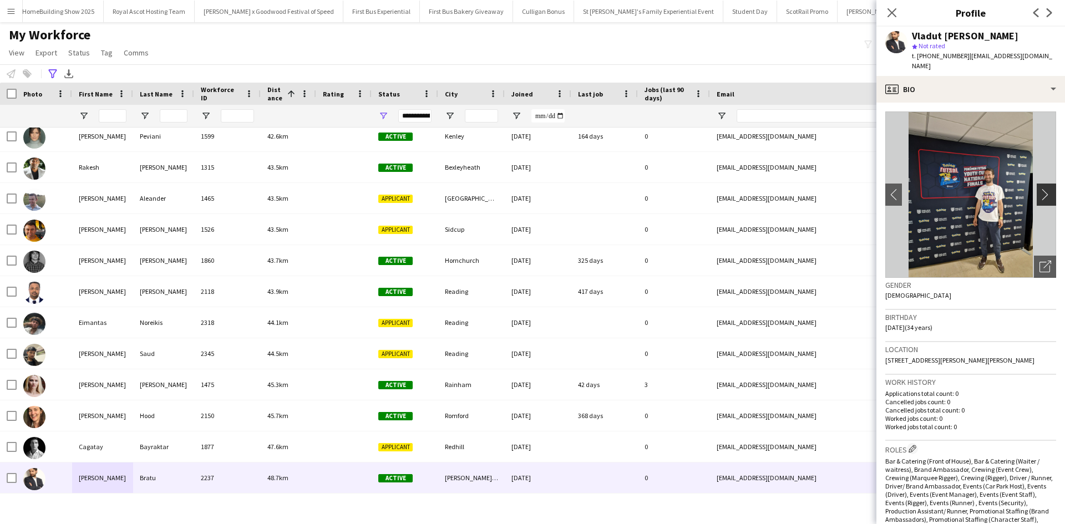
click at [1039, 189] on app-icon "chevron-right" at bounding box center [1047, 195] width 17 height 12
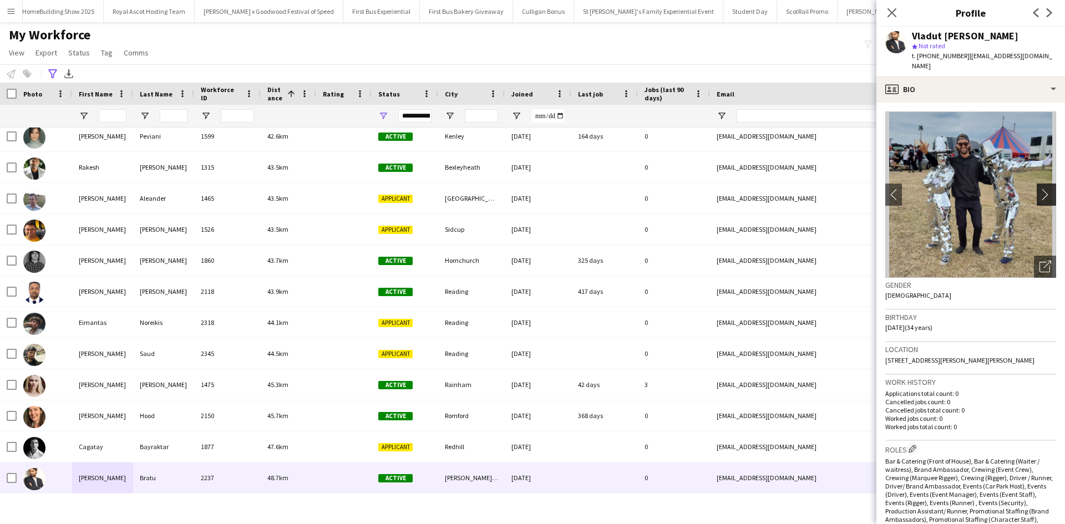
click at [1039, 189] on app-icon "chevron-right" at bounding box center [1047, 195] width 17 height 12
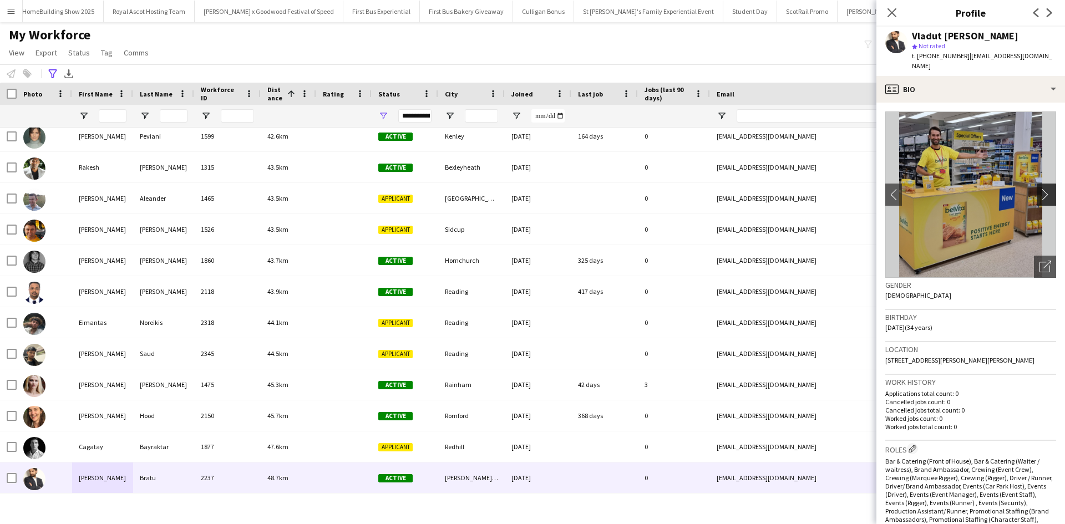
click at [1039, 189] on app-icon "chevron-right" at bounding box center [1047, 195] width 17 height 12
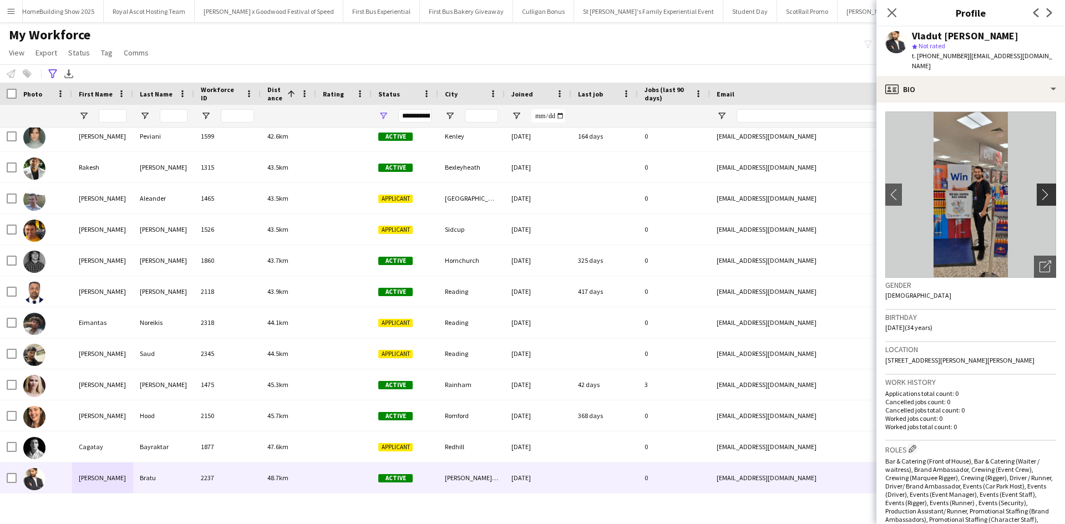
click at [1039, 189] on app-icon "chevron-right" at bounding box center [1047, 195] width 17 height 12
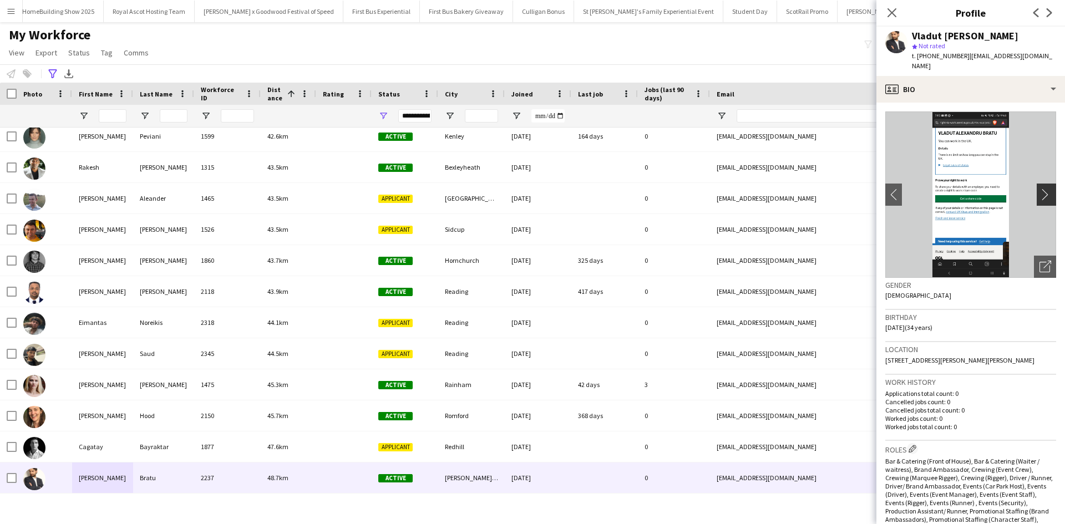
click at [1039, 189] on app-icon "chevron-right" at bounding box center [1047, 195] width 17 height 12
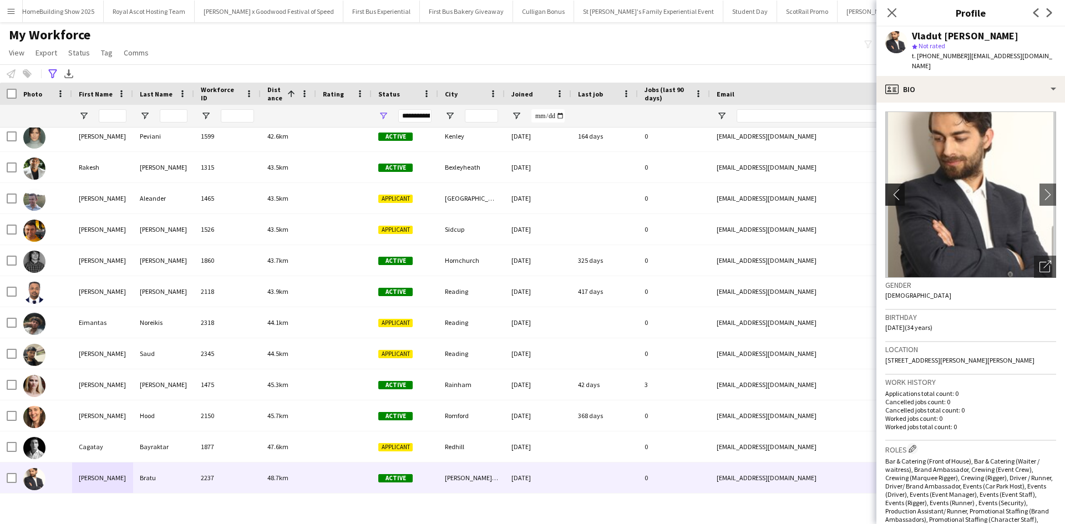
click at [895, 184] on button "chevron-left" at bounding box center [894, 195] width 22 height 22
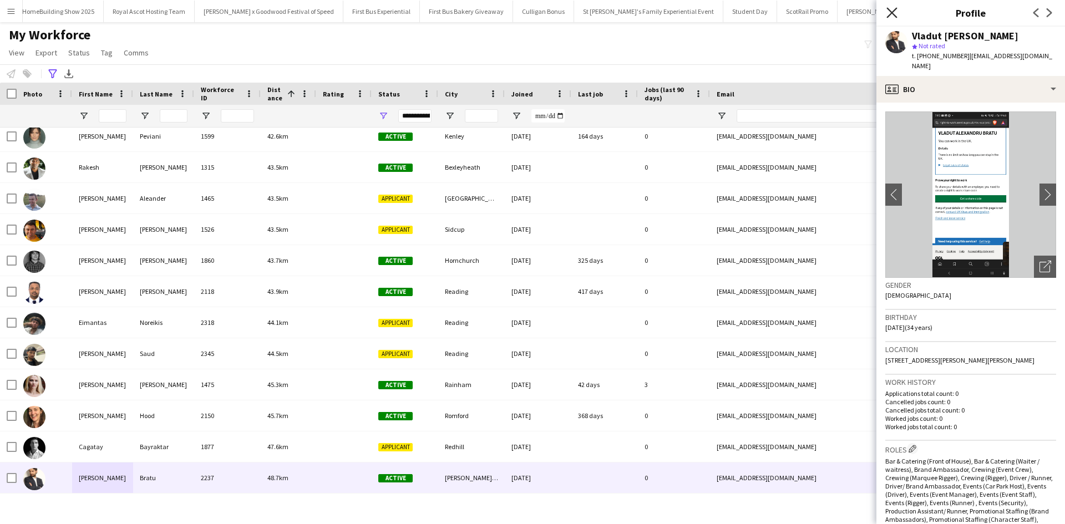
click at [894, 7] on icon "Close pop-in" at bounding box center [891, 12] width 11 height 11
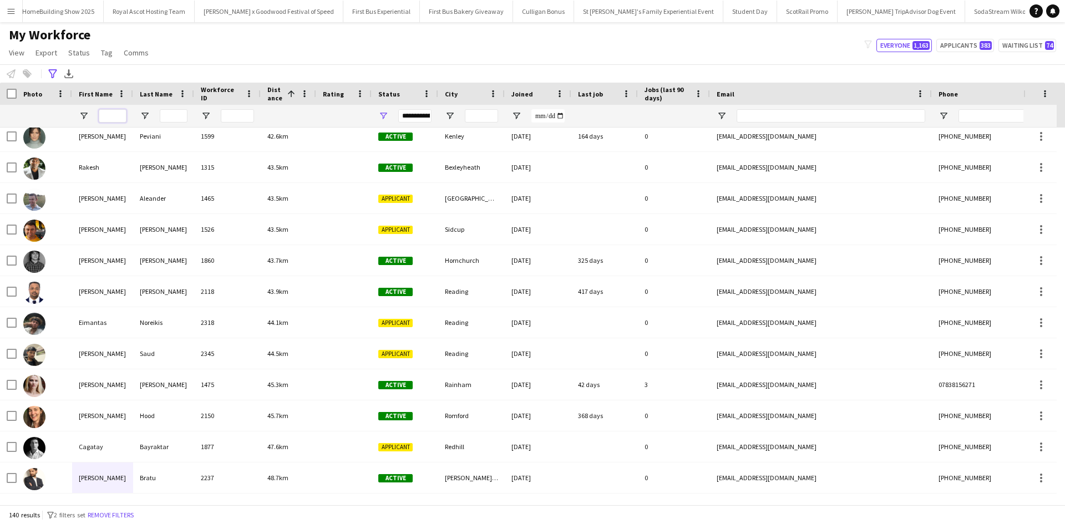
click at [108, 118] on input "First Name Filter Input" at bounding box center [113, 115] width 28 height 13
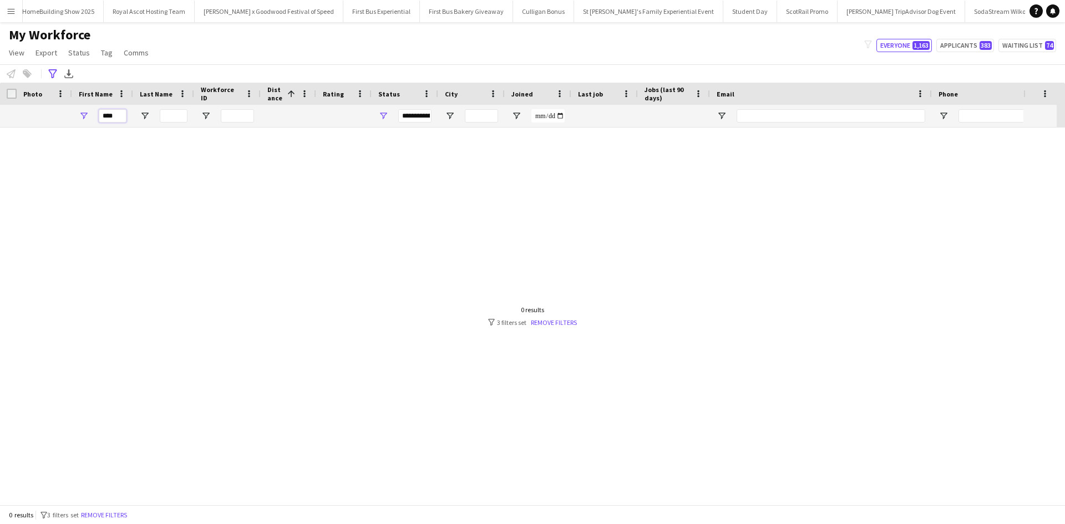
scroll to position [0, 0]
type input "****"
click at [561, 326] on link "Remove filters" at bounding box center [554, 322] width 46 height 8
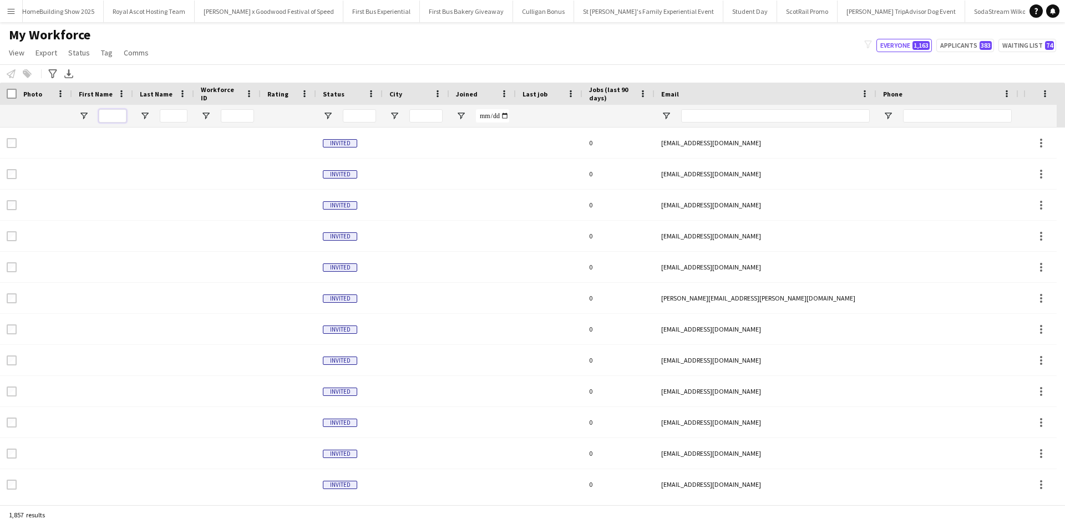
click at [121, 115] on input "First Name Filter Input" at bounding box center [113, 115] width 28 height 13
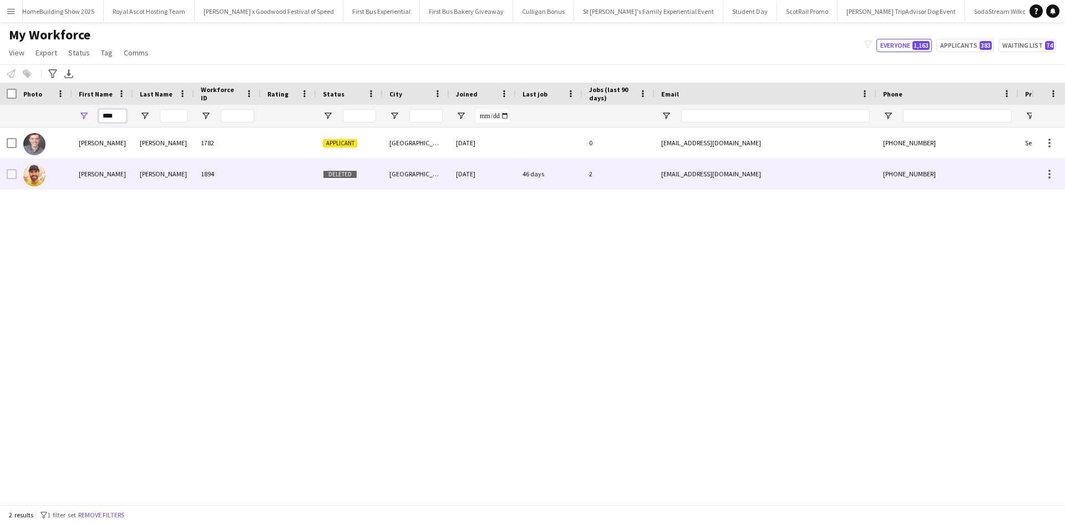
type input "****"
click at [83, 175] on div "Luke" at bounding box center [102, 174] width 61 height 31
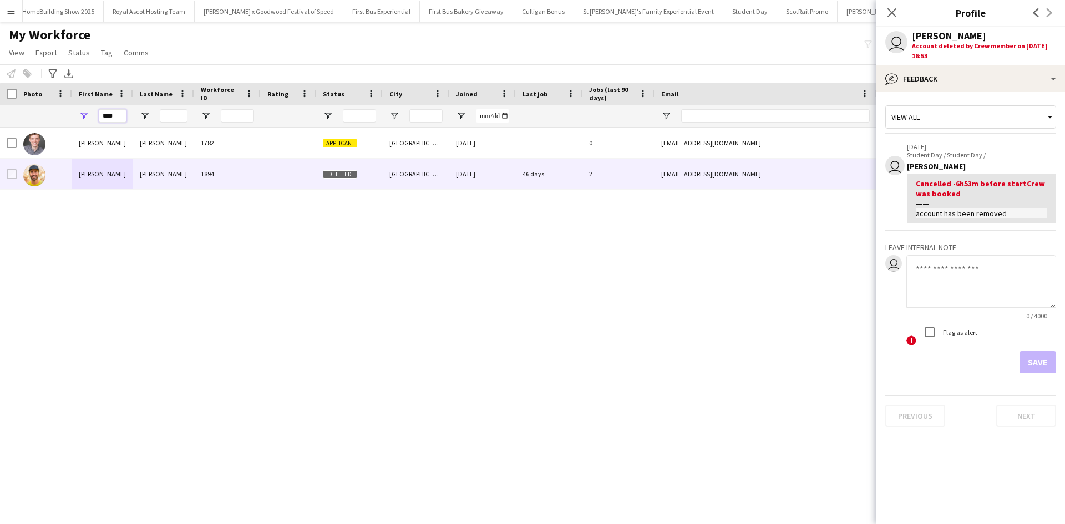
drag, startPoint x: 118, startPoint y: 116, endPoint x: 96, endPoint y: 114, distance: 21.8
click at [96, 114] on div "****" at bounding box center [102, 116] width 61 height 22
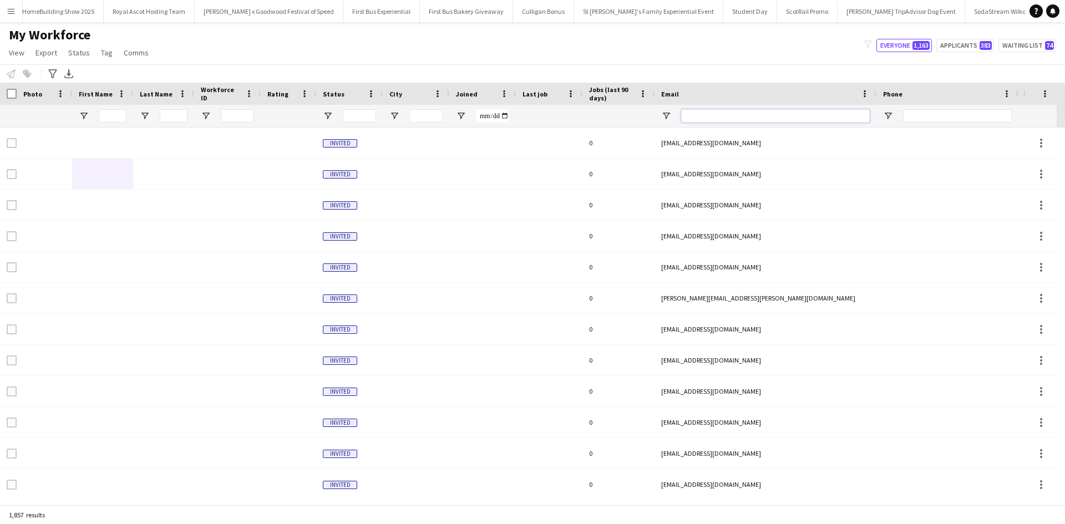
click at [711, 119] on input "Email Filter Input" at bounding box center [775, 115] width 189 height 13
paste input "**********"
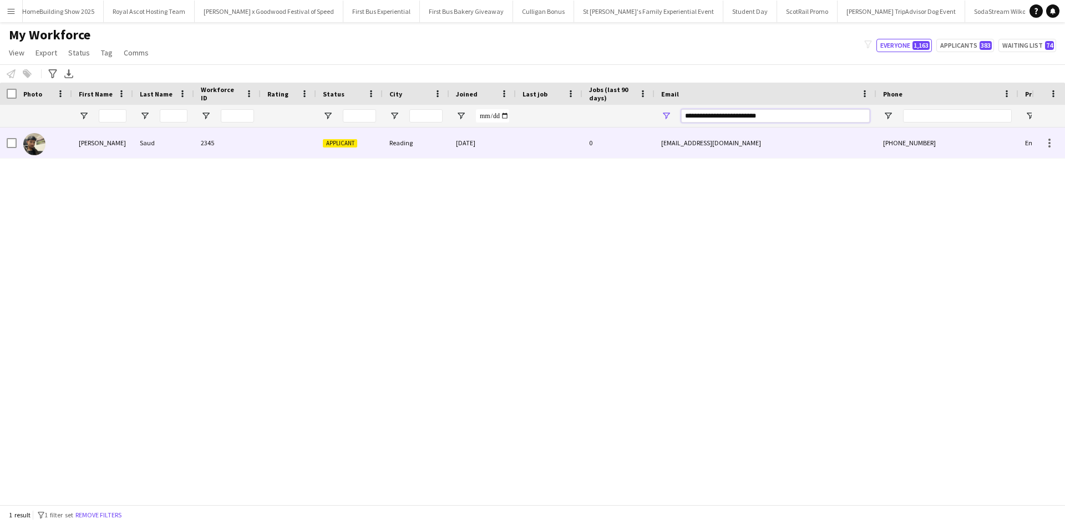
type input "**********"
click at [93, 143] on div "Birendra" at bounding box center [102, 143] width 61 height 31
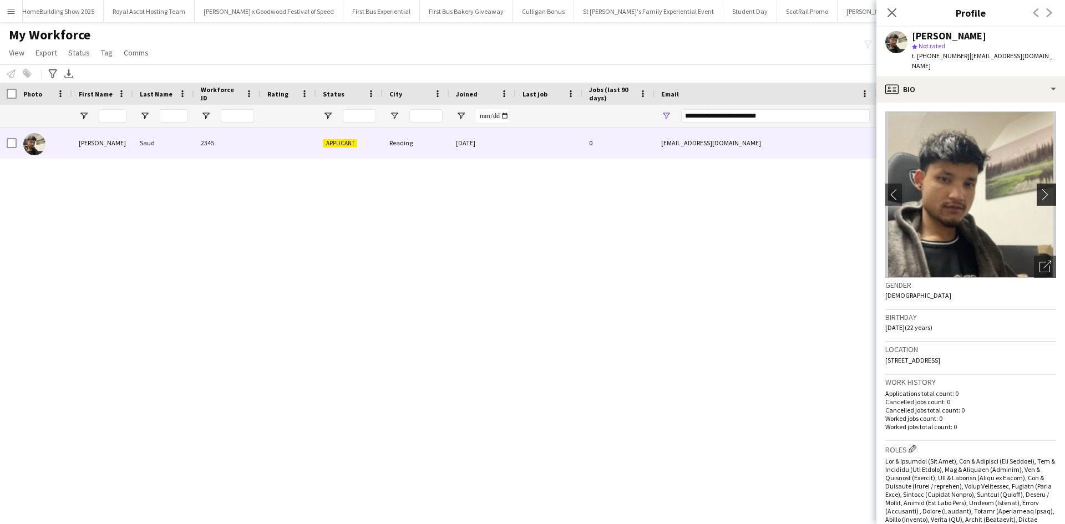
click at [1039, 189] on app-icon "chevron-right" at bounding box center [1047, 195] width 17 height 12
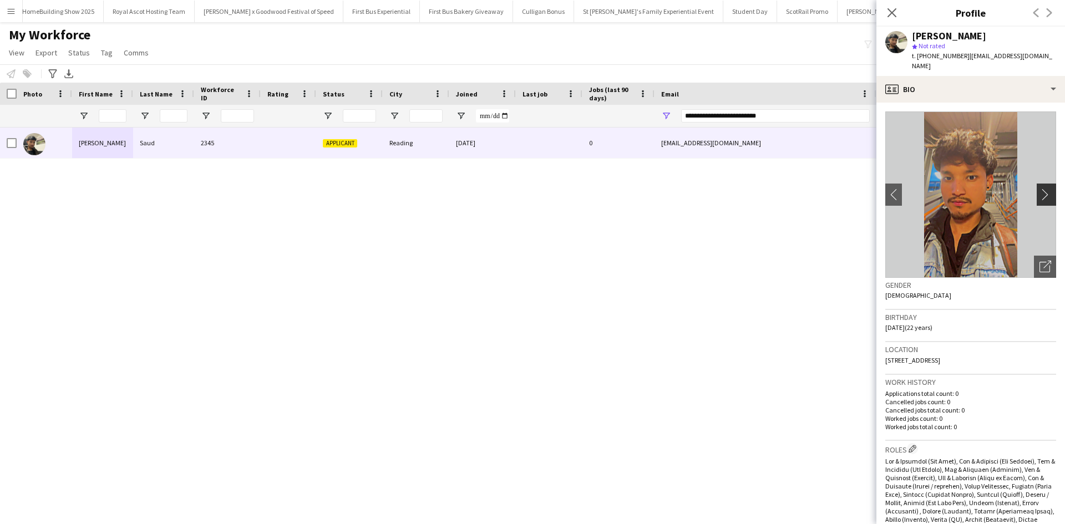
click at [1039, 189] on app-icon "chevron-right" at bounding box center [1047, 195] width 17 height 12
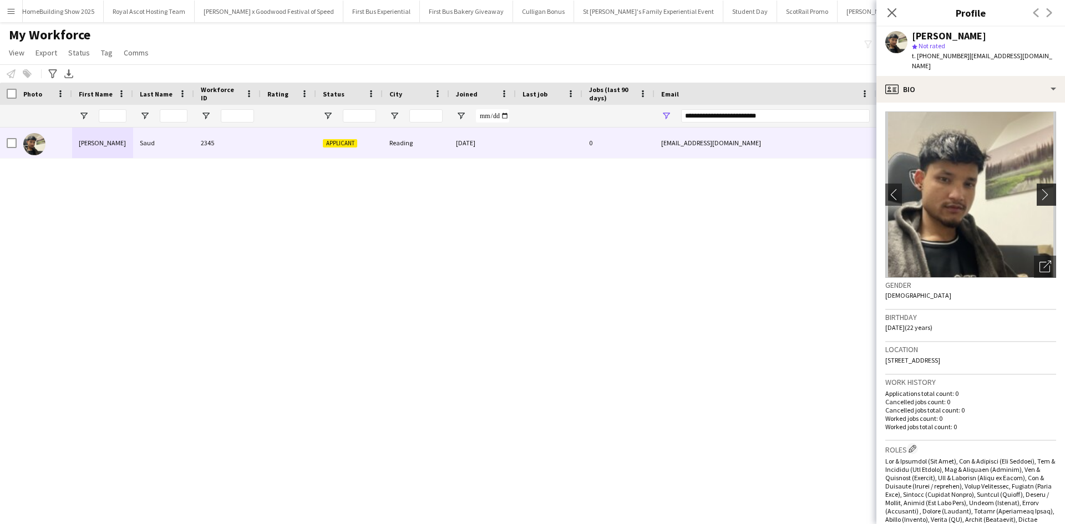
click at [1039, 189] on app-icon "chevron-right" at bounding box center [1047, 195] width 17 height 12
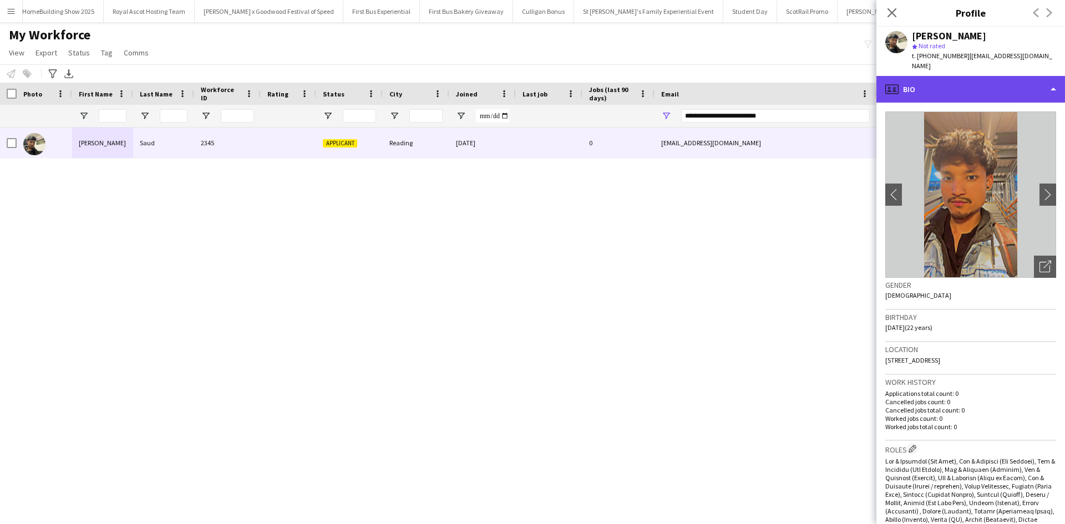
click at [983, 77] on div "profile Bio" at bounding box center [970, 89] width 189 height 27
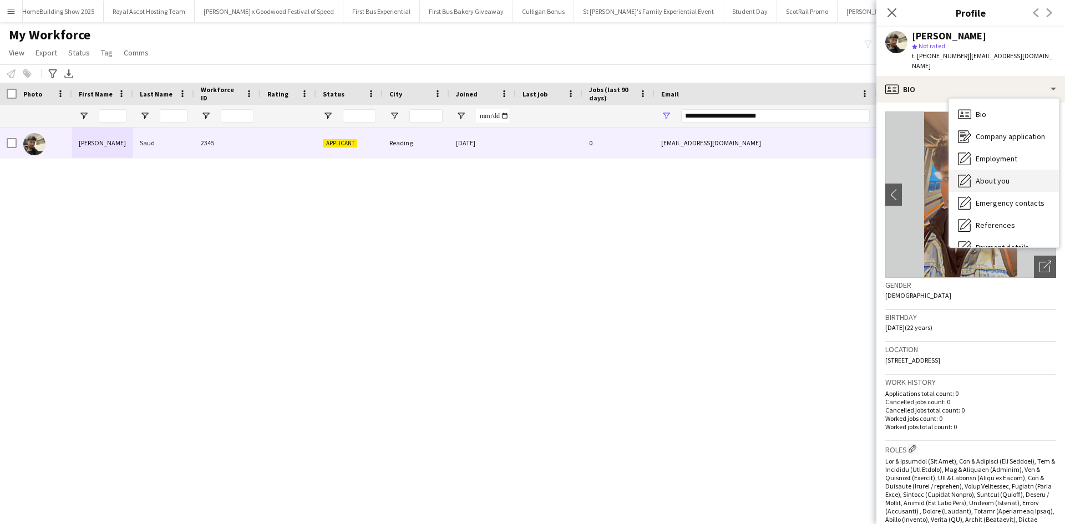
click at [997, 176] on span "About you" at bounding box center [993, 181] width 34 height 10
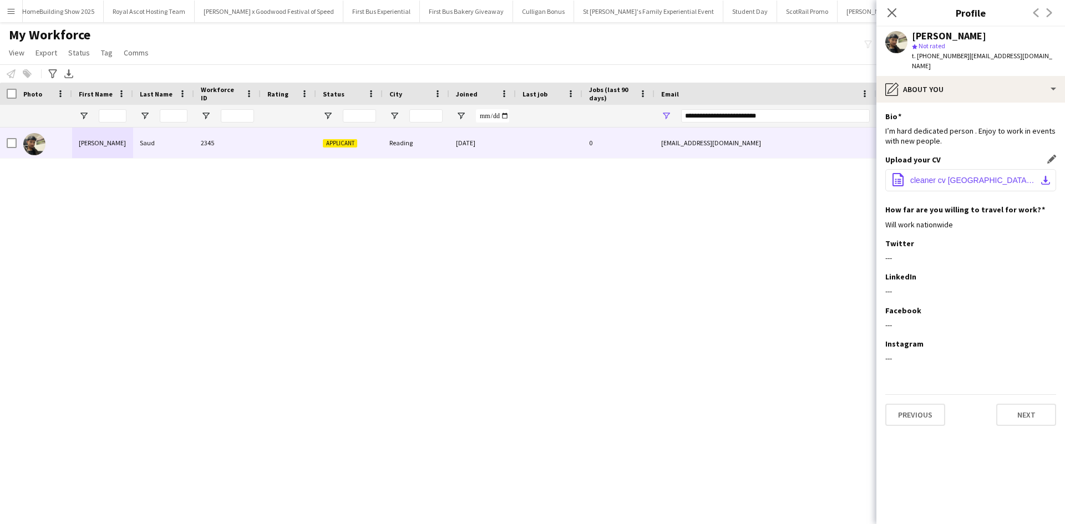
click at [976, 176] on span "cleaner cv coventry (1).docx" at bounding box center [972, 180] width 125 height 9
click at [424, 401] on div "Birendra Saud 2345 Applicant Reading 24-09-2025 0 birendrasaaud777@gmail.com +4…" at bounding box center [516, 312] width 1032 height 369
click at [12, 13] on app-icon "Menu" at bounding box center [11, 11] width 9 height 9
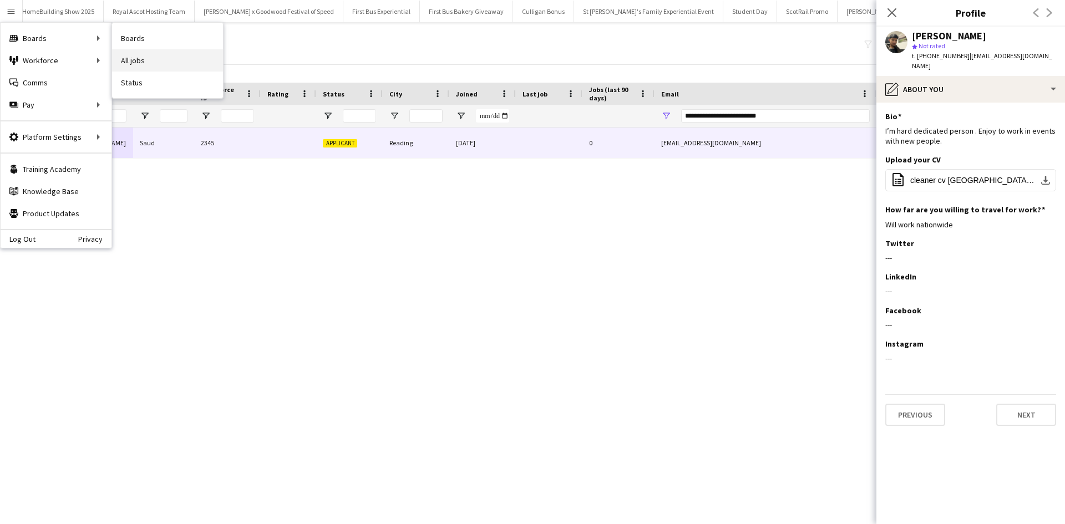
click at [136, 55] on link "All jobs" at bounding box center [167, 60] width 111 height 22
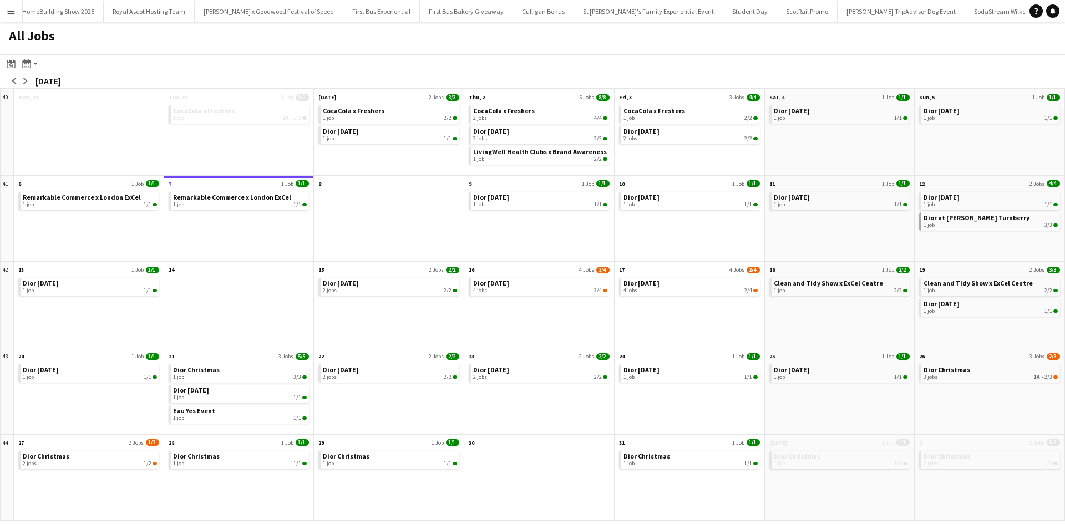
click at [15, 9] on app-icon "Menu" at bounding box center [11, 11] width 9 height 9
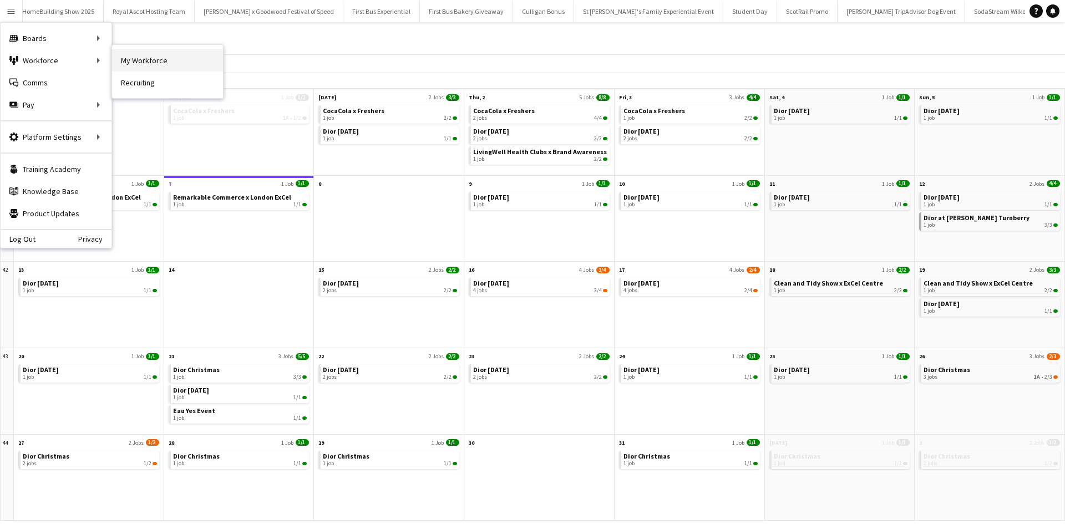
click at [141, 54] on link "My Workforce" at bounding box center [167, 60] width 111 height 22
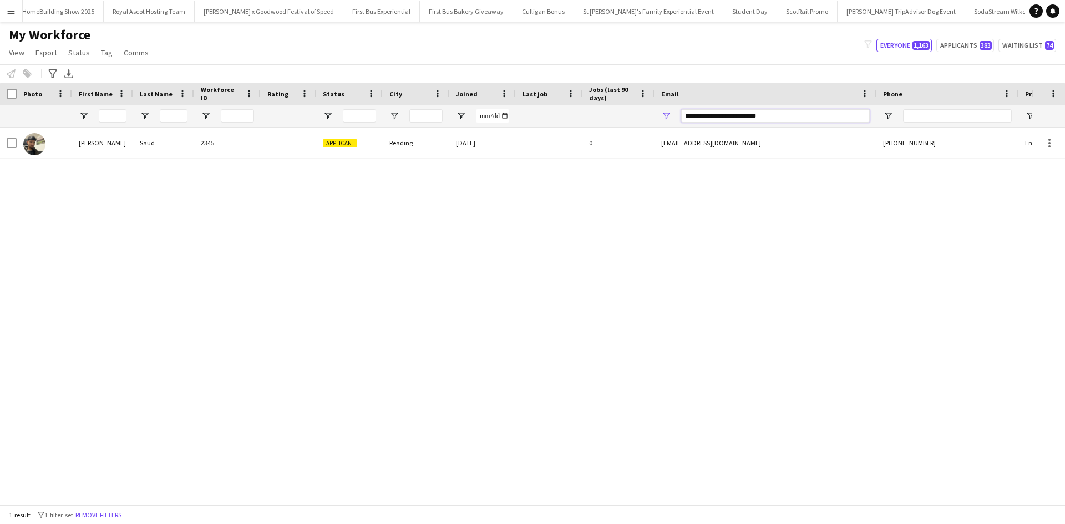
drag, startPoint x: 780, startPoint y: 118, endPoint x: 673, endPoint y: 120, distance: 107.6
click at [673, 120] on div "**********" at bounding box center [766, 116] width 222 height 22
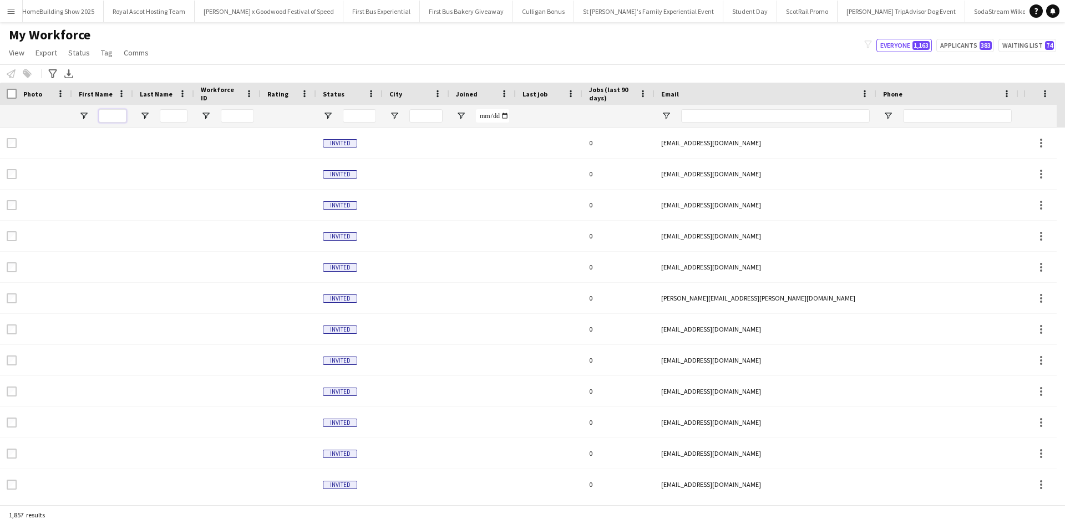
click at [114, 118] on input "First Name Filter Input" at bounding box center [113, 115] width 28 height 13
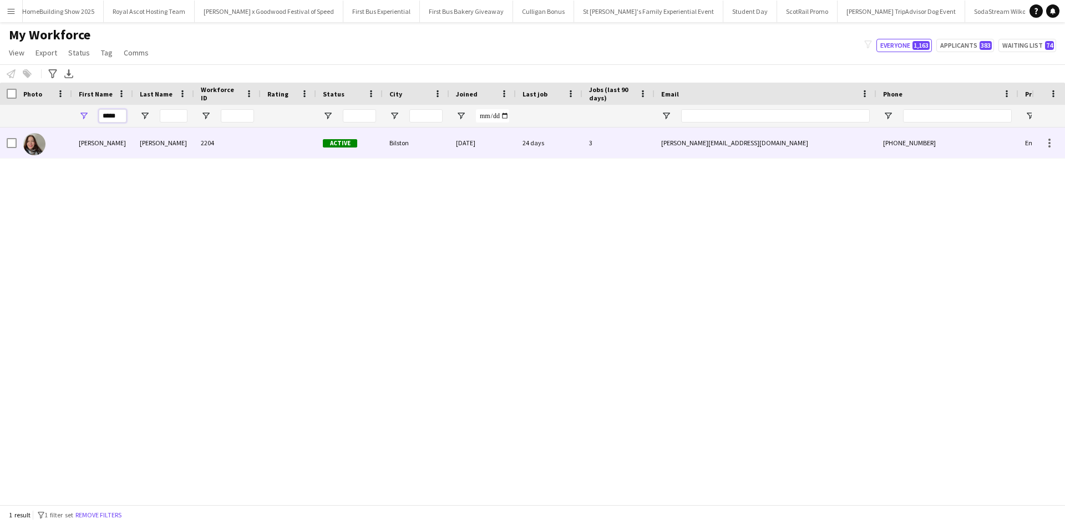
type input "*****"
click at [83, 144] on div "Ivana" at bounding box center [102, 143] width 61 height 31
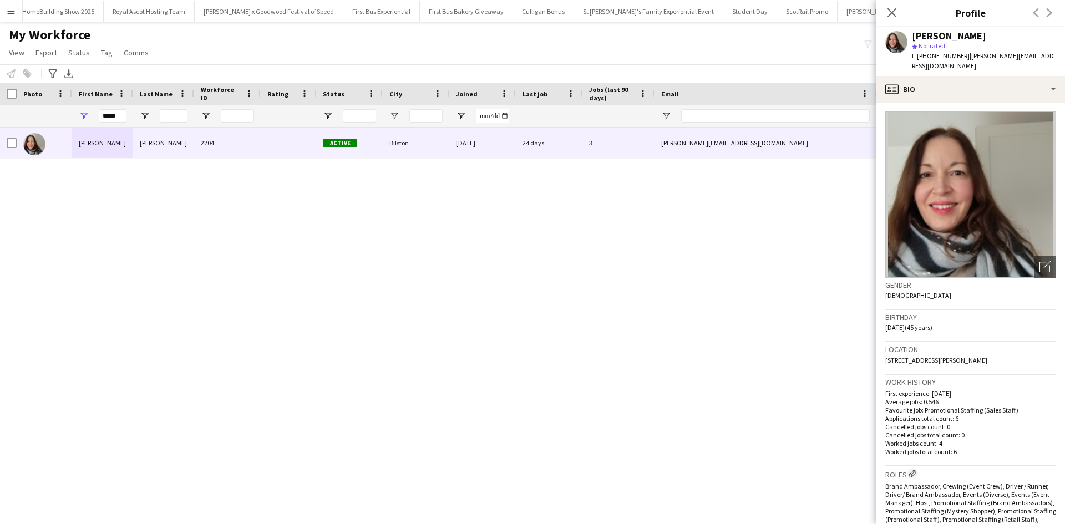
drag, startPoint x: 911, startPoint y: 37, endPoint x: 981, endPoint y: 37, distance: 69.9
click at [981, 37] on div "Ivana Petrovich Ige star Not rated t. +447715739307 | ivana_petrovich@hotmail.c…" at bounding box center [970, 51] width 189 height 49
copy div "Ivana Petrovich"
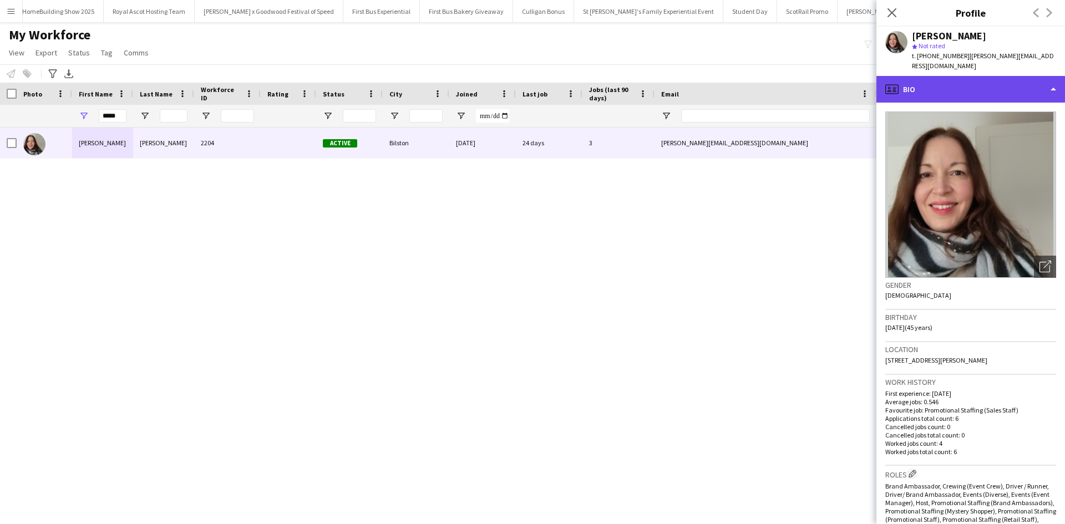
click at [977, 87] on div "profile Bio" at bounding box center [970, 89] width 189 height 27
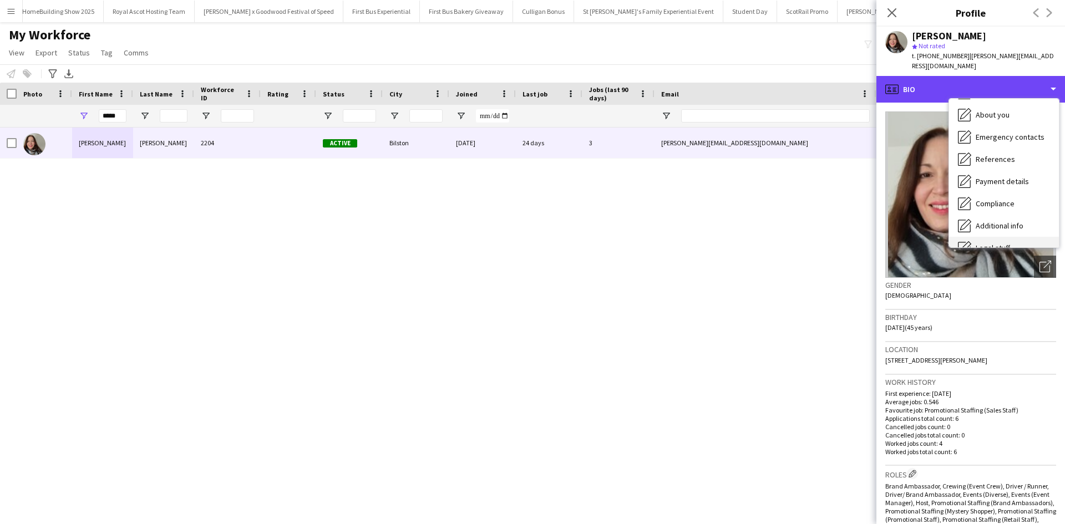
scroll to position [126, 0]
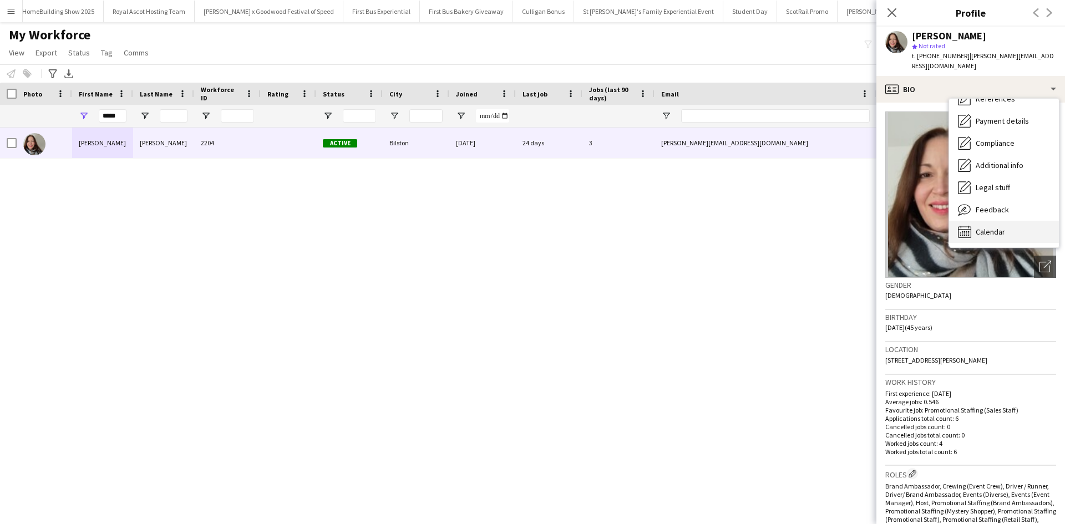
click at [1007, 221] on div "Calendar Calendar" at bounding box center [1004, 232] width 110 height 22
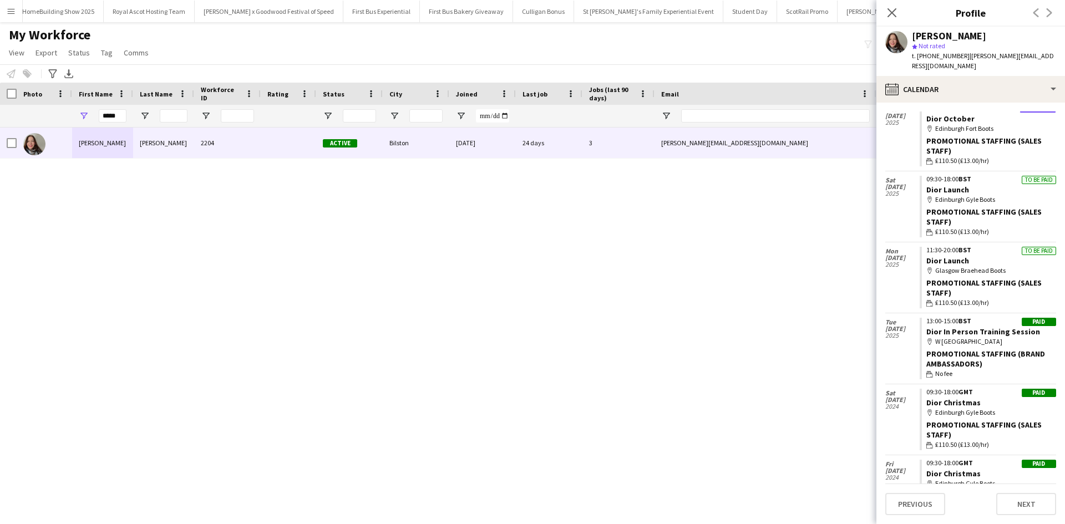
scroll to position [73, 0]
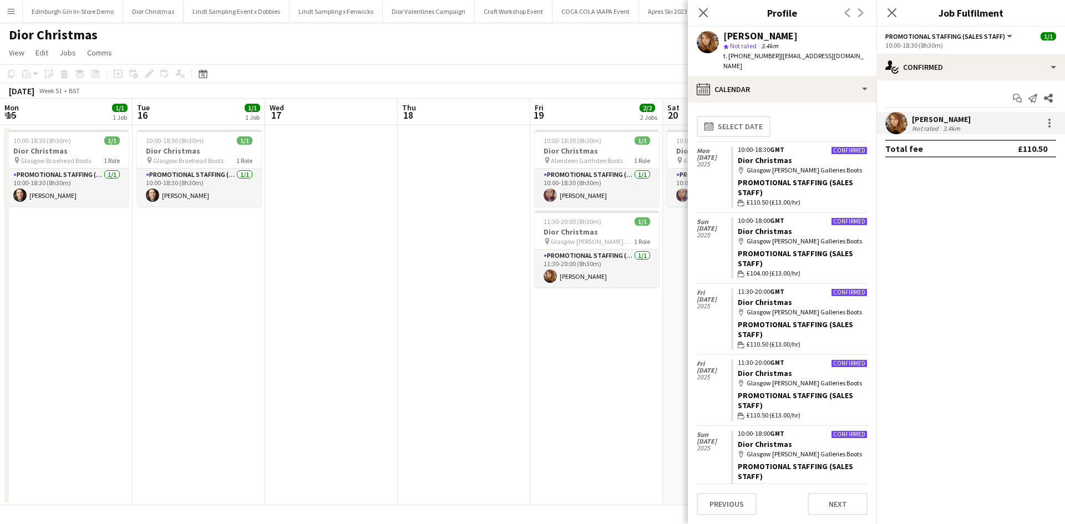
scroll to position [0, 273]
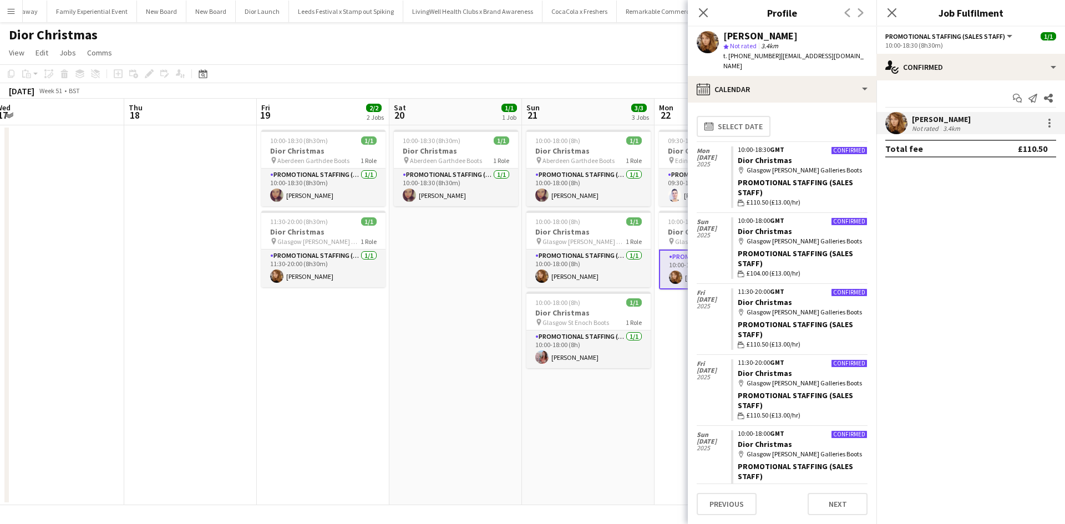
click at [160, 347] on app-date-cell at bounding box center [190, 315] width 133 height 380
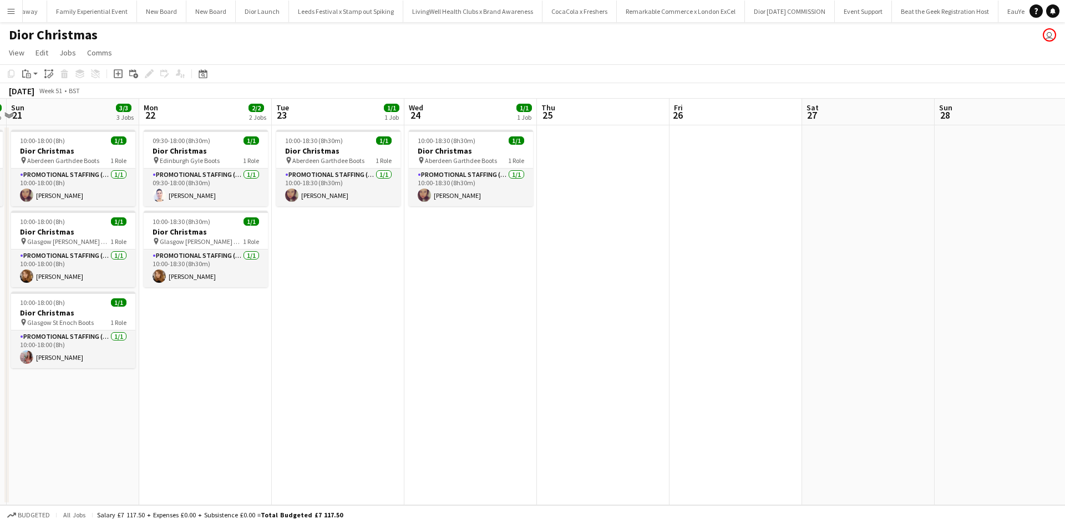
drag, startPoint x: 752, startPoint y: 344, endPoint x: 138, endPoint y: 280, distance: 618.0
click at [138, 280] on app-calendar-viewport "Thu 18 Fri 19 2/2 2 Jobs Sat 20 1/1 1 Job Sun 21 3/3 3 Jobs Mon 22 2/2 2 Jobs T…" at bounding box center [532, 302] width 1065 height 407
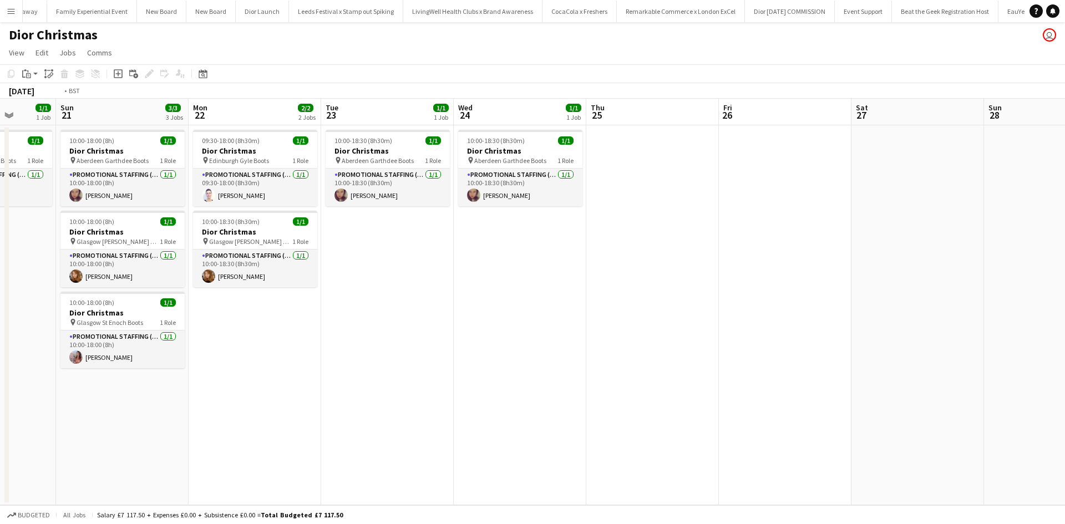
drag, startPoint x: 672, startPoint y: 364, endPoint x: 239, endPoint y: 297, distance: 438.3
click at [164, 276] on app-calendar-viewport "Thu 18 Fri 19 2/2 2 Jobs Sat 20 1/1 1 Job Sun 21 3/3 3 Jobs Mon 22 2/2 2 Jobs T…" at bounding box center [532, 302] width 1065 height 407
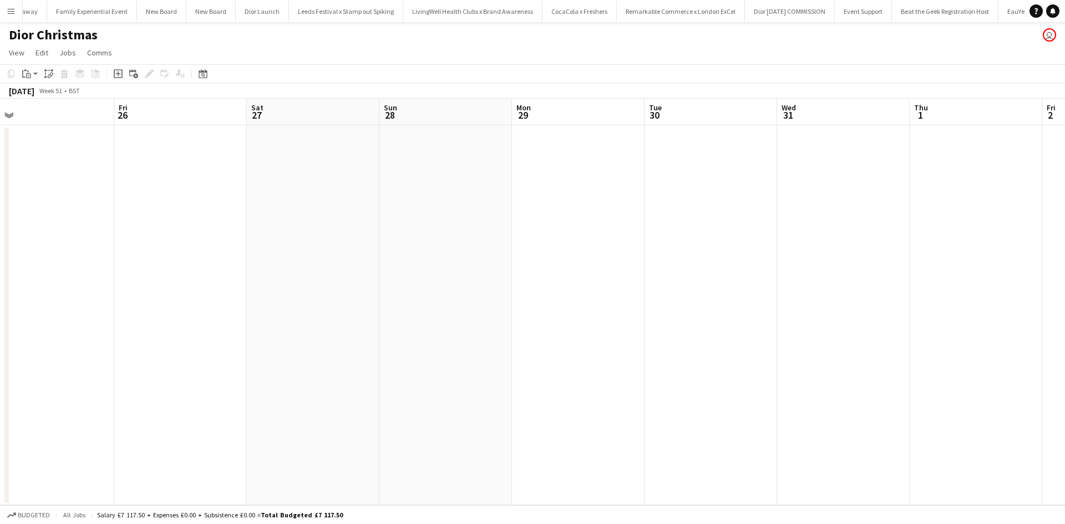
drag, startPoint x: 582, startPoint y: 393, endPoint x: 306, endPoint y: 348, distance: 279.2
click at [248, 328] on app-calendar-viewport "Tue 23 1/1 1 Job Wed 24 1/1 1 Job Thu 25 Fri 26 Sat 27 Sun 28 Mon 29 Tue 30 Wed…" at bounding box center [532, 302] width 1065 height 407
drag, startPoint x: 546, startPoint y: 392, endPoint x: 318, endPoint y: 348, distance: 232.0
click at [321, 348] on app-calendar-viewport "Fri 26 Sat 27 Sun 28 Mon 29 Tue 30 Wed 31 Thu 1 Fri 2 Sat 3 Sun 4 Mon 5 Tue 6 W…" at bounding box center [532, 302] width 1065 height 407
drag, startPoint x: 361, startPoint y: 372, endPoint x: 333, endPoint y: 369, distance: 28.4
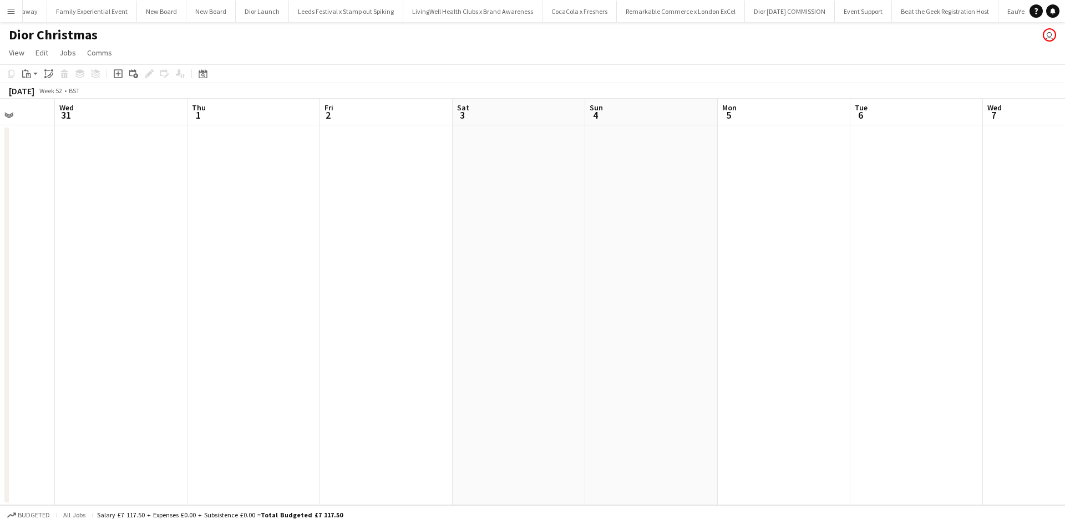
click at [333, 369] on app-calendar-viewport "Sun 28 Mon 29 Tue 30 Wed 31 Thu 1 Fri 2 Sat 3 Sun 4 Mon 5 Tue 6 Wed 7 Thu 8 Fri…" at bounding box center [532, 302] width 1065 height 407
drag, startPoint x: 590, startPoint y: 402, endPoint x: 564, endPoint y: 401, distance: 26.6
click at [564, 401] on app-calendar-viewport "Tue 30 Wed 31 Thu 1 Fri 2 Sat 3 Sun 4 Mon 5 Tue 6 Wed 7 Thu 8 Fri 9 Sat 10 Sun …" at bounding box center [532, 302] width 1065 height 407
drag, startPoint x: 296, startPoint y: 382, endPoint x: 302, endPoint y: 382, distance: 6.1
click at [765, 337] on app-calendar-viewport "Sun 28 Mon 29 Tue 30 Wed 31 Thu 1 Fri 2 Sat 3 Sun 4 Mon 5 Tue 6 Wed 7 Thu 8 Fri…" at bounding box center [532, 302] width 1065 height 407
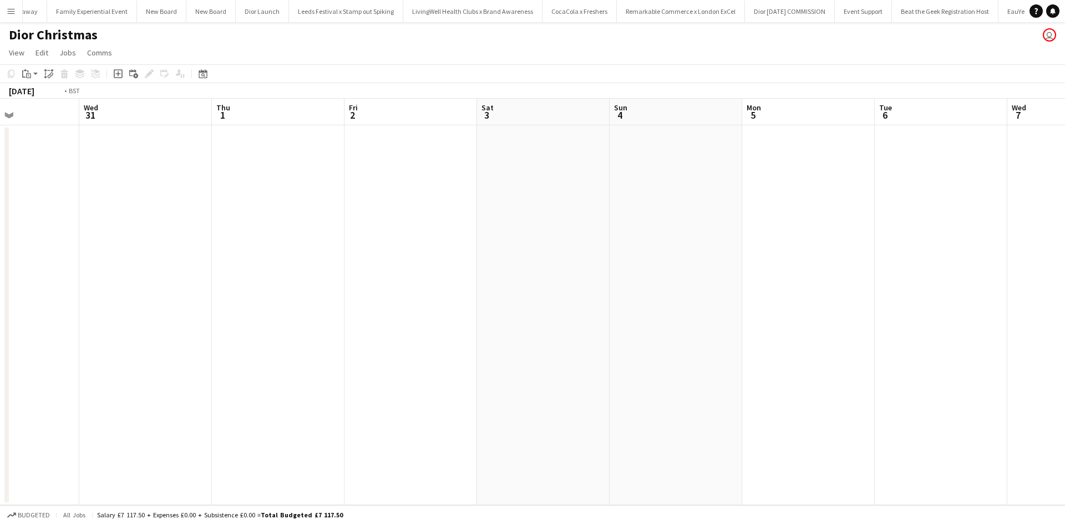
drag, startPoint x: 302, startPoint y: 382, endPoint x: 376, endPoint y: 339, distance: 86.0
click at [782, 336] on app-calendar-viewport "Sun 28 Mon 29 Tue 30 Wed 31 Thu 1 Fri 2 Sat 3 Sun 4 Mon 5 Tue 6 Wed 7 Thu 8 Fri…" at bounding box center [532, 302] width 1065 height 407
drag, startPoint x: 376, startPoint y: 339, endPoint x: 773, endPoint y: 324, distance: 397.4
click at [790, 321] on app-calendar-viewport "Wed 24 1/1 1 Job Thu 25 Fri 26 Sat 27 Sun 28 Mon 29 Tue 30 Wed 31 Thu 1 Fri 2 S…" at bounding box center [532, 302] width 1065 height 407
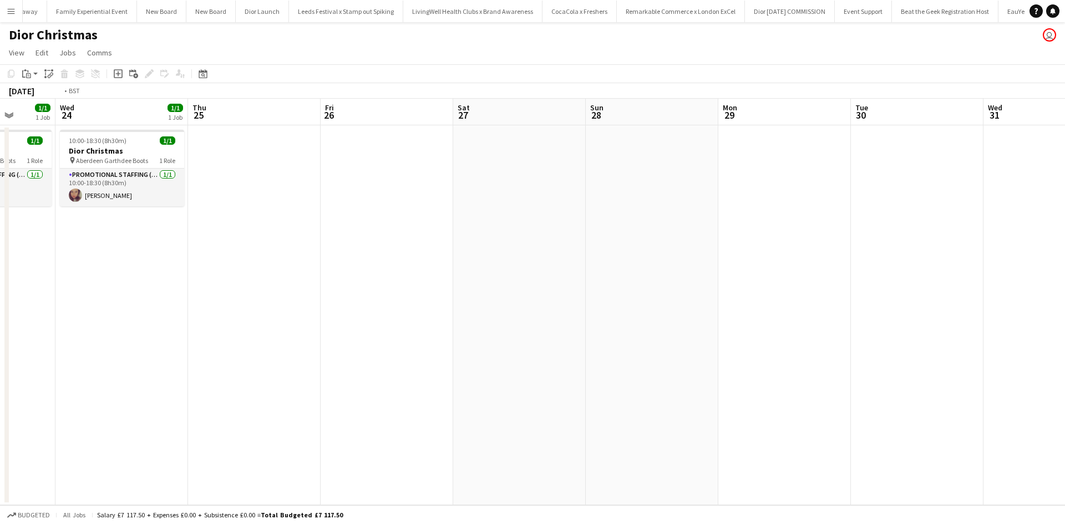
drag, startPoint x: 485, startPoint y: 360, endPoint x: 509, endPoint y: 357, distance: 24.0
click at [807, 347] on app-calendar-viewport "Sun 21 3/3 3 Jobs Mon 22 2/2 2 Jobs Tue 23 1/1 1 Job Wed 24 1/1 1 Job Thu 25 Fr…" at bounding box center [532, 302] width 1065 height 407
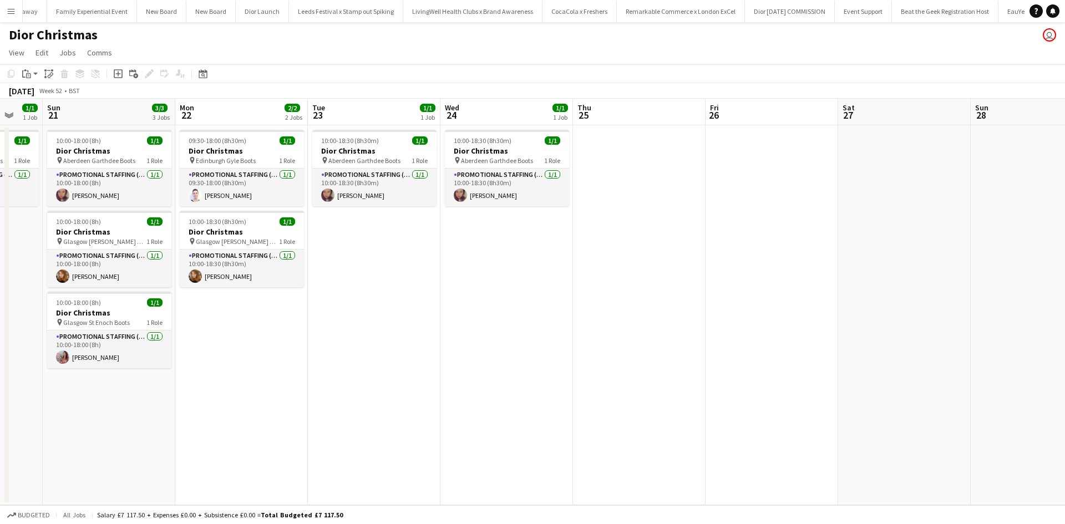
click at [871, 370] on app-calendar-viewport "Fri 19 2/2 2 Jobs Sat 20 1/1 1 Job Sun 21 3/3 3 Jobs Mon 22 2/2 2 Jobs Tue 23 1…" at bounding box center [532, 302] width 1065 height 407
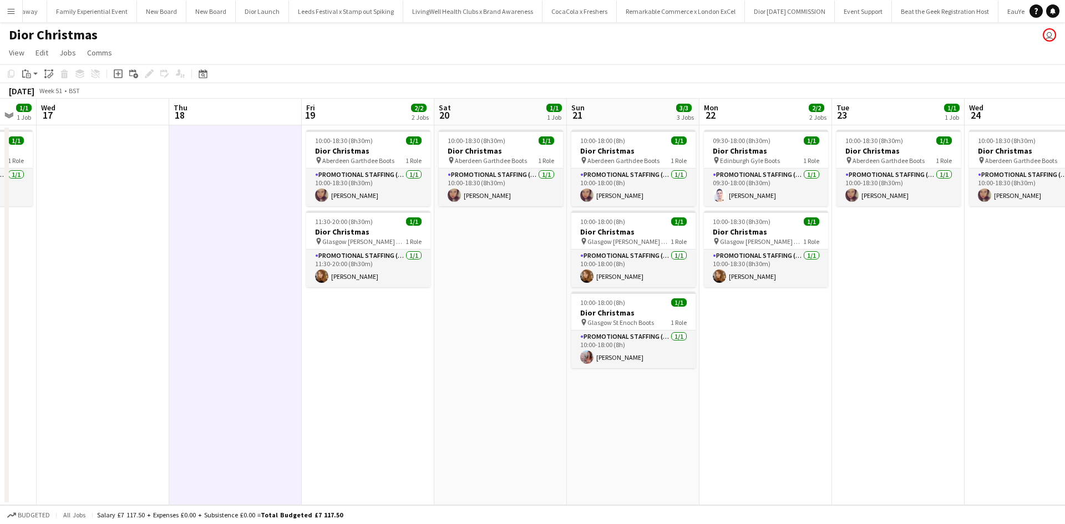
drag, startPoint x: 465, startPoint y: 372, endPoint x: 752, endPoint y: 384, distance: 287.1
click at [806, 384] on app-calendar-viewport "Mon 15 1/1 1 Job Tue 16 1/1 1 Job Wed 17 Thu 18 Fri 19 2/2 2 Jobs Sat 20 1/1 1 …" at bounding box center [532, 302] width 1065 height 407
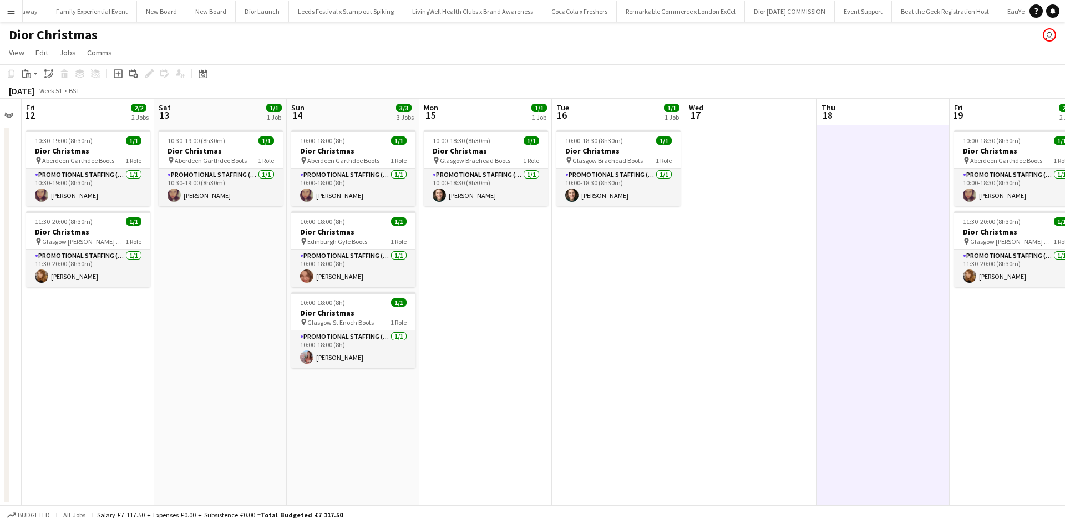
drag, startPoint x: 286, startPoint y: 382, endPoint x: 612, endPoint y: 386, distance: 326.2
click at [904, 377] on app-calendar-viewport "Wed 10 1/1 1 Job Thu 11 Fri 12 2/2 2 Jobs Sat 13 1/1 1 Job Sun 14 3/3 3 Jobs Mo…" at bounding box center [532, 302] width 1065 height 407
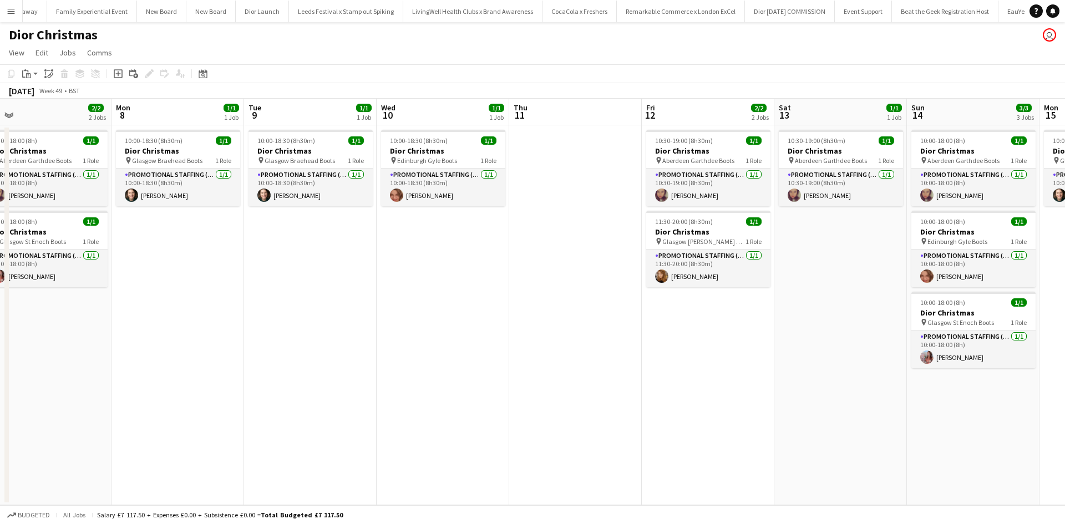
drag, startPoint x: 297, startPoint y: 388, endPoint x: 375, endPoint y: 387, distance: 78.2
click at [891, 383] on app-calendar-viewport "Fri 5 1/1 1 Job Sat 6 1/1 1 Job Sun 7 2/2 2 Jobs Mon 8 1/1 1 Job Tue 9 1/1 1 Jo…" at bounding box center [532, 302] width 1065 height 407
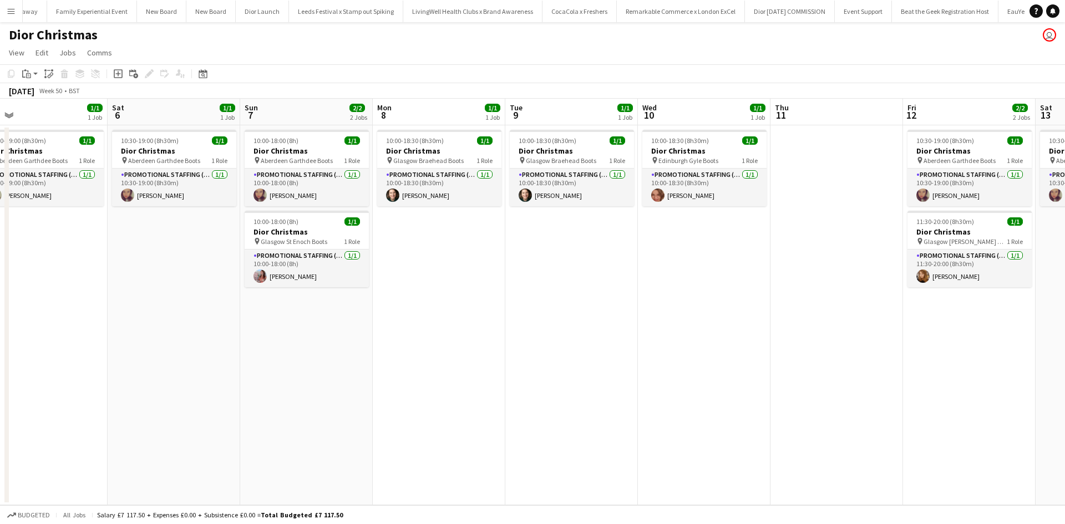
drag, startPoint x: 501, startPoint y: 384, endPoint x: 886, endPoint y: 386, distance: 385.0
click at [886, 386] on app-calendar-viewport "Wed 3 Thu 4 Fri 5 1/1 1 Job Sat 6 1/1 1 Job Sun 7 2/2 2 Jobs Mon 8 1/1 1 Job Tu…" at bounding box center [532, 302] width 1065 height 407
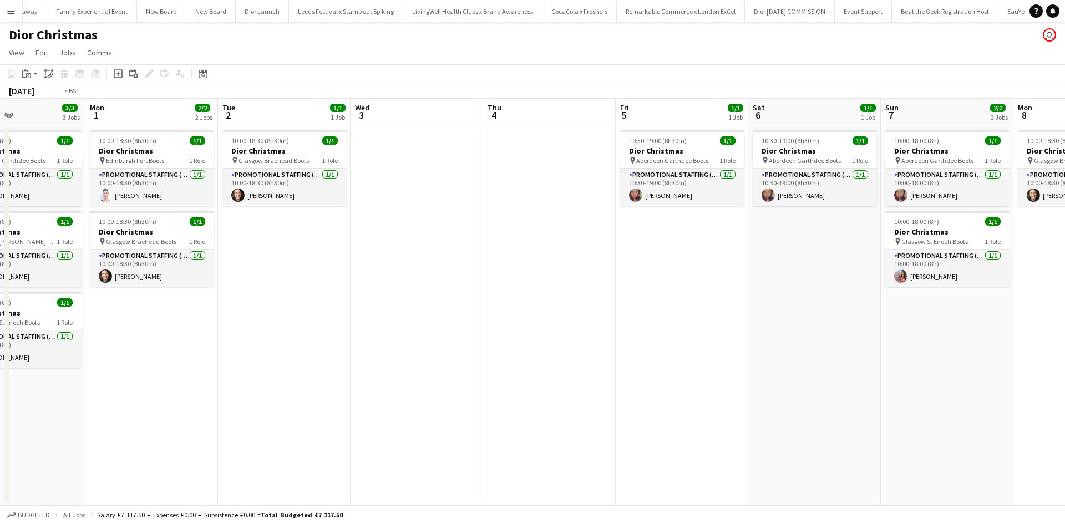
drag, startPoint x: 281, startPoint y: 389, endPoint x: 546, endPoint y: 392, distance: 265.2
click at [876, 383] on app-calendar-viewport "Sat 29 1/1 1 Job Sun 30 3/3 3 Jobs Mon 1 2/2 2 Jobs Tue 2 1/1 1 Job Wed 3 Thu 4…" at bounding box center [532, 302] width 1065 height 407
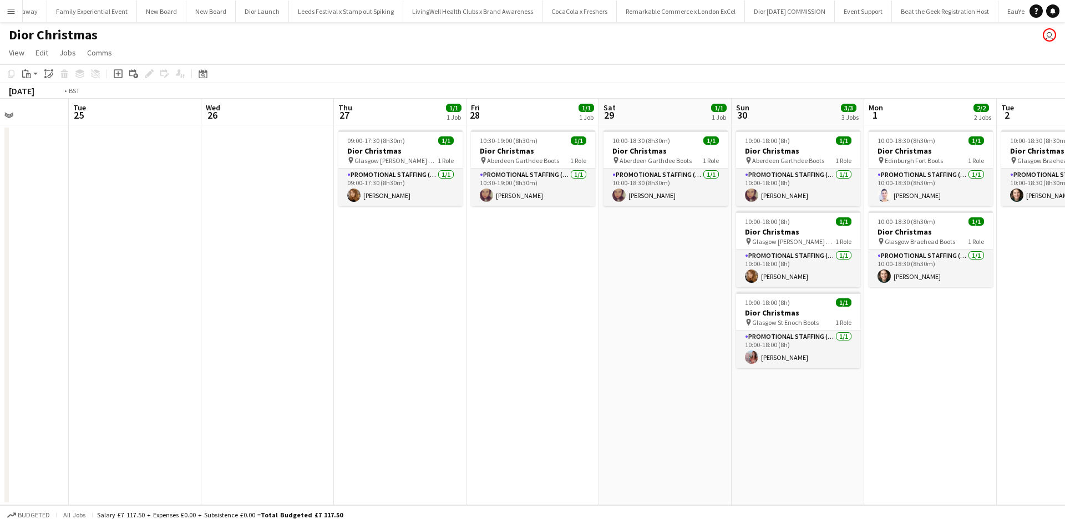
drag, startPoint x: 520, startPoint y: 386, endPoint x: 735, endPoint y: 392, distance: 214.7
click at [800, 386] on app-calendar-viewport "Sat 22 Sun 23 1/1 1 Job Mon 24 Tue 25 Wed 26 Thu 27 1/1 1 Job Fri 28 1/1 1 Job …" at bounding box center [532, 302] width 1065 height 407
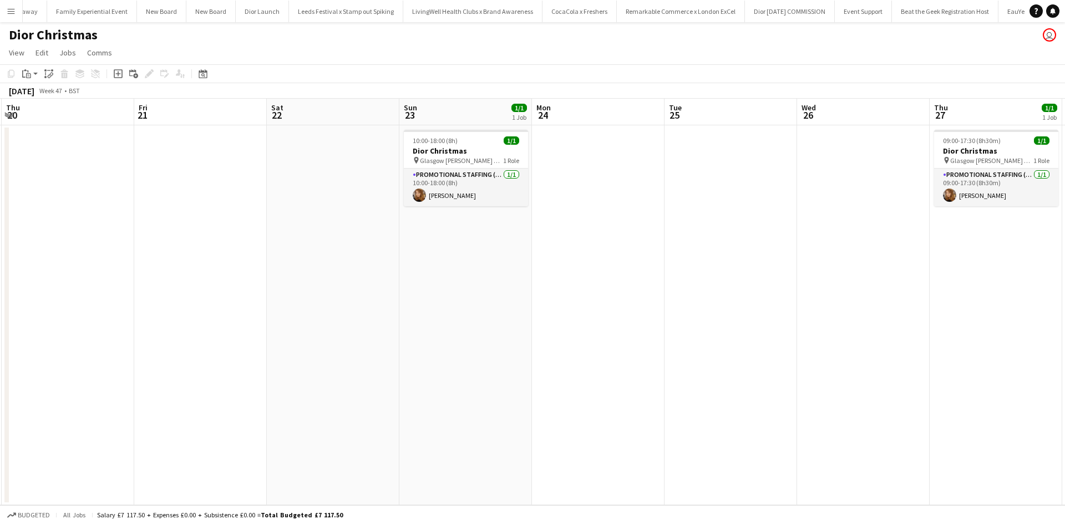
drag, startPoint x: 753, startPoint y: 375, endPoint x: 686, endPoint y: 382, distance: 67.5
click at [846, 375] on app-calendar-viewport "Mon 17 2/2 2 Jobs Tue 18 2/2 2 Jobs Wed 19 Thu 20 Fri 21 Sat 22 Sun 23 1/1 1 Jo…" at bounding box center [532, 302] width 1065 height 407
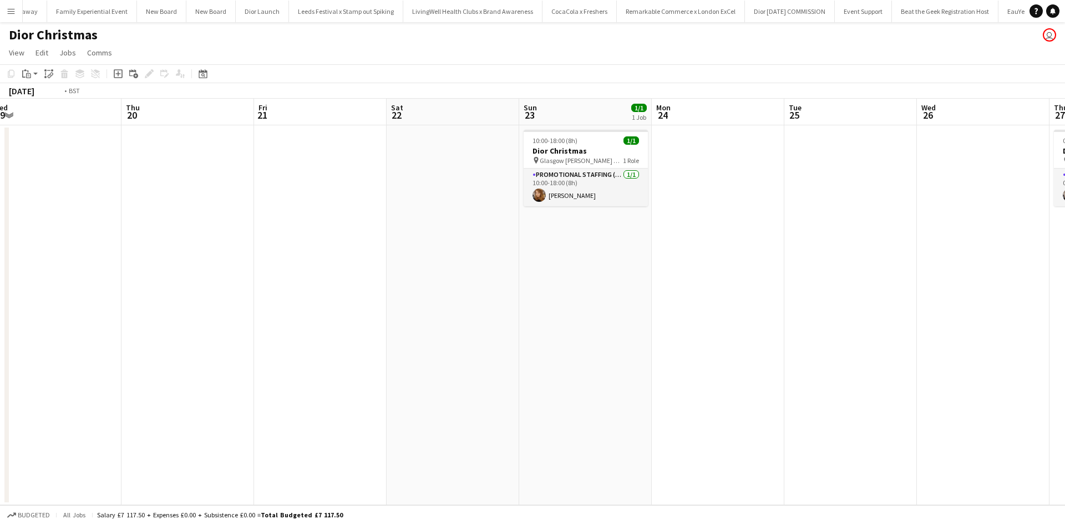
drag, startPoint x: 319, startPoint y: 381, endPoint x: 798, endPoint y: 372, distance: 479.3
click at [798, 372] on app-calendar-viewport "Mon 17 2/2 2 Jobs Tue 18 2/2 2 Jobs Wed 19 Thu 20 Fri 21 Sat 22 Sun 23 1/1 1 Jo…" at bounding box center [532, 302] width 1065 height 407
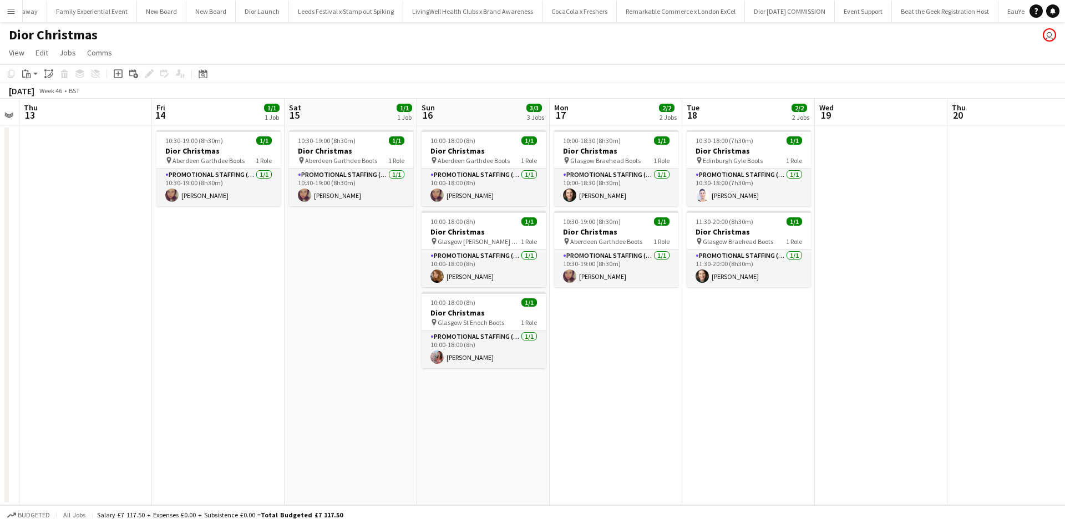
drag, startPoint x: 268, startPoint y: 372, endPoint x: 306, endPoint y: 366, distance: 38.1
click at [752, 362] on app-calendar-viewport "Tue 11 Wed 12 Thu 13 Fri 14 1/1 1 Job Sat 15 1/1 1 Job Sun 16 3/3 3 Jobs Mon 17…" at bounding box center [532, 302] width 1065 height 407
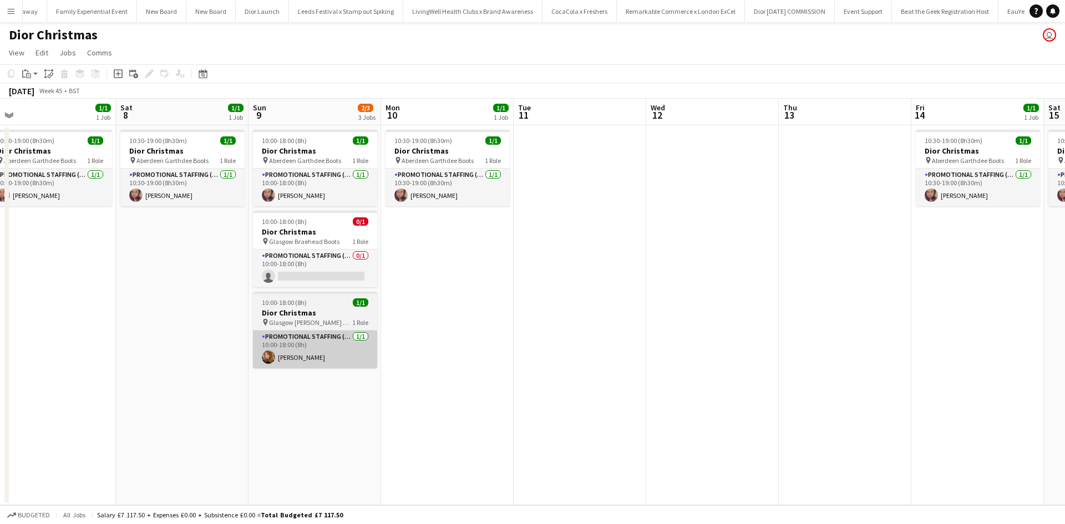
drag, startPoint x: 209, startPoint y: 365, endPoint x: 230, endPoint y: 367, distance: 21.7
click at [721, 366] on app-calendar-viewport "Wed 5 0/1 1 Job Thu 6 Fri 7 1/1 1 Job Sat 8 1/1 1 Job Sun 9 2/3 3 Jobs Mon 10 1…" at bounding box center [532, 302] width 1065 height 407
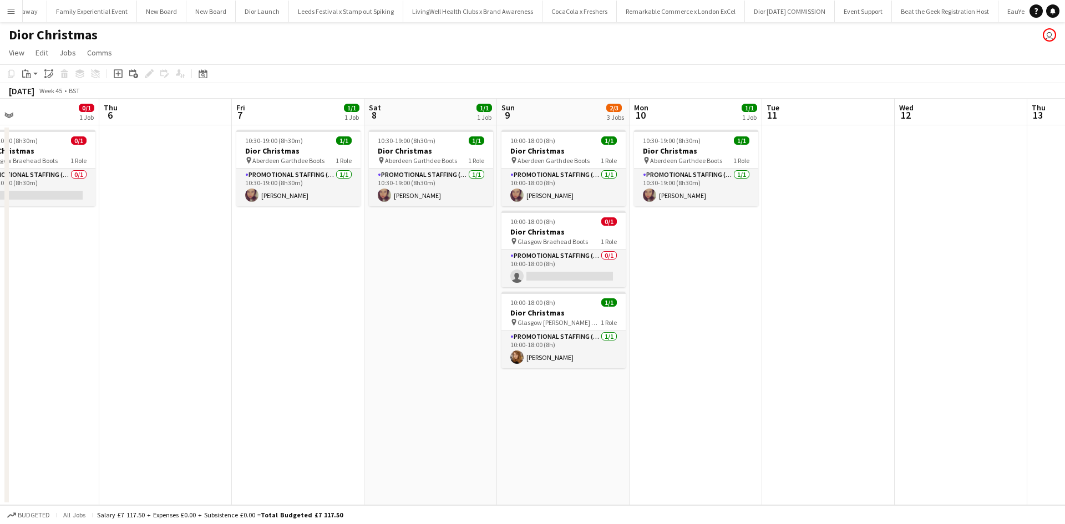
drag, startPoint x: 192, startPoint y: 367, endPoint x: 753, endPoint y: 373, distance: 560.8
click at [753, 373] on app-calendar-viewport "Mon 3 1/2 2 Jobs Tue 4 1/2 2 Jobs Wed 5 0/1 1 Job Thu 6 Fri 7 1/1 1 Job Sat 8 1…" at bounding box center [532, 302] width 1065 height 407
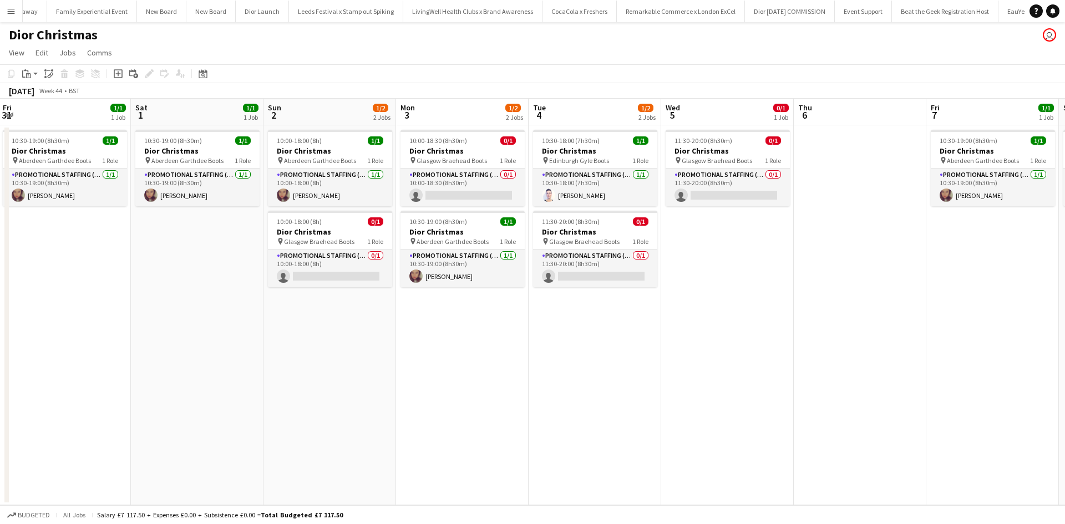
drag, startPoint x: 217, startPoint y: 387, endPoint x: 652, endPoint y: 381, distance: 434.9
click at [652, 382] on app-calendar-viewport "Wed 29 1/1 1 Job Thu 30 Fri 31 1/1 1 Job Sat 1 1/1 1 Job Sun 2 1/2 2 Jobs Mon 3…" at bounding box center [532, 302] width 1065 height 407
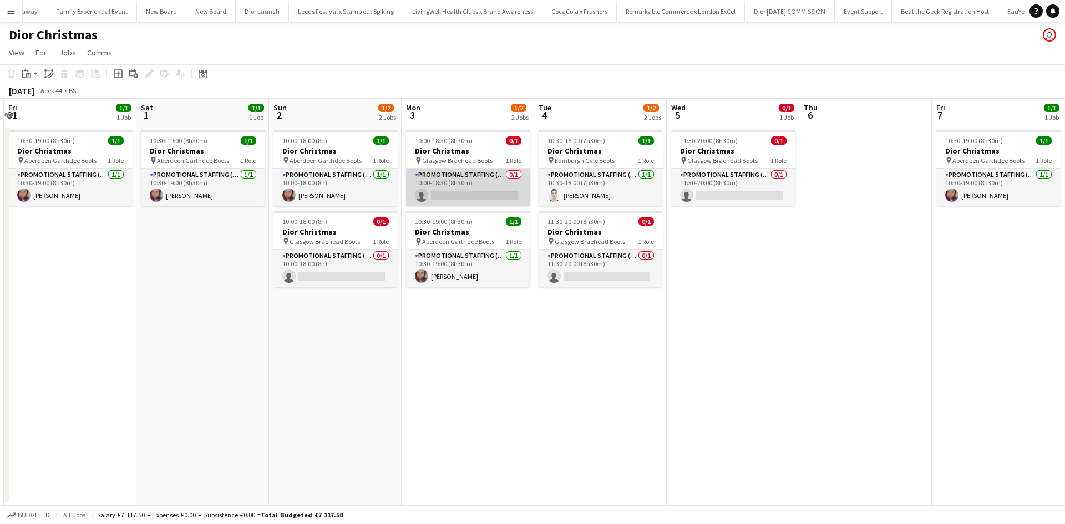
click at [470, 194] on app-card-role "Promotional Staffing (Sales Staff) 0/1 10:00-18:30 (8h30m) single-neutral-actio…" at bounding box center [468, 188] width 124 height 38
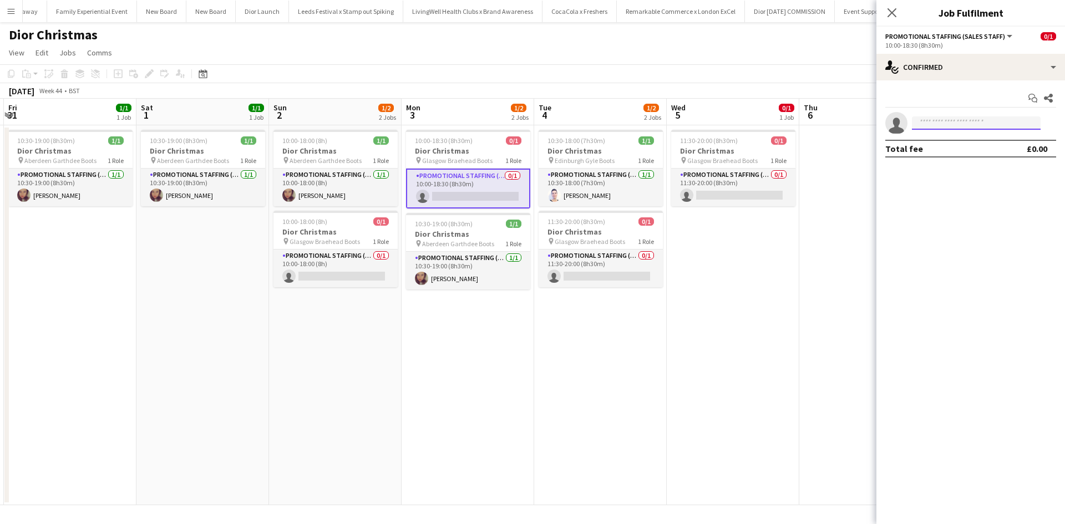
click at [949, 122] on input at bounding box center [976, 122] width 129 height 13
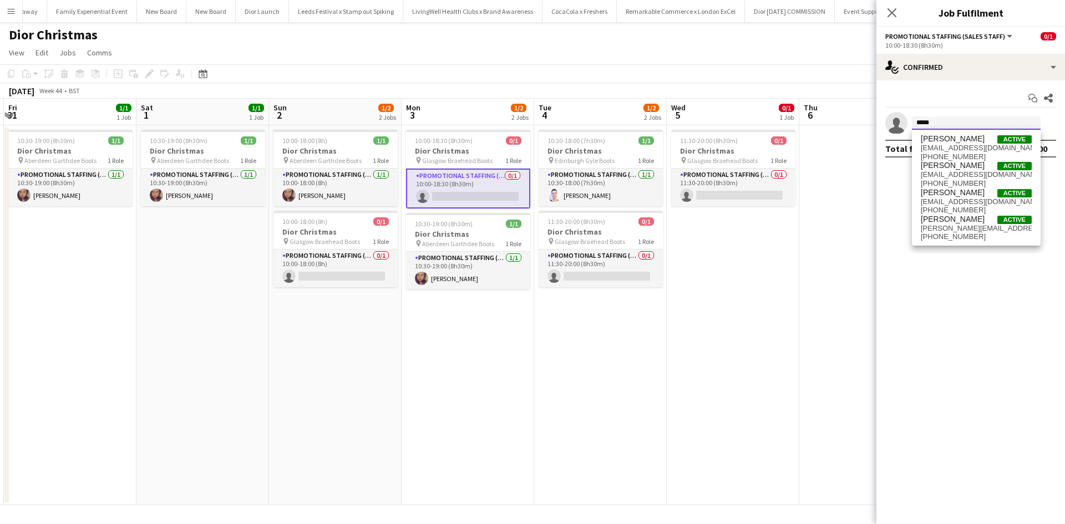
type input "*****"
click at [960, 194] on span "Susannah Reid" at bounding box center [953, 192] width 64 height 9
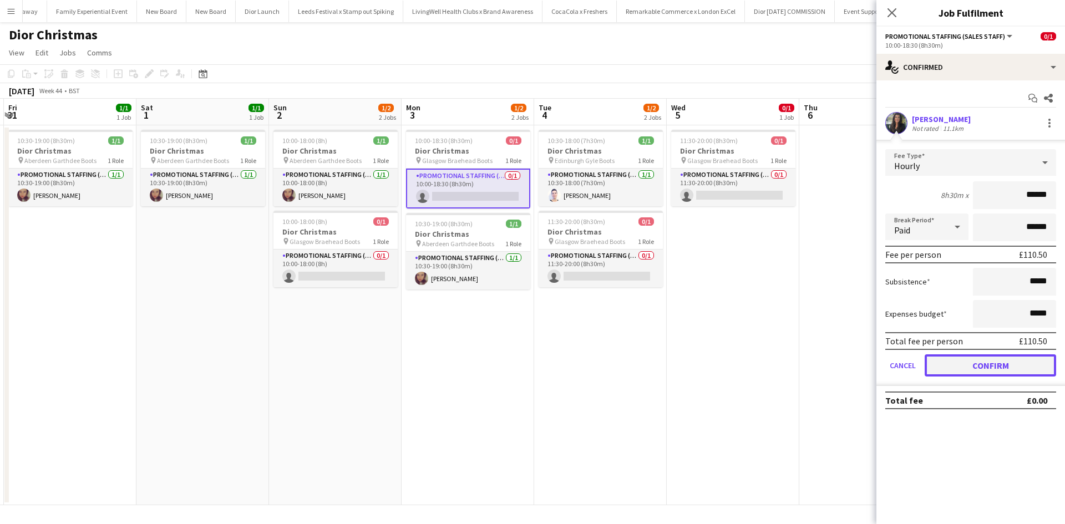
click at [1001, 359] on button "Confirm" at bounding box center [990, 365] width 131 height 22
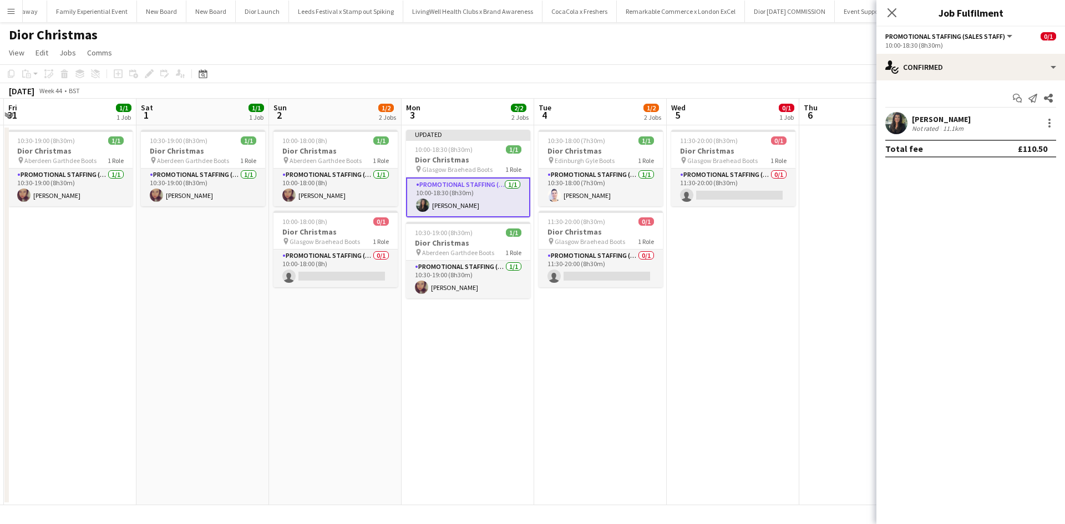
drag, startPoint x: 806, startPoint y: 361, endPoint x: 818, endPoint y: 336, distance: 27.8
click at [805, 360] on app-date-cell at bounding box center [865, 315] width 133 height 380
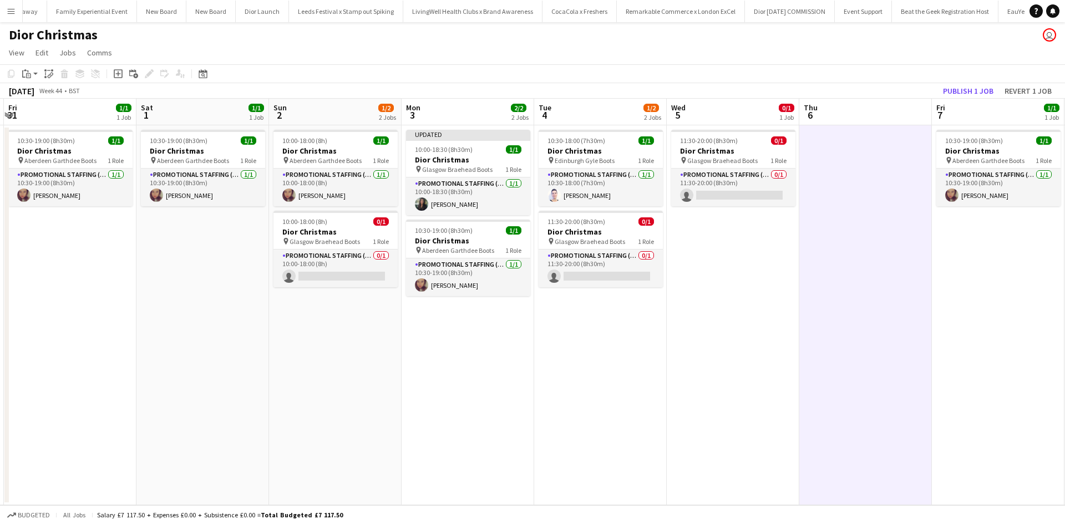
scroll to position [0, 262]
click at [957, 84] on button "Publish 1 job" at bounding box center [968, 91] width 59 height 14
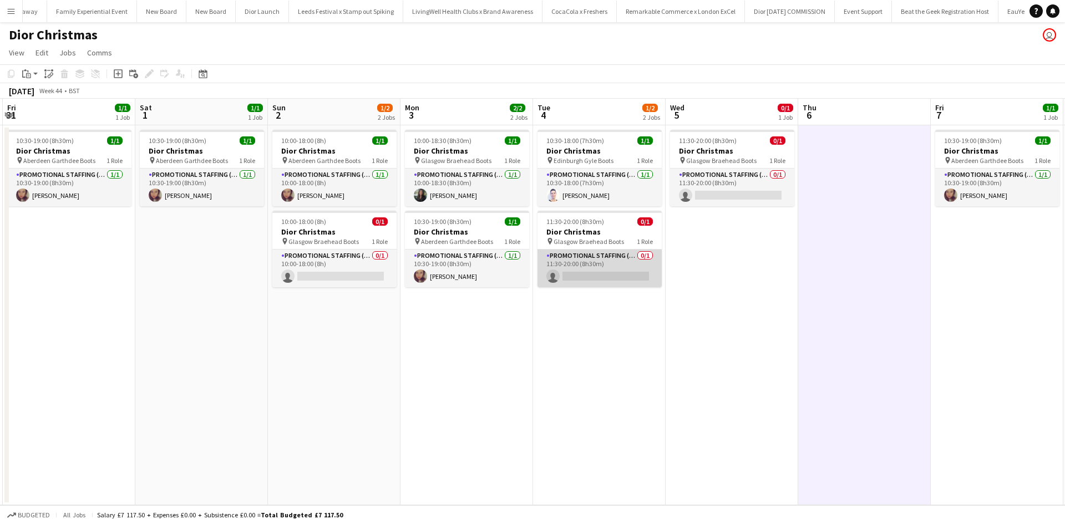
click at [618, 282] on app-card-role "Promotional Staffing (Sales Staff) 0/1 11:30-20:00 (8h30m) single-neutral-actio…" at bounding box center [599, 269] width 124 height 38
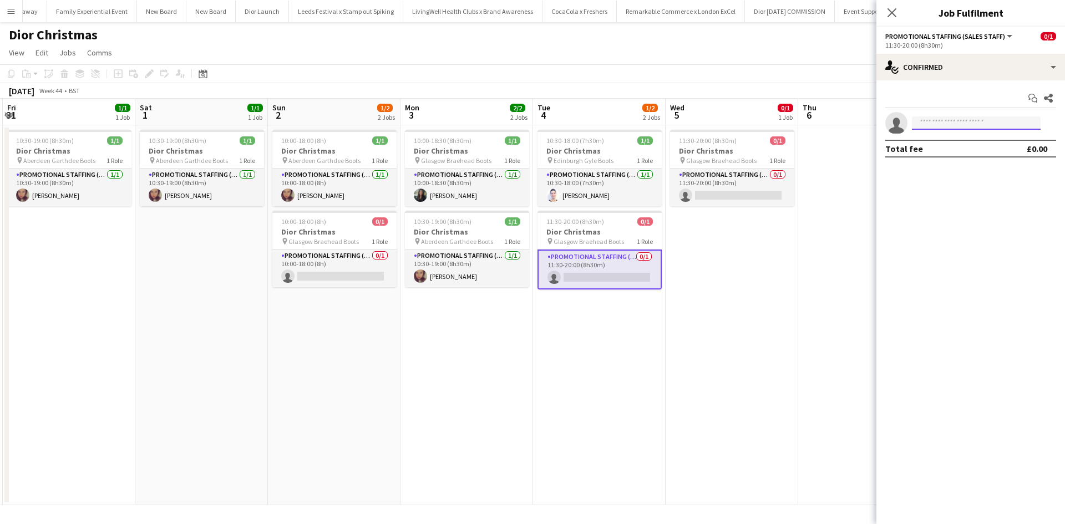
click at [942, 127] on input at bounding box center [976, 122] width 129 height 13
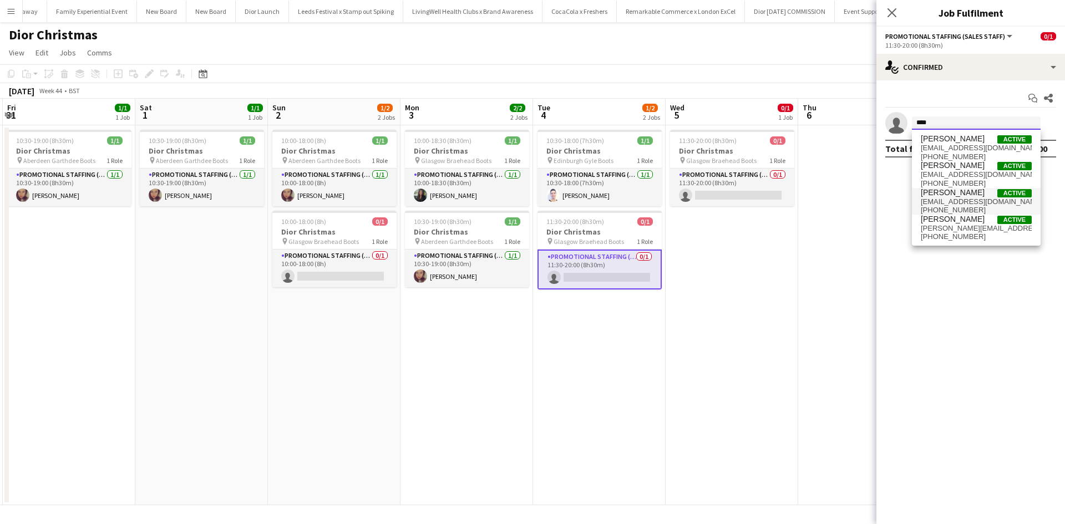
type input "****"
click at [951, 191] on span "Susannah Reid" at bounding box center [953, 192] width 64 height 9
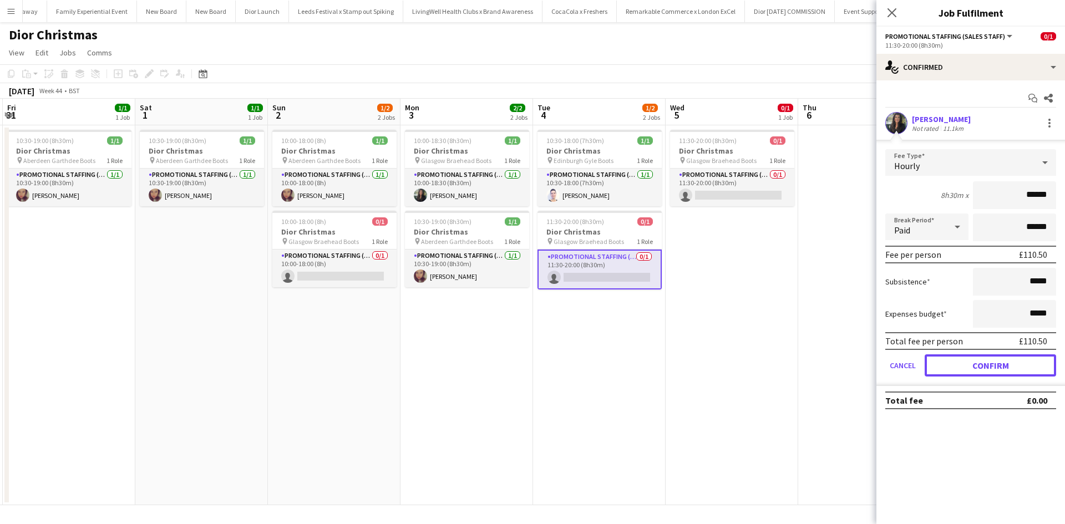
click at [975, 362] on button "Confirm" at bounding box center [990, 365] width 131 height 22
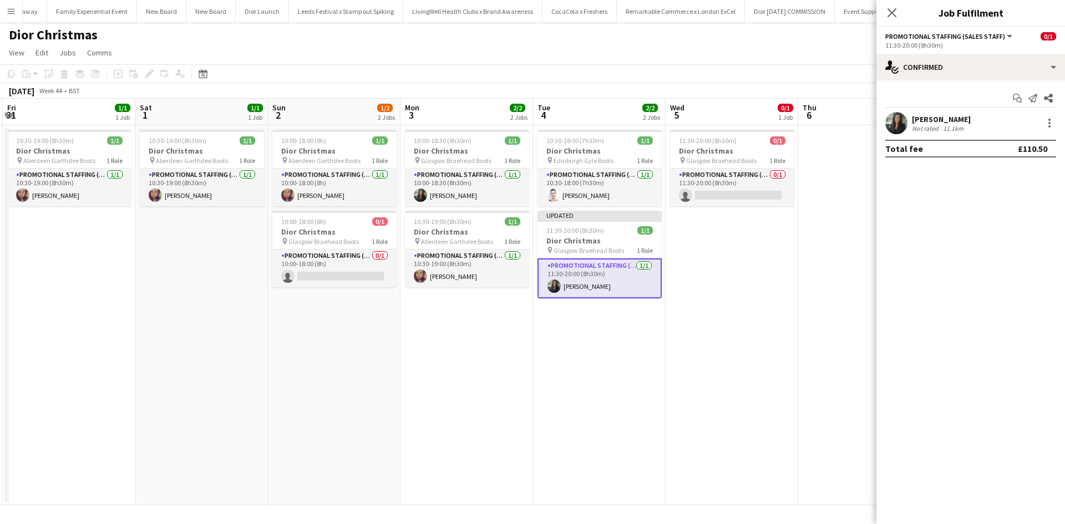
click at [787, 348] on app-date-cell "11:30-20:00 (8h30m) 0/1 Dior Christmas pin Glasgow Braehead Boots 1 Role Promot…" at bounding box center [732, 315] width 133 height 380
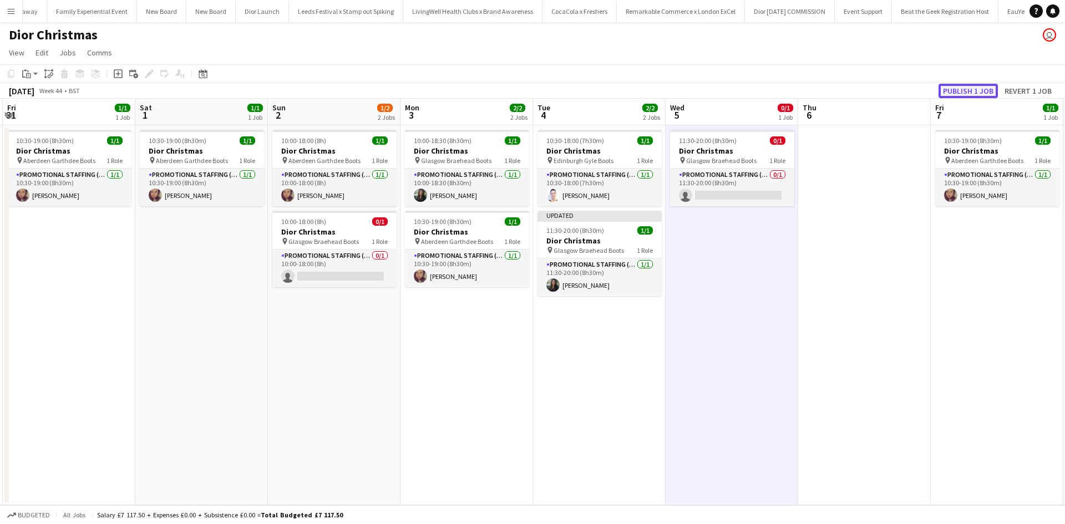
click at [977, 91] on button "Publish 1 job" at bounding box center [968, 91] width 59 height 14
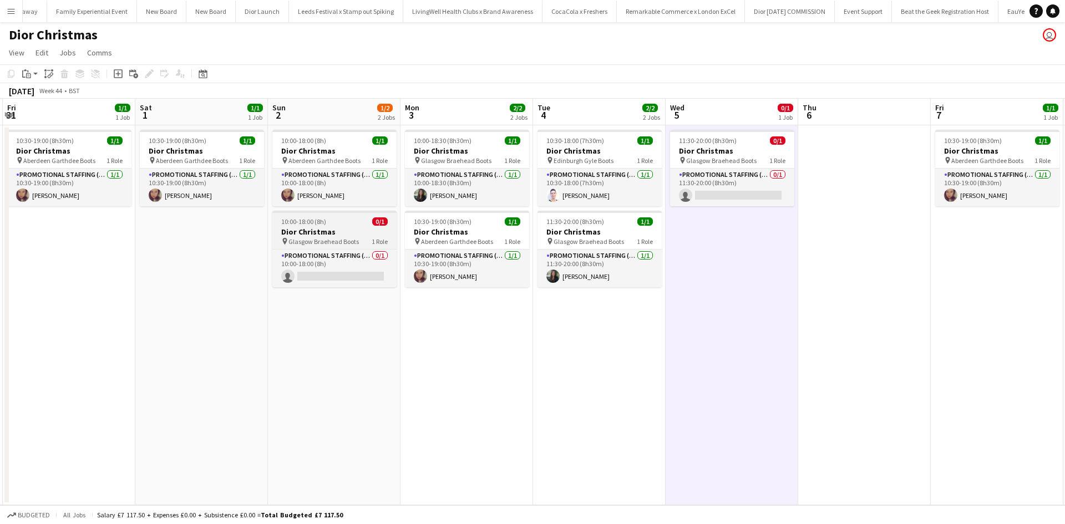
click at [352, 221] on div "10:00-18:00 (8h) 0/1" at bounding box center [334, 221] width 124 height 8
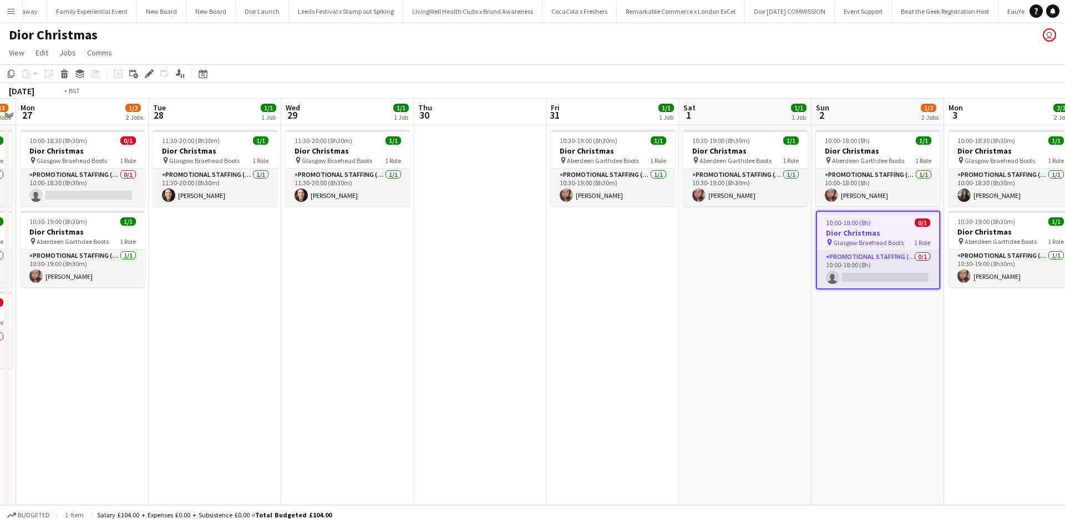
drag, startPoint x: 187, startPoint y: 273, endPoint x: 750, endPoint y: 236, distance: 564.2
click at [747, 236] on app-calendar-viewport "Sat 25 Sun 26 2/3 3 Jobs Mon 27 1/2 2 Jobs Tue 28 1/1 1 Job Wed 29 1/1 1 Job Th…" at bounding box center [532, 302] width 1065 height 407
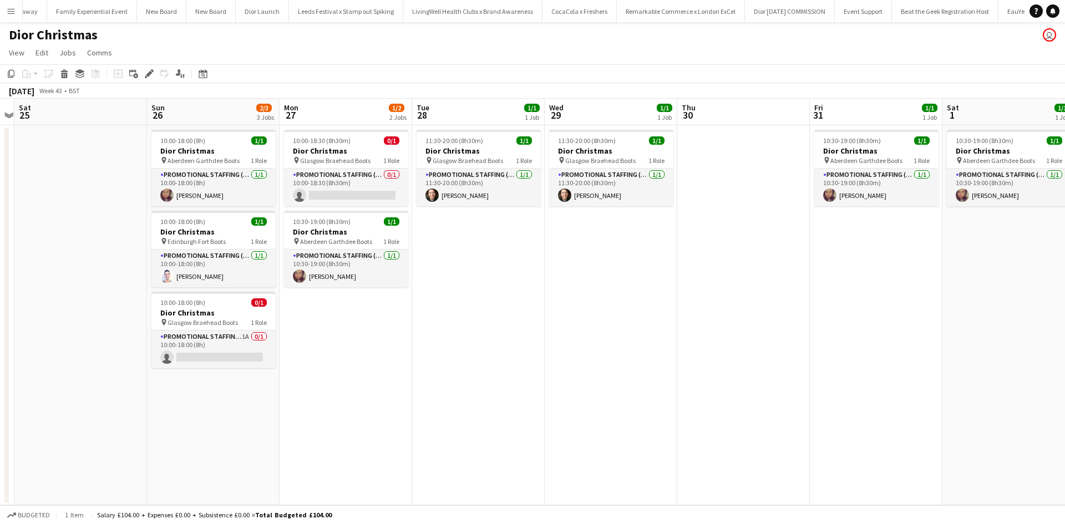
scroll to position [0, 250]
drag, startPoint x: 343, startPoint y: 348, endPoint x: 585, endPoint y: 323, distance: 243.1
click at [585, 323] on app-calendar-viewport "Thu 23 Fri 24 Sat 25 Sun 26 2/3 3 Jobs Mon 27 1/2 2 Jobs Tue 28 1/1 1 Job Wed 2…" at bounding box center [532, 302] width 1065 height 407
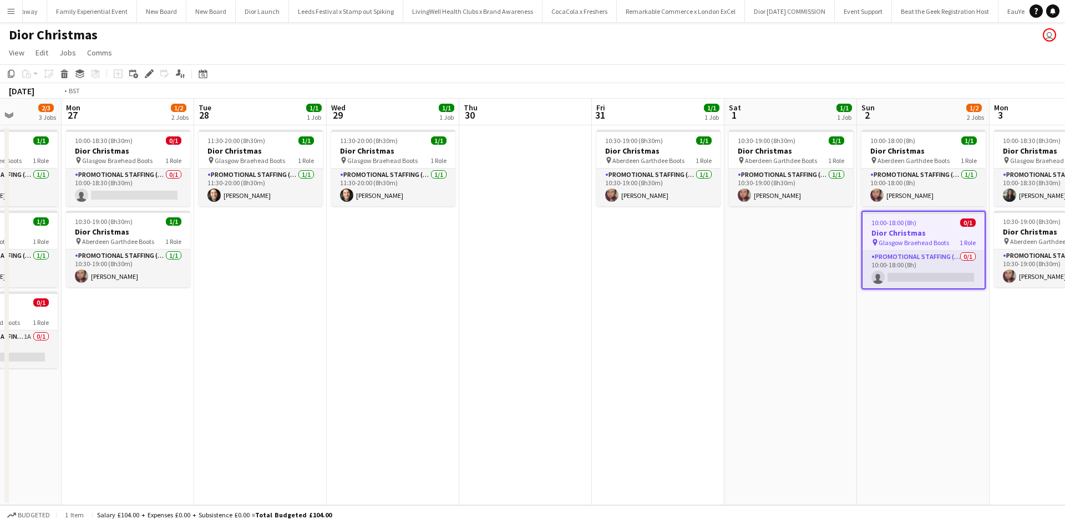
drag, startPoint x: 783, startPoint y: 416, endPoint x: 234, endPoint y: 375, distance: 550.1
click at [235, 375] on app-calendar-viewport "Thu 23 Fri 24 Sat 25 Sun 26 2/3 3 Jobs Mon 27 1/2 2 Jobs Tue 28 1/1 1 Job Wed 2…" at bounding box center [532, 302] width 1065 height 407
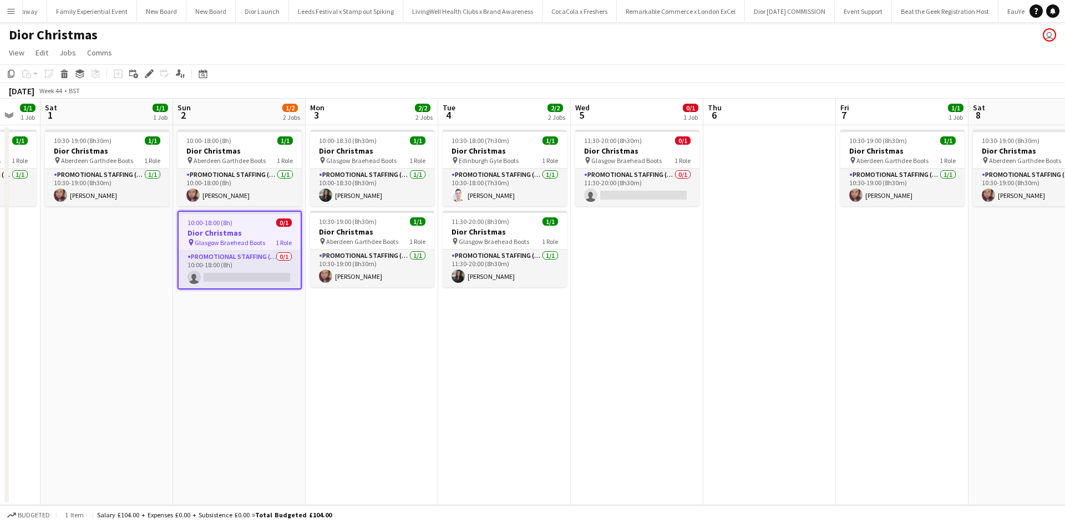
drag, startPoint x: 516, startPoint y: 377, endPoint x: 134, endPoint y: 363, distance: 381.9
click at [138, 365] on app-calendar-viewport "Wed 29 1/1 1 Job Thu 30 Fri 31 1/1 1 Job Sat 1 1/1 1 Job Sun 2 1/2 2 Jobs Mon 3…" at bounding box center [532, 302] width 1065 height 407
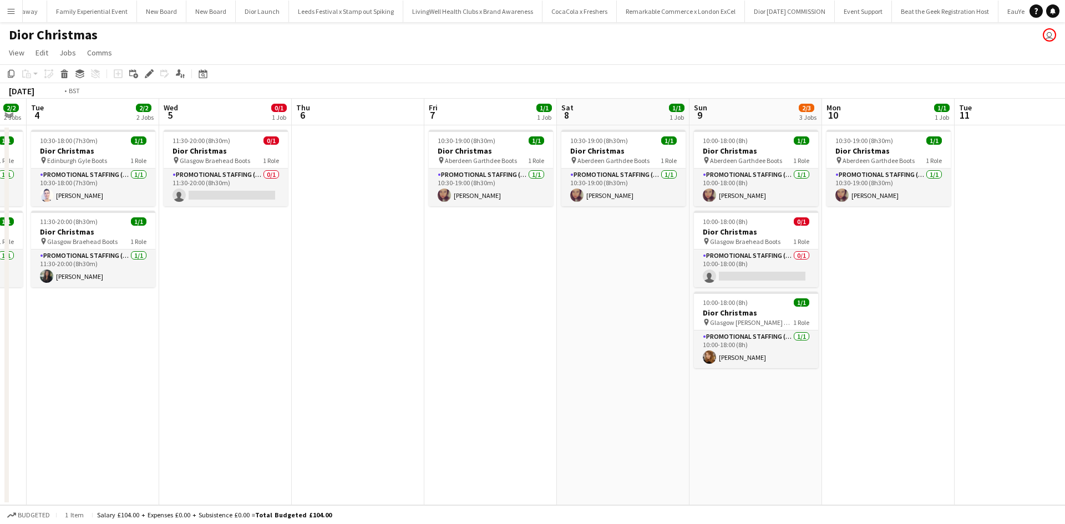
drag, startPoint x: 760, startPoint y: 393, endPoint x: 294, endPoint y: 342, distance: 468.7
click at [294, 342] on app-calendar-viewport "Fri 31 1/1 1 Job Sat 1 1/1 1 Job Sun 2 1/2 2 Jobs Mon 3 2/2 2 Jobs Tue 4 2/2 2 …" at bounding box center [532, 302] width 1065 height 407
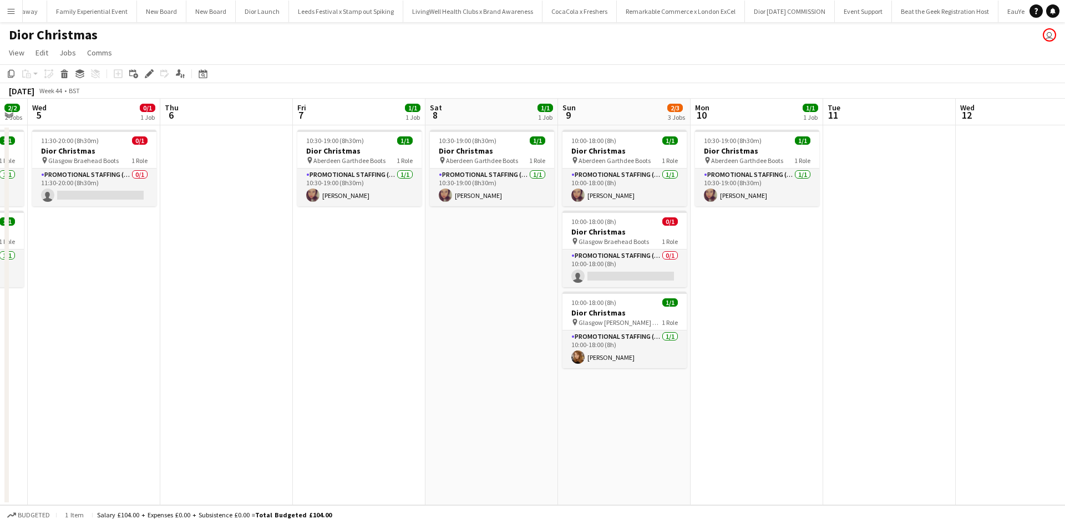
click at [602, 388] on app-calendar-viewport "Sun 2 1/2 2 Jobs Mon 3 2/2 2 Jobs Tue 4 2/2 2 Jobs Wed 5 0/1 1 Job Thu 6 Fri 7 …" at bounding box center [532, 302] width 1065 height 407
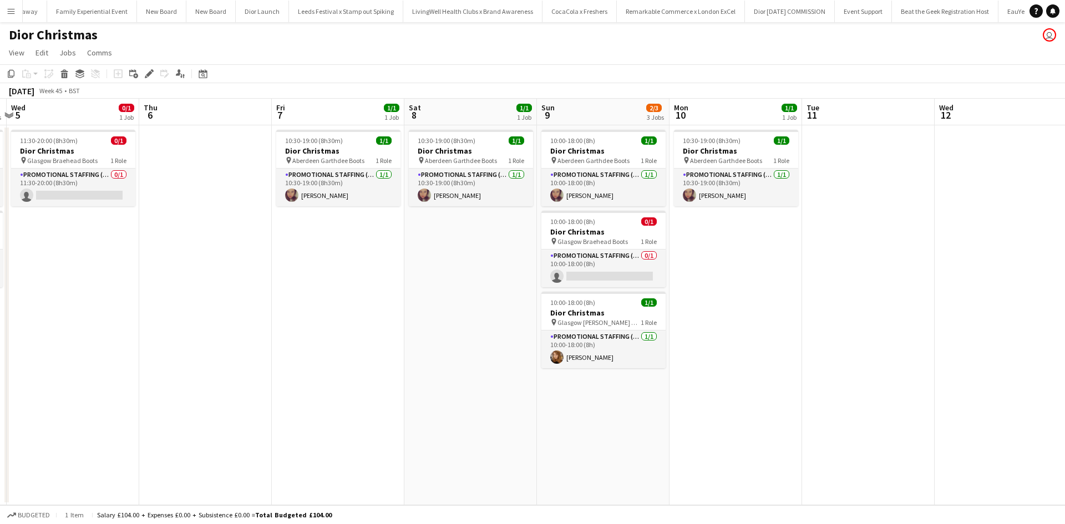
drag, startPoint x: 808, startPoint y: 401, endPoint x: 165, endPoint y: 354, distance: 645.2
click at [165, 354] on app-calendar-viewport "Sun 2 1/2 2 Jobs Mon 3 2/2 2 Jobs Tue 4 2/2 2 Jobs Wed 5 0/1 1 Job Thu 6 Fri 7 …" at bounding box center [532, 302] width 1065 height 407
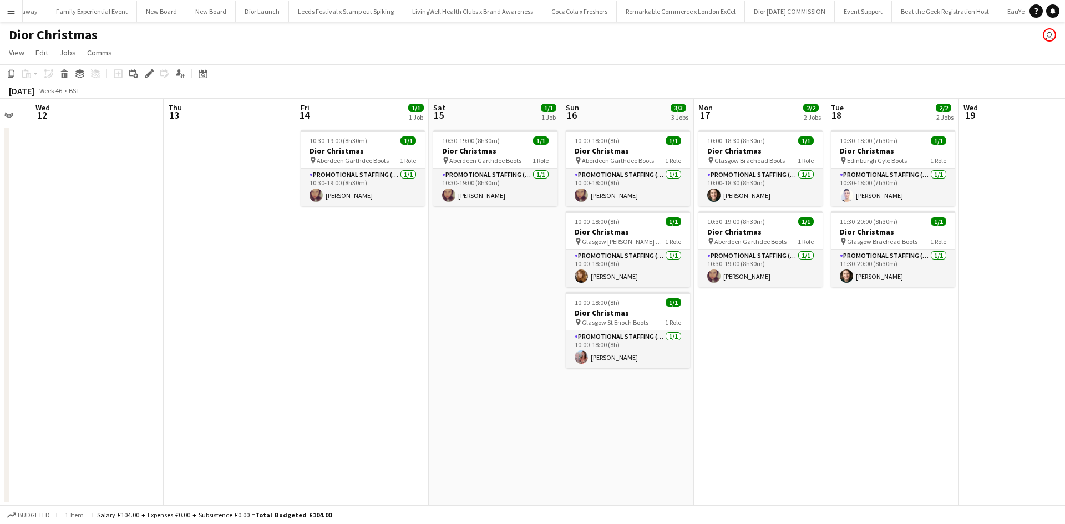
drag, startPoint x: 476, startPoint y: 392, endPoint x: 168, endPoint y: 357, distance: 309.8
click at [136, 354] on app-calendar-viewport "Sat 8 1/1 1 Job Sun 9 2/3 3 Jobs Mon 10 1/1 1 Job Tue 11 Wed 12 Thu 13 Fri 14 1…" at bounding box center [532, 302] width 1065 height 407
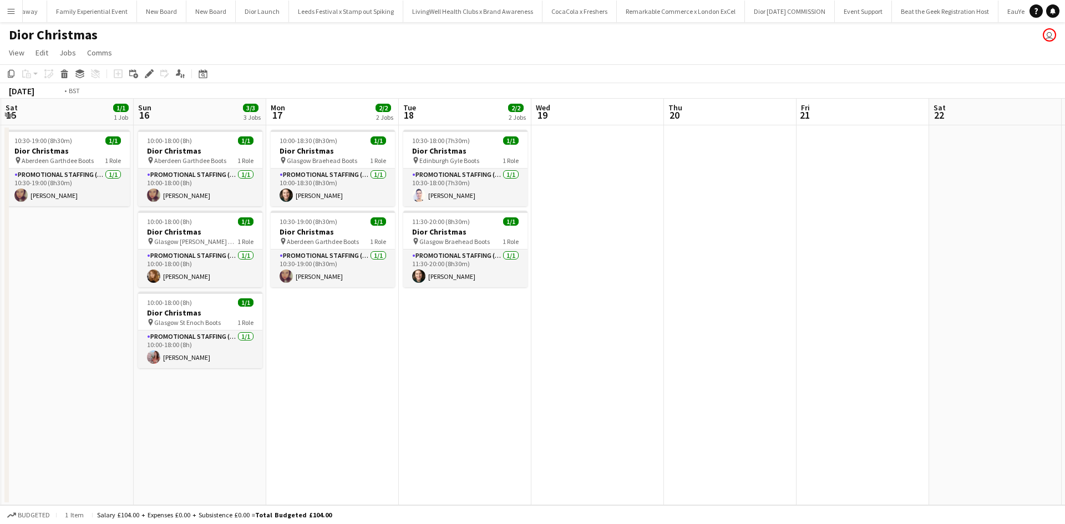
drag, startPoint x: 830, startPoint y: 408, endPoint x: 162, endPoint y: 342, distance: 671.6
click at [163, 342] on app-calendar-viewport "Wed 12 Thu 13 Fri 14 1/1 1 Job Sat 15 1/1 1 Job Sun 16 3/3 3 Jobs Mon 17 2/2 2 …" at bounding box center [532, 302] width 1065 height 407
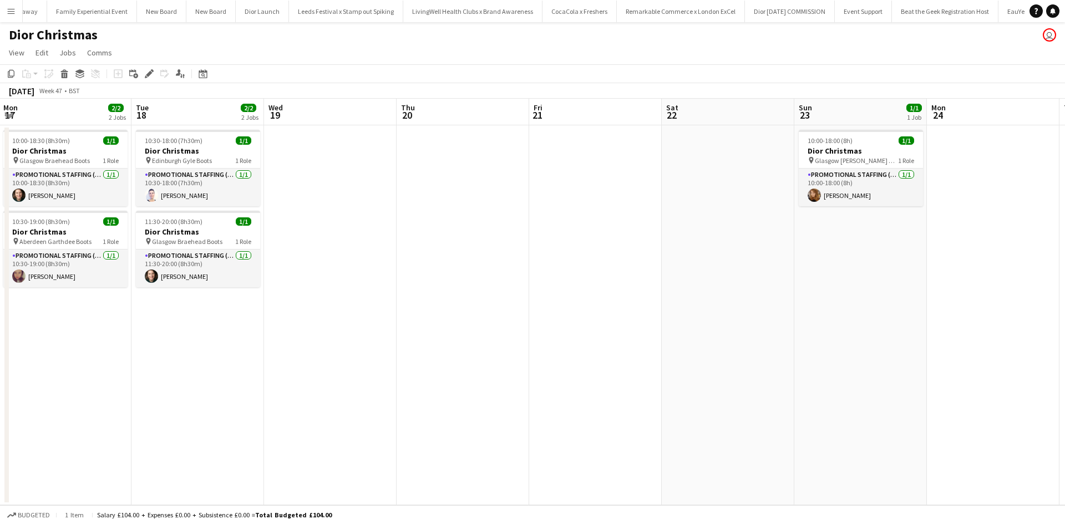
drag, startPoint x: 596, startPoint y: 367, endPoint x: 362, endPoint y: 344, distance: 235.1
click at [358, 348] on app-calendar-viewport "Fri 14 1/1 1 Job Sat 15 1/1 1 Job Sun 16 3/3 3 Jobs Mon 17 2/2 2 Jobs Tue 18 2/…" at bounding box center [532, 302] width 1065 height 407
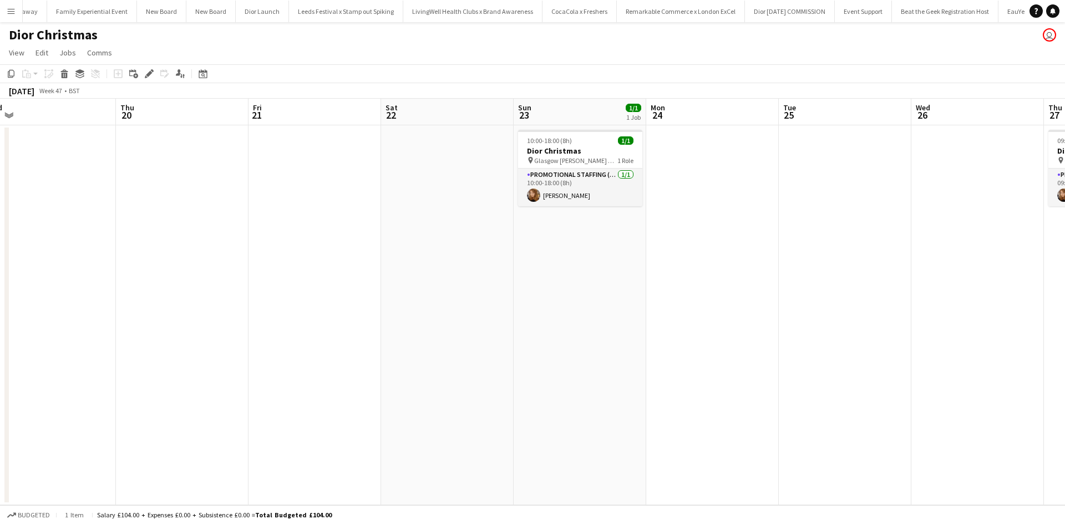
click at [721, 164] on app-date-cell at bounding box center [712, 315] width 133 height 380
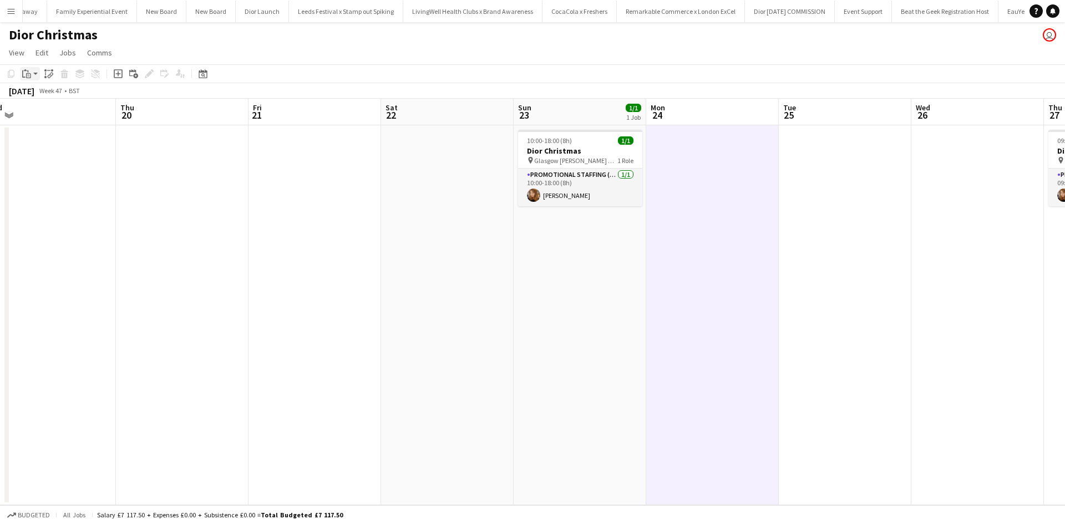
click at [29, 76] on icon at bounding box center [29, 76] width 2 height 1
click at [40, 94] on link "Paste Ctrl+V" at bounding box center [81, 95] width 104 height 10
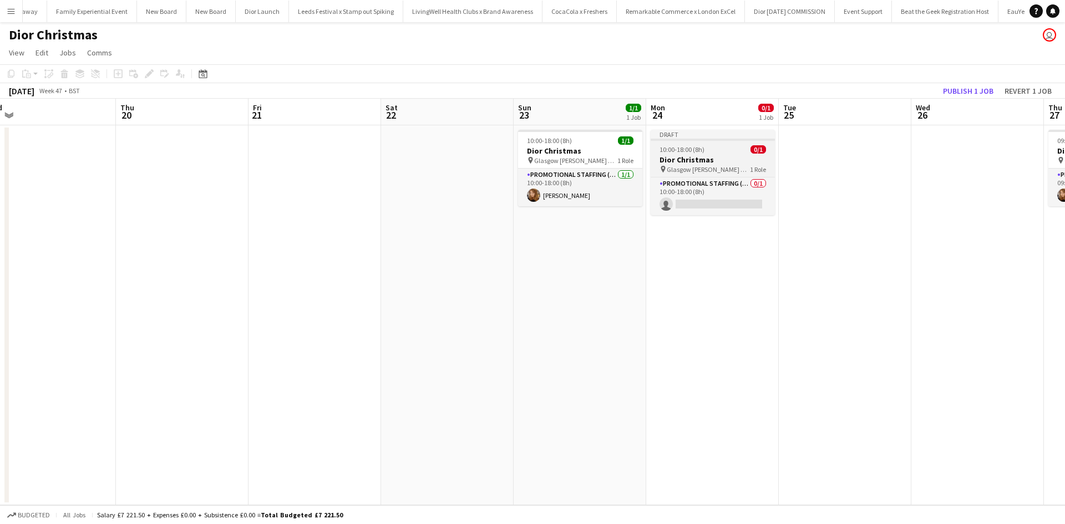
click at [729, 155] on h3 "Dior Christmas" at bounding box center [713, 160] width 124 height 10
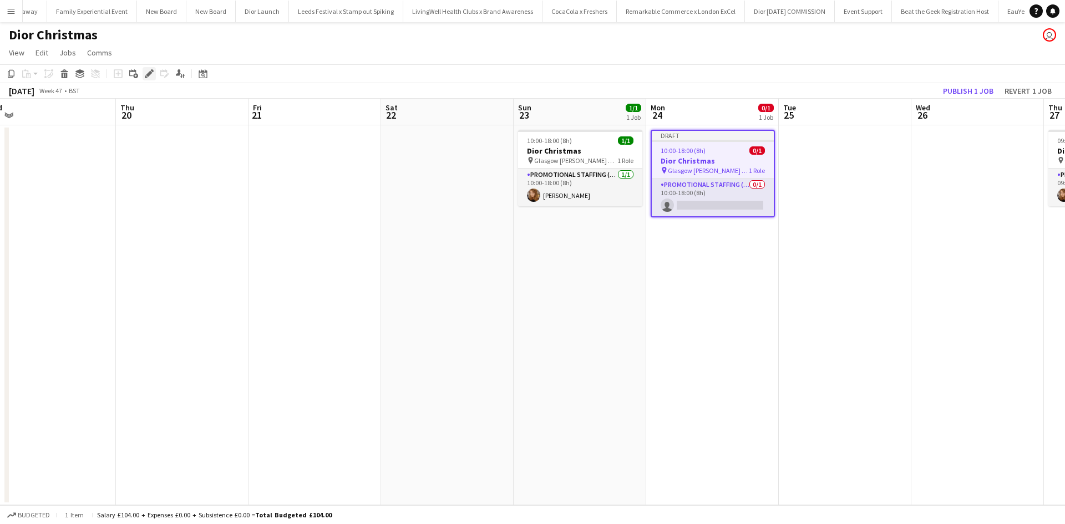
click at [154, 78] on div "Edit" at bounding box center [149, 73] width 13 height 13
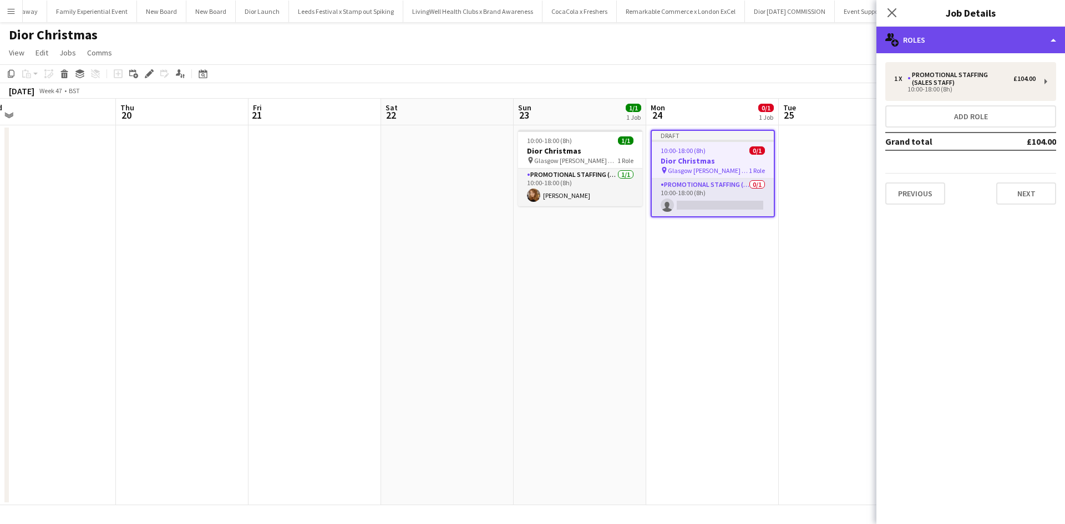
click at [951, 37] on div "multiple-users-add Roles" at bounding box center [970, 40] width 189 height 27
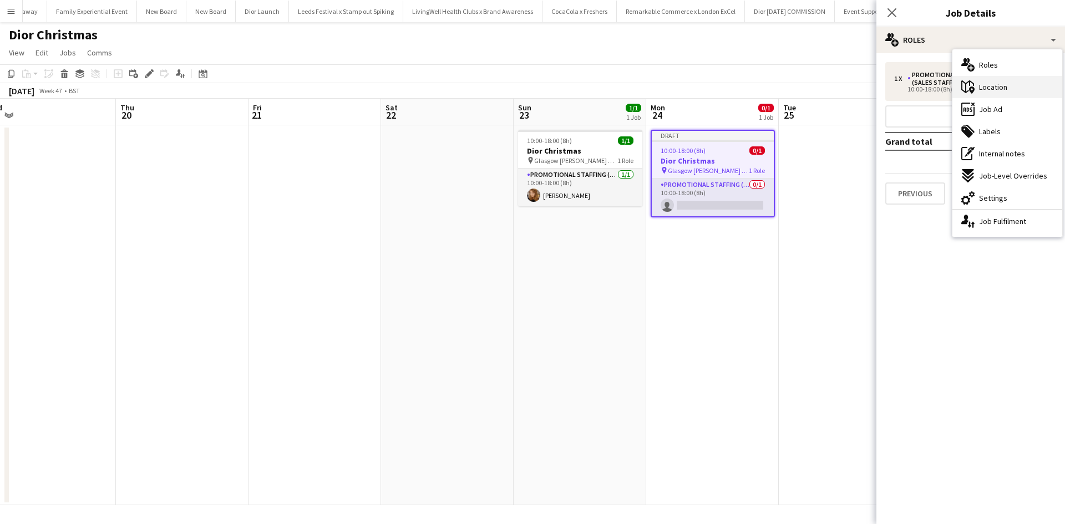
click at [996, 86] on span "Location" at bounding box center [993, 87] width 28 height 10
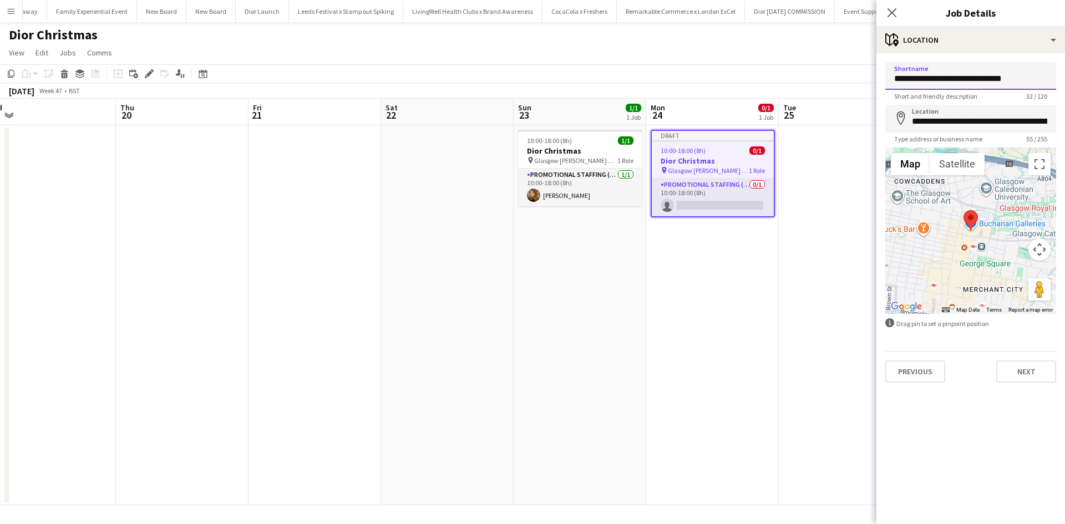
drag, startPoint x: 1002, startPoint y: 79, endPoint x: 933, endPoint y: 83, distance: 68.9
click at [933, 83] on input "**********" at bounding box center [970, 76] width 171 height 28
type input "**********"
click at [927, 121] on input "**********" at bounding box center [970, 119] width 171 height 28
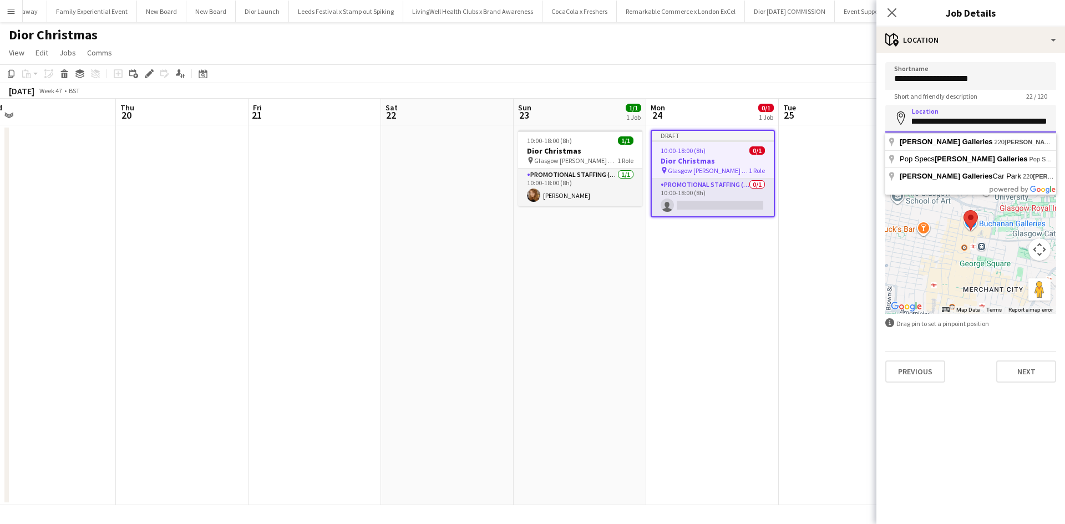
scroll to position [0, 78]
drag, startPoint x: 911, startPoint y: 121, endPoint x: 1064, endPoint y: 129, distance: 153.3
click at [1064, 129] on form "**********" at bounding box center [970, 222] width 189 height 321
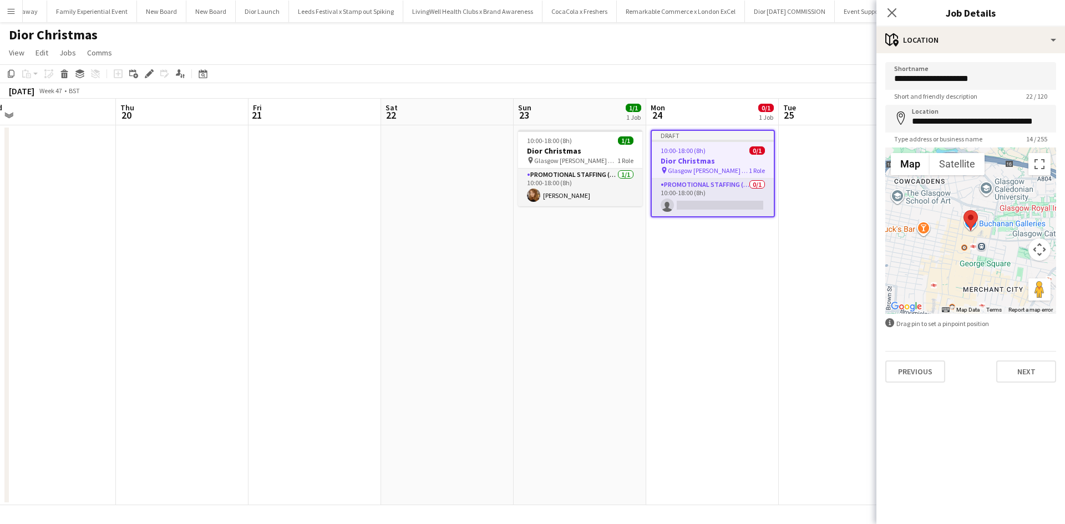
type input "**********"
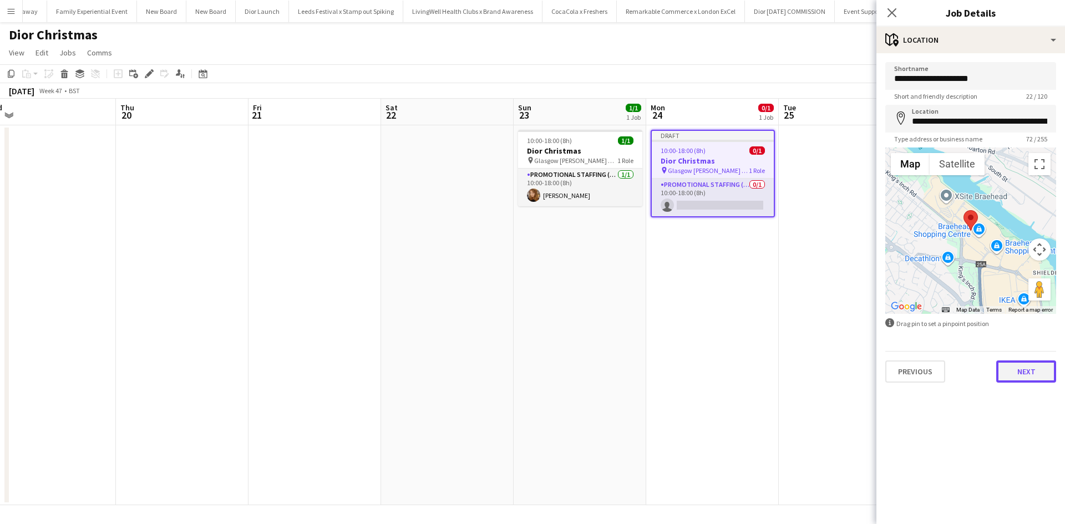
click at [1025, 372] on button "Next" at bounding box center [1026, 372] width 60 height 22
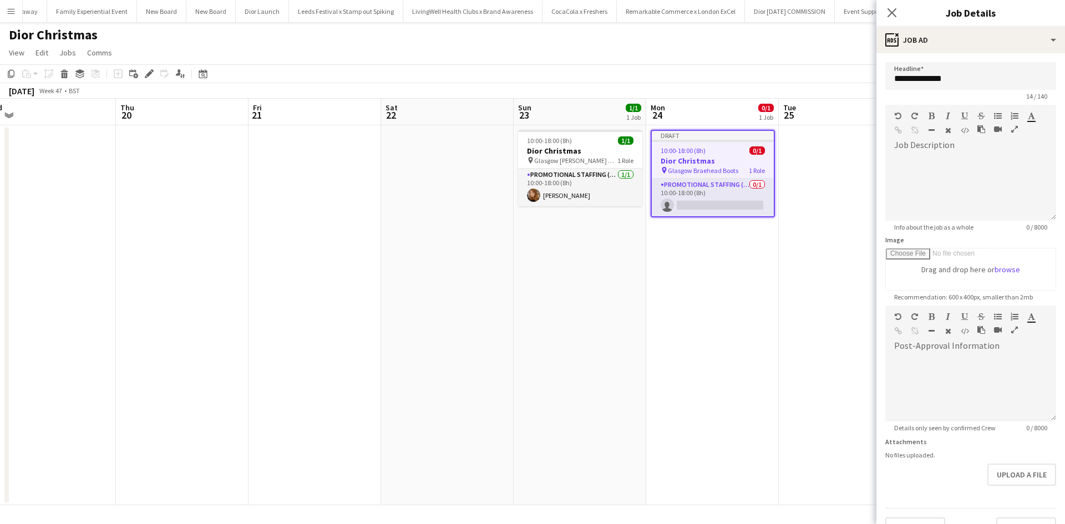
click at [840, 290] on app-date-cell at bounding box center [845, 315] width 133 height 380
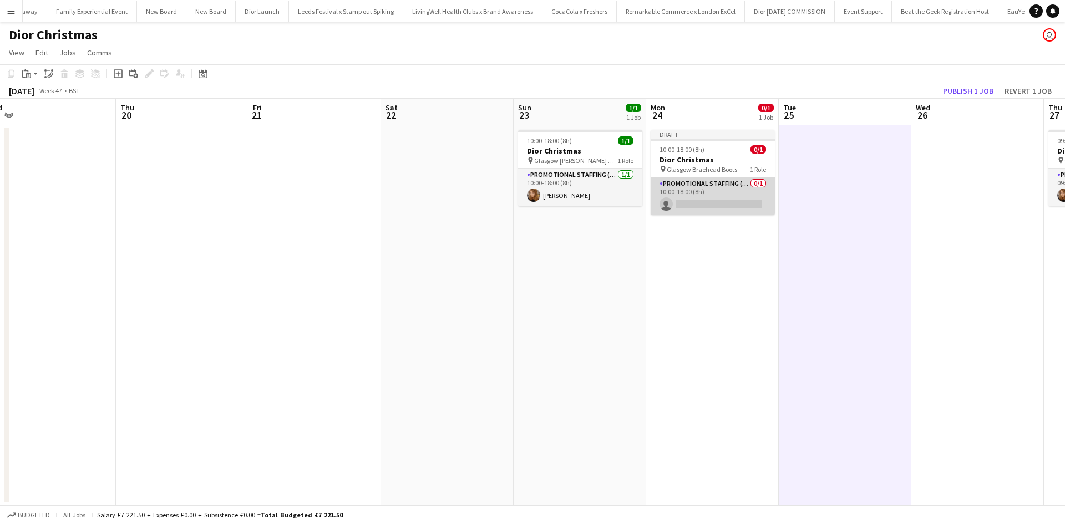
click at [731, 195] on app-card-role "Promotional Staffing (Sales Staff) 0/1 10:00-18:00 (8h) single-neutral-actions" at bounding box center [713, 197] width 124 height 38
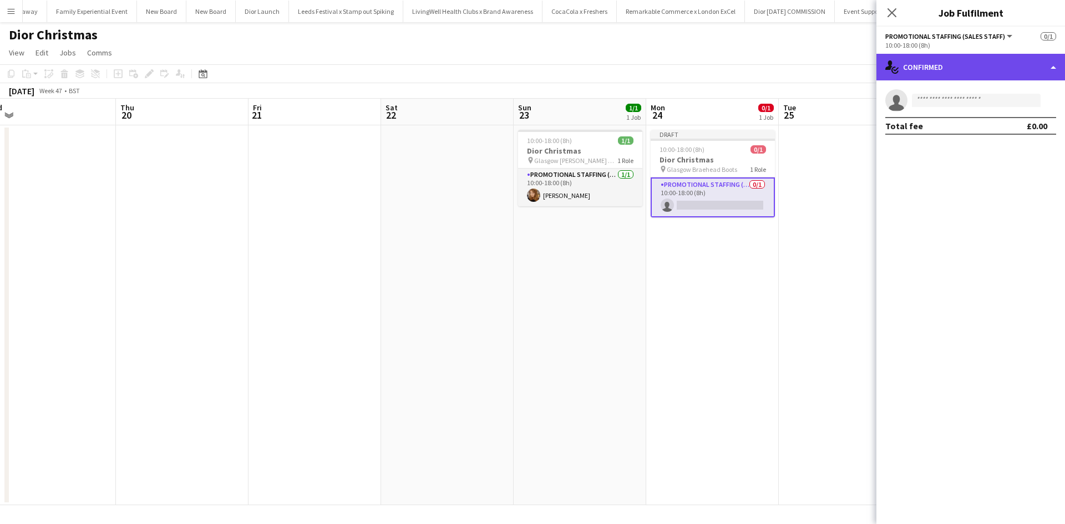
click at [955, 74] on div "single-neutral-actions-check-2 Confirmed" at bounding box center [970, 67] width 189 height 27
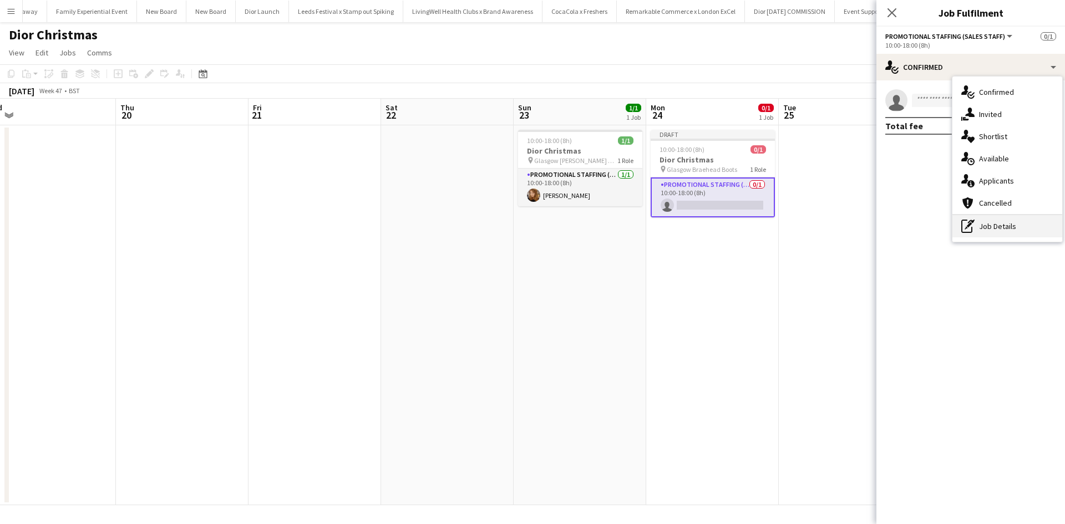
click at [992, 229] on div "pen-write Job Details" at bounding box center [1007, 226] width 110 height 22
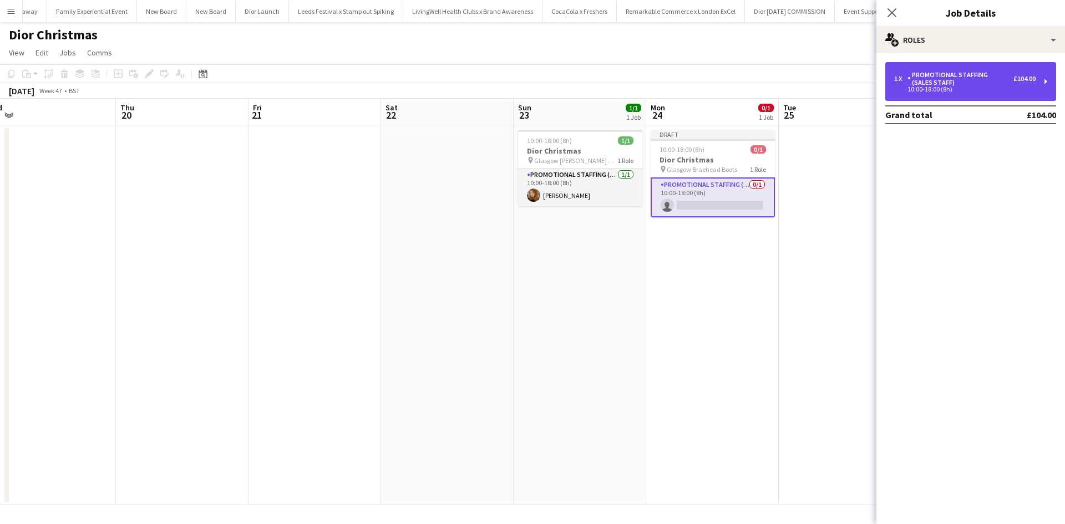
click at [956, 89] on div "10:00-18:00 (8h)" at bounding box center [964, 90] width 141 height 6
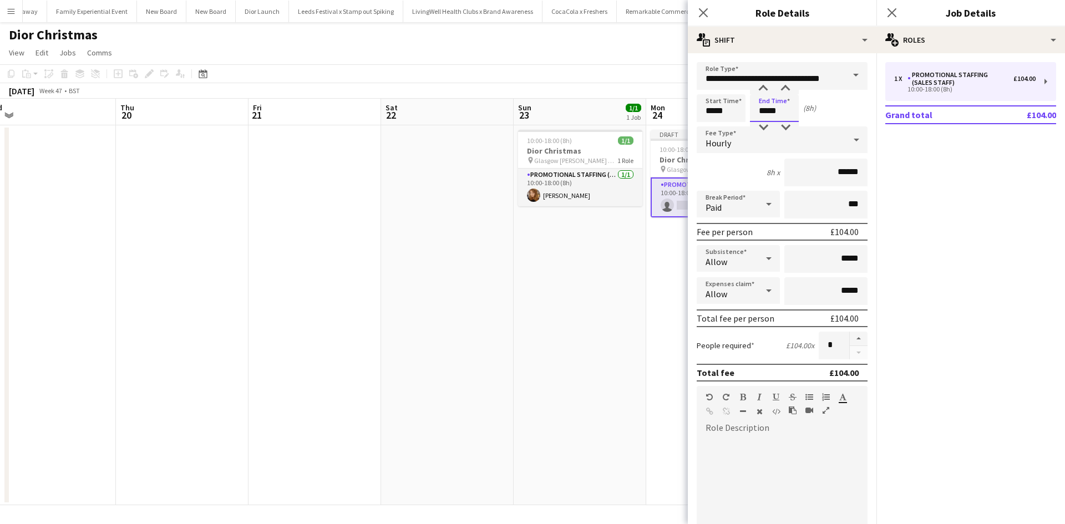
click at [776, 113] on input "*****" at bounding box center [774, 108] width 49 height 28
type input "*****"
drag, startPoint x: 576, startPoint y: 327, endPoint x: 584, endPoint y: 321, distance: 9.4
click at [576, 327] on app-date-cell "10:00-18:00 (8h) 1/1 Dior Christmas pin Glasgow Buchanan Galleries Boots 1 Role…" at bounding box center [580, 315] width 133 height 380
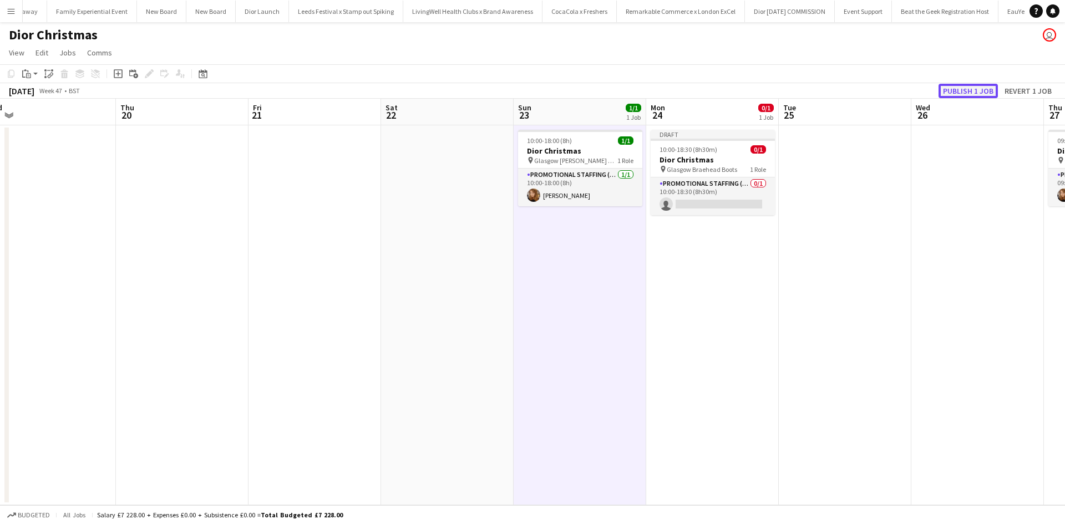
drag, startPoint x: 972, startPoint y: 90, endPoint x: 961, endPoint y: 108, distance: 20.9
click at [972, 90] on button "Publish 1 job" at bounding box center [968, 91] width 59 height 14
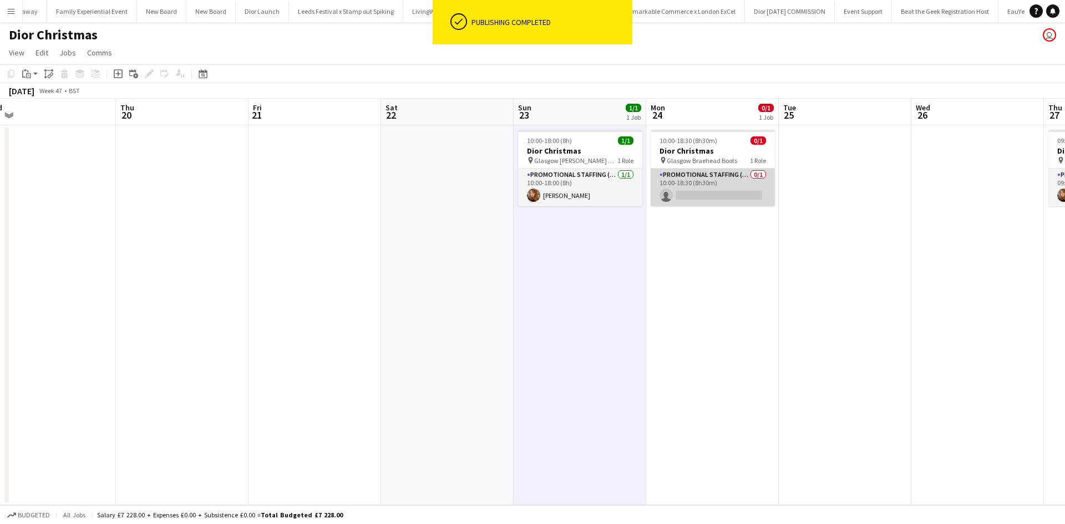
click at [711, 197] on app-card-role "Promotional Staffing (Sales Staff) 0/1 10:00-18:30 (8h30m) single-neutral-actio…" at bounding box center [713, 188] width 124 height 38
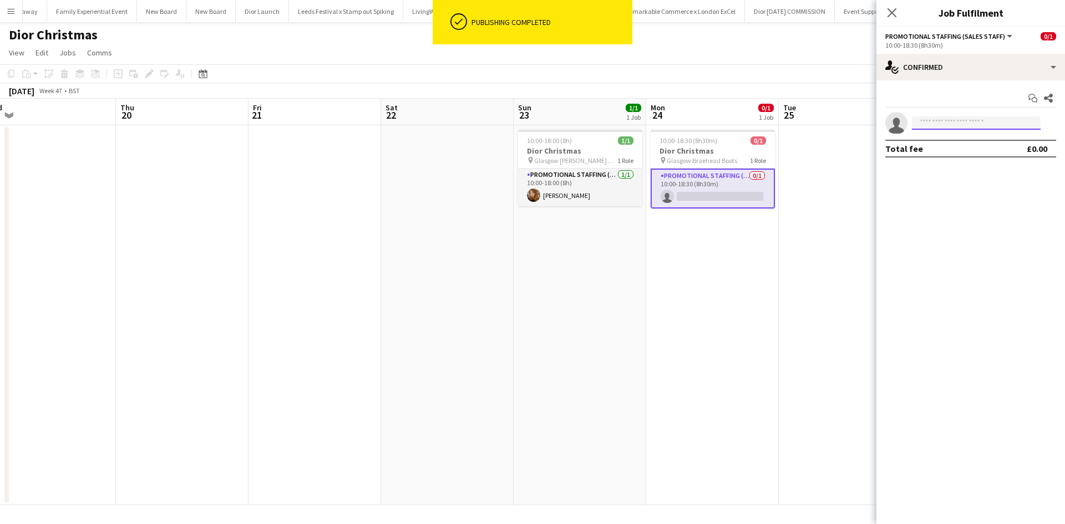
click at [939, 129] on input at bounding box center [976, 122] width 129 height 13
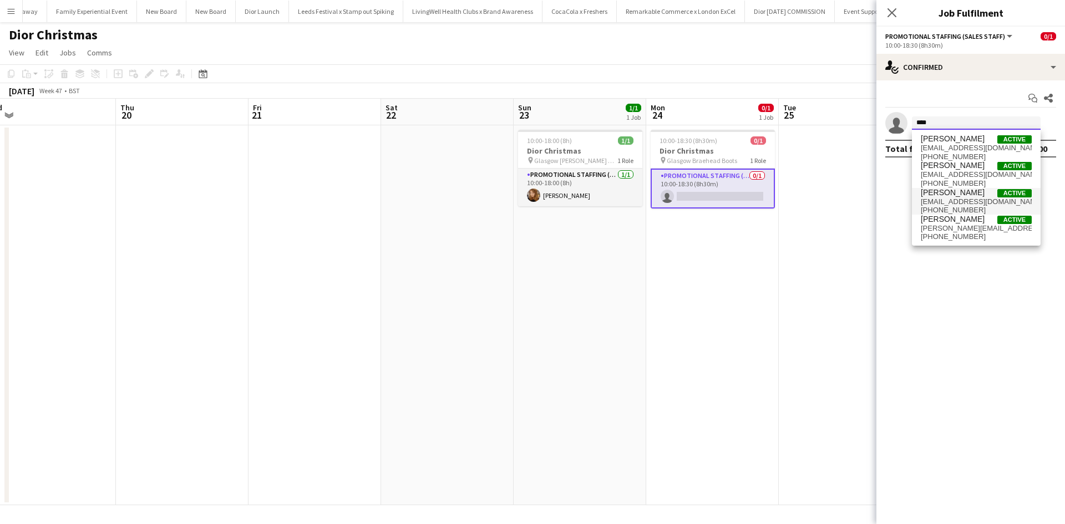
type input "****"
click at [941, 201] on span "susannah951@gmail.com" at bounding box center [976, 201] width 111 height 9
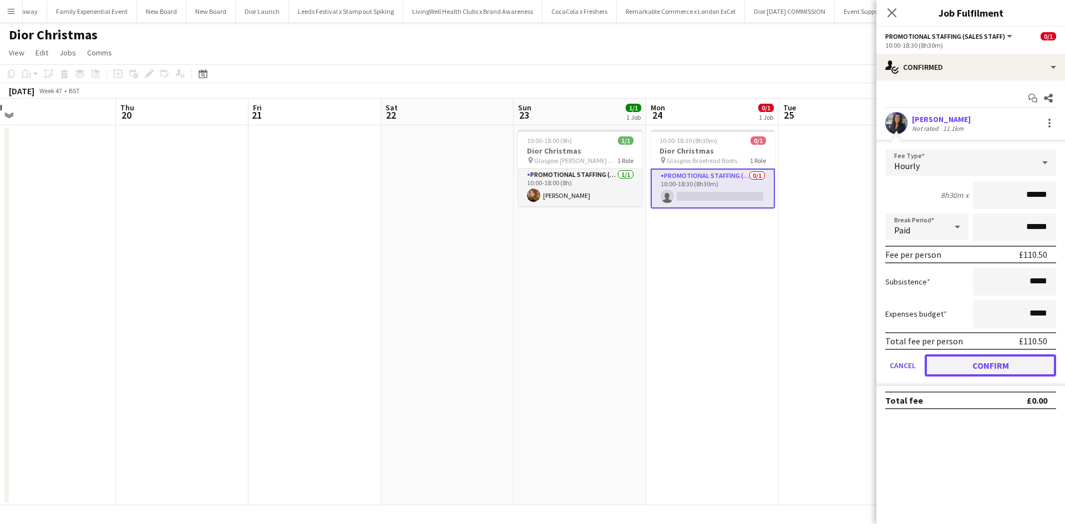
click at [1011, 362] on button "Confirm" at bounding box center [990, 365] width 131 height 22
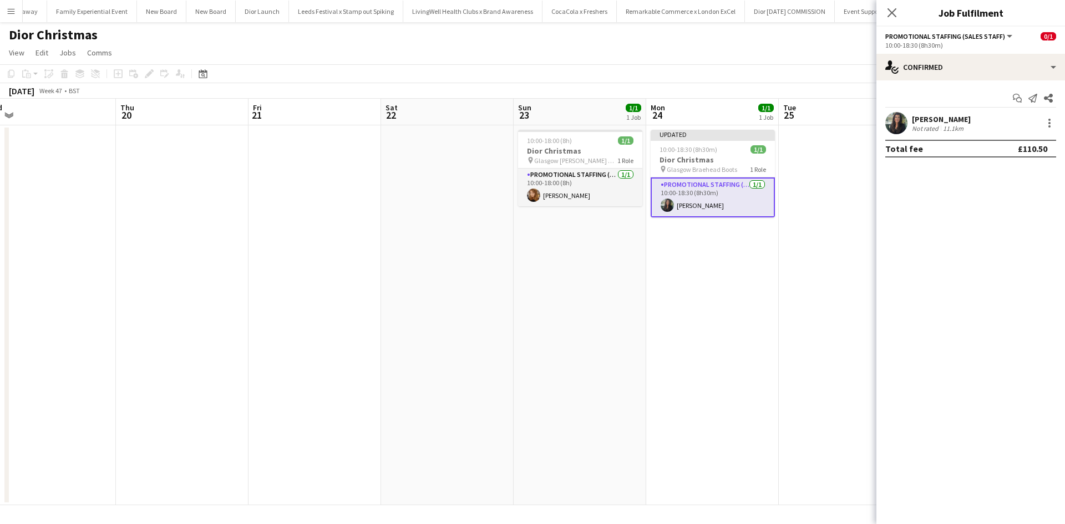
click at [783, 346] on app-date-cell at bounding box center [845, 315] width 133 height 380
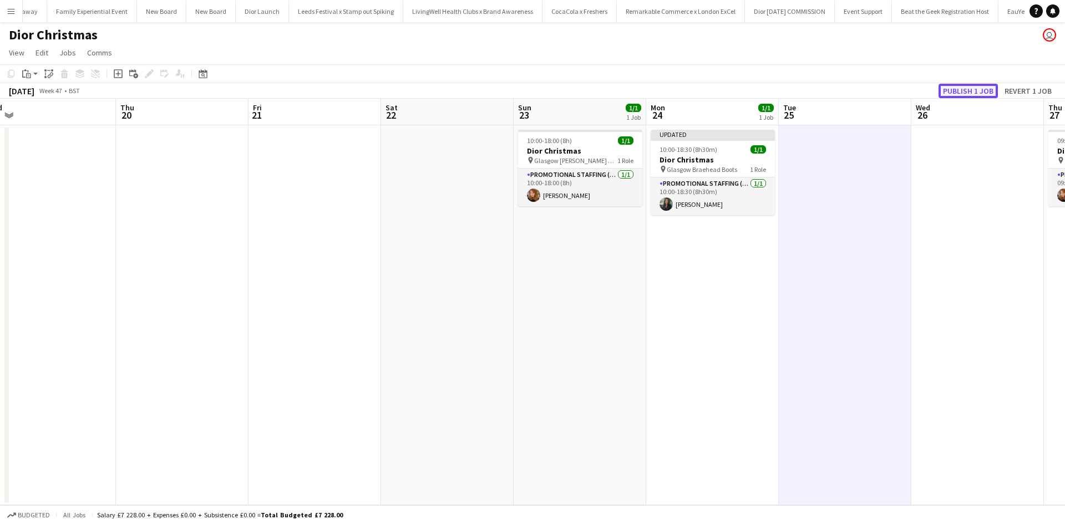
click at [967, 92] on button "Publish 1 job" at bounding box center [968, 91] width 59 height 14
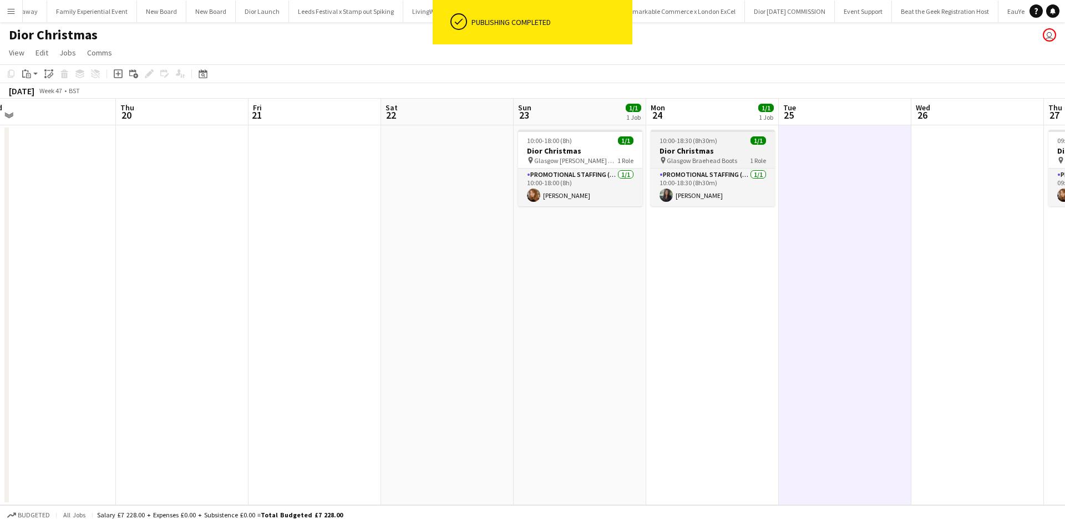
click at [736, 145] on app-job-card "10:00-18:30 (8h30m) 1/1 Dior Christmas pin Glasgow Braehead Boots 1 Role Promot…" at bounding box center [713, 168] width 124 height 77
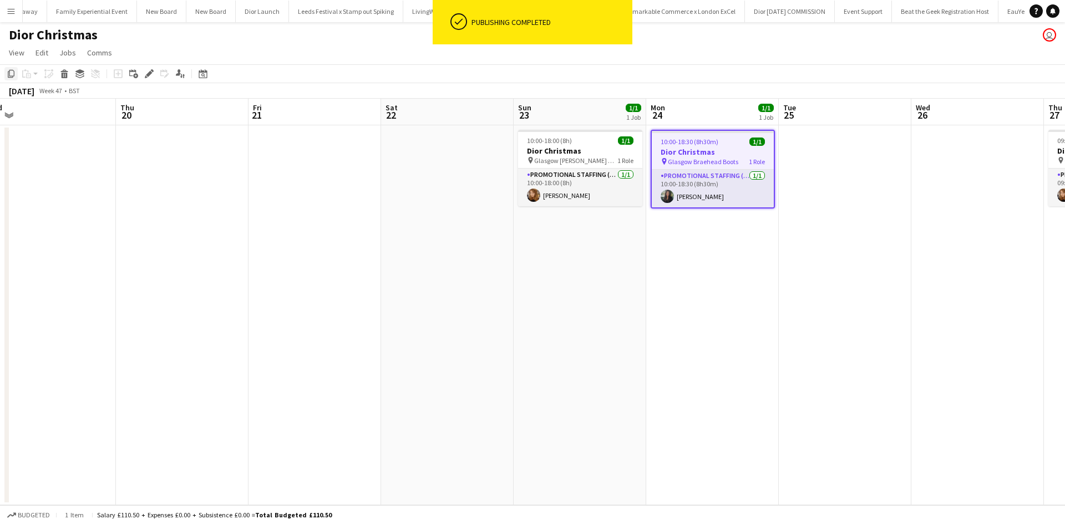
click at [11, 72] on icon "Copy" at bounding box center [11, 73] width 9 height 9
click at [861, 167] on app-date-cell at bounding box center [845, 315] width 133 height 380
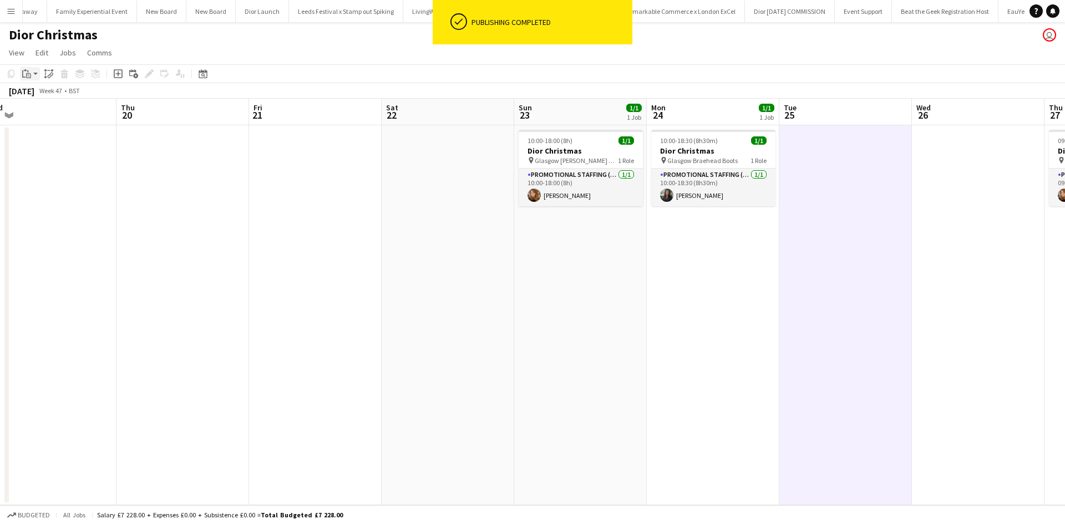
click at [22, 75] on icon at bounding box center [23, 73] width 3 height 7
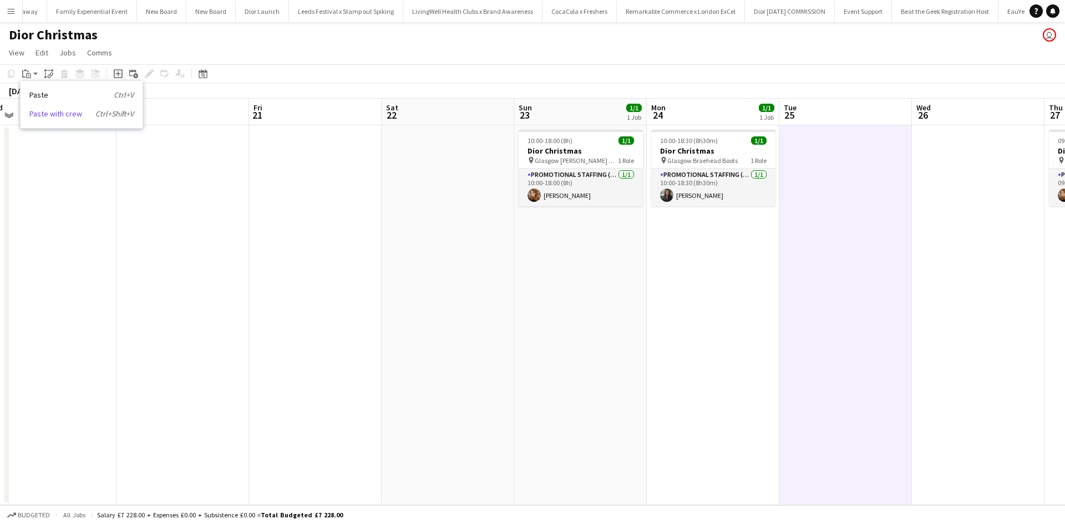
click at [52, 113] on link "Paste with crew Ctrl+Shift+V" at bounding box center [81, 114] width 104 height 10
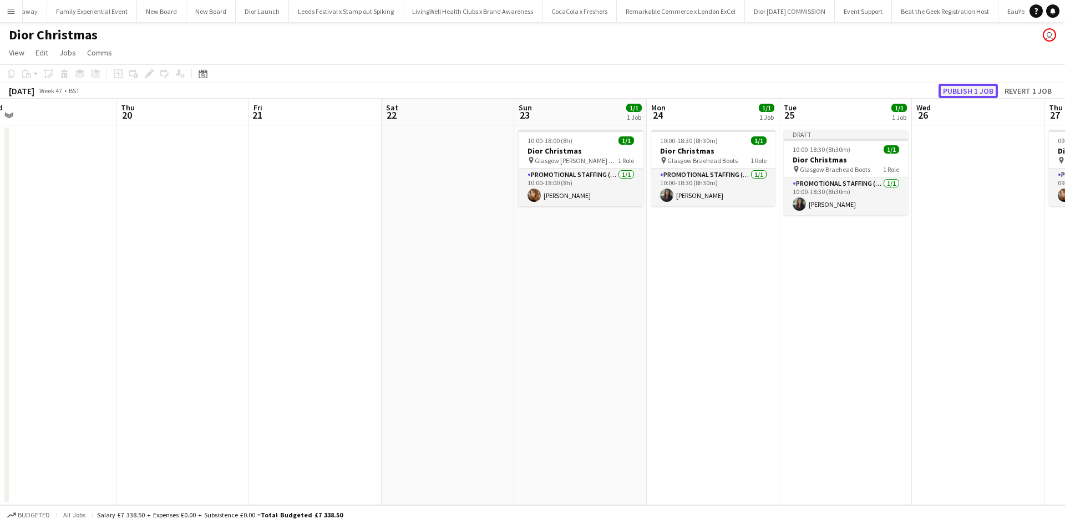
click at [978, 94] on button "Publish 1 job" at bounding box center [968, 91] width 59 height 14
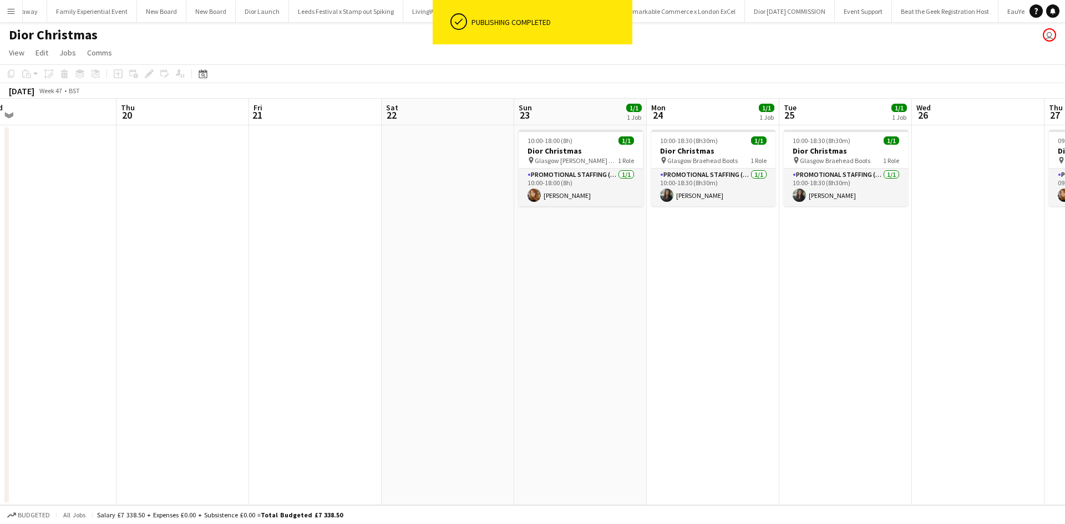
click at [961, 182] on app-date-cell at bounding box center [978, 315] width 133 height 380
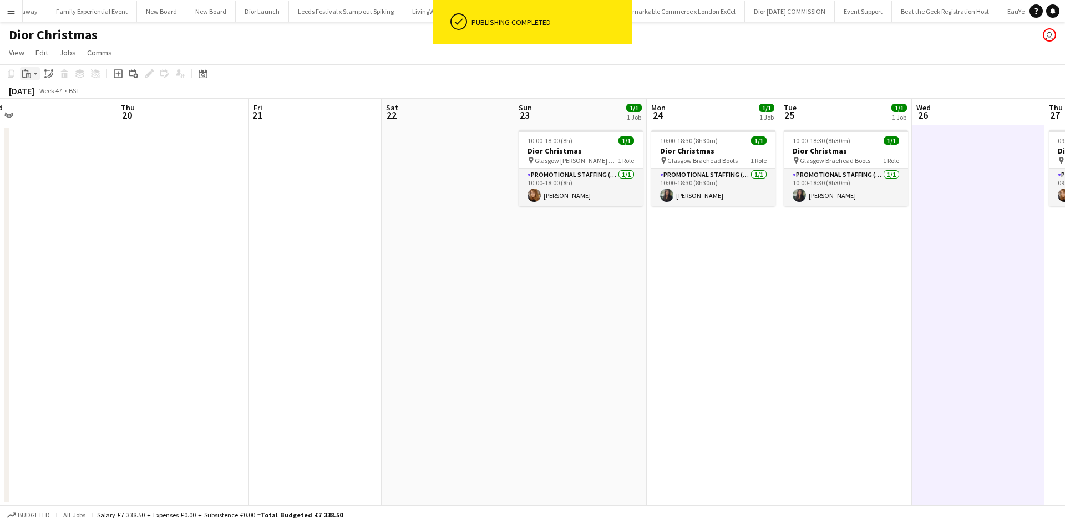
click at [27, 75] on icon "Paste" at bounding box center [26, 73] width 9 height 9
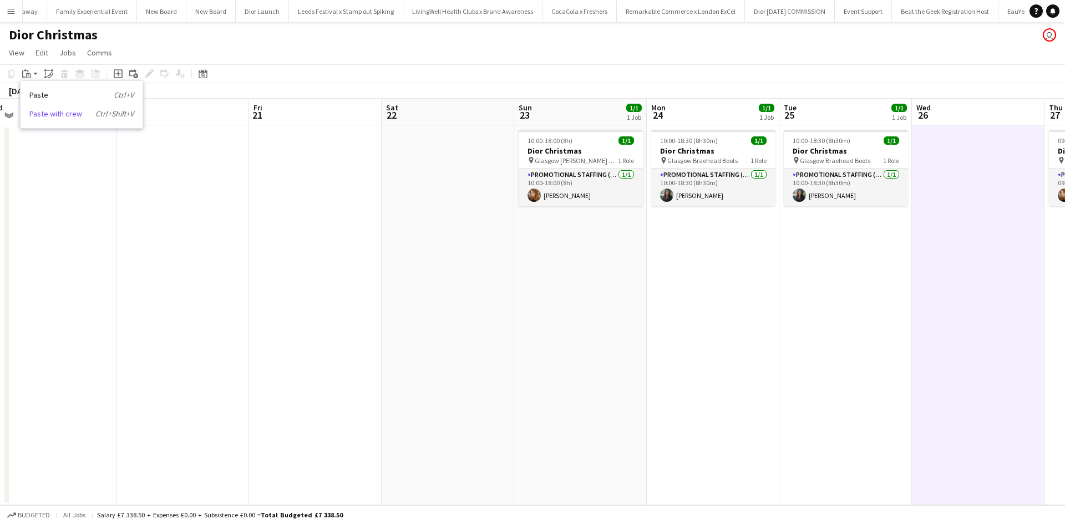
click at [41, 114] on link "Paste with crew Ctrl+Shift+V" at bounding box center [81, 114] width 104 height 10
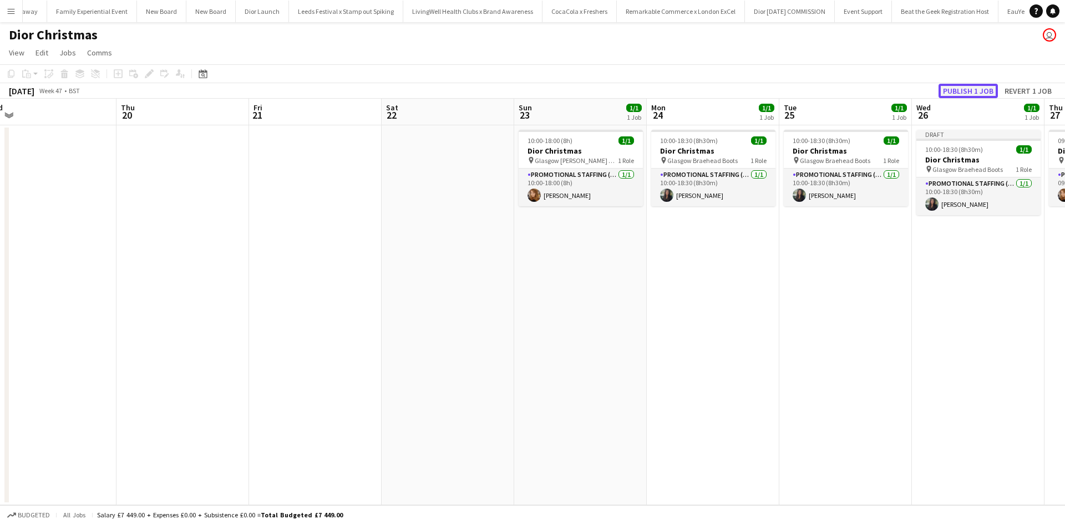
click at [962, 96] on button "Publish 1 job" at bounding box center [968, 91] width 59 height 14
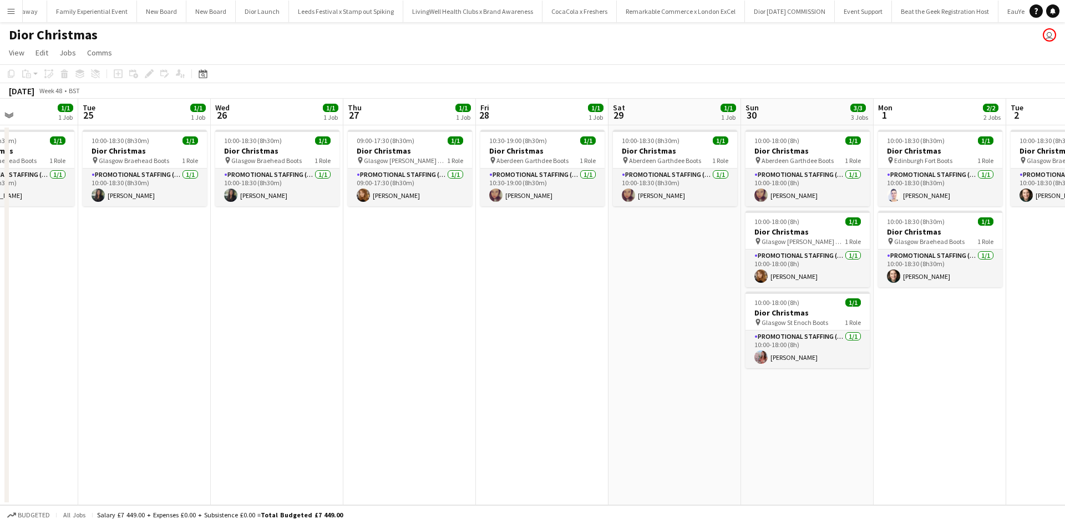
drag, startPoint x: 954, startPoint y: 318, endPoint x: 233, endPoint y: 285, distance: 721.3
click at [227, 282] on app-calendar-viewport "Fri 21 Sat 22 Sun 23 1/1 1 Job Mon 24 1/1 1 Job Tue 25 1/1 1 Job Wed 26 1/1 1 J…" at bounding box center [532, 302] width 1065 height 407
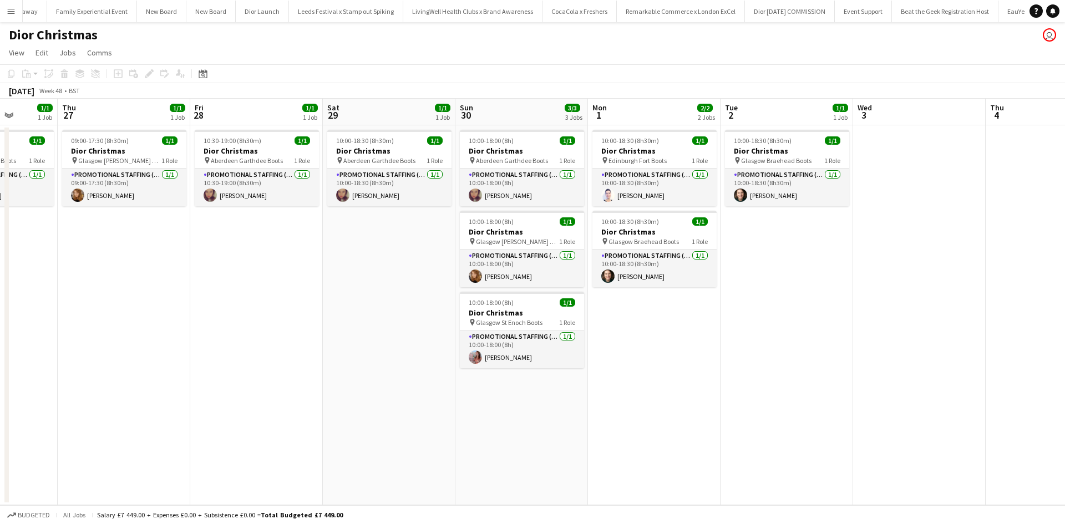
drag, startPoint x: 800, startPoint y: 364, endPoint x: 267, endPoint y: 320, distance: 534.3
click at [267, 320] on app-calendar-viewport "Sun 23 1/1 1 Job Mon 24 1/1 1 Job Tue 25 1/1 1 Job Wed 26 1/1 1 Job Thu 27 1/1 …" at bounding box center [532, 302] width 1065 height 407
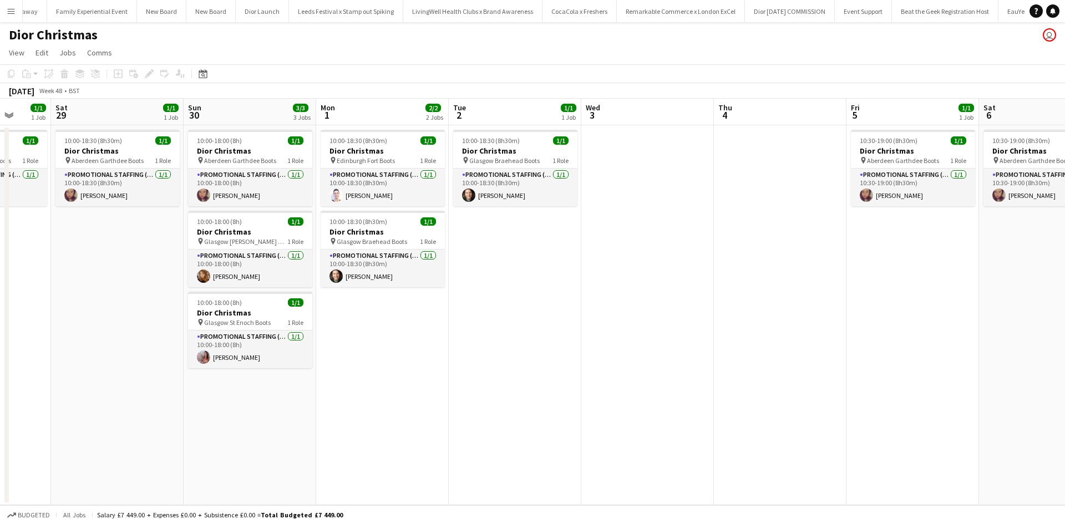
drag, startPoint x: 643, startPoint y: 170, endPoint x: 630, endPoint y: 163, distance: 14.9
click at [643, 169] on app-date-cell at bounding box center [647, 315] width 133 height 380
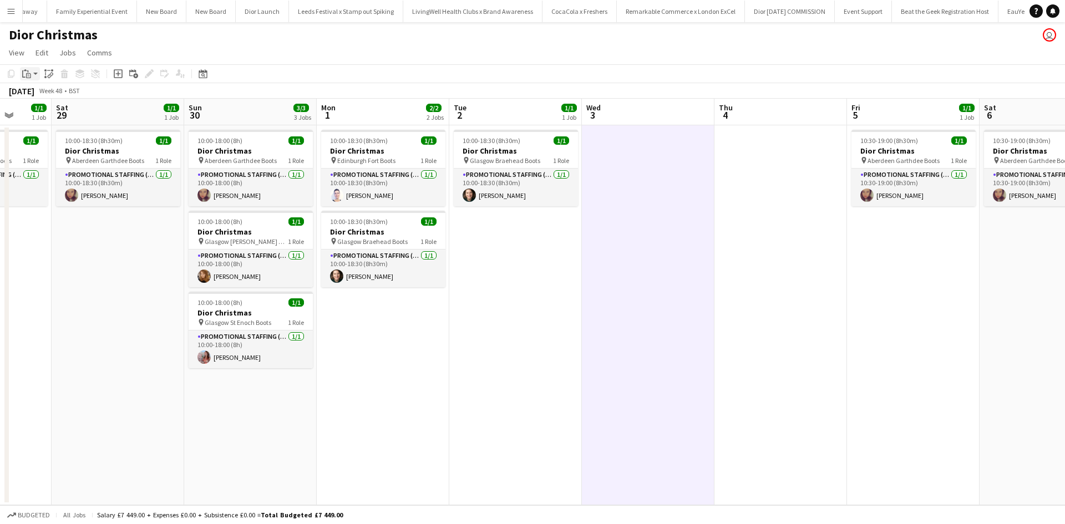
click at [20, 77] on div "Paste" at bounding box center [26, 73] width 13 height 13
click at [43, 108] on div "Paste Ctrl+V Paste with crew Ctrl+Shift+V" at bounding box center [82, 104] width 122 height 47
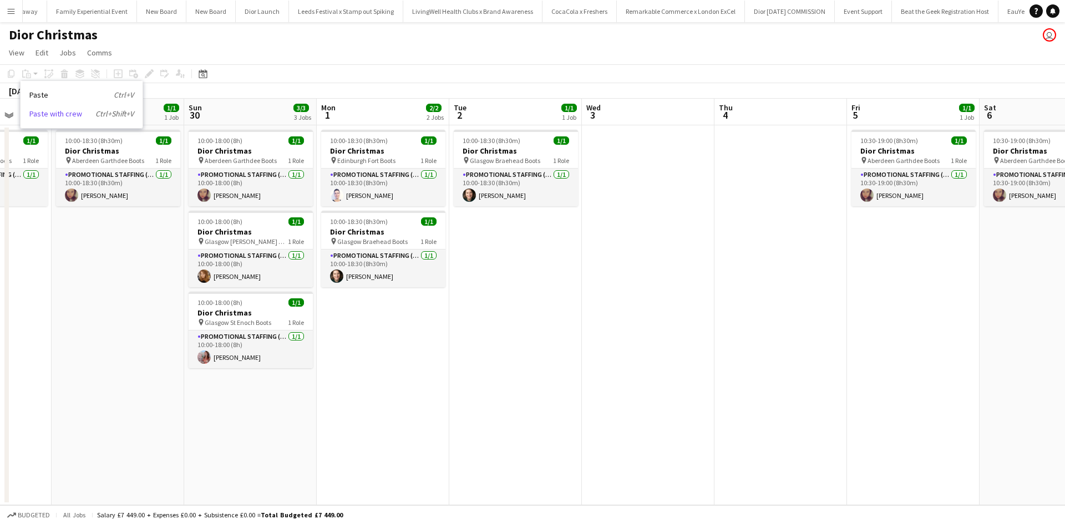
click at [43, 115] on link "Paste with crew Ctrl+Shift+V" at bounding box center [81, 114] width 104 height 10
click at [681, 148] on app-date-cell at bounding box center [648, 315] width 133 height 380
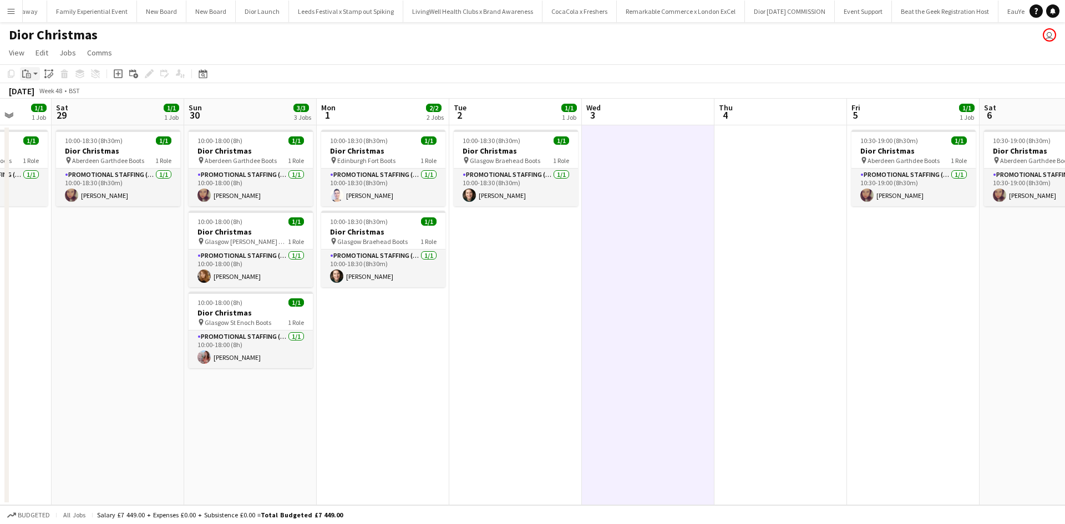
click at [26, 73] on icon "Paste" at bounding box center [26, 73] width 9 height 9
click at [50, 112] on link "Paste with crew Ctrl+Shift+V" at bounding box center [81, 114] width 104 height 10
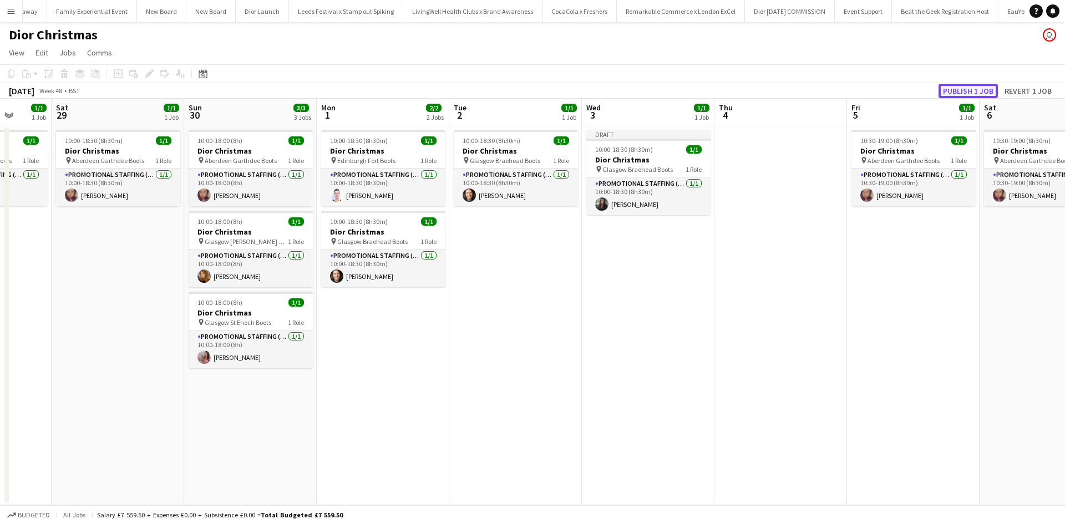
click at [957, 90] on button "Publish 1 job" at bounding box center [968, 91] width 59 height 14
click at [399, 311] on app-date-cell "10:00-18:30 (8h30m) 1/1 Dior Christmas pin Edinburgh Fort Boots 1 Role Promotio…" at bounding box center [383, 315] width 133 height 380
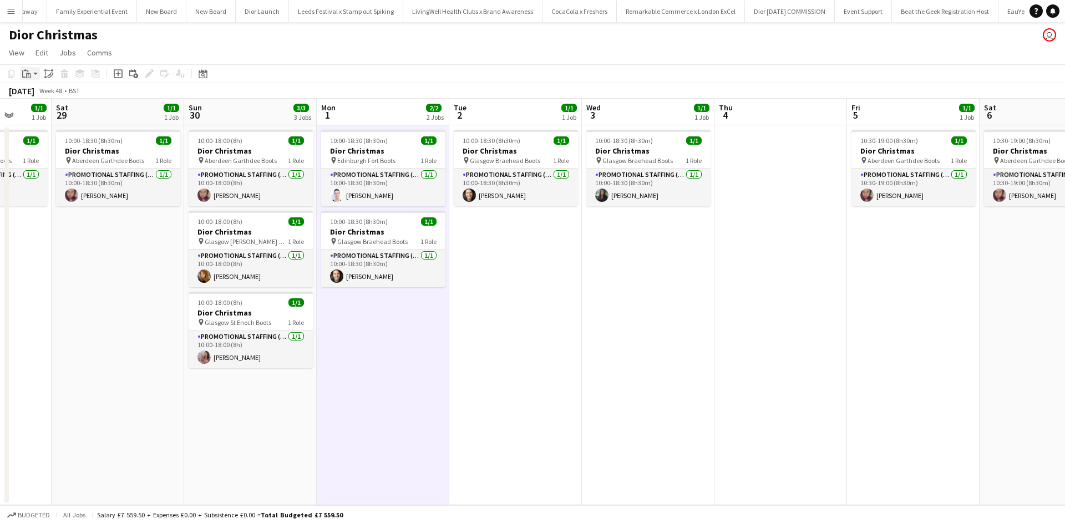
click at [26, 72] on icon "Paste" at bounding box center [26, 73] width 9 height 9
click at [47, 96] on link "Paste Ctrl+V" at bounding box center [81, 95] width 104 height 10
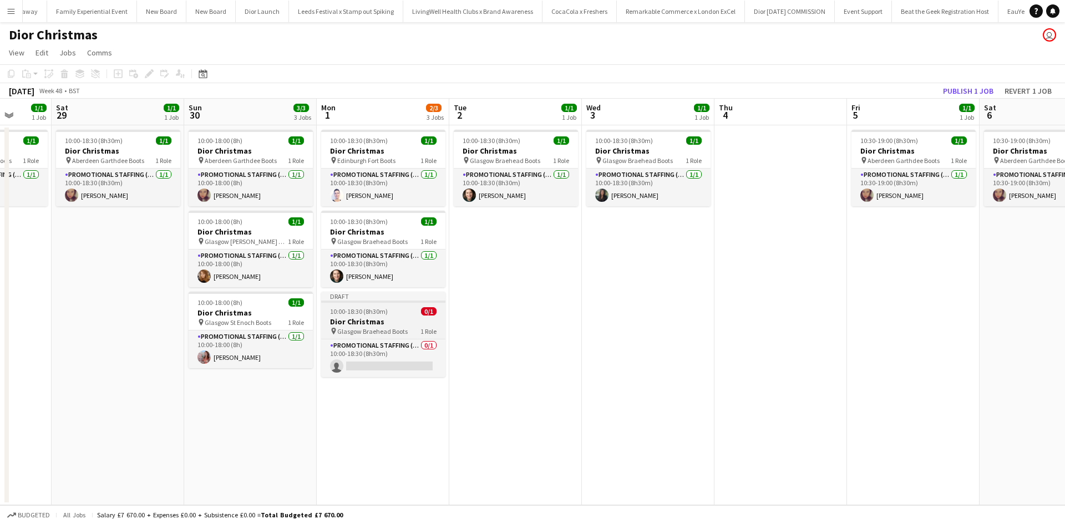
click at [407, 316] on app-job-card "Draft 10:00-18:30 (8h30m) 0/1 Dior Christmas pin Glasgow Braehead Boots 1 Role …" at bounding box center [383, 334] width 124 height 85
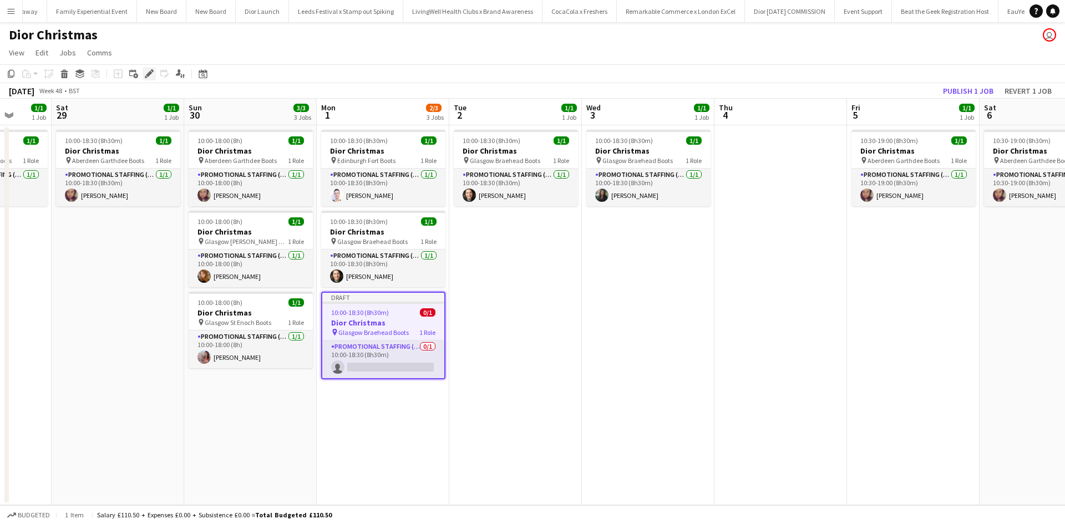
click at [146, 77] on icon at bounding box center [146, 76] width 3 height 3
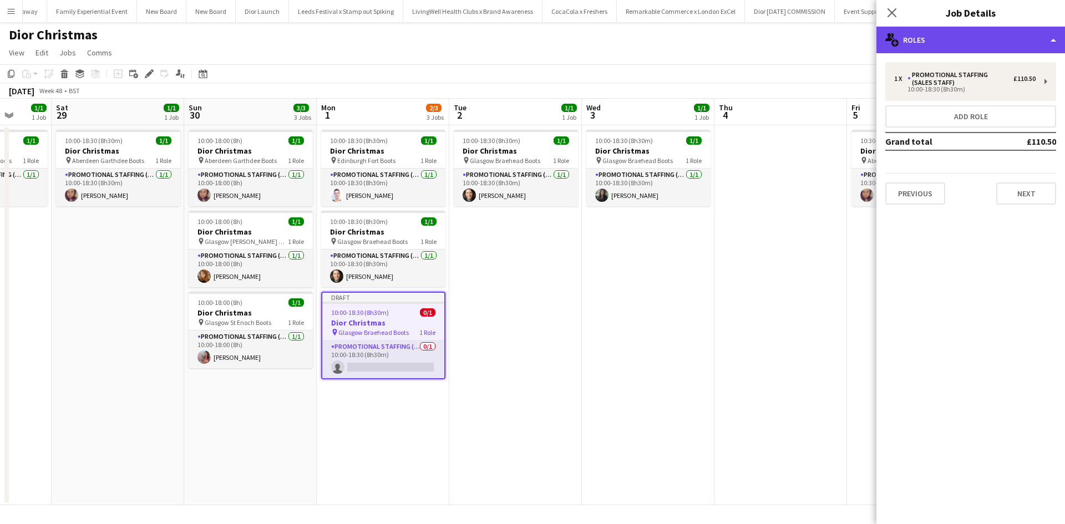
click at [985, 50] on div "multiple-users-add Roles" at bounding box center [970, 40] width 189 height 27
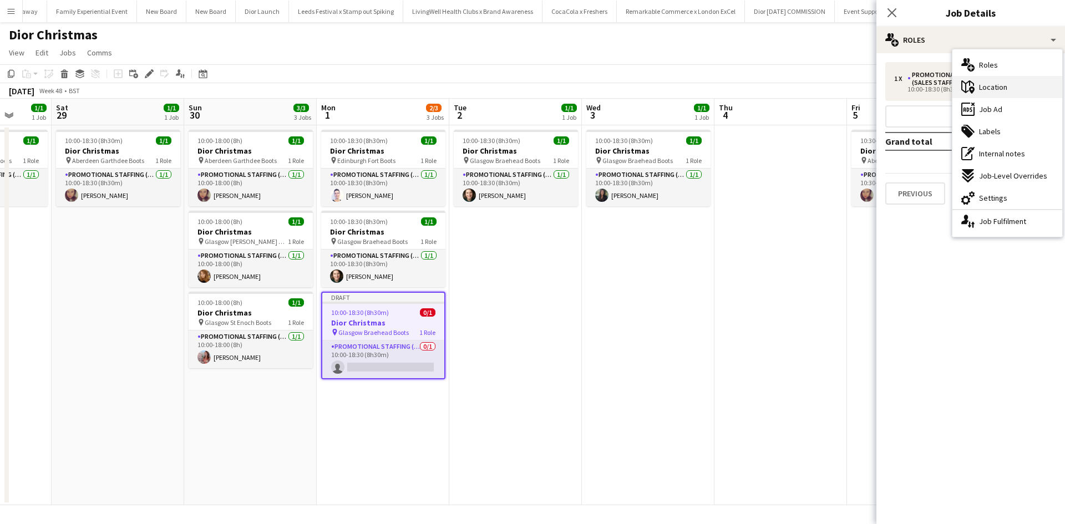
click at [1002, 84] on span "Location" at bounding box center [993, 87] width 28 height 10
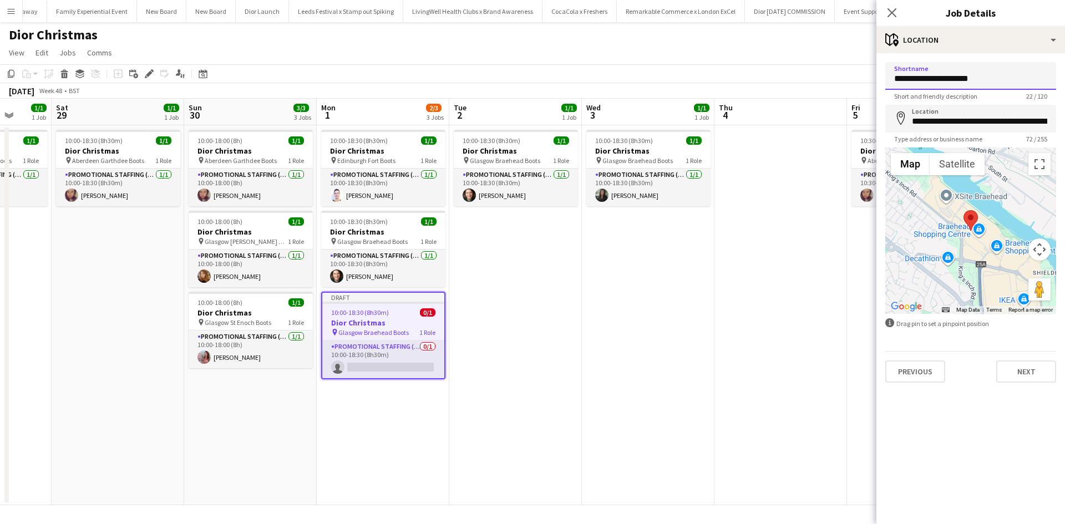
drag, startPoint x: 964, startPoint y: 79, endPoint x: 927, endPoint y: 82, distance: 36.7
click at [927, 82] on input "**********" at bounding box center [970, 76] width 171 height 28
type input "**********"
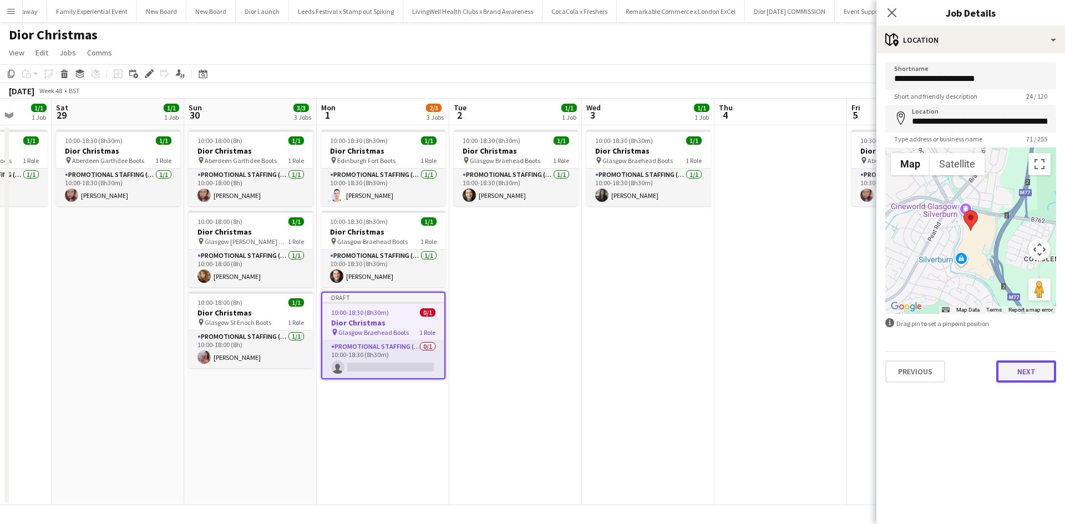
click at [1011, 372] on button "Next" at bounding box center [1026, 372] width 60 height 22
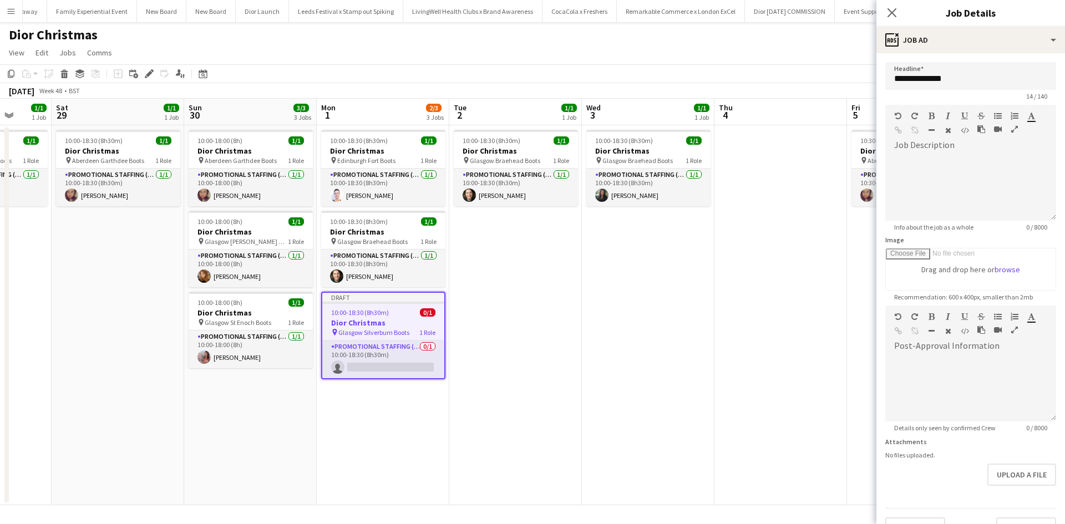
click at [777, 339] on app-date-cell at bounding box center [780, 315] width 133 height 380
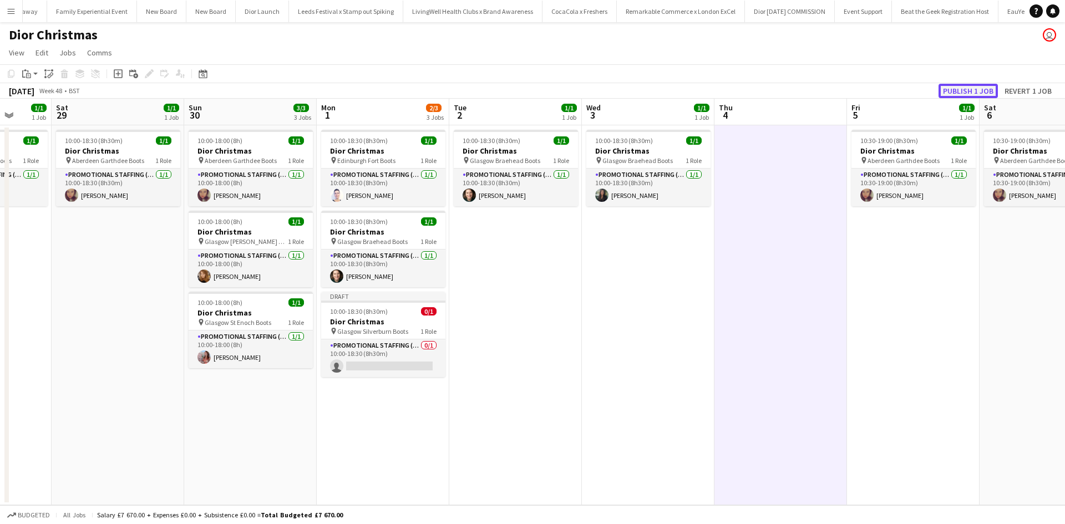
click at [968, 88] on button "Publish 1 job" at bounding box center [968, 91] width 59 height 14
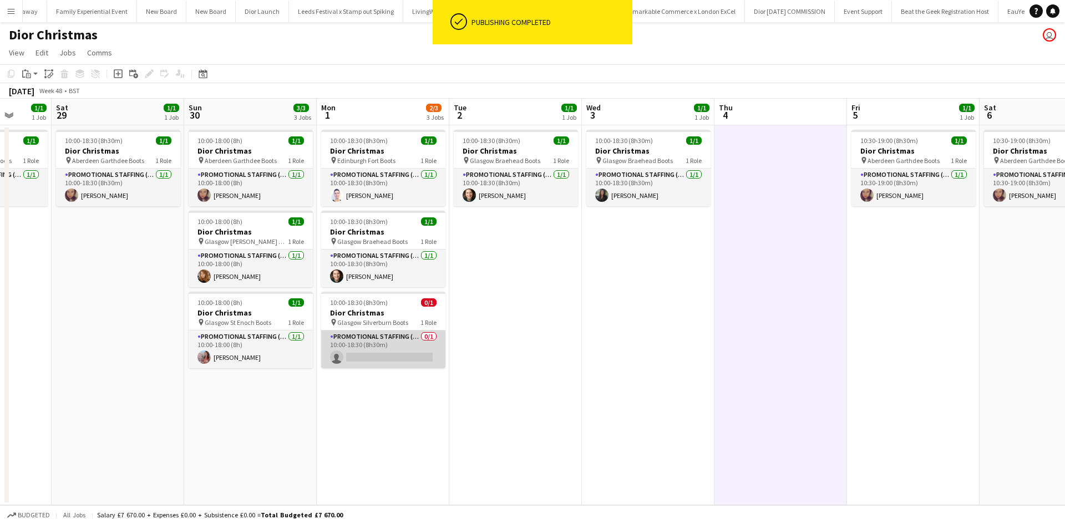
click at [386, 352] on app-card-role "Promotional Staffing (Sales Staff) 0/1 10:00-18:30 (8h30m) single-neutral-actio…" at bounding box center [383, 350] width 124 height 38
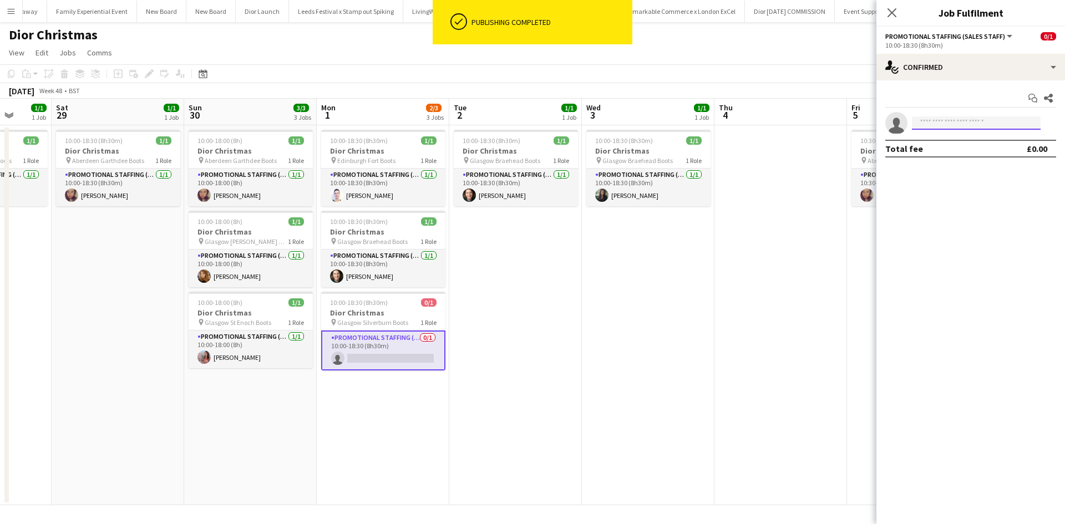
click at [952, 125] on input at bounding box center [976, 122] width 129 height 13
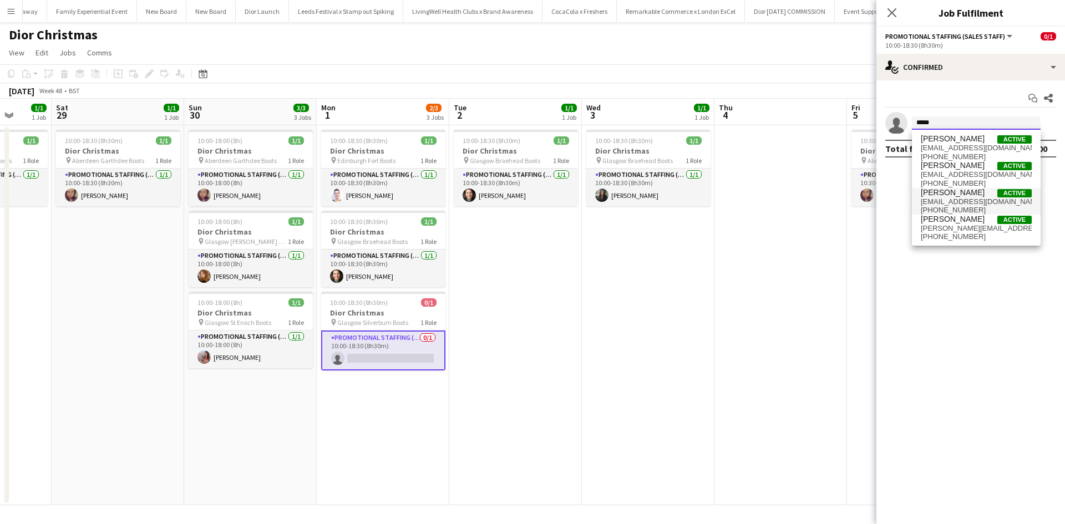
type input "*****"
click at [951, 200] on span "susannah951@gmail.com" at bounding box center [976, 201] width 111 height 9
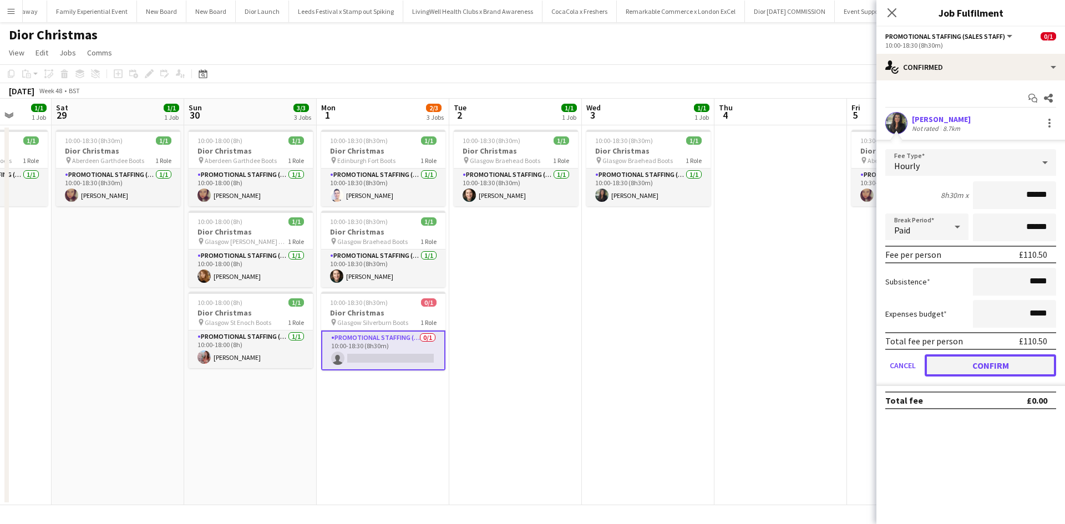
click at [1007, 364] on button "Confirm" at bounding box center [990, 365] width 131 height 22
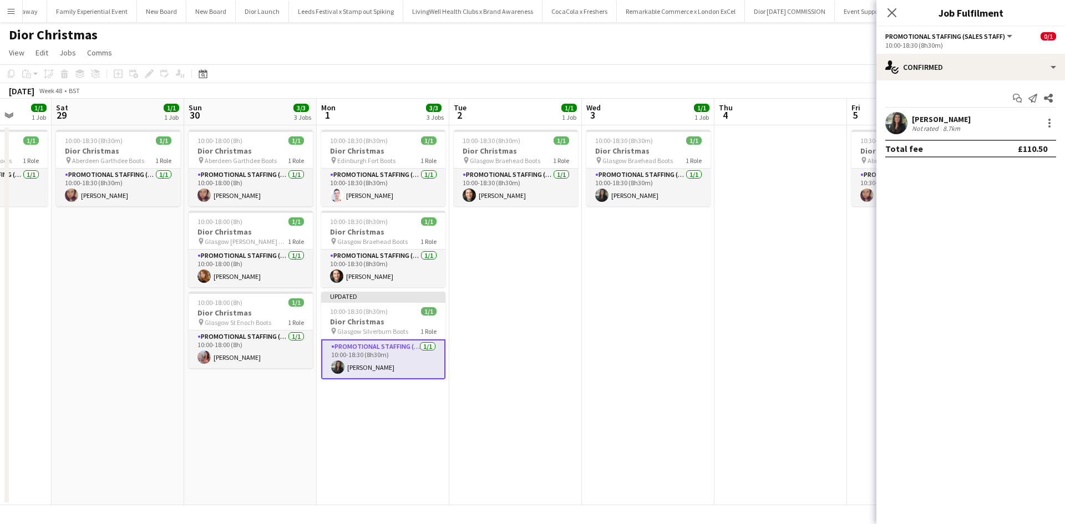
click at [828, 348] on app-date-cell at bounding box center [780, 315] width 133 height 380
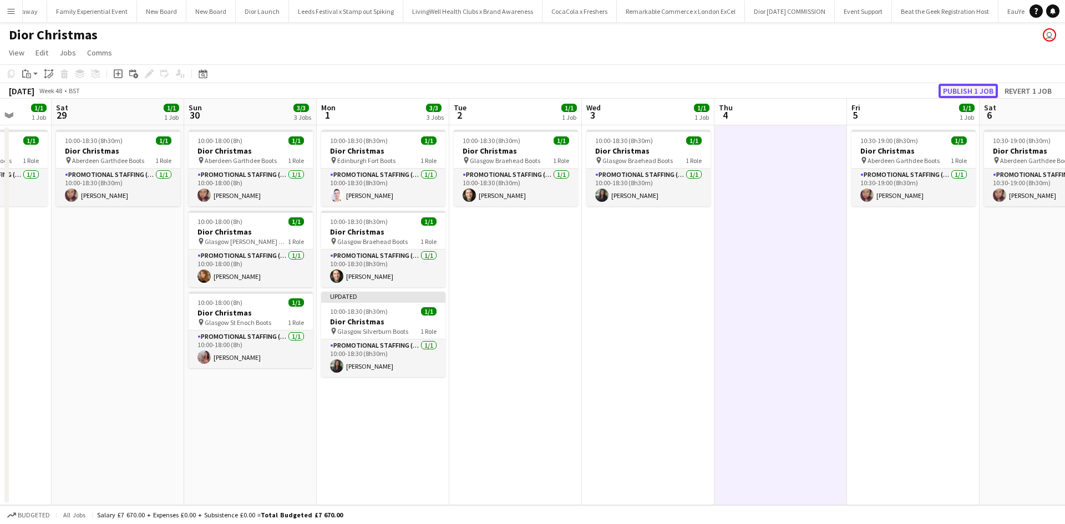
click at [956, 93] on button "Publish 1 job" at bounding box center [968, 91] width 59 height 14
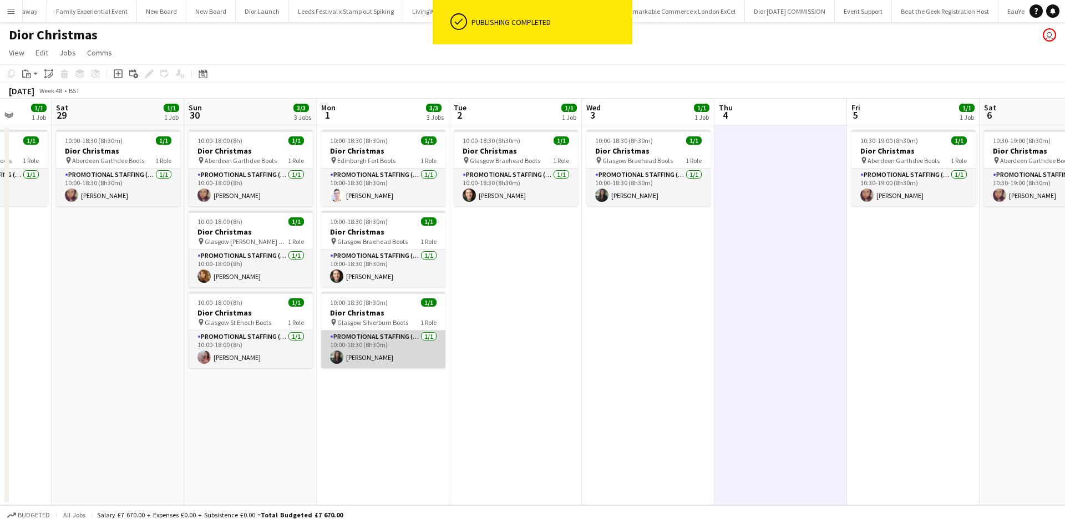
click at [405, 352] on app-card-role "Promotional Staffing (Sales Staff) 1/1 10:00-18:30 (8h30m) Susannah Reid" at bounding box center [383, 350] width 124 height 38
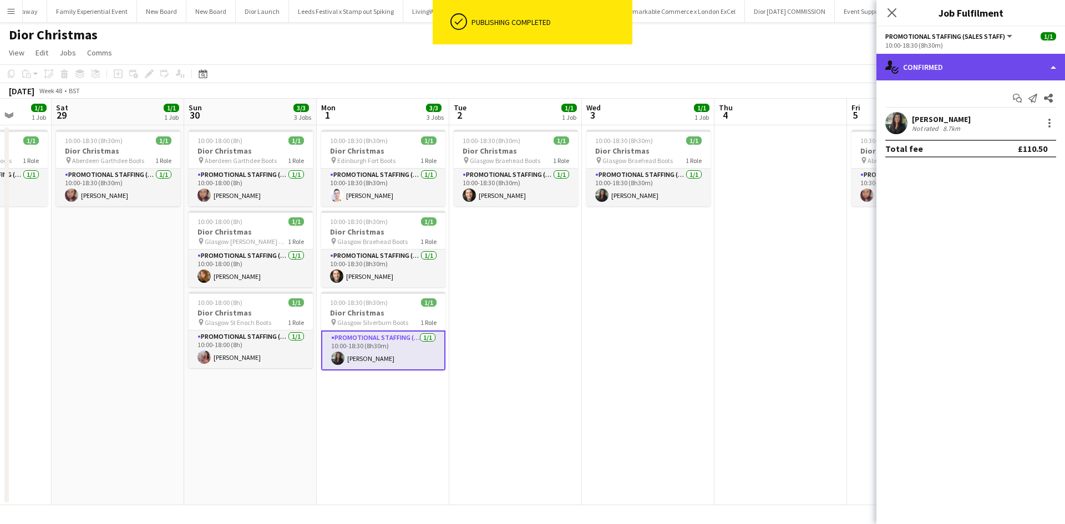
click at [949, 73] on div "single-neutral-actions-check-2 Confirmed" at bounding box center [970, 67] width 189 height 27
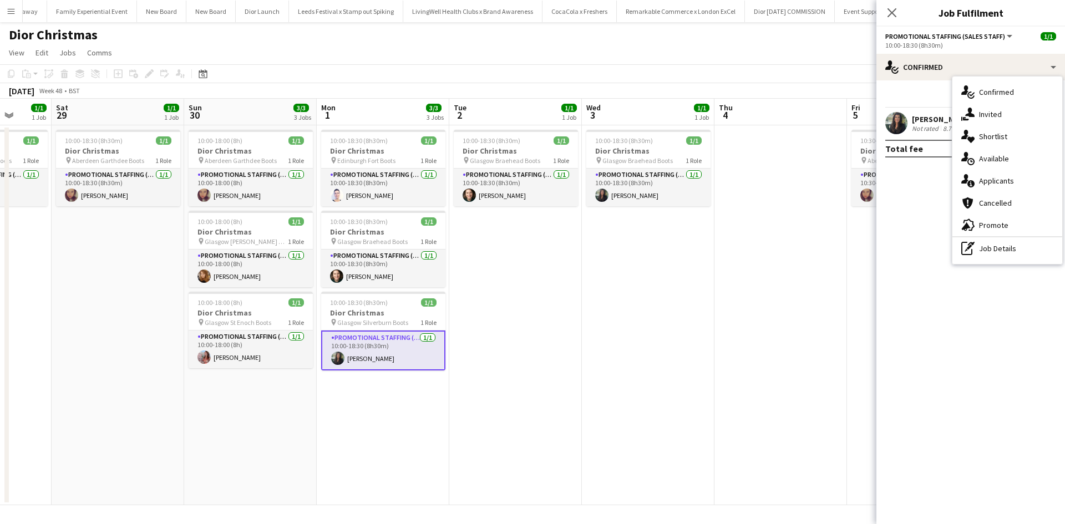
click at [997, 253] on div "pen-write Job Details" at bounding box center [1007, 248] width 110 height 22
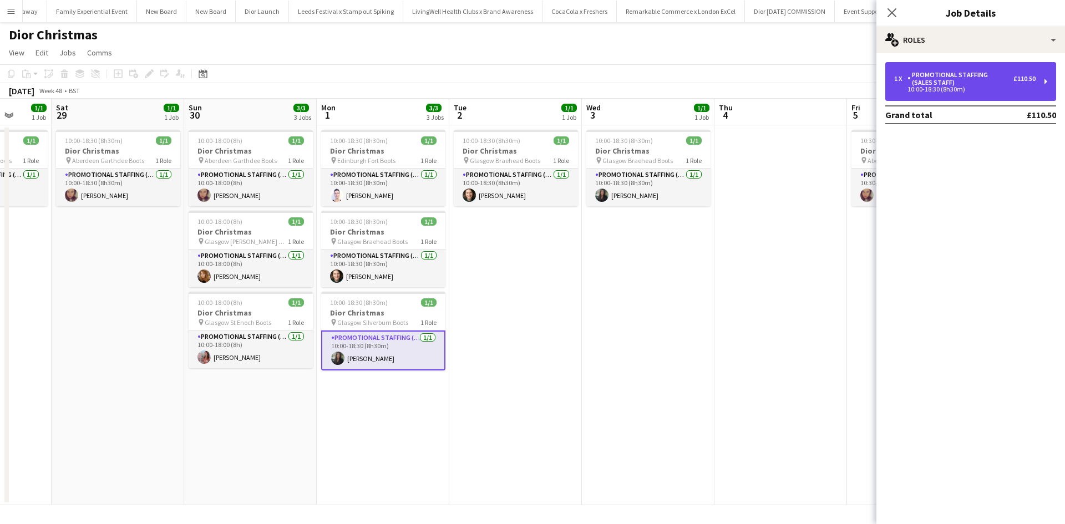
click at [966, 85] on div "Promotional Staffing (Sales Staff)" at bounding box center [960, 79] width 106 height 16
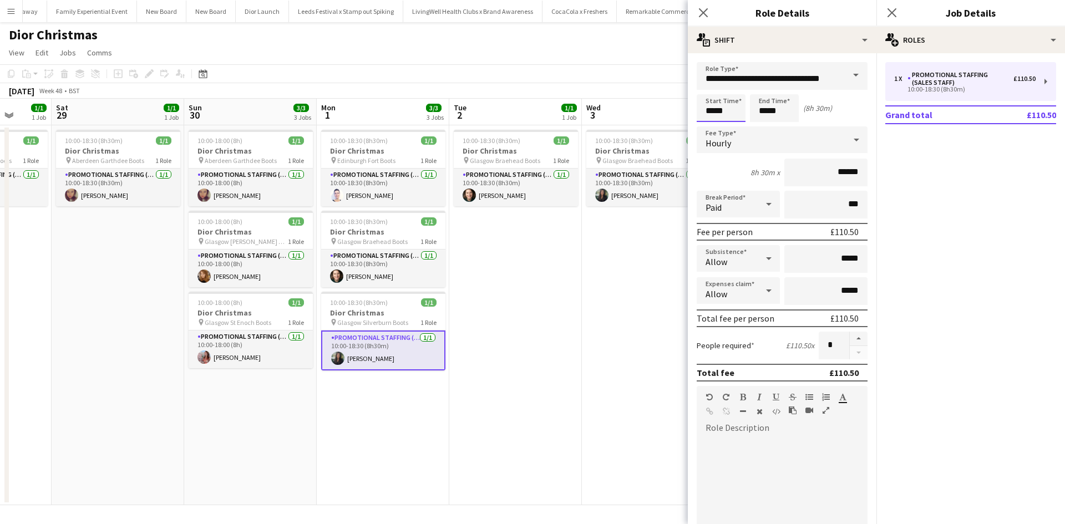
click at [735, 108] on input "*****" at bounding box center [721, 108] width 49 height 28
type input "*****"
click at [625, 276] on app-date-cell "10:00-18:30 (8h30m) 1/1 Dior Christmas pin Glasgow Braehead Boots 1 Role Promot…" at bounding box center [648, 315] width 133 height 380
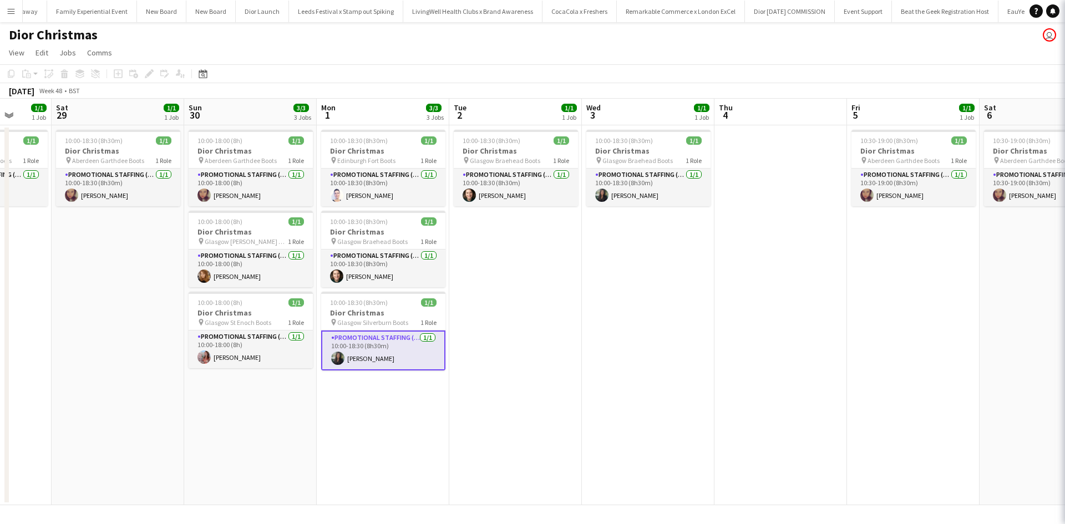
scroll to position [0, 477]
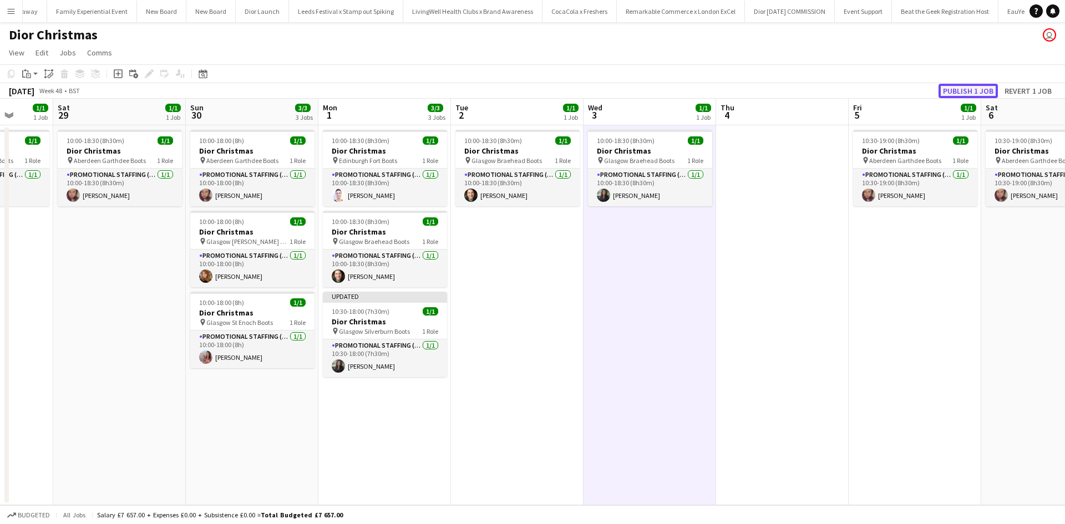
click at [952, 90] on button "Publish 1 job" at bounding box center [968, 91] width 59 height 14
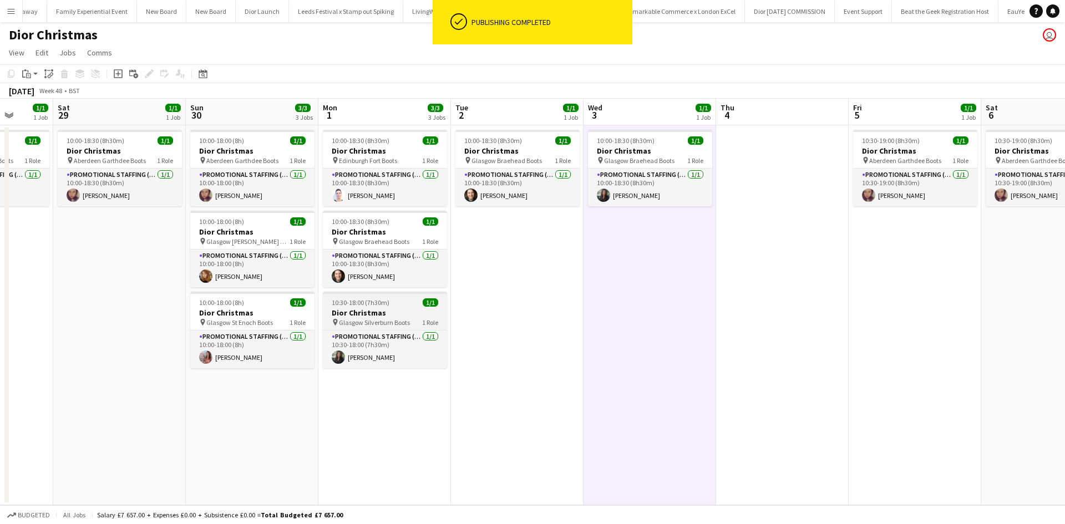
click at [389, 307] on app-job-card "10:30-18:00 (7h30m) 1/1 Dior Christmas pin Glasgow Silverburn Boots 1 Role Prom…" at bounding box center [385, 330] width 124 height 77
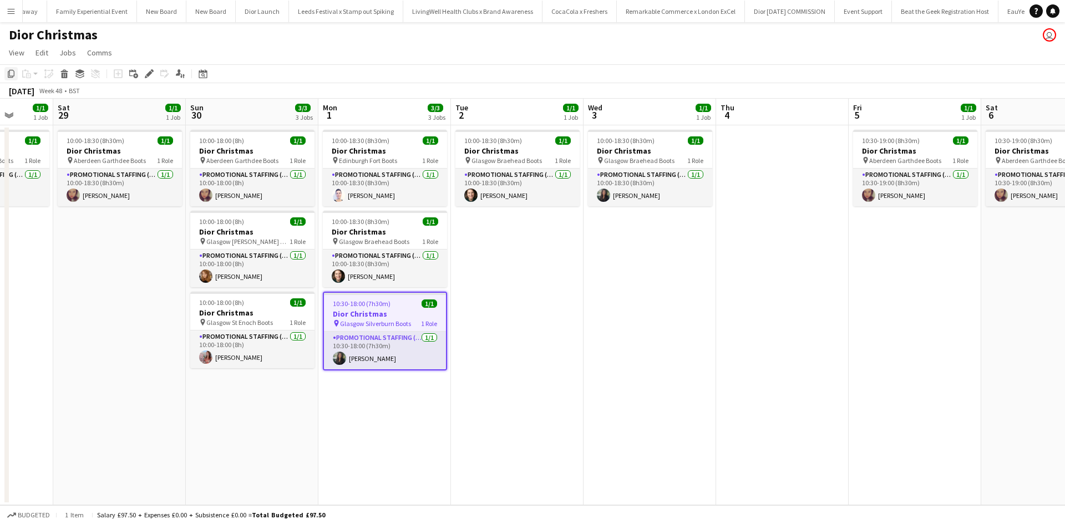
click at [13, 76] on icon at bounding box center [11, 74] width 7 height 8
click at [900, 247] on app-date-cell "10:30-19:00 (8h30m) 1/1 Dior Christmas pin Aberdeen Garthdee Boots 1 Role Promo…" at bounding box center [915, 315] width 133 height 380
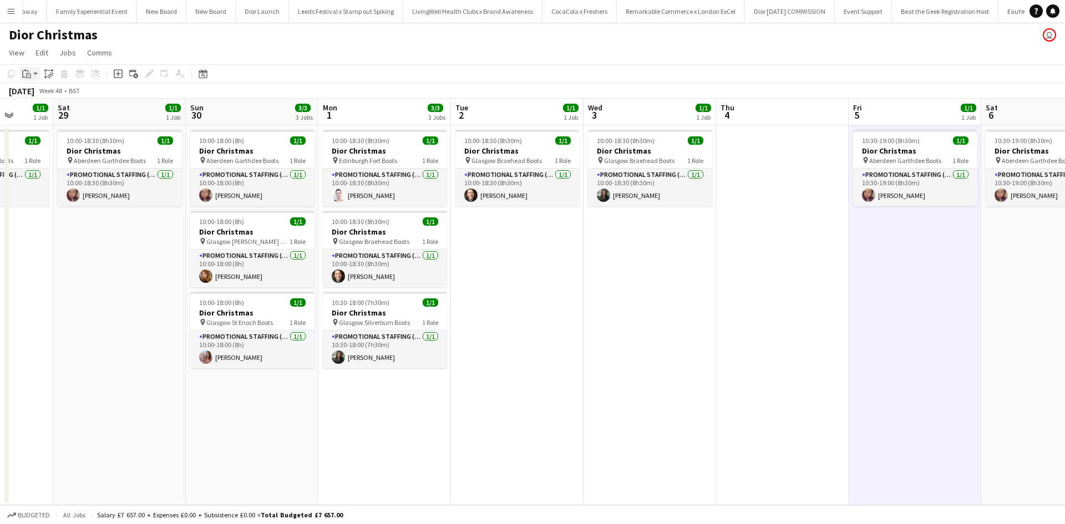
click at [28, 76] on icon at bounding box center [29, 76] width 2 height 1
click at [43, 115] on link "Paste with crew Ctrl+Shift+V" at bounding box center [81, 114] width 104 height 10
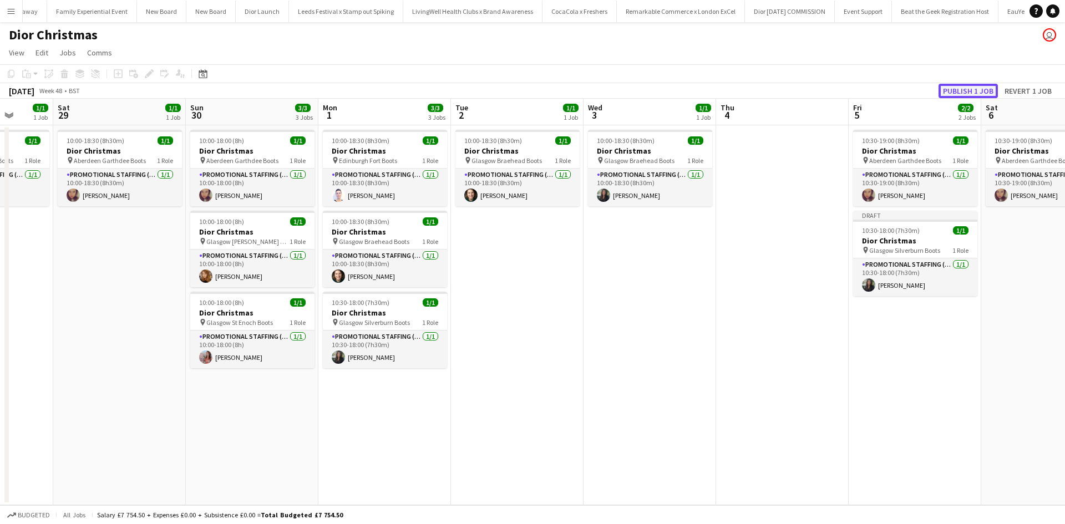
click at [962, 92] on button "Publish 1 job" at bounding box center [968, 91] width 59 height 14
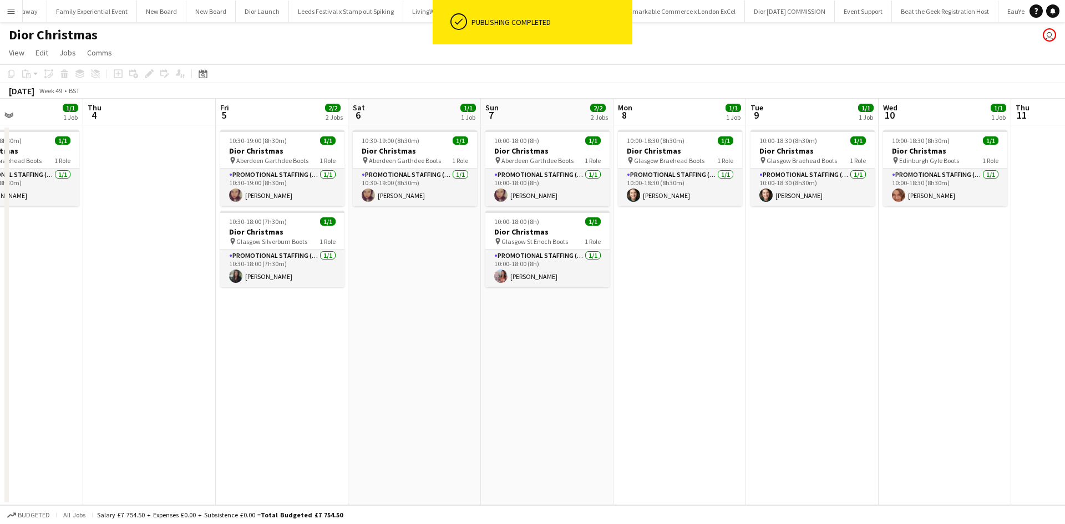
drag, startPoint x: 995, startPoint y: 345, endPoint x: 361, endPoint y: 294, distance: 636.1
click at [361, 295] on app-calendar-viewport "Mon 1 3/3 3 Jobs Tue 2 1/1 1 Job Wed 3 1/1 1 Job Thu 4 Fri 5 2/2 2 Jobs Sat 6 1…" at bounding box center [532, 302] width 1065 height 407
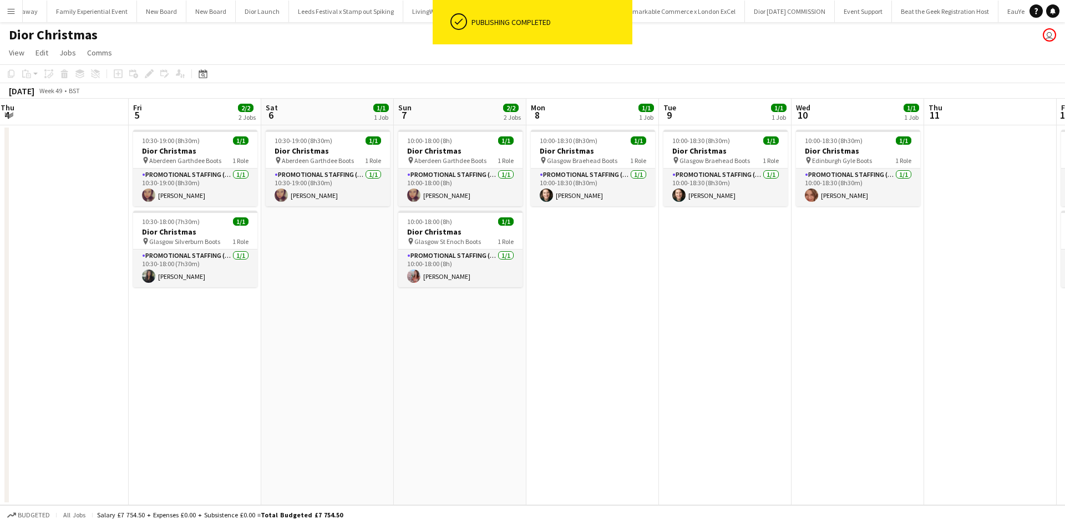
drag, startPoint x: 722, startPoint y: 326, endPoint x: 338, endPoint y: 291, distance: 385.5
click at [340, 291] on app-calendar-viewport "Mon 1 3/3 3 Jobs Tue 2 1/1 1 Job Wed 3 1/1 1 Job Thu 4 Fri 5 2/2 2 Jobs Sat 6 1…" at bounding box center [532, 302] width 1065 height 407
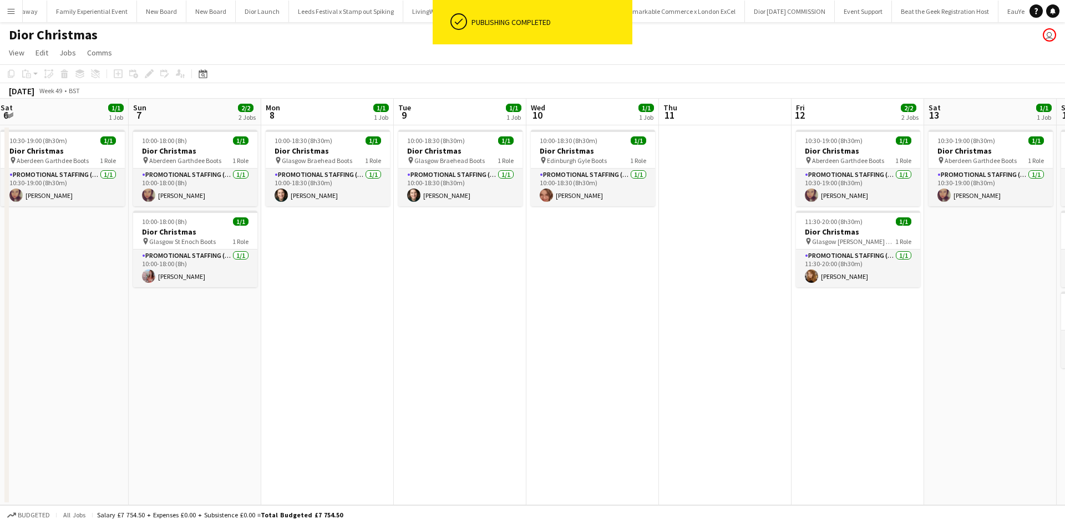
scroll to position [0, 432]
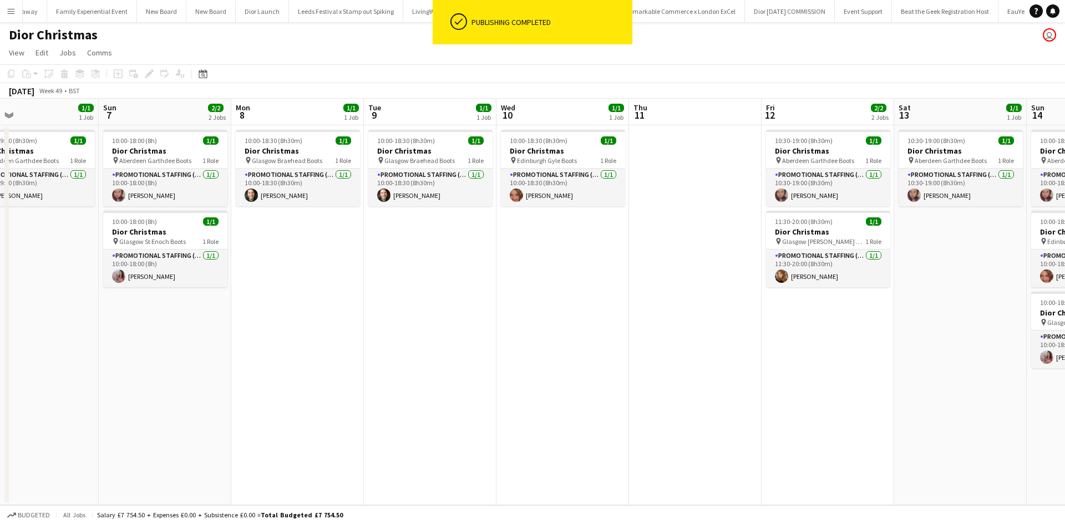
click at [834, 318] on app-date-cell "10:30-19:00 (8h30m) 1/1 Dior Christmas pin Aberdeen Garthdee Boots 1 Role Promo…" at bounding box center [828, 315] width 133 height 380
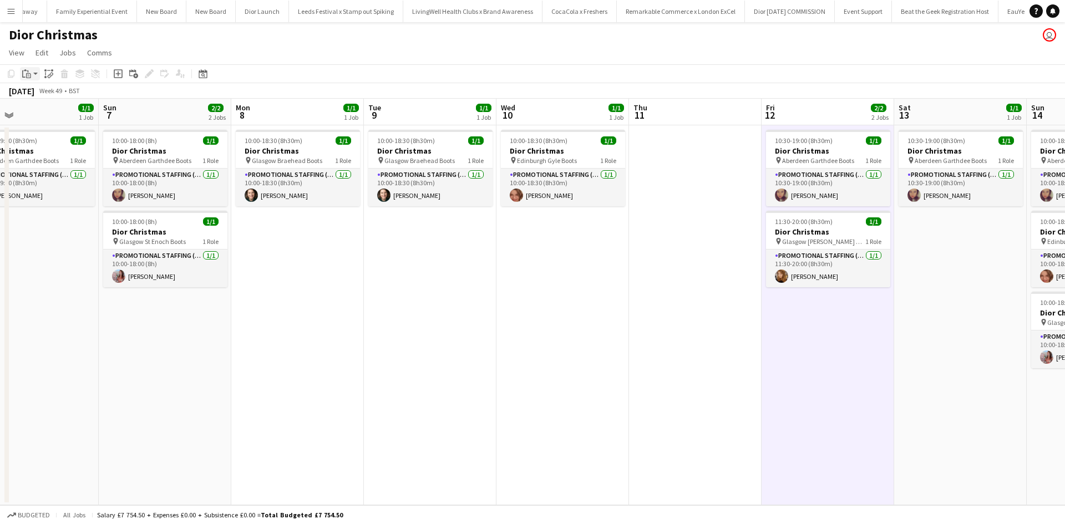
click at [27, 74] on icon "Paste" at bounding box center [26, 73] width 9 height 9
click at [50, 115] on link "Paste with crew Ctrl+Shift+V" at bounding box center [81, 114] width 104 height 10
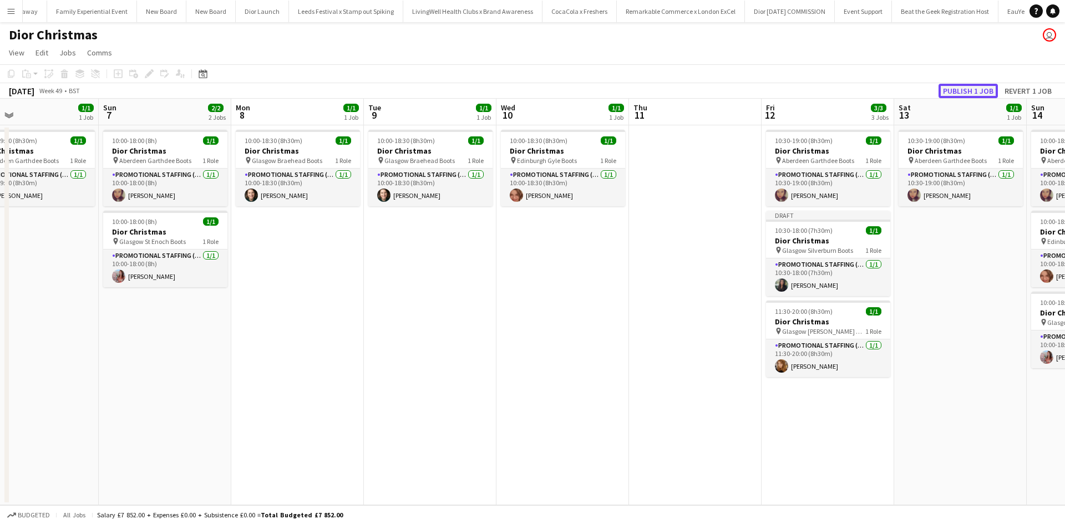
click at [986, 90] on button "Publish 1 job" at bounding box center [968, 91] width 59 height 14
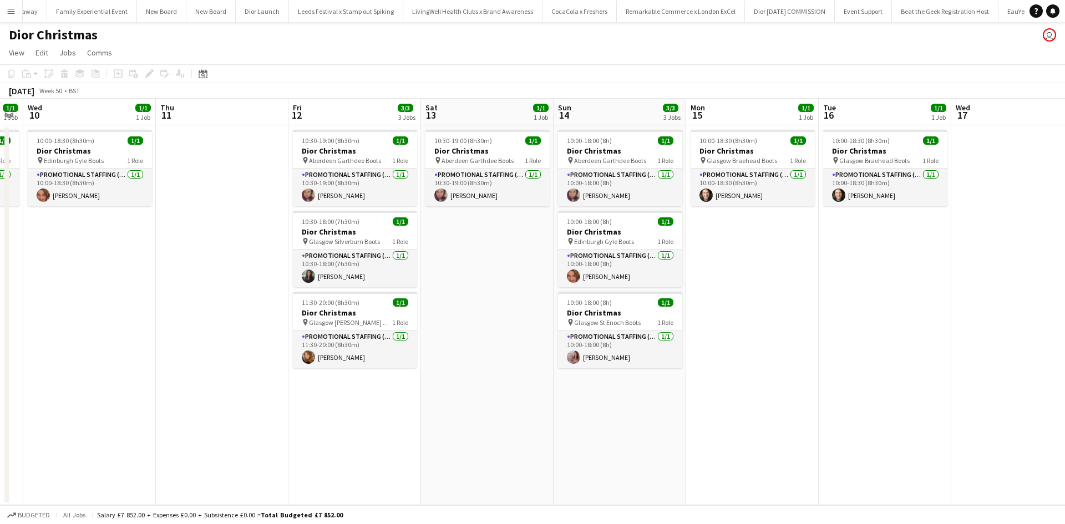
drag, startPoint x: 961, startPoint y: 285, endPoint x: 505, endPoint y: 251, distance: 457.7
click at [484, 247] on app-calendar-viewport "Sun 7 2/2 2 Jobs Mon 8 1/1 1 Job Tue 9 1/1 1 Job Wed 10 1/1 1 Job Thu 11 Fri 12…" at bounding box center [532, 302] width 1065 height 407
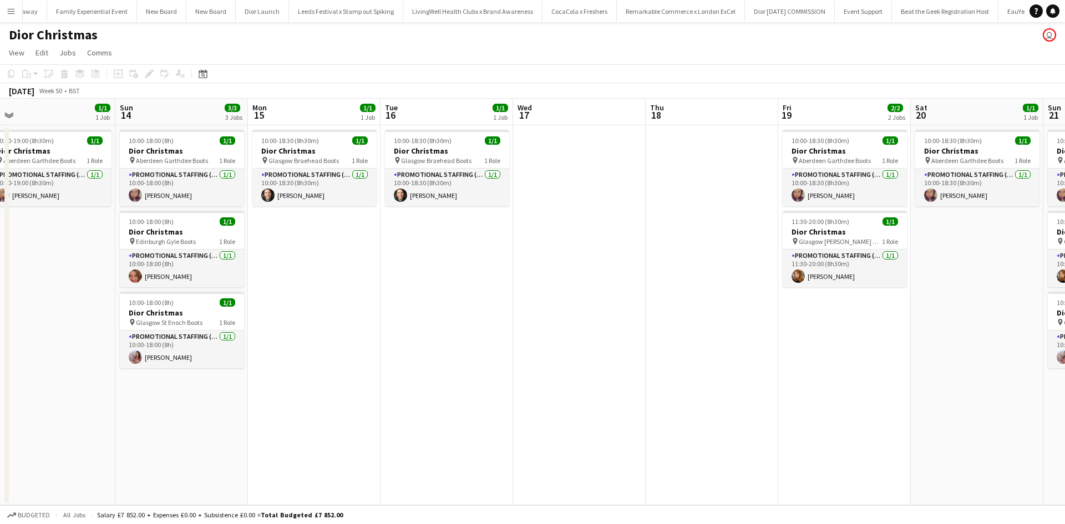
drag, startPoint x: 882, startPoint y: 305, endPoint x: 436, endPoint y: 260, distance: 448.2
click at [436, 260] on app-calendar-viewport "Tue 9 1/1 1 Job Wed 10 1/1 1 Job Thu 11 Fri 12 3/3 3 Jobs Sat 13 1/1 1 Job Sun …" at bounding box center [532, 302] width 1065 height 407
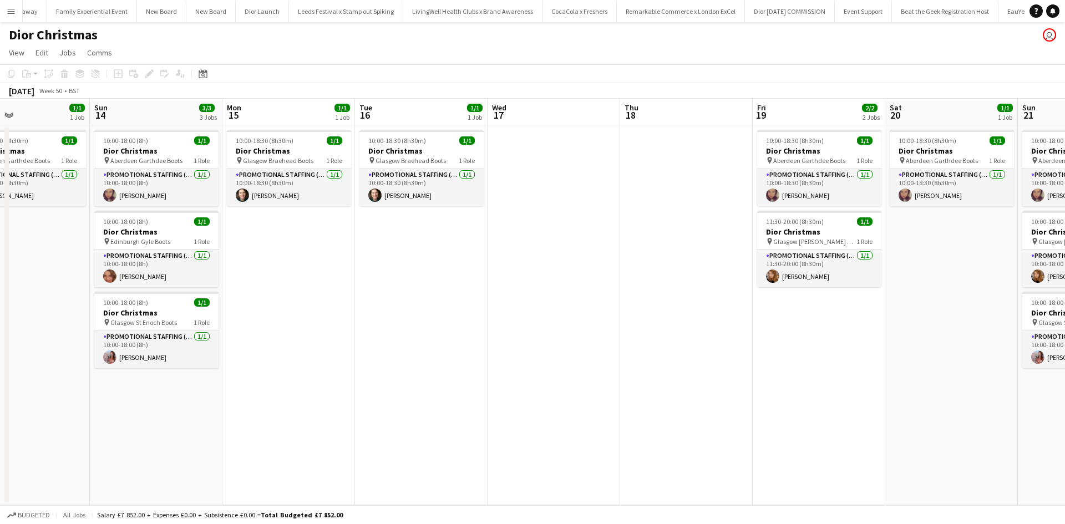
click at [801, 335] on app-date-cell "10:00-18:30 (8h30m) 1/1 Dior Christmas pin Aberdeen Garthdee Boots 1 Role Promo…" at bounding box center [819, 315] width 133 height 380
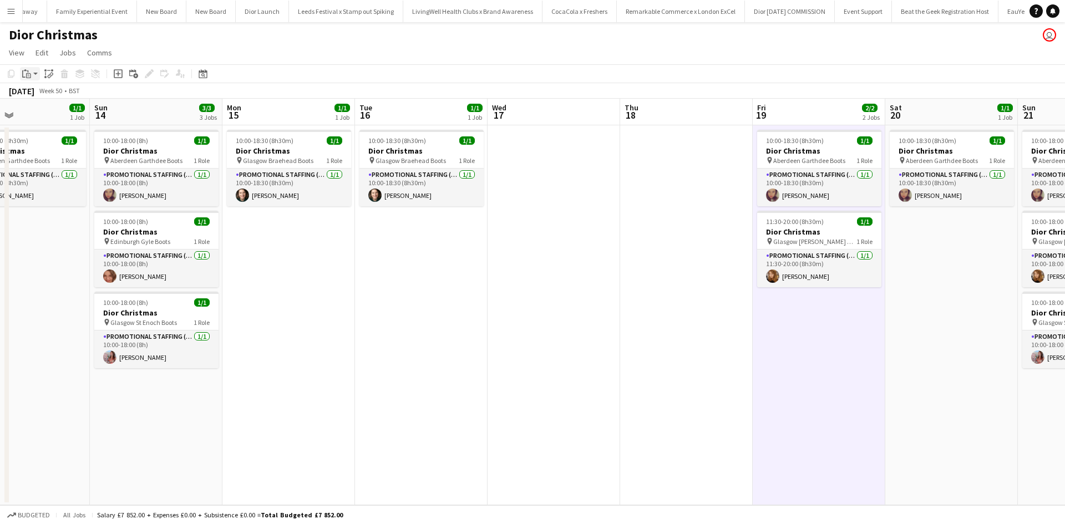
click at [32, 73] on div "Paste" at bounding box center [26, 73] width 13 height 13
click at [40, 114] on link "Paste with crew Ctrl+Shift+V" at bounding box center [81, 114] width 104 height 10
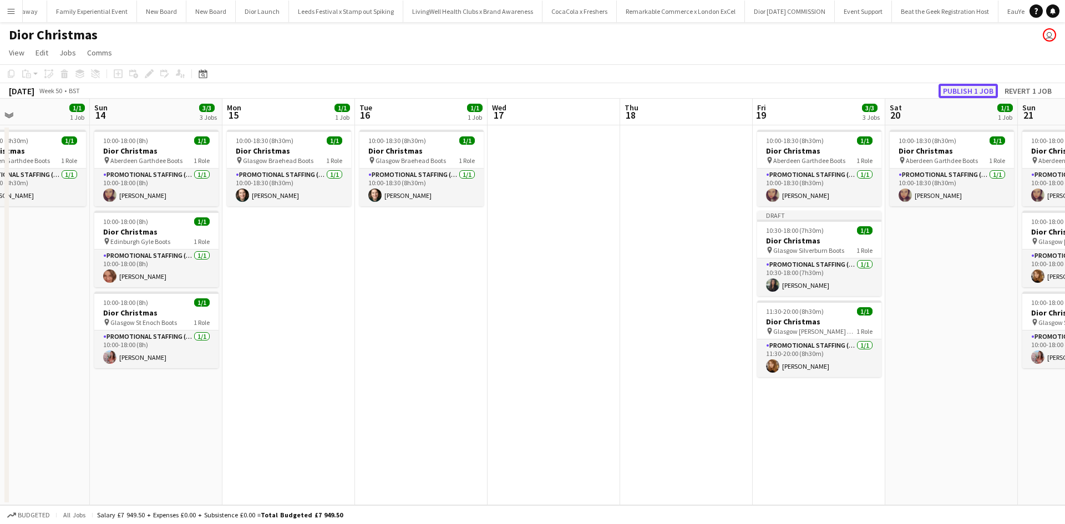
click at [960, 90] on button "Publish 1 job" at bounding box center [968, 91] width 59 height 14
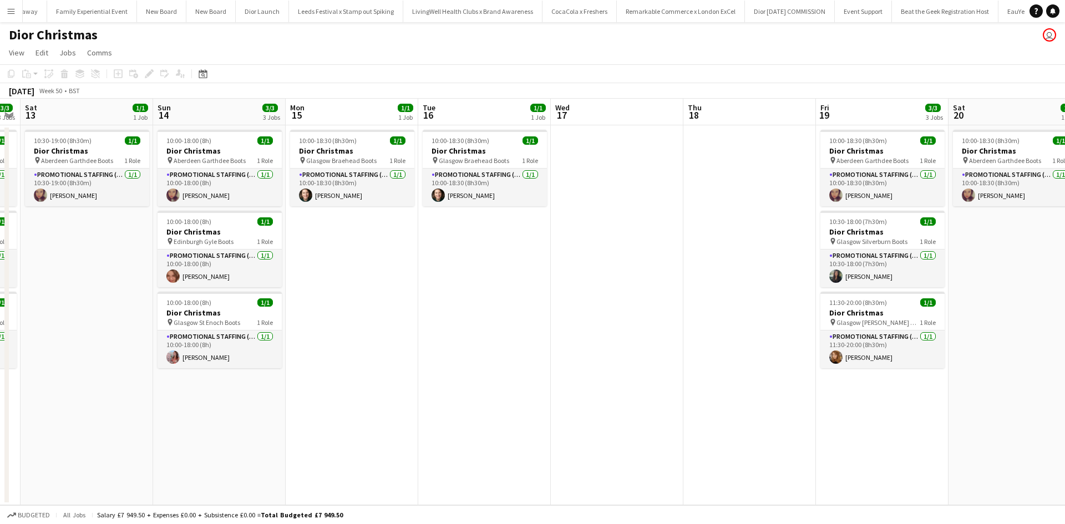
drag, startPoint x: 404, startPoint y: 425, endPoint x: 919, endPoint y: 407, distance: 514.5
click at [919, 407] on app-calendar-viewport "Thu 11 Fri 12 3/3 3 Jobs Sat 13 1/1 1 Job Sun 14 3/3 3 Jobs Mon 15 1/1 1 Job Tu…" at bounding box center [532, 302] width 1065 height 407
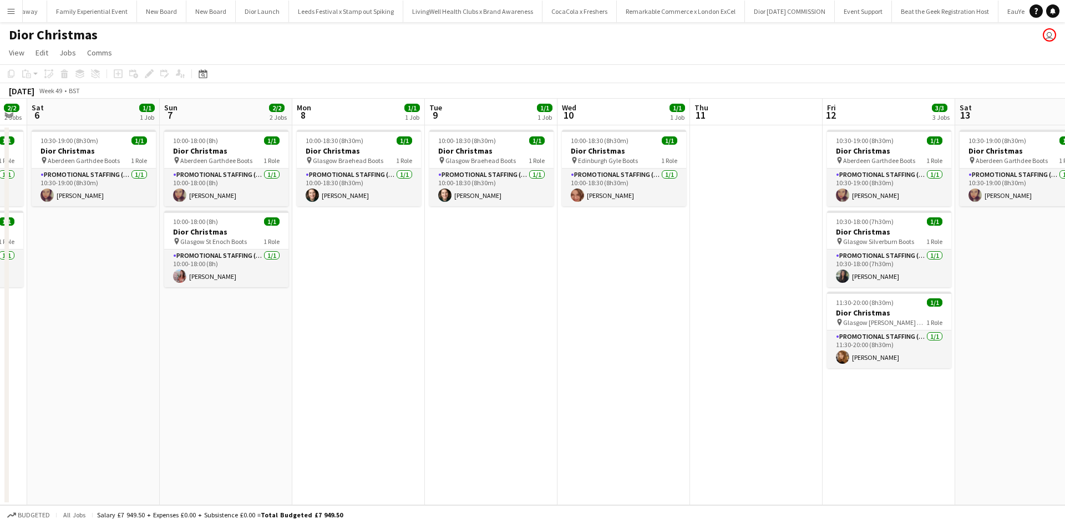
drag, startPoint x: 490, startPoint y: 420, endPoint x: 599, endPoint y: 433, distance: 109.4
click at [901, 414] on app-calendar-viewport "Thu 4 Fri 5 2/2 2 Jobs Sat 6 1/1 1 Job Sun 7 2/2 2 Jobs Mon 8 1/1 1 Job Tue 9 1…" at bounding box center [532, 302] width 1065 height 407
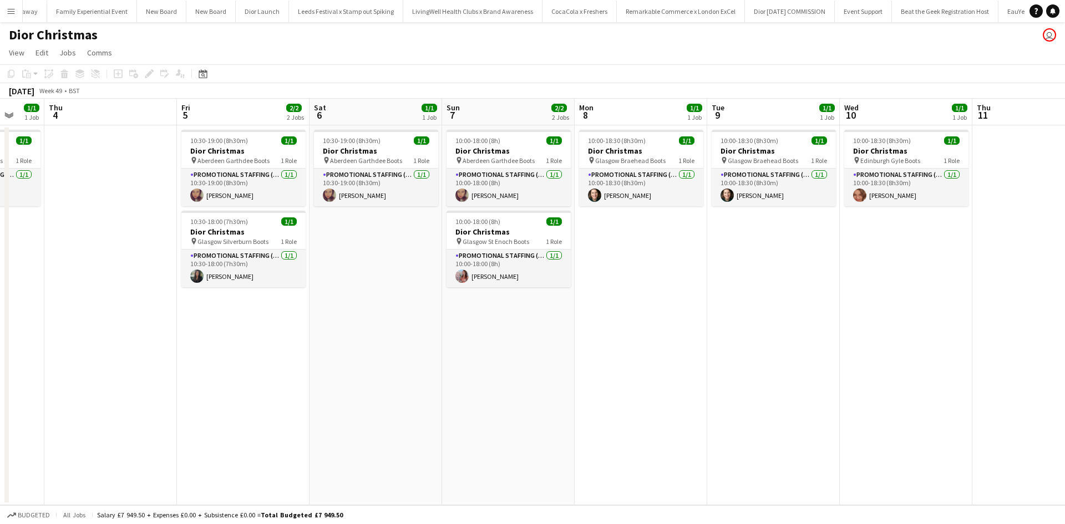
drag, startPoint x: 508, startPoint y: 427, endPoint x: 513, endPoint y: 415, distance: 12.5
click at [903, 396] on app-calendar-viewport "Mon 1 3/3 3 Jobs Tue 2 1/1 1 Job Wed 3 1/1 1 Job Thu 4 Fri 5 2/2 2 Jobs Sat 6 1…" at bounding box center [532, 302] width 1065 height 407
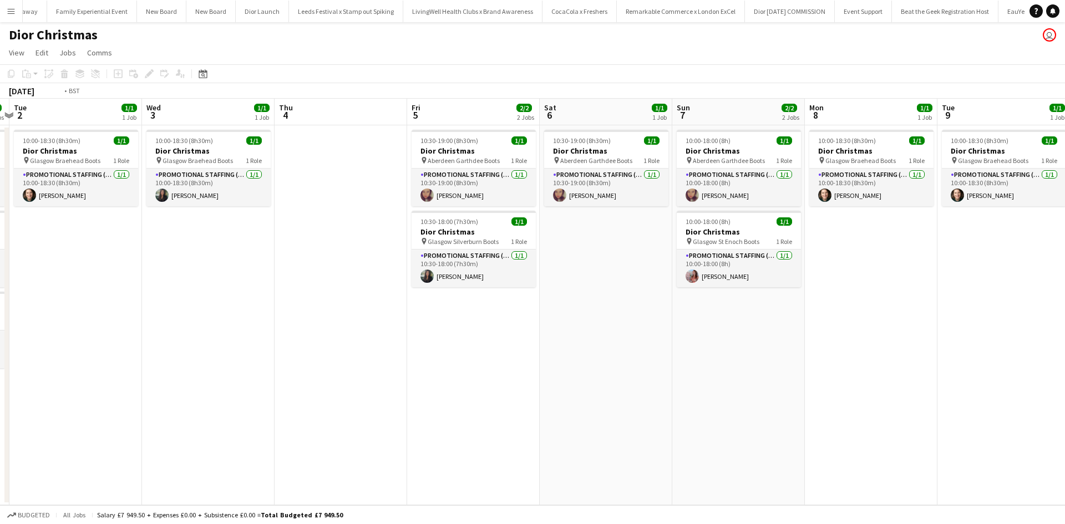
drag, startPoint x: 412, startPoint y: 415, endPoint x: 884, endPoint y: 398, distance: 472.9
click at [885, 397] on app-calendar-viewport "Sun 30 3/3 3 Jobs Mon 1 3/3 3 Jobs Tue 2 1/1 1 Job Wed 3 1/1 1 Job Thu 4 Fri 5 …" at bounding box center [532, 302] width 1065 height 407
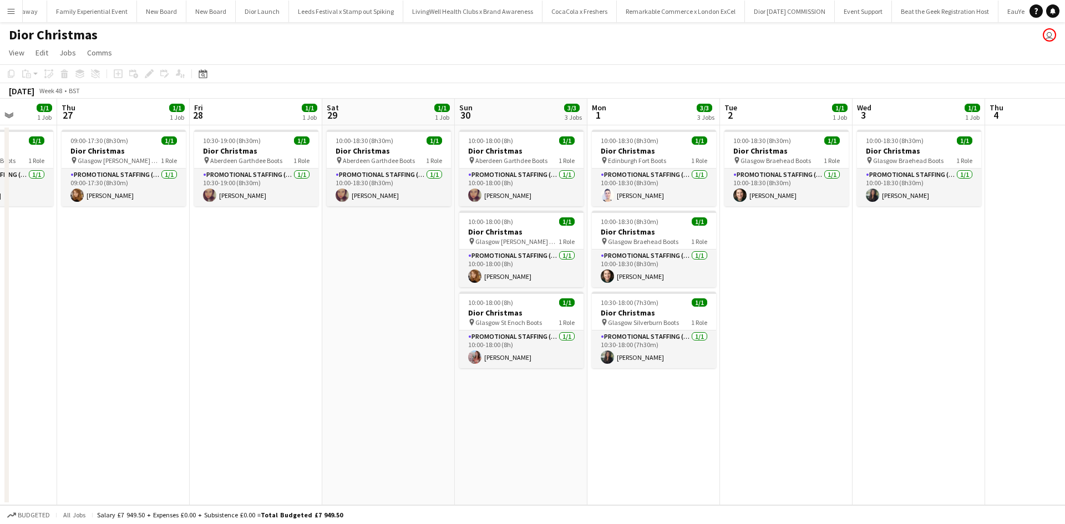
drag, startPoint x: 427, startPoint y: 423, endPoint x: 609, endPoint y: 420, distance: 182.0
click at [855, 410] on app-calendar-viewport "Tue 25 1/1 1 Job Wed 26 1/1 1 Job Thu 27 1/1 1 Job Fri 28 1/1 1 Job Sat 29 1/1 …" at bounding box center [532, 302] width 1065 height 407
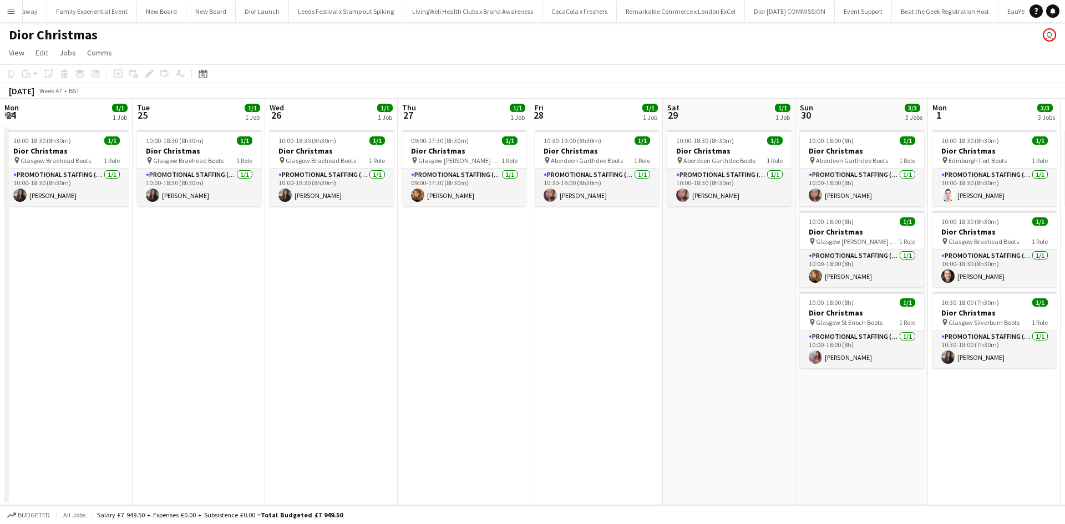
drag, startPoint x: 385, startPoint y: 423, endPoint x: 630, endPoint y: 407, distance: 245.1
click at [885, 401] on app-calendar-viewport "Sat 22 Sun 23 1/1 1 Job Mon 24 1/1 1 Job Tue 25 1/1 1 Job Wed 26 1/1 1 Job Thu …" at bounding box center [532, 302] width 1065 height 407
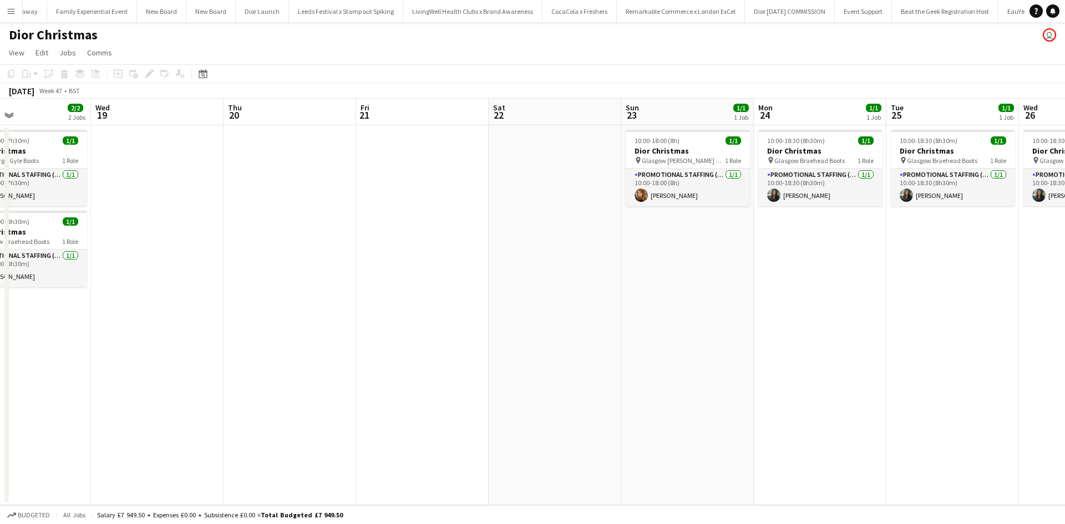
drag, startPoint x: 428, startPoint y: 396, endPoint x: 432, endPoint y: 402, distance: 7.2
click at [985, 386] on app-calendar-viewport "Sun 16 3/3 3 Jobs Mon 17 2/2 2 Jobs Tue 18 2/2 2 Jobs Wed 19 Thu 20 Fri 21 Sat …" at bounding box center [532, 302] width 1065 height 407
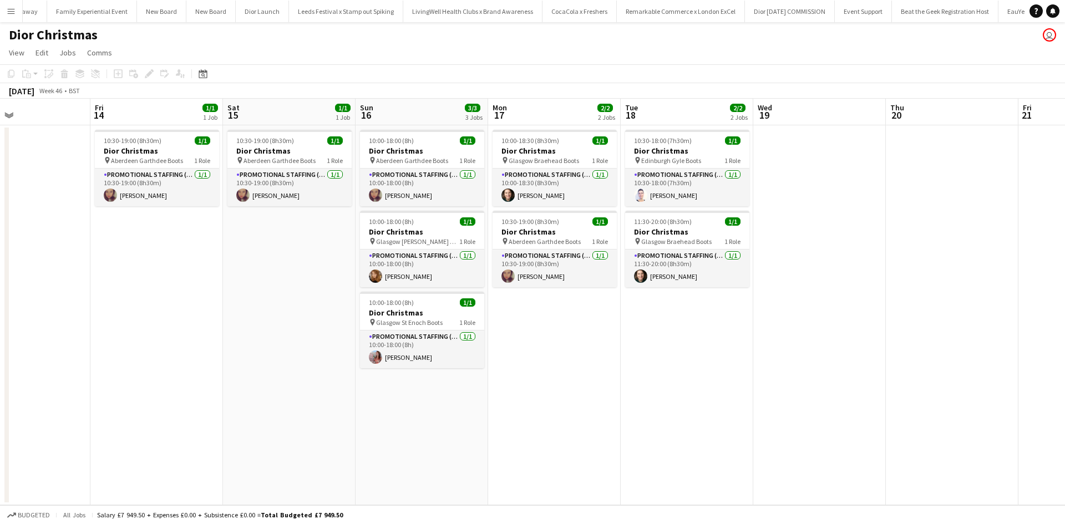
drag, startPoint x: 581, startPoint y: 391, endPoint x: 957, endPoint y: 383, distance: 376.2
click at [957, 382] on app-calendar-viewport "Tue 11 Wed 12 Thu 13 Fri 14 1/1 1 Job Sat 15 1/1 1 Job Sun 16 3/3 3 Jobs Mon 17…" at bounding box center [532, 302] width 1065 height 407
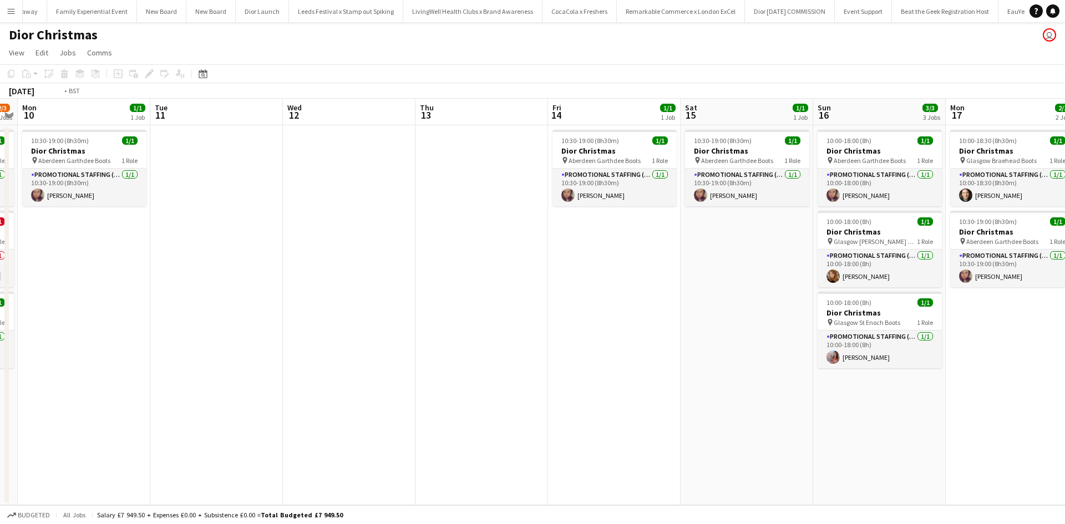
drag, startPoint x: 415, startPoint y: 397, endPoint x: 671, endPoint y: 407, distance: 255.4
click at [894, 393] on app-calendar-viewport "Sat 8 1/1 1 Job Sun 9 2/3 3 Jobs Mon 10 1/1 1 Job Tue 11 Wed 12 Thu 13 Fri 14 1…" at bounding box center [532, 302] width 1065 height 407
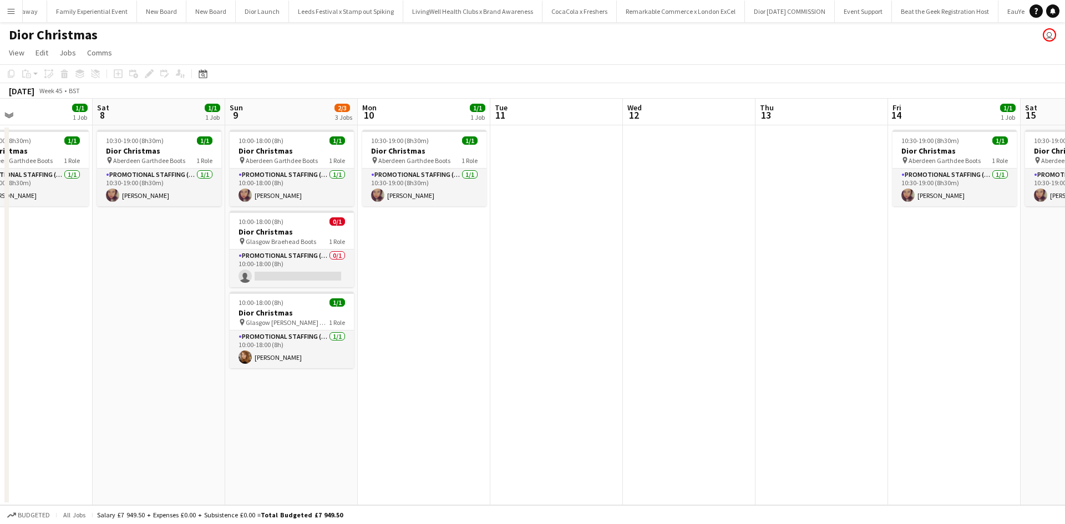
scroll to position [0, 343]
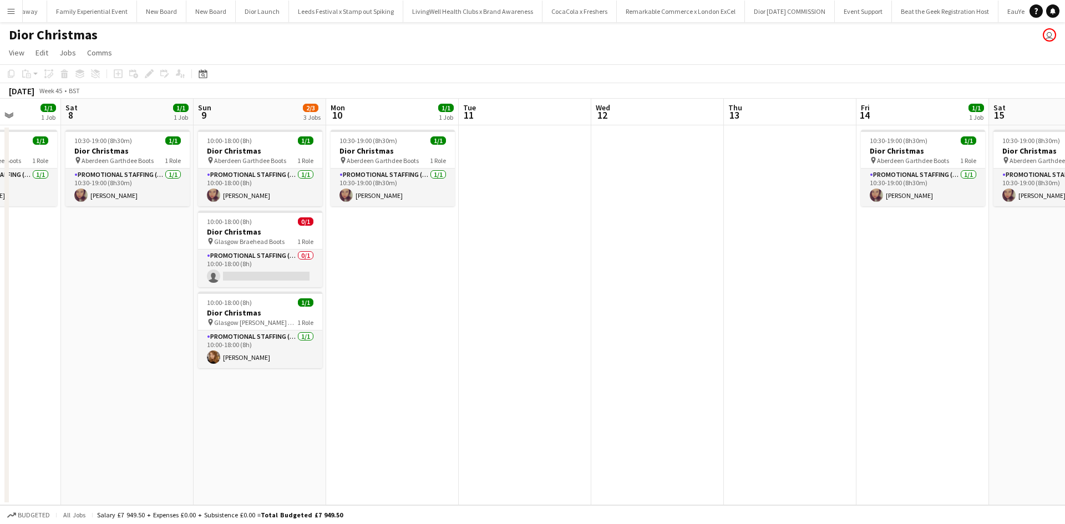
drag, startPoint x: 397, startPoint y: 410, endPoint x: 784, endPoint y: 394, distance: 387.5
click at [784, 394] on app-calendar-viewport "Wed 5 0/1 1 Job Thu 6 Fri 7 1/1 1 Job Sat 8 1/1 1 Job Sun 9 2/3 3 Jobs Mon 10 1…" at bounding box center [532, 302] width 1065 height 407
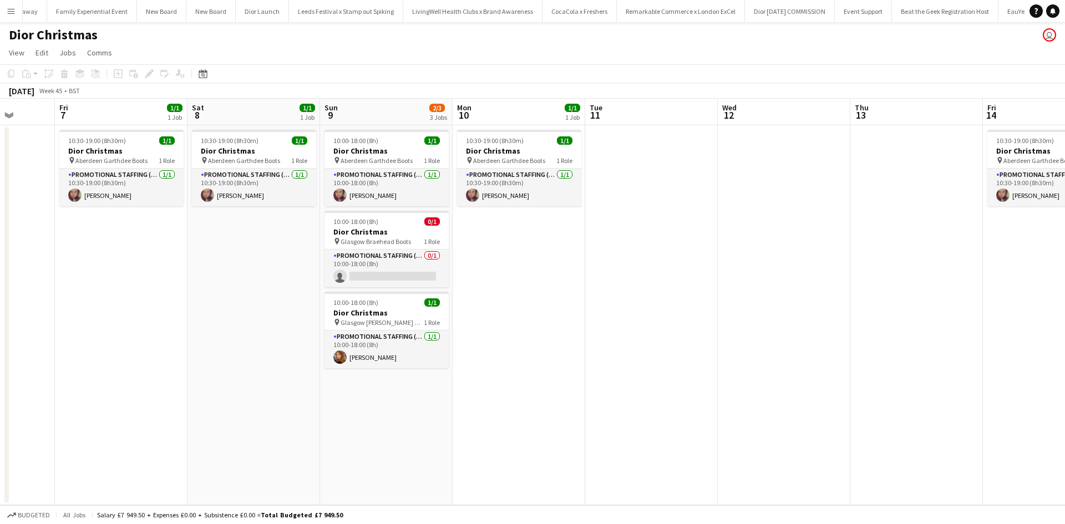
click at [516, 241] on app-date-cell "10:30-19:00 (8h30m) 1/1 Dior Christmas pin Aberdeen Garthdee Boots 1 Role Promo…" at bounding box center [519, 315] width 133 height 380
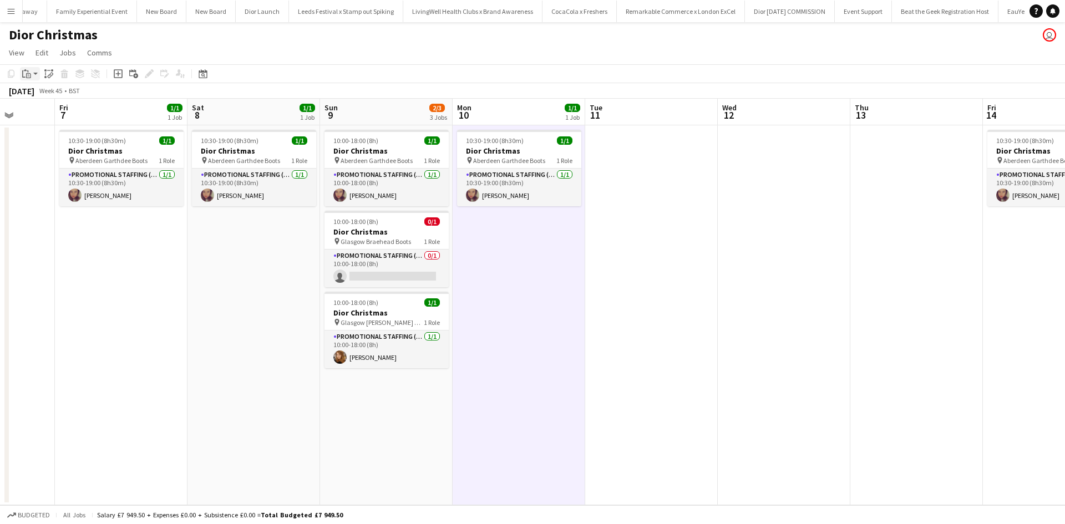
click at [26, 72] on icon "Paste" at bounding box center [26, 73] width 9 height 9
click at [66, 114] on link "Paste with crew Ctrl+Shift+V" at bounding box center [81, 114] width 104 height 10
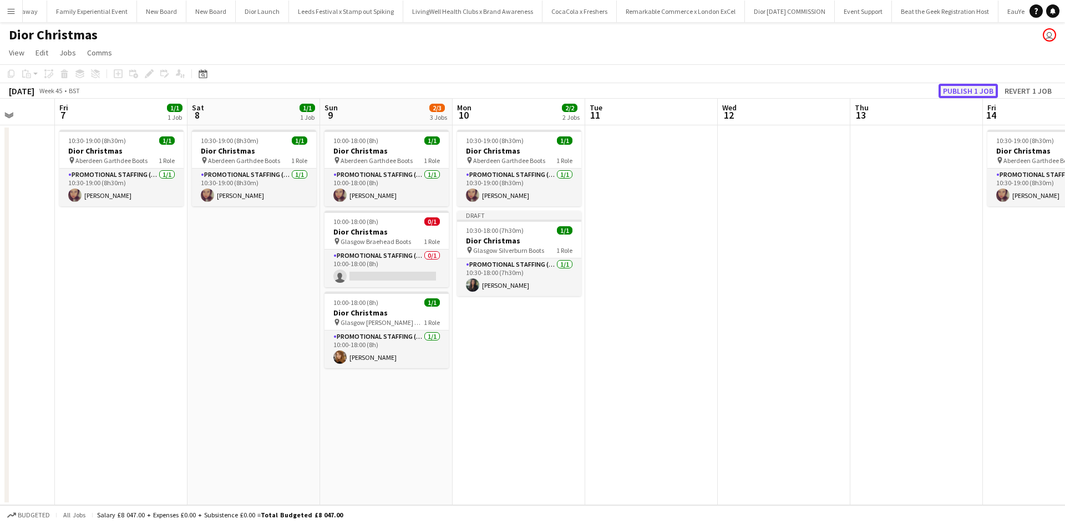
click at [986, 92] on button "Publish 1 job" at bounding box center [968, 91] width 59 height 14
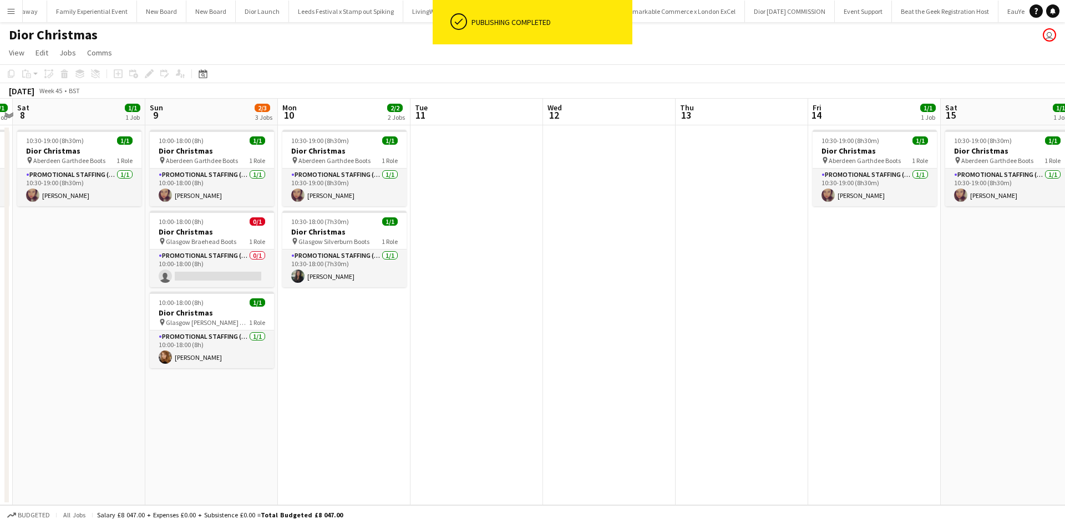
drag, startPoint x: 879, startPoint y: 260, endPoint x: 682, endPoint y: 257, distance: 196.9
click at [682, 257] on app-calendar-viewport "Tue 4 2/2 2 Jobs Wed 5 0/1 1 Job Thu 6 Fri 7 1/1 1 Job Sat 8 1/1 1 Job Sun 9 2/…" at bounding box center [532, 302] width 1065 height 407
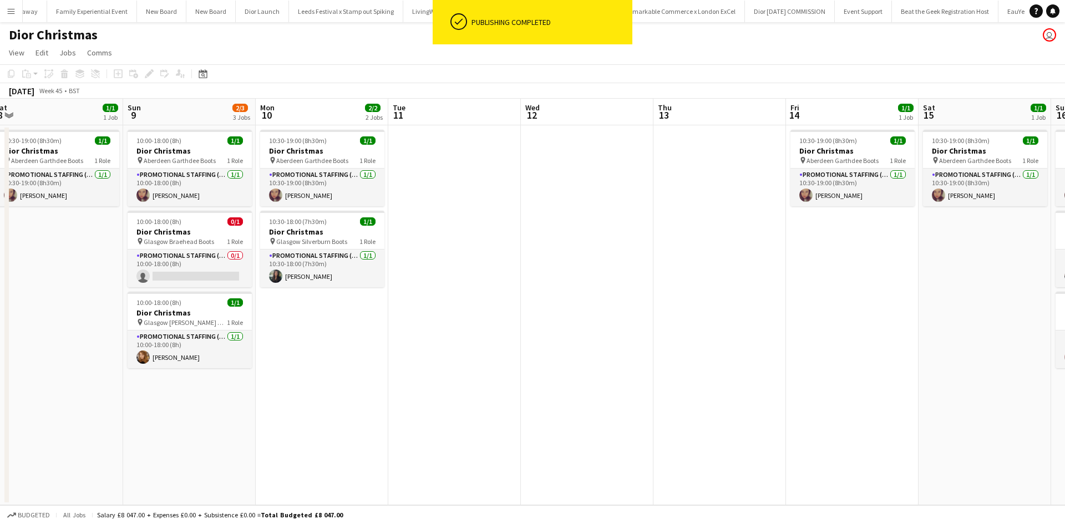
click at [822, 252] on app-date-cell "10:30-19:00 (8h30m) 1/1 Dior Christmas pin Aberdeen Garthdee Boots 1 Role Promo…" at bounding box center [852, 315] width 133 height 380
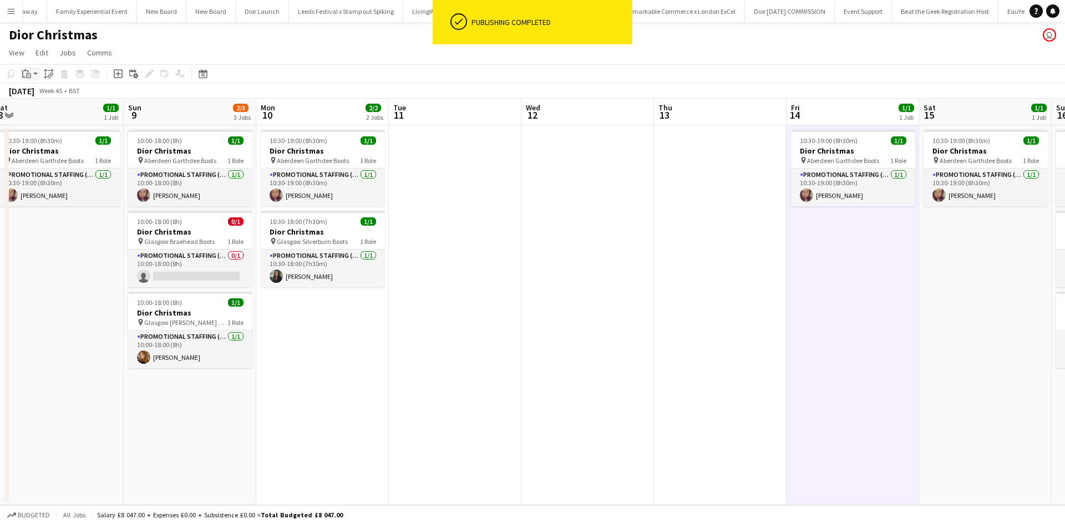
click at [28, 75] on icon at bounding box center [29, 74] width 2 height 1
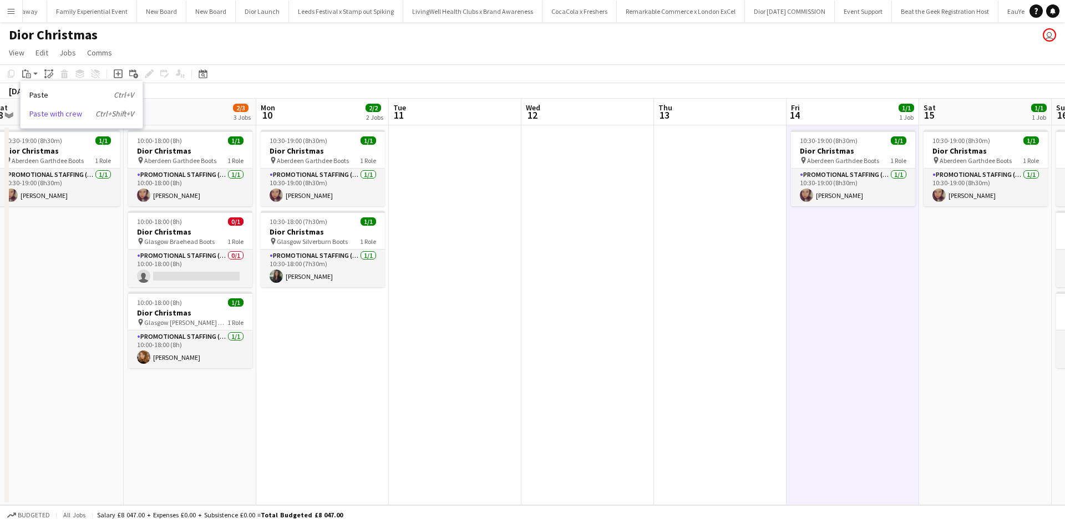
click at [52, 114] on link "Paste with crew Ctrl+Shift+V" at bounding box center [81, 114] width 104 height 10
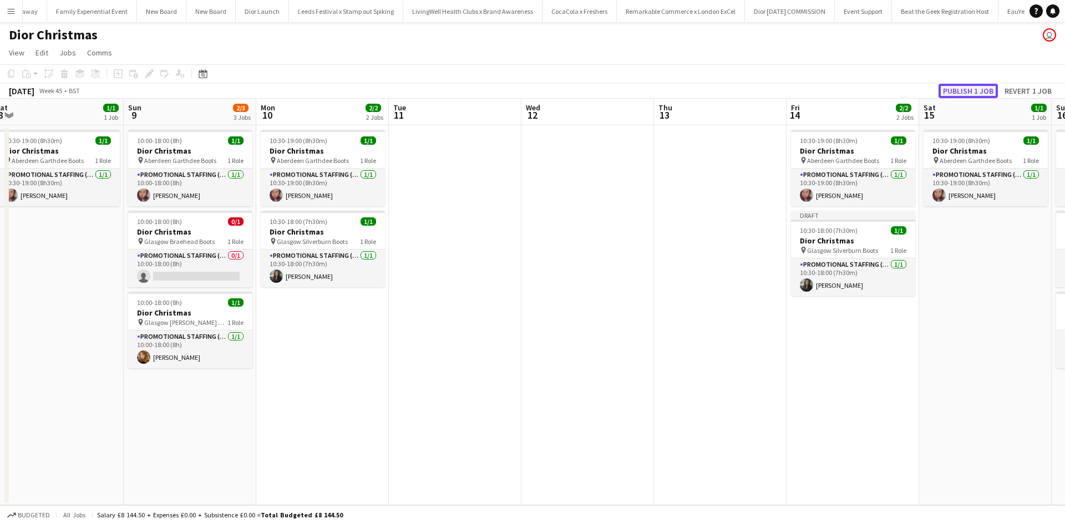
click at [977, 96] on button "Publish 1 job" at bounding box center [968, 91] width 59 height 14
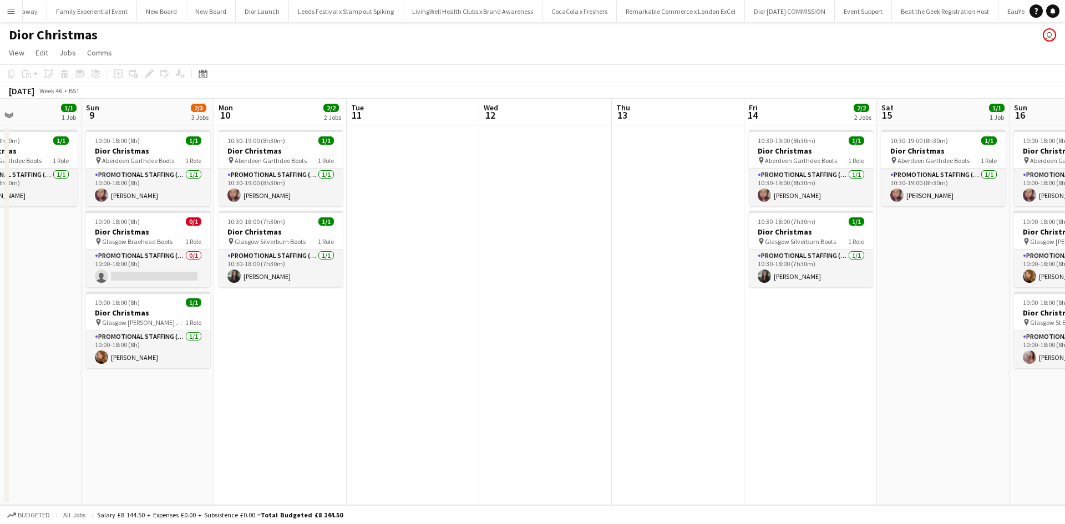
drag, startPoint x: 838, startPoint y: 414, endPoint x: 0, endPoint y: 348, distance: 840.2
click at [0, 348] on app-calendar-viewport "Thu 6 Fri 7 1/1 1 Job Sat 8 1/1 1 Job Sun 9 2/3 3 Jobs Mon 10 2/2 2 Jobs Tue 11…" at bounding box center [532, 302] width 1065 height 407
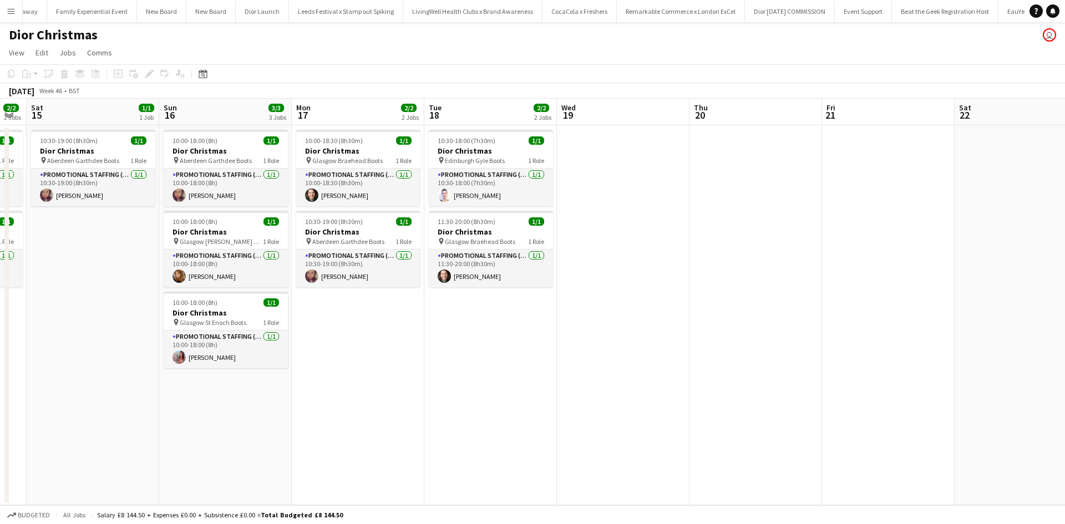
drag, startPoint x: 606, startPoint y: 408, endPoint x: 550, endPoint y: 405, distance: 56.1
click at [550, 405] on app-calendar-viewport "Wed 12 Thu 13 Fri 14 2/2 2 Jobs Sat 15 1/1 1 Job Sun 16 3/3 3 Jobs Mon 17 2/2 2…" at bounding box center [532, 302] width 1065 height 407
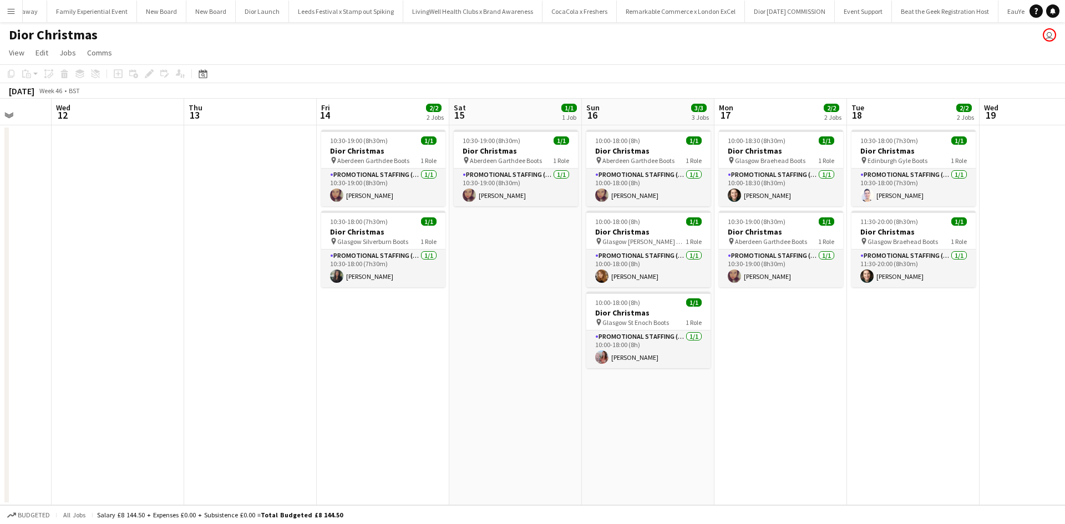
scroll to position [0, 312]
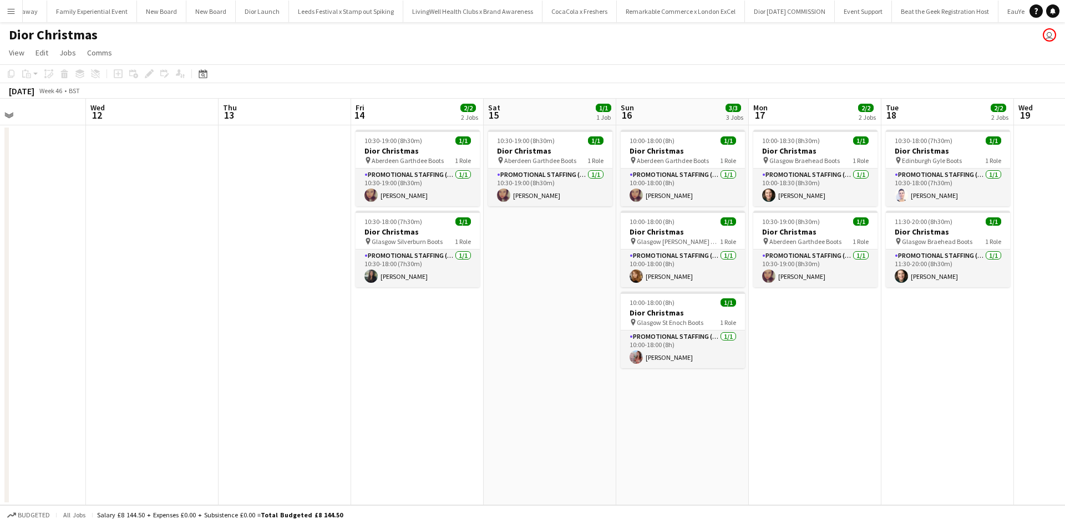
drag, startPoint x: 392, startPoint y: 373, endPoint x: 850, endPoint y: 366, distance: 458.2
click at [850, 366] on app-calendar-viewport "Sun 9 2/3 3 Jobs Mon 10 2/2 2 Jobs Tue 11 Wed 12 Thu 13 Fri 14 2/2 2 Jobs Sat 1…" at bounding box center [532, 302] width 1065 height 407
click at [430, 225] on div "10:30-18:00 (7h30m) 1/1" at bounding box center [418, 221] width 124 height 8
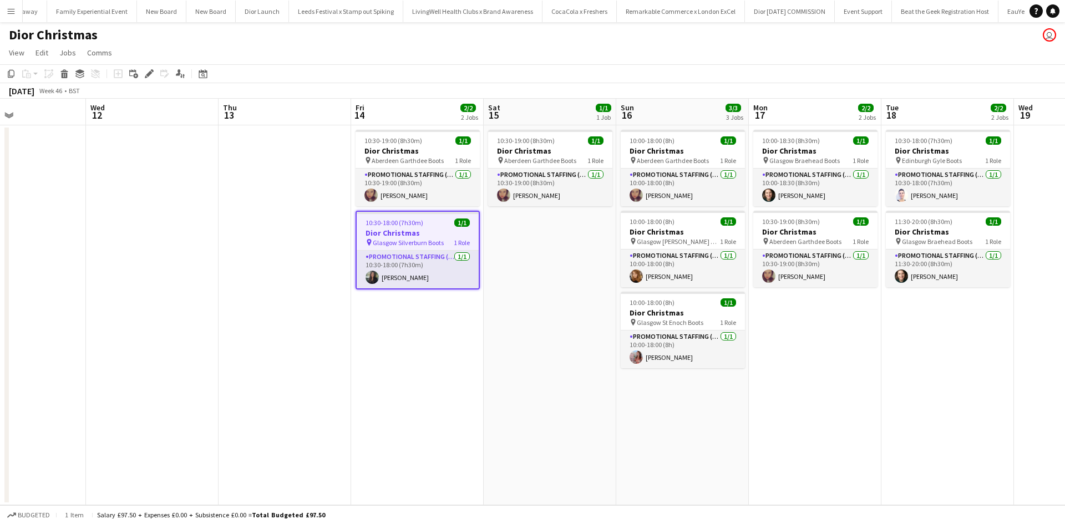
scroll to position [0, 311]
click at [10, 72] on icon "Copy" at bounding box center [11, 73] width 9 height 9
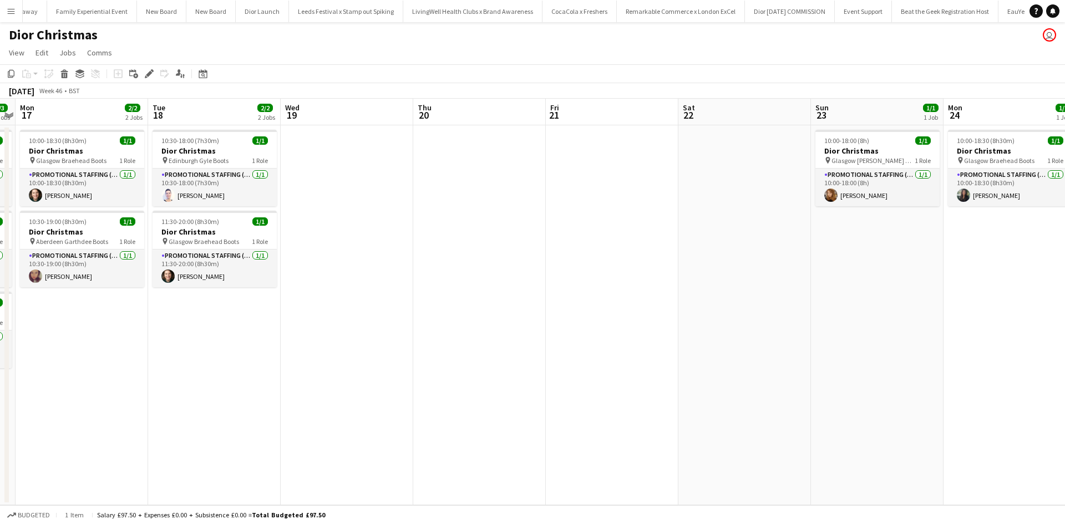
drag, startPoint x: 977, startPoint y: 423, endPoint x: 250, endPoint y: 351, distance: 731.3
click at [252, 351] on app-calendar-viewport "Thu 13 Fri 14 2/2 2 Jobs Sat 15 1/1 1 Job Sun 16 3/3 3 Jobs Mon 17 2/2 2 Jobs T…" at bounding box center [532, 302] width 1065 height 407
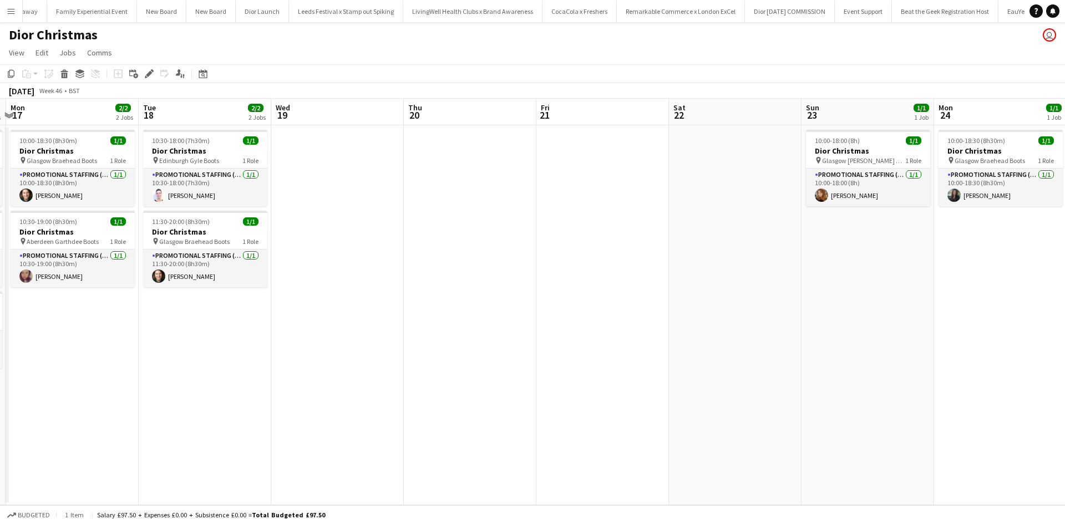
click at [597, 166] on app-date-cell at bounding box center [602, 315] width 133 height 380
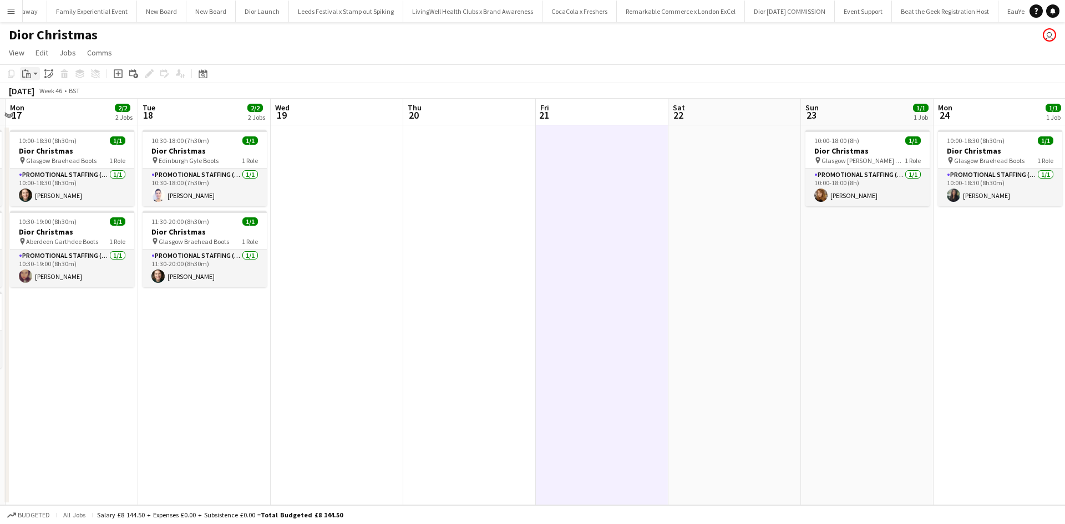
click at [28, 74] on icon "Paste" at bounding box center [26, 73] width 9 height 9
click at [53, 113] on link "Paste with crew Ctrl+Shift+V" at bounding box center [81, 114] width 104 height 10
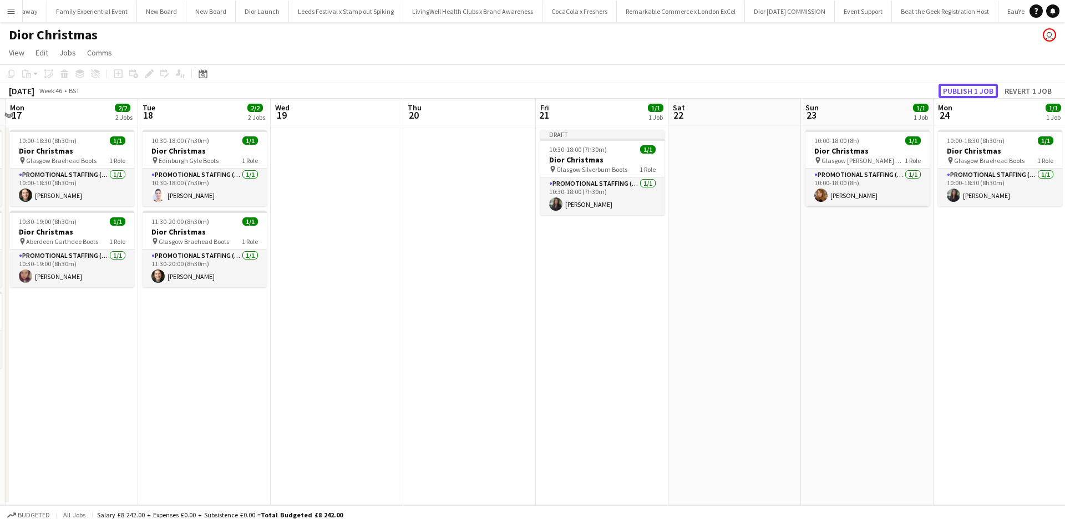
click at [967, 85] on button "Publish 1 job" at bounding box center [968, 91] width 59 height 14
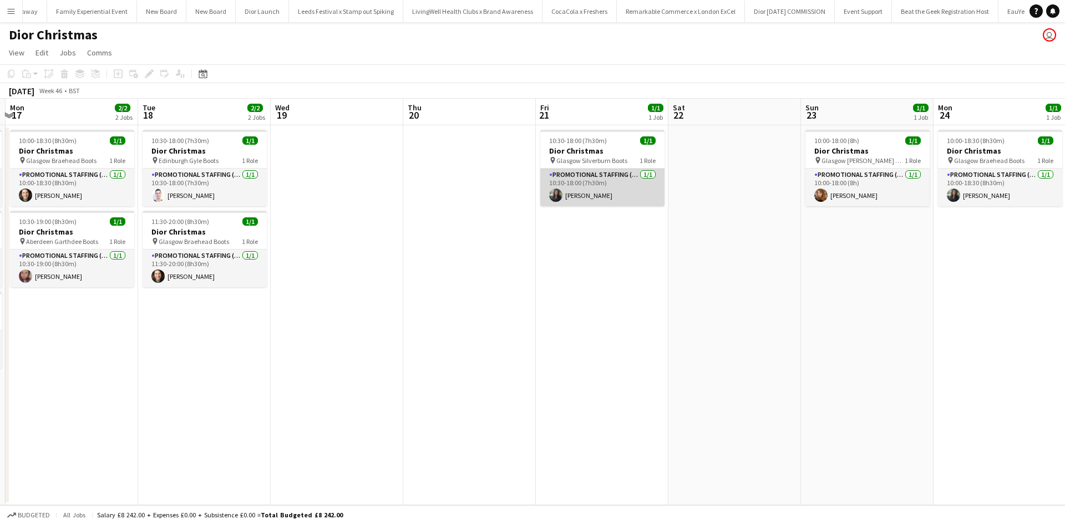
click at [577, 192] on app-card-role "Promotional Staffing (Sales Staff) 1/1 10:30-18:00 (7h30m) Susannah Reid" at bounding box center [602, 188] width 124 height 38
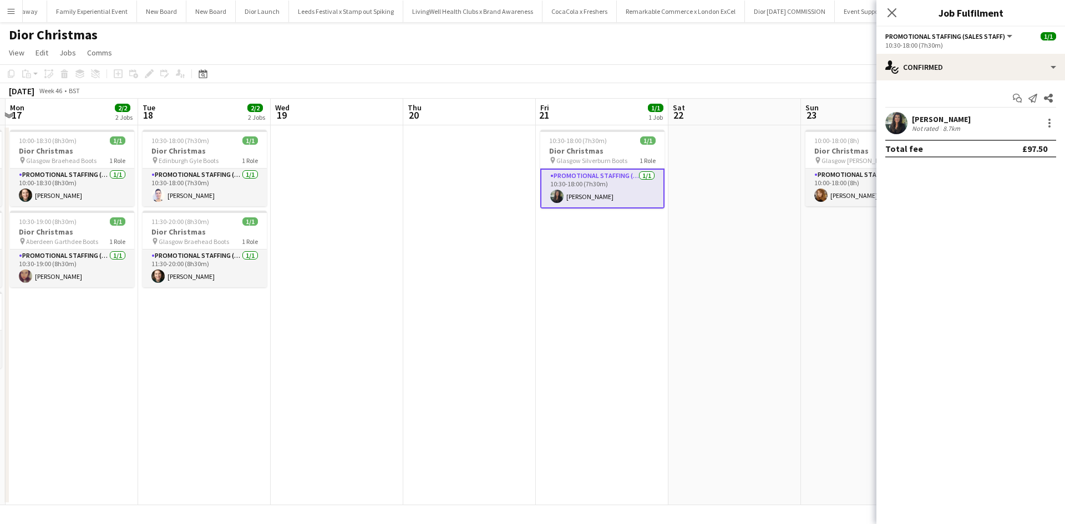
click at [954, 120] on div "Susannah Reid" at bounding box center [941, 119] width 59 height 10
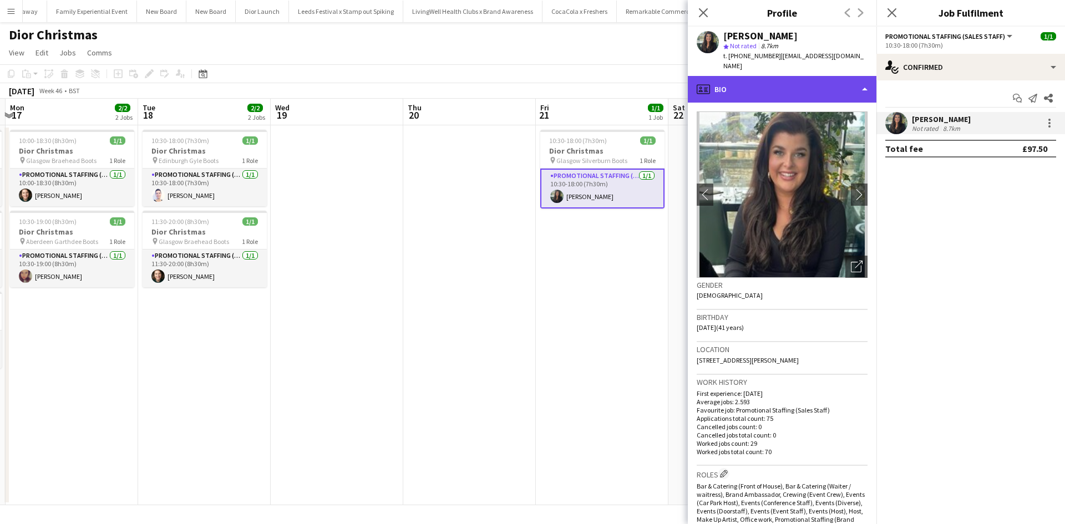
click at [818, 76] on div "profile Bio" at bounding box center [782, 89] width 189 height 27
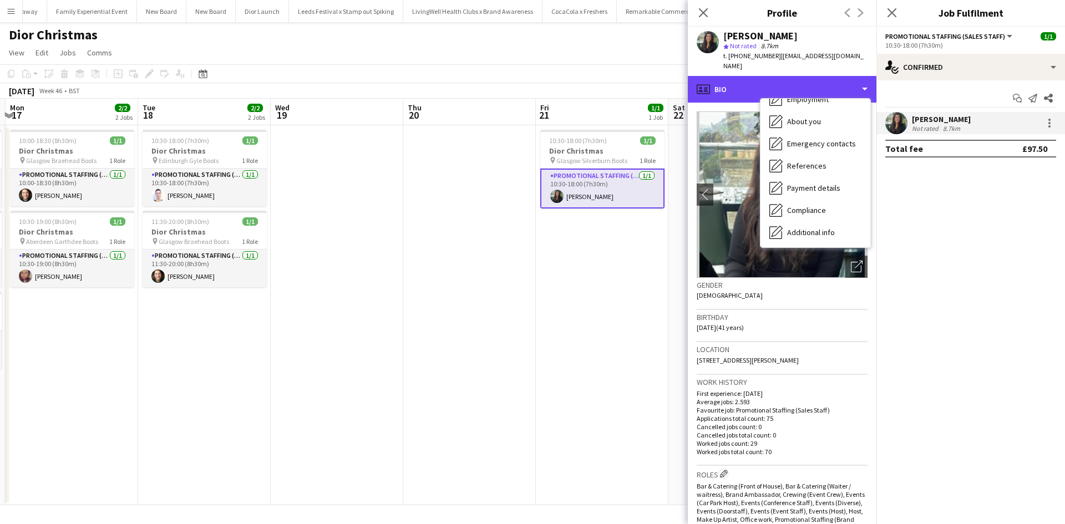
scroll to position [126, 0]
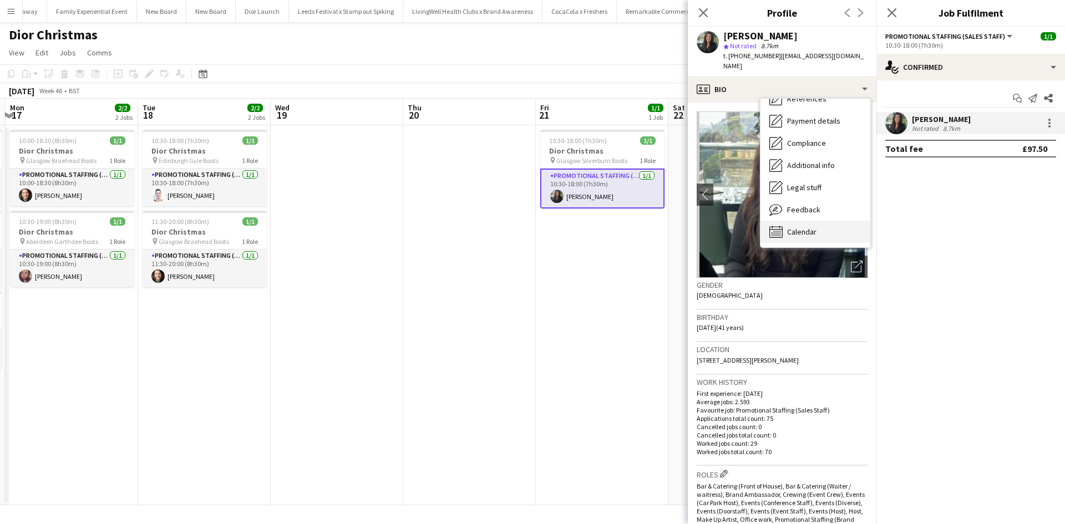
click at [830, 225] on div "Calendar Calendar" at bounding box center [815, 232] width 110 height 22
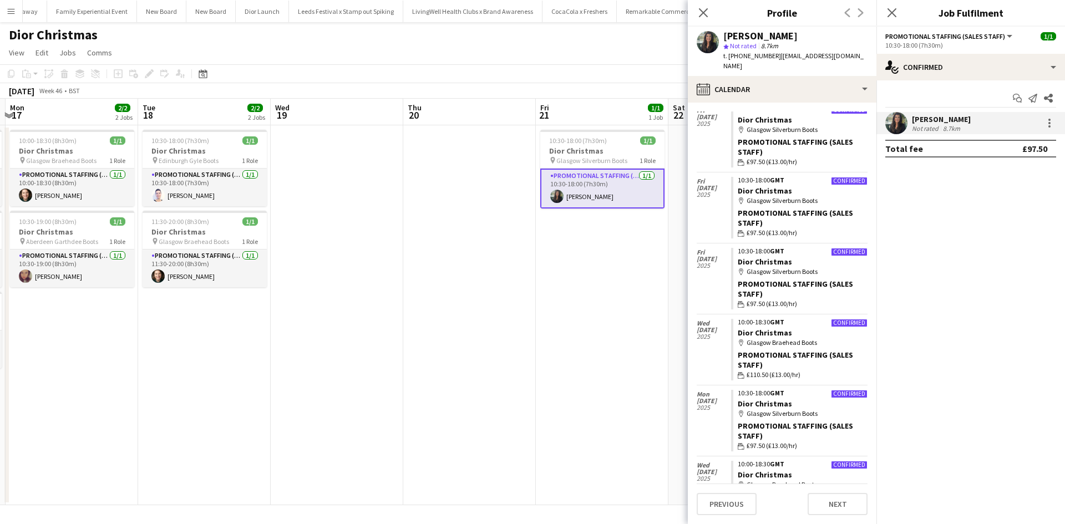
scroll to position [0, 0]
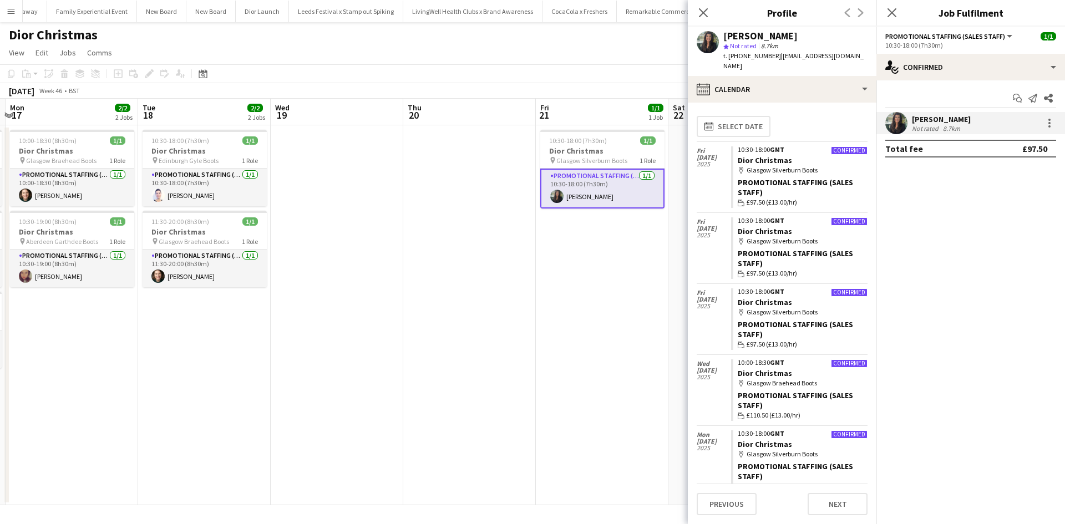
click at [607, 351] on app-date-cell "10:30-18:00 (7h30m) 1/1 Dior Christmas pin Glasgow Silverburn Boots 1 Role Prom…" at bounding box center [602, 315] width 133 height 380
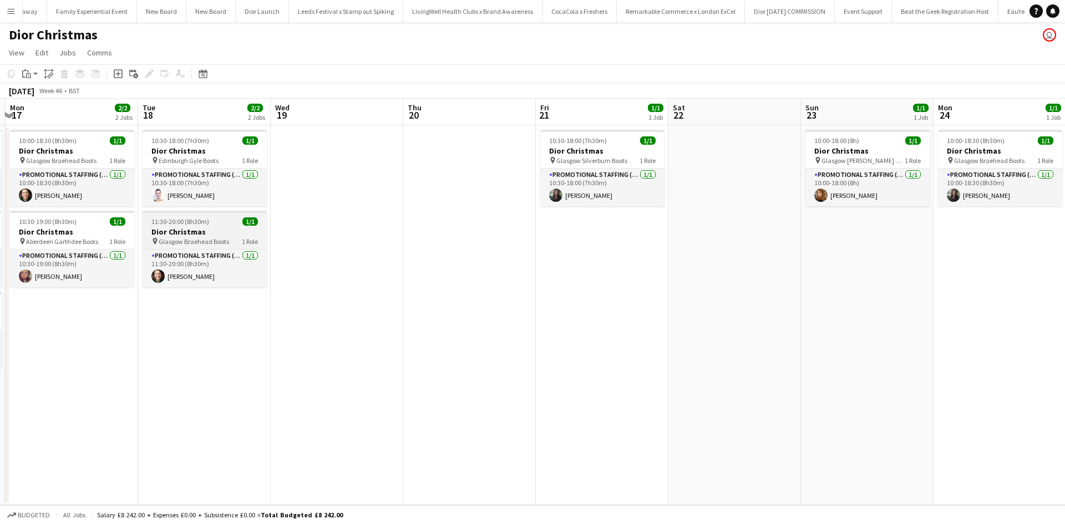
click at [224, 229] on h3 "Dior Christmas" at bounding box center [205, 232] width 124 height 10
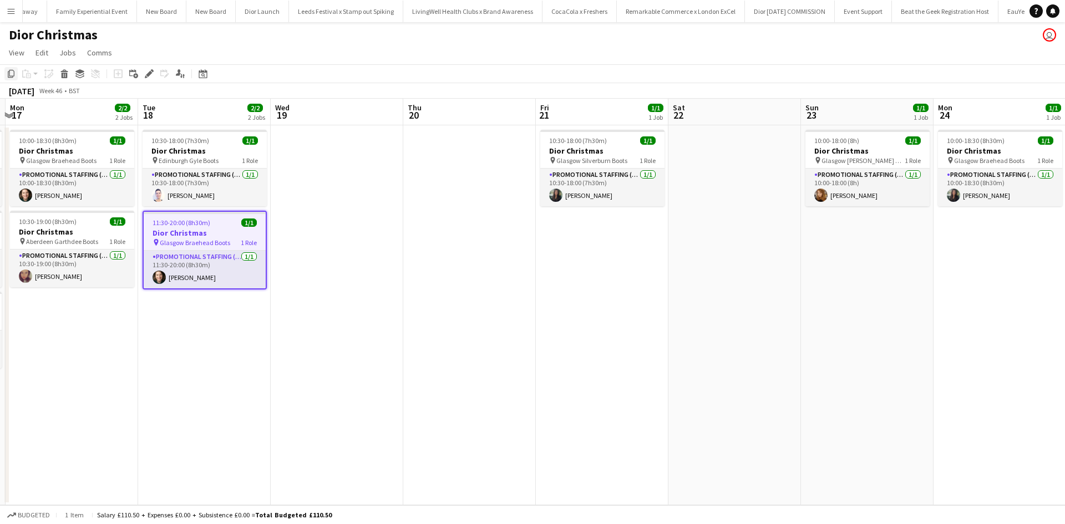
click at [12, 72] on icon "Copy" at bounding box center [11, 73] width 9 height 9
click at [328, 181] on app-date-cell at bounding box center [337, 315] width 133 height 380
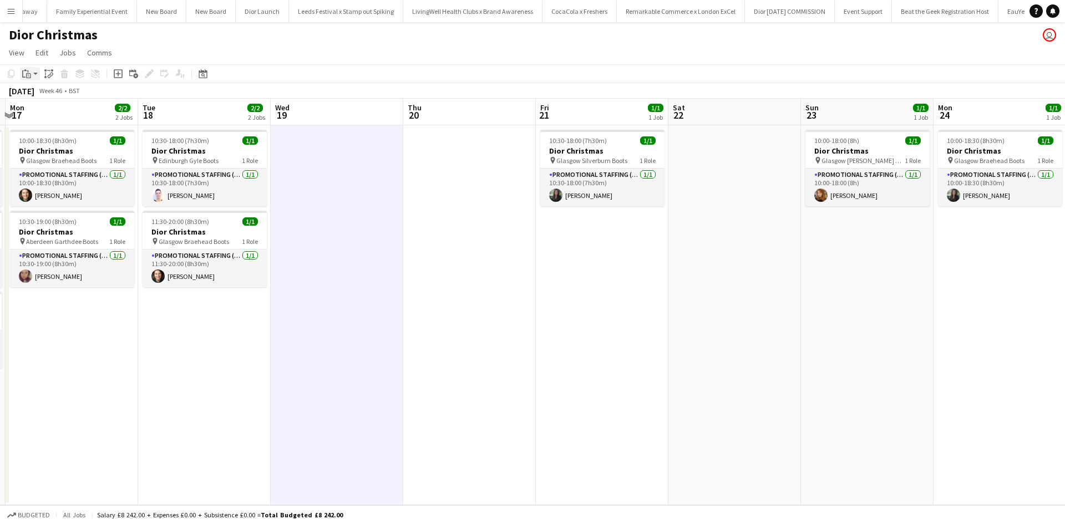
click at [31, 72] on icon "Paste" at bounding box center [26, 73] width 9 height 9
click at [50, 114] on link "Paste with crew Ctrl+Shift+V" at bounding box center [81, 114] width 104 height 10
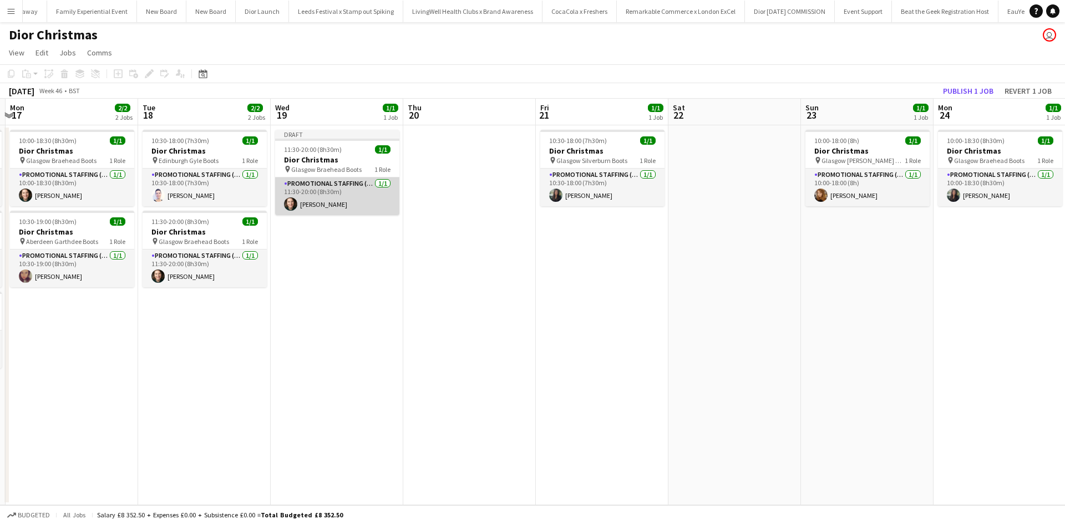
click at [351, 207] on app-card-role "Promotional Staffing (Sales Staff) 1/1 11:30-20:00 (8h30m) Shian Denovan" at bounding box center [337, 197] width 124 height 38
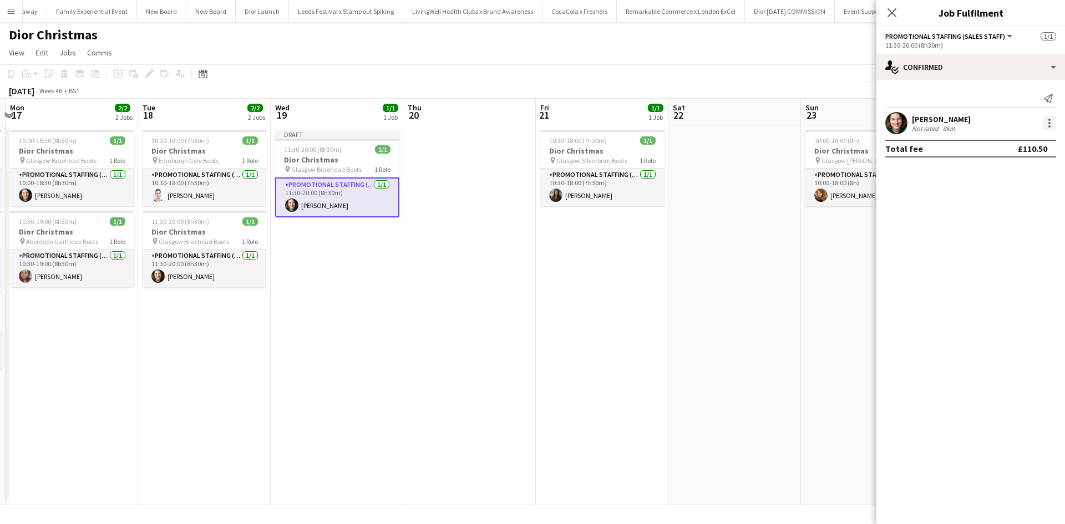
click at [1043, 119] on div at bounding box center [1049, 122] width 13 height 13
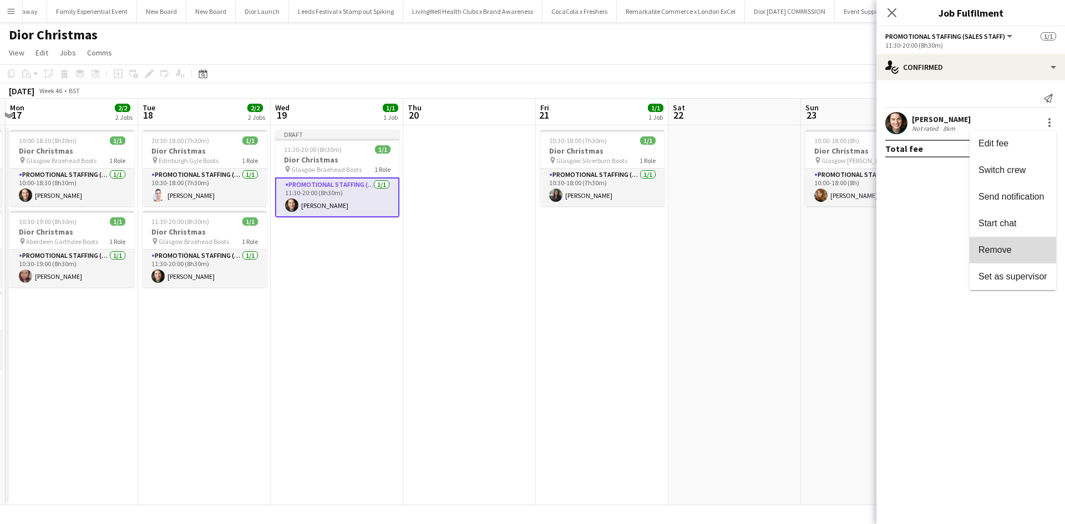
click at [1013, 247] on span "Remove" at bounding box center [1012, 250] width 69 height 10
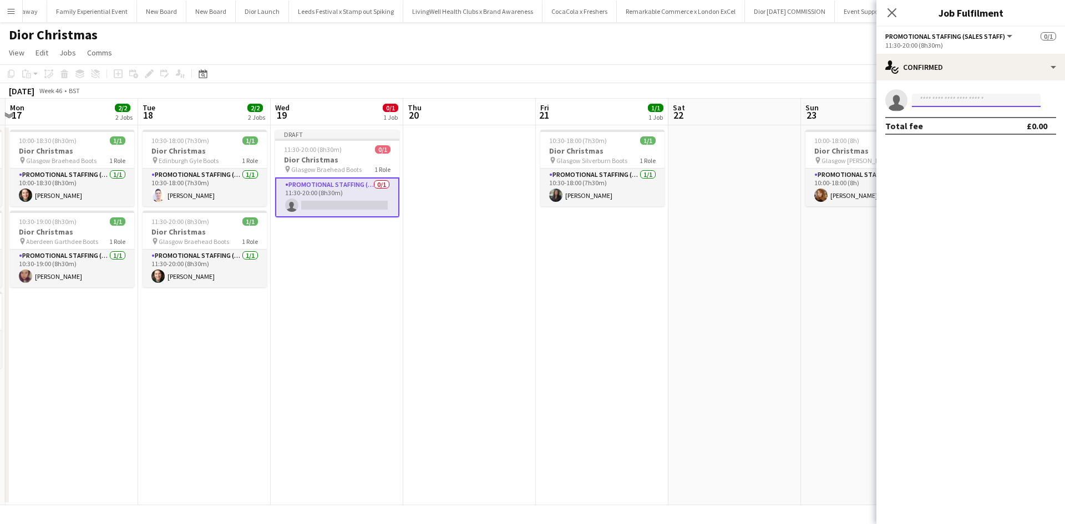
click at [948, 103] on input at bounding box center [976, 100] width 129 height 13
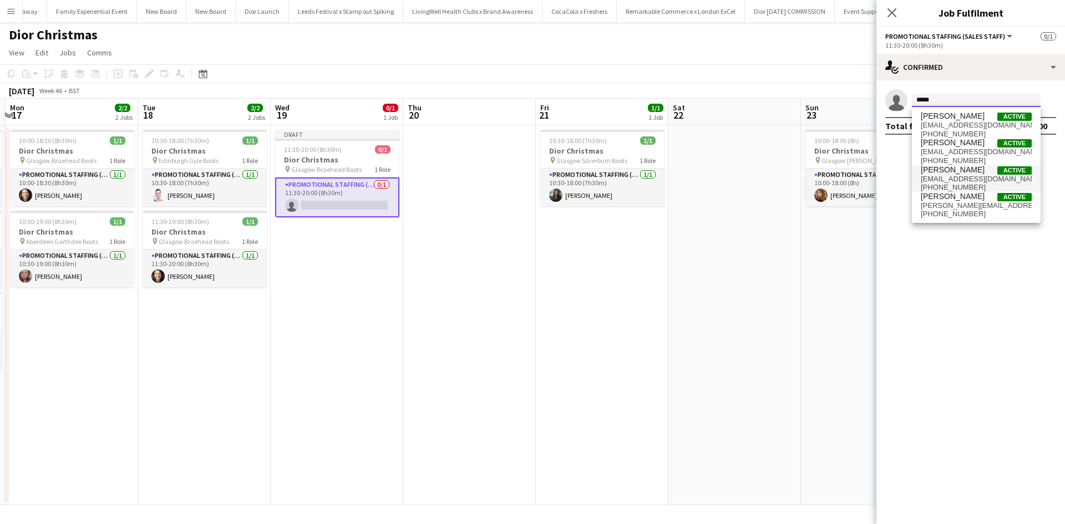
type input "*****"
click at [944, 172] on span "Susannah Reid" at bounding box center [953, 169] width 64 height 9
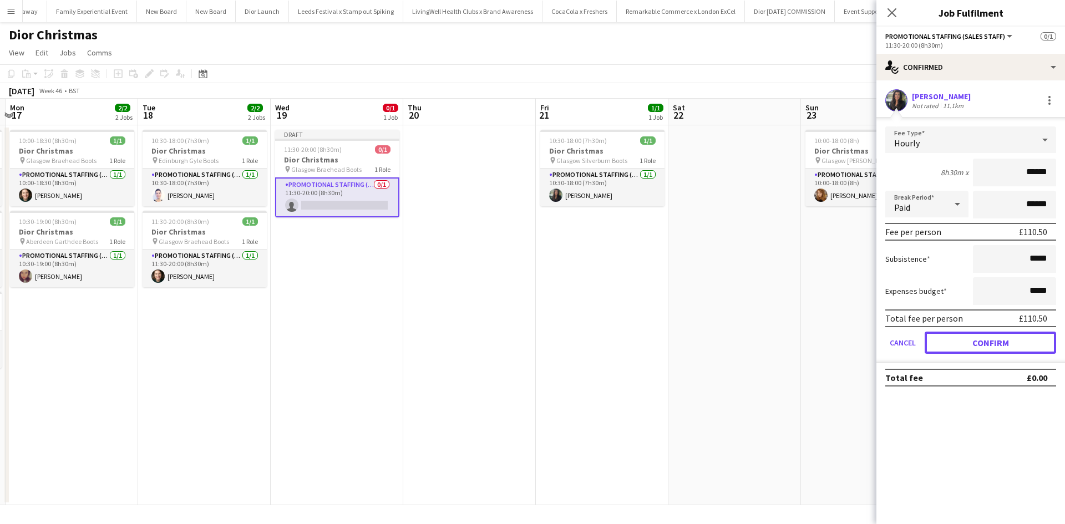
click at [983, 342] on button "Confirm" at bounding box center [990, 343] width 131 height 22
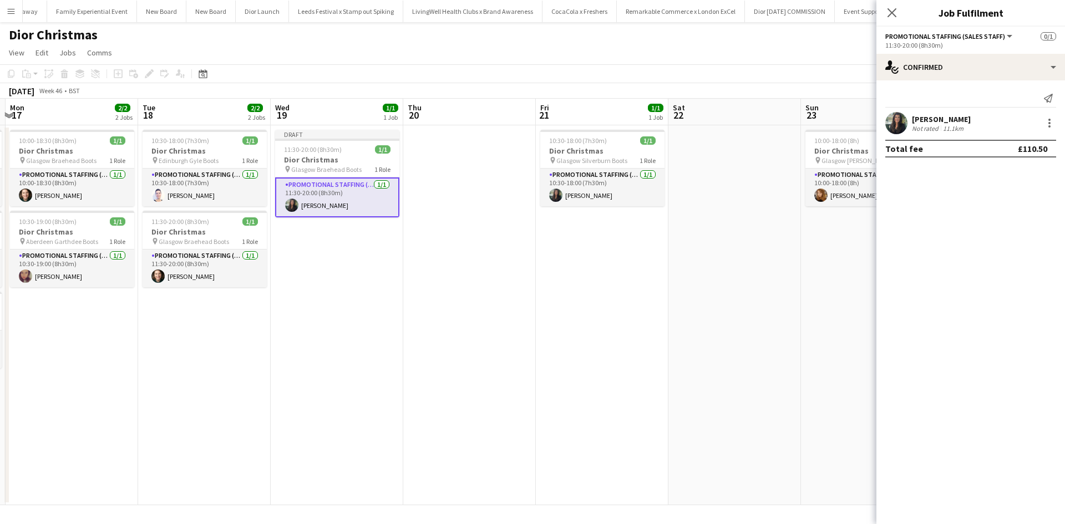
click at [777, 311] on app-date-cell at bounding box center [734, 315] width 133 height 380
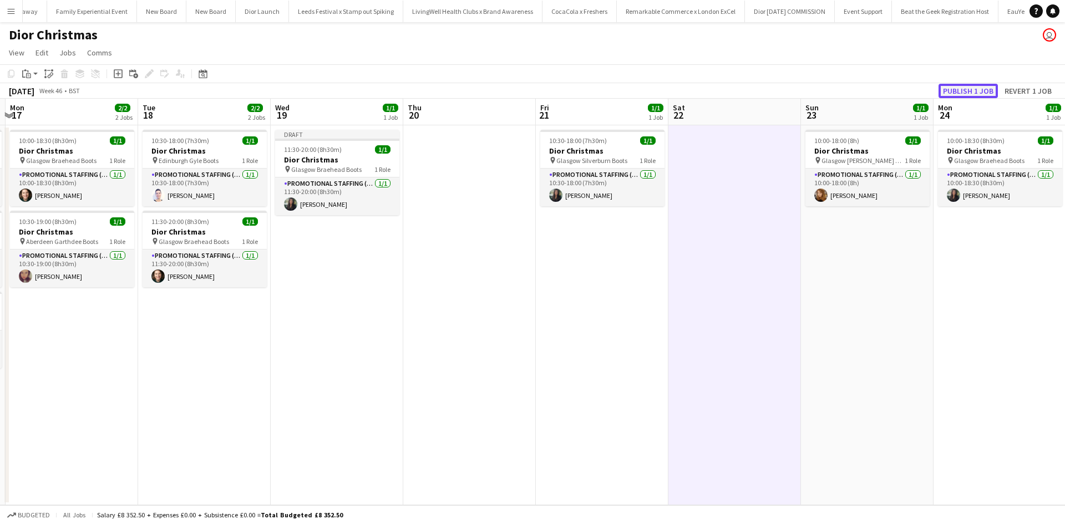
click at [977, 94] on button "Publish 1 job" at bounding box center [968, 91] width 59 height 14
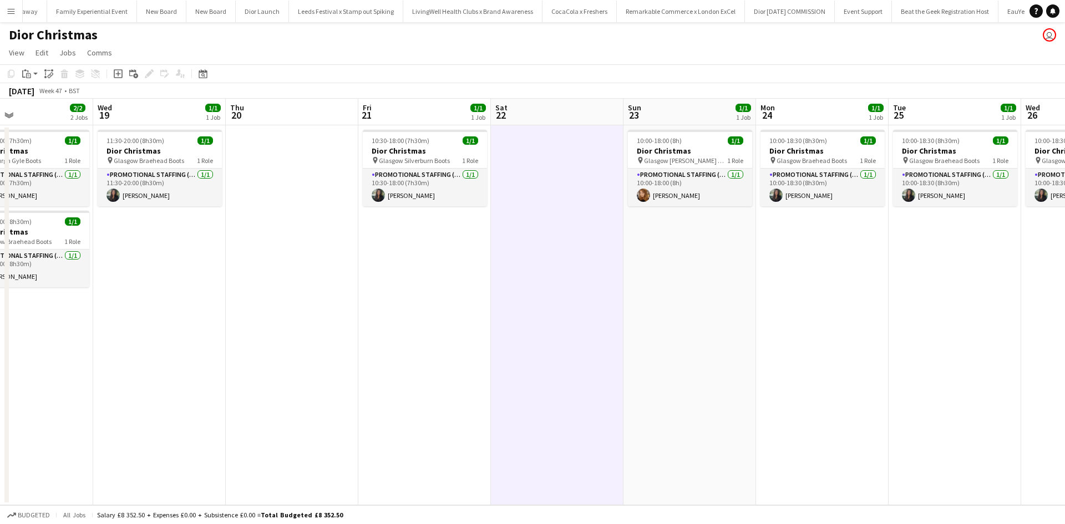
drag, startPoint x: 744, startPoint y: 366, endPoint x: 275, endPoint y: 331, distance: 470.0
click at [280, 332] on app-calendar-viewport "Sat 15 1/1 1 Job Sun 16 3/3 3 Jobs Mon 17 2/2 2 Jobs Tue 18 2/2 2 Jobs Wed 19 1…" at bounding box center [532, 302] width 1065 height 407
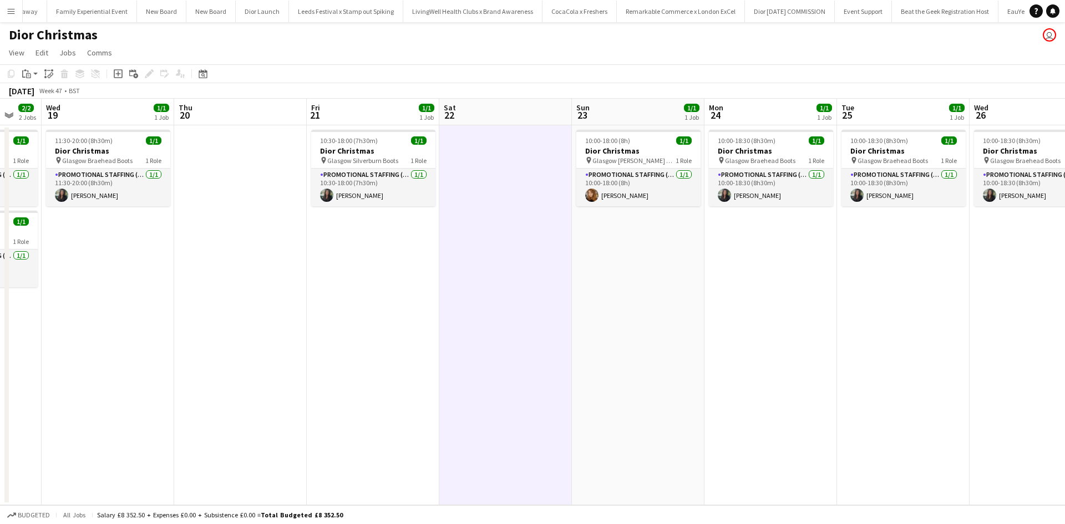
scroll to position [0, 353]
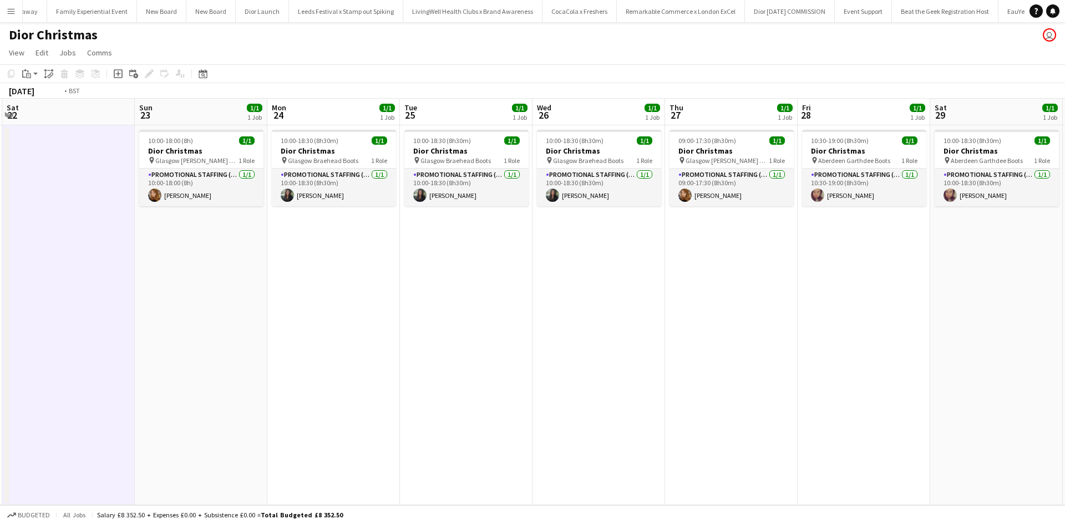
drag, startPoint x: 762, startPoint y: 399, endPoint x: 266, endPoint y: 380, distance: 495.7
click at [266, 380] on app-calendar-viewport "Tue 18 2/2 2 Jobs Wed 19 1/1 1 Job Thu 20 Fri 21 1/1 1 Job Sat 22 Sun 23 1/1 1 …" at bounding box center [532, 302] width 1065 height 407
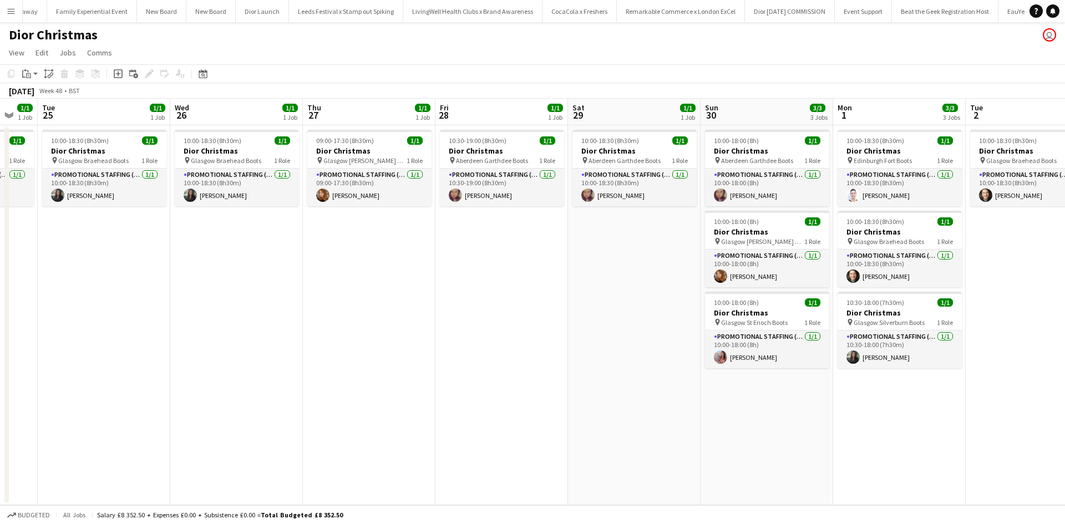
drag, startPoint x: 658, startPoint y: 440, endPoint x: 40, endPoint y: 368, distance: 622.2
click at [41, 368] on app-calendar-viewport "Sat 22 Sun 23 1/1 1 Job Mon 24 1/1 1 Job Tue 25 1/1 1 Job Wed 26 1/1 1 Job Thu …" at bounding box center [532, 302] width 1065 height 407
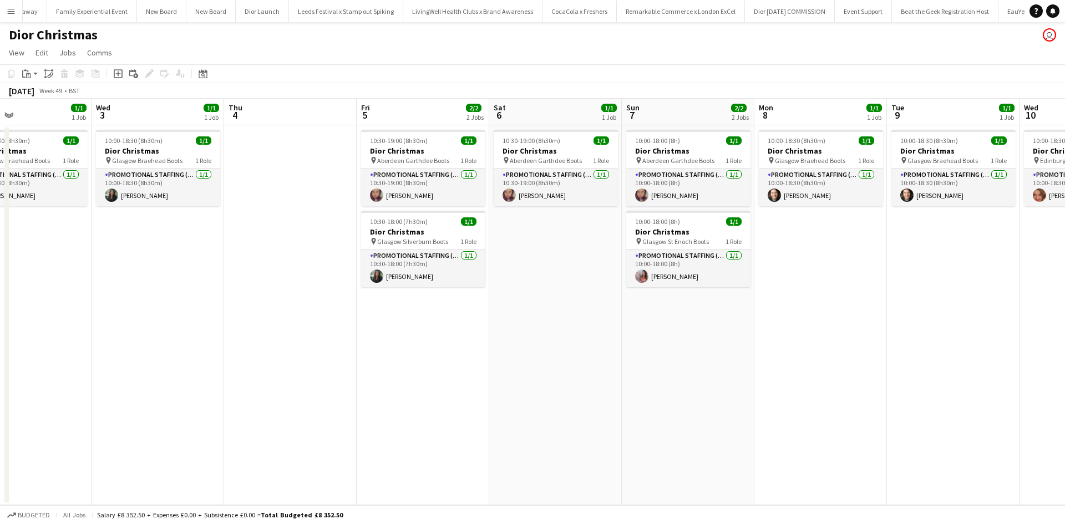
drag, startPoint x: 645, startPoint y: 412, endPoint x: 138, endPoint y: 351, distance: 510.7
click at [139, 351] on app-calendar-viewport "Fri 28 1/1 1 Job Sat 29 1/1 1 Job Sun 30 3/3 3 Jobs Mon 1 3/3 3 Jobs Tue 2 1/1 …" at bounding box center [532, 302] width 1065 height 407
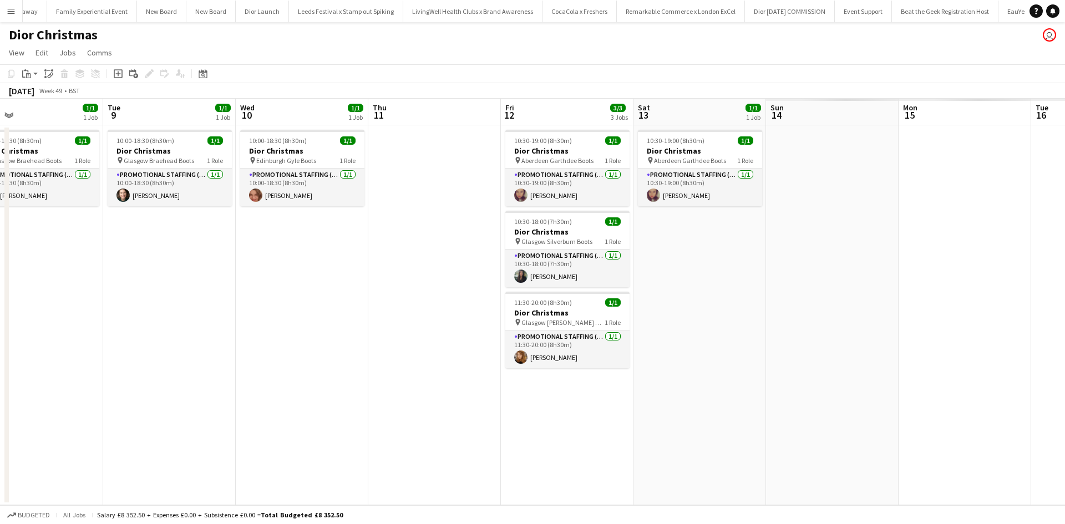
drag, startPoint x: 769, startPoint y: 363, endPoint x: 203, endPoint y: 311, distance: 568.7
click at [204, 312] on app-calendar-viewport "Thu 4 Fri 5 2/2 2 Jobs Sat 6 1/1 1 Job Sun 7 2/2 2 Jobs Mon 8 1/1 1 Job Tue 9 1…" at bounding box center [532, 302] width 1065 height 407
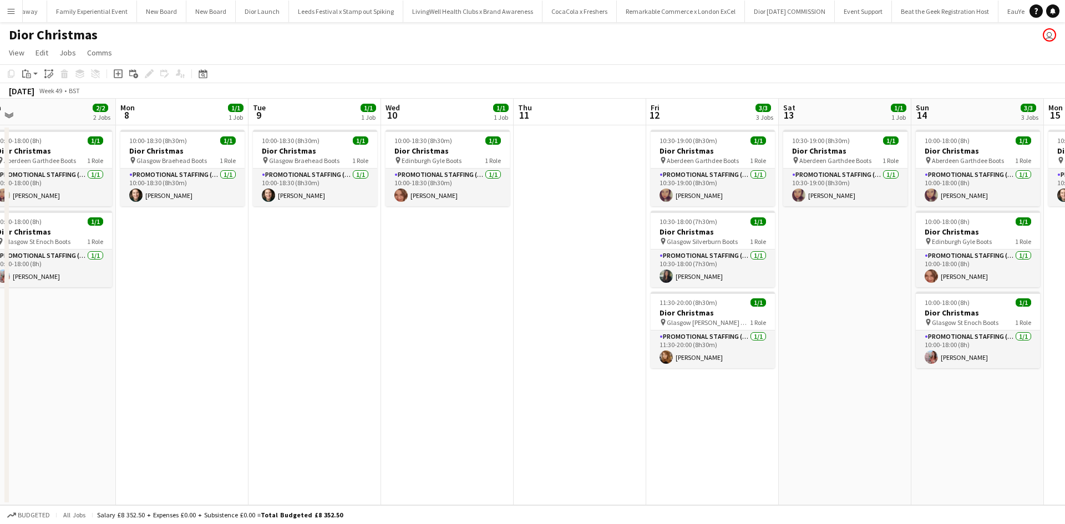
click at [463, 254] on app-date-cell "10:00-18:30 (8h30m) 1/1 Dior Christmas pin Edinburgh Gyle Boots 1 Role Promotio…" at bounding box center [447, 315] width 133 height 380
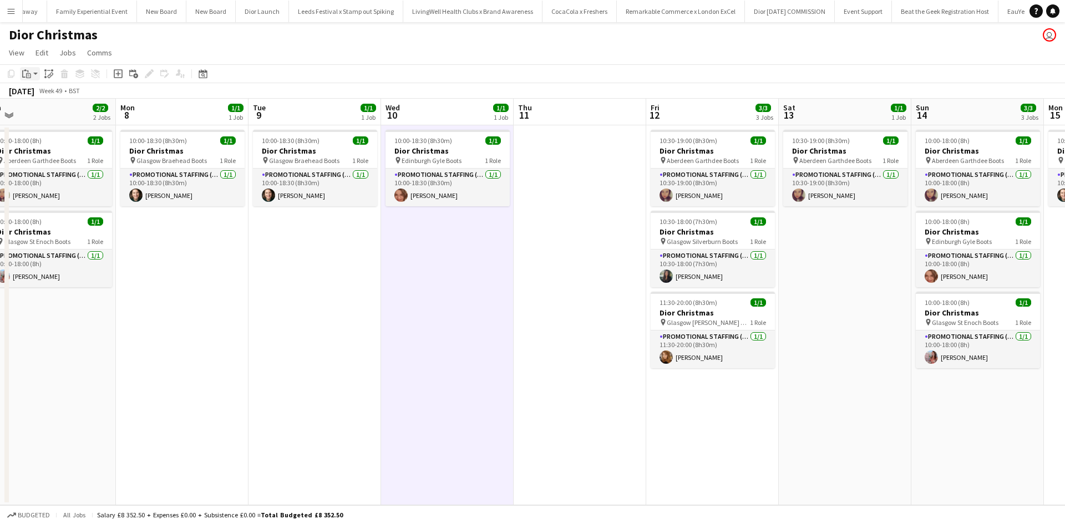
click at [27, 72] on icon "Paste" at bounding box center [26, 73] width 9 height 9
click at [38, 94] on link "Paste Ctrl+V" at bounding box center [81, 95] width 104 height 10
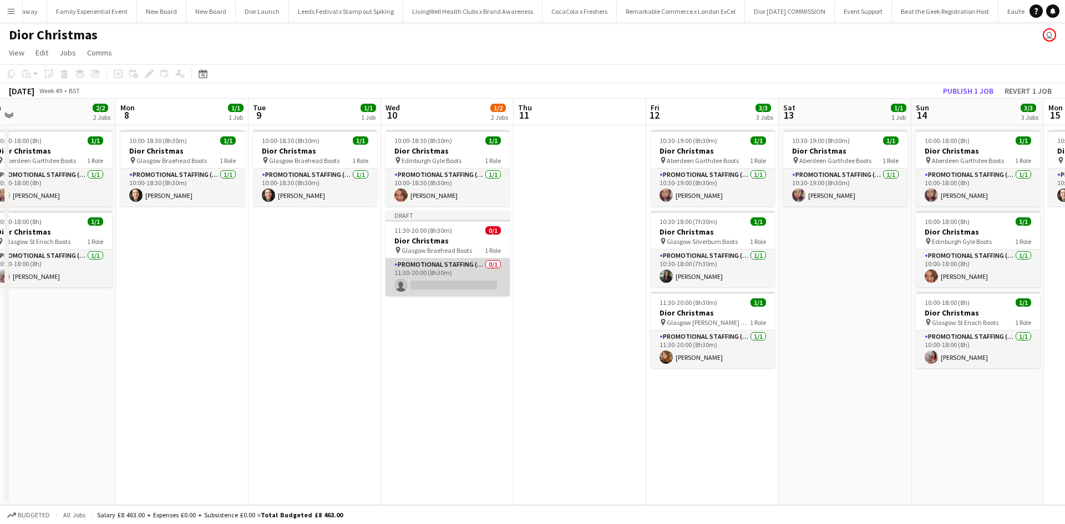
click at [463, 271] on app-card-role "Promotional Staffing (Sales Staff) 0/1 11:30-20:00 (8h30m) single-neutral-actio…" at bounding box center [448, 277] width 124 height 38
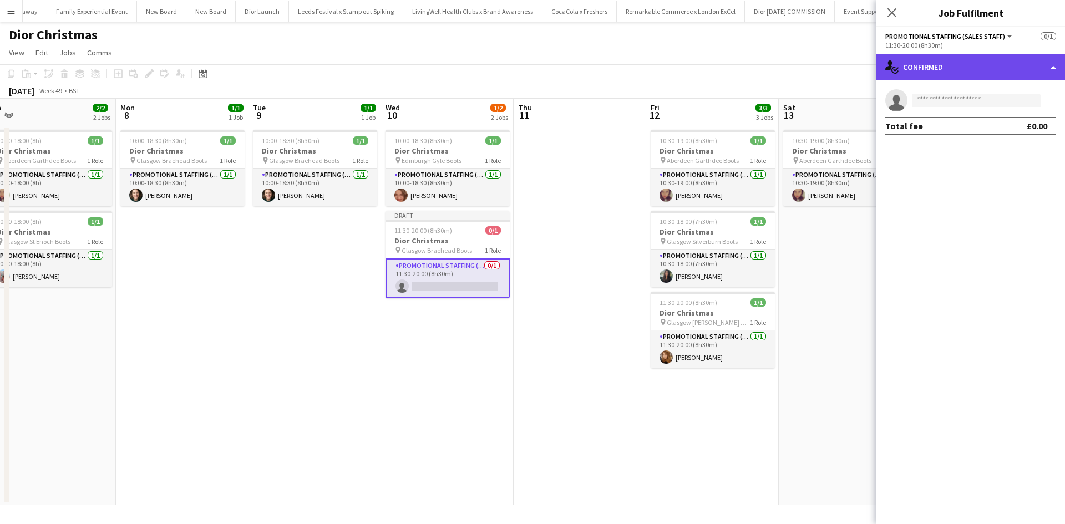
click at [932, 72] on div "single-neutral-actions-check-2 Confirmed" at bounding box center [970, 67] width 189 height 27
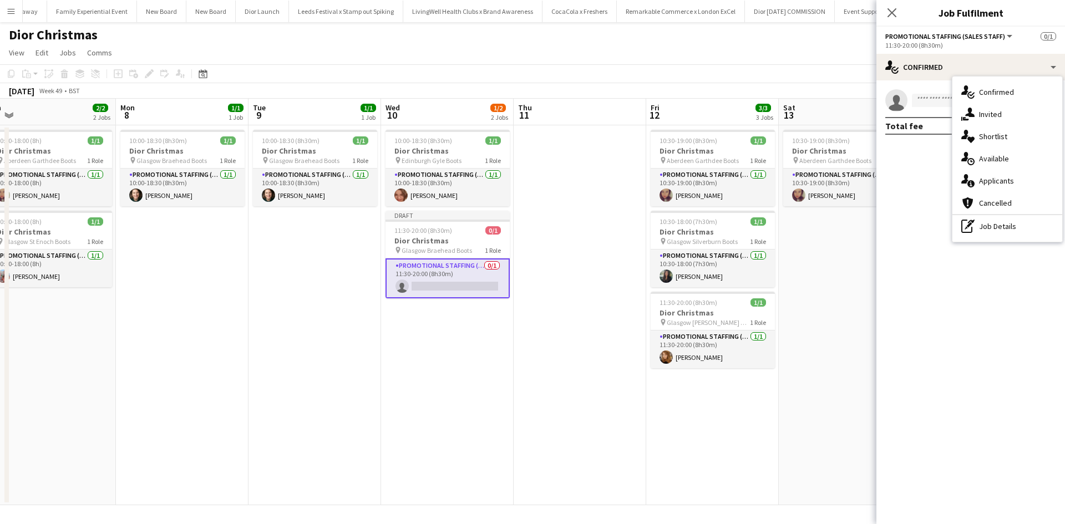
click at [1002, 226] on div "pen-write Job Details" at bounding box center [1007, 226] width 110 height 22
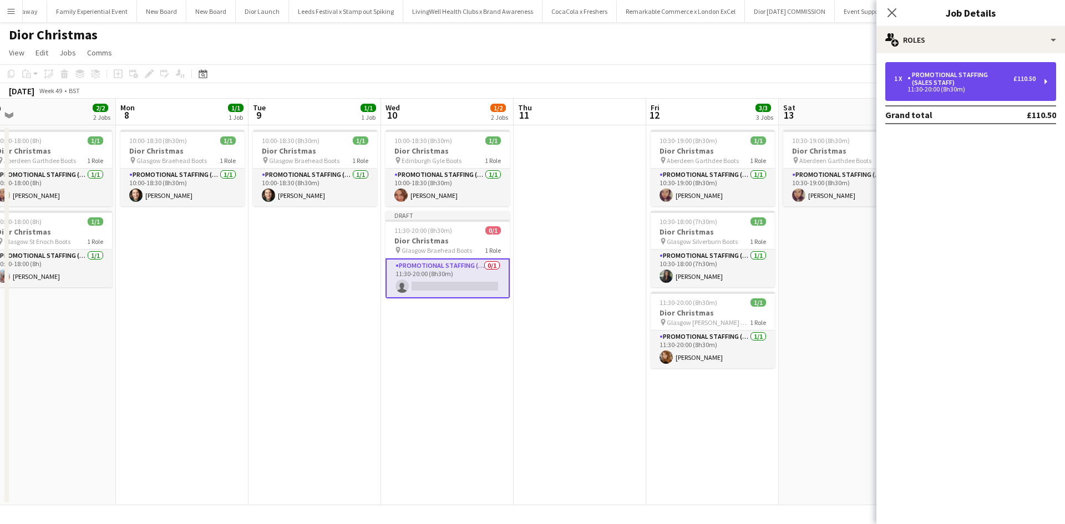
click at [949, 86] on div "Promotional Staffing (Sales Staff)" at bounding box center [960, 79] width 106 height 16
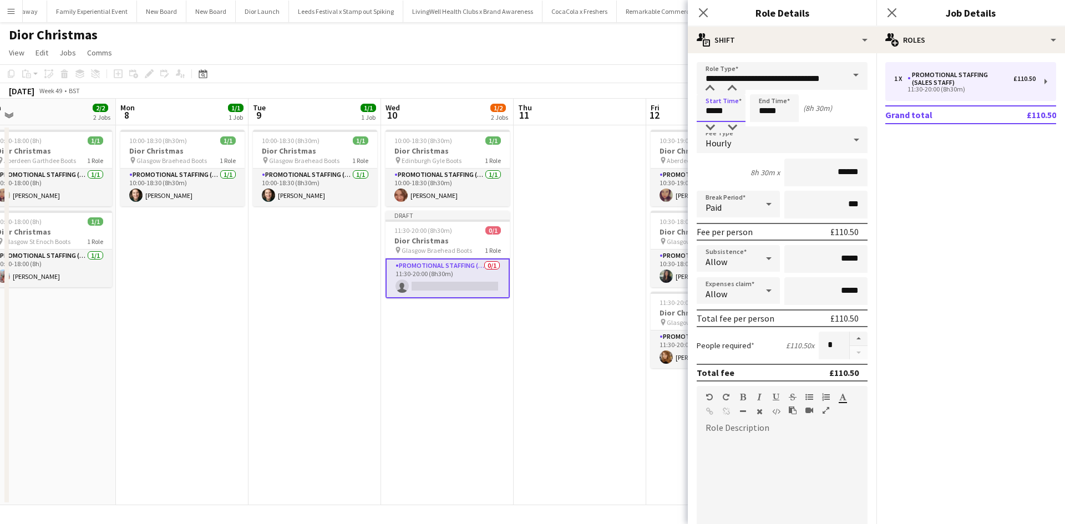
drag, startPoint x: 742, startPoint y: 119, endPoint x: 701, endPoint y: 115, distance: 41.2
click at [701, 115] on input "*****" at bounding box center [721, 108] width 49 height 28
type input "*****"
click at [591, 212] on app-date-cell at bounding box center [580, 315] width 133 height 380
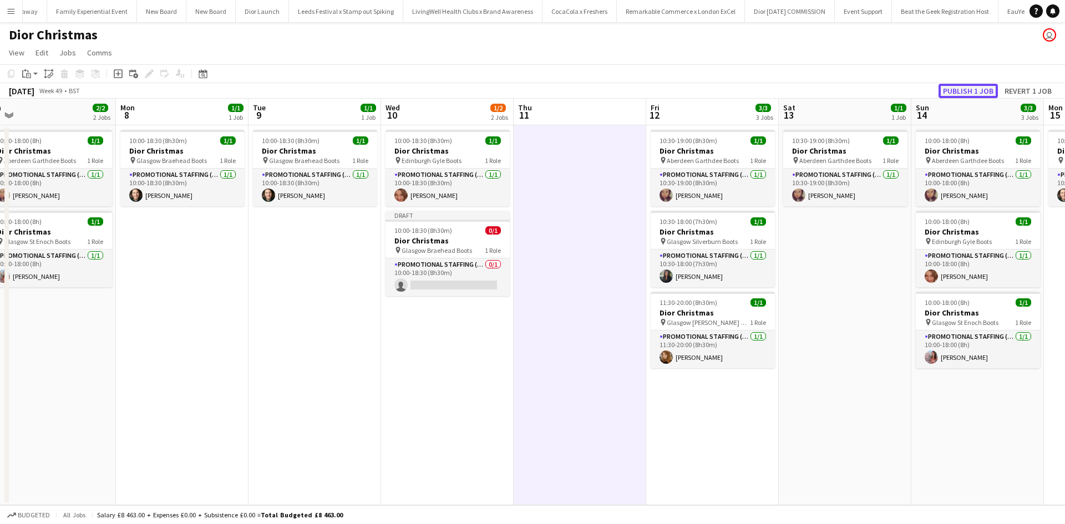
click at [972, 88] on button "Publish 1 job" at bounding box center [968, 91] width 59 height 14
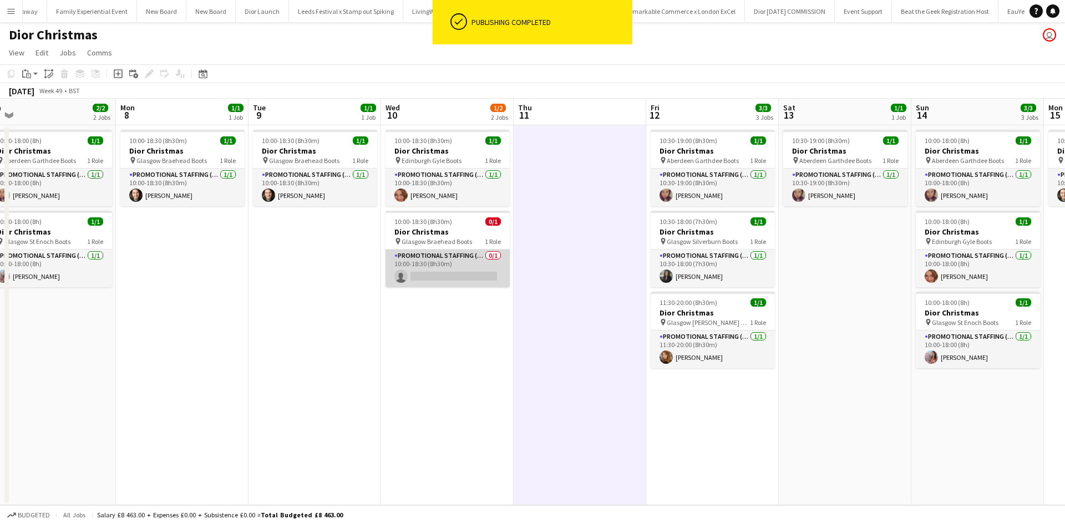
click at [461, 278] on app-card-role "Promotional Staffing (Sales Staff) 0/1 10:00-18:30 (8h30m) single-neutral-actio…" at bounding box center [448, 269] width 124 height 38
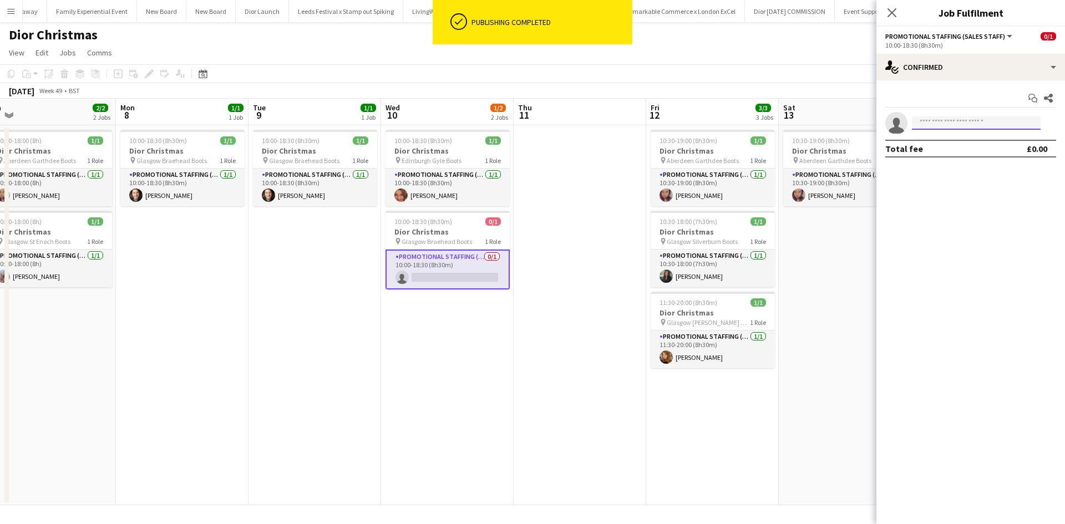
click at [955, 125] on input at bounding box center [976, 122] width 129 height 13
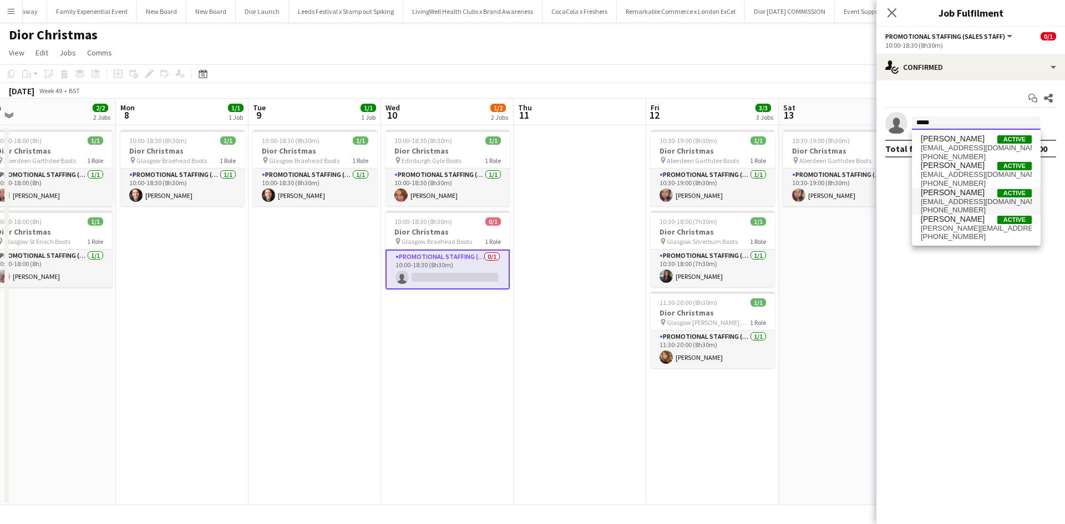
type input "*****"
click at [954, 195] on span "Susannah Reid" at bounding box center [953, 192] width 64 height 9
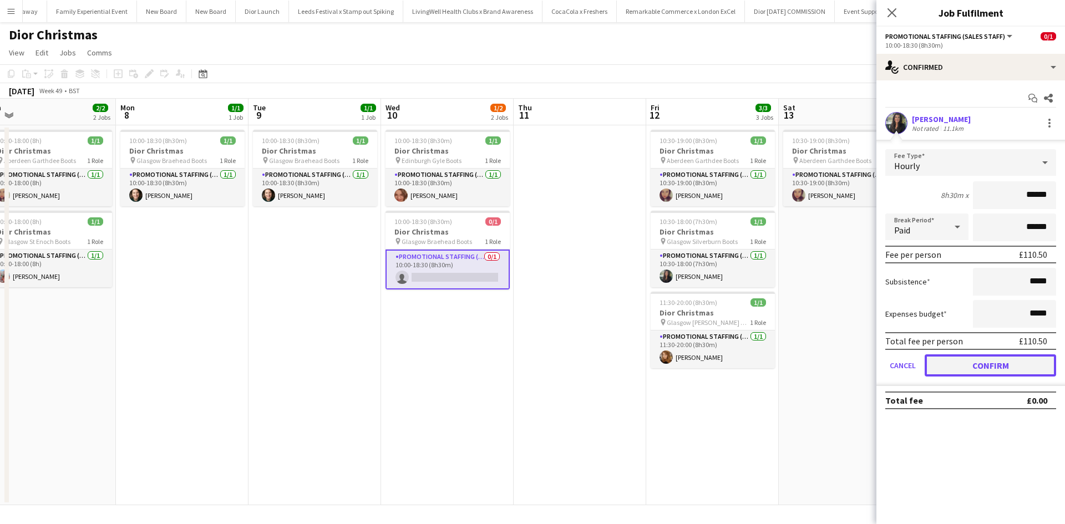
click at [1017, 364] on button "Confirm" at bounding box center [990, 365] width 131 height 22
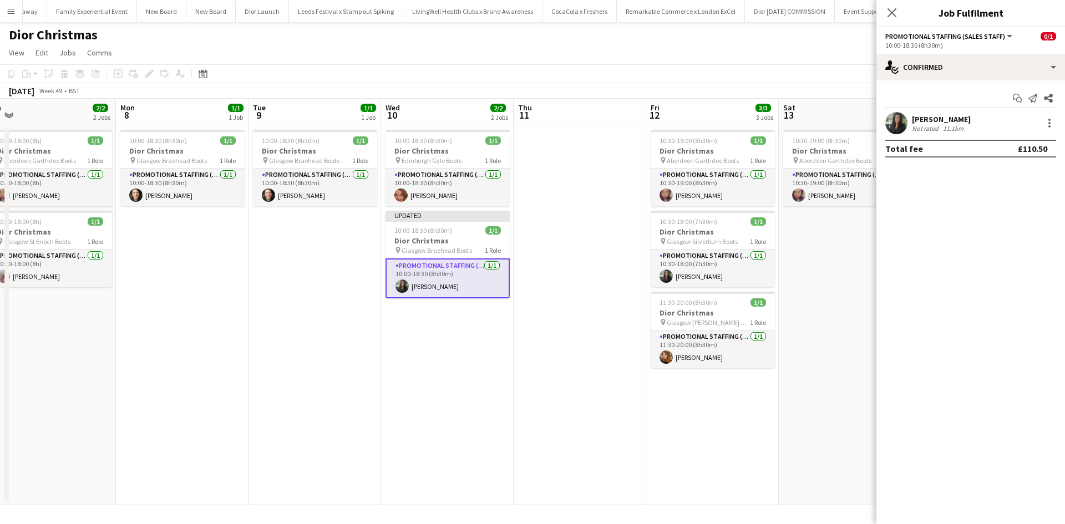
click at [845, 357] on app-date-cell "10:30-19:00 (8h30m) 1/1 Dior Christmas pin Aberdeen Garthdee Boots 1 Role Promo…" at bounding box center [845, 315] width 133 height 380
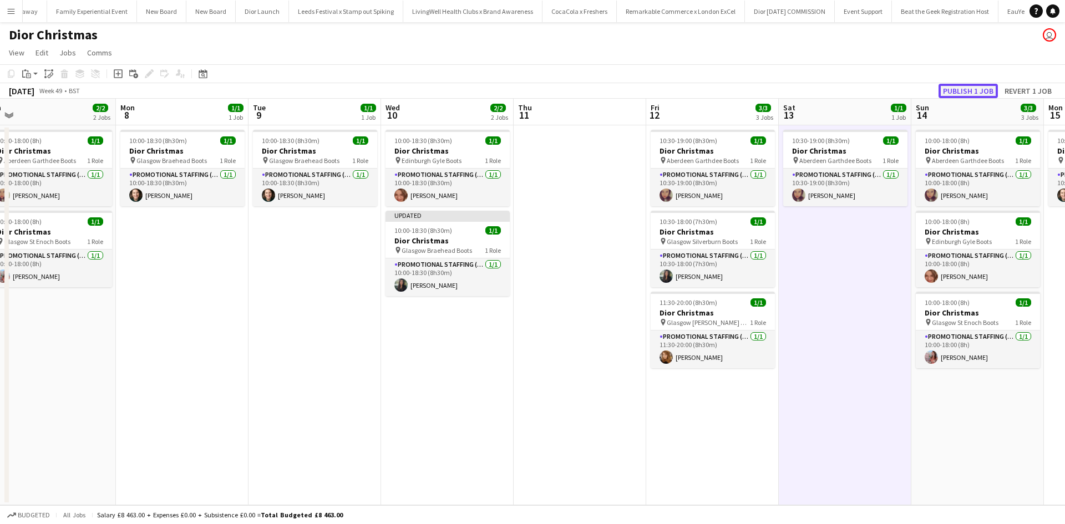
click at [964, 90] on button "Publish 1 job" at bounding box center [968, 91] width 59 height 14
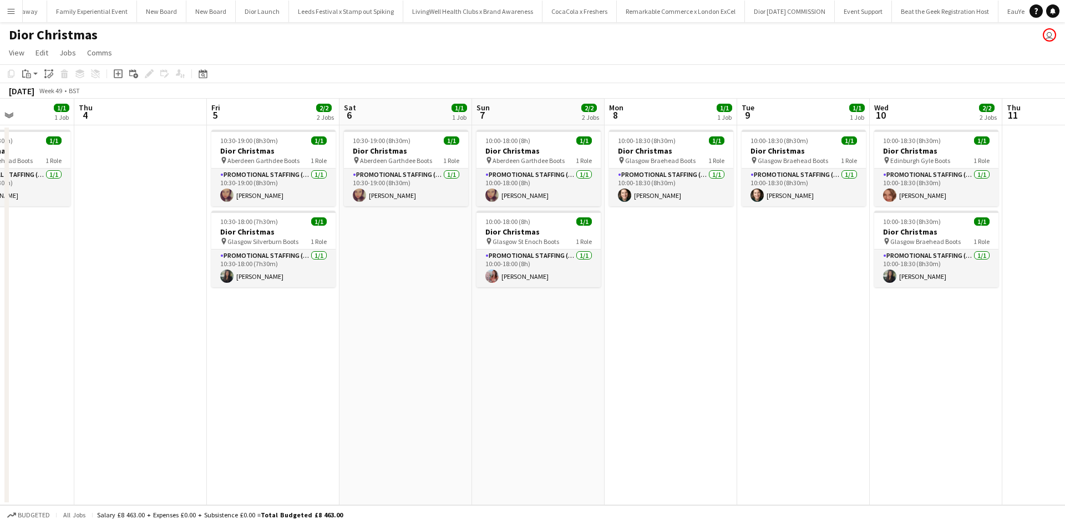
drag, startPoint x: 320, startPoint y: 415, endPoint x: 652, endPoint y: 414, distance: 331.7
click at [814, 386] on app-calendar-viewport "Mon 1 3/3 3 Jobs Tue 2 1/1 1 Job Wed 3 1/1 1 Job Thu 4 Fri 5 2/2 2 Jobs Sat 6 1…" at bounding box center [532, 302] width 1065 height 407
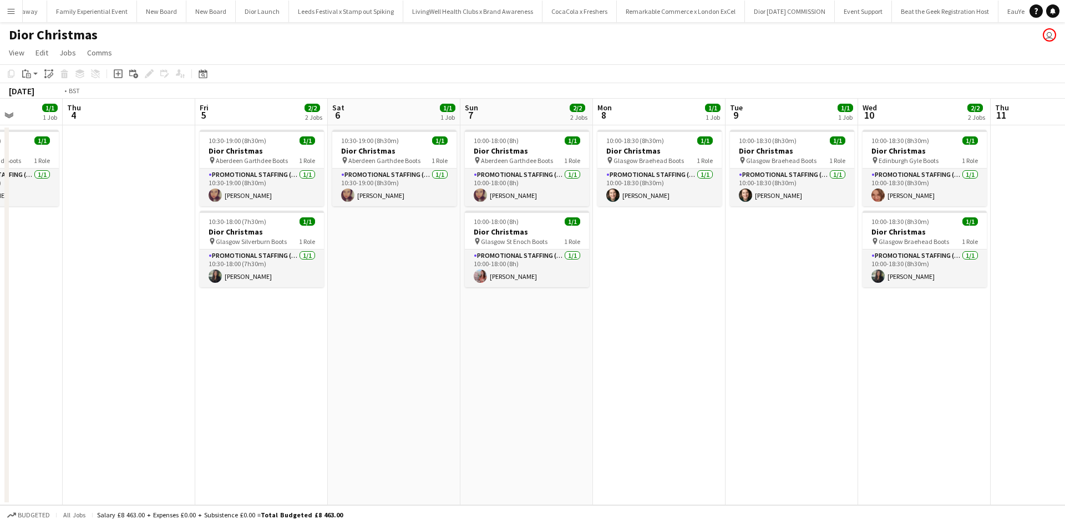
drag, startPoint x: 316, startPoint y: 425, endPoint x: 829, endPoint y: 385, distance: 514.6
click at [829, 385] on app-calendar-viewport "Mon 1 3/3 3 Jobs Tue 2 1/1 1 Job Wed 3 1/1 1 Job Thu 4 Fri 5 2/2 2 Jobs Sat 6 1…" at bounding box center [532, 302] width 1065 height 407
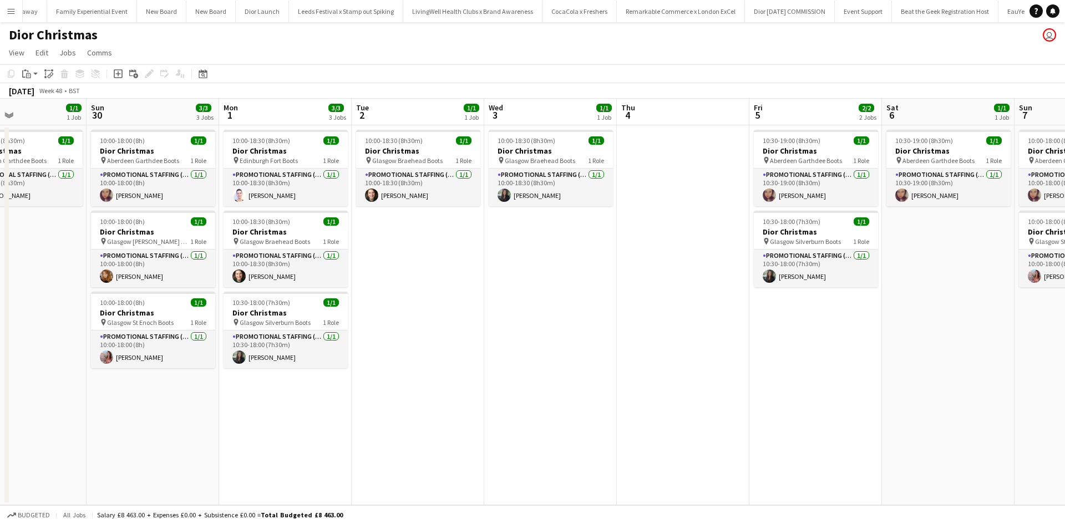
drag, startPoint x: 418, startPoint y: 412, endPoint x: 878, endPoint y: 397, distance: 460.1
click at [895, 393] on app-calendar-viewport "Thu 27 1/1 1 Job Fri 28 1/1 1 Job Sat 29 1/1 1 Job Sun 30 3/3 3 Jobs Mon 1 3/3 …" at bounding box center [532, 302] width 1065 height 407
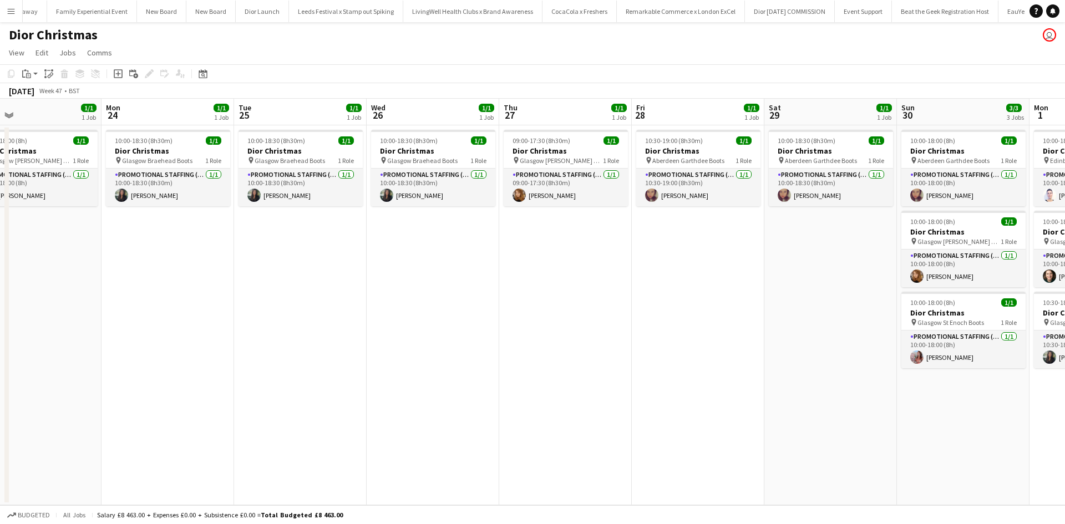
scroll to position [0, 353]
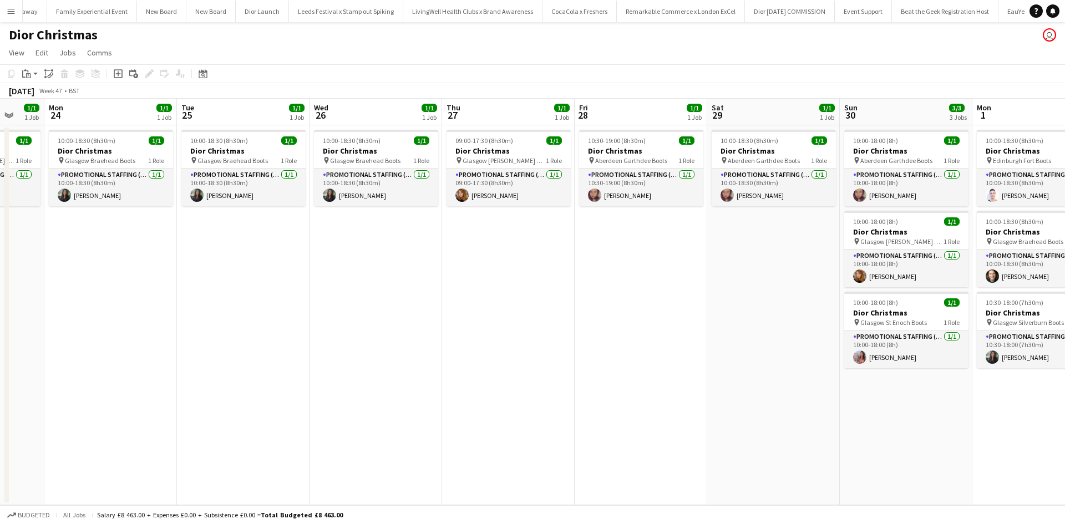
drag, startPoint x: 398, startPoint y: 405, endPoint x: 698, endPoint y: 383, distance: 300.9
click at [698, 383] on app-calendar-viewport "Fri 21 1/1 1 Job Sat 22 Sun 23 1/1 1 Job Mon 24 1/1 1 Job Tue 25 1/1 1 Job Wed …" at bounding box center [532, 302] width 1065 height 407
click at [518, 145] on app-job-card "09:00-17:30 (8h30m) 1/1 Dior Christmas pin Glasgow Buchanan Galleries Boots 1 R…" at bounding box center [509, 168] width 124 height 77
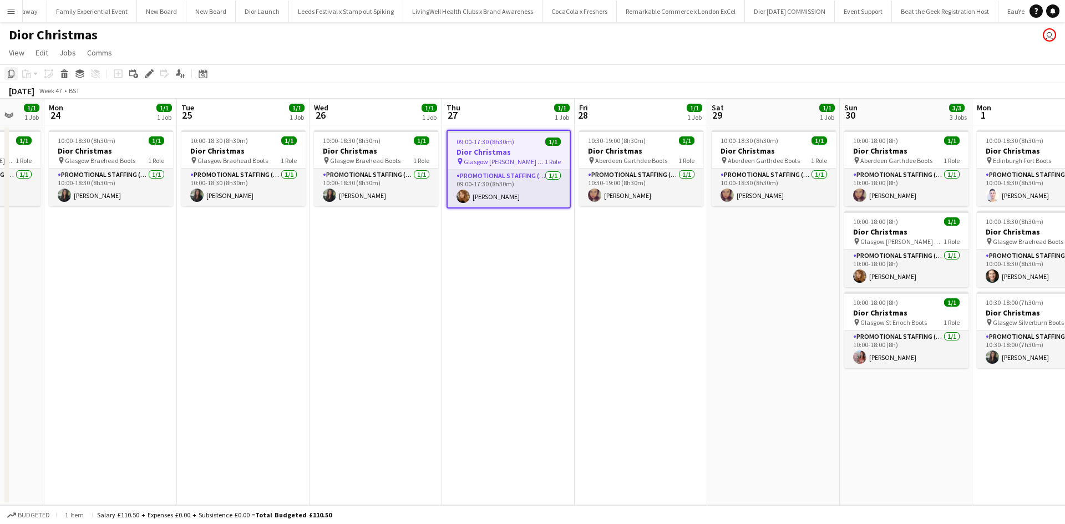
click at [10, 73] on icon "Copy" at bounding box center [11, 73] width 9 height 9
click at [657, 251] on app-date-cell "10:30-19:00 (8h30m) 1/1 Dior Christmas pin Aberdeen Garthdee Boots 1 Role Promo…" at bounding box center [641, 315] width 133 height 380
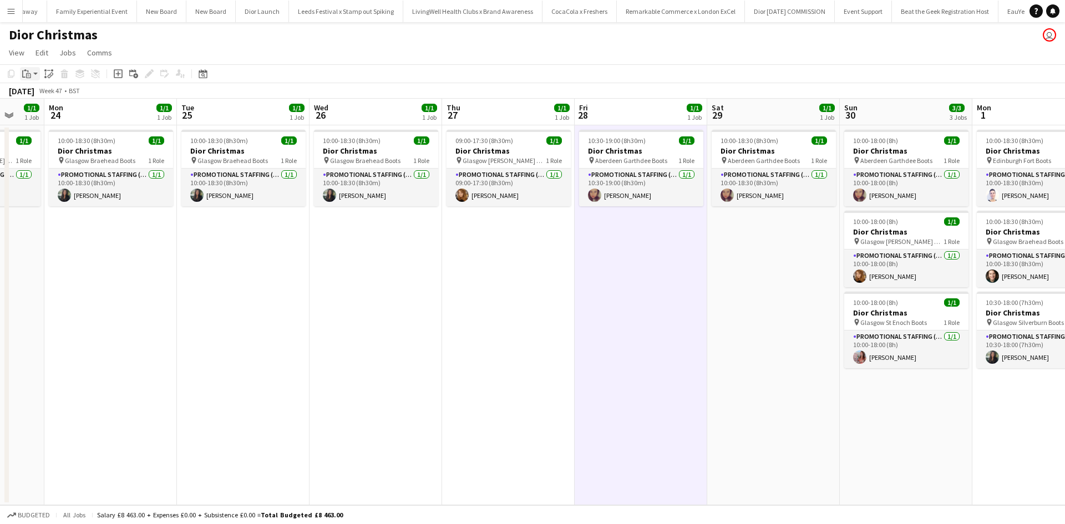
click at [29, 73] on icon "Paste" at bounding box center [26, 73] width 9 height 9
click at [37, 95] on link "Paste Ctrl+V" at bounding box center [81, 95] width 104 height 10
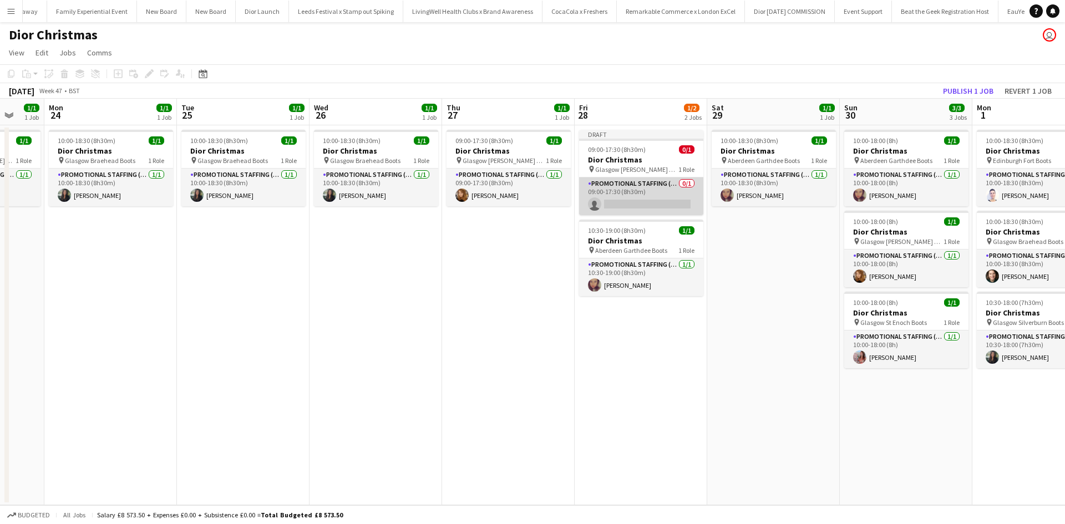
click at [651, 195] on app-card-role "Promotional Staffing (Sales Staff) 0/1 09:00-17:30 (8h30m) single-neutral-actio…" at bounding box center [641, 197] width 124 height 38
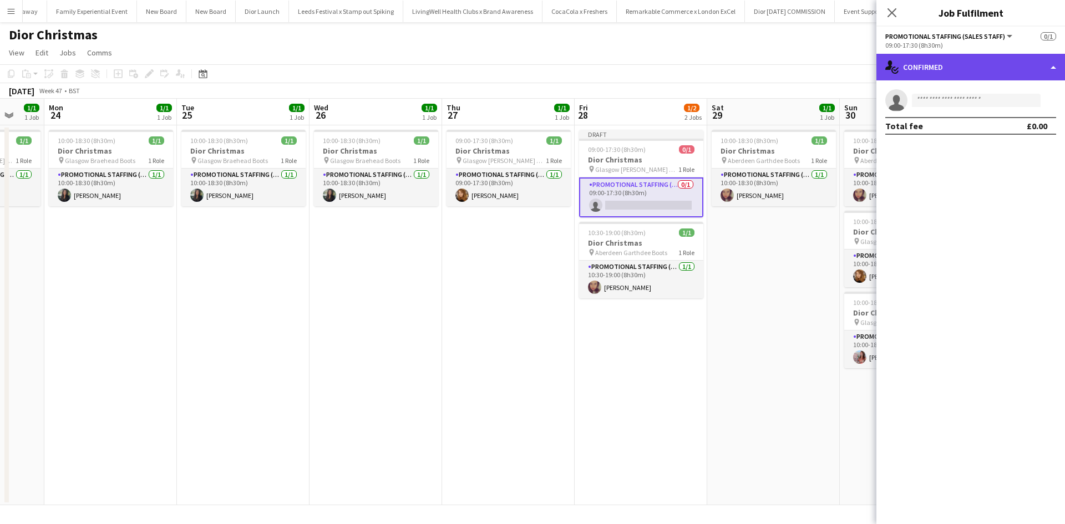
click at [980, 69] on div "single-neutral-actions-check-2 Confirmed" at bounding box center [970, 67] width 189 height 27
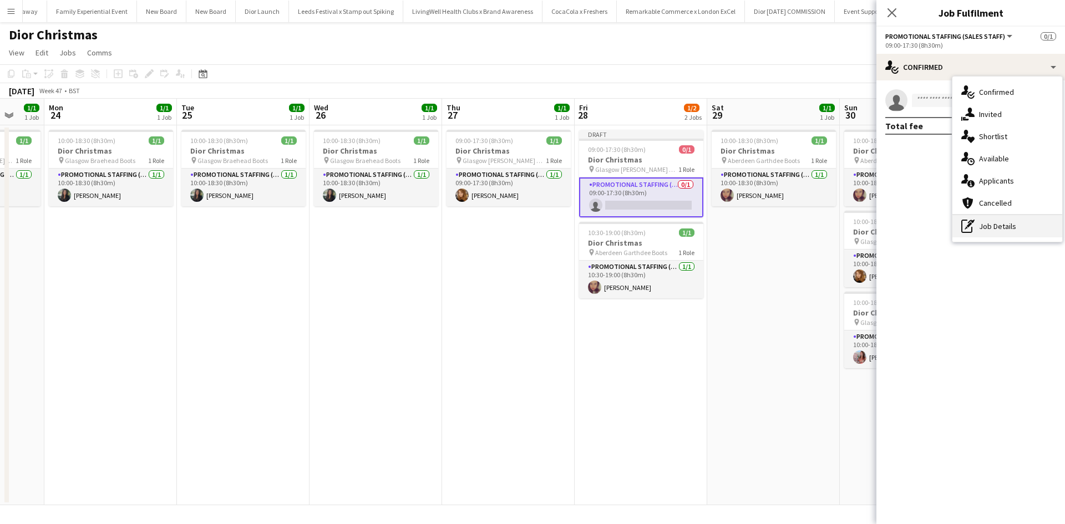
click at [1001, 224] on div "pen-write Job Details" at bounding box center [1007, 226] width 110 height 22
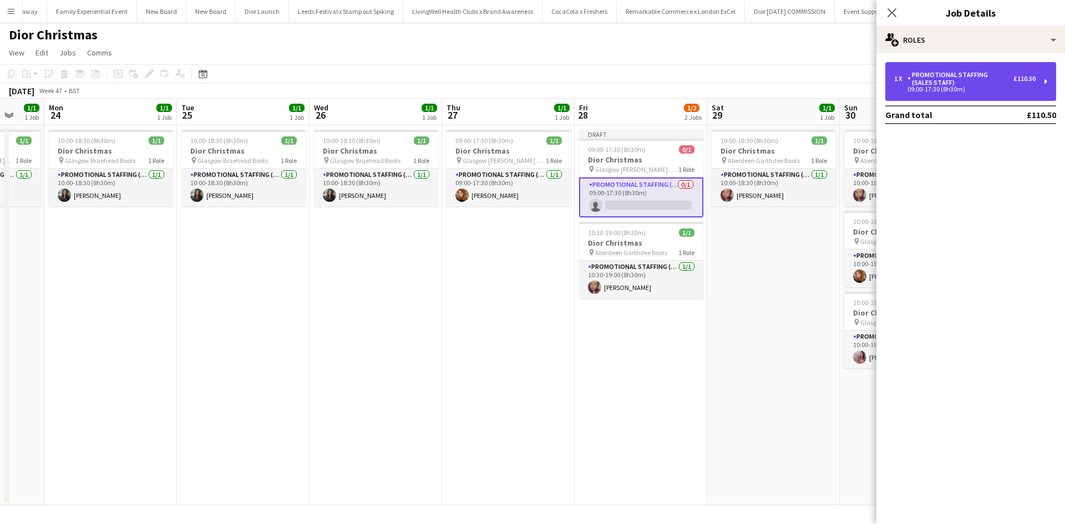
click at [978, 88] on div "09:00-17:30 (8h30m)" at bounding box center [964, 90] width 141 height 6
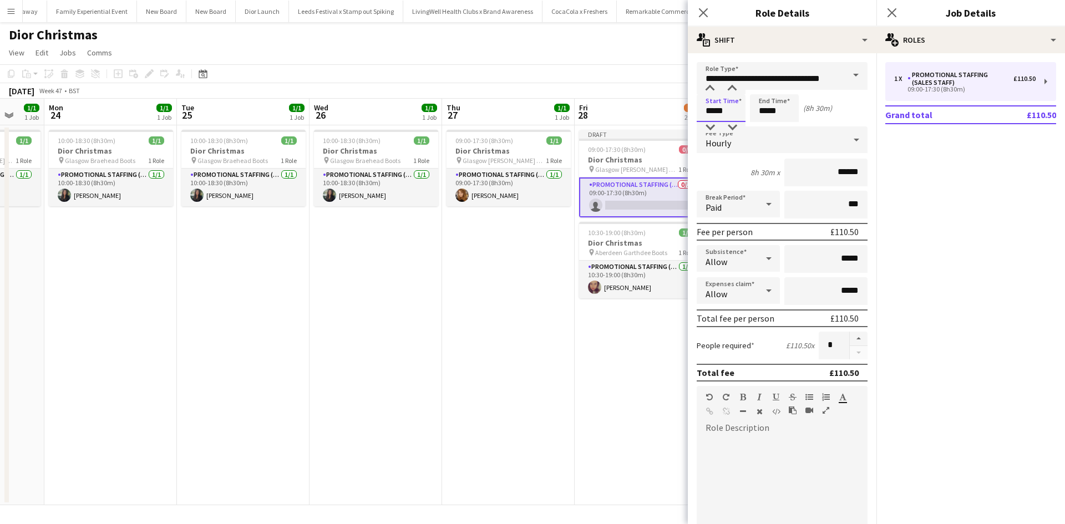
drag, startPoint x: 732, startPoint y: 113, endPoint x: 701, endPoint y: 110, distance: 31.2
click at [701, 110] on input "*****" at bounding box center [721, 108] width 49 height 28
type input "*****"
click at [632, 392] on app-date-cell "Draft 09:00-17:30 (8h30m) 0/1 Dior Christmas pin Glasgow Buchanan Galleries Boo…" at bounding box center [641, 315] width 133 height 380
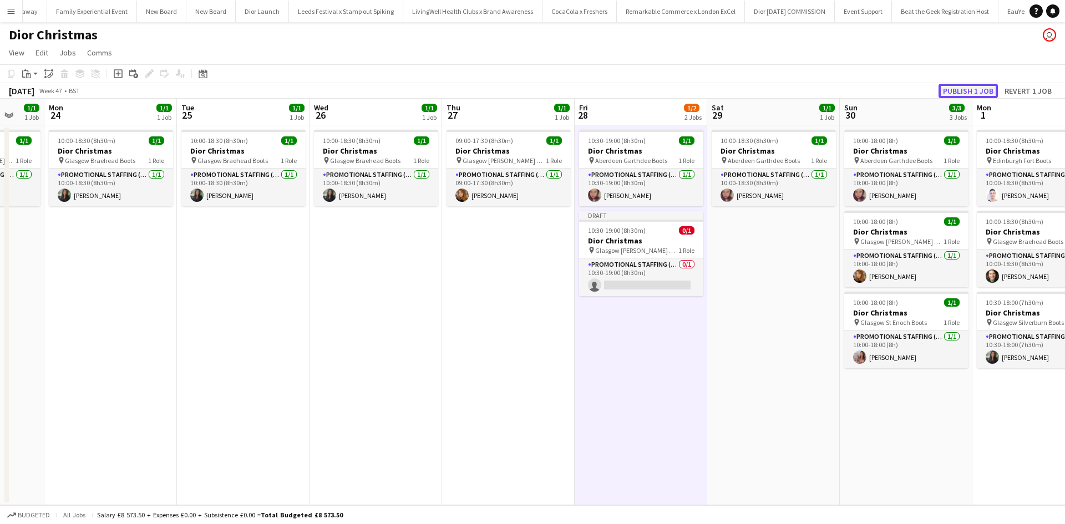
click at [959, 92] on button "Publish 1 job" at bounding box center [968, 91] width 59 height 14
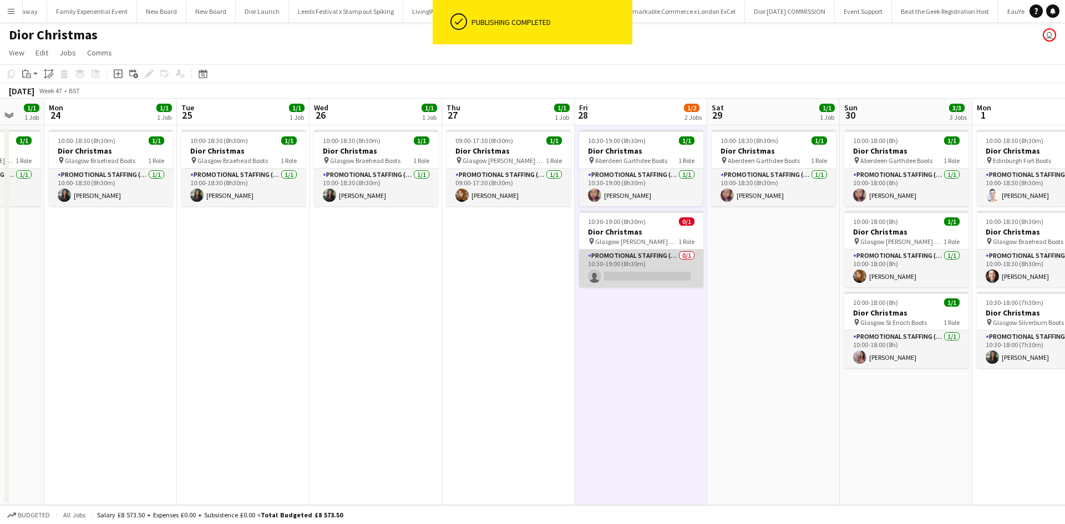
click at [631, 275] on app-card-role "Promotional Staffing (Sales Staff) 0/1 10:30-19:00 (8h30m) single-neutral-actio…" at bounding box center [641, 269] width 124 height 38
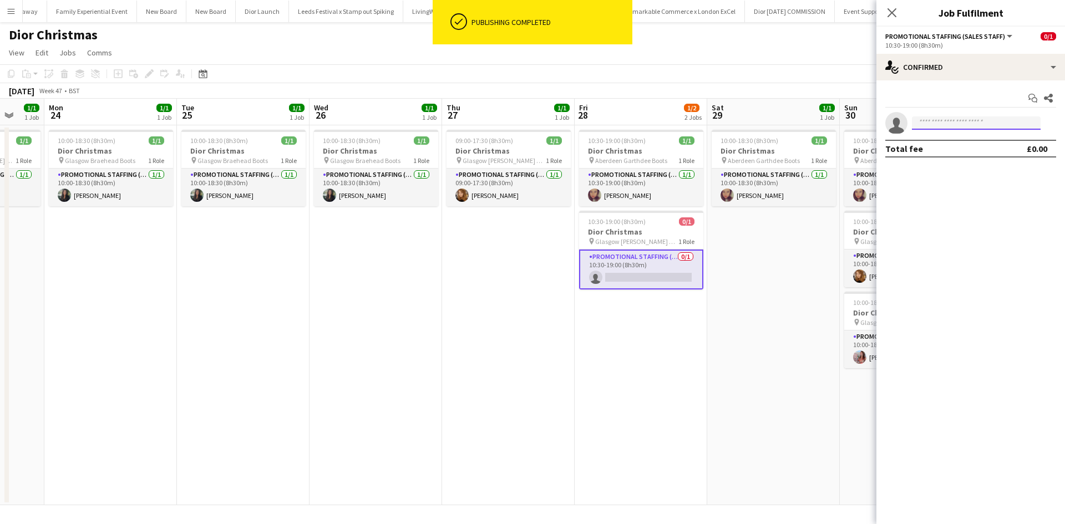
click at [951, 124] on input at bounding box center [976, 122] width 129 height 13
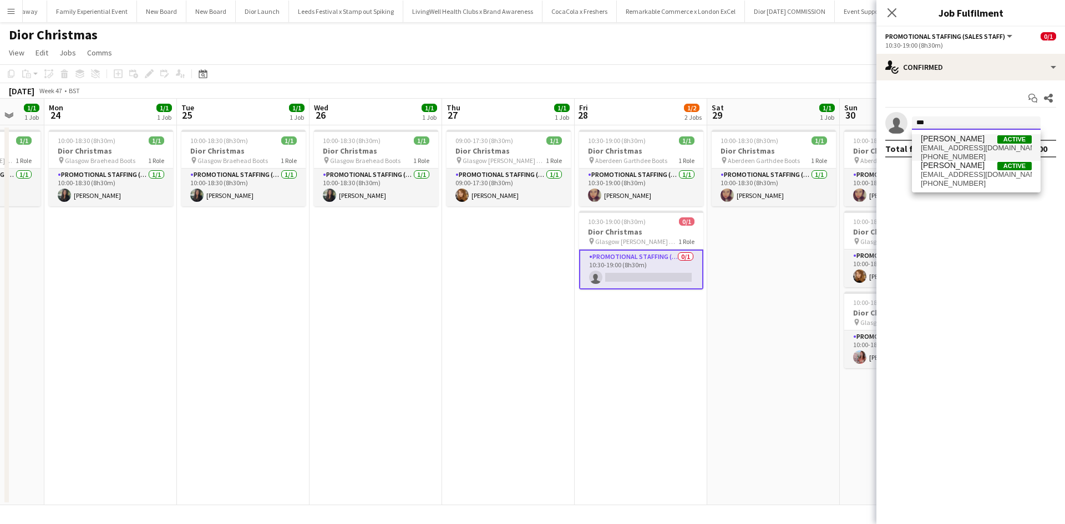
type input "***"
click at [951, 143] on span "Alyssa Mellon" at bounding box center [953, 138] width 64 height 9
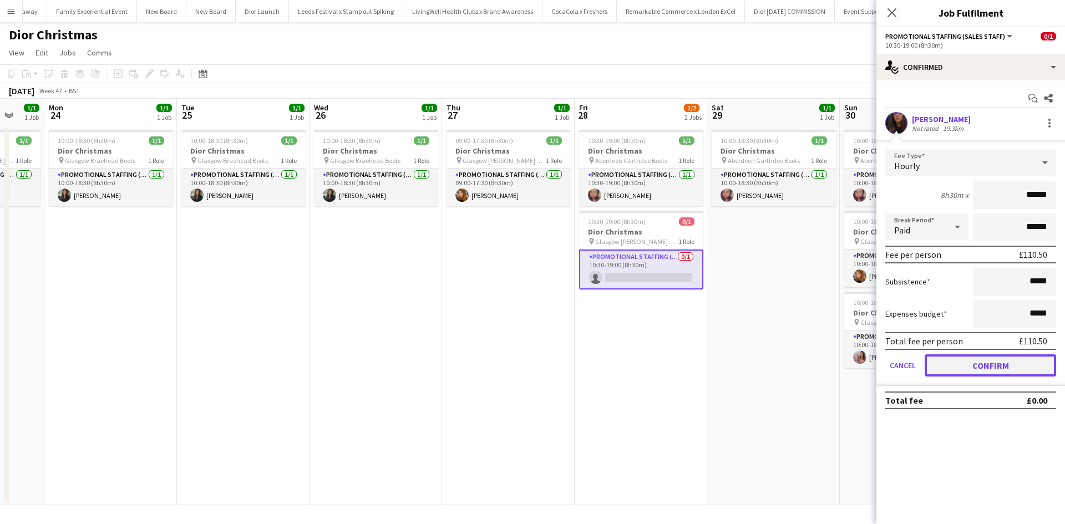
click at [971, 367] on button "Confirm" at bounding box center [990, 365] width 131 height 22
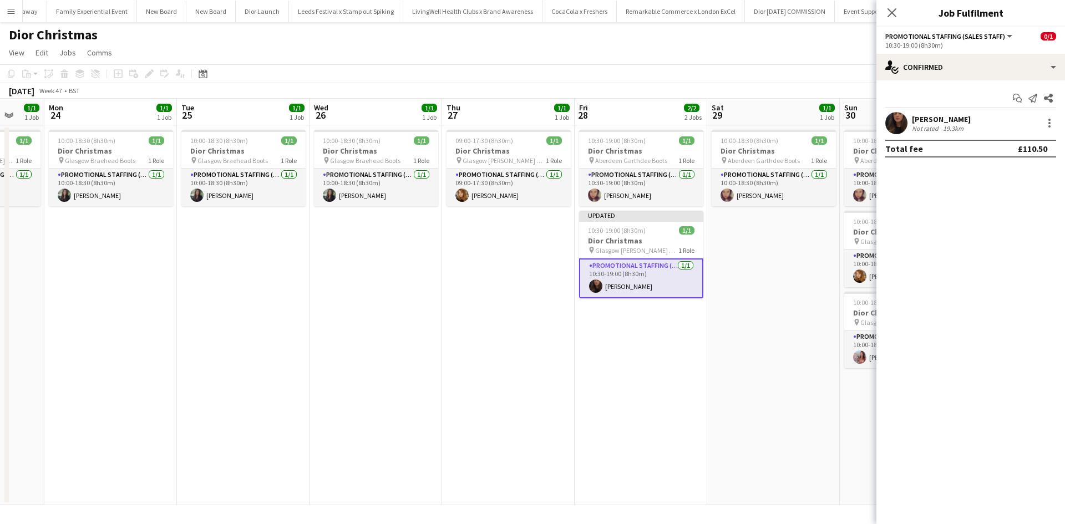
click at [835, 371] on app-date-cell "10:00-18:30 (8h30m) 1/1 Dior Christmas pin Aberdeen Garthdee Boots 1 Role Promo…" at bounding box center [773, 315] width 133 height 380
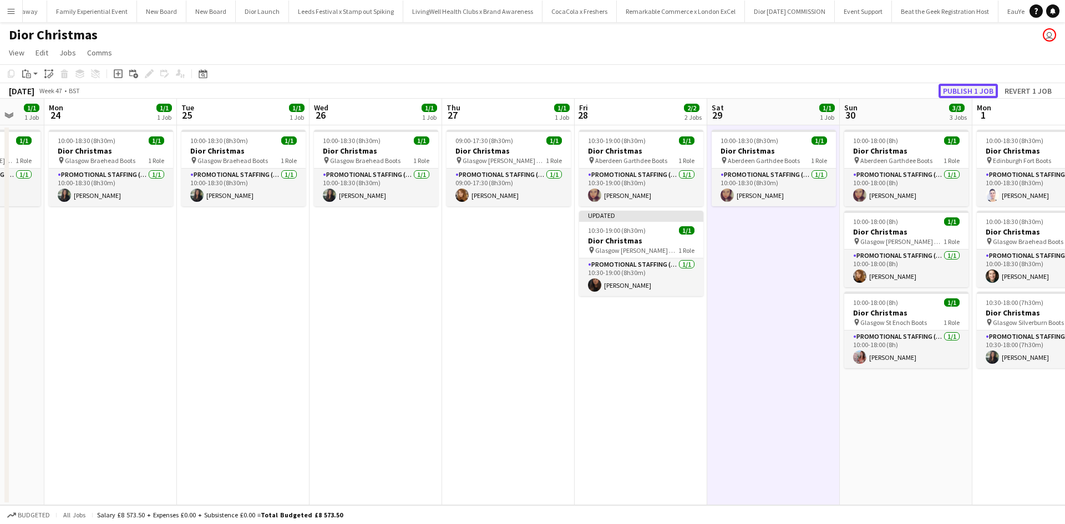
click at [952, 84] on button "Publish 1 job" at bounding box center [968, 91] width 59 height 14
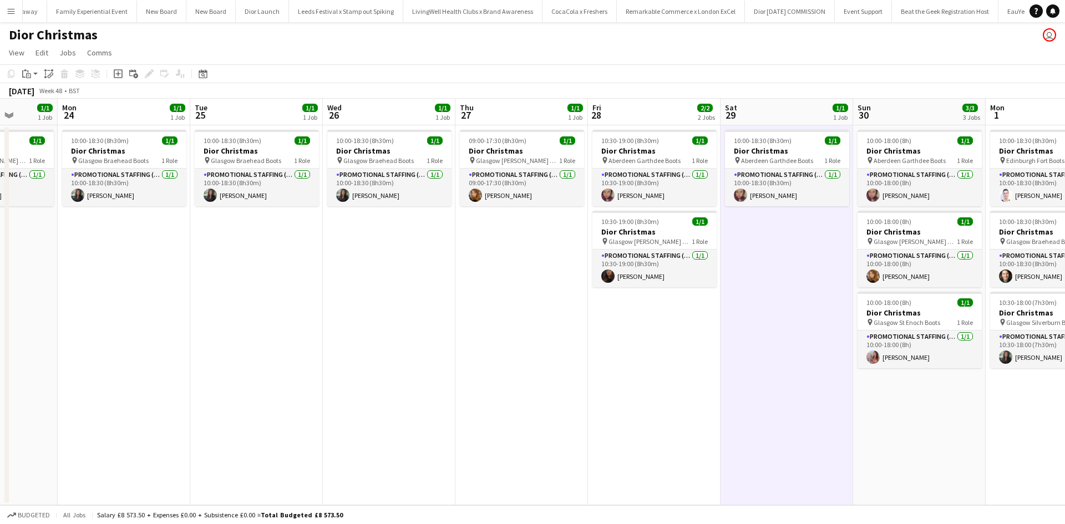
drag, startPoint x: 635, startPoint y: 383, endPoint x: 30, endPoint y: 343, distance: 606.5
click at [30, 343] on app-calendar-viewport "Fri 21 1/1 1 Job Sat 22 Sun 23 1/1 1 Job Mon 24 1/1 1 Job Tue 25 1/1 1 Job Wed …" at bounding box center [532, 302] width 1065 height 407
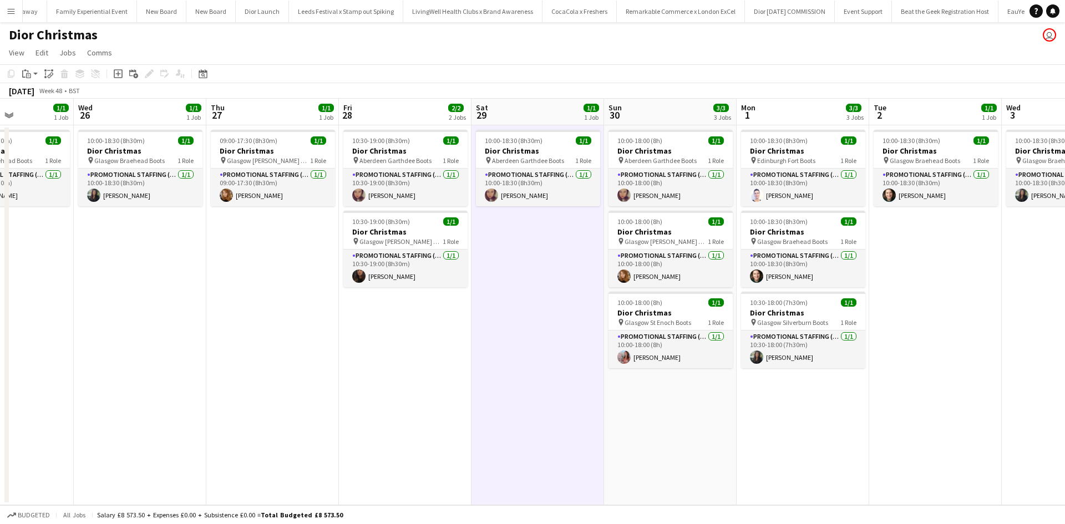
drag, startPoint x: 417, startPoint y: 415, endPoint x: 787, endPoint y: 398, distance: 370.4
click at [787, 398] on app-calendar-viewport "Sun 23 1/1 1 Job Mon 24 1/1 1 Job Tue 25 1/1 1 Job Wed 26 1/1 1 Job Thu 27 1/1 …" at bounding box center [532, 302] width 1065 height 407
click at [430, 228] on h3 "Dior Christmas" at bounding box center [406, 232] width 124 height 10
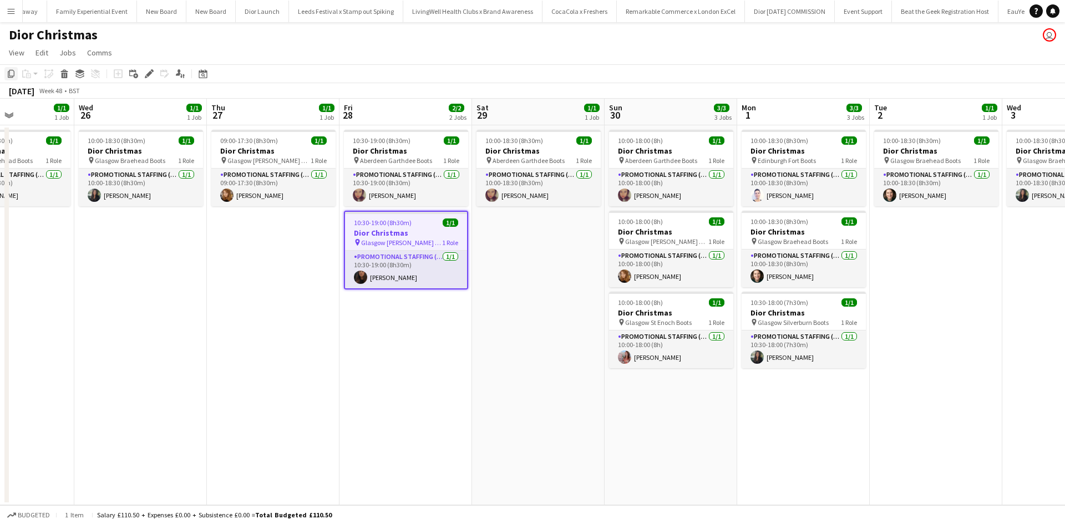
click at [14, 73] on icon at bounding box center [11, 74] width 7 height 8
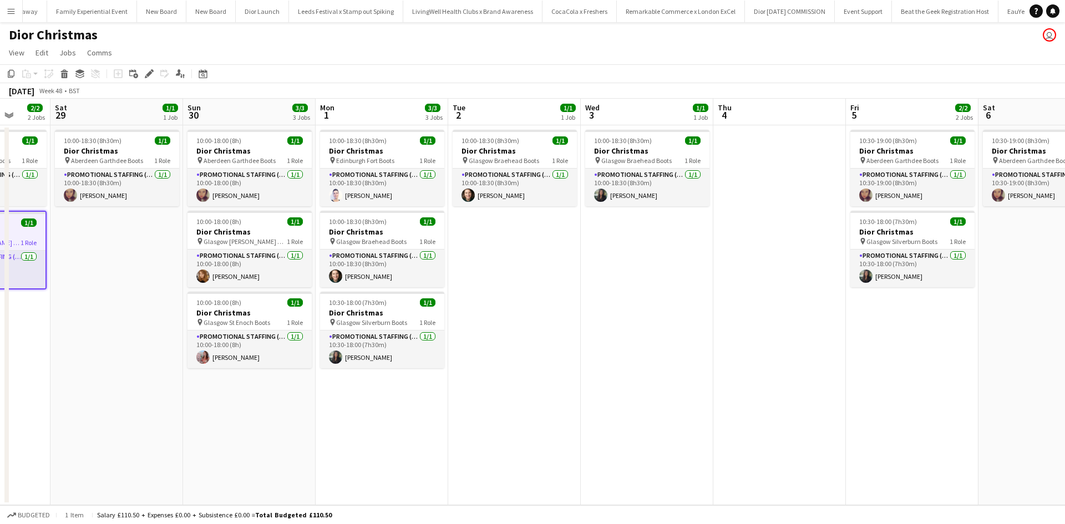
drag, startPoint x: 1002, startPoint y: 346, endPoint x: 580, endPoint y: 303, distance: 424.8
click at [547, 312] on app-calendar-viewport "Tue 25 1/1 1 Job Wed 26 1/1 1 Job Thu 27 1/1 1 Job Fri 28 2/2 2 Jobs Sat 29 1/1…" at bounding box center [532, 302] width 1065 height 407
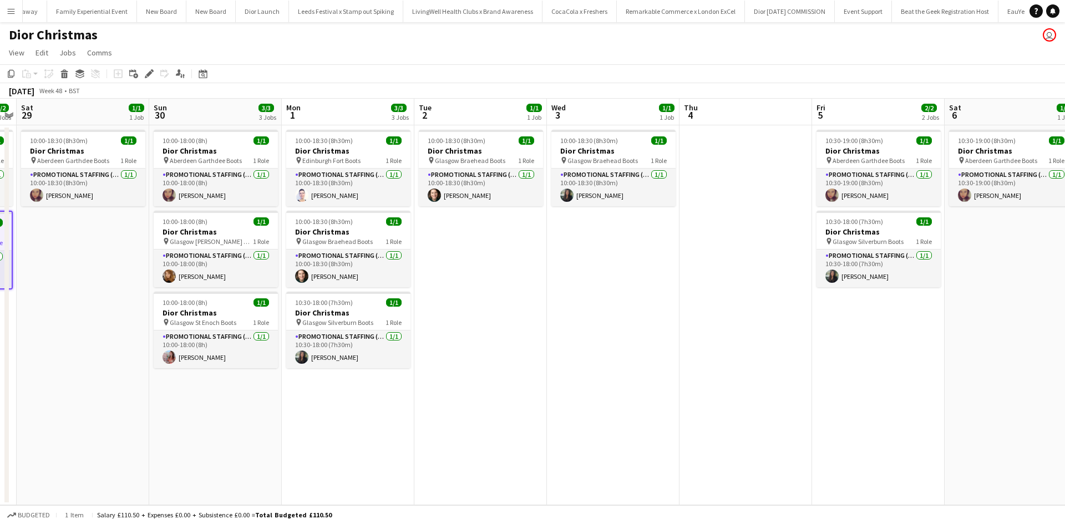
click at [735, 188] on app-date-cell at bounding box center [746, 315] width 133 height 380
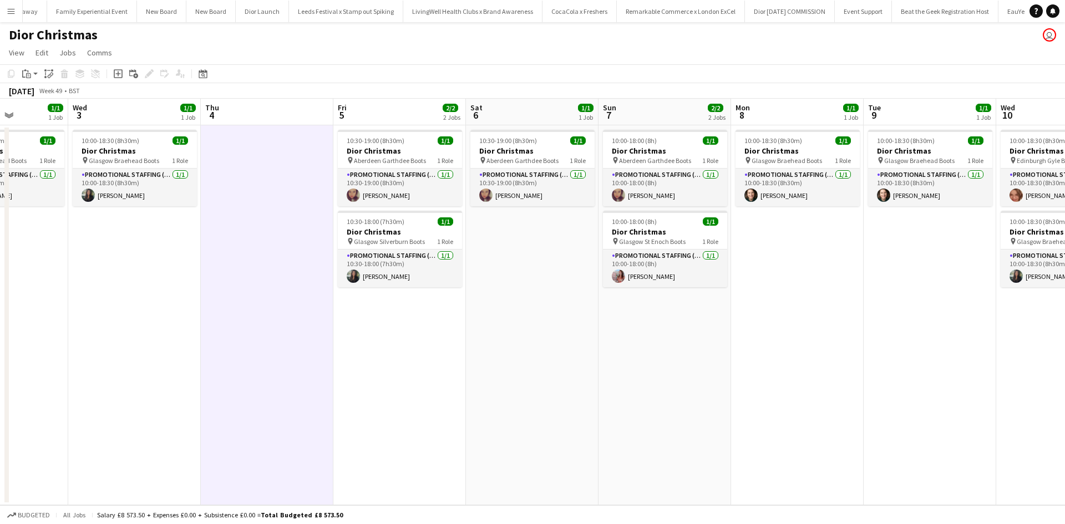
drag, startPoint x: 654, startPoint y: 389, endPoint x: 170, endPoint y: 347, distance: 486.1
click at [173, 354] on app-calendar-viewport "Sat 29 1/1 1 Job Sun 30 3/3 3 Jobs Mon 1 3/3 3 Jobs Tue 2 1/1 1 Job Wed 3 1/1 1…" at bounding box center [532, 302] width 1065 height 407
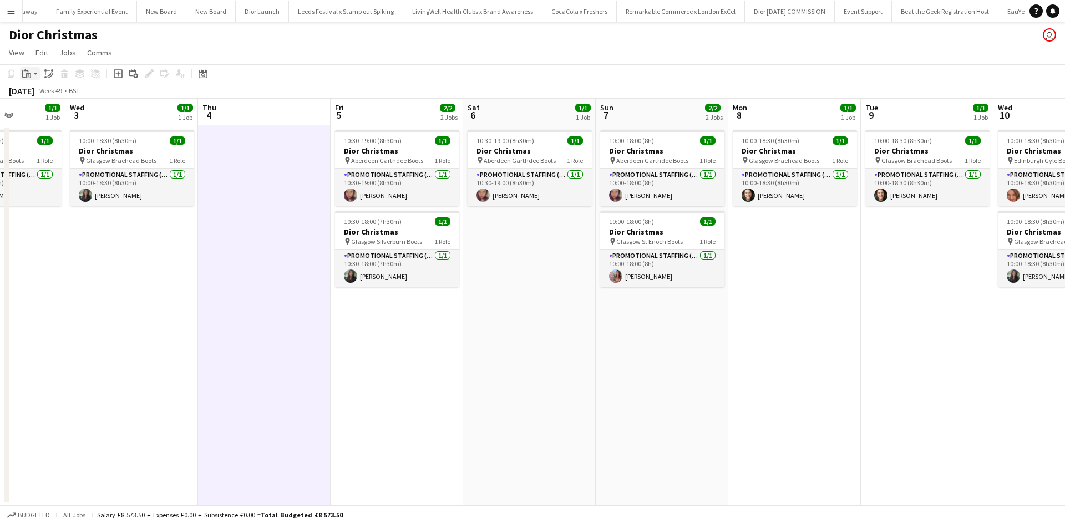
click at [30, 76] on icon "Paste" at bounding box center [26, 73] width 9 height 9
click at [39, 98] on link "Paste Ctrl+V" at bounding box center [81, 95] width 104 height 10
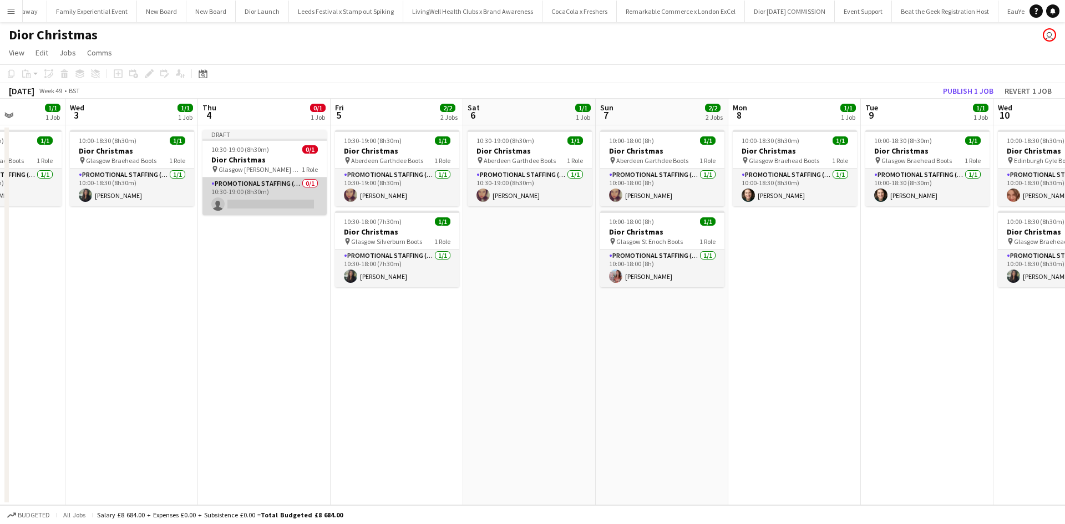
click at [267, 182] on app-card-role "Promotional Staffing (Sales Staff) 0/1 10:30-19:00 (8h30m) single-neutral-actio…" at bounding box center [264, 197] width 124 height 38
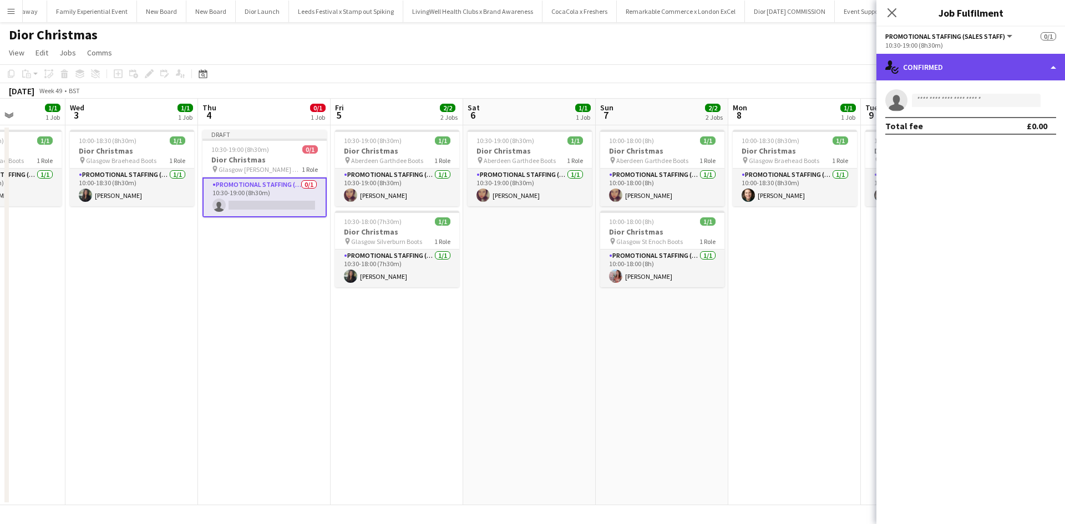
click at [937, 61] on div "single-neutral-actions-check-2 Confirmed" at bounding box center [970, 67] width 189 height 27
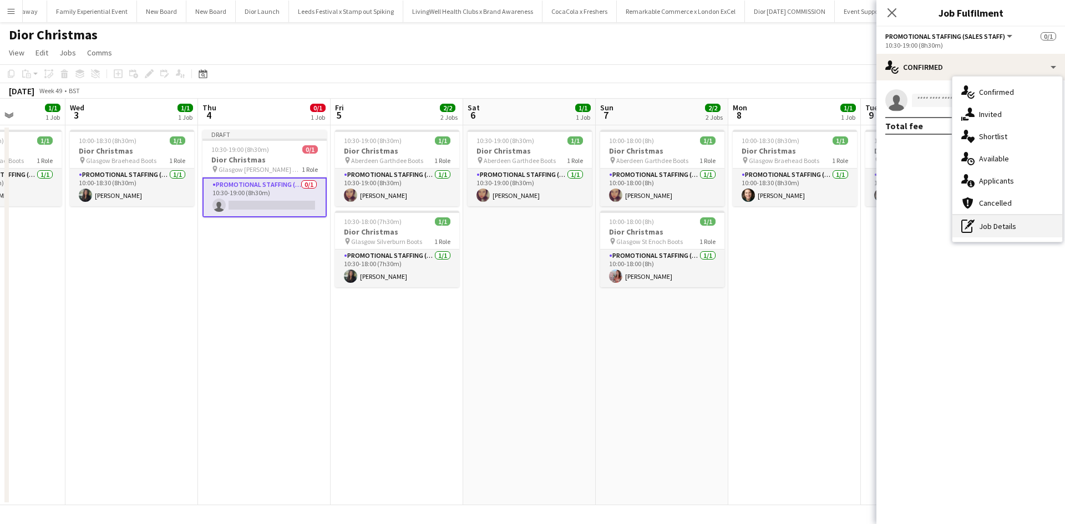
click at [996, 225] on div "pen-write Job Details" at bounding box center [1007, 226] width 110 height 22
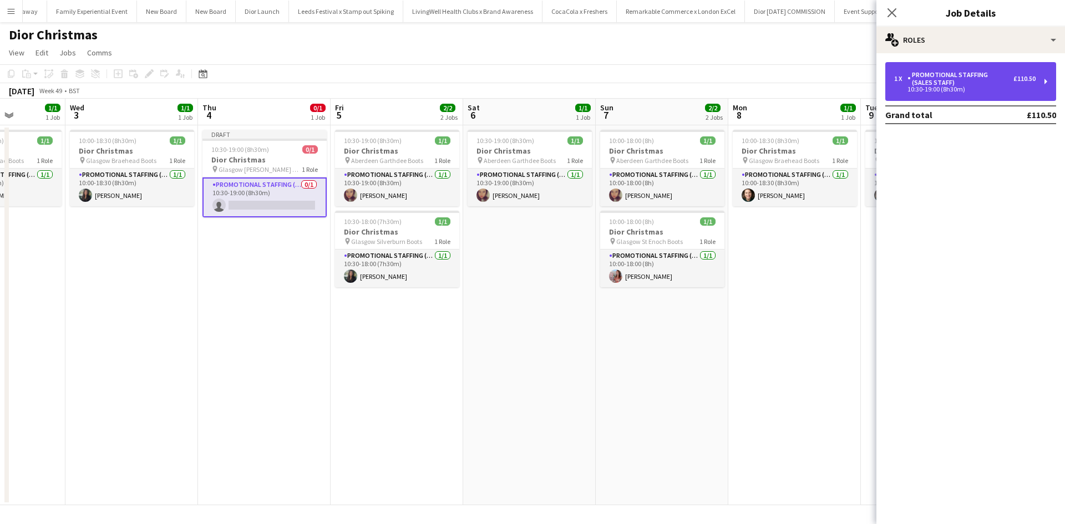
click at [942, 93] on div "1 x Promotional Staffing (Sales Staff) £110.50 10:30-19:00 (8h30m)" at bounding box center [970, 81] width 171 height 39
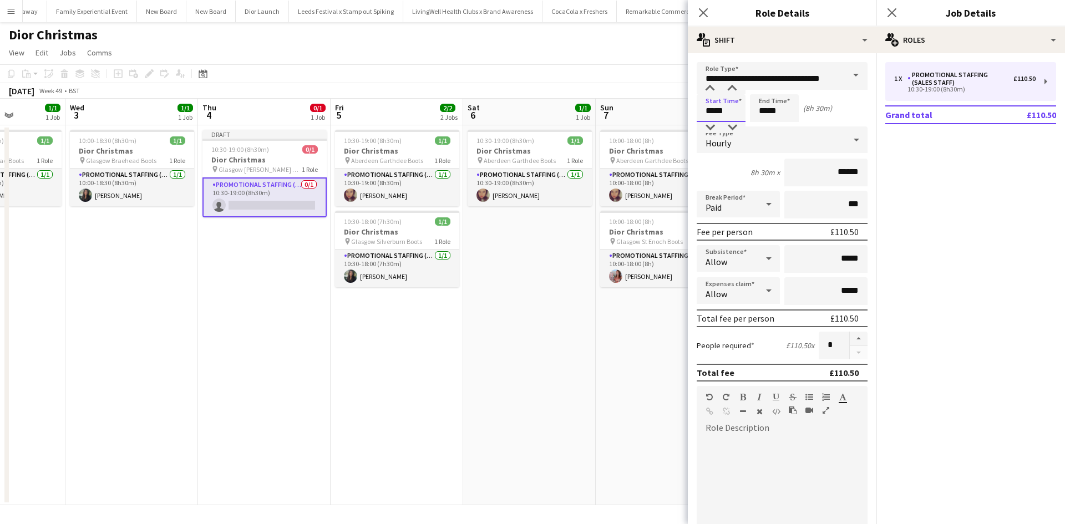
drag, startPoint x: 733, startPoint y: 111, endPoint x: 690, endPoint y: 110, distance: 42.7
click at [690, 110] on form "**********" at bounding box center [782, 406] width 189 height 689
type input "*****"
click at [610, 354] on app-date-cell "10:00-18:00 (8h) 1/1 Dior Christmas pin Aberdeen Garthdee Boots 1 Role Promotio…" at bounding box center [662, 315] width 133 height 380
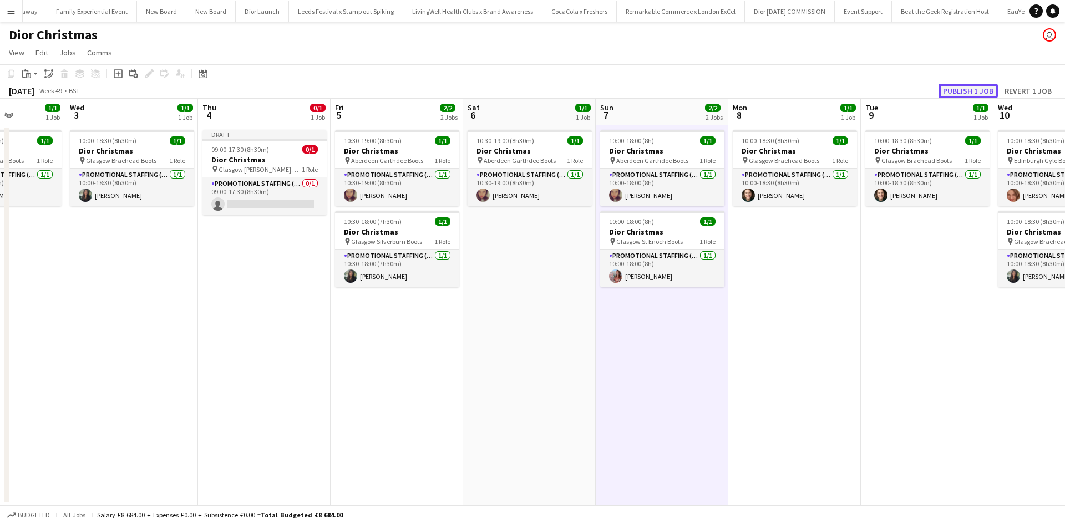
click at [952, 92] on button "Publish 1 job" at bounding box center [968, 91] width 59 height 14
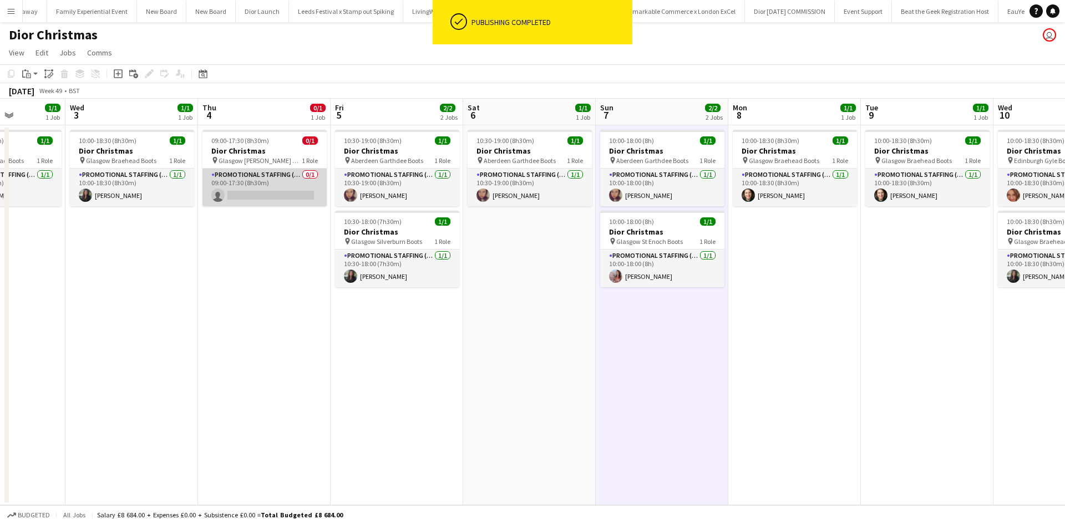
drag, startPoint x: 258, startPoint y: 194, endPoint x: 265, endPoint y: 193, distance: 6.7
click at [258, 194] on app-card-role "Promotional Staffing (Sales Staff) 0/1 09:00-17:30 (8h30m) single-neutral-actio…" at bounding box center [264, 188] width 124 height 38
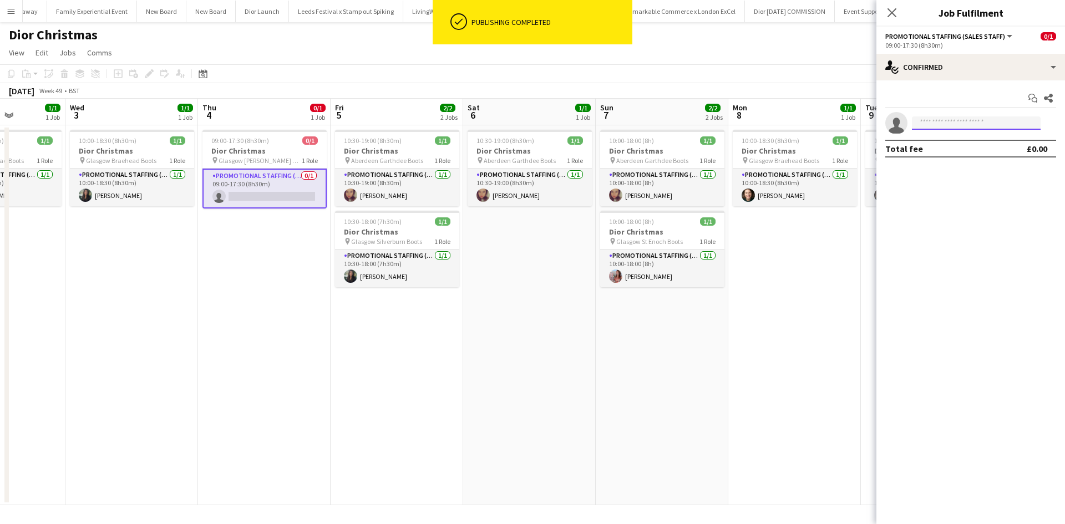
click at [957, 124] on input at bounding box center [976, 122] width 129 height 13
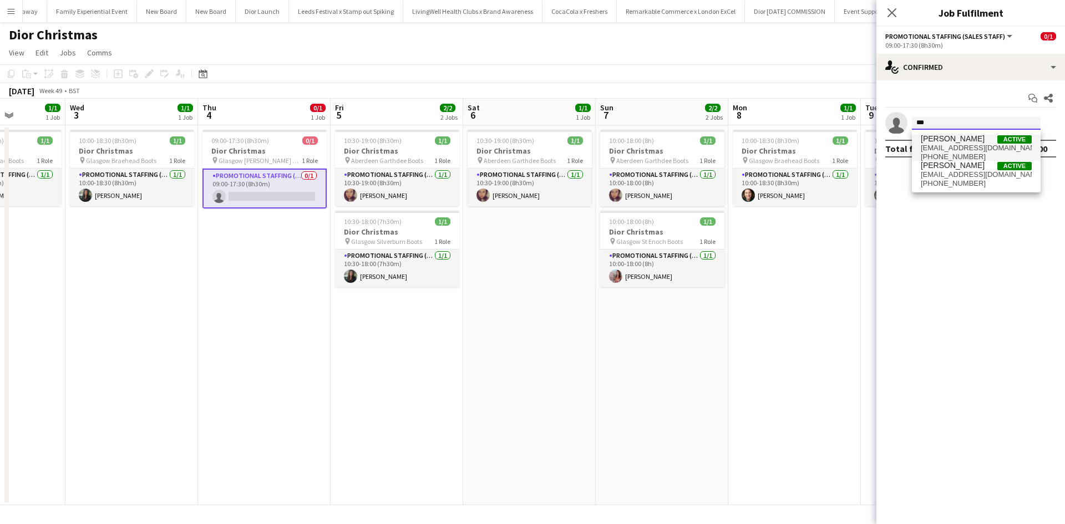
type input "***"
click at [954, 147] on span "alyssamariexo890@gmail.com" at bounding box center [976, 148] width 111 height 9
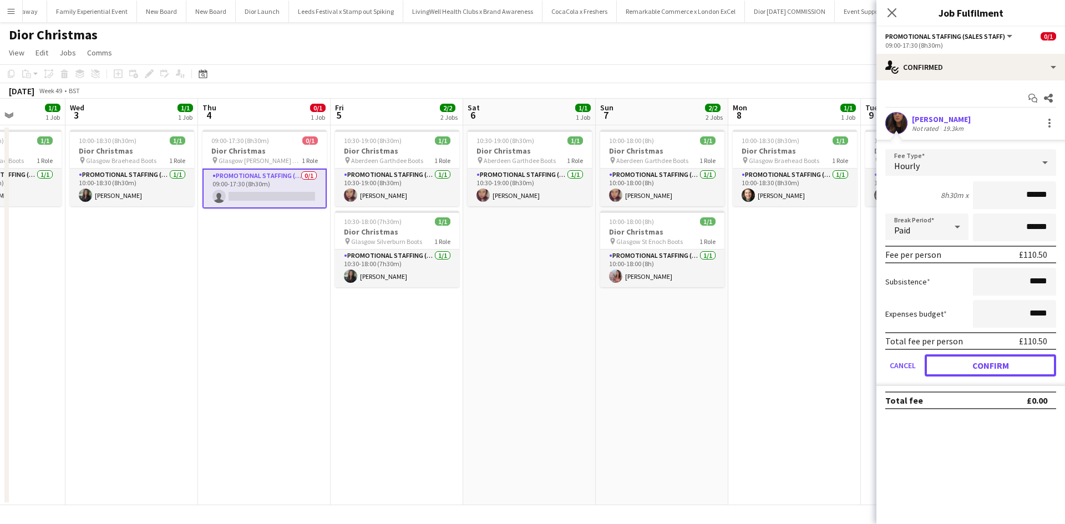
click at [989, 362] on button "Confirm" at bounding box center [990, 365] width 131 height 22
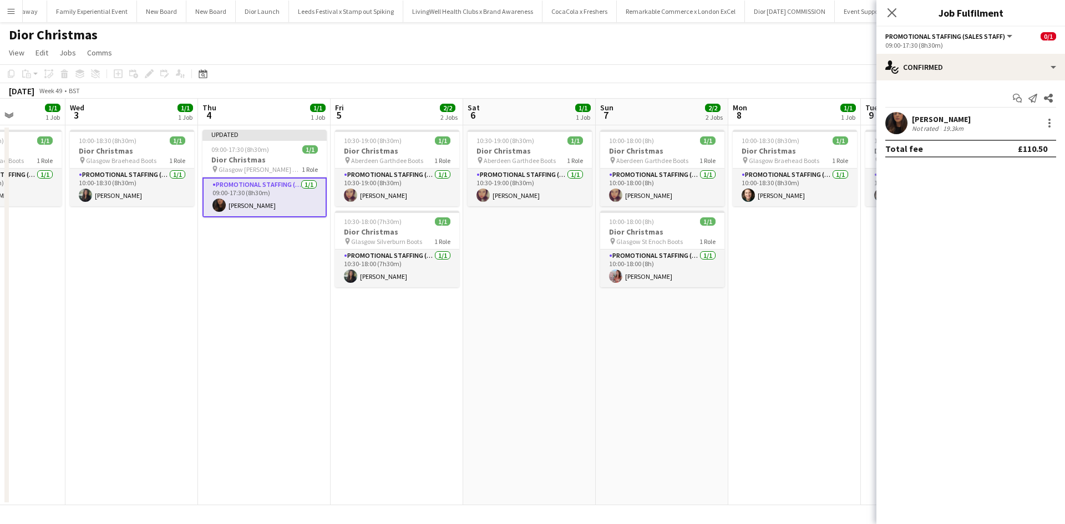
click at [787, 362] on app-date-cell "10:00-18:30 (8h30m) 1/1 Dior Christmas pin Glasgow Braehead Boots 1 Role Promot…" at bounding box center [794, 315] width 133 height 380
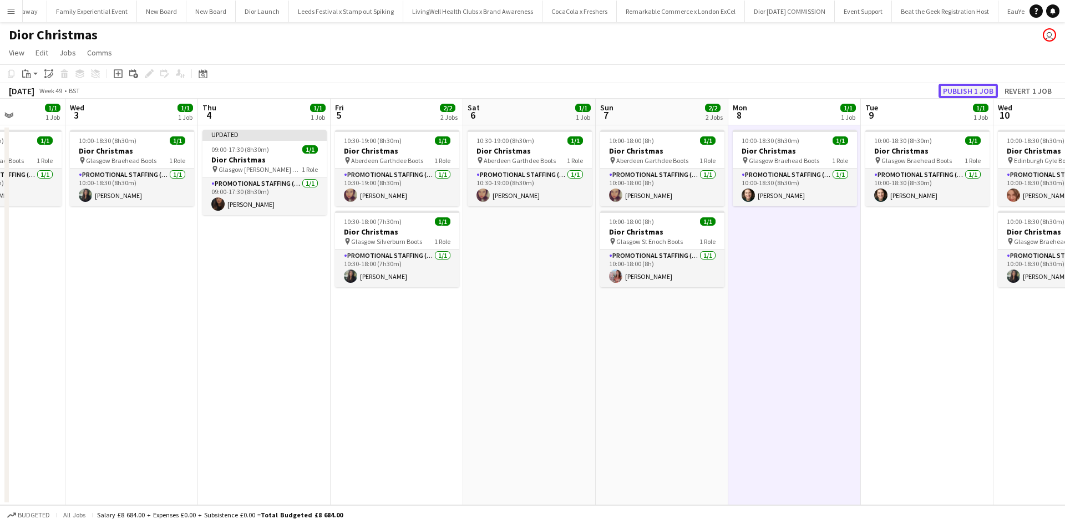
click at [962, 86] on button "Publish 1 job" at bounding box center [968, 91] width 59 height 14
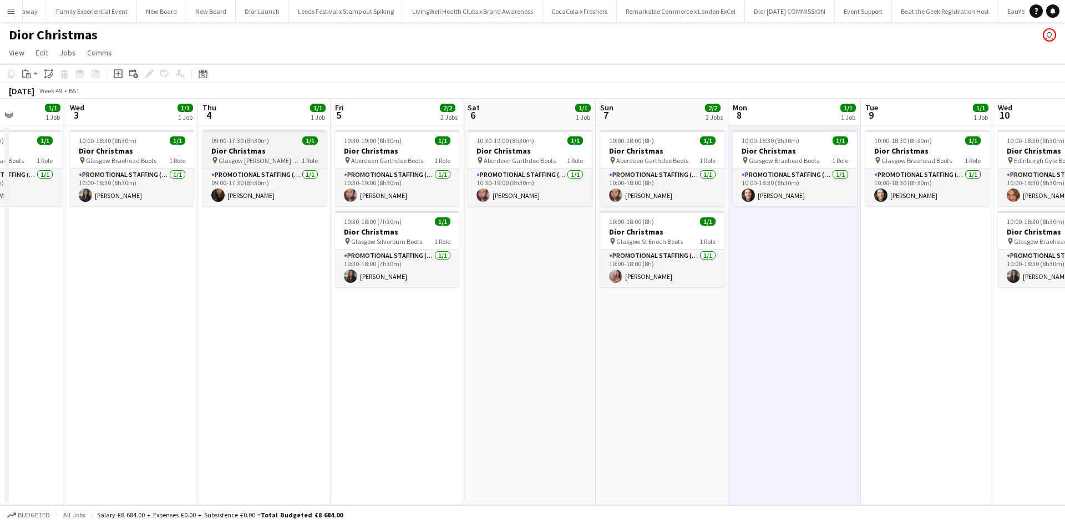
click at [278, 146] on h3 "Dior Christmas" at bounding box center [264, 151] width 124 height 10
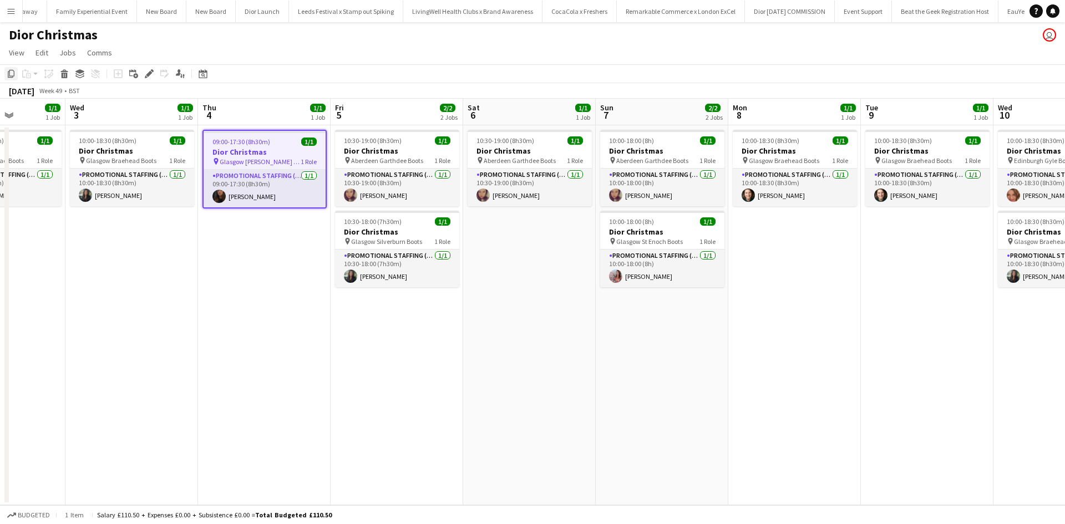
click at [13, 74] on icon "Copy" at bounding box center [11, 73] width 9 height 9
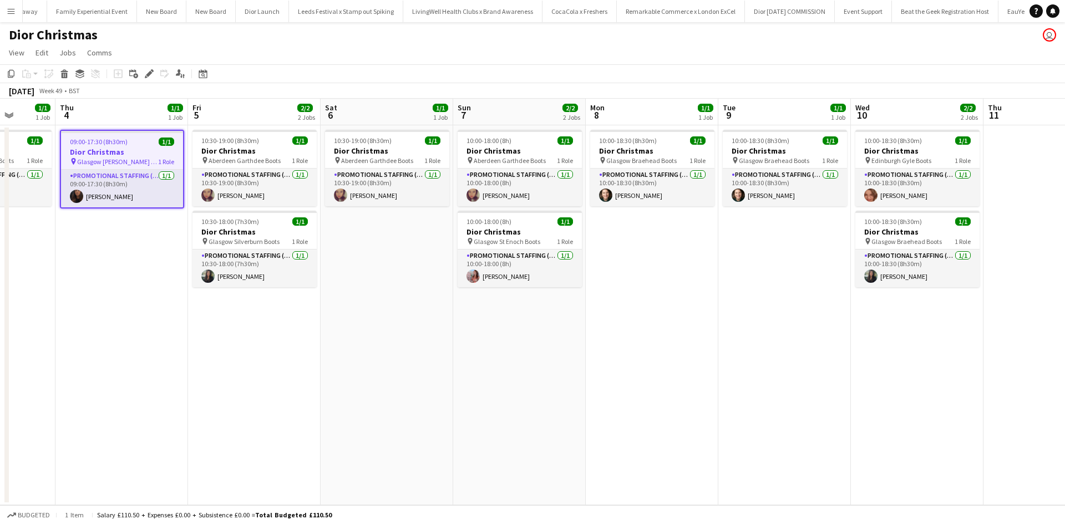
drag, startPoint x: 775, startPoint y: 341, endPoint x: 389, endPoint y: 321, distance: 386.0
click at [366, 320] on app-calendar-viewport "Mon 1 3/3 3 Jobs Tue 2 1/1 1 Job Wed 3 1/1 1 Job Thu 4 1/1 1 Job Fri 5 2/2 2 Jo…" at bounding box center [532, 302] width 1065 height 407
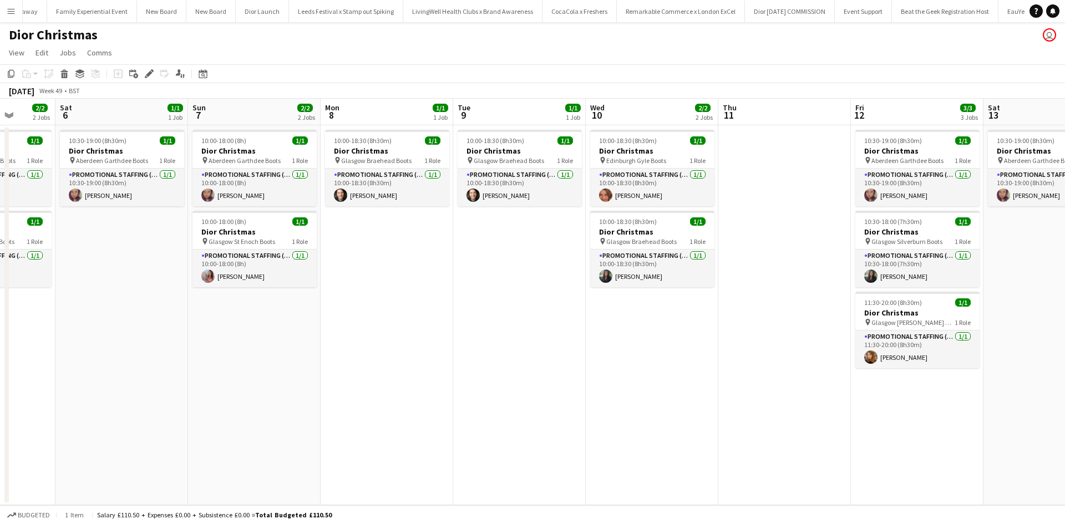
scroll to position [0, 343]
click at [751, 187] on app-date-cell at bounding box center [783, 315] width 133 height 380
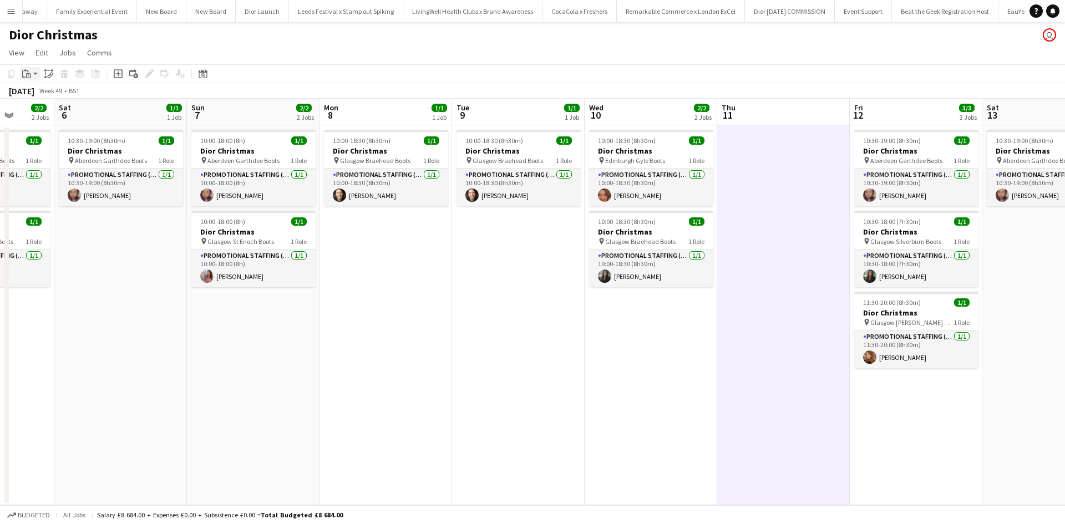
click at [26, 76] on icon "Paste" at bounding box center [26, 73] width 9 height 9
click at [48, 111] on link "Paste with crew Ctrl+Shift+V" at bounding box center [81, 114] width 104 height 10
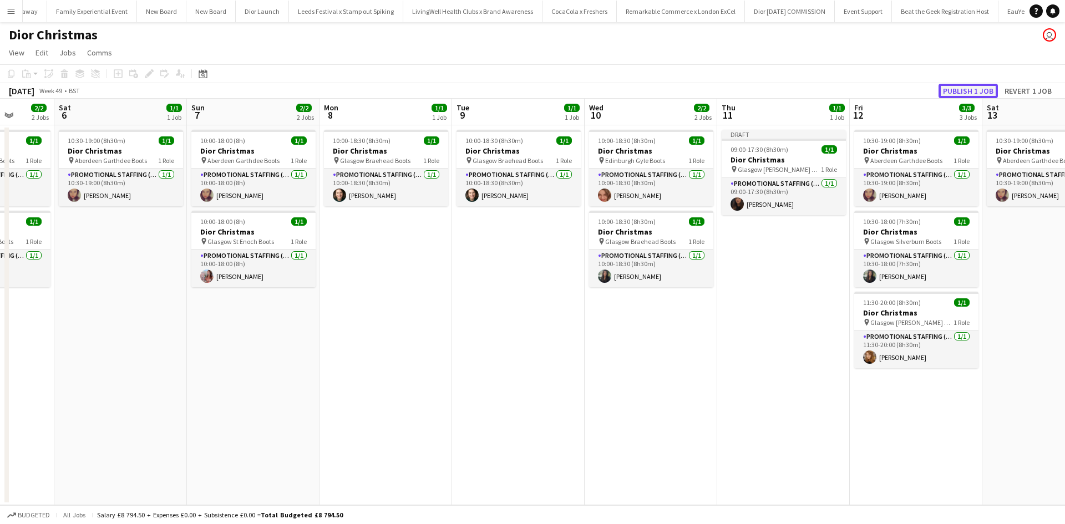
click at [947, 92] on button "Publish 1 job" at bounding box center [968, 91] width 59 height 14
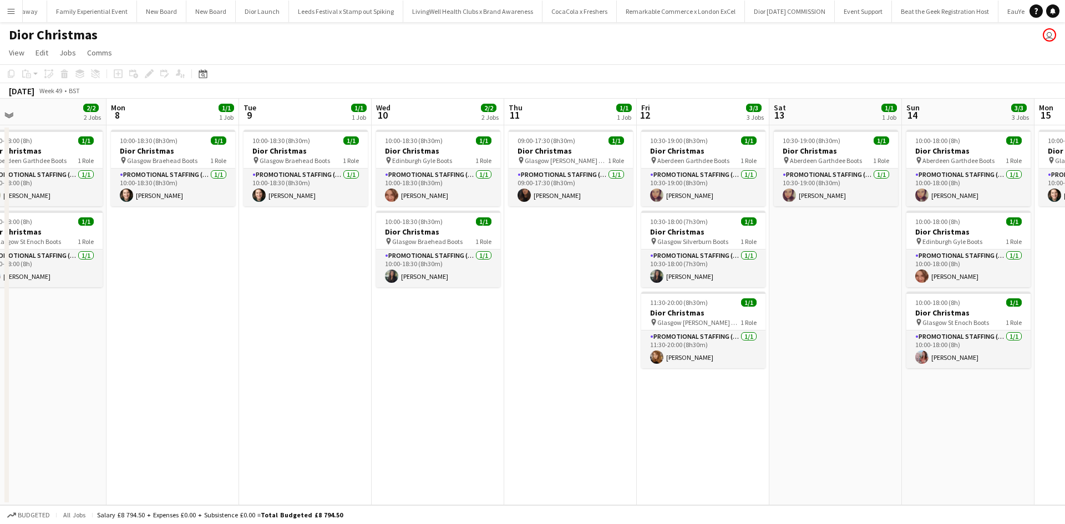
drag, startPoint x: 463, startPoint y: 320, endPoint x: 200, endPoint y: 313, distance: 262.5
click at [203, 313] on app-calendar-viewport "Wed 3 1/1 1 Job Thu 4 1/1 1 Job Fri 5 2/2 2 Jobs Sat 6 1/1 1 Job Sun 7 2/2 2 Jo…" at bounding box center [532, 302] width 1065 height 407
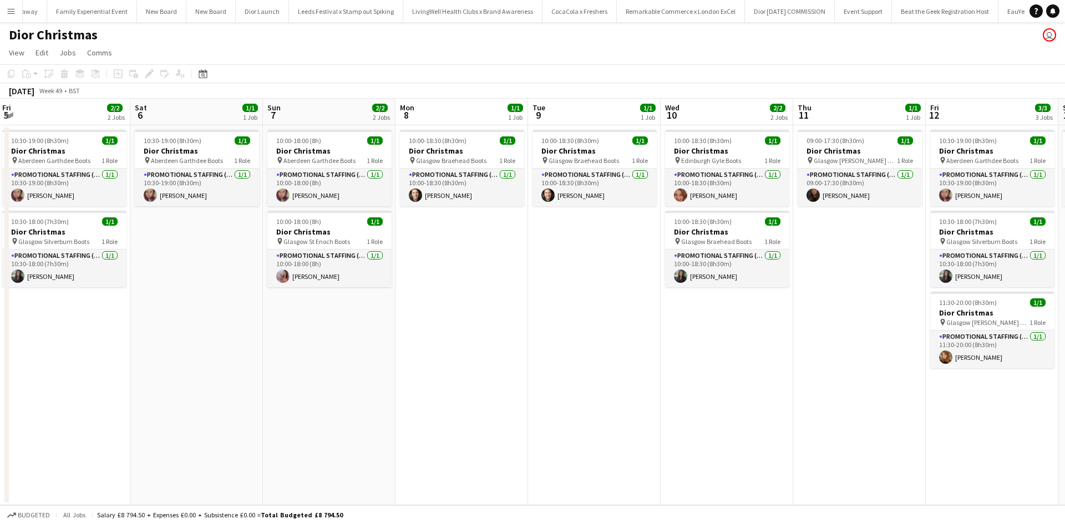
scroll to position [0, 267]
drag, startPoint x: 367, startPoint y: 377, endPoint x: 635, endPoint y: 366, distance: 267.6
click at [635, 366] on app-calendar-viewport "Wed 3 1/1 1 Job Thu 4 1/1 1 Job Fri 5 2/2 2 Jobs Sat 6 1/1 1 Job Sun 7 2/2 2 Jo…" at bounding box center [532, 302] width 1065 height 407
click at [83, 227] on h3 "Dior Christmas" at bounding box center [65, 232] width 124 height 10
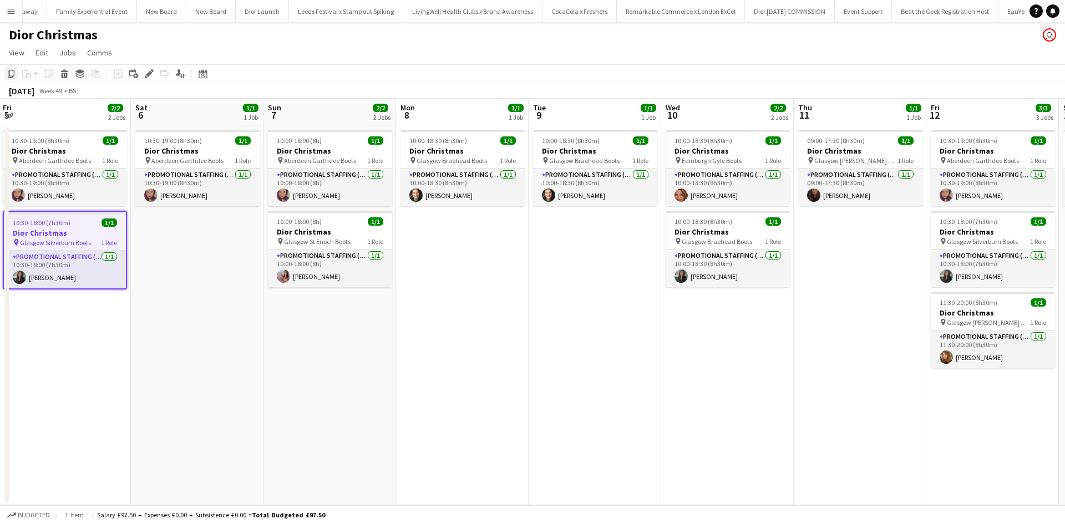
click at [13, 69] on icon "Copy" at bounding box center [11, 73] width 9 height 9
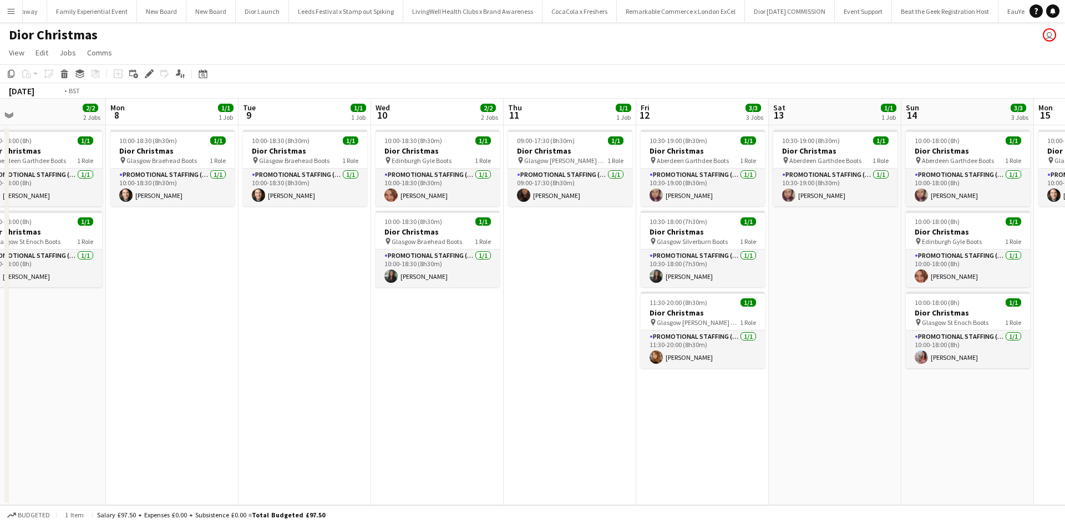
drag, startPoint x: 691, startPoint y: 371, endPoint x: 135, endPoint y: 287, distance: 562.1
click at [135, 287] on app-calendar-viewport "Wed 3 1/1 1 Job Thu 4 1/1 1 Job Fri 5 2/2 2 Jobs Sat 6 1/1 1 Job Sun 7 2/2 2 Jo…" at bounding box center [532, 302] width 1065 height 407
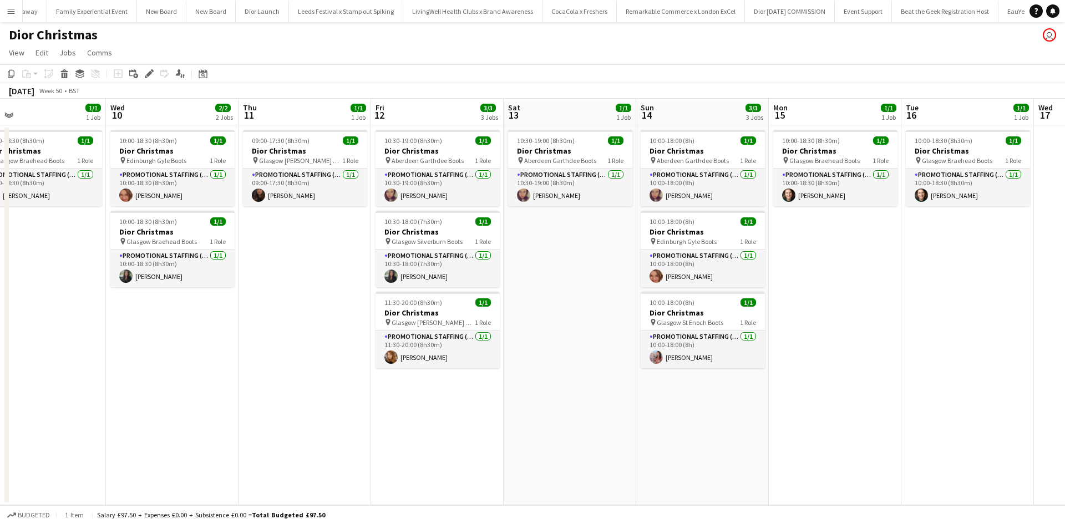
scroll to position [0, 557]
click at [547, 249] on app-date-cell "10:30-19:00 (8h30m) 1/1 Dior Christmas pin Aberdeen Garthdee Boots 1 Role Promo…" at bounding box center [569, 315] width 133 height 380
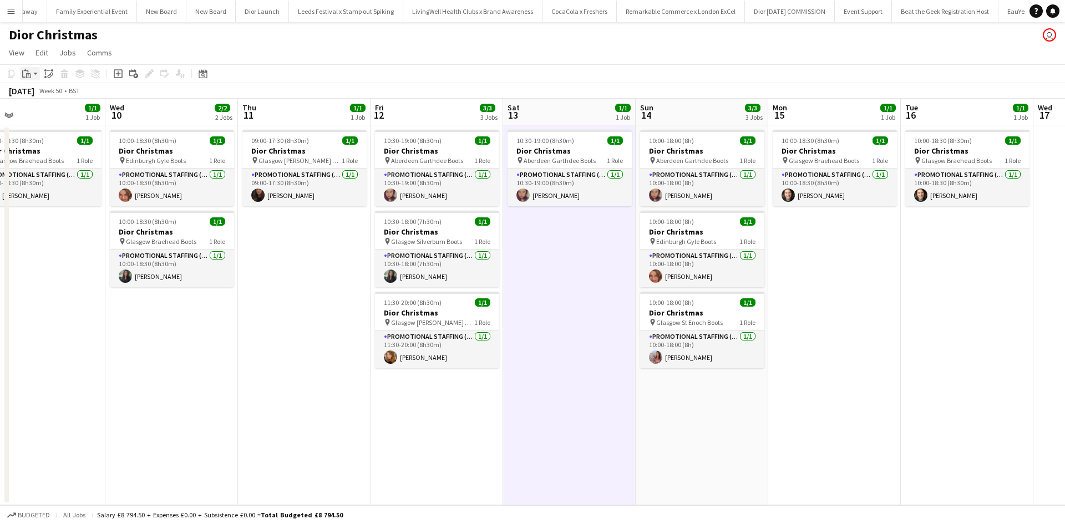
click at [26, 75] on icon "Paste" at bounding box center [26, 73] width 9 height 9
click at [39, 94] on link "Paste Ctrl+V" at bounding box center [81, 95] width 104 height 10
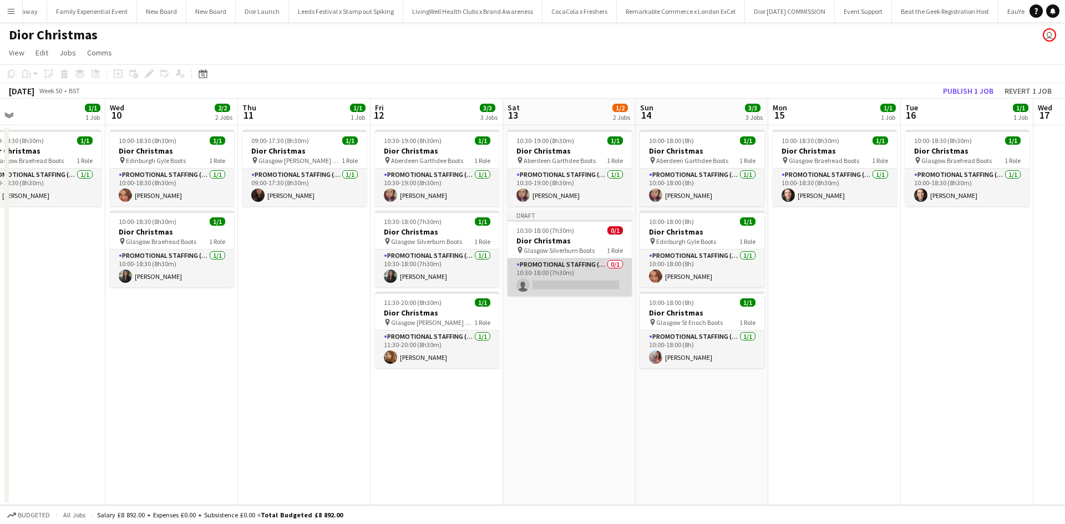
click at [572, 287] on app-card-role "Promotional Staffing (Sales Staff) 0/1 10:30-18:00 (7h30m) single-neutral-actio…" at bounding box center [570, 277] width 124 height 38
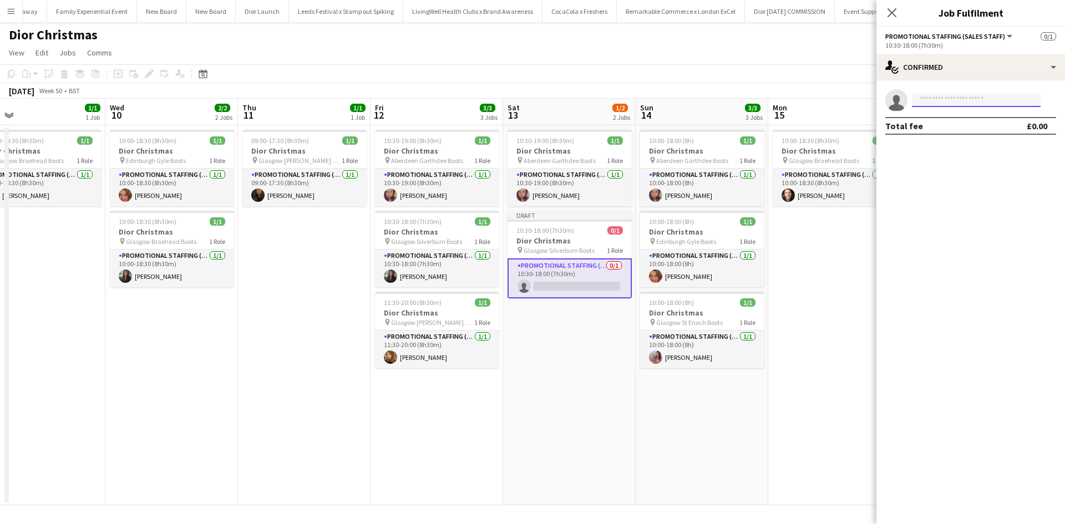
click at [972, 103] on input at bounding box center [976, 100] width 129 height 13
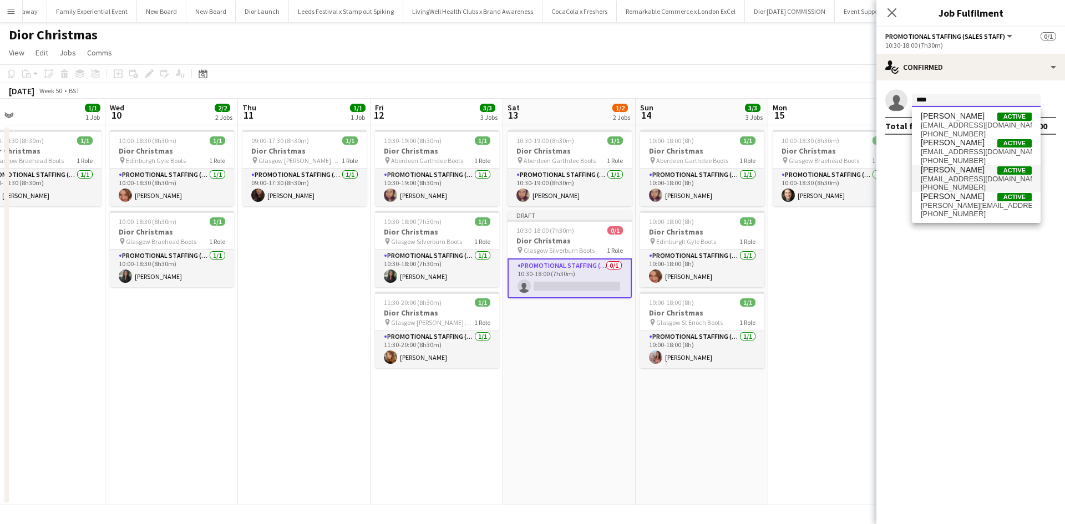
type input "****"
click at [960, 178] on span "susannah951@gmail.com" at bounding box center [976, 179] width 111 height 9
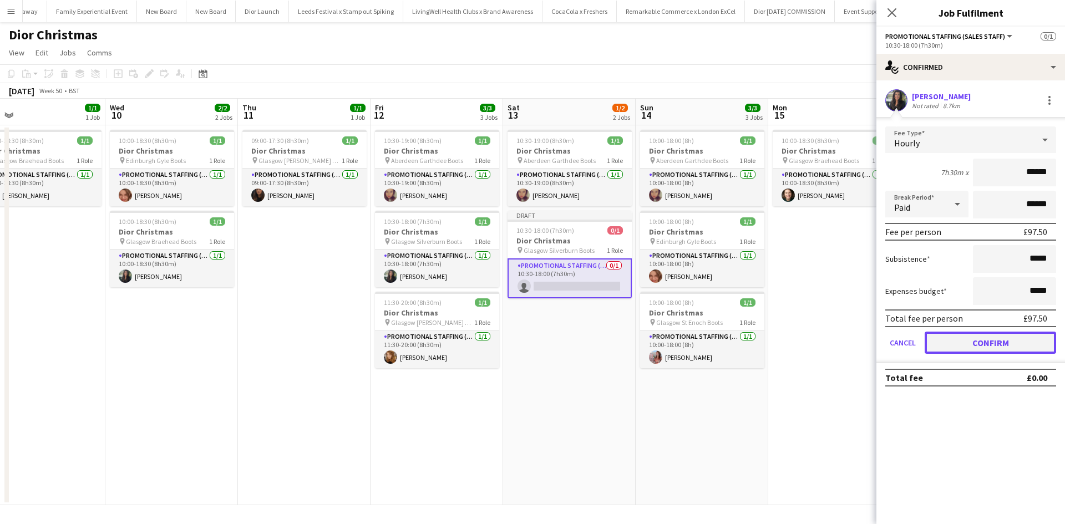
click at [1012, 342] on button "Confirm" at bounding box center [990, 343] width 131 height 22
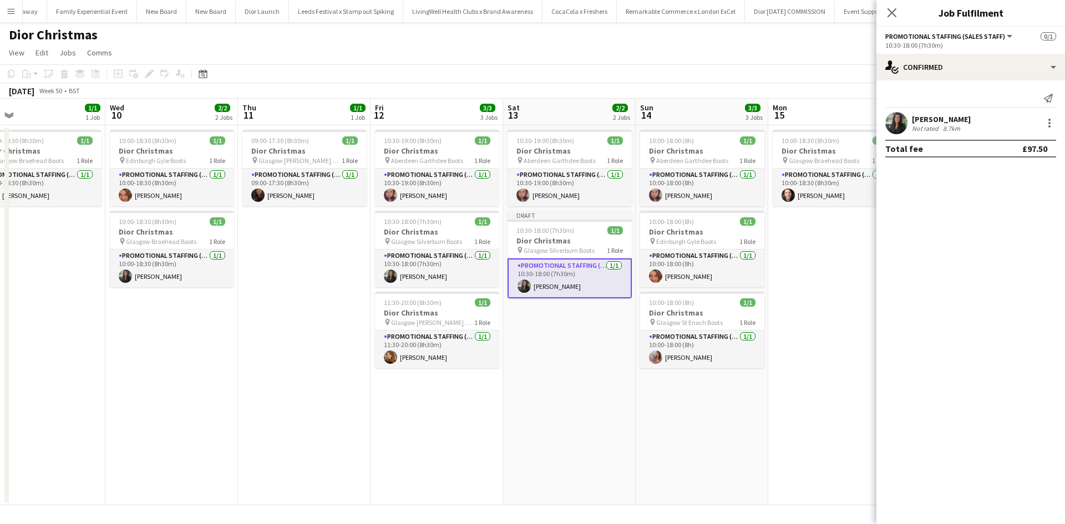
click at [836, 323] on app-date-cell "10:00-18:30 (8h30m) 1/1 Dior Christmas pin Glasgow Braehead Boots 1 Role Promot…" at bounding box center [834, 315] width 133 height 380
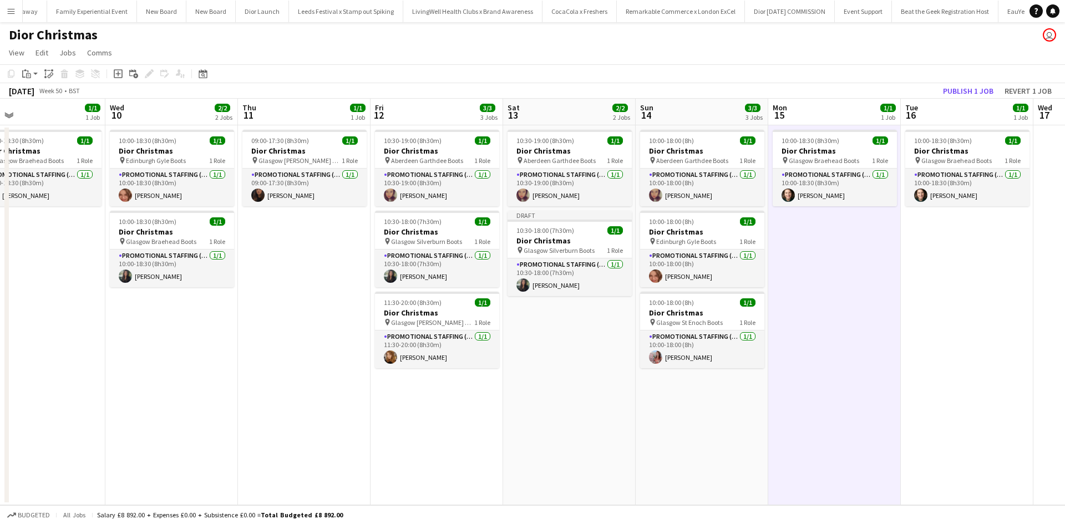
scroll to position [0, 558]
click at [969, 90] on button "Publish 1 job" at bounding box center [968, 91] width 59 height 14
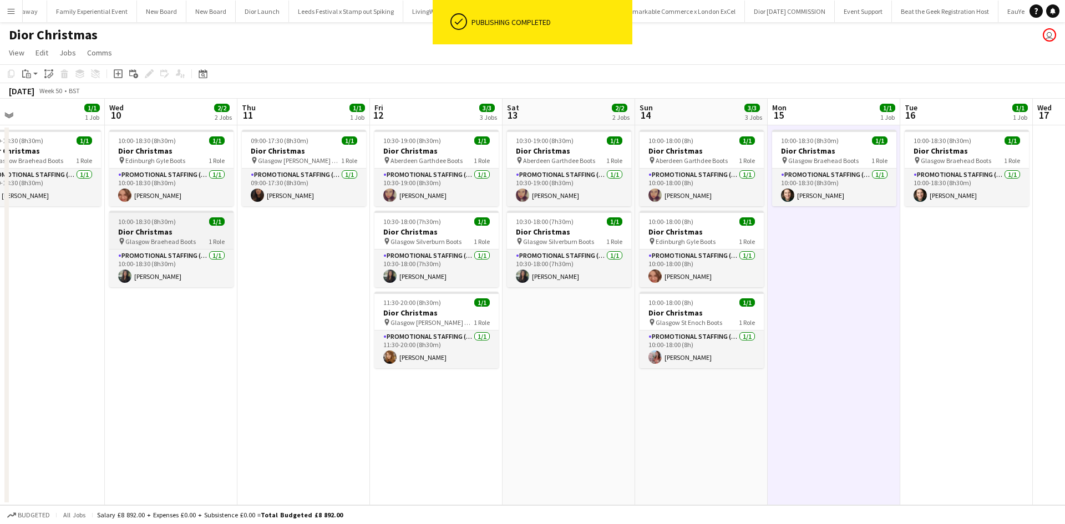
click at [182, 215] on app-job-card "10:00-18:30 (8h30m) 1/1 Dior Christmas pin Glasgow Braehead Boots 1 Role Promot…" at bounding box center [171, 249] width 124 height 77
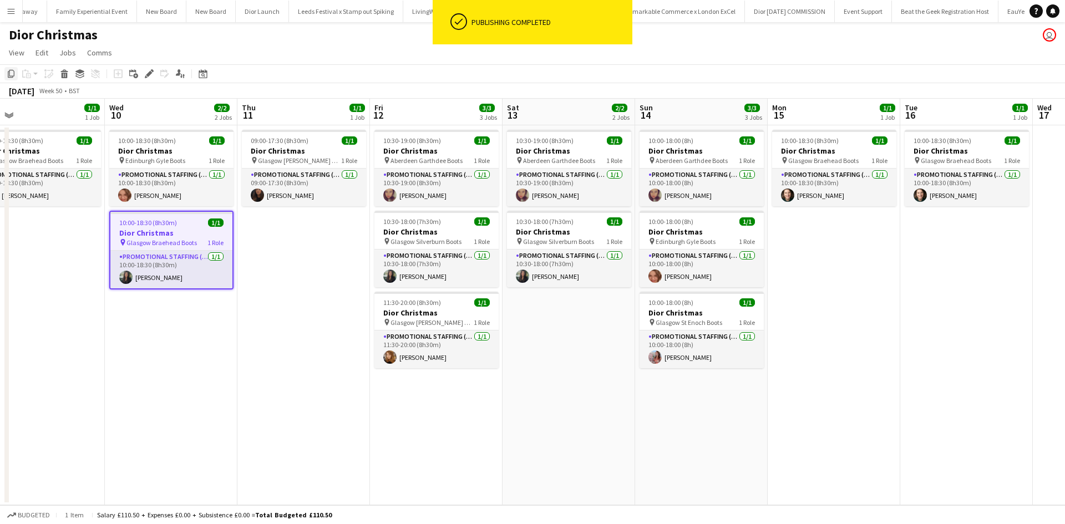
click at [11, 71] on icon "Copy" at bounding box center [11, 73] width 9 height 9
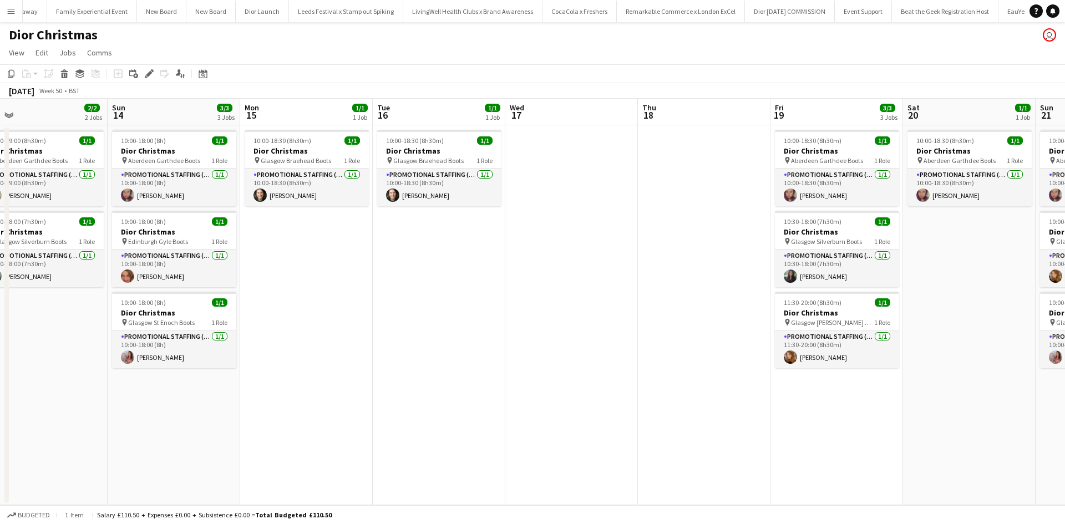
drag, startPoint x: 964, startPoint y: 331, endPoint x: 414, endPoint y: 276, distance: 552.4
click at [434, 280] on app-calendar-viewport "Tue 9 1/1 1 Job Wed 10 2/2 2 Jobs Thu 11 1/1 1 Job Fri 12 3/3 3 Jobs Sat 13 2/2…" at bounding box center [532, 302] width 1065 height 407
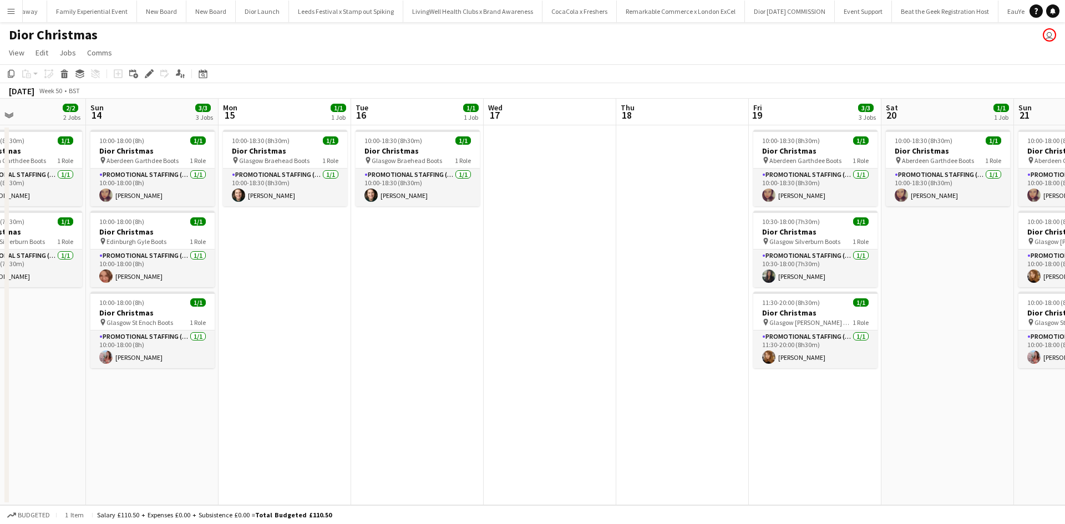
click at [678, 170] on app-date-cell at bounding box center [682, 315] width 133 height 380
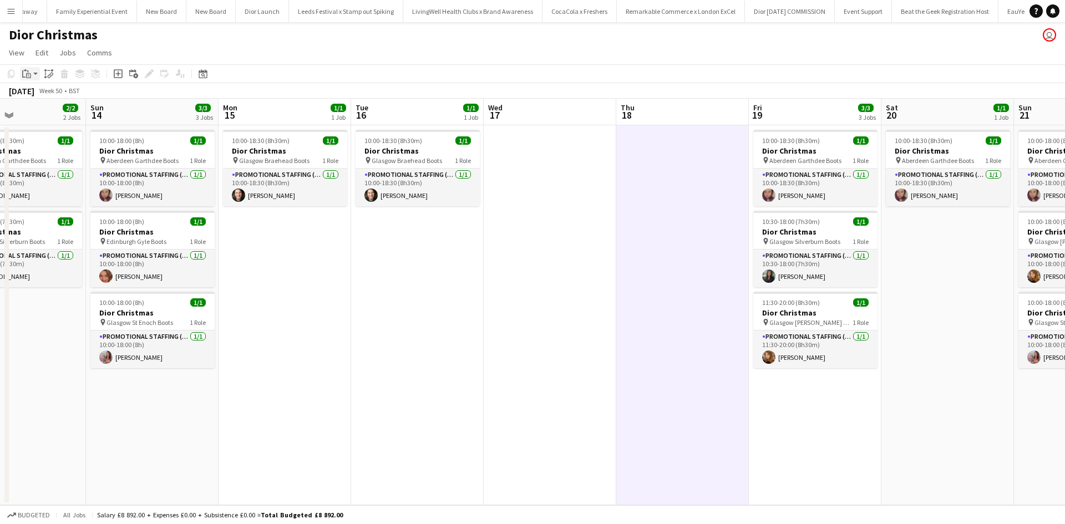
click at [28, 73] on icon at bounding box center [28, 75] width 5 height 5
click at [36, 94] on link "Paste Ctrl+V" at bounding box center [81, 95] width 104 height 10
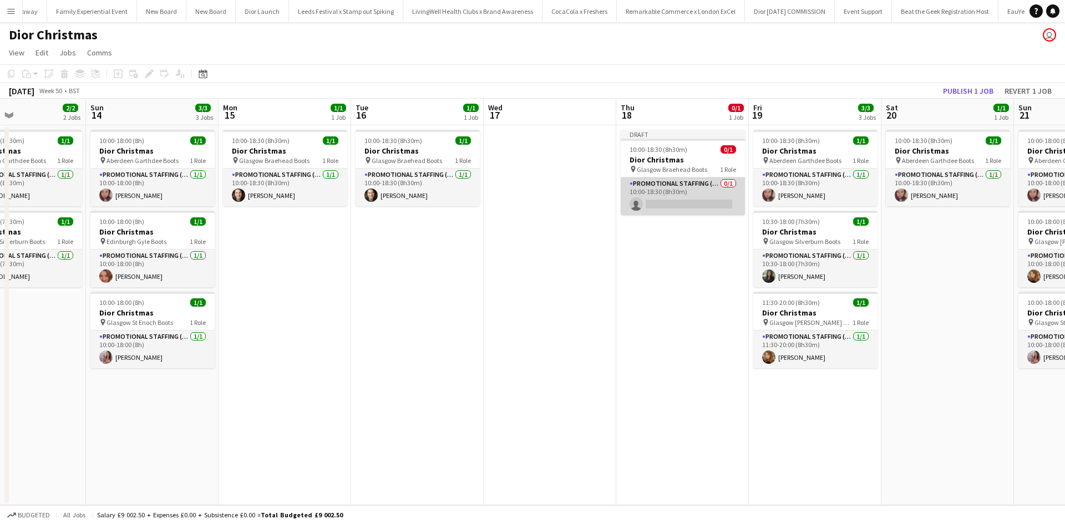
click at [692, 199] on app-card-role "Promotional Staffing (Sales Staff) 0/1 10:00-18:30 (8h30m) single-neutral-actio…" at bounding box center [683, 197] width 124 height 38
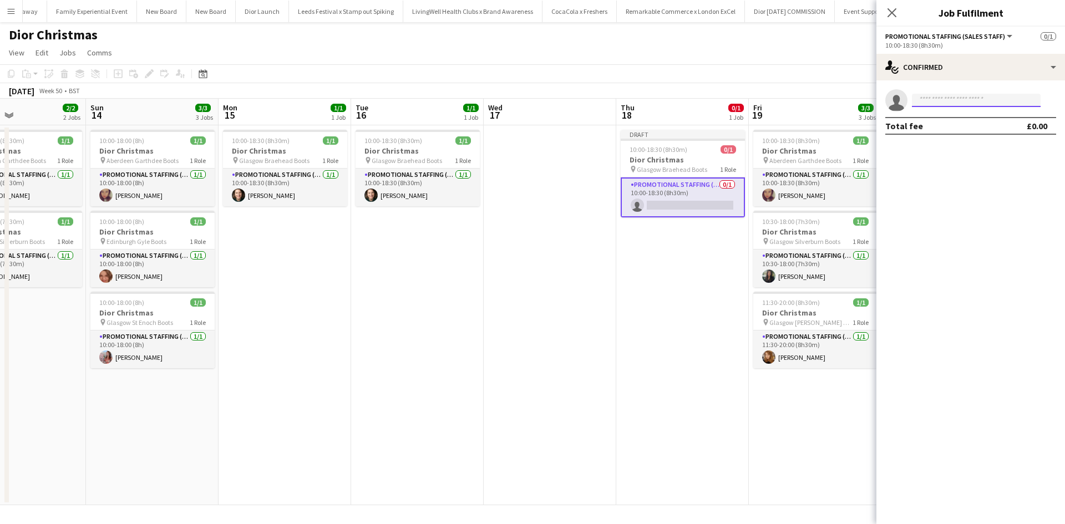
click at [975, 103] on input at bounding box center [976, 100] width 129 height 13
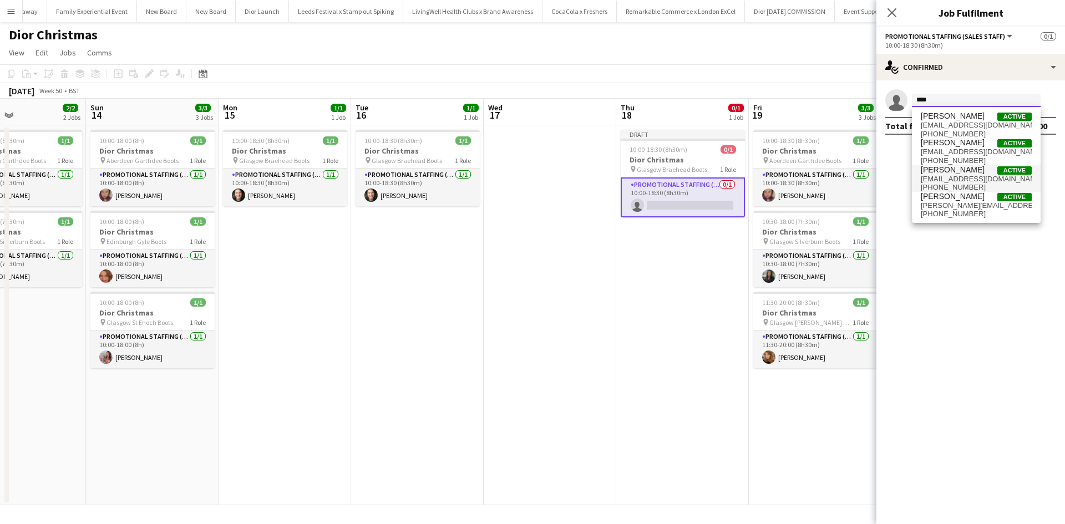
type input "****"
click at [956, 169] on span "Susannah Reid" at bounding box center [953, 169] width 64 height 9
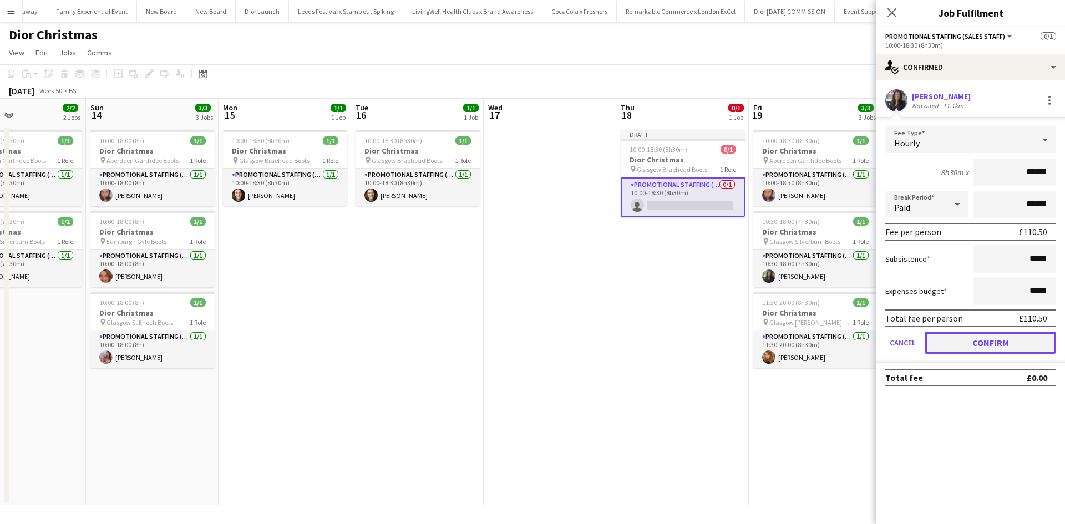
click at [1007, 352] on button "Confirm" at bounding box center [990, 343] width 131 height 22
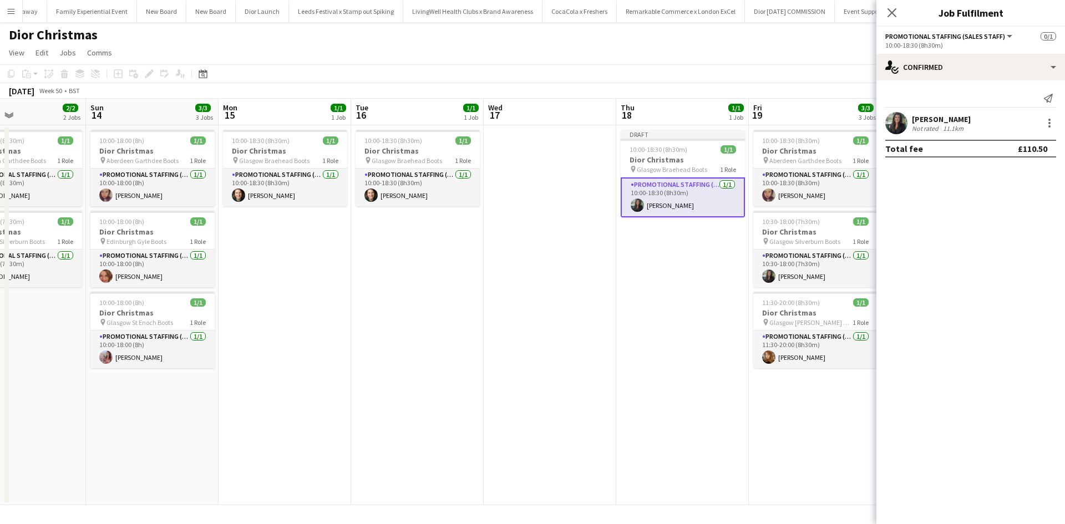
click at [839, 398] on app-date-cell "10:00-18:30 (8h30m) 1/1 Dior Christmas pin Aberdeen Garthdee Boots 1 Role Promo…" at bounding box center [815, 315] width 133 height 380
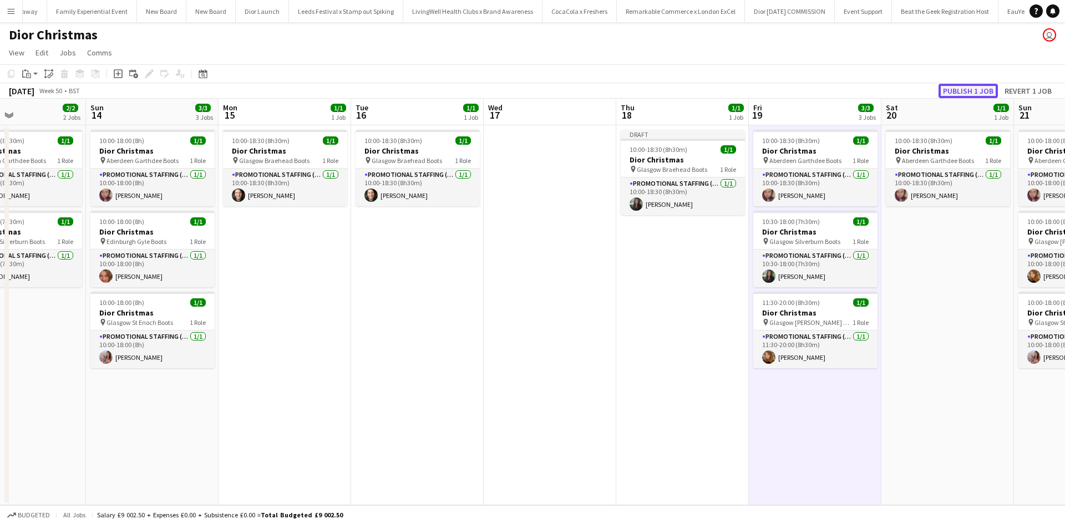
click at [957, 90] on button "Publish 1 job" at bounding box center [968, 91] width 59 height 14
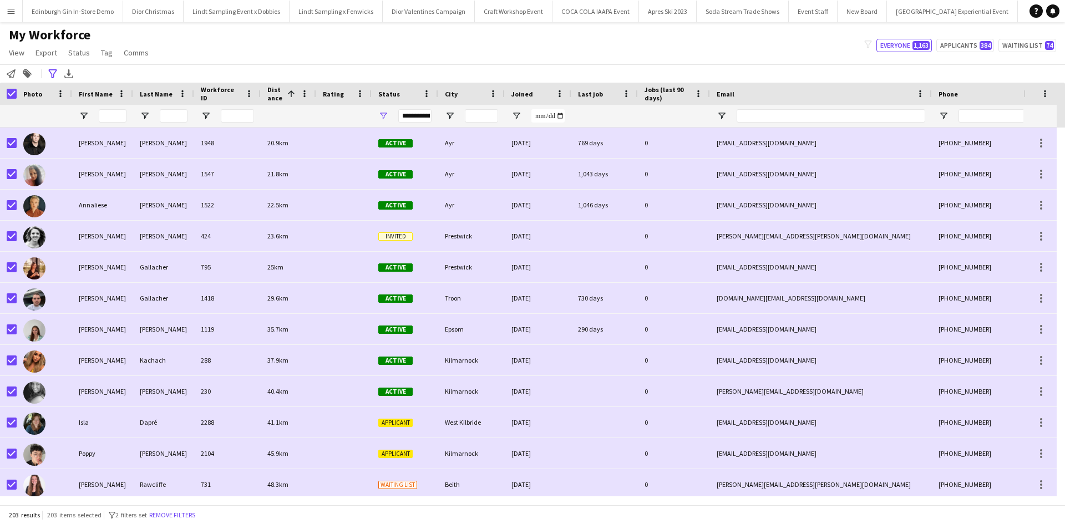
scroll to position [0, 2857]
click at [53, 70] on icon at bounding box center [52, 73] width 8 height 9
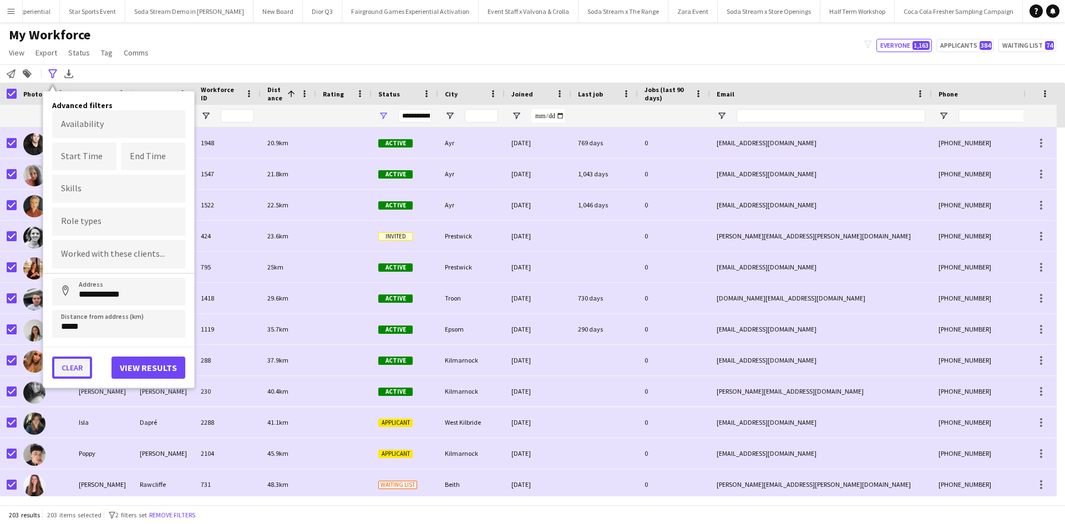
click at [80, 362] on button "Clear" at bounding box center [72, 368] width 40 height 22
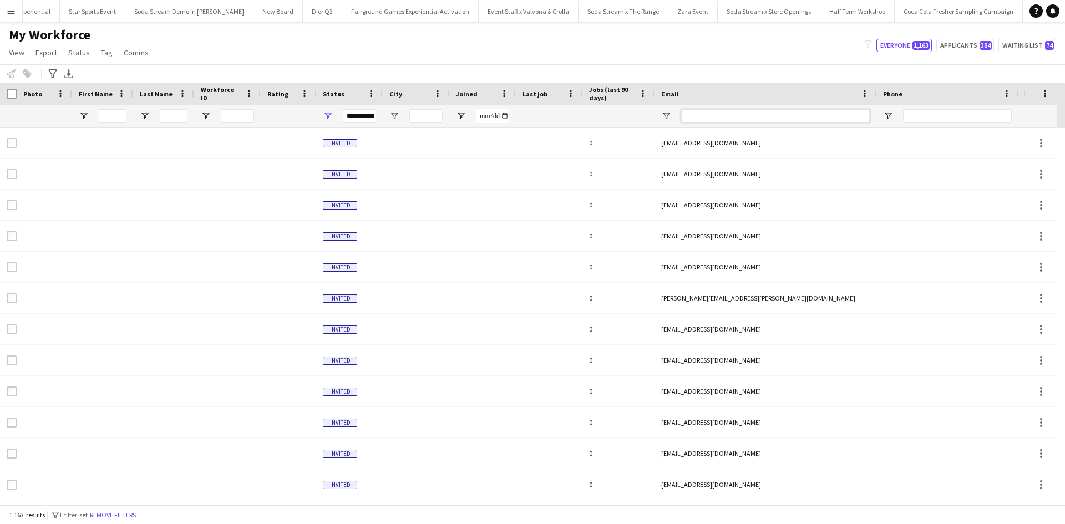
click at [792, 119] on input "Email Filter Input" at bounding box center [775, 115] width 189 height 13
paste input "**********"
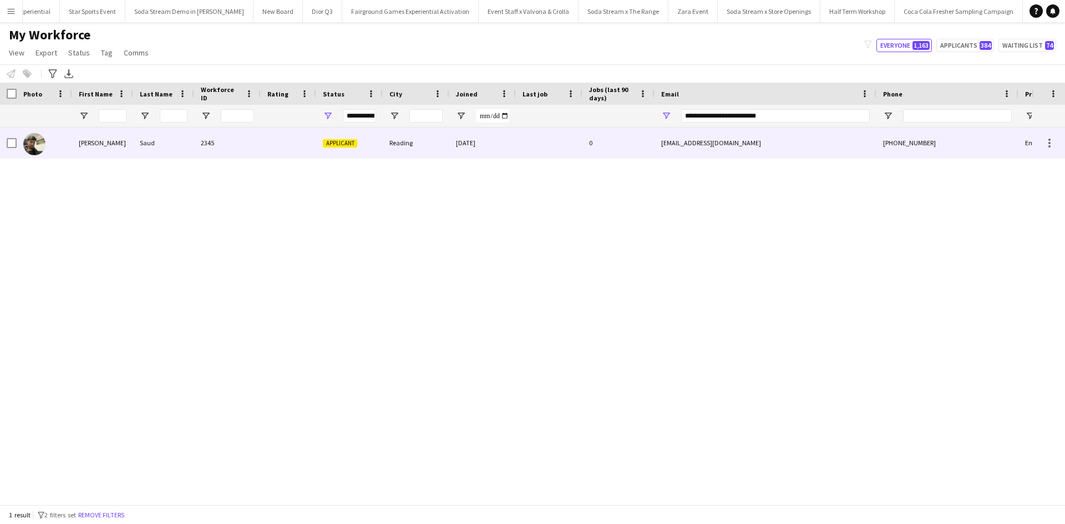
click at [100, 145] on div "[PERSON_NAME]" at bounding box center [102, 143] width 61 height 31
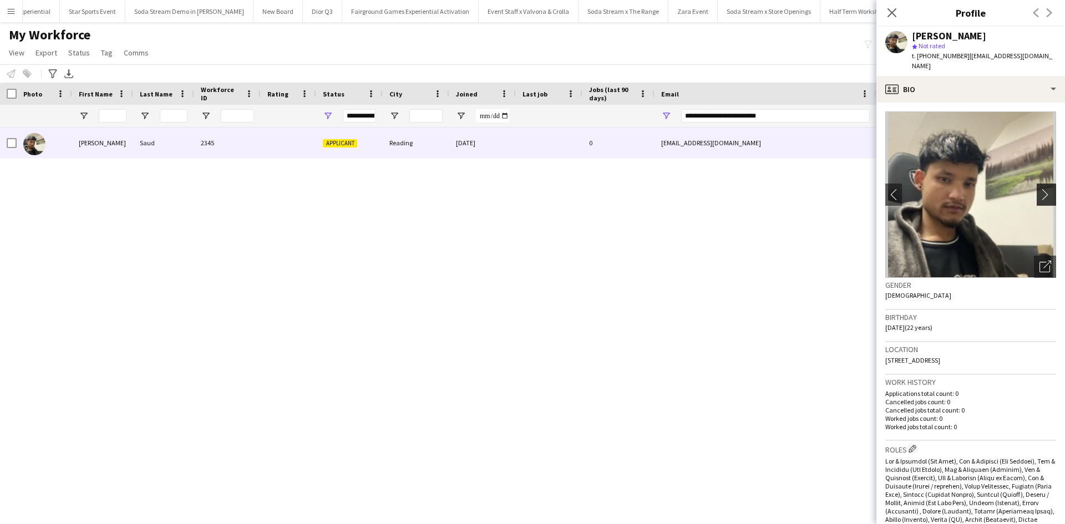
click at [1042, 189] on app-icon "chevron-right" at bounding box center [1047, 195] width 17 height 12
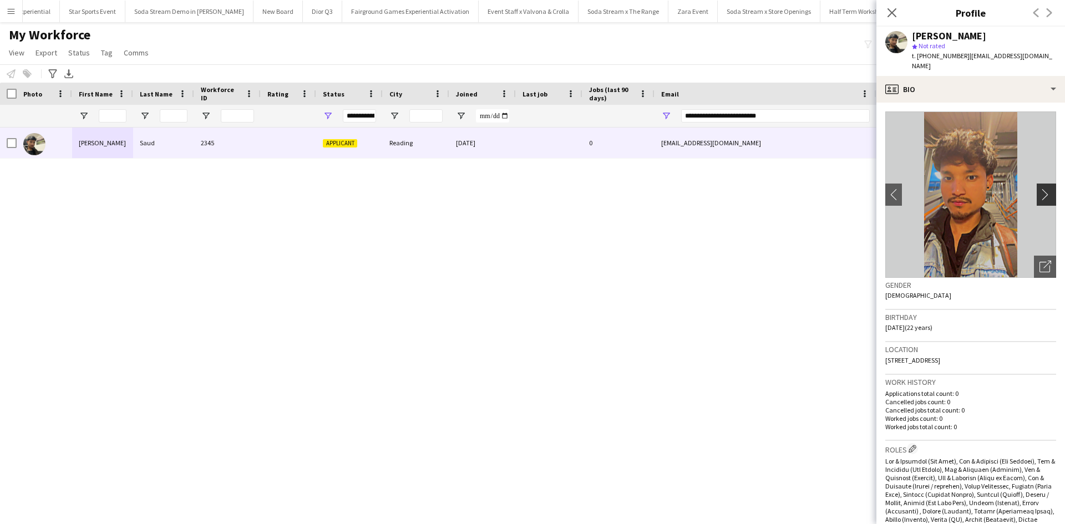
click at [1042, 189] on app-icon "chevron-right" at bounding box center [1047, 195] width 17 height 12
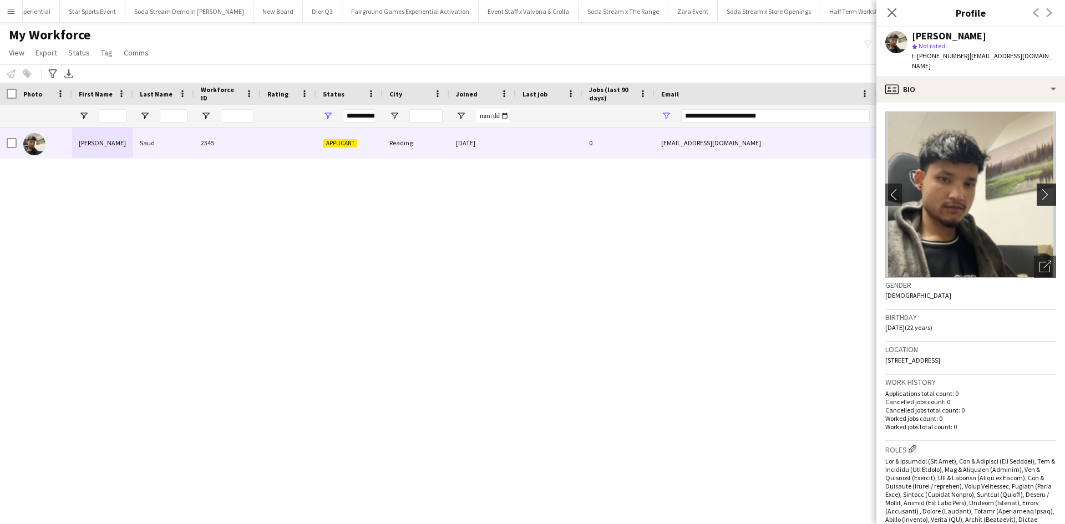
click at [1042, 189] on app-icon "chevron-right" at bounding box center [1047, 195] width 17 height 12
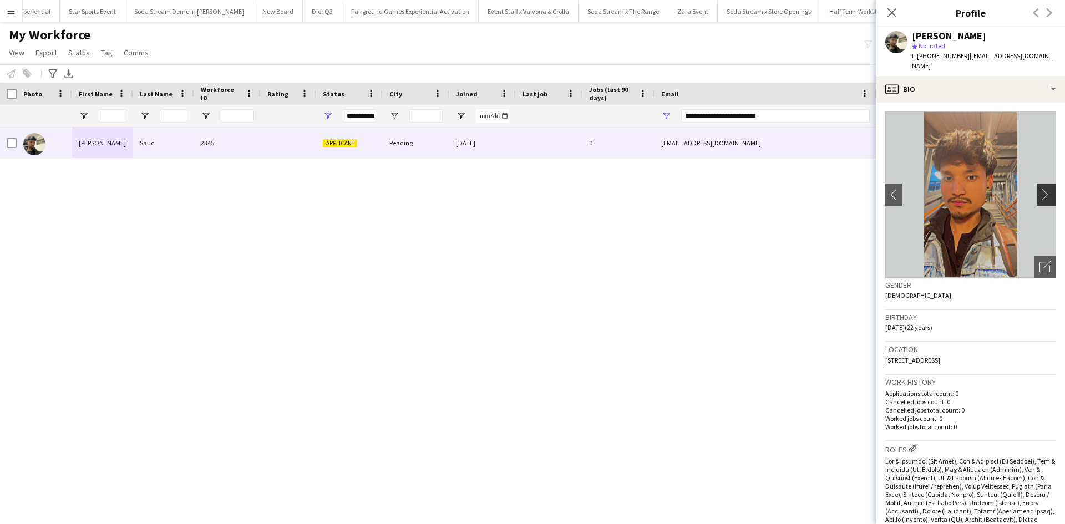
click at [1042, 189] on app-icon "chevron-right" at bounding box center [1047, 195] width 17 height 12
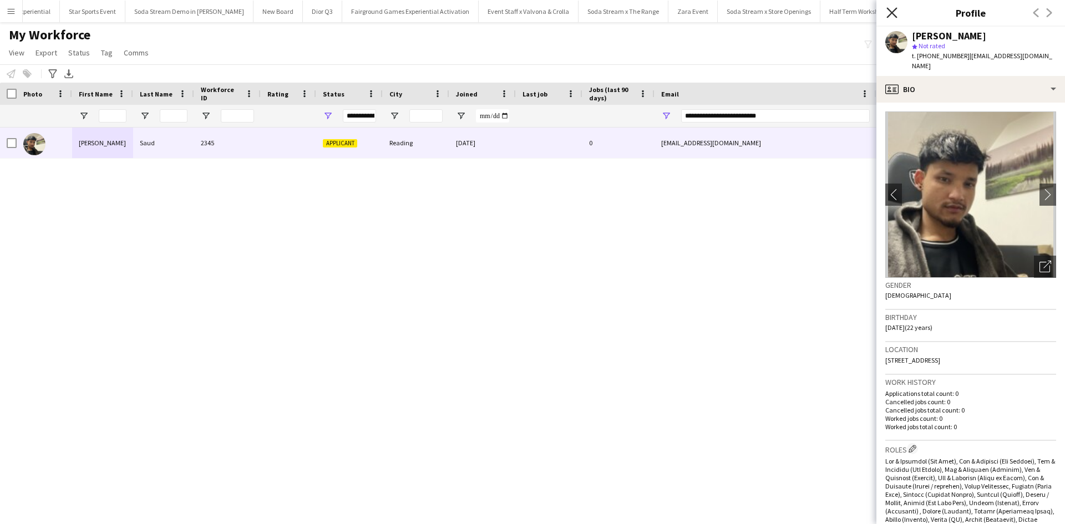
click at [893, 14] on icon at bounding box center [891, 12] width 11 height 11
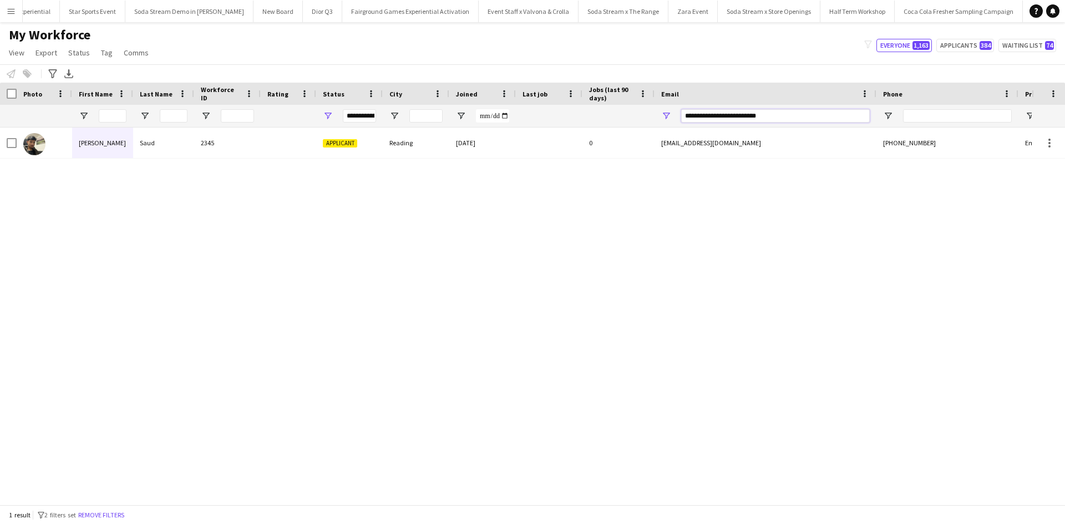
drag, startPoint x: 780, startPoint y: 115, endPoint x: 687, endPoint y: 117, distance: 93.2
click at [694, 117] on input "**********" at bounding box center [775, 115] width 189 height 13
type input "*"
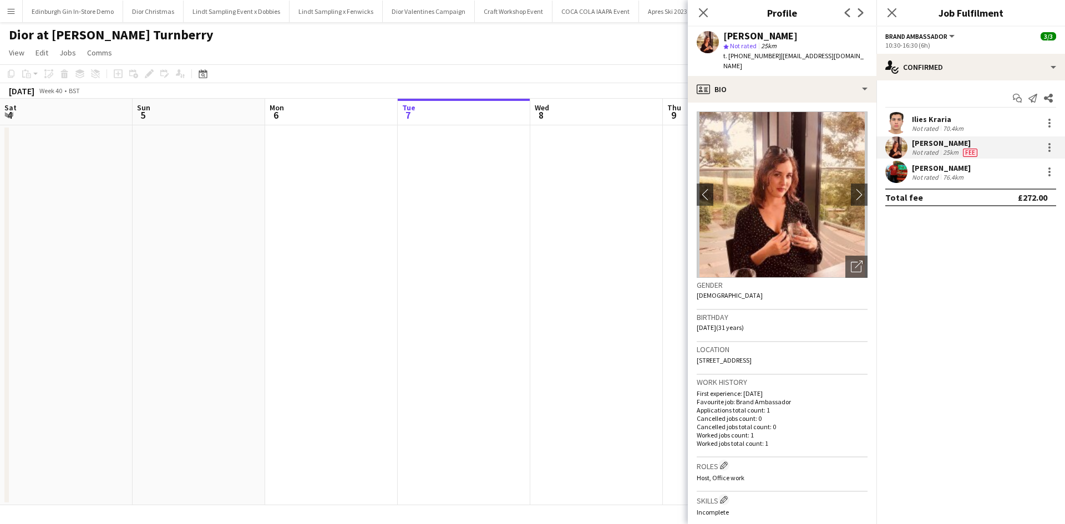
scroll to position [0, 265]
click at [711, 10] on div "Close pop-in" at bounding box center [703, 13] width 31 height 26
click at [701, 13] on icon "Close pop-in" at bounding box center [703, 12] width 11 height 11
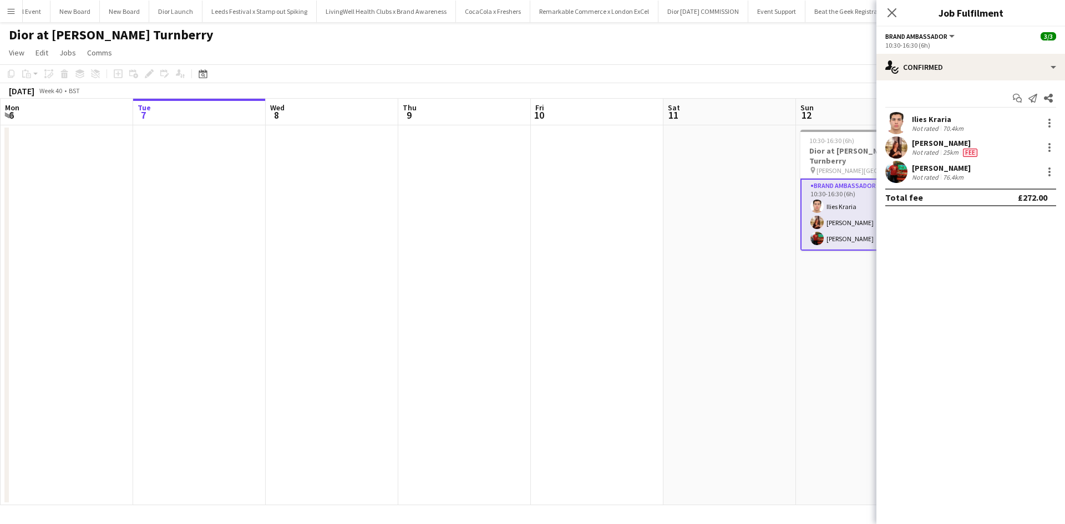
click at [12, 10] on app-icon "Menu" at bounding box center [11, 11] width 9 height 9
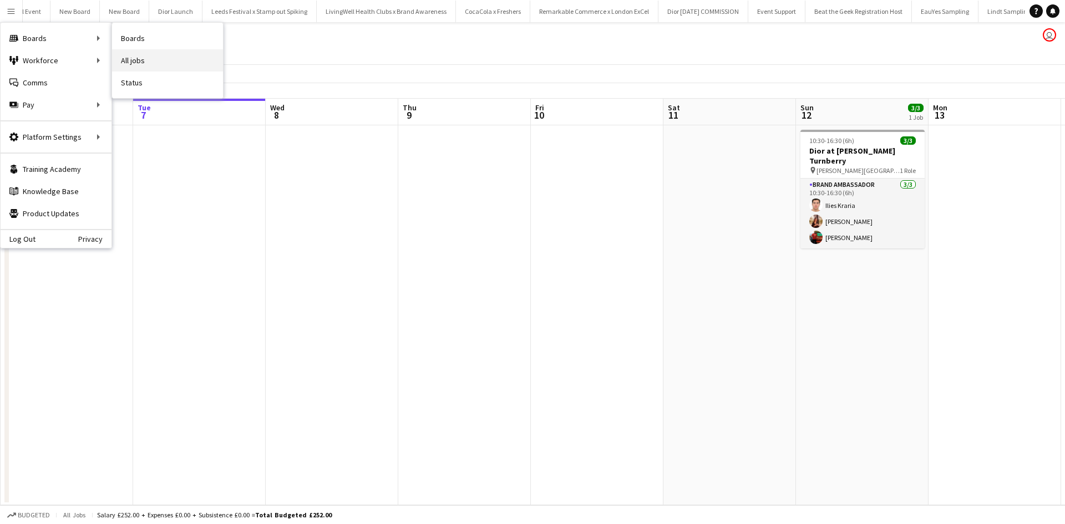
click at [138, 64] on link "All jobs" at bounding box center [167, 60] width 111 height 22
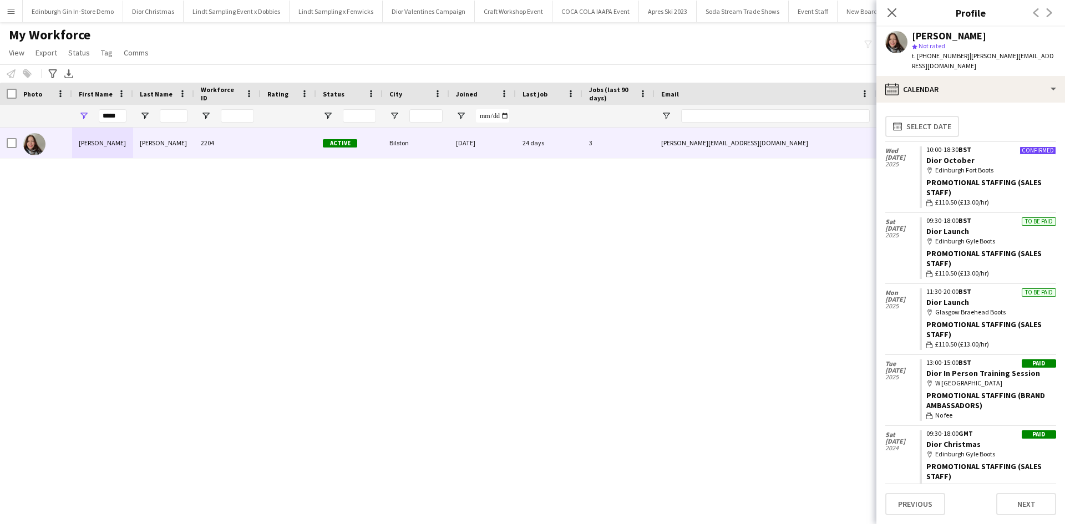
scroll to position [73, 0]
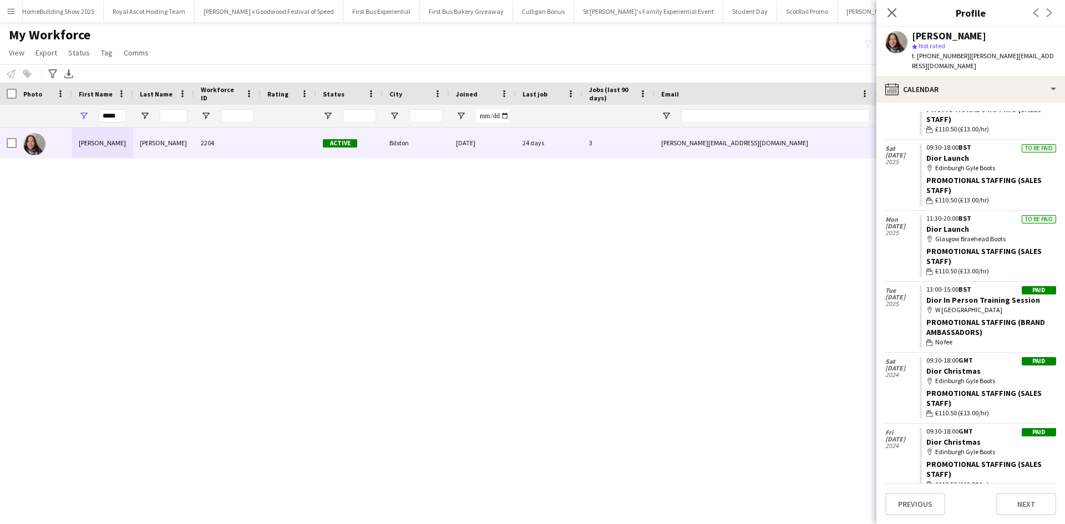
click at [17, 21] on button "Menu" at bounding box center [11, 11] width 22 height 22
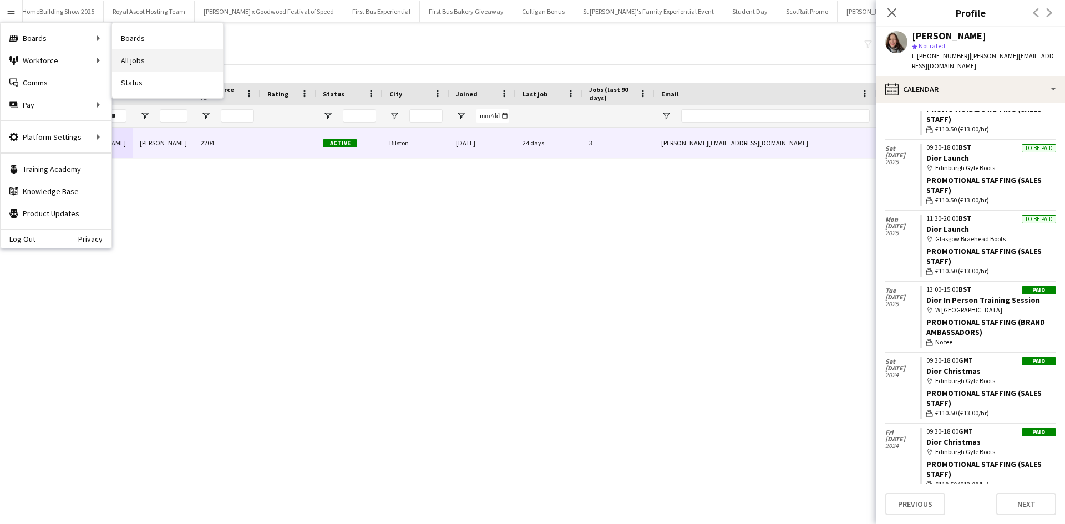
click at [148, 52] on link "All jobs" at bounding box center [167, 60] width 111 height 22
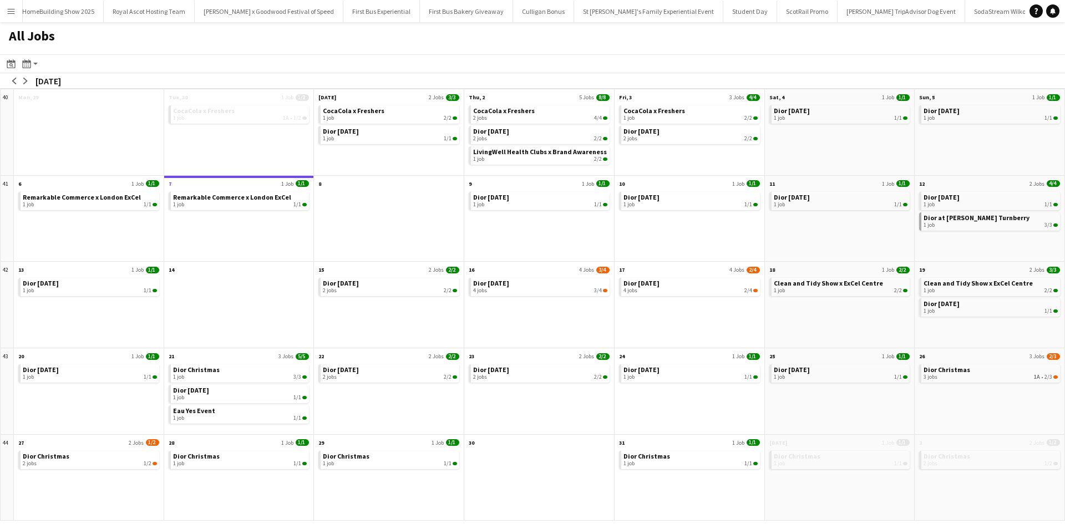
drag, startPoint x: 0, startPoint y: 8, endPoint x: 9, endPoint y: 14, distance: 10.8
click at [1, 8] on button "Menu" at bounding box center [11, 11] width 22 height 22
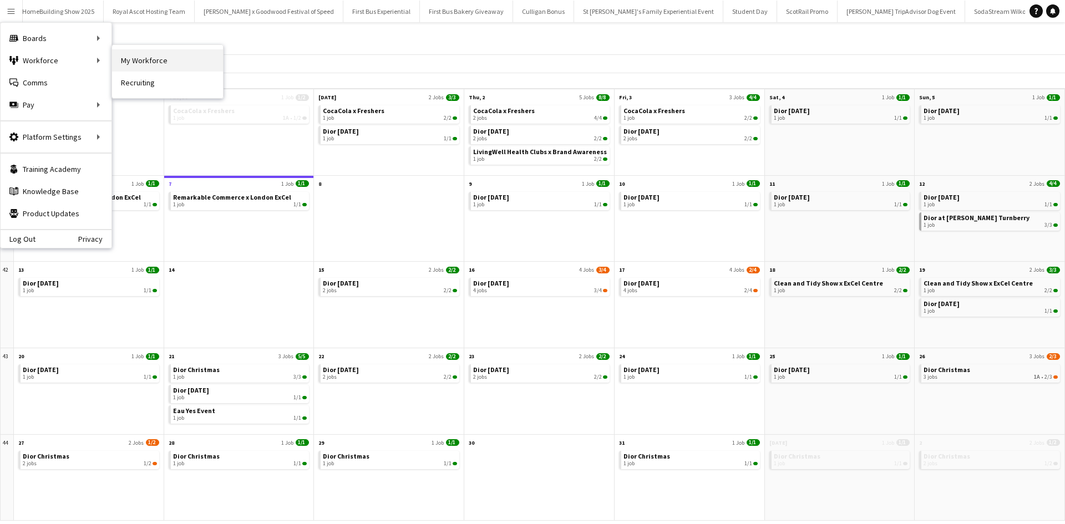
click at [138, 59] on link "My Workforce" at bounding box center [167, 60] width 111 height 22
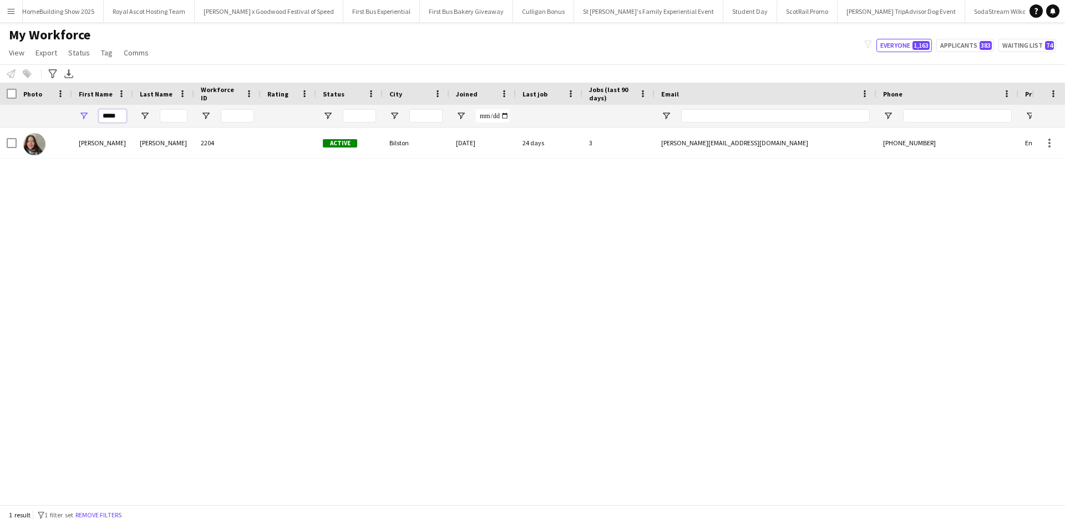
drag, startPoint x: 120, startPoint y: 117, endPoint x: 93, endPoint y: 113, distance: 26.9
click at [93, 113] on div "*****" at bounding box center [102, 116] width 61 height 22
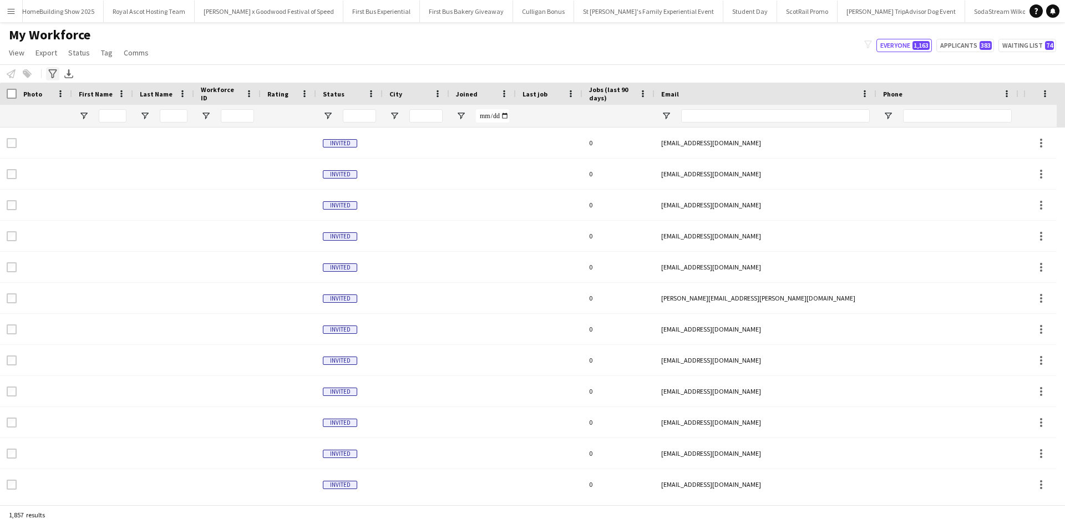
click at [52, 73] on icon "Advanced filters" at bounding box center [52, 73] width 9 height 9
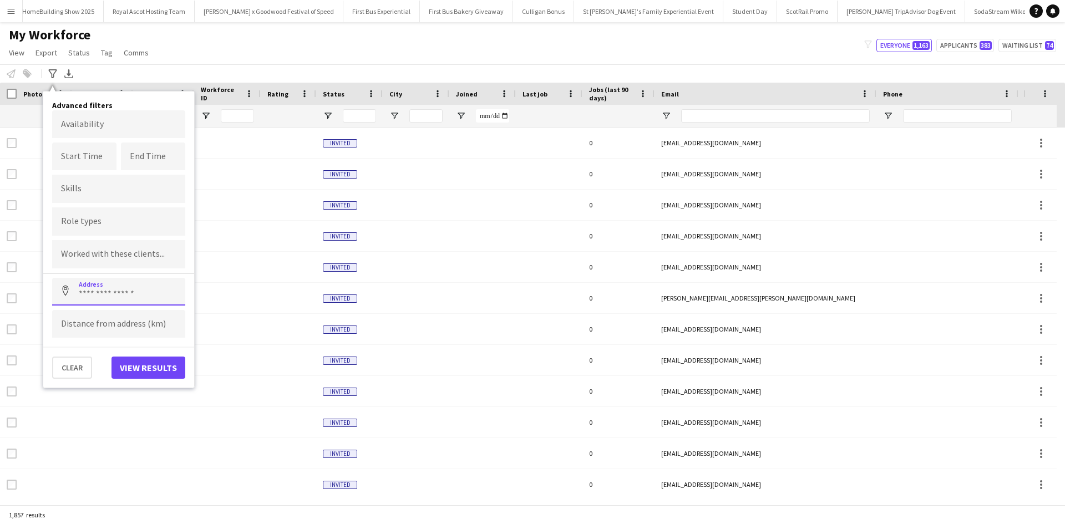
click at [102, 286] on input at bounding box center [118, 292] width 133 height 28
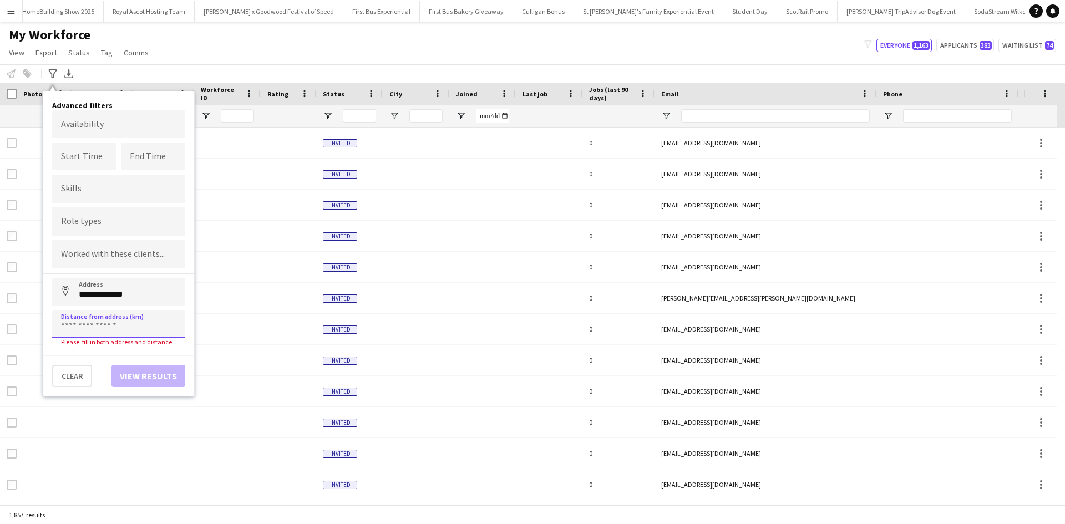
click at [109, 328] on input at bounding box center [118, 324] width 133 height 28
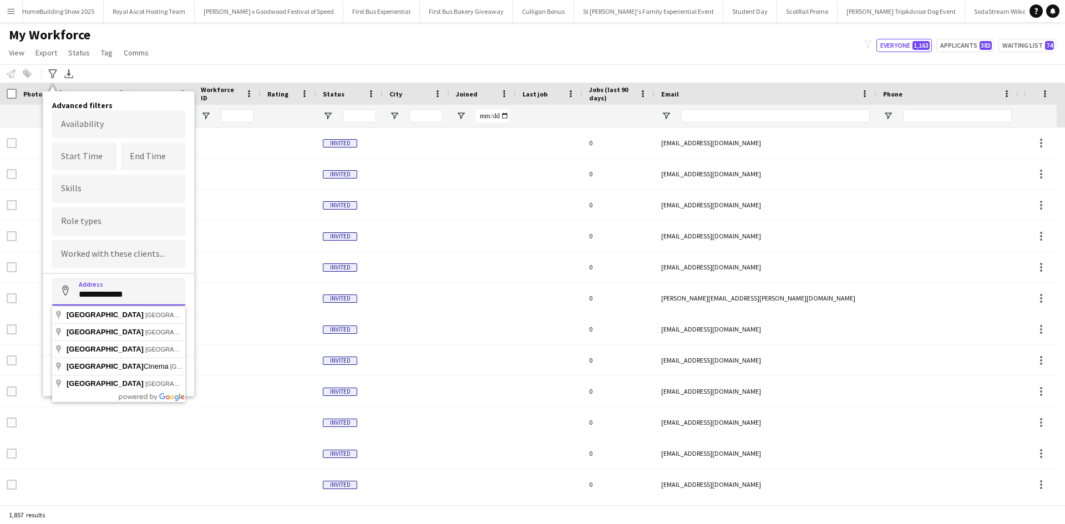
drag, startPoint x: 104, startPoint y: 293, endPoint x: 155, endPoint y: 292, distance: 50.5
click at [154, 292] on input "**********" at bounding box center [118, 292] width 133 height 28
type input "**********"
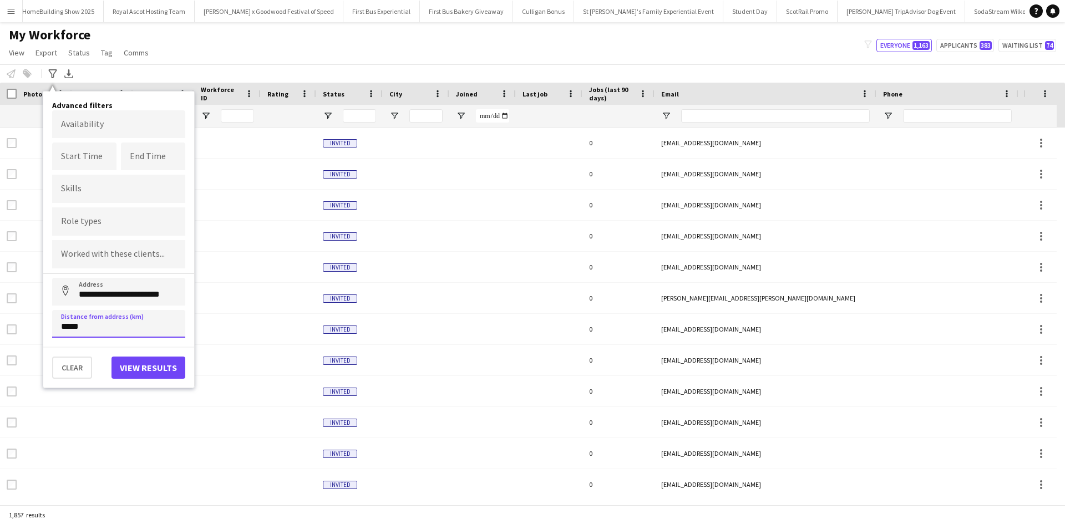
type input "*****"
click at [146, 367] on button "View results" at bounding box center [148, 368] width 74 height 22
type input "**********"
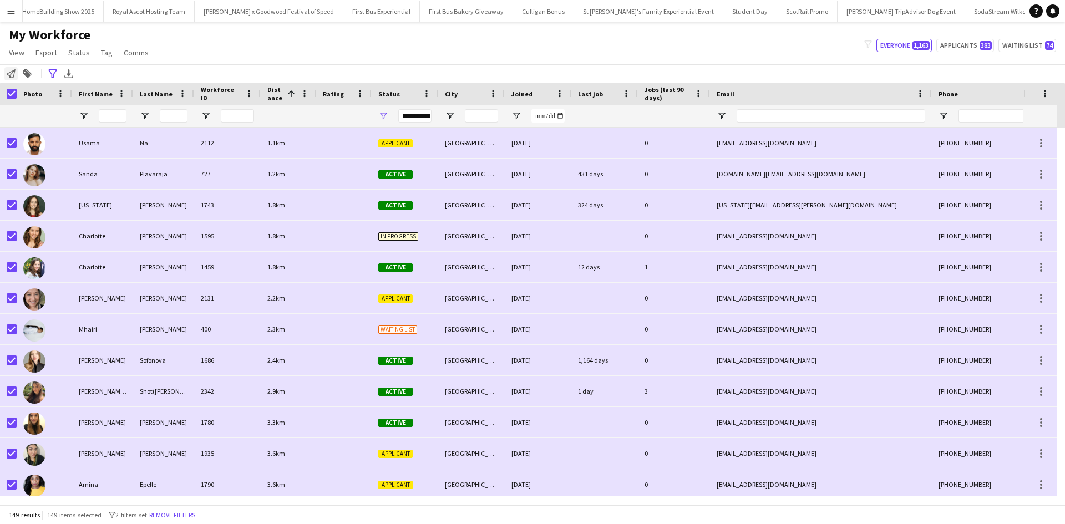
click at [12, 75] on icon "Notify workforce" at bounding box center [11, 73] width 9 height 9
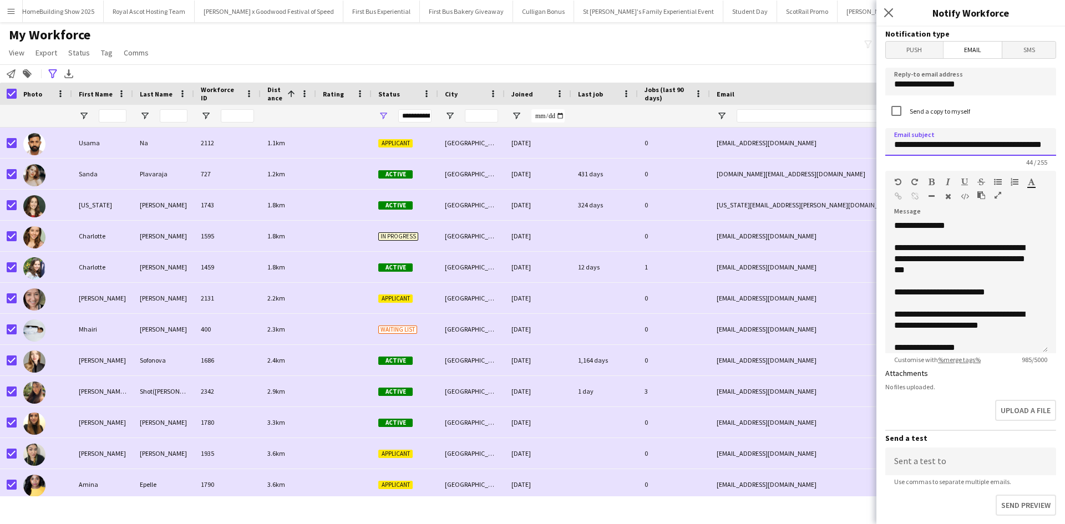
scroll to position [0, 22]
drag, startPoint x: 896, startPoint y: 147, endPoint x: 1064, endPoint y: 145, distance: 168.6
click at [1064, 145] on div "**********" at bounding box center [970, 276] width 189 height 498
paste input "**********"
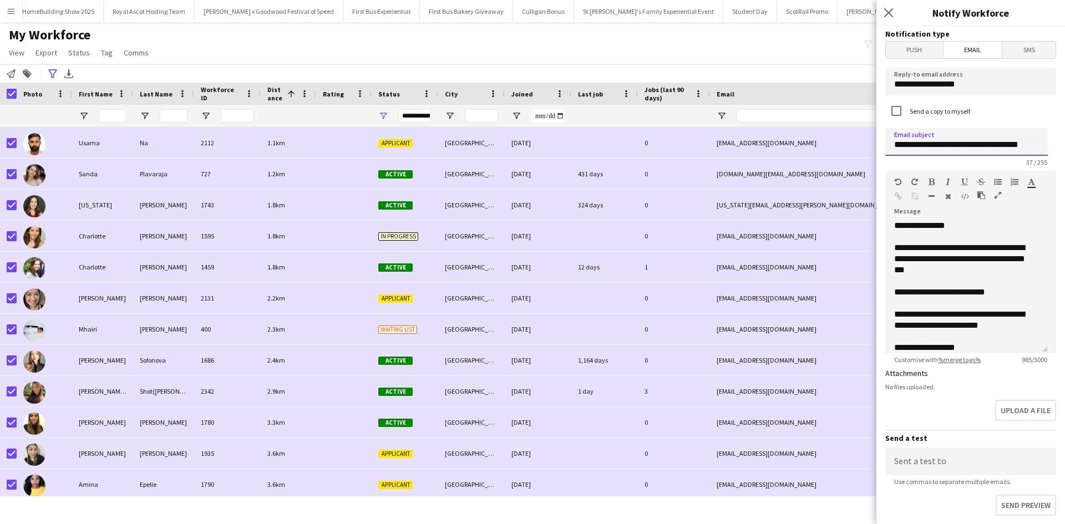
type input "**********"
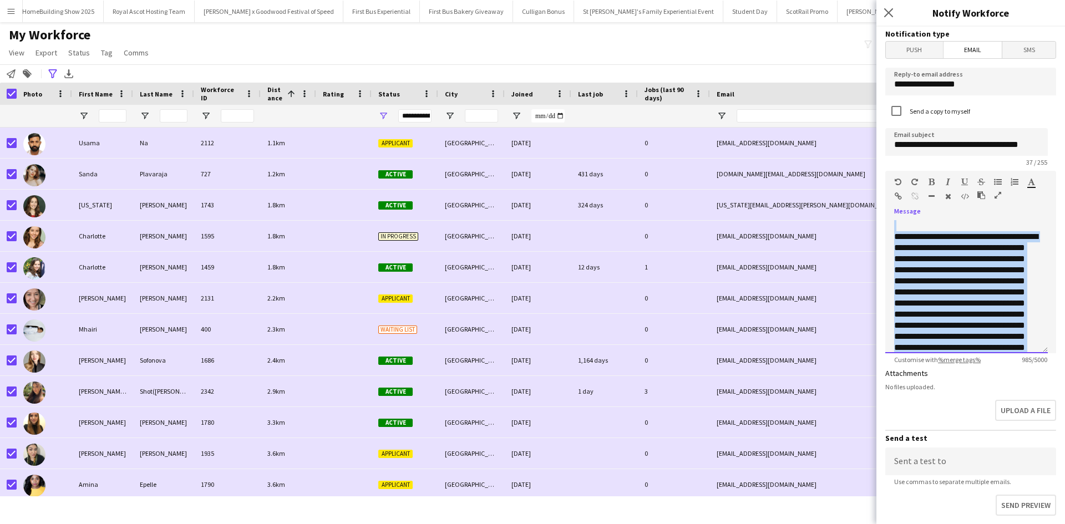
scroll to position [386, 0]
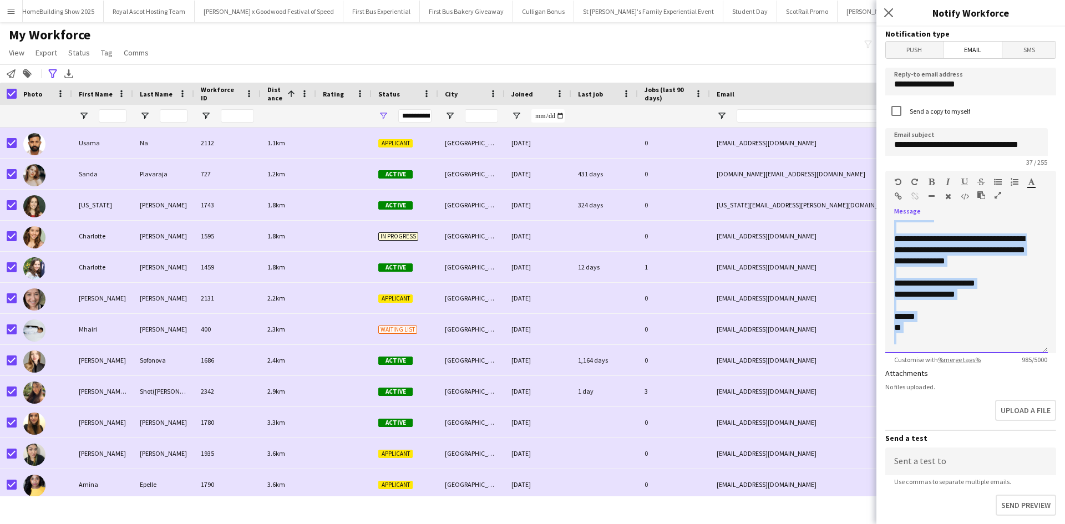
drag, startPoint x: 895, startPoint y: 249, endPoint x: 974, endPoint y: 395, distance: 166.3
click at [974, 395] on form "**********" at bounding box center [970, 369] width 189 height 684
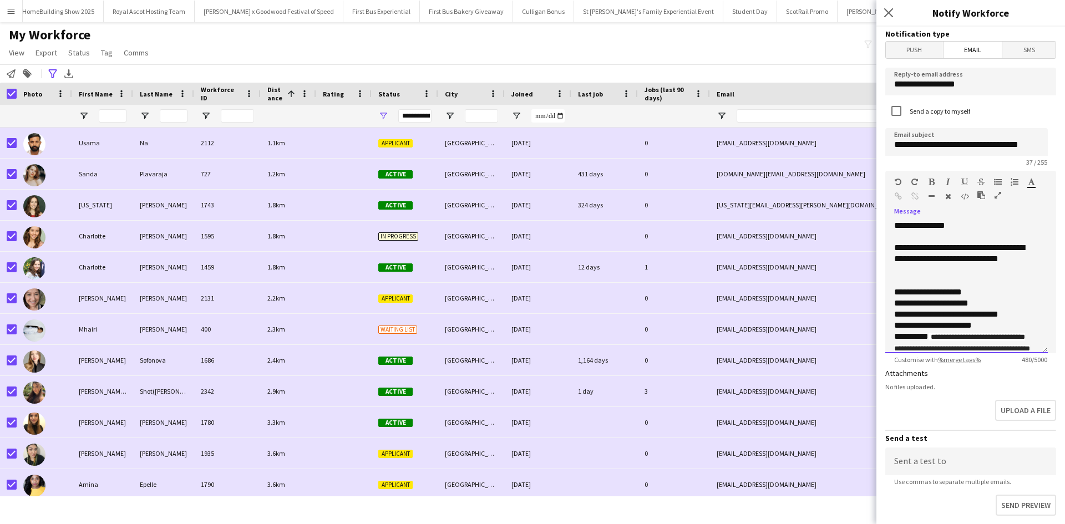
scroll to position [75, 0]
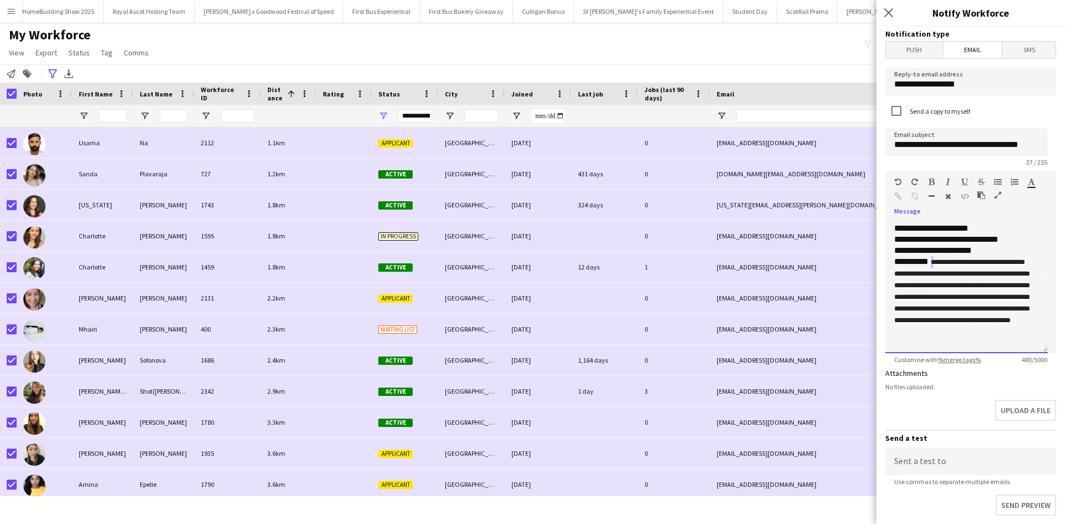
click at [931, 260] on span "**********" at bounding box center [962, 290] width 136 height 65
drag, startPoint x: 1000, startPoint y: 287, endPoint x: 993, endPoint y: 286, distance: 7.4
click at [993, 286] on span "**********" at bounding box center [962, 290] width 136 height 65
drag, startPoint x: 982, startPoint y: 298, endPoint x: 1005, endPoint y: 299, distance: 22.7
click at [1005, 299] on span "**********" at bounding box center [962, 290] width 136 height 65
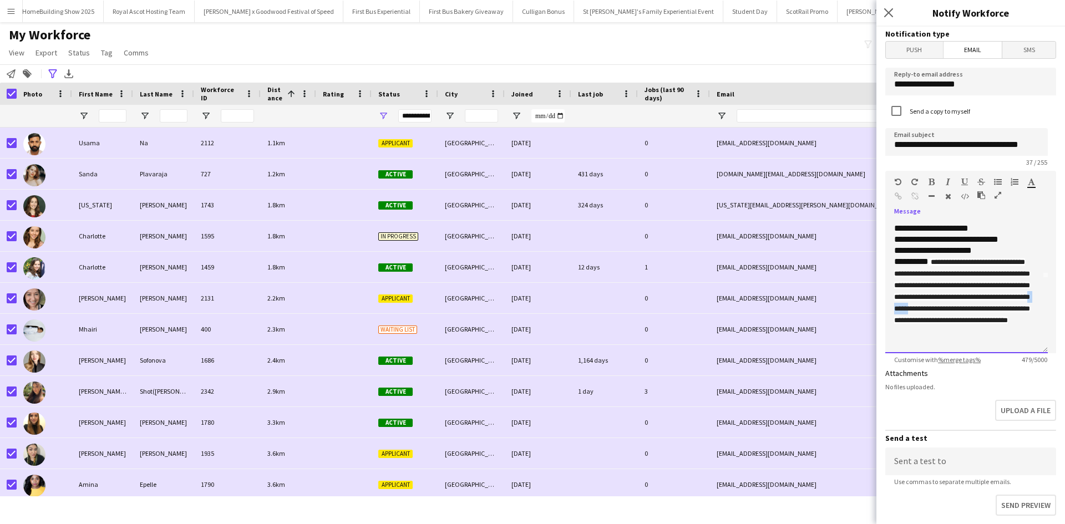
drag, startPoint x: 916, startPoint y: 322, endPoint x: 895, endPoint y: 324, distance: 21.1
click at [895, 324] on span "**********" at bounding box center [962, 290] width 136 height 65
drag, startPoint x: 979, startPoint y: 322, endPoint x: 996, endPoint y: 325, distance: 17.0
click at [996, 324] on span "**********" at bounding box center [962, 290] width 136 height 65
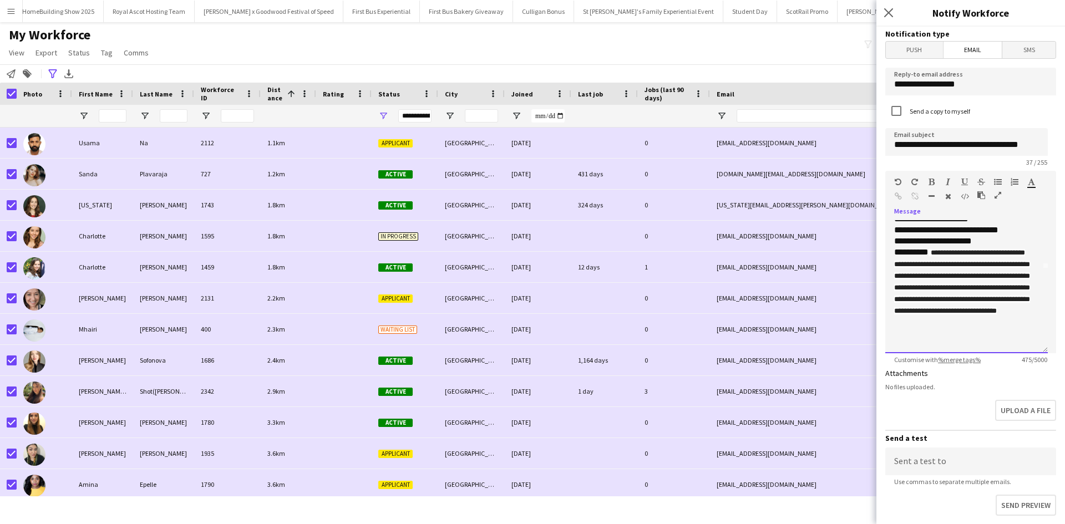
click at [932, 341] on div "**********" at bounding box center [962, 296] width 136 height 98
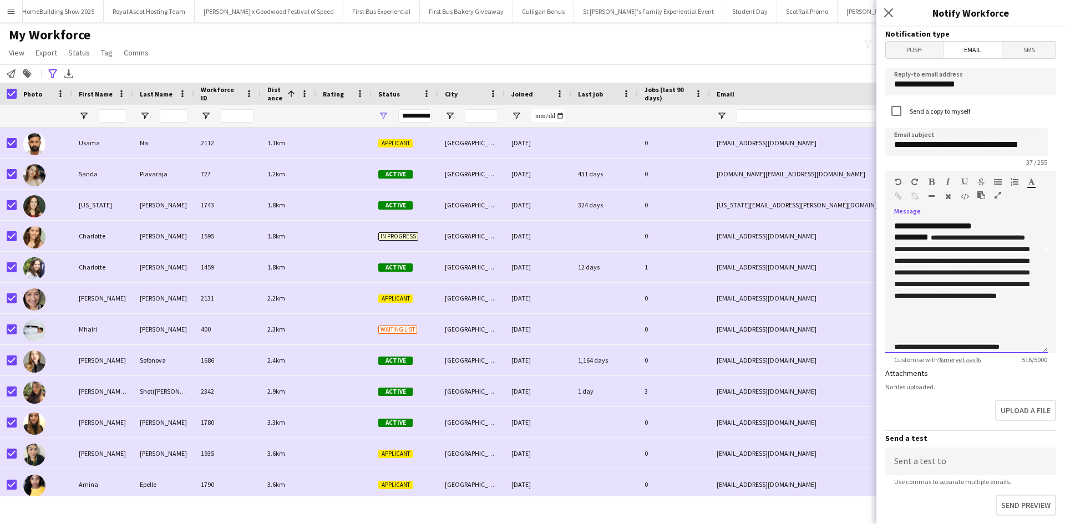
scroll to position [111, 0]
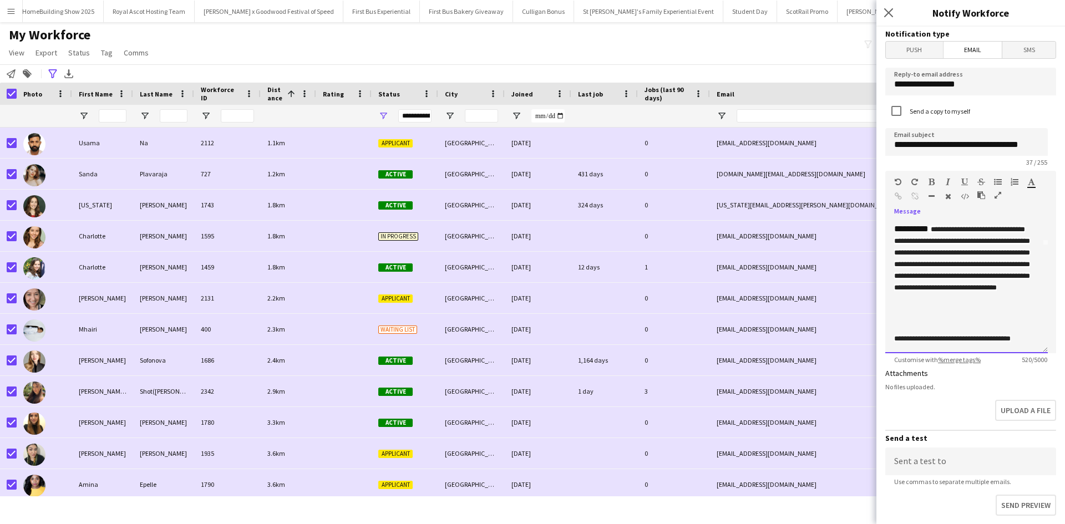
click at [945, 321] on div at bounding box center [966, 327] width 145 height 12
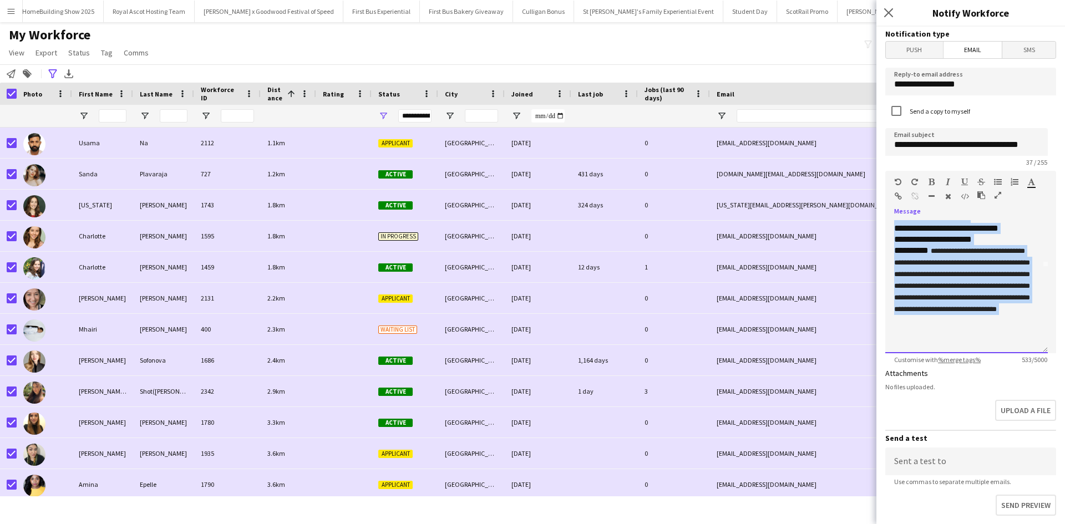
scroll to position [145, 0]
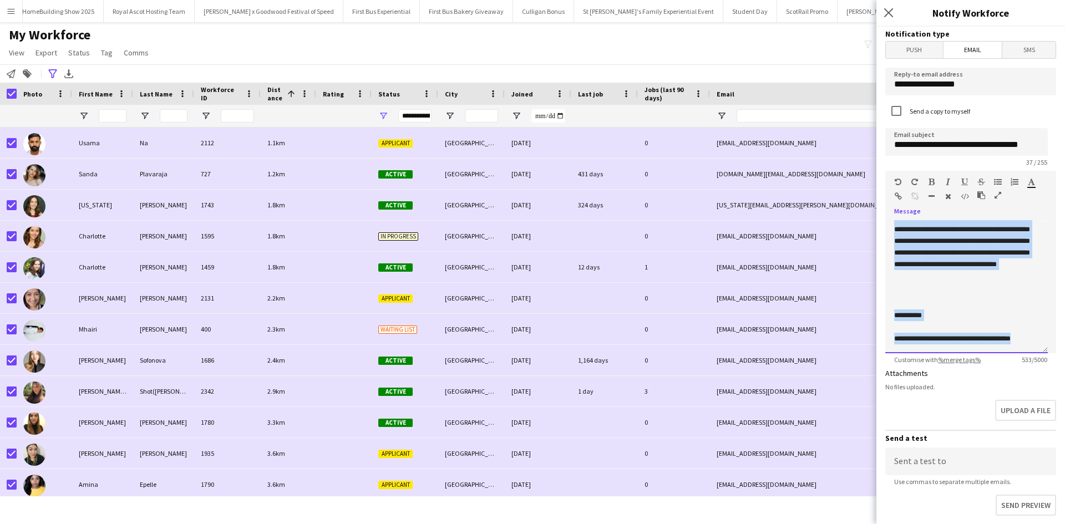
drag, startPoint x: 894, startPoint y: 247, endPoint x: 988, endPoint y: 347, distance: 137.4
click at [988, 347] on div "**********" at bounding box center [966, 286] width 163 height 133
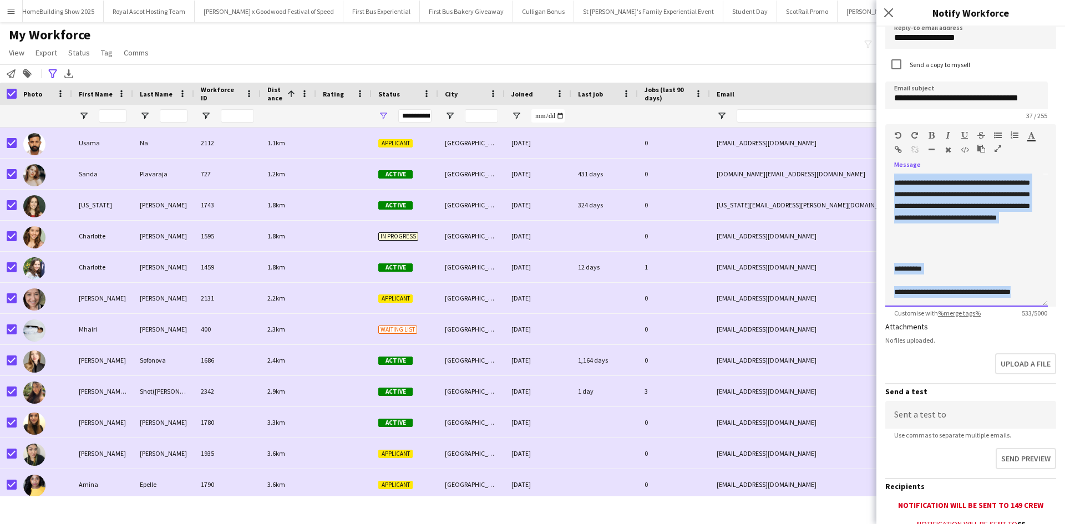
scroll to position [0, 0]
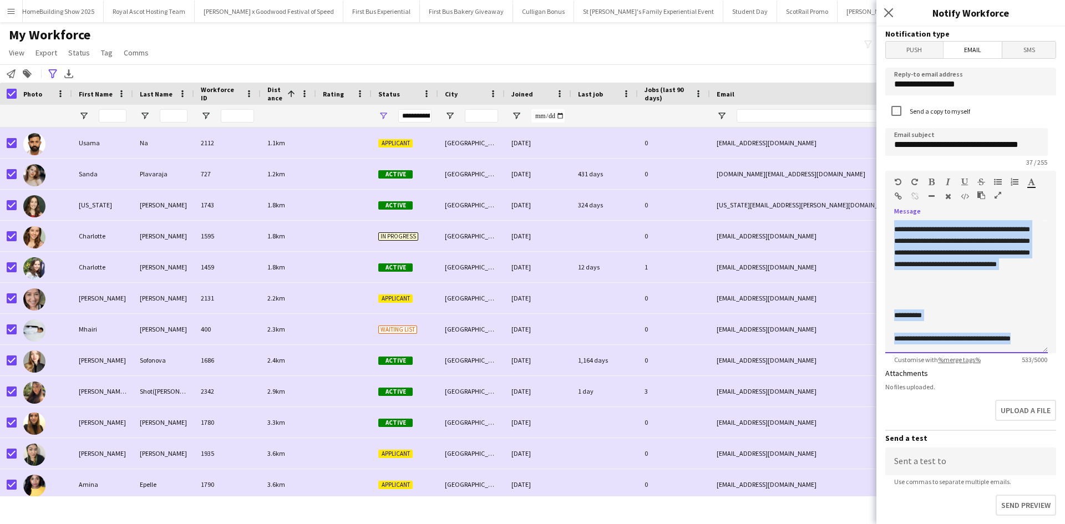
click at [975, 310] on div "**********" at bounding box center [966, 316] width 145 height 12
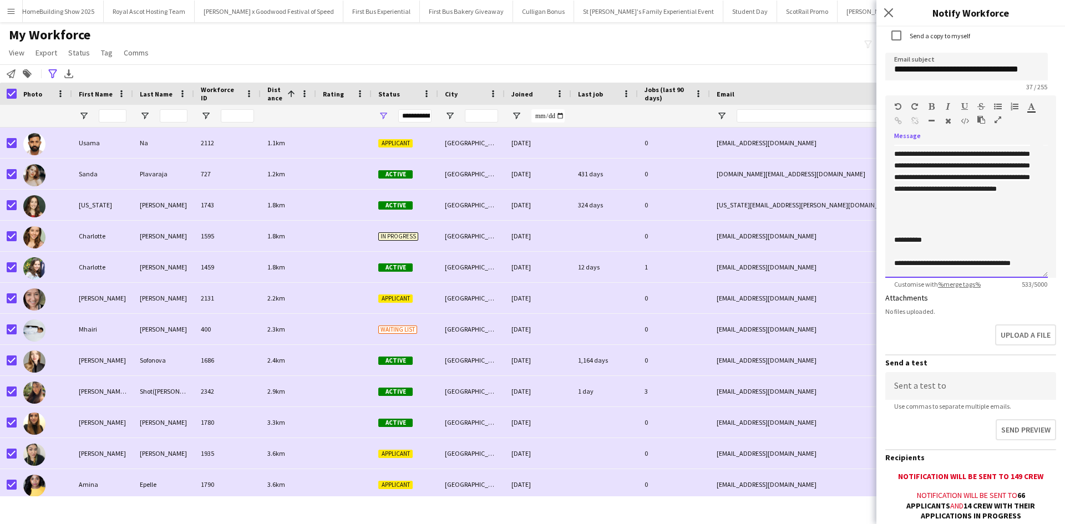
scroll to position [187, 0]
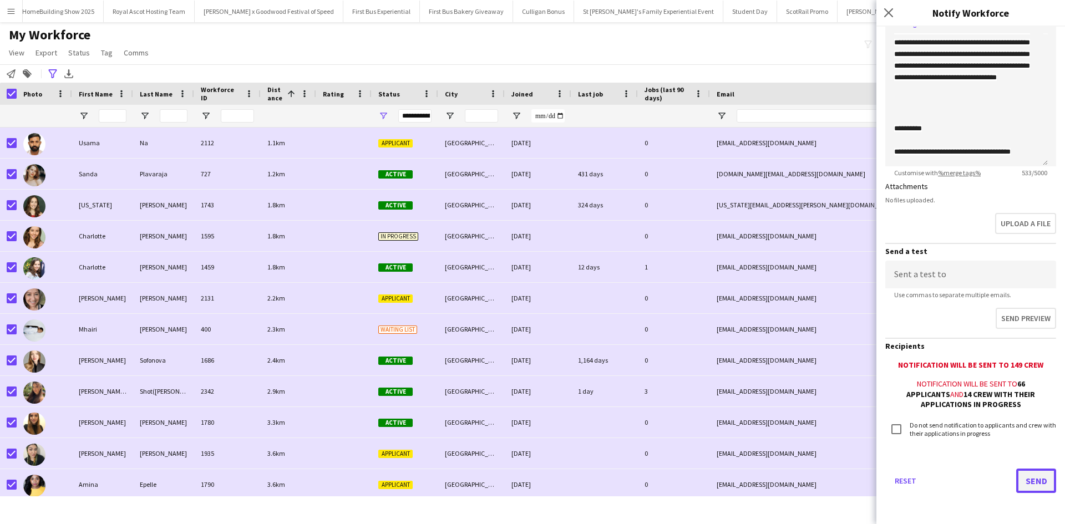
click at [1036, 483] on button "Send" at bounding box center [1036, 481] width 40 height 24
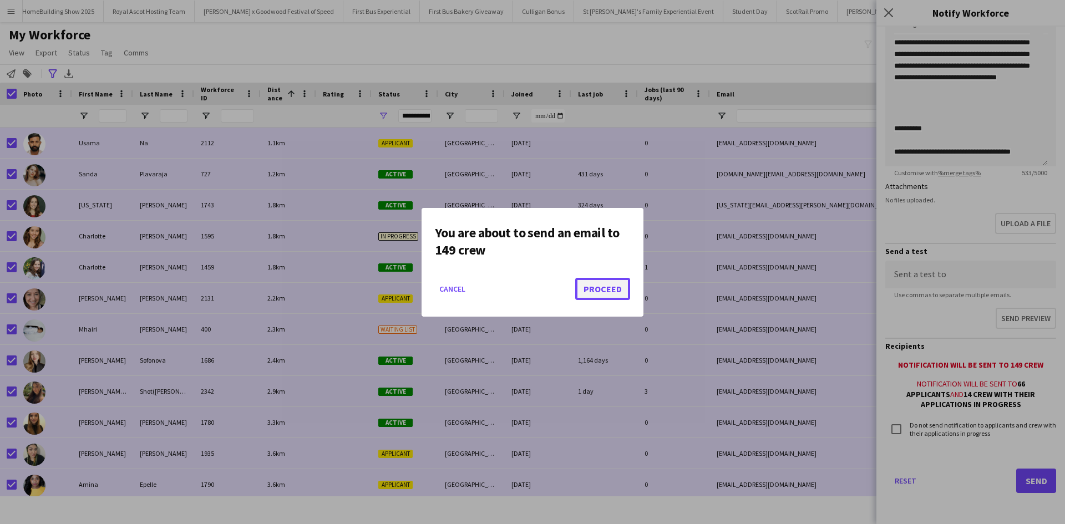
click at [605, 288] on button "Proceed" at bounding box center [602, 289] width 55 height 22
